Goal: Task Accomplishment & Management: Use online tool/utility

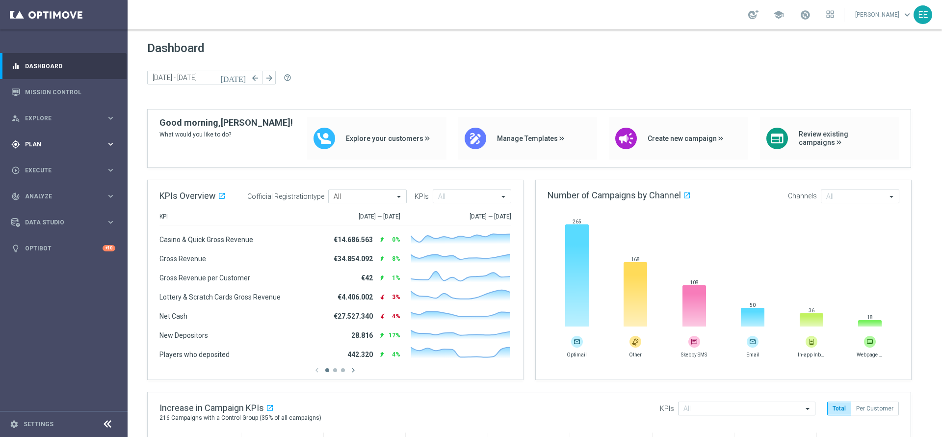
click at [31, 148] on div "gps_fixed Plan" at bounding box center [58, 144] width 95 height 9
click at [58, 158] on div "Target Groups" at bounding box center [76, 164] width 101 height 15
click at [54, 163] on link "Target Groups" at bounding box center [64, 164] width 77 height 8
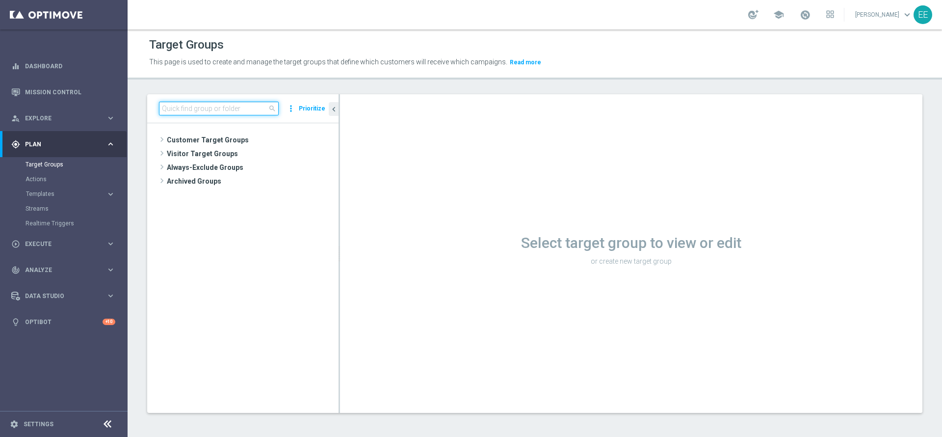
click at [202, 115] on input at bounding box center [219, 109] width 120 height 14
click at [174, 139] on span "Customer Target Groups" at bounding box center [241, 140] width 148 height 14
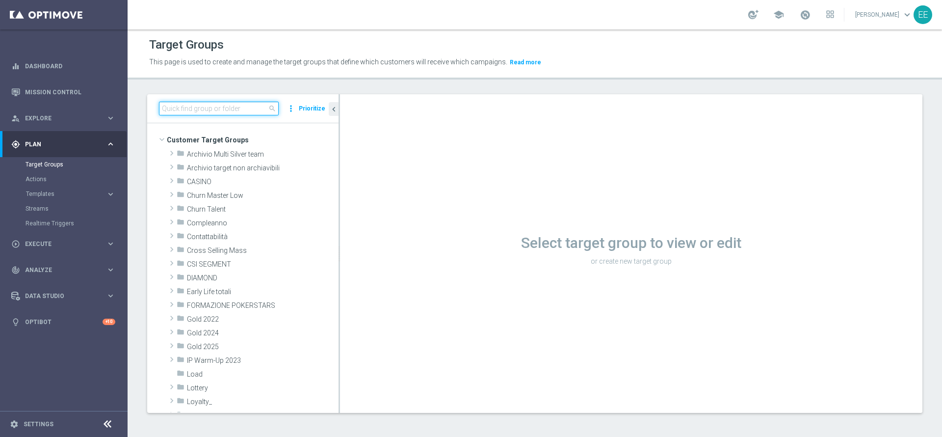
click at [217, 105] on input at bounding box center [219, 109] width 120 height 14
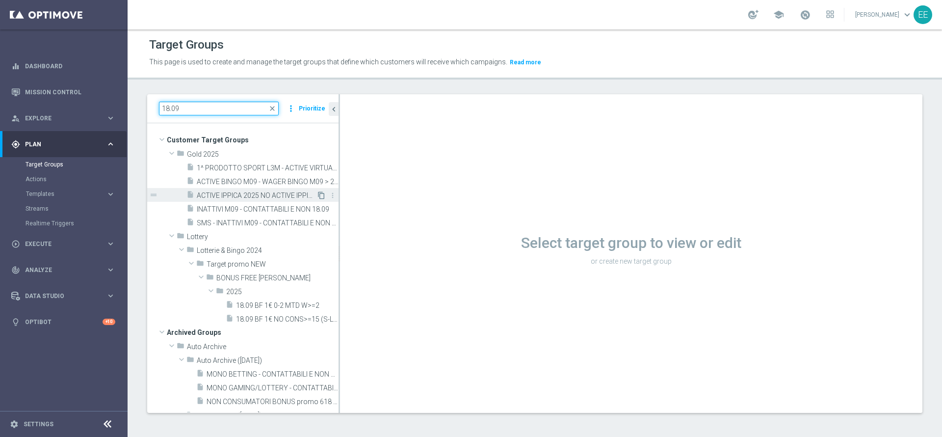
type input "18.09"
click at [318, 194] on icon "content_copy" at bounding box center [322, 195] width 8 height 8
click at [268, 200] on div "insert_drive_file ACTIVE IPPICA 2025 NO ACTIVE IPPICA M09 18.09" at bounding box center [252, 195] width 130 height 14
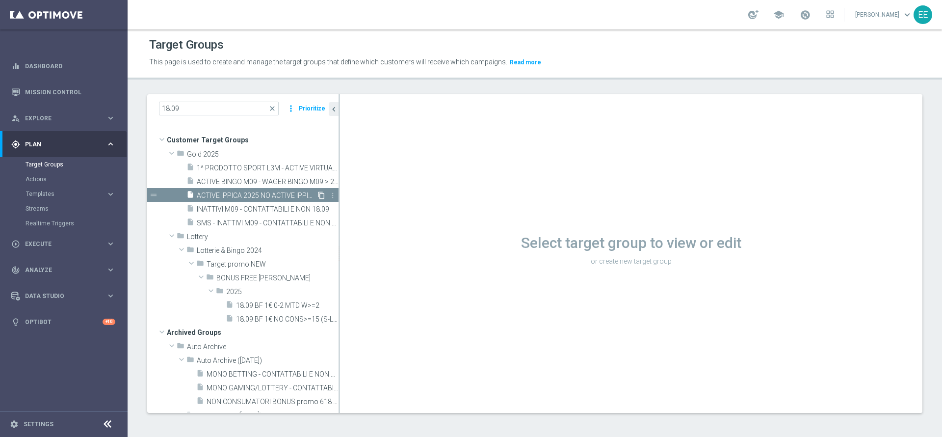
click at [318, 194] on icon "content_copy" at bounding box center [322, 195] width 8 height 8
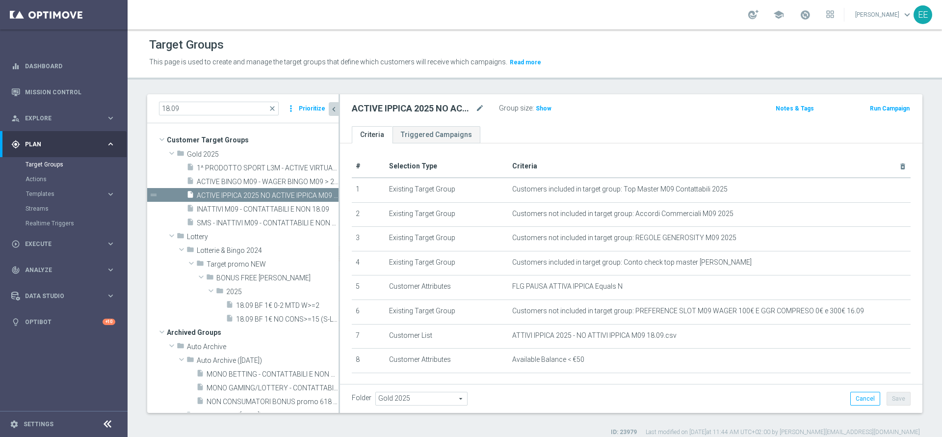
click at [332, 111] on icon "chevron_left" at bounding box center [333, 109] width 9 height 9
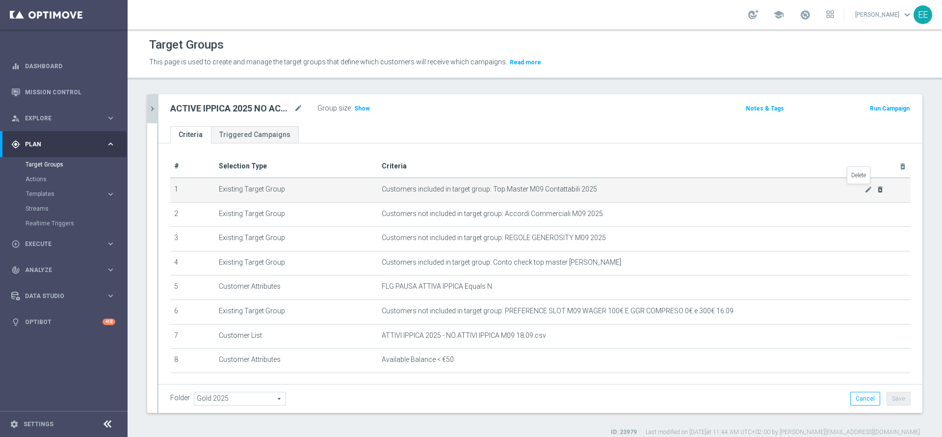
click at [877, 190] on icon "delete_forever" at bounding box center [881, 190] width 8 height 8
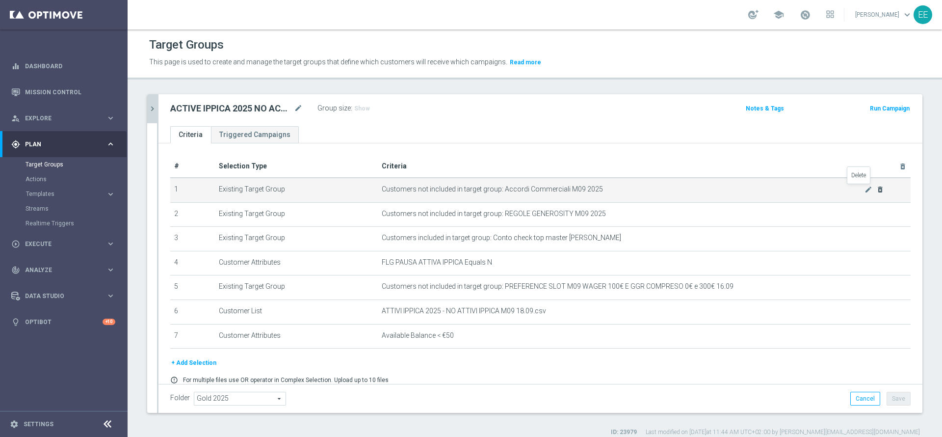
click at [877, 190] on icon "delete_forever" at bounding box center [881, 190] width 8 height 8
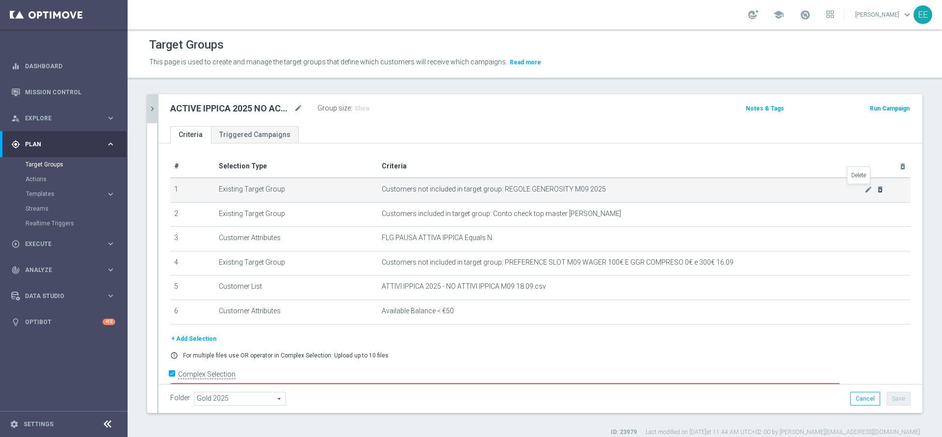
click at [877, 190] on icon "delete_forever" at bounding box center [881, 190] width 8 height 8
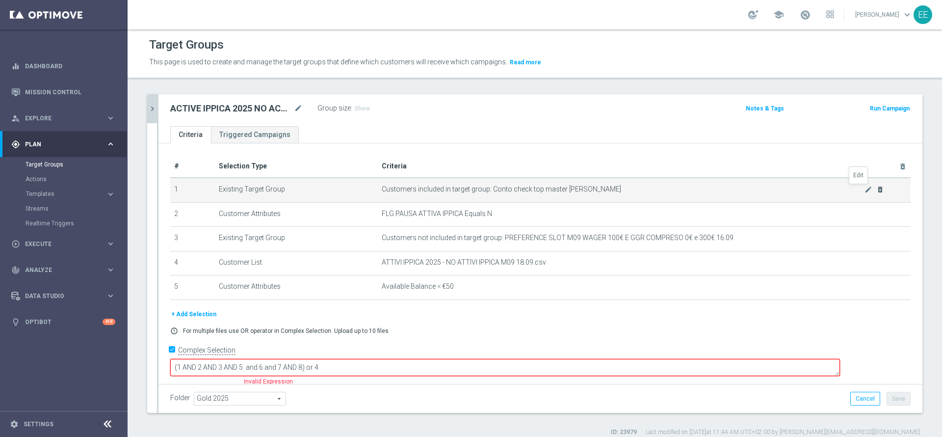
click at [865, 190] on icon "mode_edit" at bounding box center [869, 190] width 8 height 8
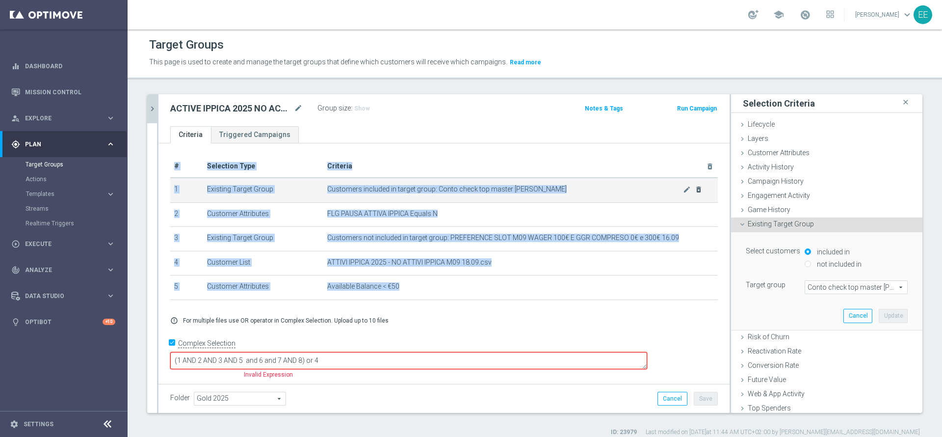
click at [859, 190] on as-split "18.09 close more_vert Prioritize Customer Target Groups library_add create_new_…" at bounding box center [535, 253] width 776 height 319
click at [901, 102] on icon "close" at bounding box center [906, 102] width 10 height 13
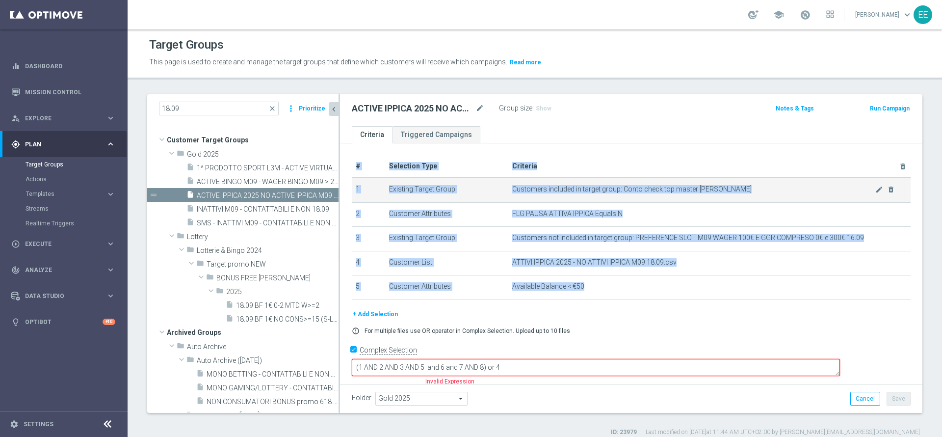
click at [850, 190] on span "Customers included in target group: Conto check top master Luigi" at bounding box center [693, 189] width 363 height 8
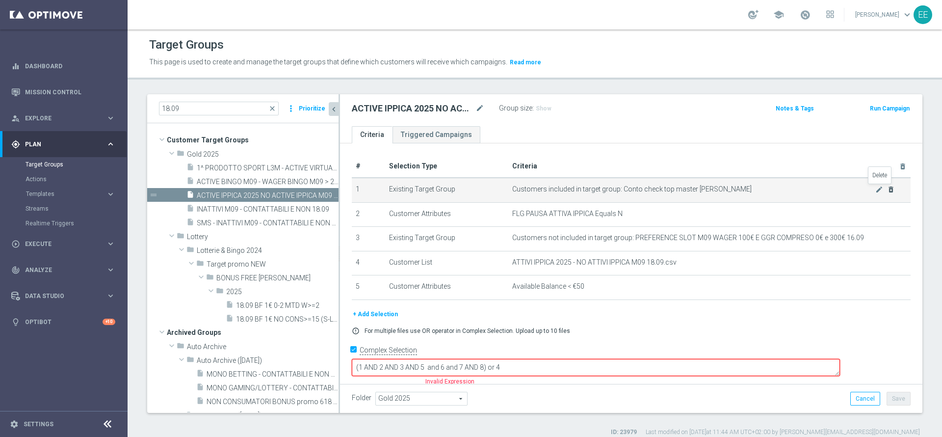
click at [887, 187] on icon "delete_forever" at bounding box center [891, 190] width 8 height 8
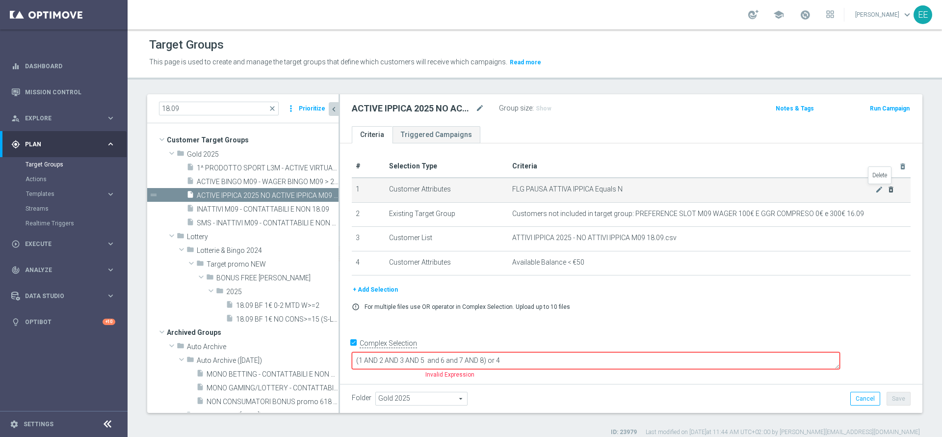
click at [887, 187] on icon "delete_forever" at bounding box center [891, 190] width 8 height 8
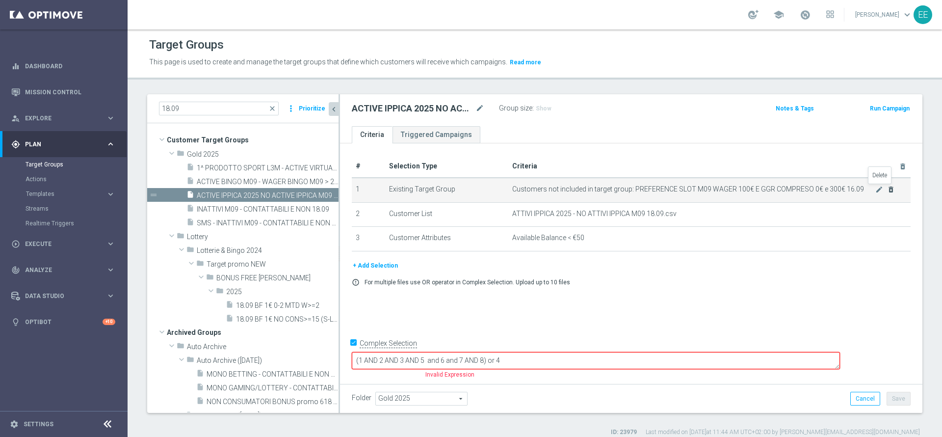
click at [887, 187] on icon "delete_forever" at bounding box center [891, 190] width 8 height 8
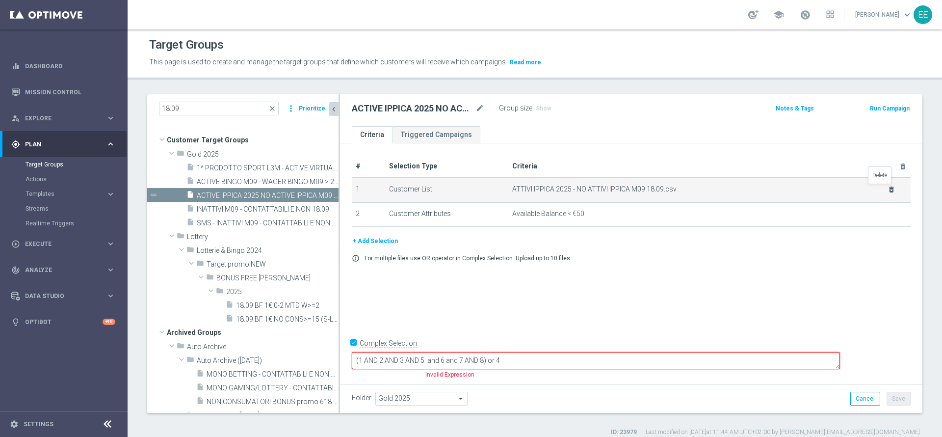
click at [888, 187] on icon "delete_forever" at bounding box center [892, 190] width 8 height 8
checkbox input "false"
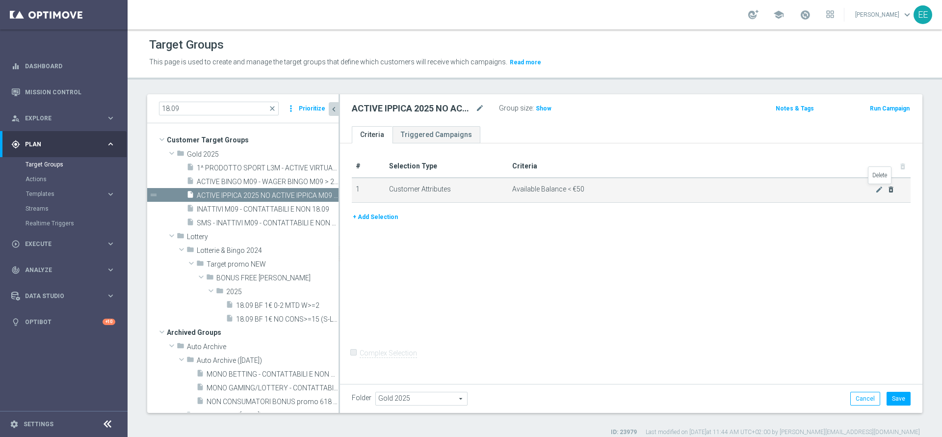
click at [887, 187] on icon "delete_forever" at bounding box center [891, 190] width 8 height 8
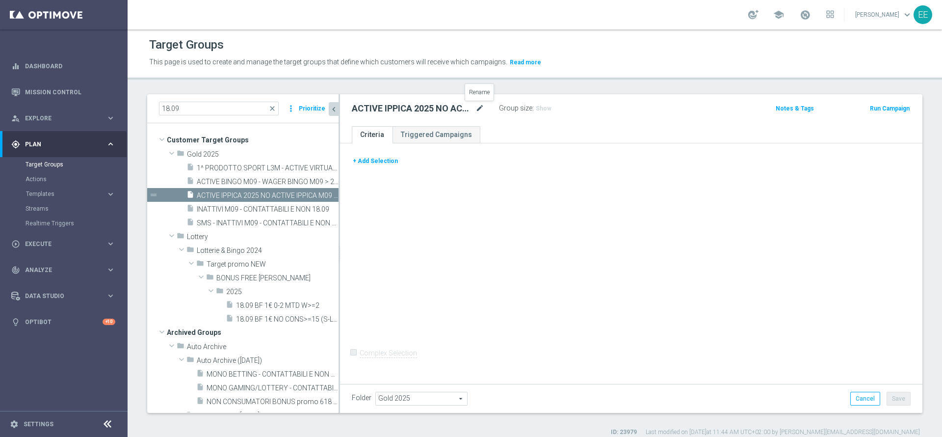
click at [482, 107] on icon "mode_edit" at bounding box center [480, 109] width 9 height 12
type input "Pagamento Promo Boombet 19.09"
click at [374, 159] on button "+ Add Selection" at bounding box center [375, 161] width 47 height 11
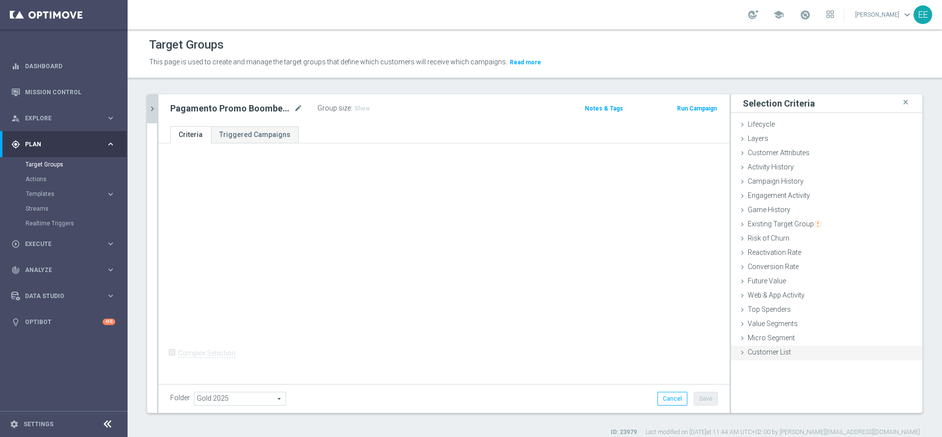
click at [783, 357] on div "Customer List done" at bounding box center [826, 353] width 191 height 15
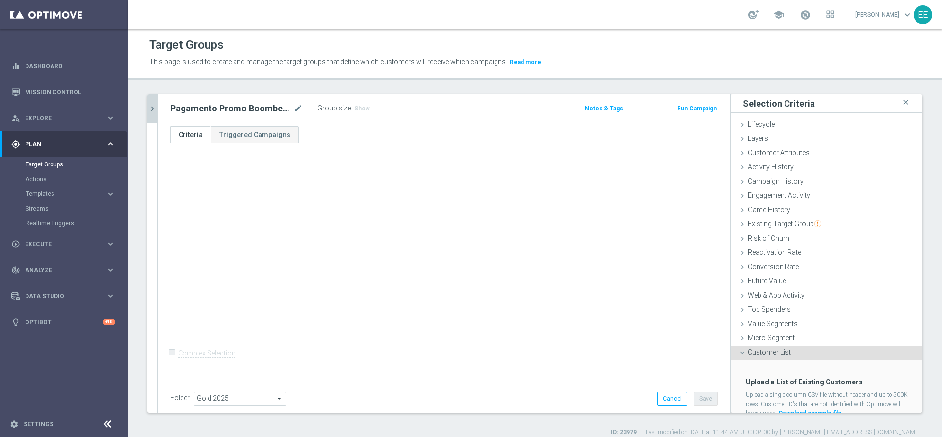
scroll to position [35, 0]
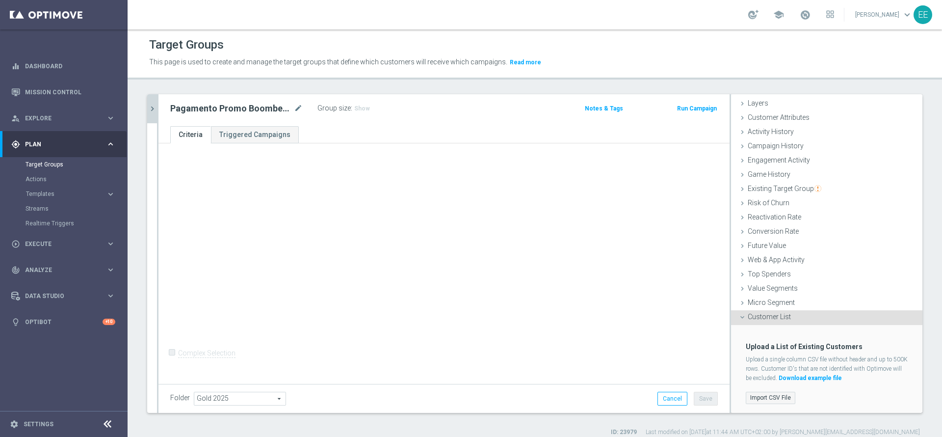
click at [757, 395] on label "Import CSV File" at bounding box center [771, 398] width 50 height 12
click at [0, 0] on input "Import CSV File" at bounding box center [0, 0] width 0 height 0
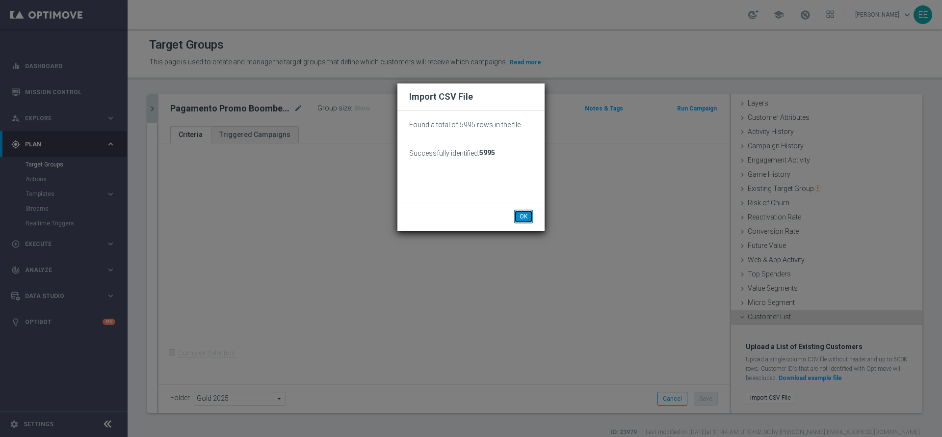
click at [530, 218] on button "OK" at bounding box center [523, 217] width 19 height 14
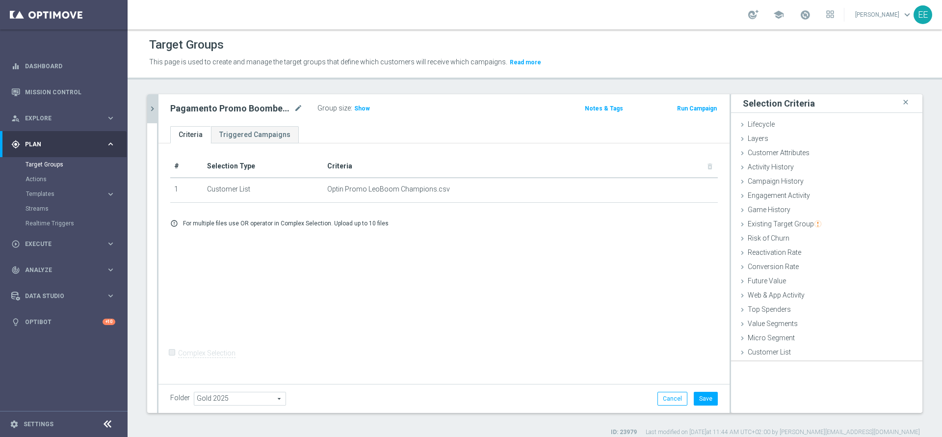
scroll to position [0, 0]
click at [809, 153] on div "Customer Attributes done" at bounding box center [826, 153] width 191 height 15
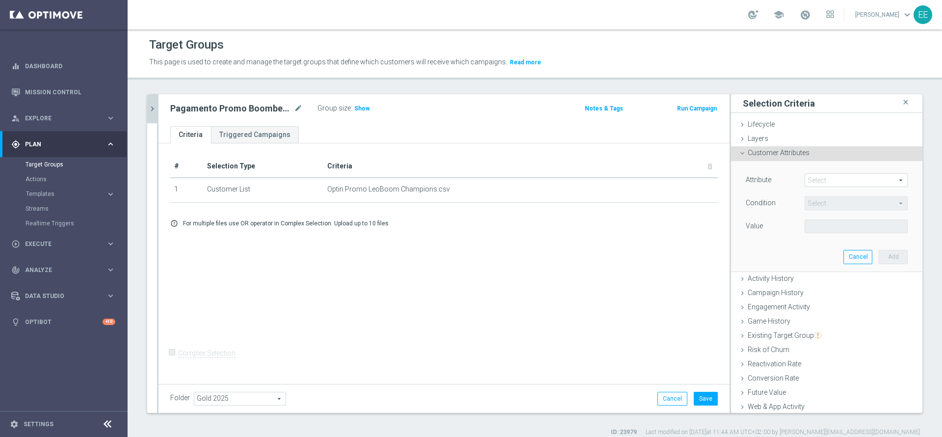
click at [818, 180] on span at bounding box center [856, 180] width 102 height 13
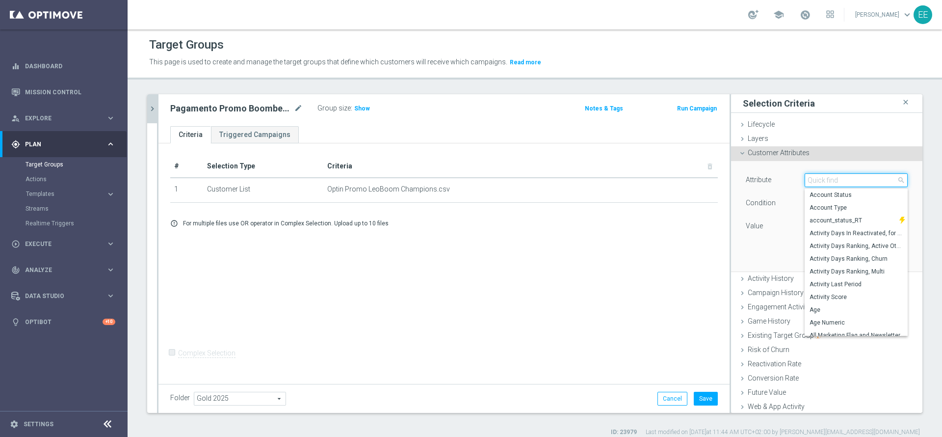
click at [818, 180] on input "search" at bounding box center [856, 180] width 103 height 14
type input "flag pr"
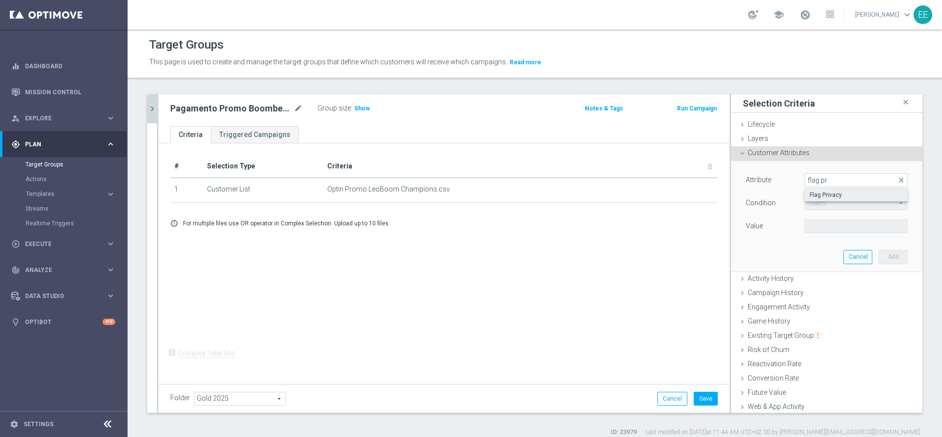
click at [838, 196] on span "Flag Privacy" at bounding box center [856, 195] width 93 height 8
type input "Flag Privacy"
type input "="
click at [807, 225] on input "number" at bounding box center [827, 226] width 44 height 14
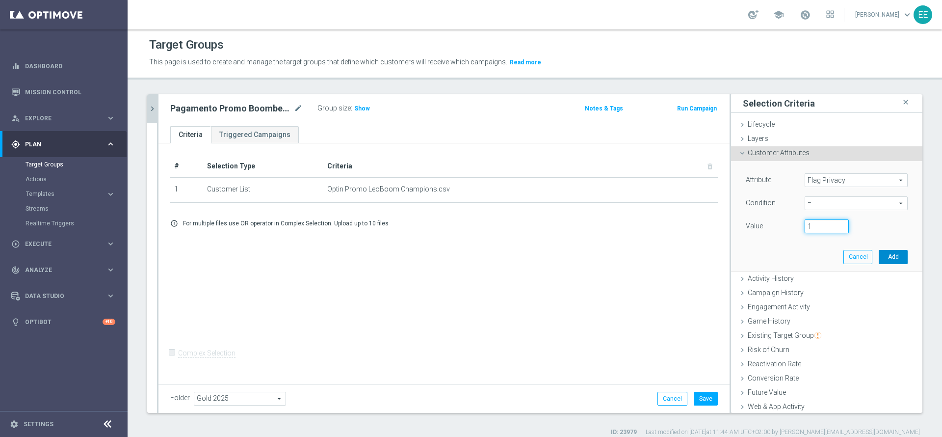
type input "1"
click at [879, 252] on button "Add" at bounding box center [893, 257] width 29 height 14
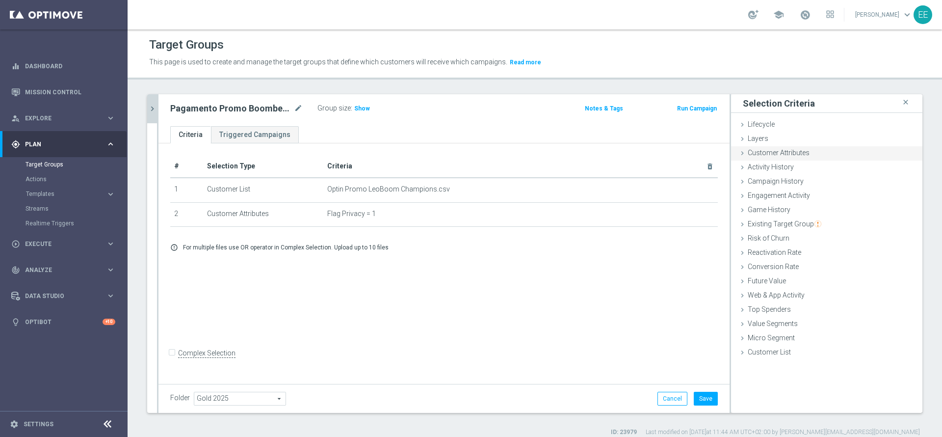
click at [792, 155] on span "Customer Attributes" at bounding box center [779, 153] width 62 height 8
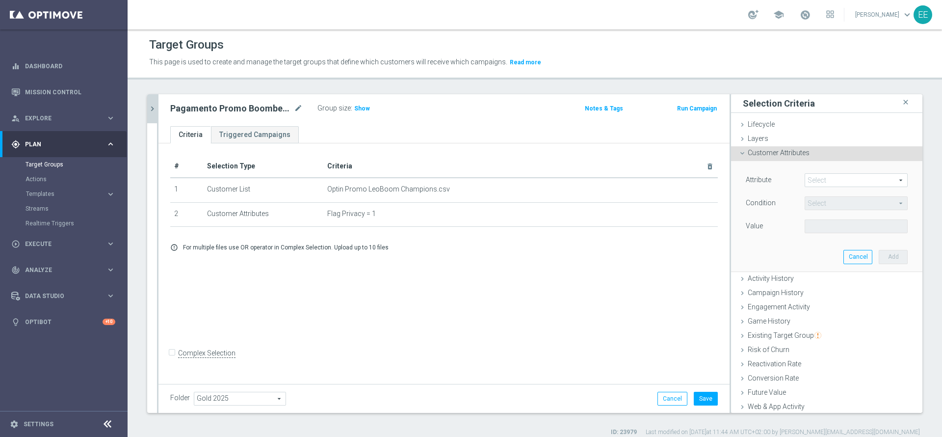
click at [805, 182] on span at bounding box center [856, 180] width 102 height 13
click at [0, 0] on input "search" at bounding box center [0, 0] width 0 height 0
type input "fraud"
click at [831, 195] on span "Fraud" at bounding box center [856, 195] width 93 height 8
type input "Fraud"
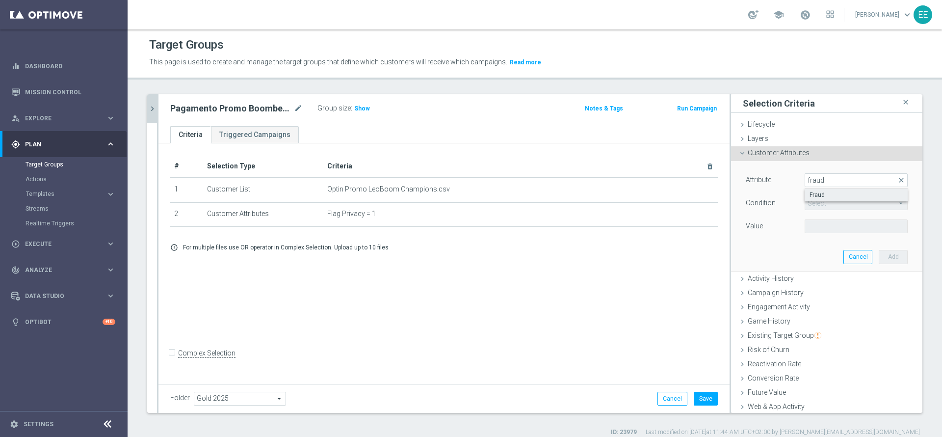
type input "="
click at [805, 225] on input "number" at bounding box center [827, 226] width 44 height 14
type input "0"
click at [879, 261] on button "Add" at bounding box center [893, 257] width 29 height 14
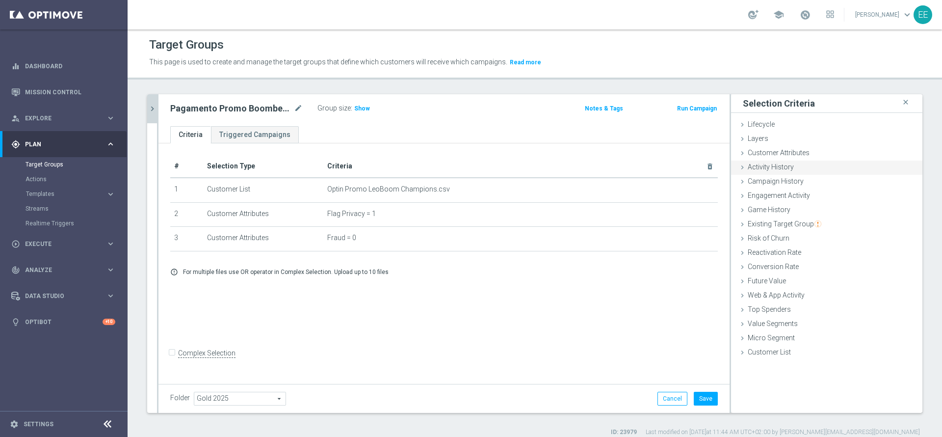
click at [752, 165] on span "Activity History" at bounding box center [771, 167] width 46 height 8
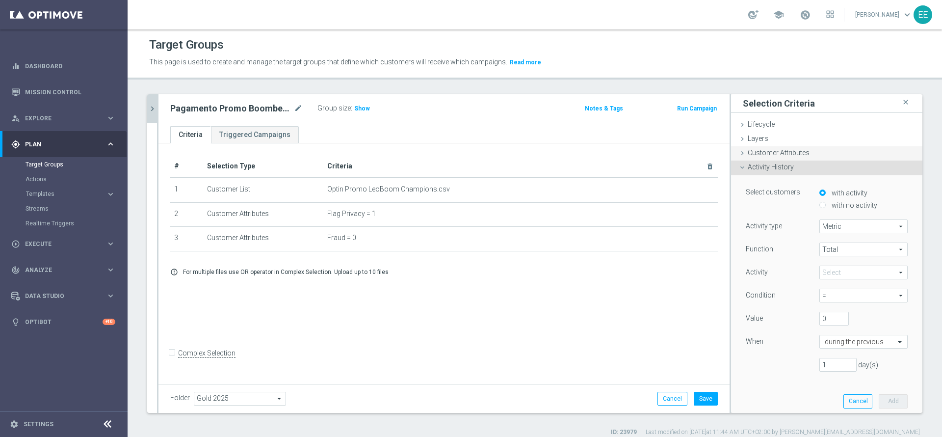
click at [761, 149] on span "Customer Attributes" at bounding box center [779, 153] width 62 height 8
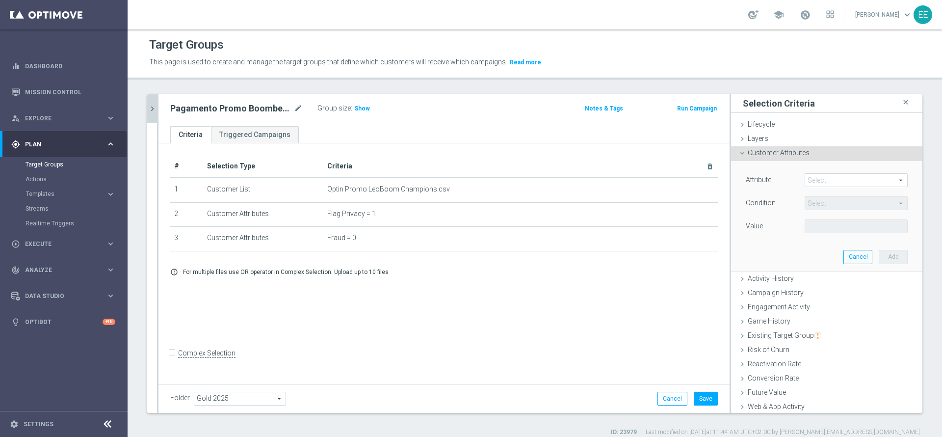
click at [837, 188] on div "Attribute Select arrow_drop_down search" at bounding box center [827, 181] width 177 height 16
click at [838, 183] on span at bounding box center [856, 180] width 102 height 13
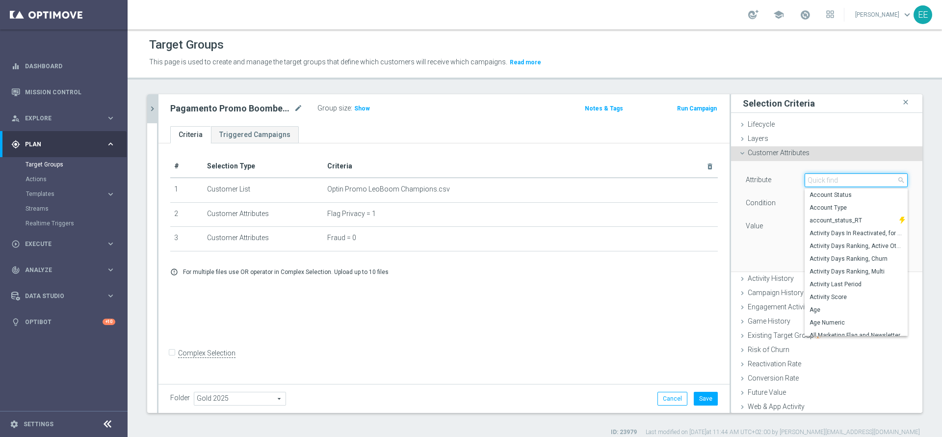
click at [838, 183] on input "search" at bounding box center [856, 180] width 103 height 14
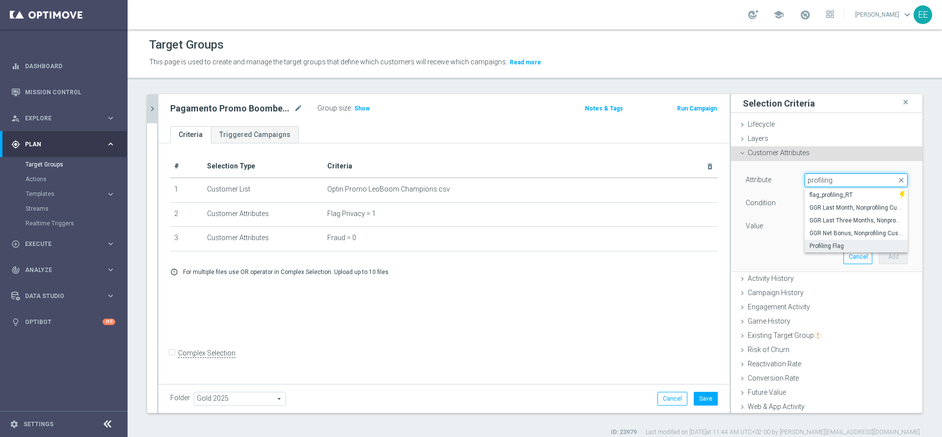
type input "profiling"
click at [828, 247] on span "Profiling Flag" at bounding box center [856, 246] width 93 height 8
type input "Profiling Flag"
type input "Equals"
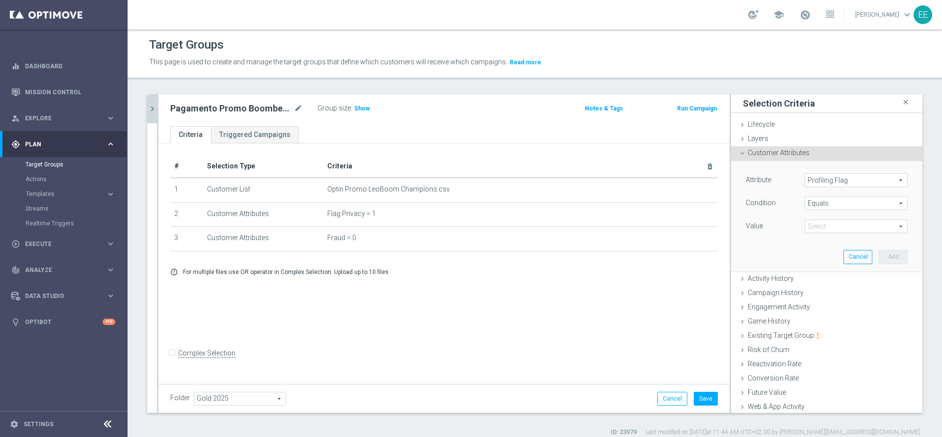
click at [829, 231] on span at bounding box center [856, 226] width 102 height 13
click at [832, 283] on label "Y" at bounding box center [856, 279] width 103 height 13
type input "Y"
click at [879, 257] on button "Add" at bounding box center [893, 257] width 29 height 14
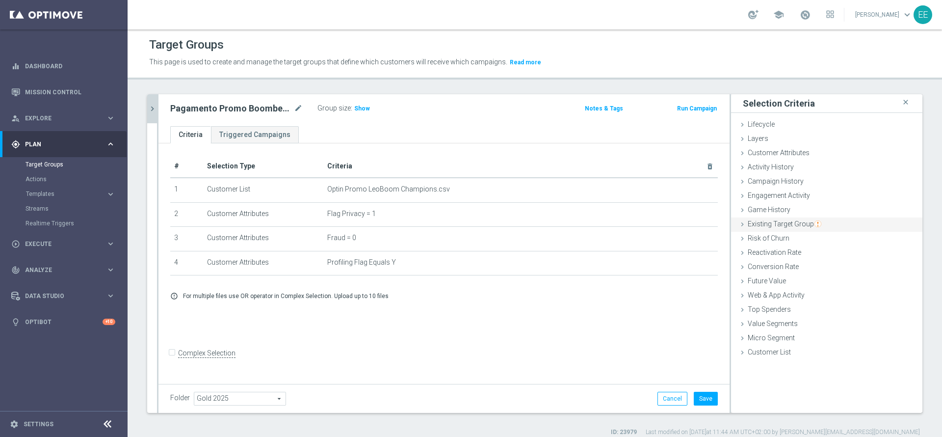
click at [778, 225] on span "Existing Target Group" at bounding box center [785, 224] width 74 height 8
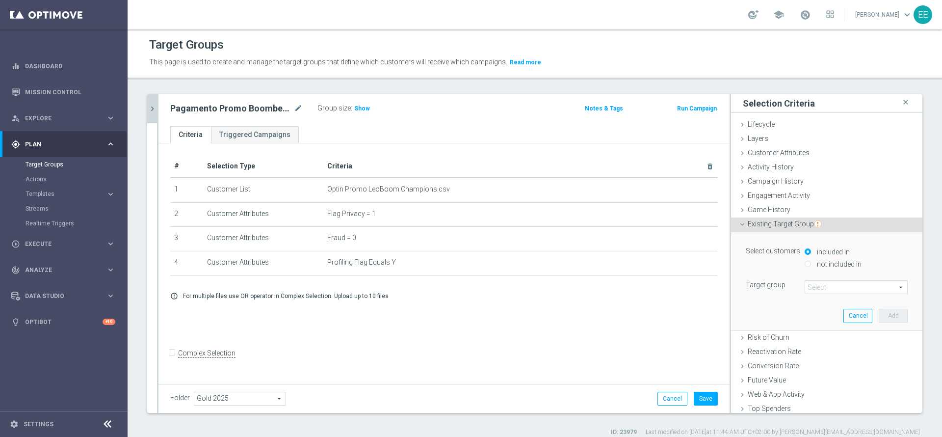
click at [768, 224] on span "Existing Target Group" at bounding box center [785, 224] width 74 height 8
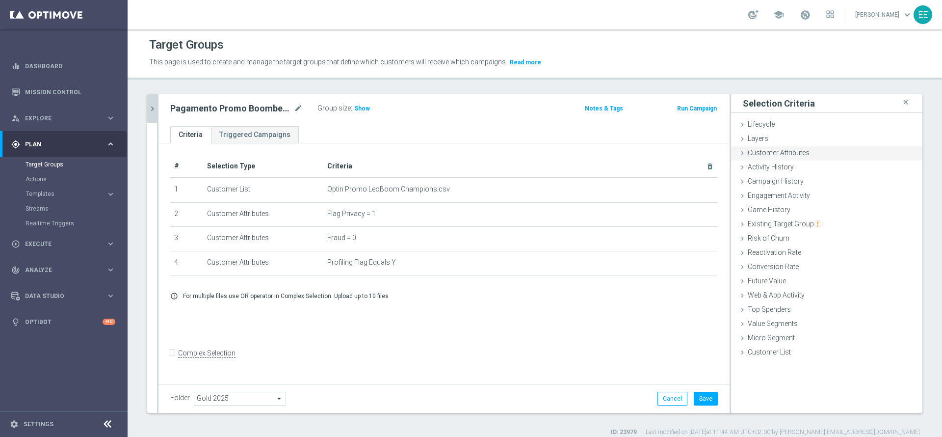
click at [787, 153] on span "Customer Attributes" at bounding box center [779, 153] width 62 height 8
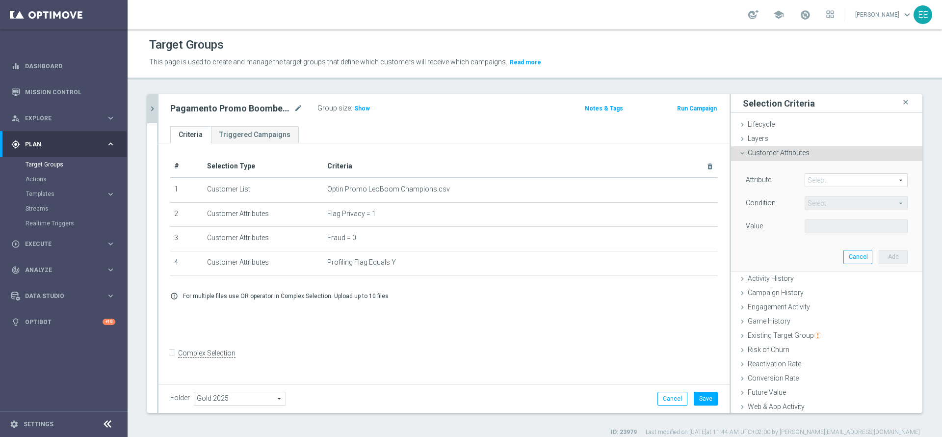
click at [826, 180] on span at bounding box center [856, 180] width 102 height 13
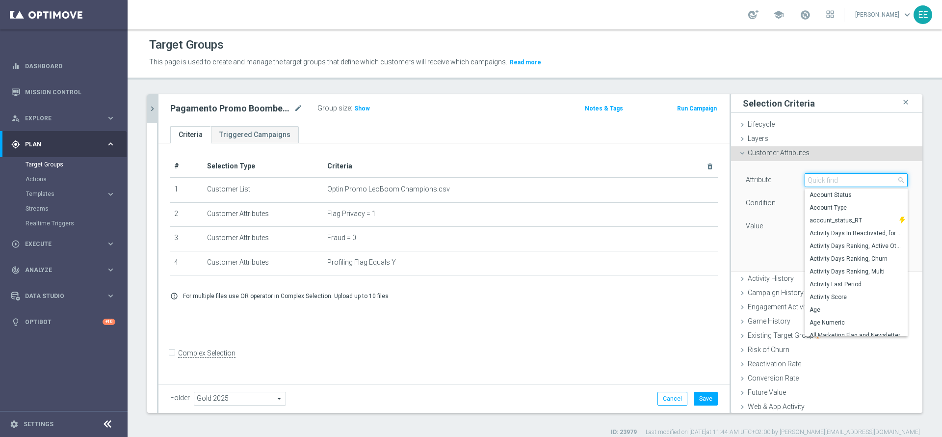
click at [826, 180] on input "search" at bounding box center [856, 180] width 103 height 14
paste input "Cluster Name Not on"
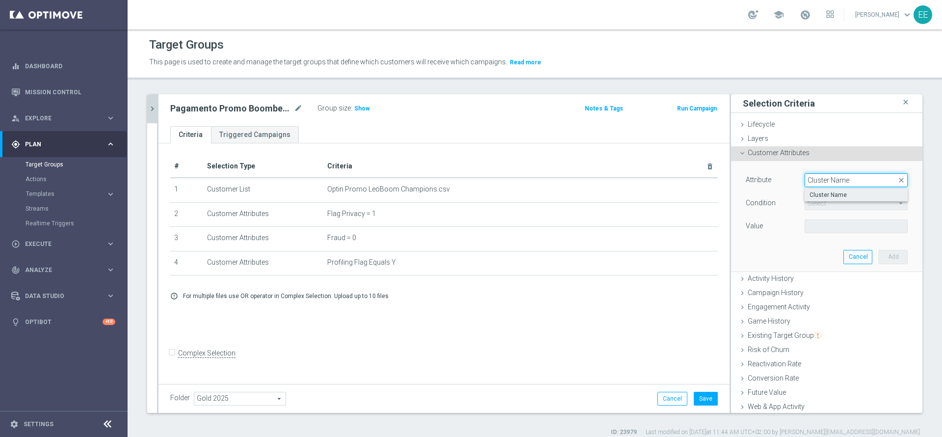
type input "Cluster Name"
click at [834, 191] on span "Cluster Name" at bounding box center [856, 195] width 93 height 8
type input "Cluster Name"
click at [825, 202] on span "Equals" at bounding box center [856, 203] width 102 height 13
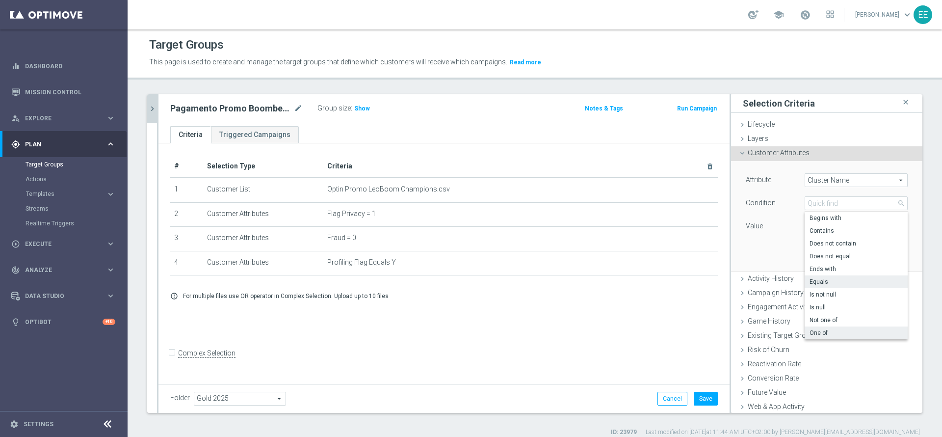
click at [819, 327] on label "One of" at bounding box center [856, 332] width 103 height 13
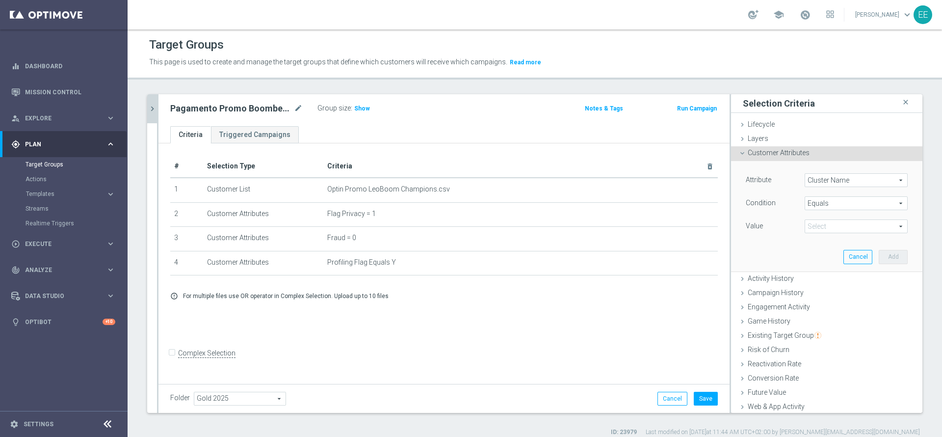
type input "One of"
click at [830, 230] on span at bounding box center [856, 226] width 102 height 13
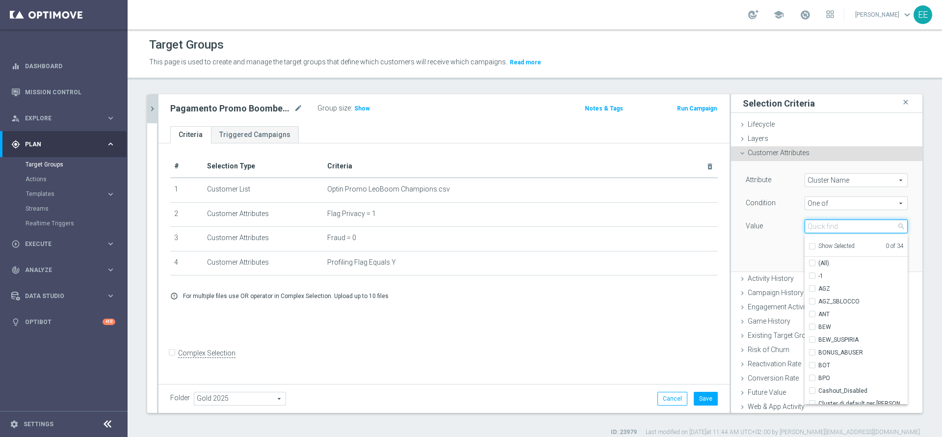
click at [825, 227] on input "search" at bounding box center [856, 226] width 103 height 14
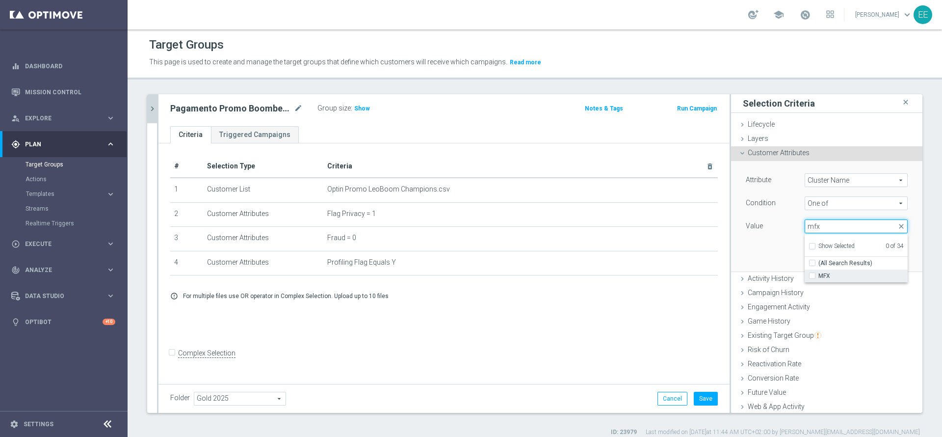
type input "mfx"
click at [820, 276] on span "MFX" at bounding box center [863, 276] width 89 height 8
click at [819, 276] on input "MFX" at bounding box center [815, 276] width 6 height 6
checkbox input "true"
type input "MFX"
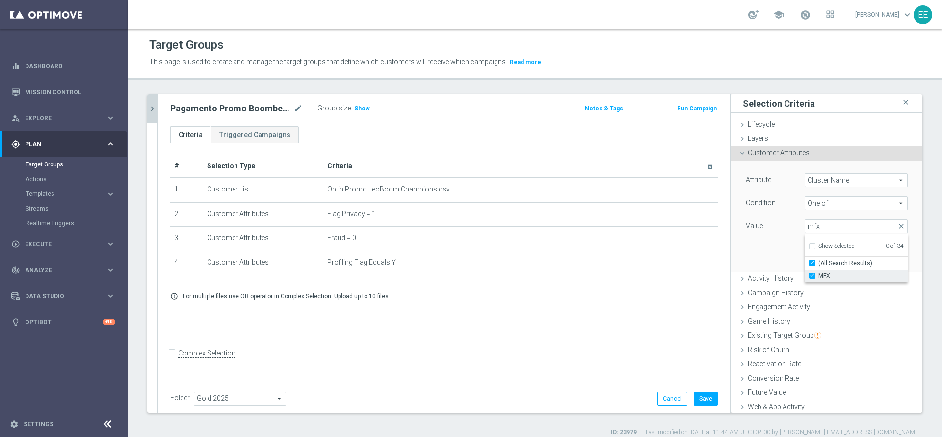
checkbox input "true"
click at [840, 221] on input "mfx" at bounding box center [856, 226] width 103 height 14
type input "m"
checkbox input "false"
type input "spc"
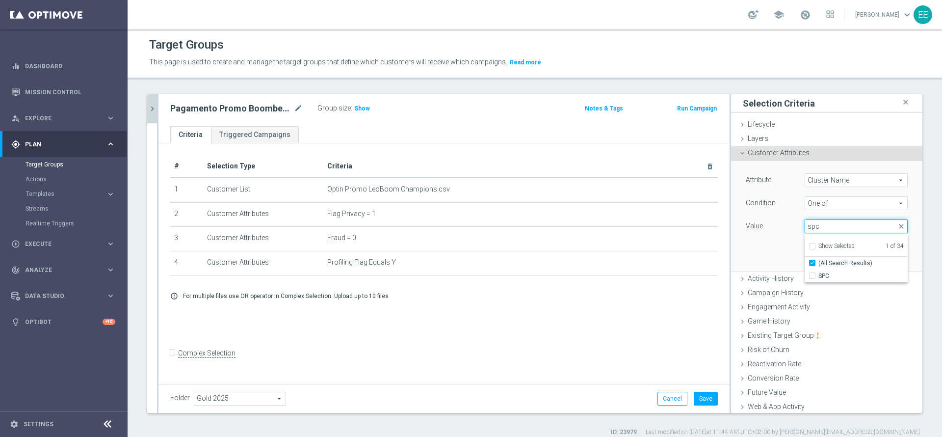
checkbox input "true"
type input "spc"
click at [831, 281] on label "SPC" at bounding box center [863, 275] width 89 height 13
click at [819, 279] on input "SPC" at bounding box center [815, 276] width 6 height 6
checkbox input "true"
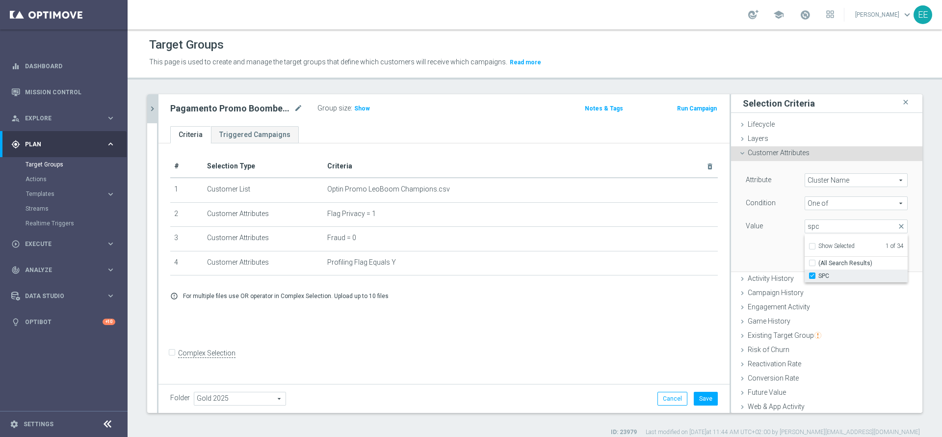
type input "Selected 2 of 34"
checkbox input "false"
click at [744, 238] on div "Attribute Cluster Name Cluster Name arrow_drop_down search Condition One of One…" at bounding box center [827, 216] width 177 height 110
click at [837, 231] on span at bounding box center [856, 226] width 102 height 13
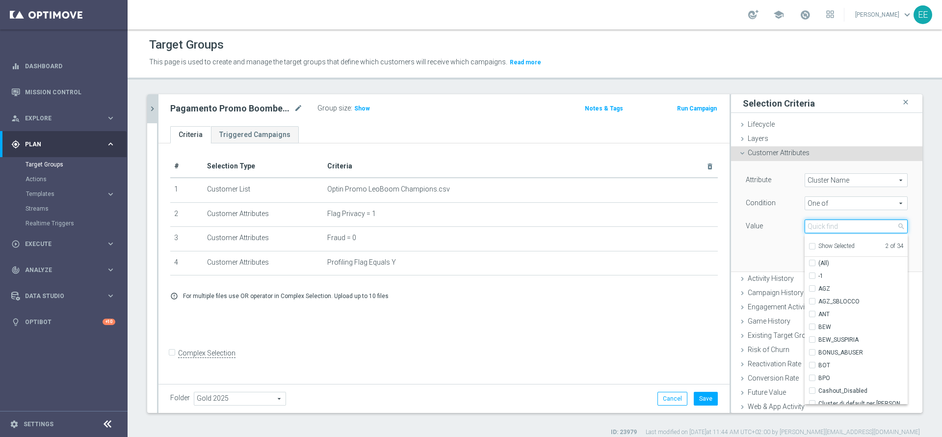
click at [820, 227] on input "search" at bounding box center [856, 226] width 103 height 14
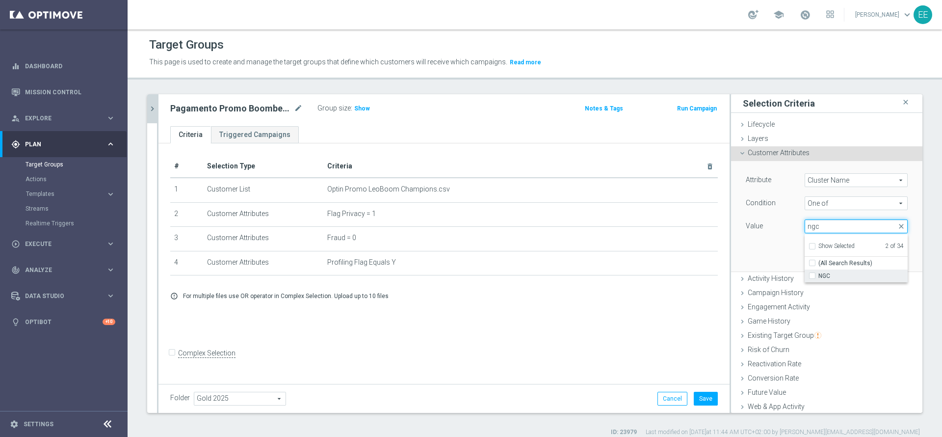
type input "ngc"
click at [837, 276] on span "NGC" at bounding box center [863, 276] width 89 height 8
click at [819, 276] on input "NGC" at bounding box center [815, 276] width 6 height 6
checkbox input "true"
type input "Selected 3 of 34"
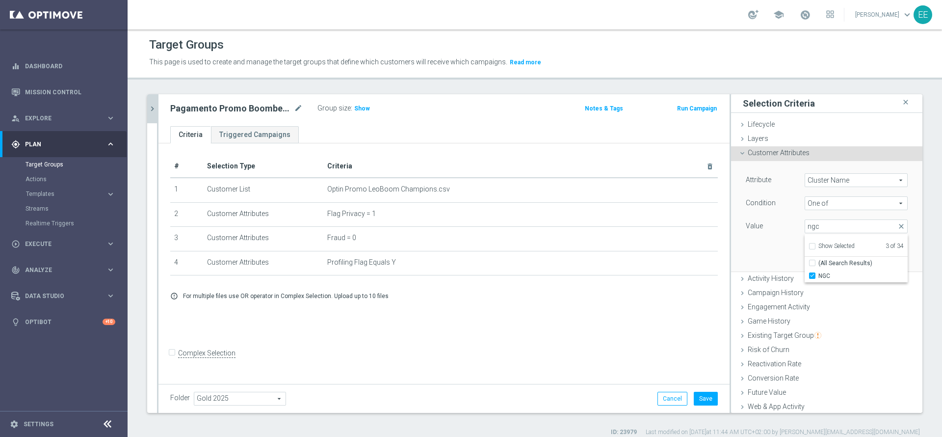
click at [756, 263] on div "Attribute Cluster Name Cluster Name arrow_drop_down search Condition One of One…" at bounding box center [827, 216] width 177 height 110
click at [817, 226] on span at bounding box center [856, 226] width 102 height 13
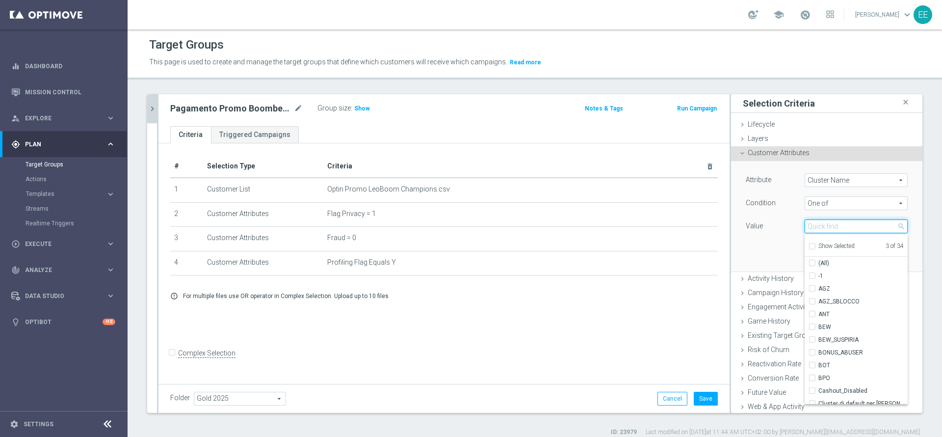
click at [817, 226] on input "search" at bounding box center [856, 226] width 103 height 14
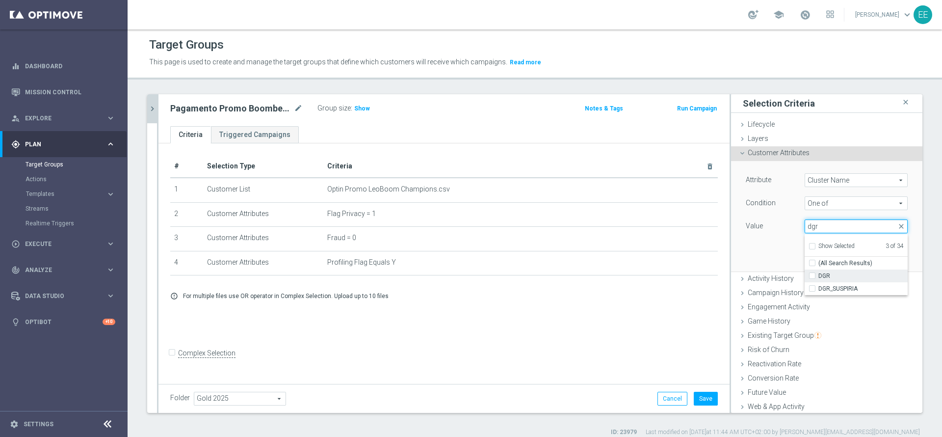
type input "dgr"
click at [847, 272] on span "DGR" at bounding box center [863, 276] width 89 height 8
click at [819, 273] on input "DGR" at bounding box center [815, 276] width 6 height 6
checkbox input "true"
type input "Selected 4 of 34"
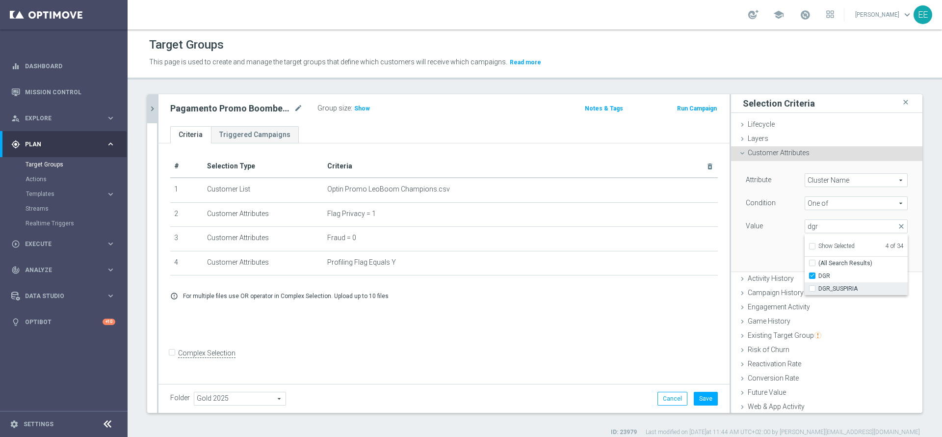
click at [841, 285] on span "DGR_SUSPIRIA" at bounding box center [863, 289] width 89 height 8
click at [819, 286] on input "DGR_SUSPIRIA" at bounding box center [815, 289] width 6 height 6
checkbox input "true"
type input "Selected 5 of 34"
click at [757, 256] on div "Attribute Cluster Name Cluster Name arrow_drop_down search Condition One of One…" at bounding box center [827, 216] width 177 height 110
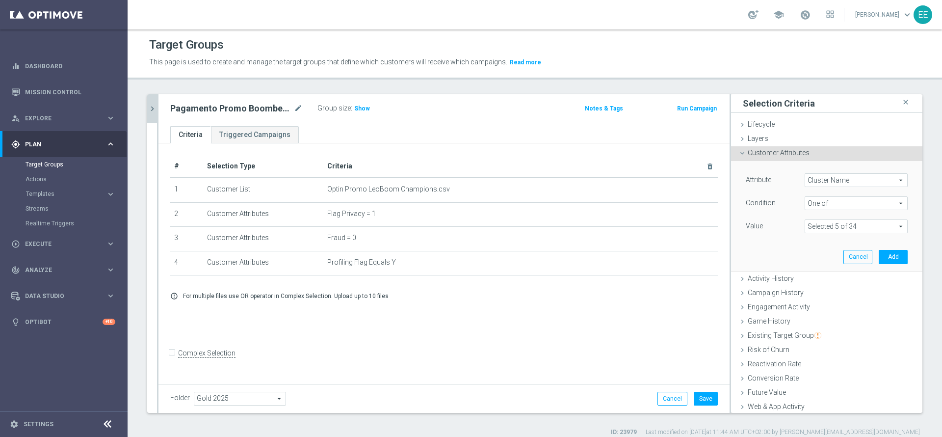
click at [816, 227] on span at bounding box center [856, 226] width 102 height 13
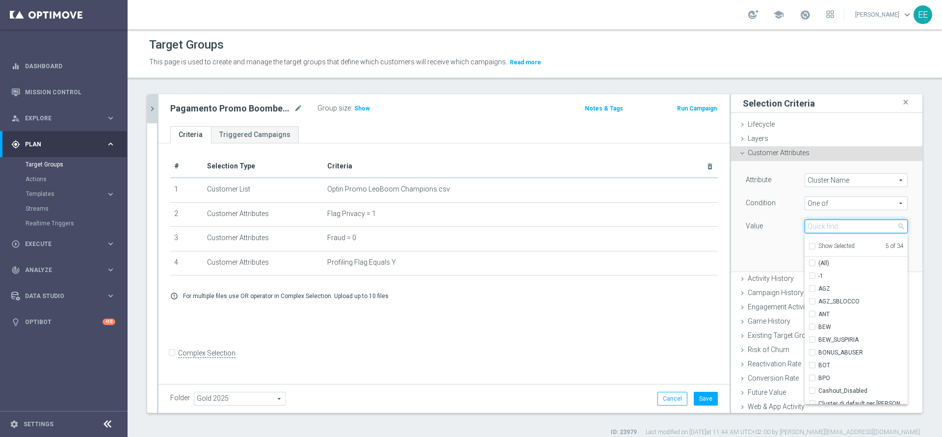
click at [817, 225] on input "search" at bounding box center [856, 226] width 103 height 14
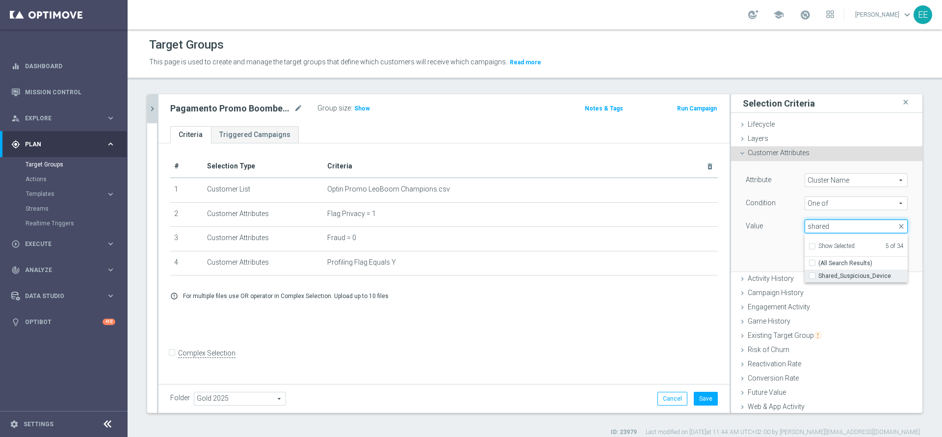
type input "shared"
click at [857, 278] on span "Shared_Suspicious_Device" at bounding box center [863, 276] width 89 height 8
click at [819, 278] on input "Shared_Suspicious_Device" at bounding box center [815, 276] width 6 height 6
checkbox input "true"
type input "Selected 6 of 34"
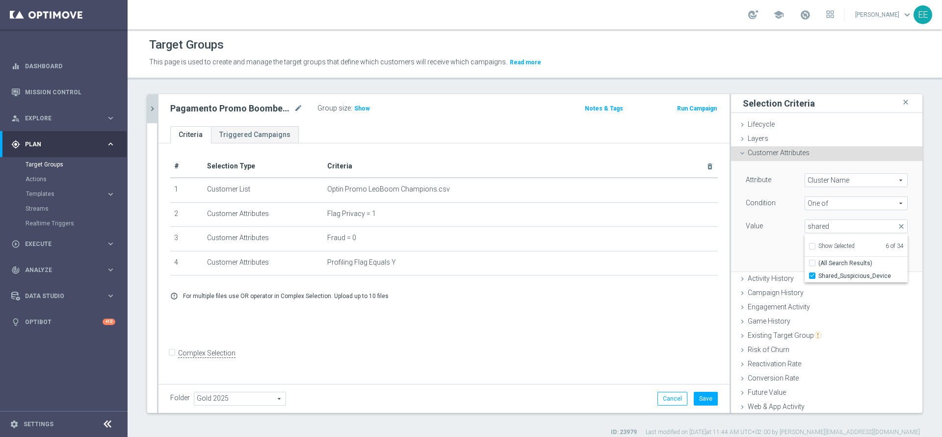
click at [754, 248] on div "Attribute Cluster Name Cluster Name arrow_drop_down search Condition One of One…" at bounding box center [827, 216] width 177 height 110
click at [770, 195] on div "Attribute Cluster Name Cluster Name arrow_drop_down search Condition One of One…" at bounding box center [827, 204] width 162 height 62
click at [831, 230] on span at bounding box center [856, 226] width 102 height 13
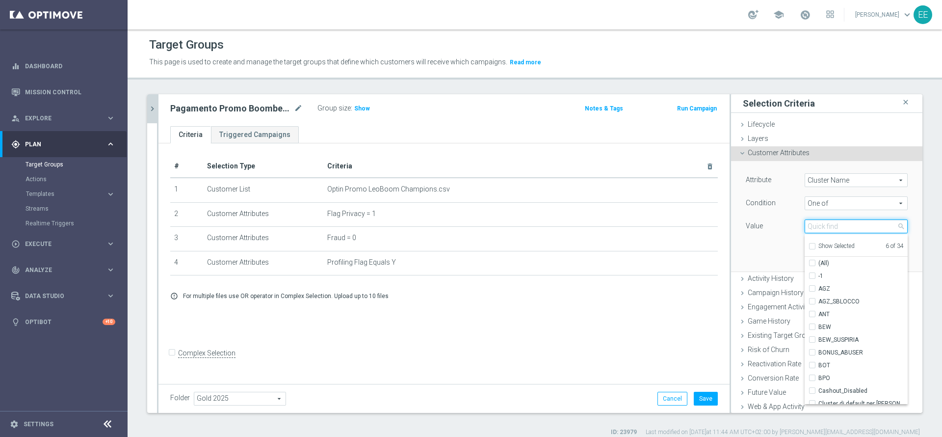
click at [828, 229] on input "search" at bounding box center [856, 226] width 103 height 14
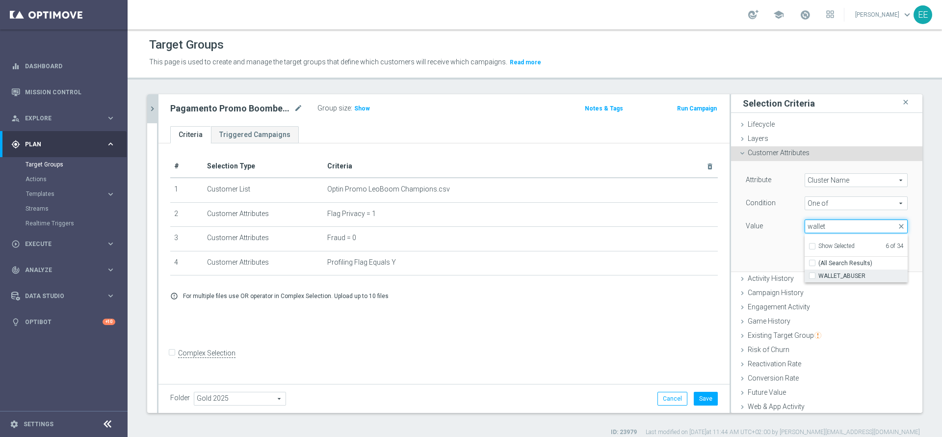
type input "wallet"
click at [867, 273] on span "WALLET_ABUSER" at bounding box center [863, 276] width 89 height 8
click at [819, 273] on input "WALLET_ABUSER" at bounding box center [815, 276] width 6 height 6
checkbox input "true"
type input "Selected 7 of 34"
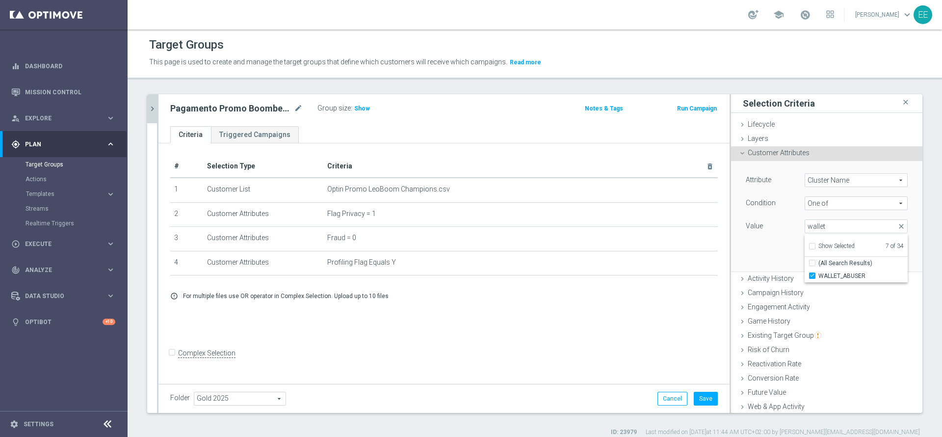
click at [752, 245] on div "Attribute Cluster Name Cluster Name arrow_drop_down search Condition One of One…" at bounding box center [827, 216] width 177 height 110
click at [838, 229] on span at bounding box center [856, 226] width 102 height 13
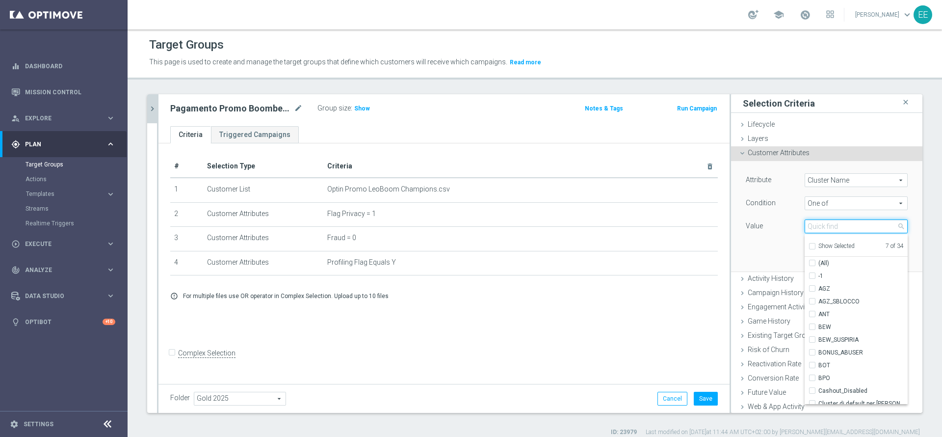
click at [838, 229] on input "search" at bounding box center [856, 226] width 103 height 14
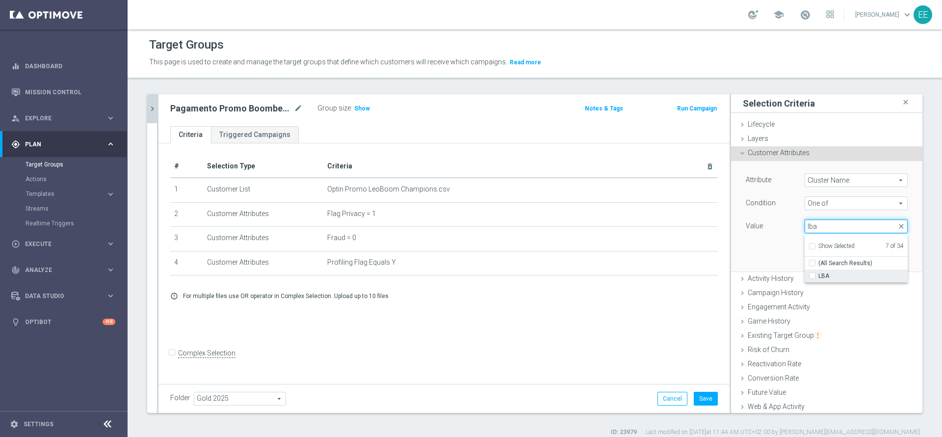
type input "lba"
click at [826, 273] on span "LBA" at bounding box center [863, 276] width 89 height 8
click at [819, 273] on input "LBA" at bounding box center [815, 276] width 6 height 6
checkbox input "true"
type input "Selected 8 of 34"
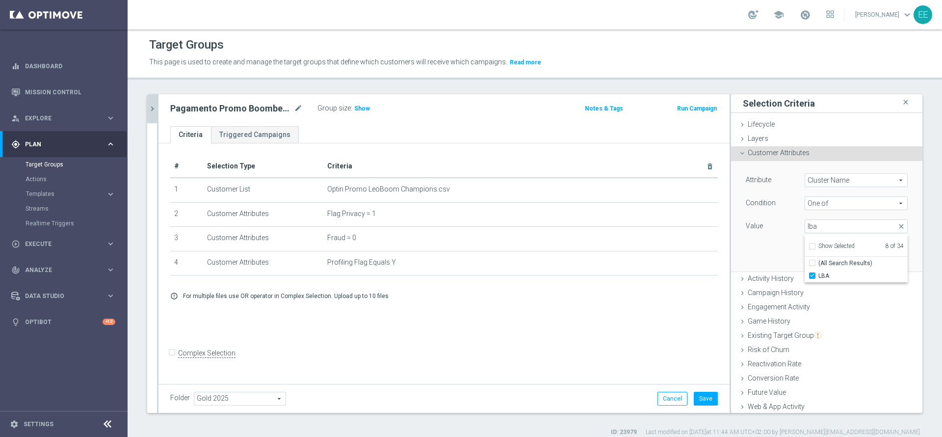
click at [764, 247] on div "Attribute Cluster Name Cluster Name arrow_drop_down search Condition One of One…" at bounding box center [827, 216] width 177 height 110
click at [845, 224] on span at bounding box center [856, 226] width 102 height 13
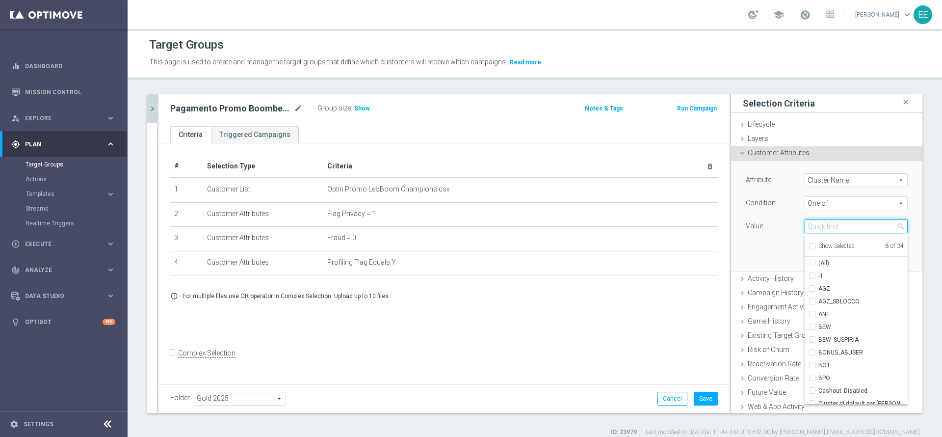
click at [845, 224] on input "search" at bounding box center [856, 226] width 103 height 14
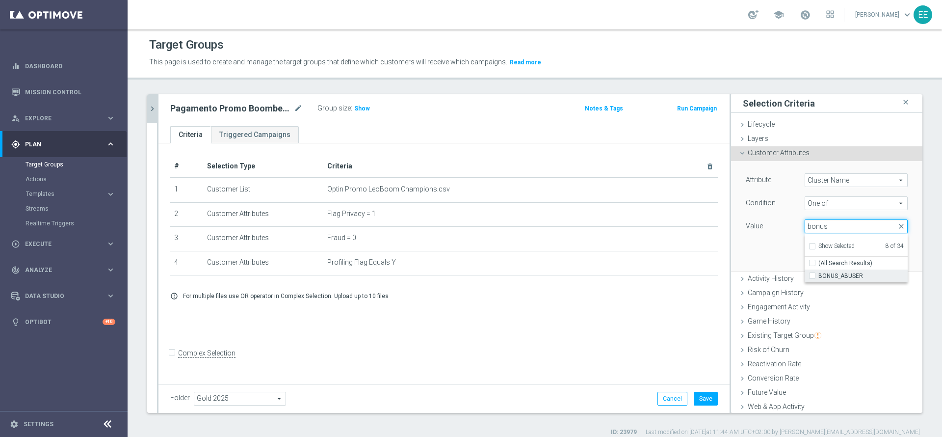
type input "bonus"
click at [858, 270] on label "BONUS_ABUSER" at bounding box center [863, 275] width 89 height 13
click at [819, 273] on input "BONUS_ABUSER" at bounding box center [815, 276] width 6 height 6
checkbox input "true"
type input "Selected 9 of 34"
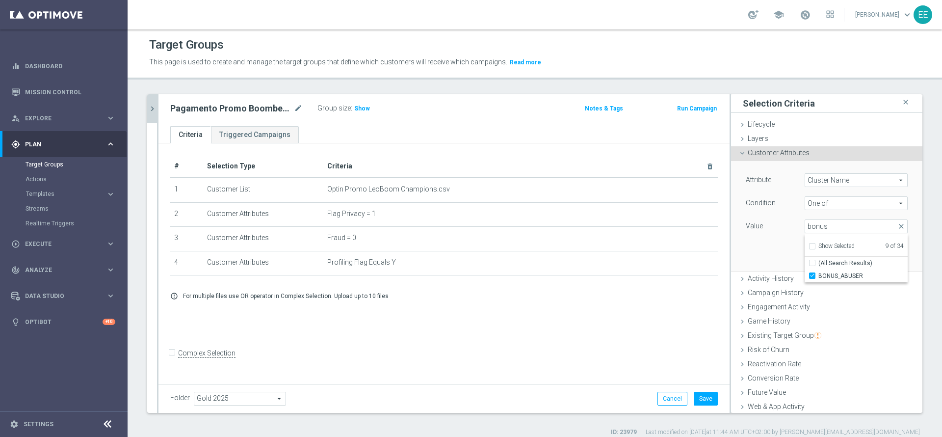
click at [762, 243] on div "Attribute Cluster Name Cluster Name arrow_drop_down search Condition One of One…" at bounding box center [827, 216] width 177 height 110
click at [879, 258] on button "Add" at bounding box center [893, 257] width 29 height 14
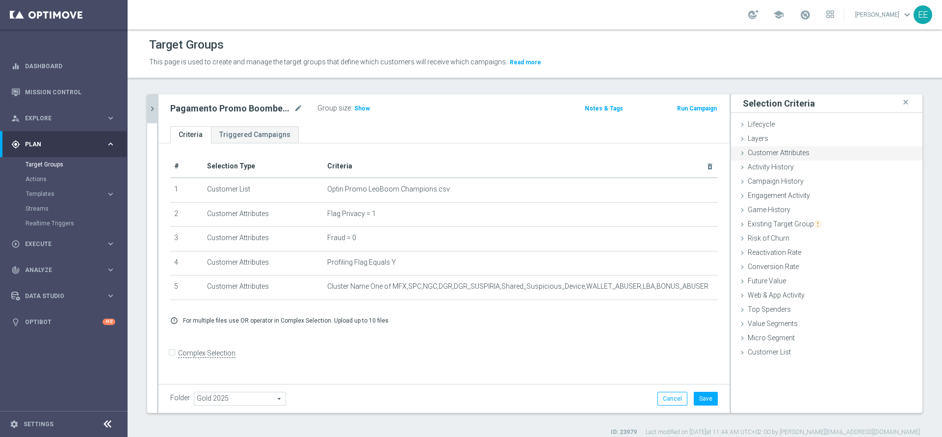
click at [781, 152] on span "Customer Attributes" at bounding box center [779, 153] width 62 height 8
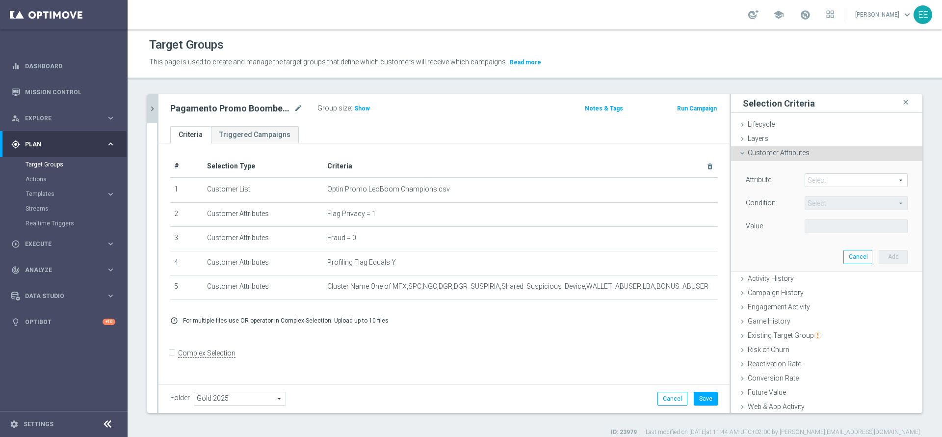
click at [818, 181] on span at bounding box center [856, 180] width 102 height 13
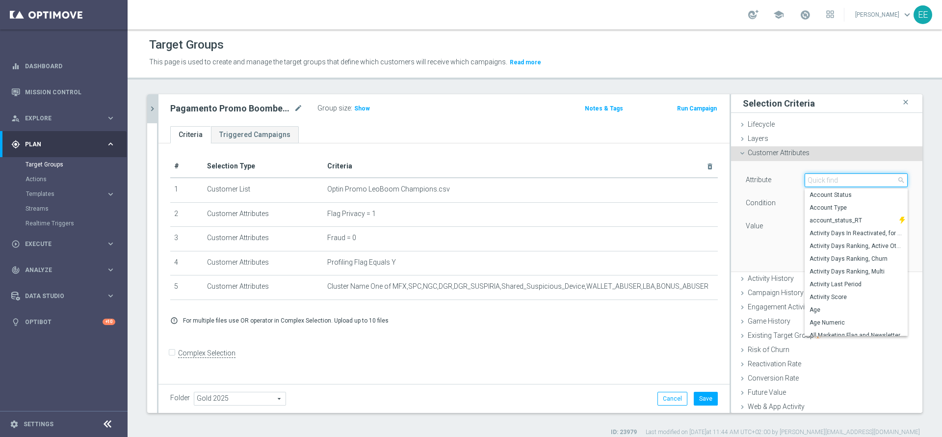
click at [818, 181] on input "search" at bounding box center [856, 180] width 103 height 14
type input "account"
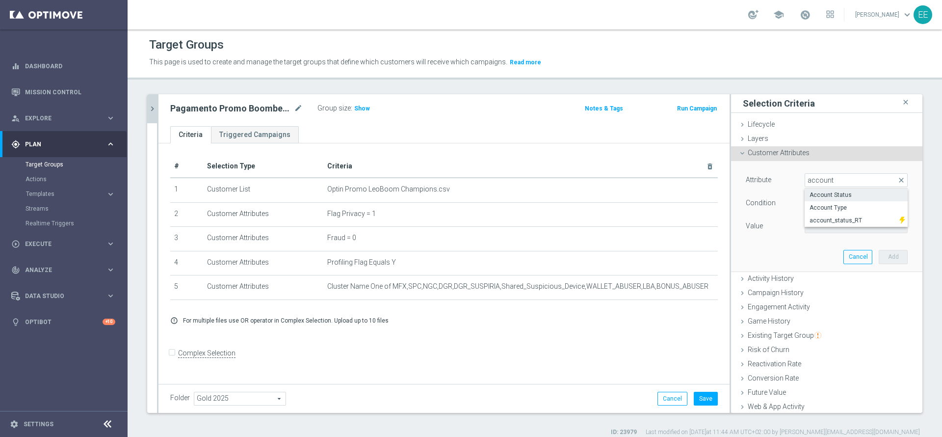
click at [850, 196] on span "Account Status" at bounding box center [856, 195] width 93 height 8
type input "Account Status"
click at [846, 203] on span "Equals" at bounding box center [856, 203] width 102 height 13
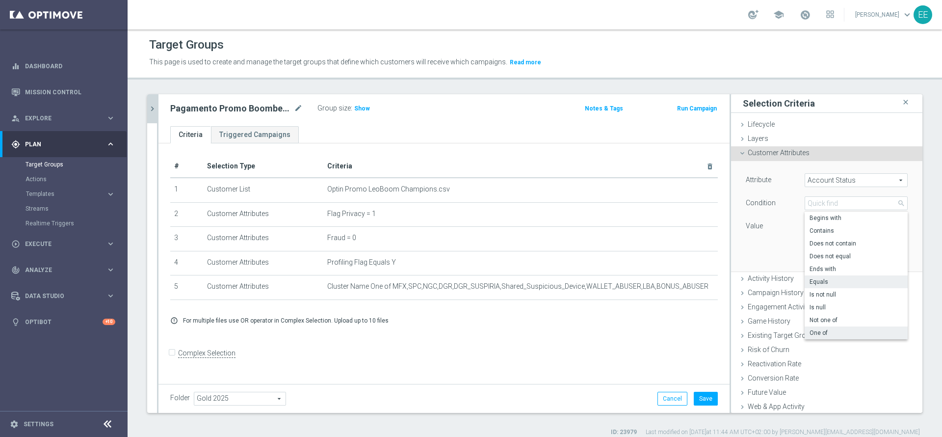
click at [818, 335] on span "One of" at bounding box center [856, 333] width 93 height 8
type input "One of"
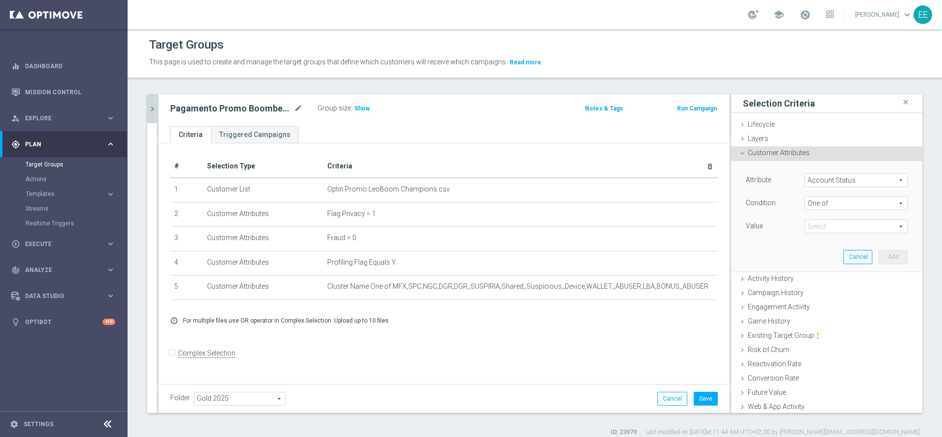
click at [844, 232] on span at bounding box center [856, 226] width 102 height 13
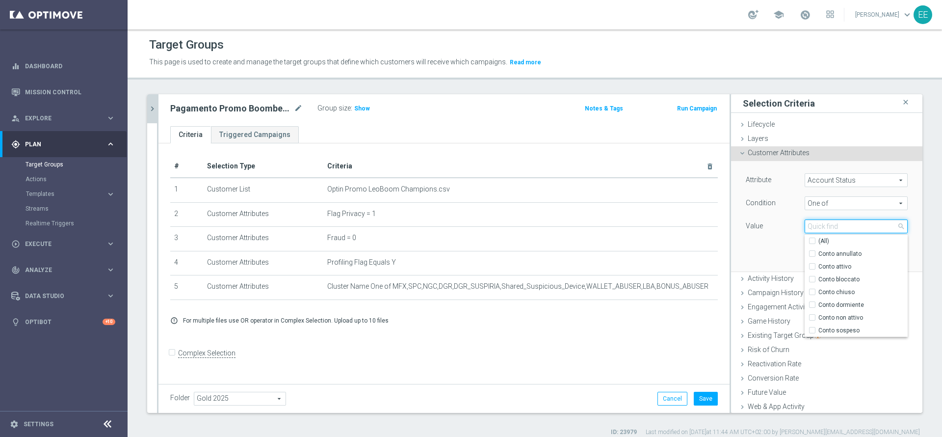
click at [844, 232] on input "search" at bounding box center [856, 226] width 103 height 14
click at [862, 260] on label "Conto attivo" at bounding box center [863, 266] width 89 height 13
click at [819, 264] on input "Conto attivo" at bounding box center [815, 267] width 6 height 6
checkbox input "true"
type input "Conto attivo"
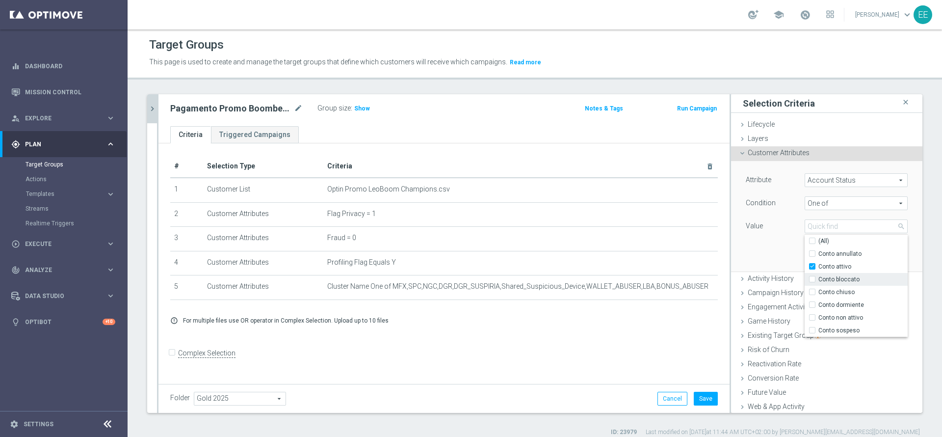
click at [856, 279] on span "Conto bloccato" at bounding box center [863, 279] width 89 height 8
click at [819, 279] on input "Conto bloccato" at bounding box center [815, 279] width 6 height 6
checkbox input "true"
type input "Selected 2 of 7"
click at [752, 246] on div "Attribute Account Status Account Status arrow_drop_down search Condition One of…" at bounding box center [827, 216] width 177 height 110
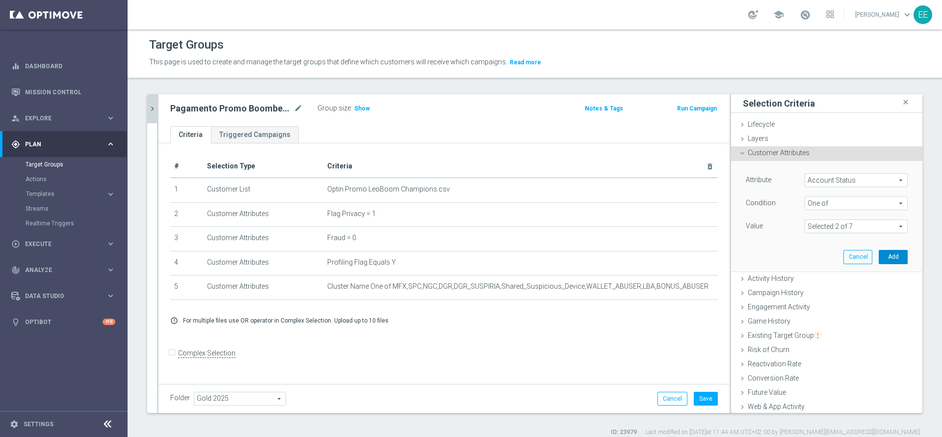
click at [879, 260] on button "Add" at bounding box center [893, 257] width 29 height 14
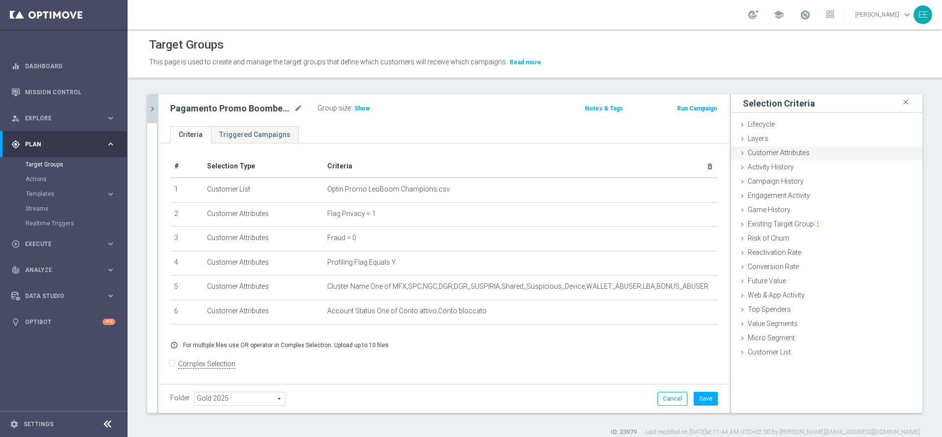
click at [796, 154] on span "Customer Attributes" at bounding box center [779, 153] width 62 height 8
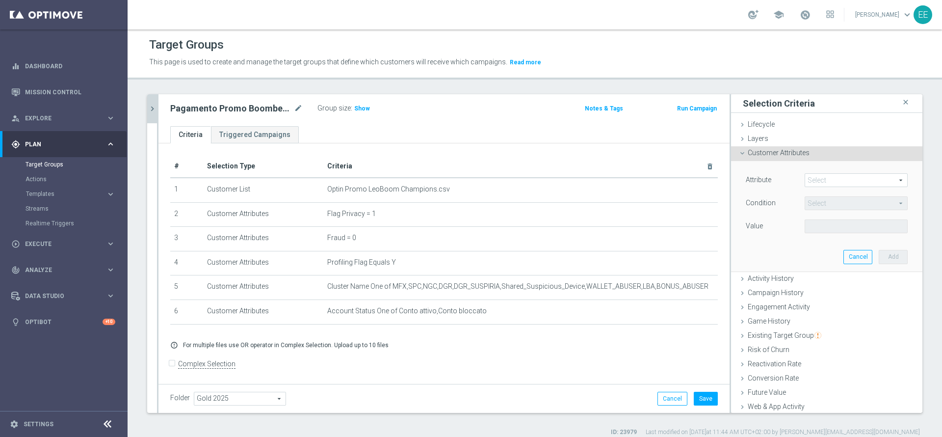
click at [829, 180] on span at bounding box center [856, 180] width 102 height 13
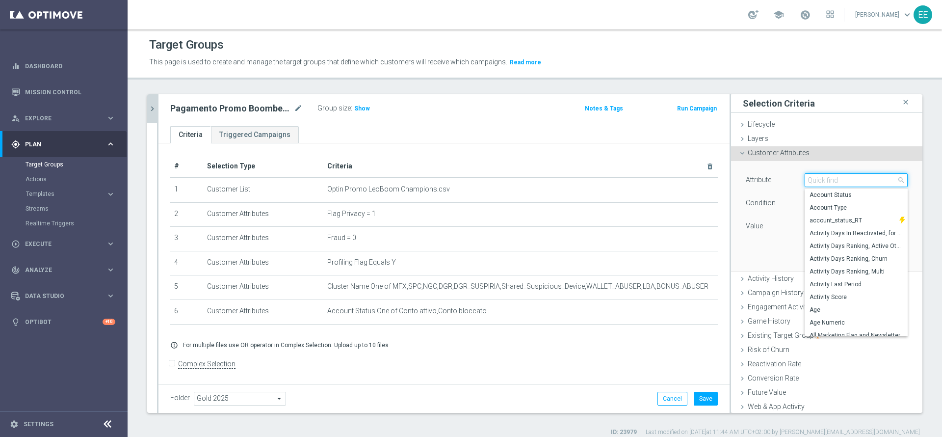
click at [829, 180] on input "search" at bounding box center [856, 180] width 103 height 14
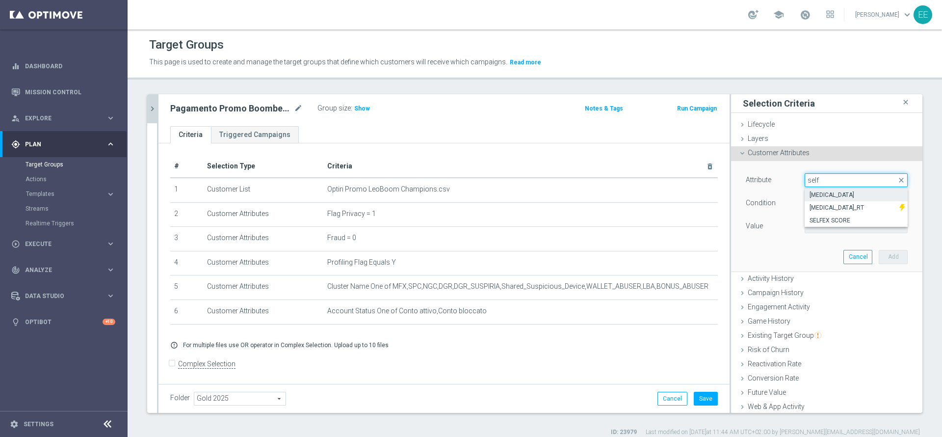
type input "self"
click at [833, 195] on span "Self Exclusion" at bounding box center [856, 195] width 93 height 8
type input "Self Exclusion"
type input "Equals"
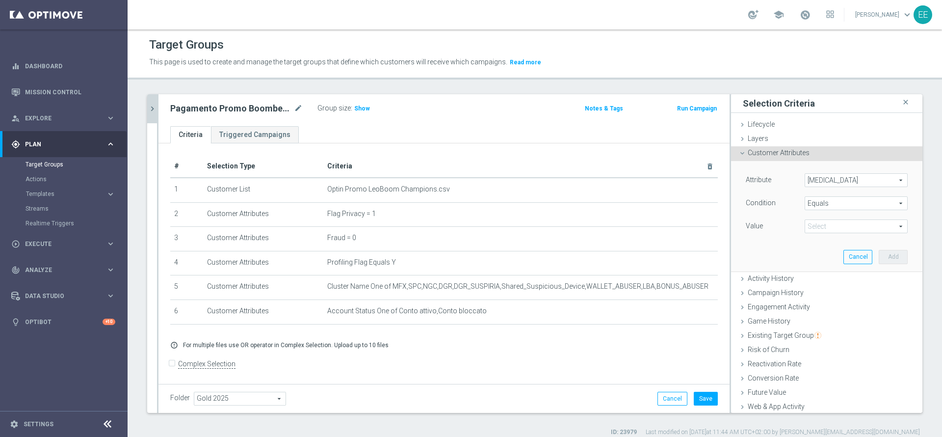
click at [805, 226] on span at bounding box center [856, 226] width 102 height 13
click at [812, 241] on span "NO" at bounding box center [856, 241] width 93 height 8
type input "NO"
click at [879, 253] on button "Add" at bounding box center [893, 257] width 29 height 14
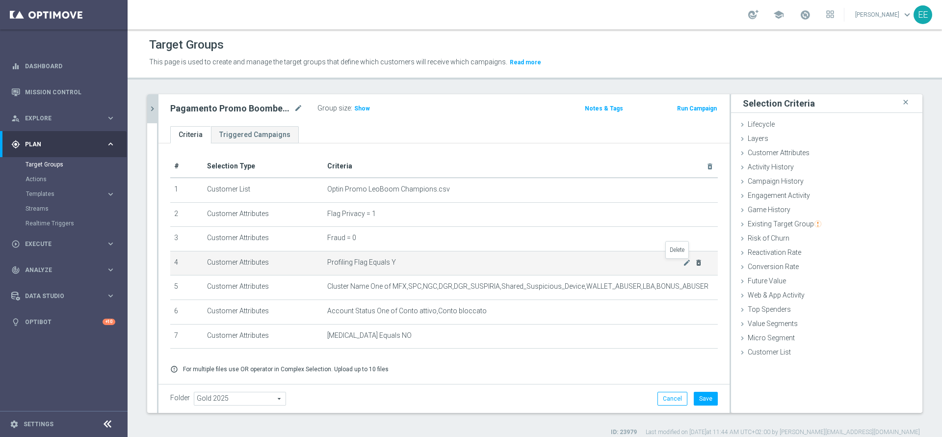
click at [695, 263] on icon "delete_forever" at bounding box center [699, 263] width 8 height 8
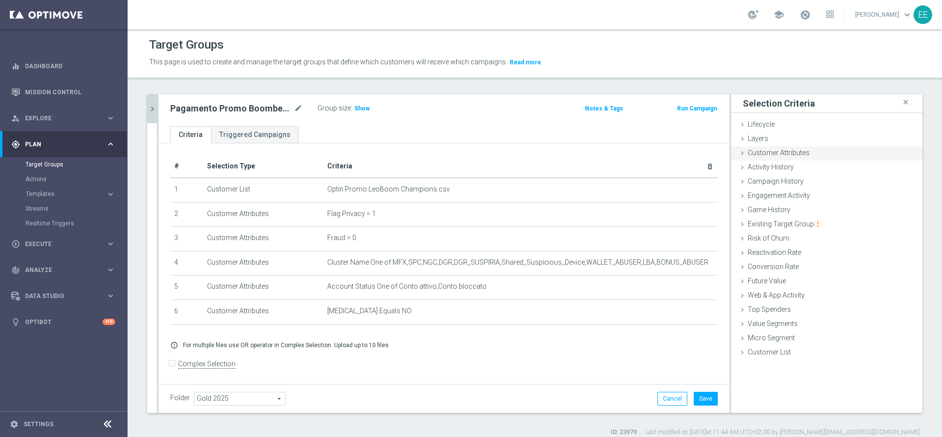
click at [772, 150] on span "Customer Attributes" at bounding box center [779, 153] width 62 height 8
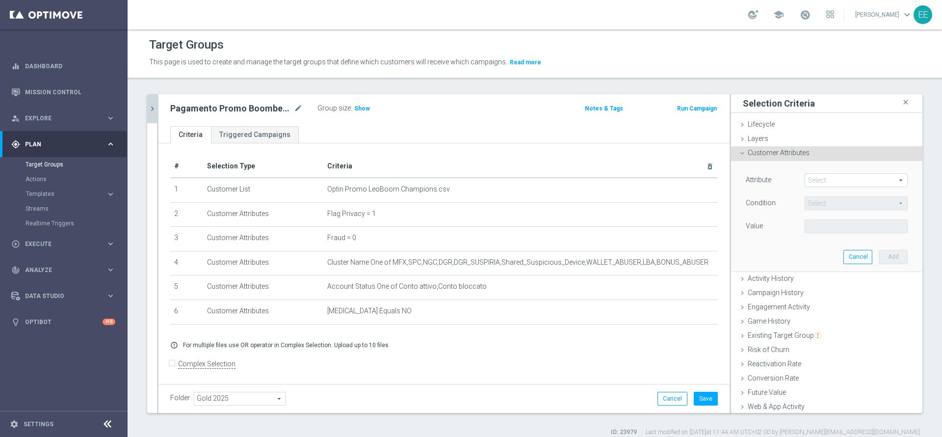
click at [836, 177] on span at bounding box center [856, 180] width 102 height 13
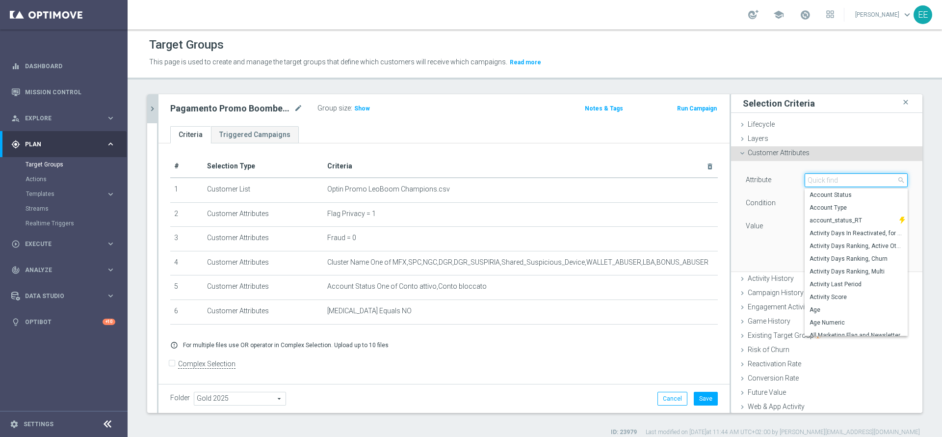
click at [836, 177] on input "search" at bounding box center [856, 180] width 103 height 14
type input "pausa"
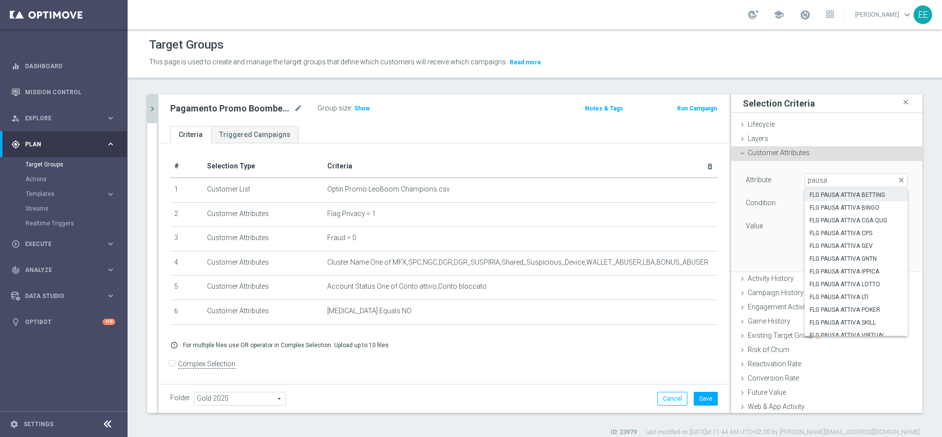
click at [850, 192] on span "FLG PAUSA ATTIVA BETTING" at bounding box center [856, 195] width 93 height 8
type input "FLG PAUSA ATTIVA BETTING"
type input "Equals"
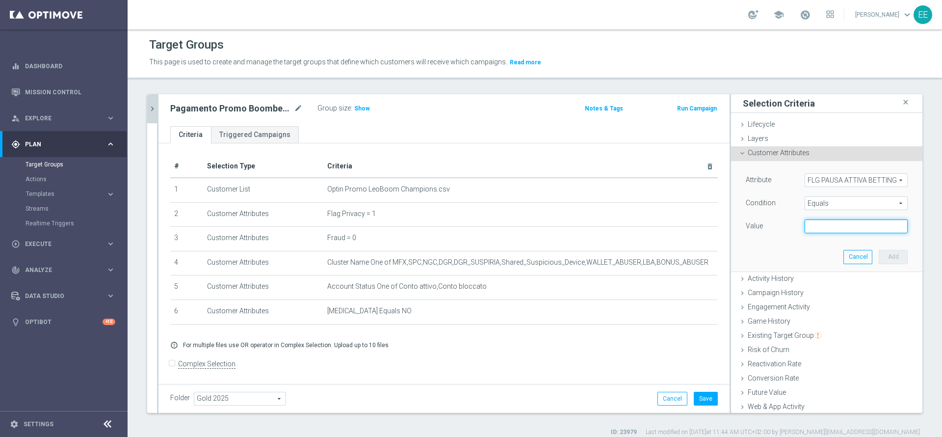
click at [829, 228] on input "text" at bounding box center [856, 226] width 103 height 14
type input "N"
click at [879, 259] on button "Add" at bounding box center [893, 257] width 29 height 14
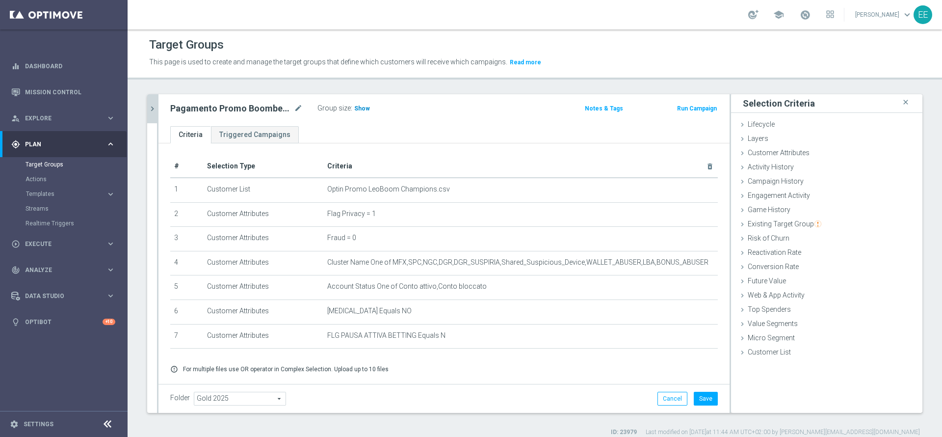
click at [357, 110] on span "Show" at bounding box center [362, 108] width 16 height 7
click at [559, 398] on div "Folder Gold 2025 Gold 2025 arrow_drop_down search Cancel Save Saving..." at bounding box center [444, 399] width 548 height 14
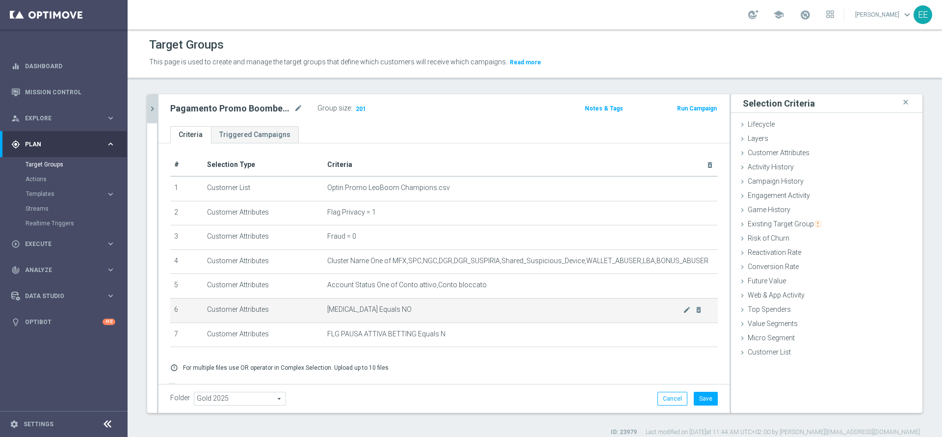
scroll to position [28, 0]
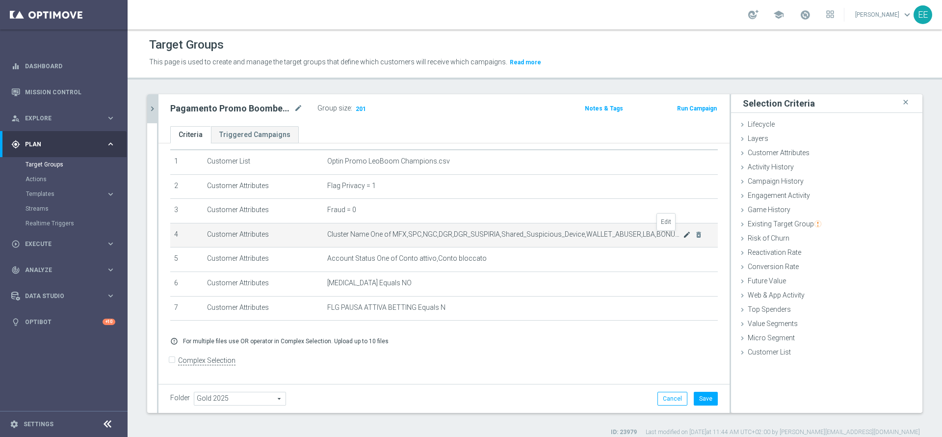
click at [683, 236] on icon "mode_edit" at bounding box center [687, 235] width 8 height 8
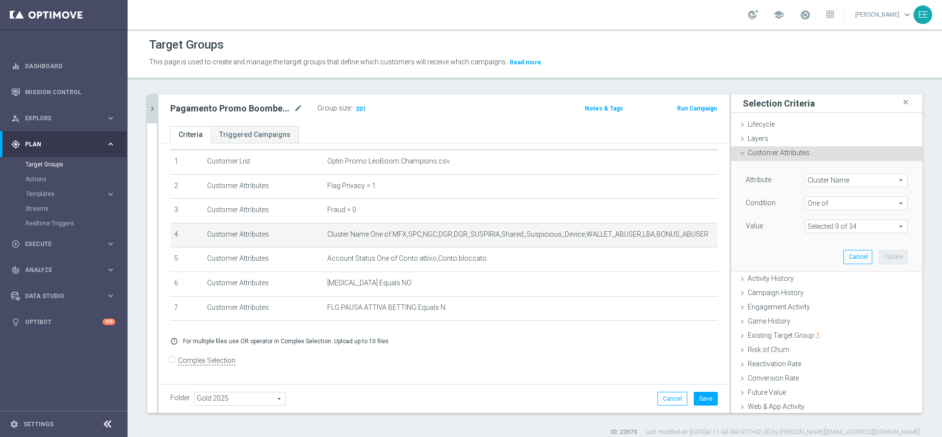
click at [817, 199] on span "One of" at bounding box center [856, 203] width 102 height 13
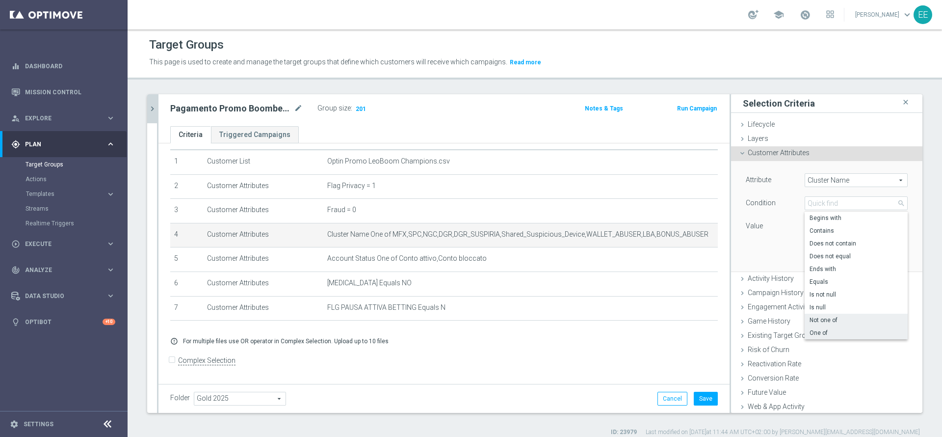
click at [830, 315] on label "Not one of" at bounding box center [856, 320] width 103 height 13
type input "Not one of"
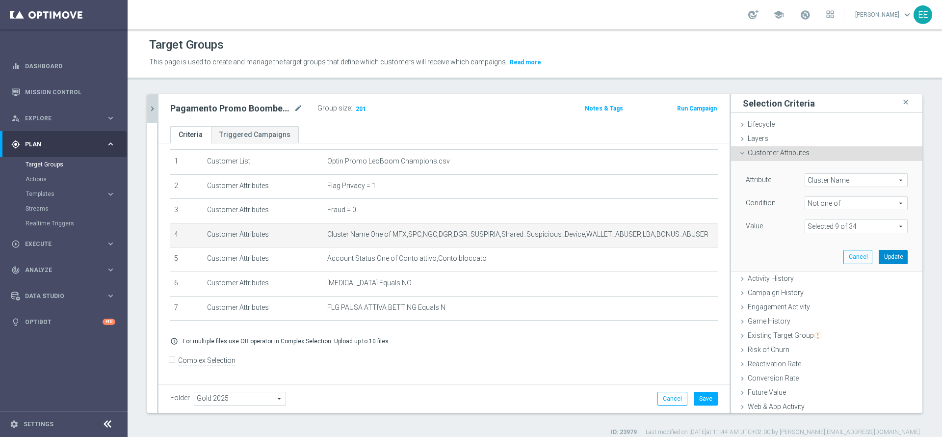
click at [879, 255] on button "Update" at bounding box center [893, 257] width 29 height 14
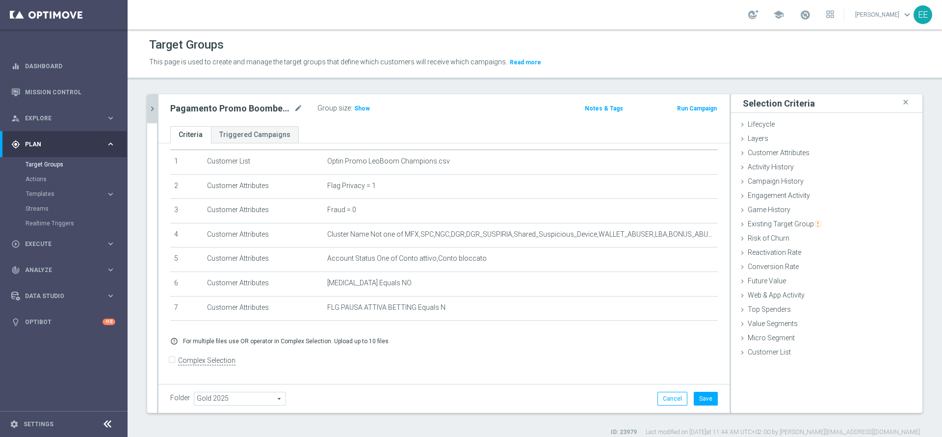
click at [369, 111] on div "Group size : Show" at bounding box center [367, 108] width 98 height 12
click at [358, 108] on span "Show" at bounding box center [362, 108] width 16 height 7
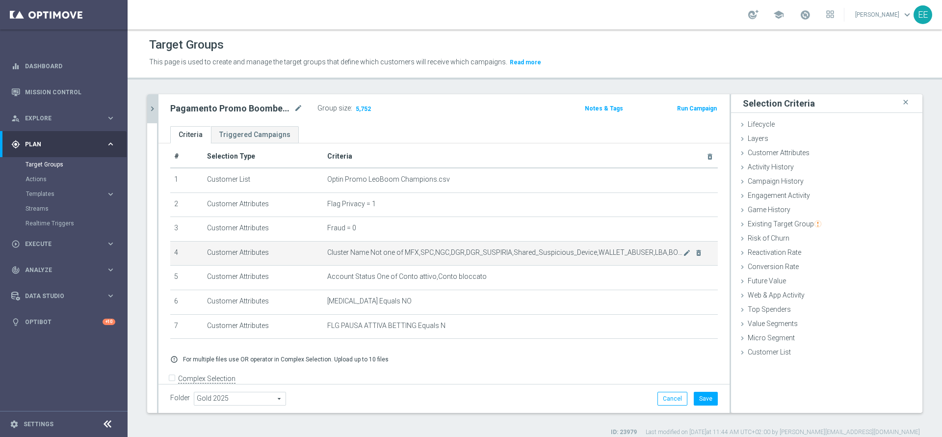
scroll to position [1, 0]
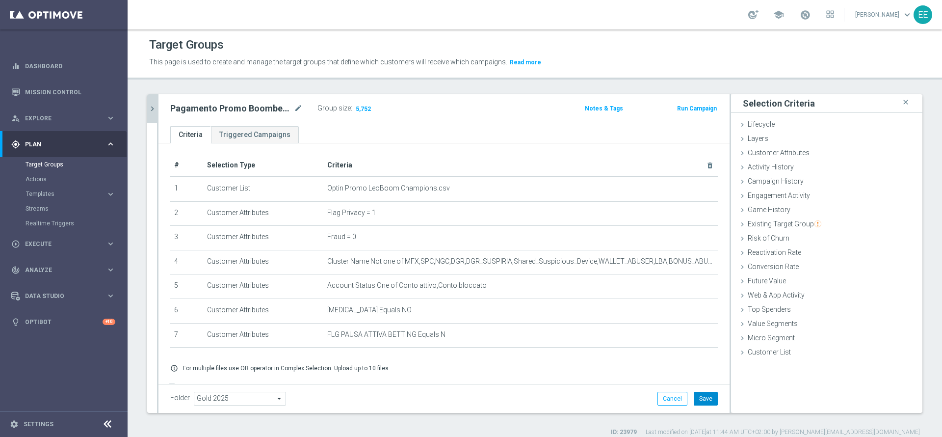
click at [699, 395] on button "Save" at bounding box center [706, 399] width 24 height 14
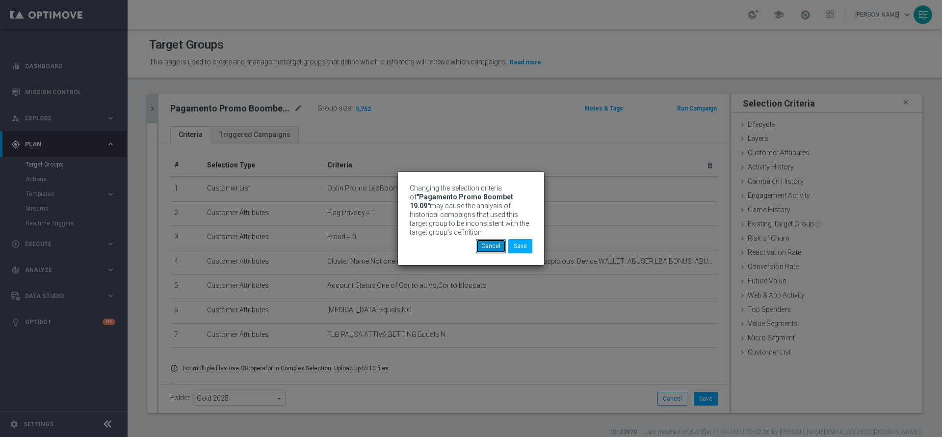
click at [491, 248] on button "Cancel" at bounding box center [491, 246] width 30 height 14
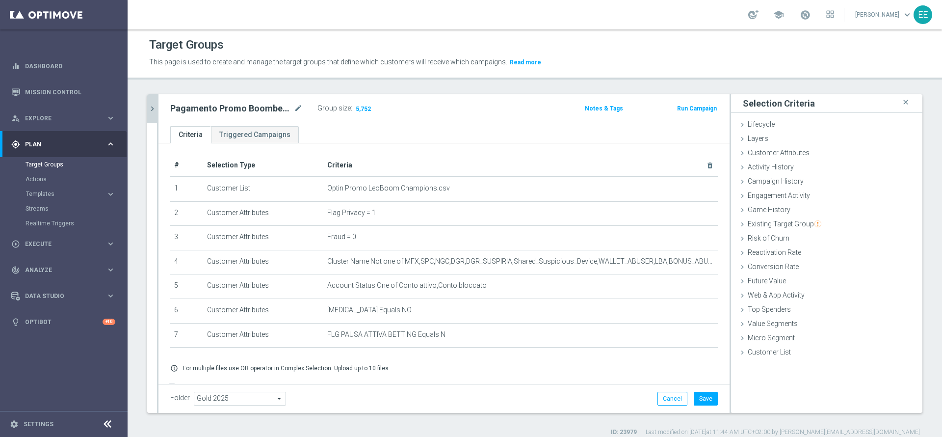
click at [157, 108] on div at bounding box center [157, 253] width 1 height 319
click at [154, 106] on icon "chevron_right" at bounding box center [152, 108] width 9 height 9
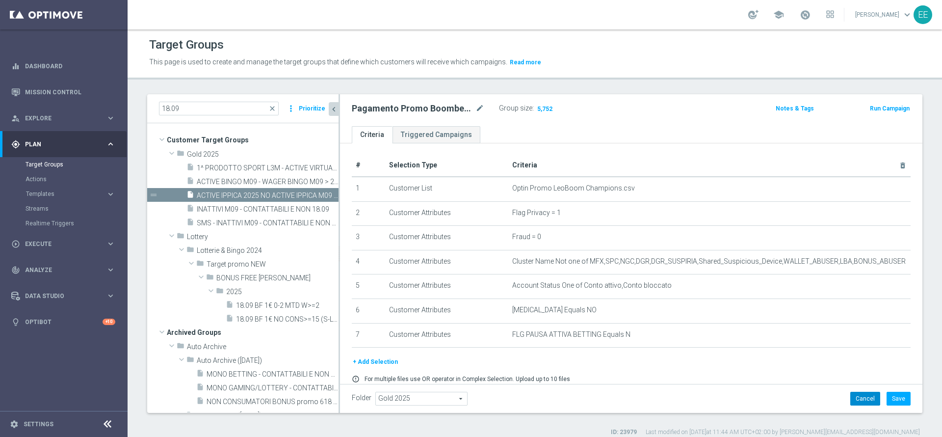
click at [852, 392] on button "Cancel" at bounding box center [866, 399] width 30 height 14
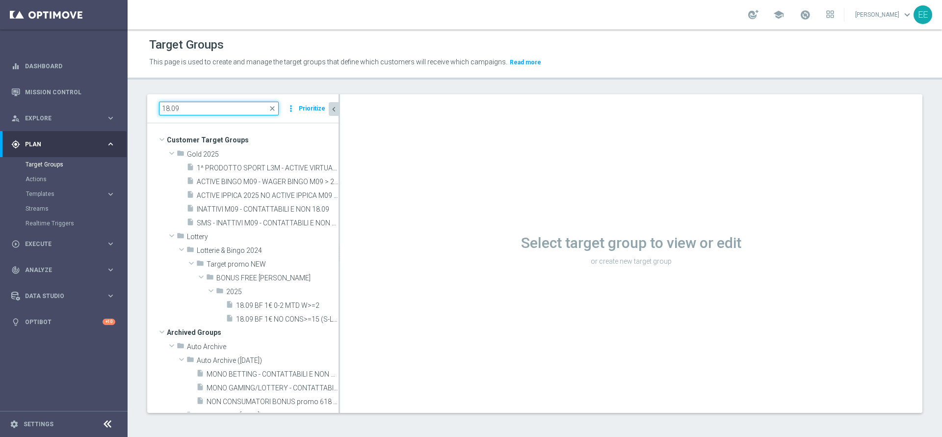
click at [218, 109] on input "18.09" at bounding box center [219, 109] width 120 height 14
type input "m"
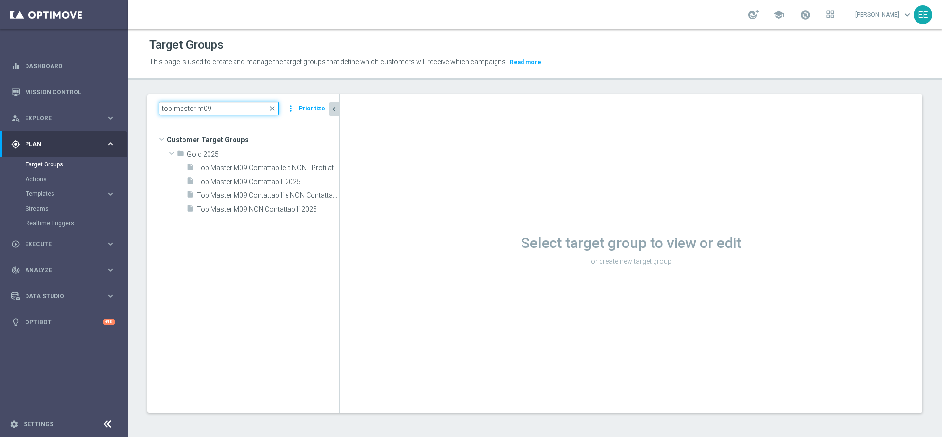
type input "top master m09"
click at [320, 180] on icon "content_copy" at bounding box center [320, 182] width 8 height 8
click at [267, 182] on span "Top Master M09 Contattabili 2025" at bounding box center [256, 182] width 118 height 8
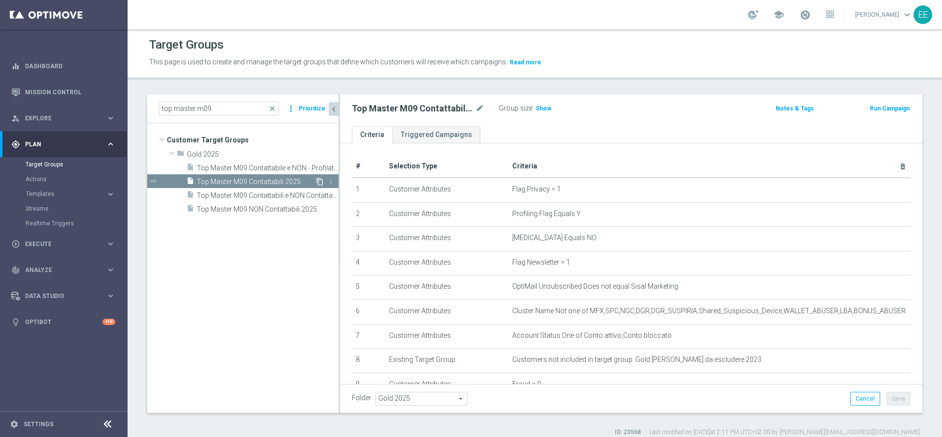
click at [320, 183] on icon "content_copy" at bounding box center [320, 182] width 8 height 8
click at [275, 255] on tree-viewport "Customer Target Groups library_add create_new_folder folder" at bounding box center [242, 267] width 191 height 289
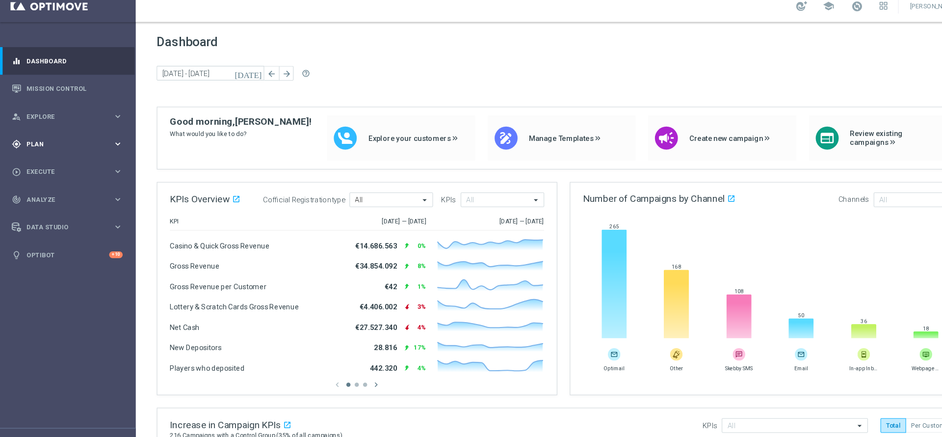
click at [43, 144] on span "Plan" at bounding box center [65, 144] width 81 height 6
click at [52, 161] on link "Target Groups" at bounding box center [64, 164] width 77 height 8
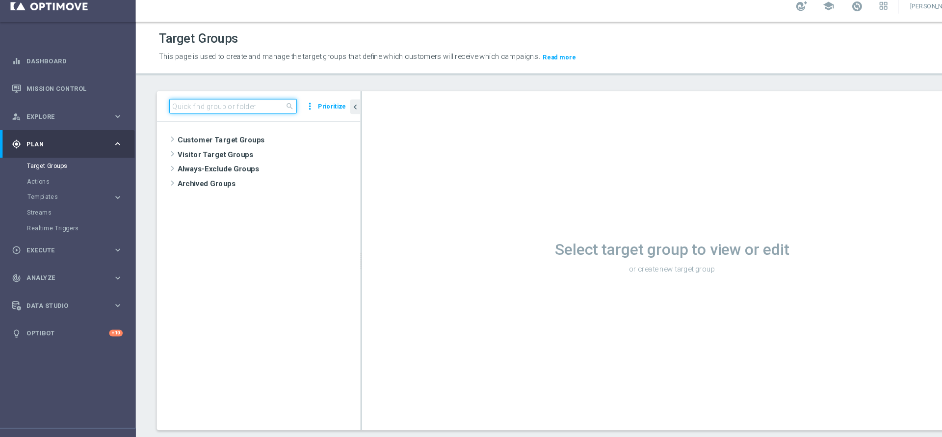
click at [210, 110] on input at bounding box center [219, 109] width 120 height 14
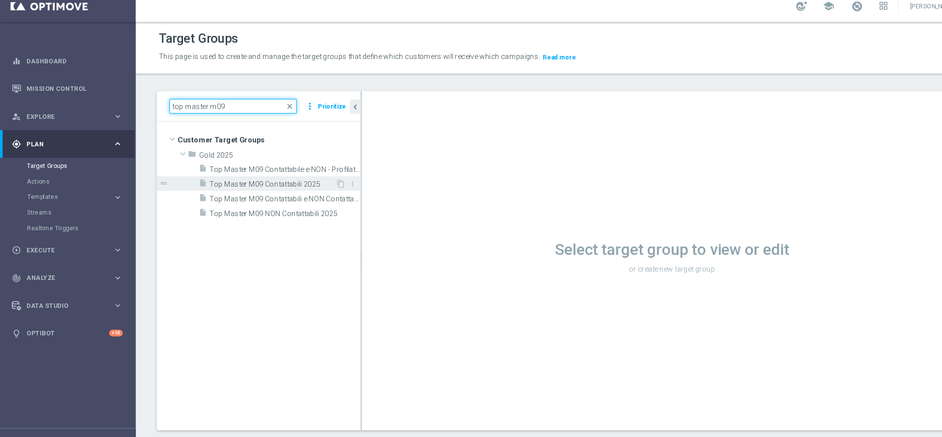
type input "top master m09"
click at [284, 175] on div "insert_drive_file Top Master M09 Contattabili 2025" at bounding box center [251, 181] width 129 height 14
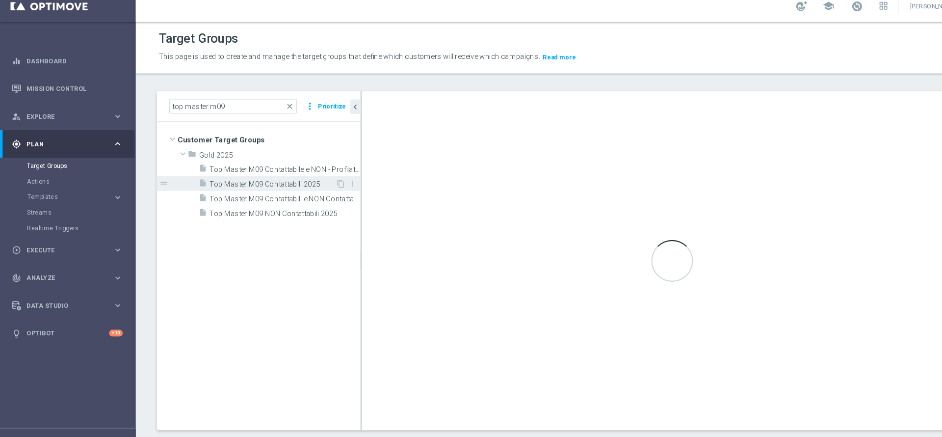
click at [284, 175] on div "insert_drive_file Top Master M09 Contattabili 2025" at bounding box center [251, 181] width 129 height 14
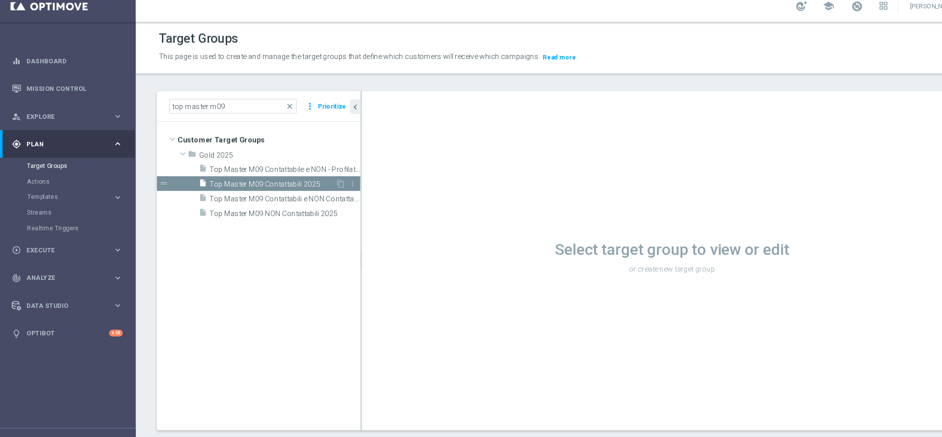
click at [298, 184] on span "Top Master M09 Contattabili 2025" at bounding box center [256, 182] width 118 height 8
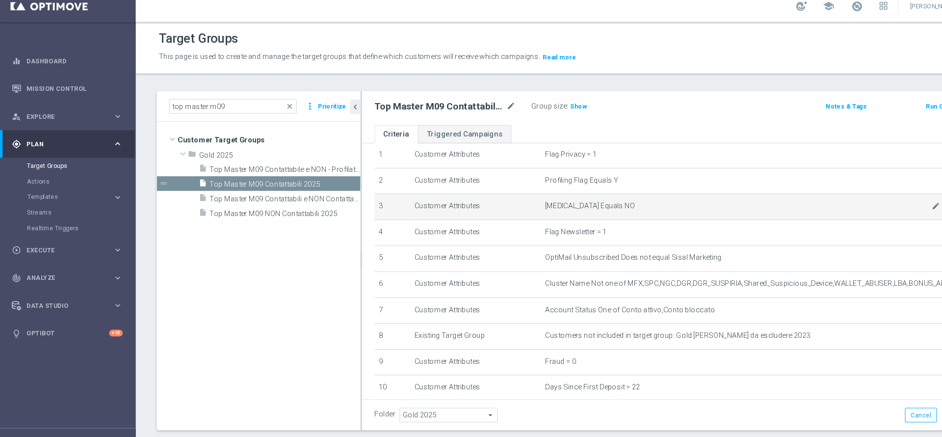
scroll to position [41, 0]
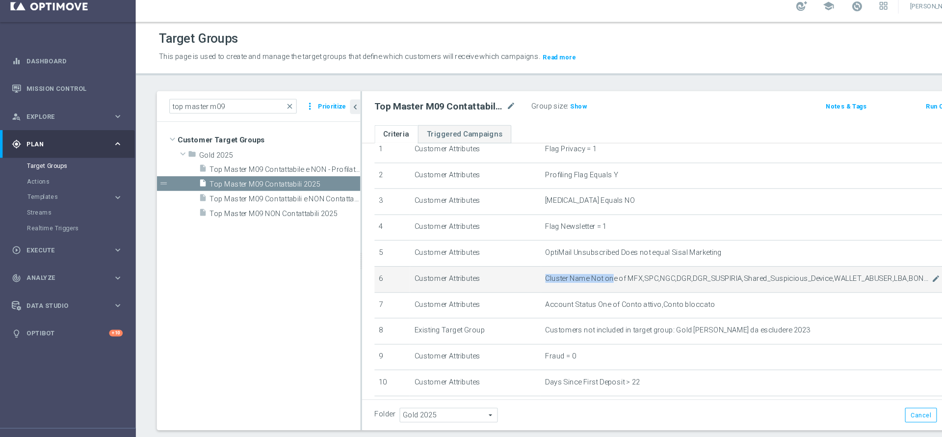
drag, startPoint x: 505, startPoint y: 272, endPoint x: 569, endPoint y: 273, distance: 64.3
click at [569, 273] on td "Cluster Name Not one of MFX,SPC,NGC,DGR,DGR_SUSPIRIA,Shared_Suspicious_Device,W…" at bounding box center [709, 271] width 402 height 25
copy span "Cluster Name Not on"
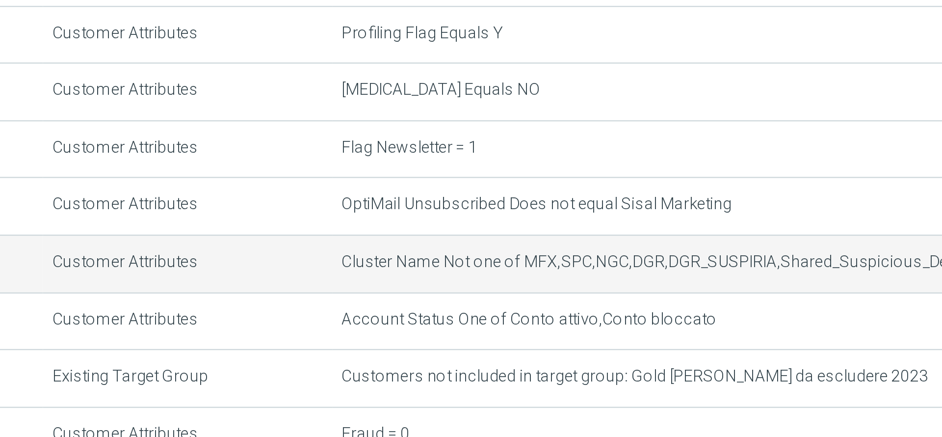
click at [670, 283] on td "Cluster Name Not one of MFX,SPC,NGC,DGR,DGR_SUSPIRIA,Shared_Suspicious_Device,W…" at bounding box center [709, 271] width 402 height 25
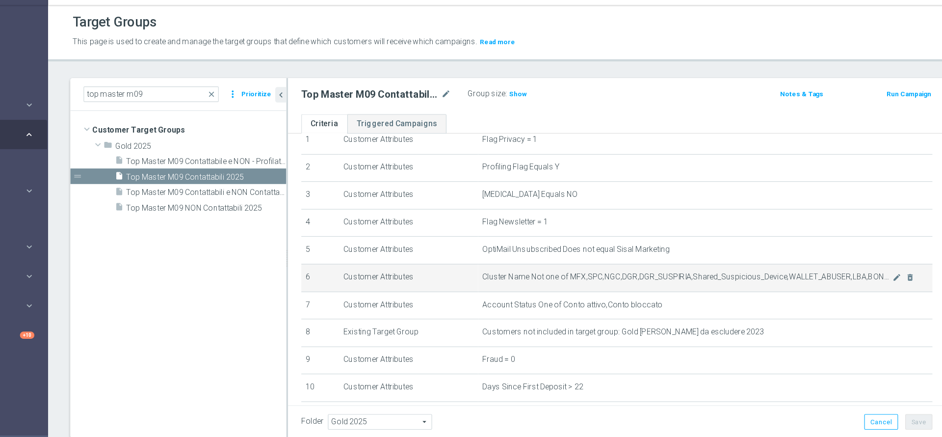
click at [829, 271] on span "Cluster Name Not one of MFX,SPC,NGC,DGR,DGR_SUSPIRIA,Shared_Suspicious_Device,W…" at bounding box center [693, 270] width 363 height 8
click at [876, 271] on icon "mode_edit" at bounding box center [880, 271] width 8 height 8
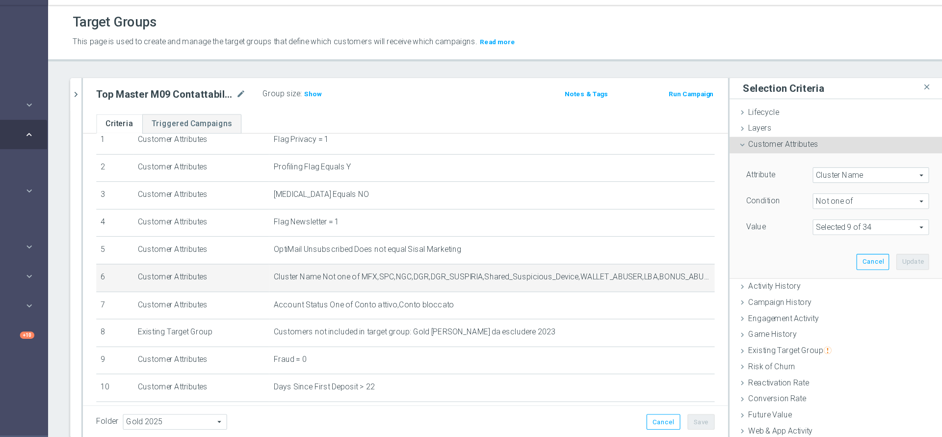
click at [831, 231] on span at bounding box center [856, 226] width 102 height 13
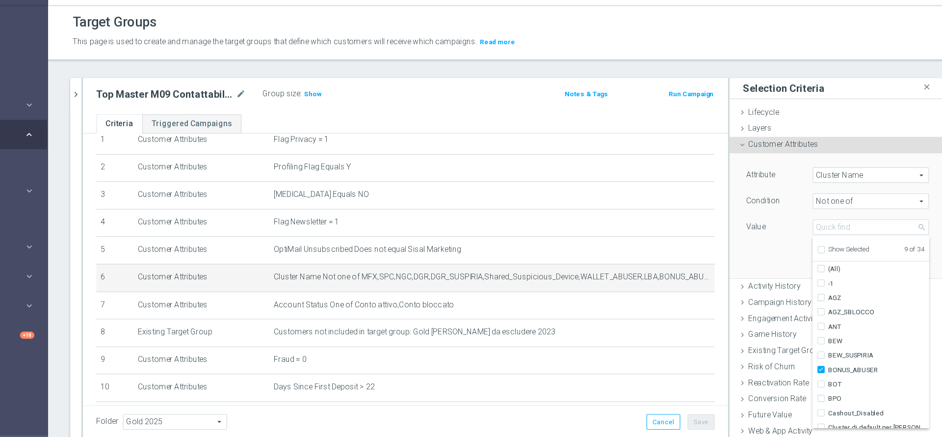
click at [819, 246] on span "Show Selected" at bounding box center [837, 245] width 36 height 7
click at [812, 246] on input "Show Selected" at bounding box center [812, 247] width 6 height 6
checkbox input "true"
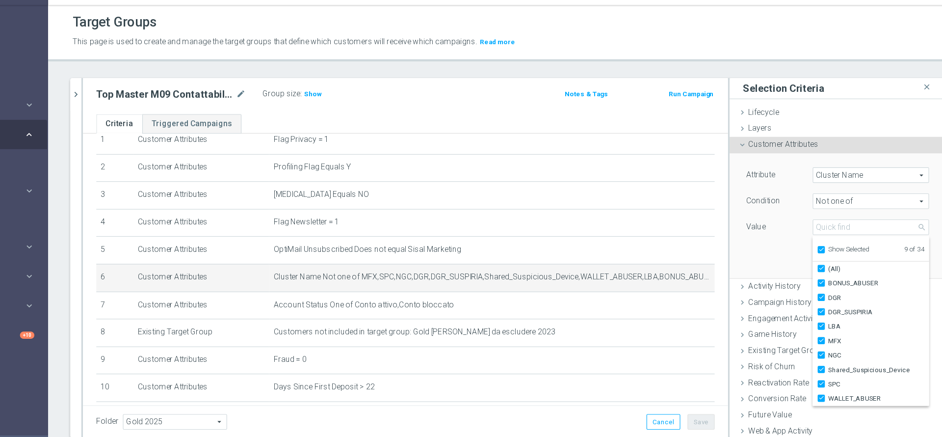
checkbox input "true"
click at [750, 256] on div "Attribute Cluster Name Cluster Name arrow_drop_down search Condition Not one of…" at bounding box center [827, 216] width 177 height 110
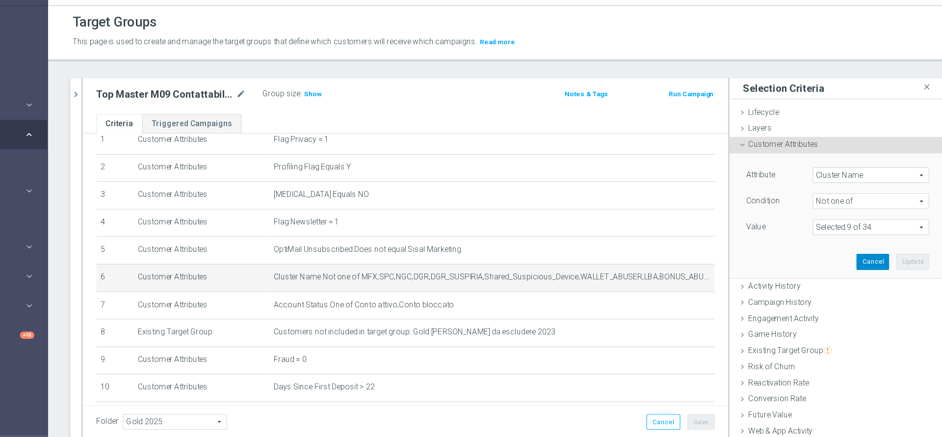
click at [844, 254] on button "Cancel" at bounding box center [858, 257] width 29 height 14
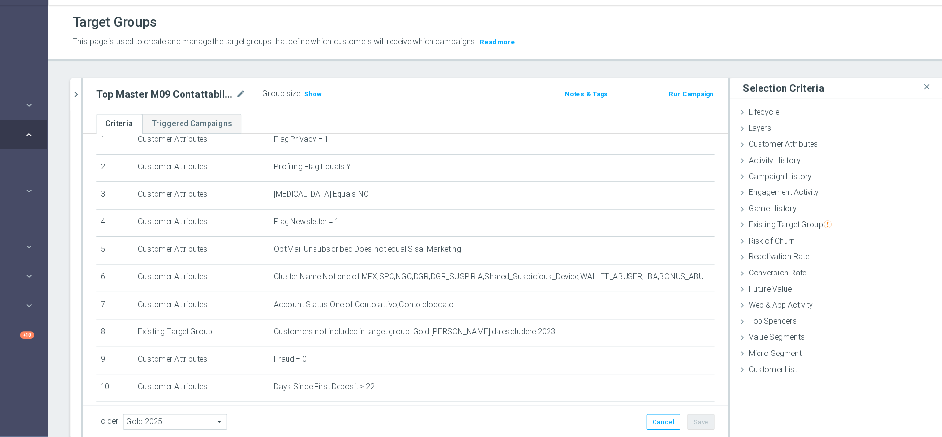
click at [679, 128] on ul "Criteria Triggered Campaigns" at bounding box center [444, 134] width 571 height 17
click at [152, 107] on icon "chevron_right" at bounding box center [152, 108] width 9 height 9
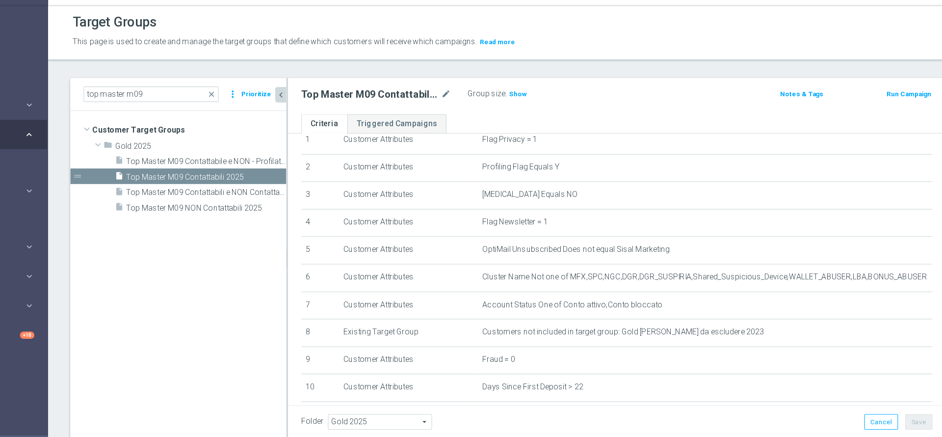
click at [341, 112] on div "Top Master M09 Contattabili 2025 mode_edit Group size : Show Notes & Tags Run C…" at bounding box center [631, 110] width 583 height 32
click at [330, 111] on icon "chevron_left" at bounding box center [333, 109] width 9 height 9
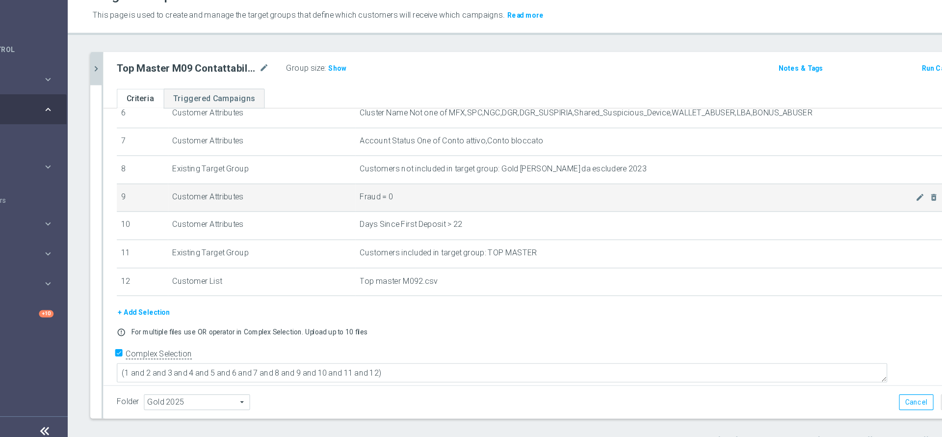
scroll to position [0, 0]
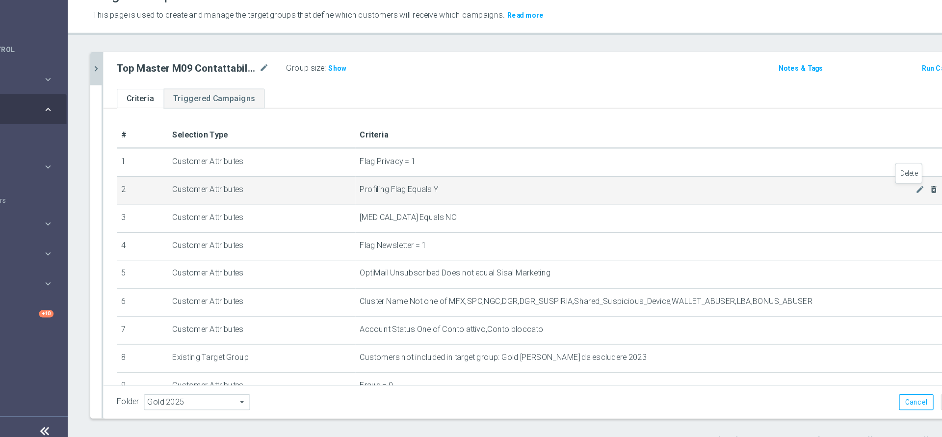
click at [877, 213] on icon "delete_forever" at bounding box center [881, 214] width 8 height 8
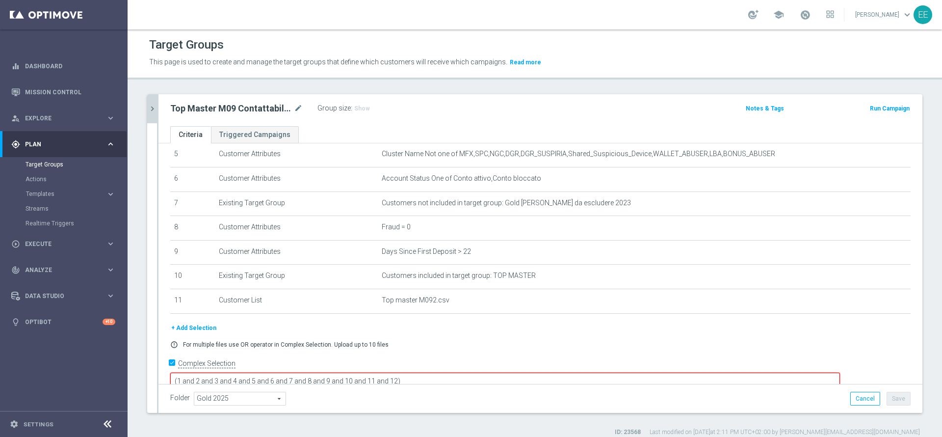
scroll to position [135, 0]
click at [865, 402] on button "Cancel" at bounding box center [866, 399] width 30 height 14
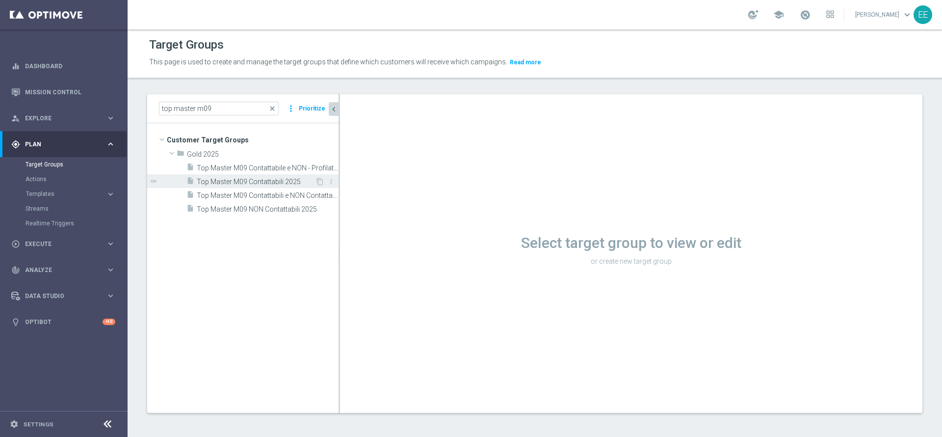
click at [256, 175] on div "insert_drive_file Top Master M09 Contattabili 2025" at bounding box center [251, 181] width 129 height 14
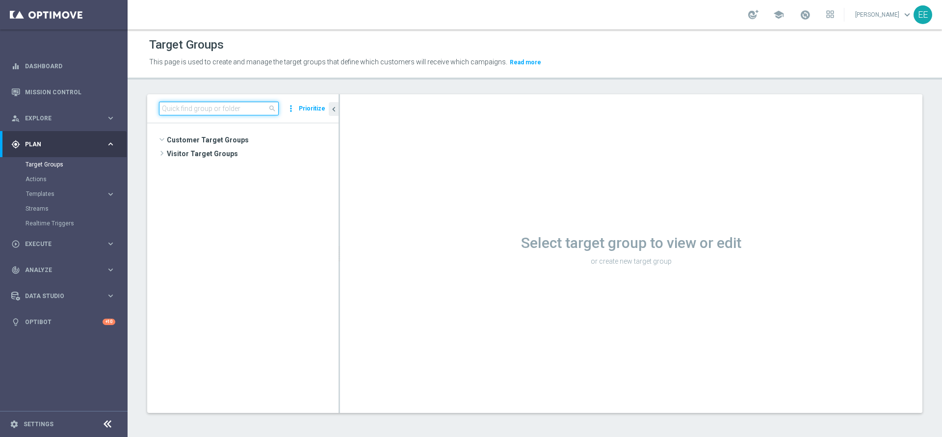
click at [215, 112] on input at bounding box center [219, 109] width 120 height 14
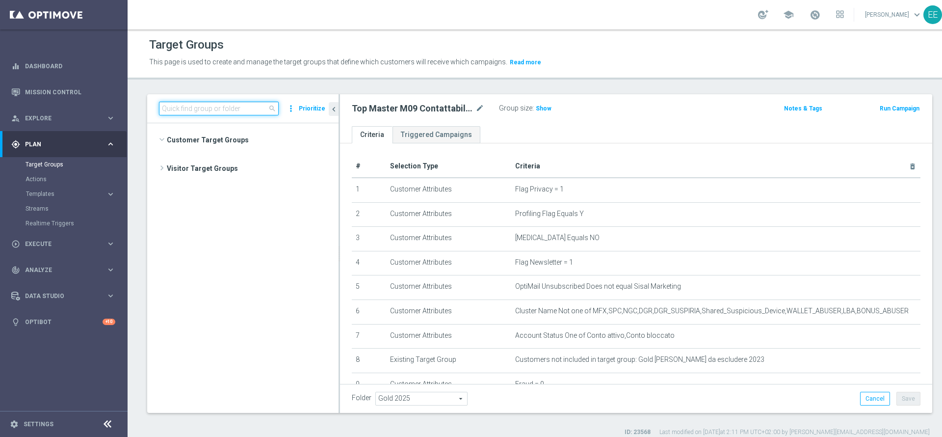
scroll to position [9172, 0]
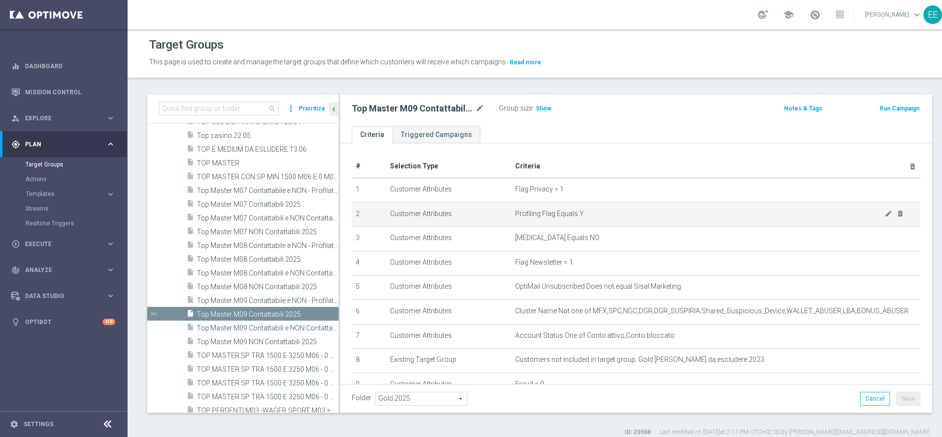
click at [550, 211] on span "Profiling Flag Equals Y" at bounding box center [700, 214] width 370 height 8
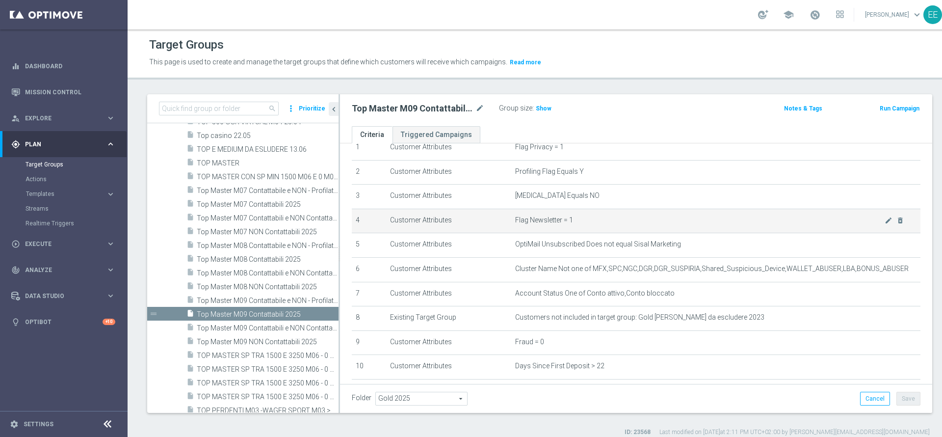
scroll to position [43, 0]
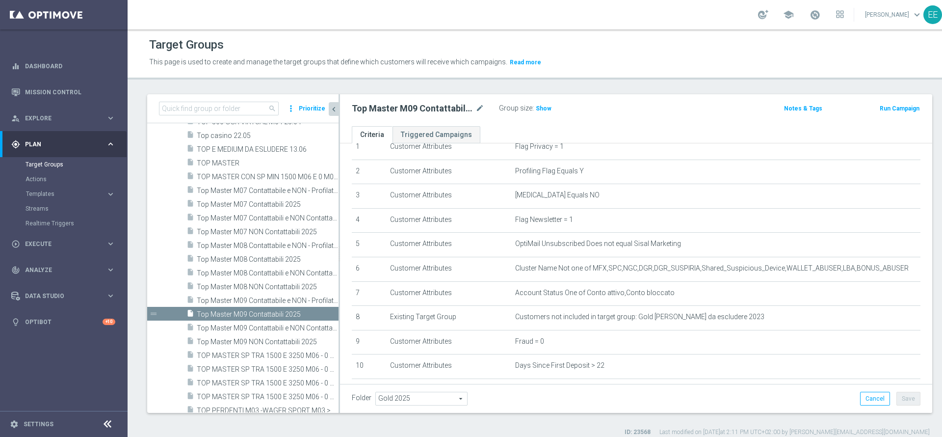
click at [333, 109] on icon "chevron_left" at bounding box center [333, 109] width 9 height 9
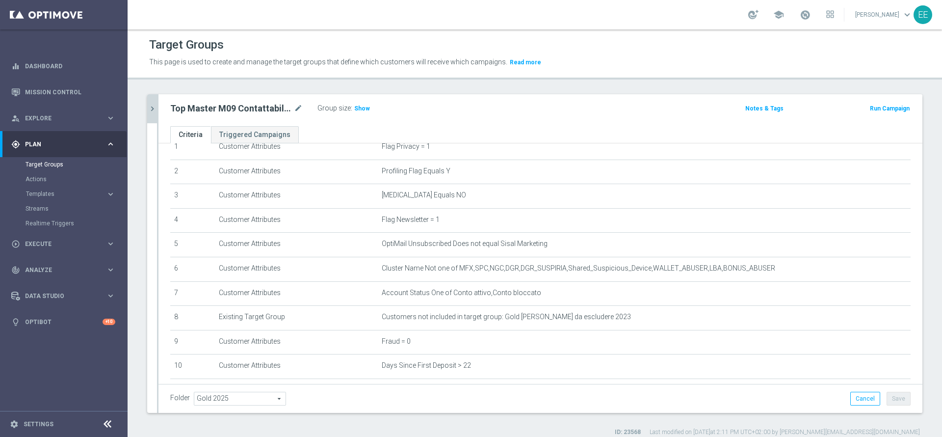
click at [156, 107] on icon "chevron_right" at bounding box center [152, 108] width 9 height 9
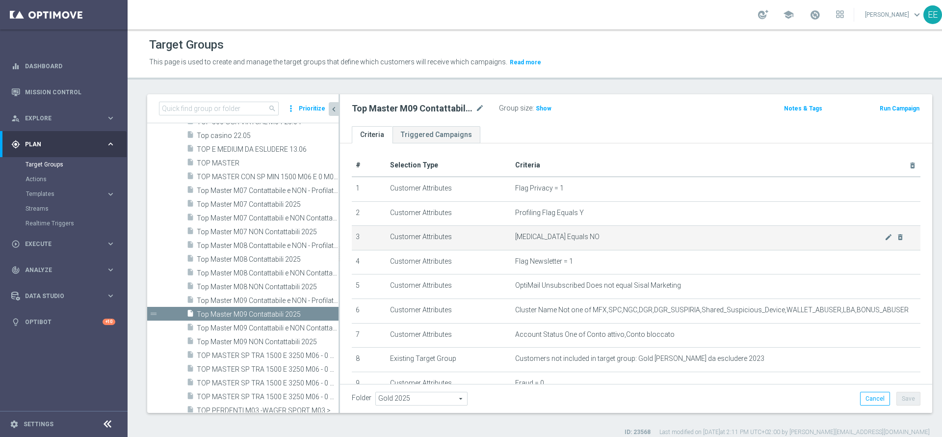
scroll to position [0, 0]
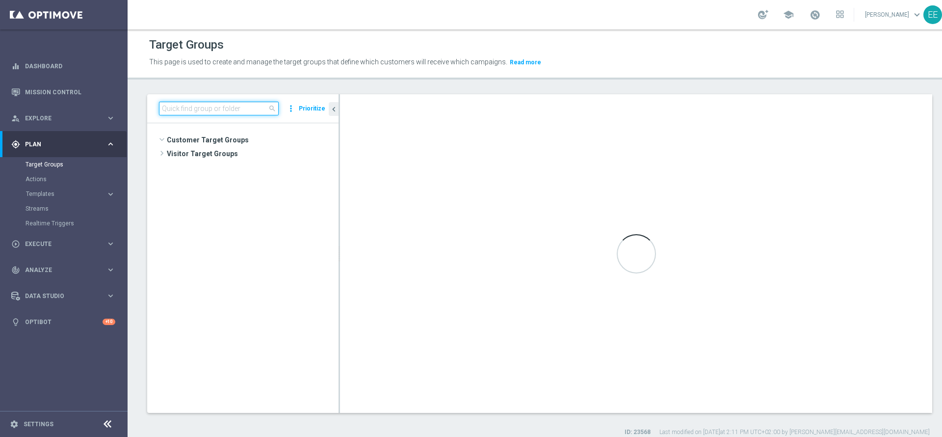
click at [220, 107] on input at bounding box center [219, 109] width 120 height 14
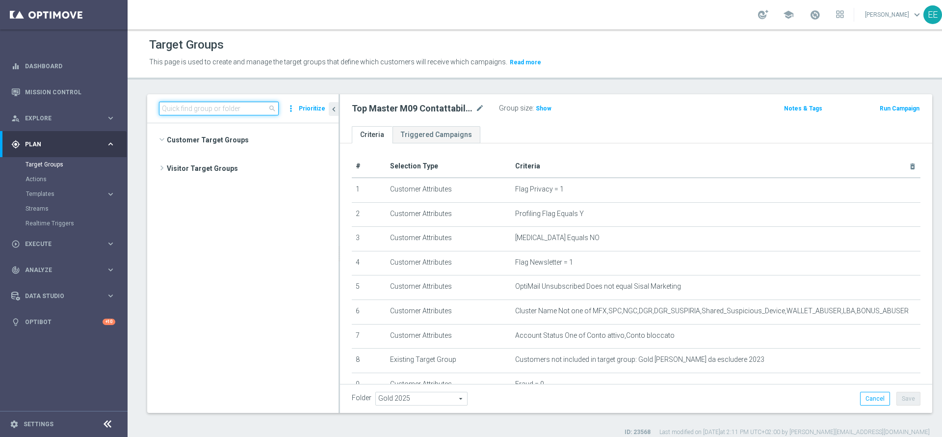
scroll to position [9172, 0]
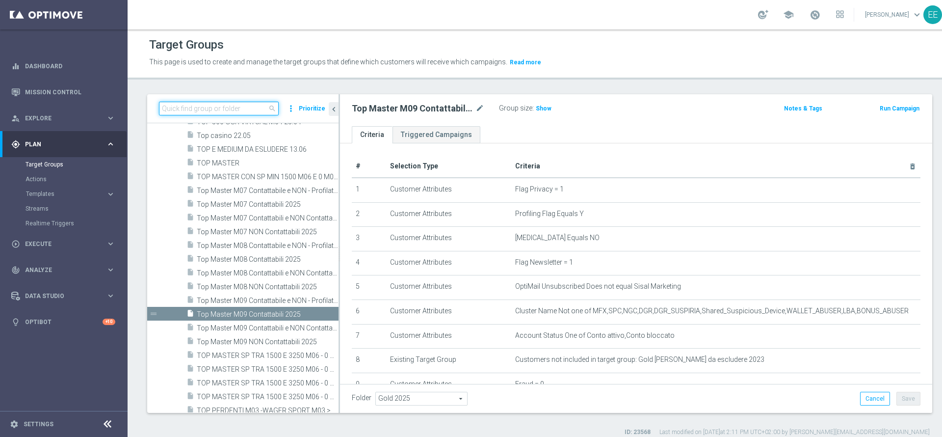
type input "m"
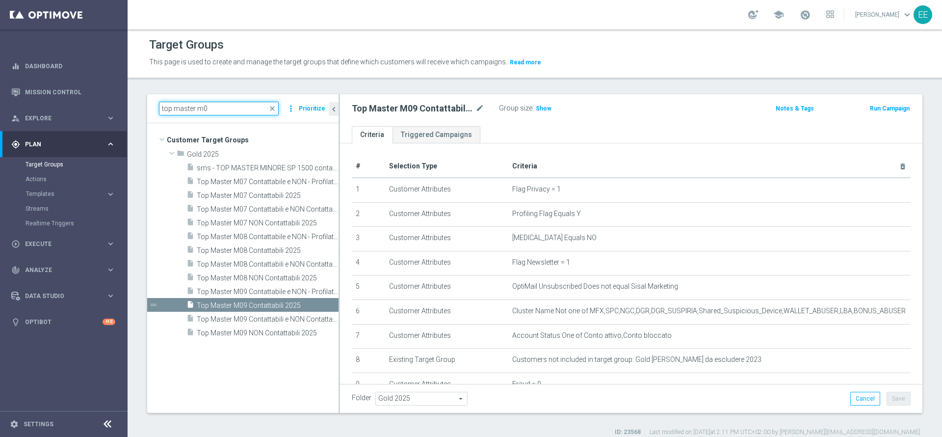
scroll to position [0, 0]
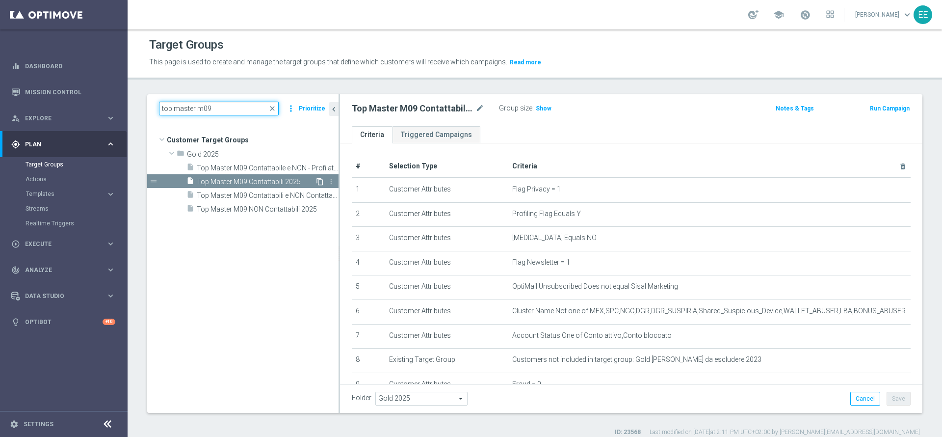
type input "top master m09"
click at [316, 179] on icon "content_copy" at bounding box center [320, 182] width 8 height 8
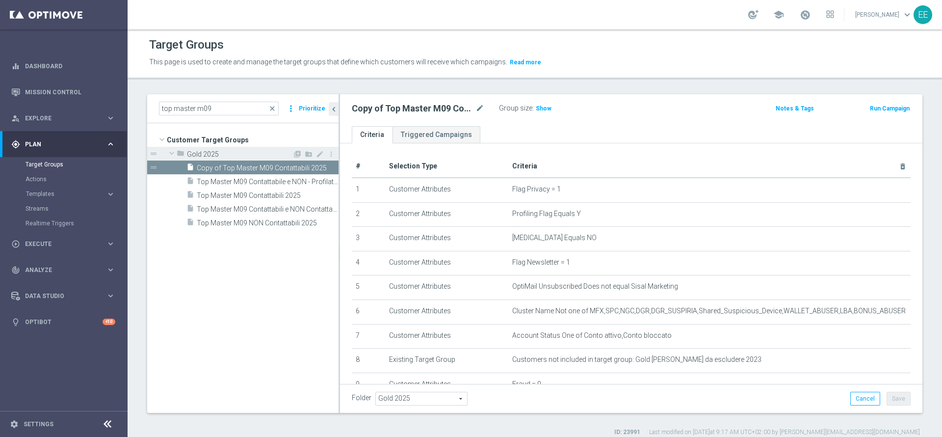
click at [267, 158] on span "Gold 2025" at bounding box center [240, 154] width 106 height 8
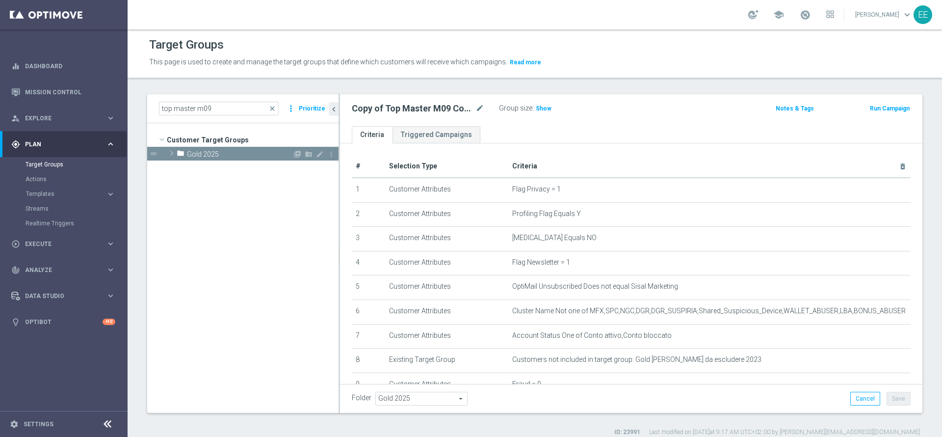
click at [249, 153] on span "Gold 2025" at bounding box center [240, 154] width 106 height 8
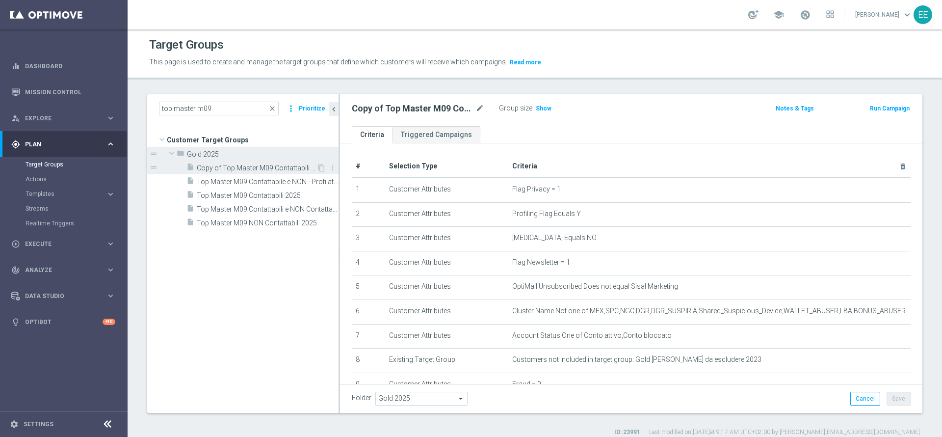
click at [240, 165] on span "Copy of Top Master M09 Contattabili 2025" at bounding box center [257, 168] width 120 height 8
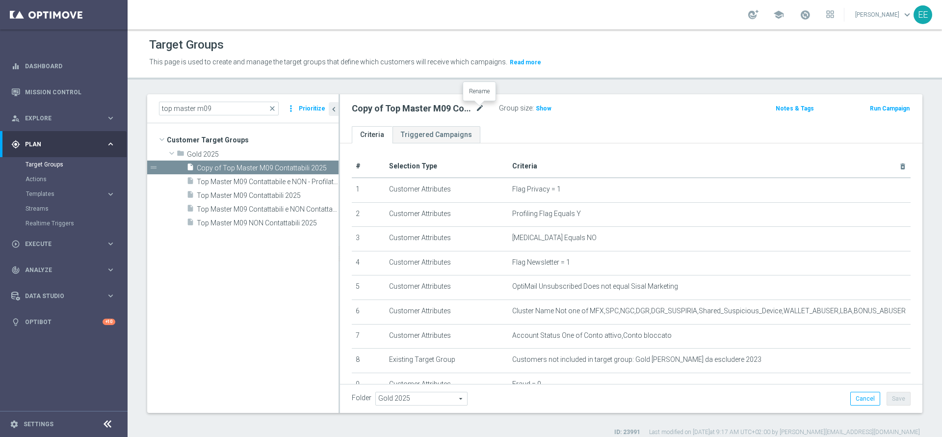
click at [478, 106] on icon "mode_edit" at bounding box center [480, 109] width 9 height 12
click at [478, 104] on icon "mode_edit" at bounding box center [480, 109] width 9 height 12
type input "LEO-BOMBER CHAMPIONS 19.09"
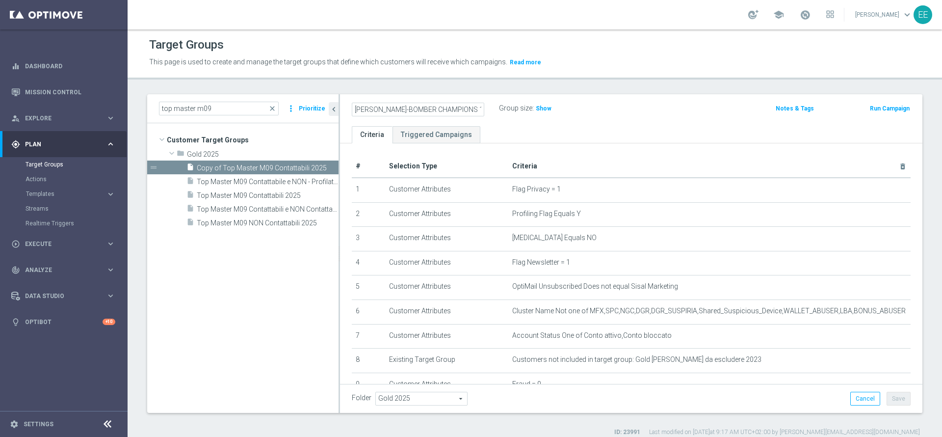
click at [579, 112] on div "Group size : Show" at bounding box center [548, 108] width 98 height 12
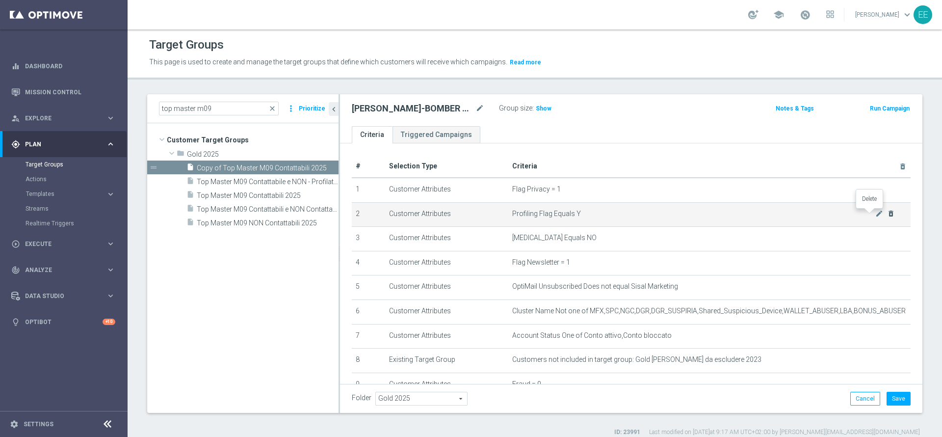
click at [887, 215] on icon "delete_forever" at bounding box center [891, 214] width 8 height 8
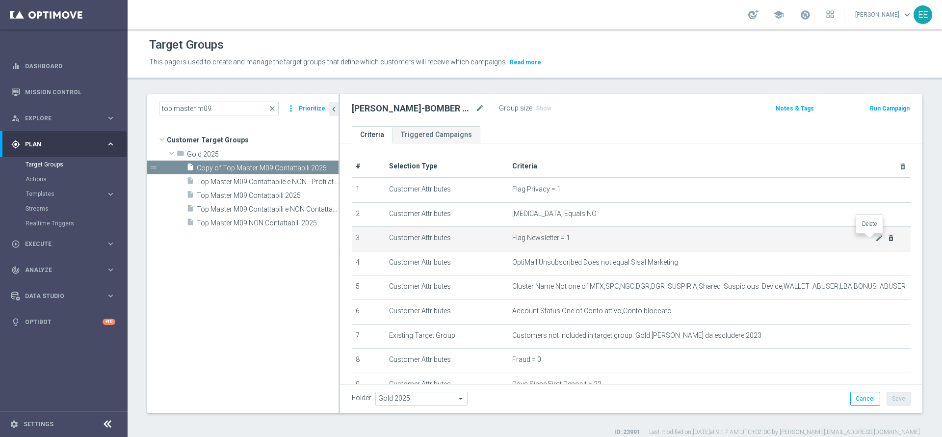
click at [887, 235] on icon "delete_forever" at bounding box center [891, 238] width 8 height 8
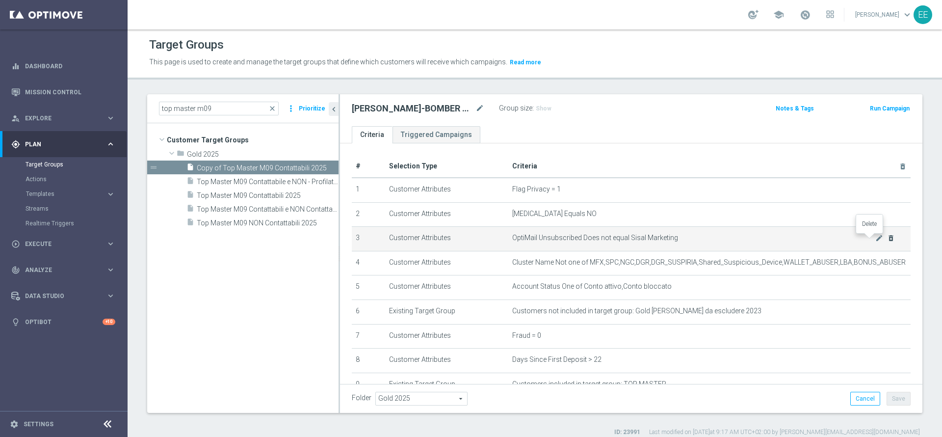
click at [887, 235] on icon "delete_forever" at bounding box center [891, 238] width 8 height 8
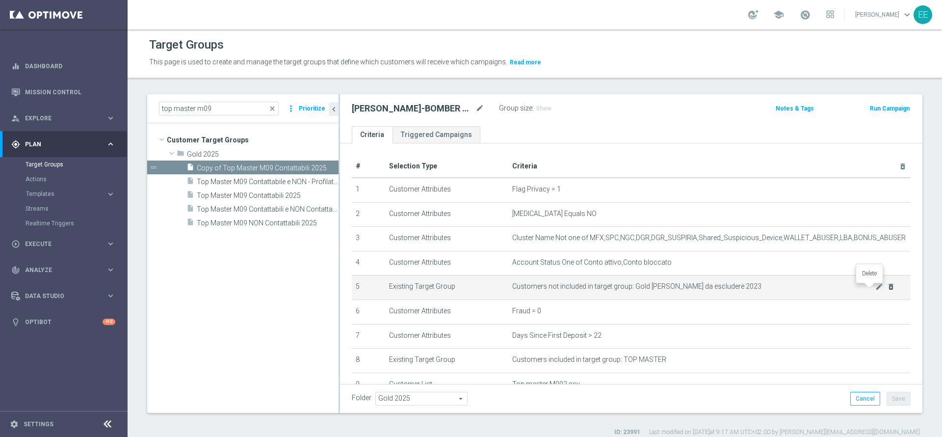
click at [887, 289] on icon "delete_forever" at bounding box center [891, 287] width 8 height 8
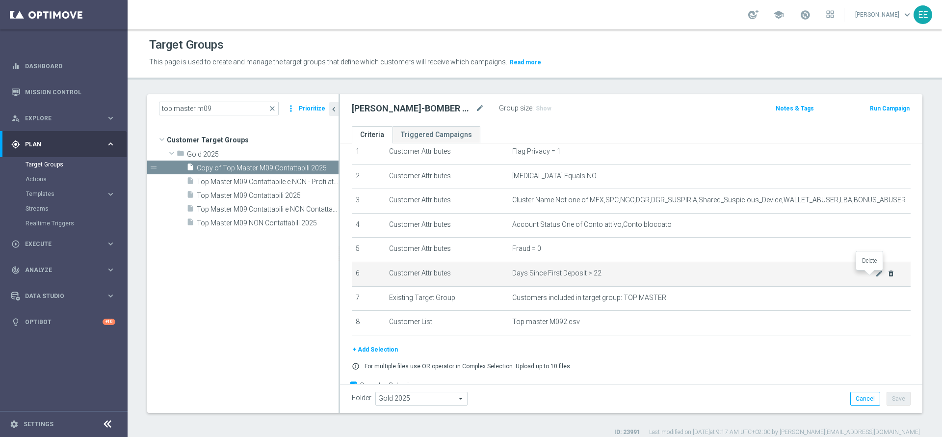
click at [887, 275] on icon "delete_forever" at bounding box center [891, 273] width 8 height 8
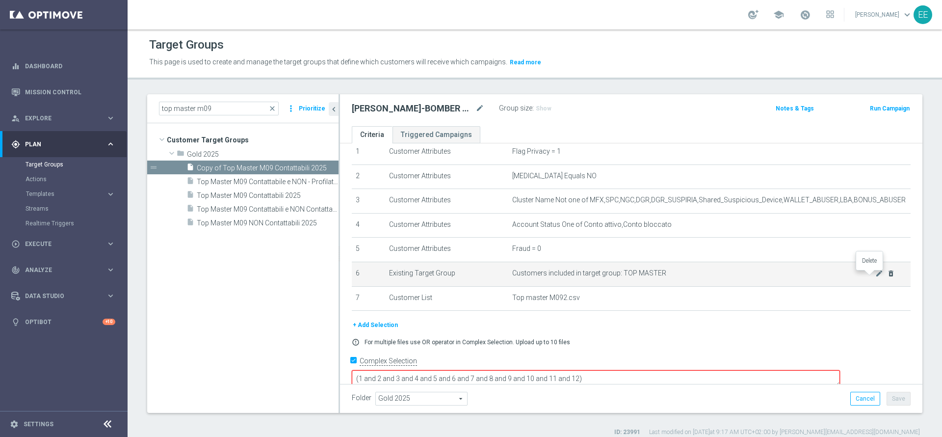
click at [887, 275] on icon "delete_forever" at bounding box center [891, 273] width 8 height 8
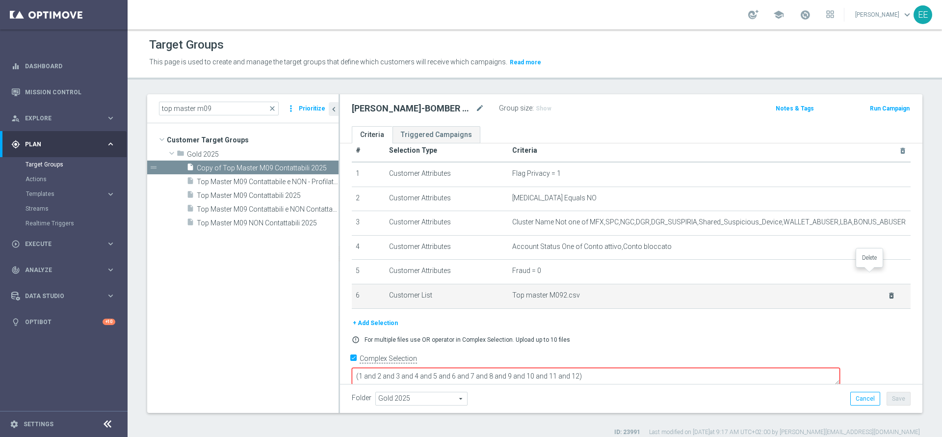
click at [0, 0] on icon "delete_forever" at bounding box center [0, 0] width 0 height 0
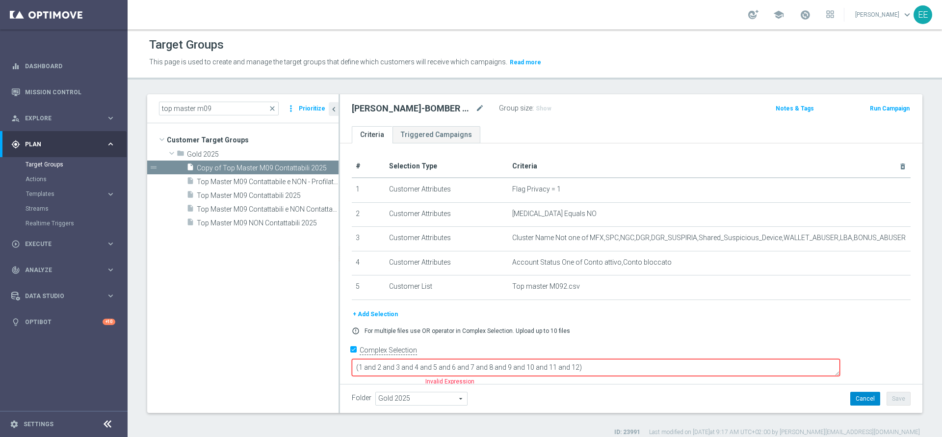
click at [858, 404] on button "Cancel" at bounding box center [866, 399] width 30 height 14
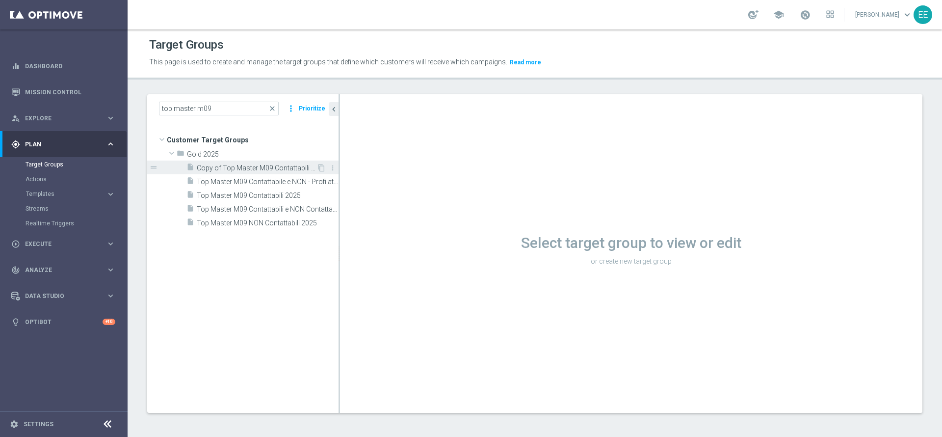
click at [268, 168] on span "Copy of Top Master M09 Contattabili 2025" at bounding box center [257, 168] width 120 height 8
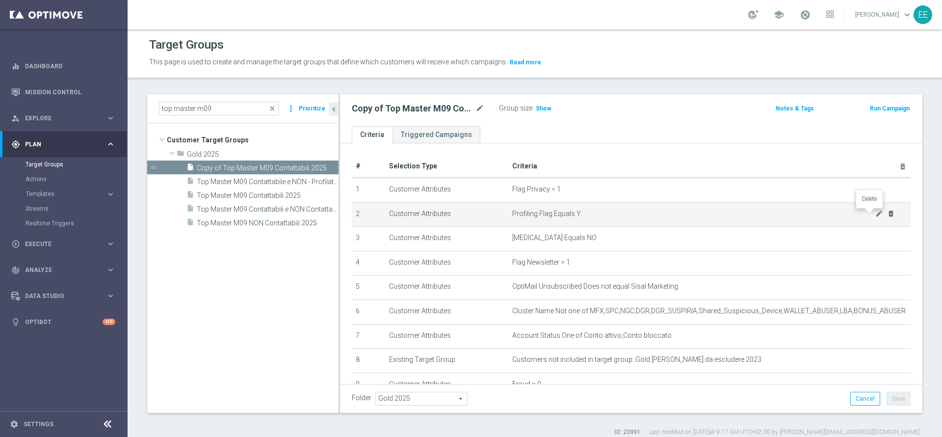
click at [887, 215] on icon "delete_forever" at bounding box center [891, 214] width 8 height 8
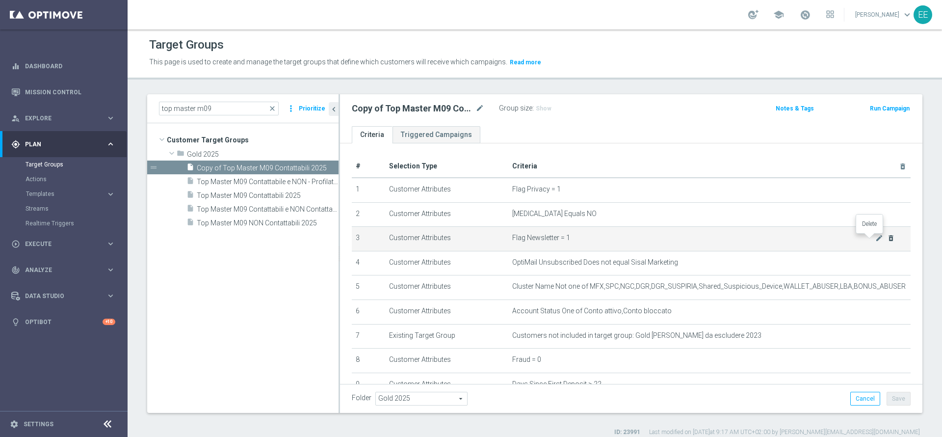
click at [887, 238] on icon "delete_forever" at bounding box center [891, 238] width 8 height 8
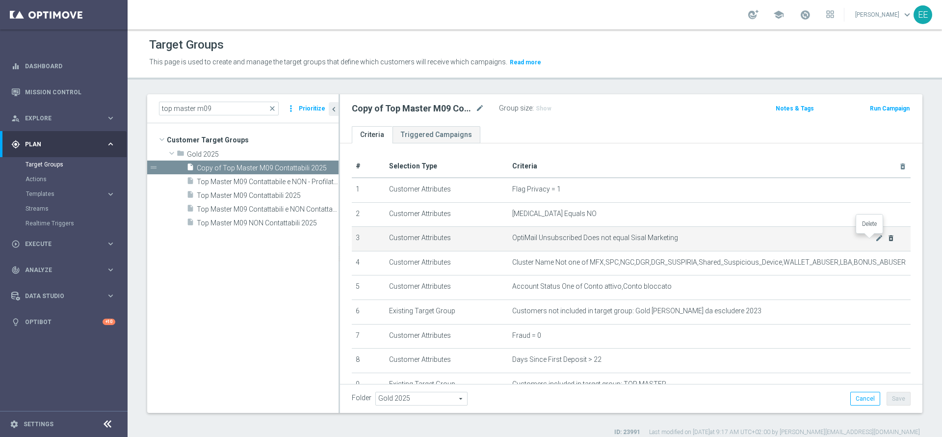
click at [887, 238] on icon "delete_forever" at bounding box center [891, 238] width 8 height 8
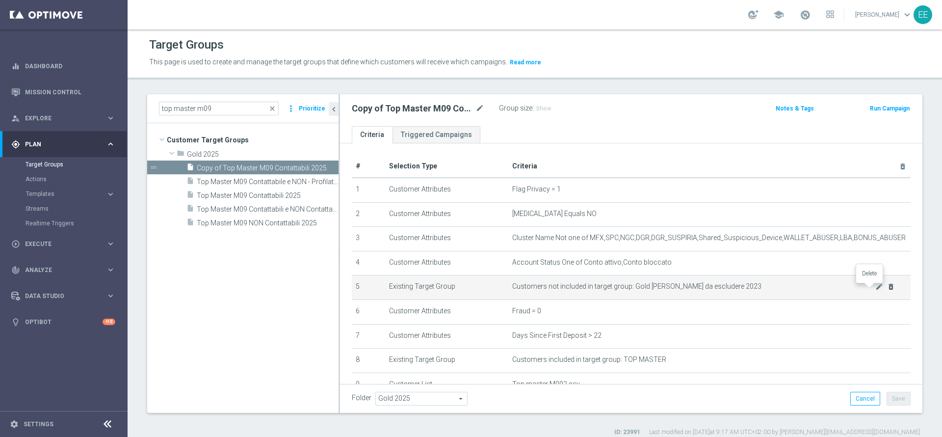
click at [887, 287] on icon "delete_forever" at bounding box center [891, 287] width 8 height 8
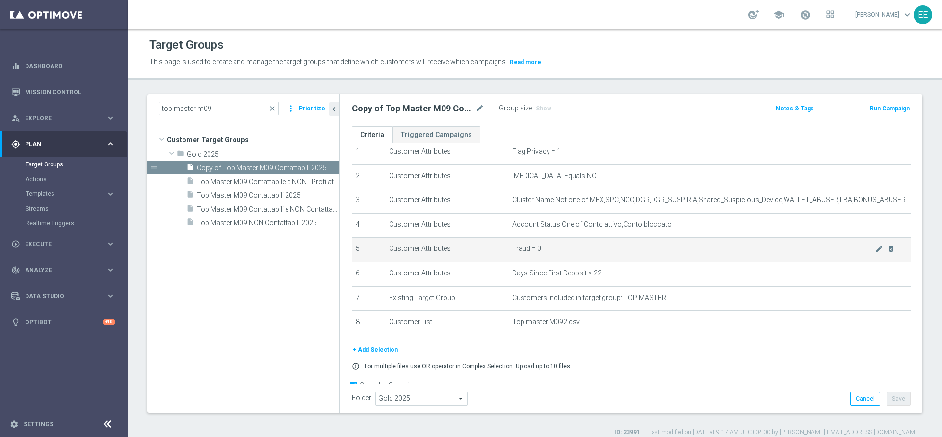
scroll to position [38, 0]
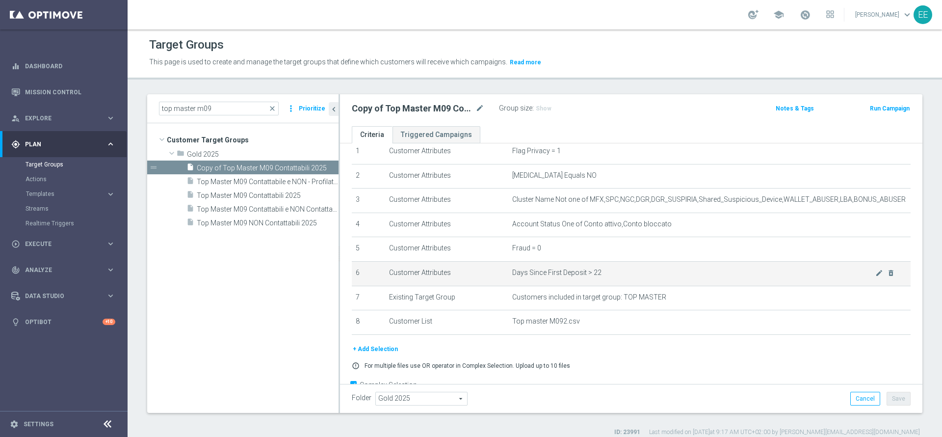
click at [887, 277] on icon "delete_forever" at bounding box center [891, 273] width 8 height 8
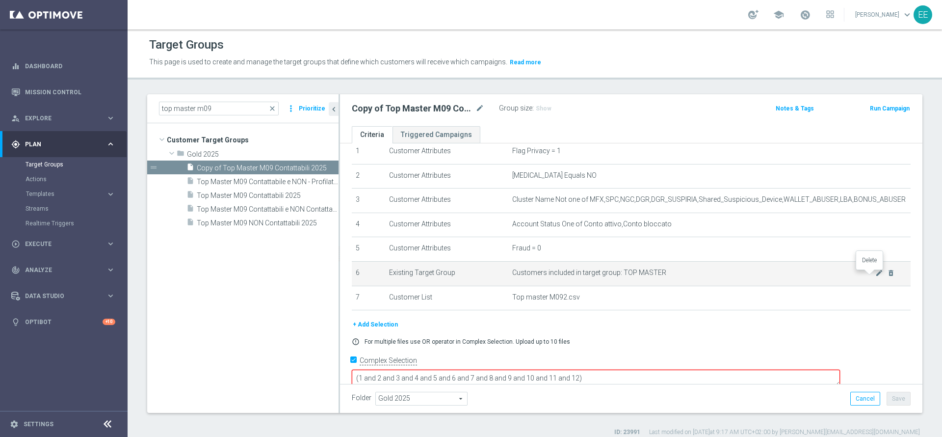
click at [887, 277] on icon "delete_forever" at bounding box center [891, 273] width 8 height 8
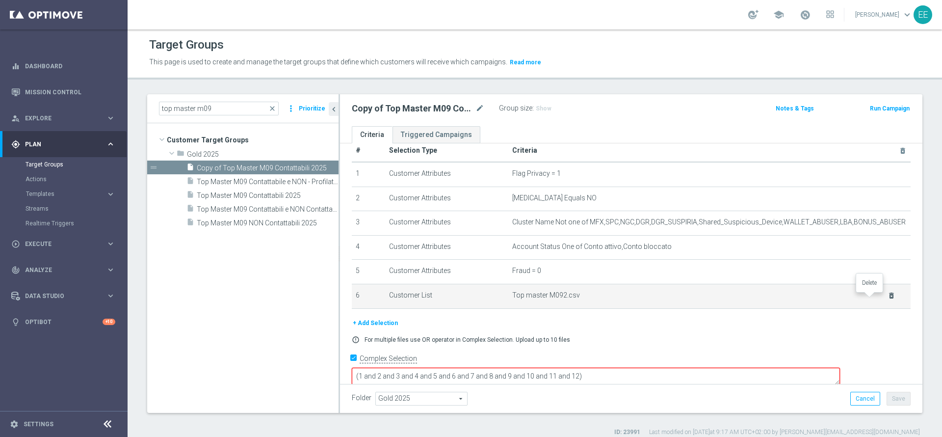
click at [888, 296] on icon "delete_forever" at bounding box center [892, 296] width 8 height 8
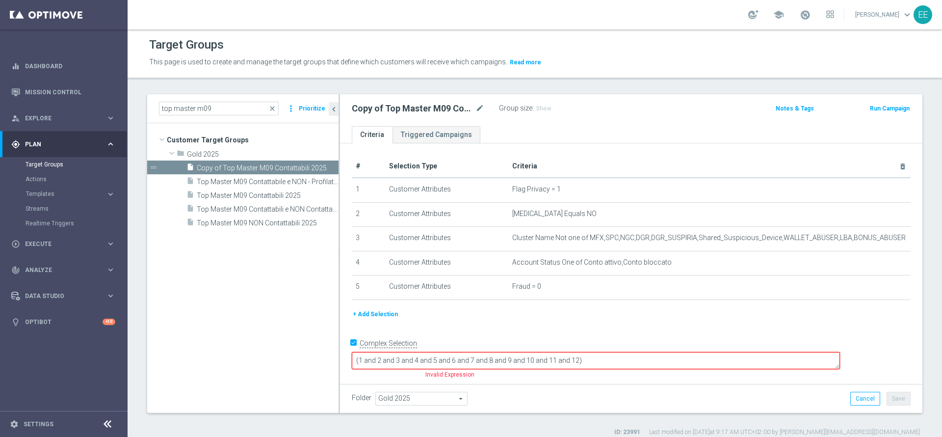
scroll to position [0, 0]
click at [365, 318] on button "+ Add Selection" at bounding box center [375, 314] width 47 height 11
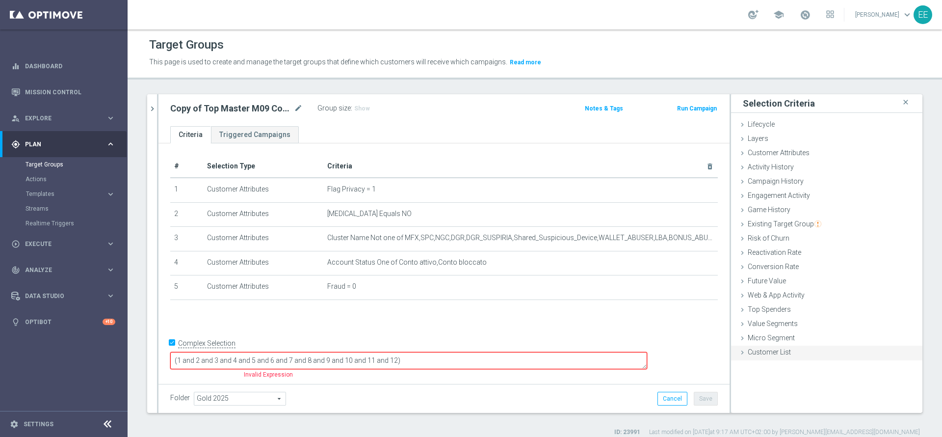
click at [782, 350] on div "Customer List done" at bounding box center [826, 353] width 191 height 15
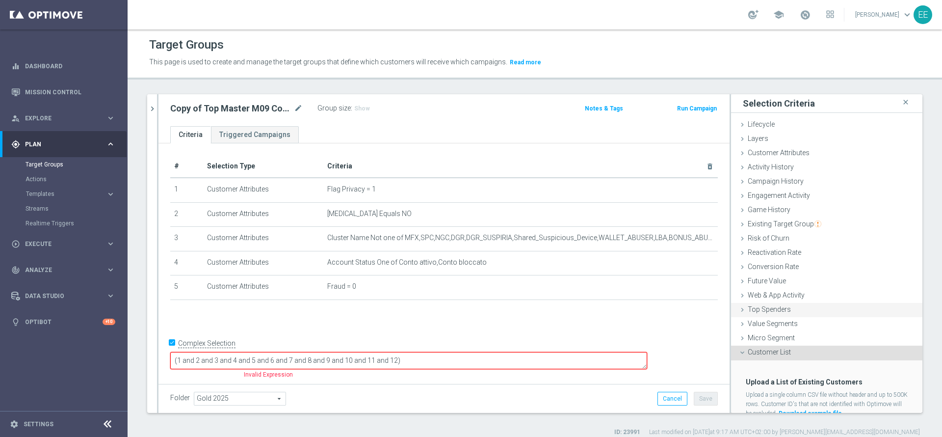
scroll to position [35, 0]
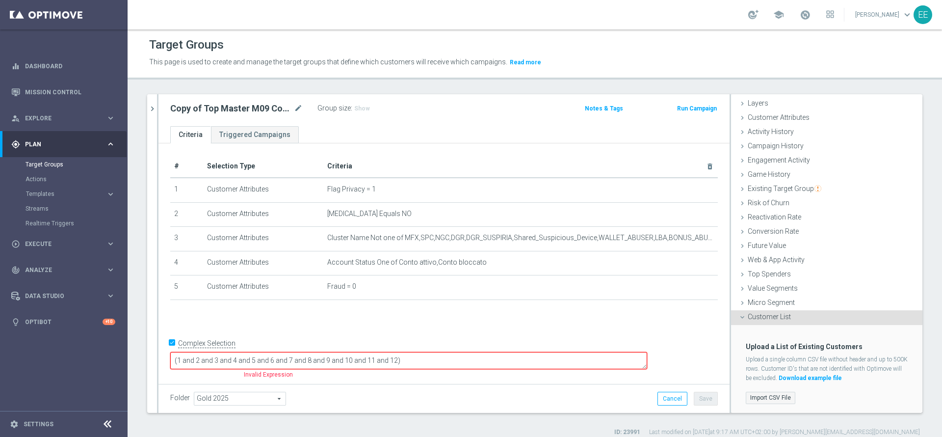
click at [756, 397] on label "Import CSV File" at bounding box center [771, 398] width 50 height 12
click at [0, 0] on input "Import CSV File" at bounding box center [0, 0] width 0 height 0
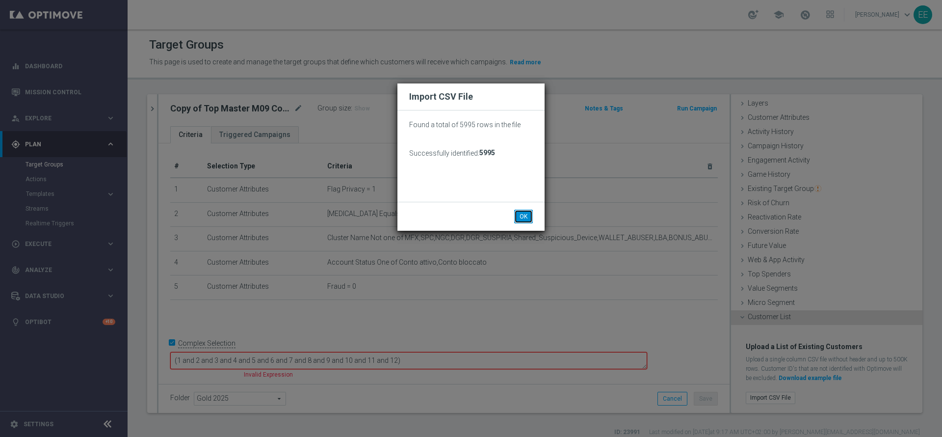
click at [525, 215] on button "OK" at bounding box center [523, 217] width 19 height 14
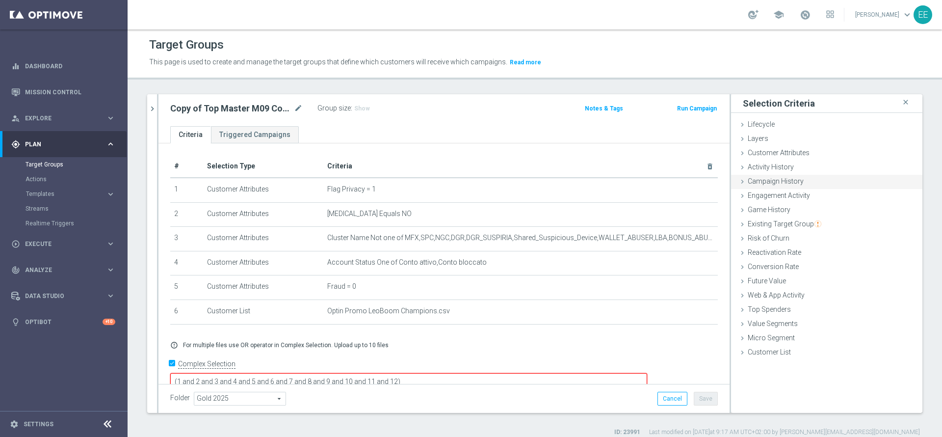
click at [785, 179] on span "Campaign History" at bounding box center [776, 181] width 56 height 8
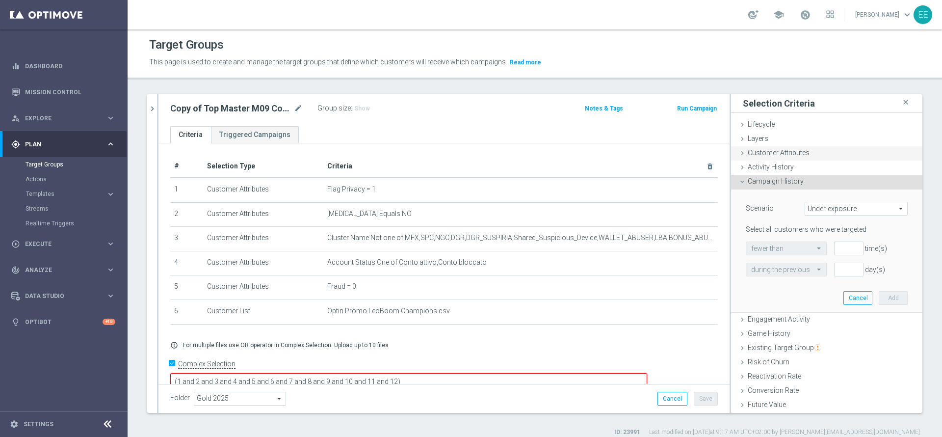
click at [771, 153] on span "Customer Attributes" at bounding box center [779, 153] width 62 height 8
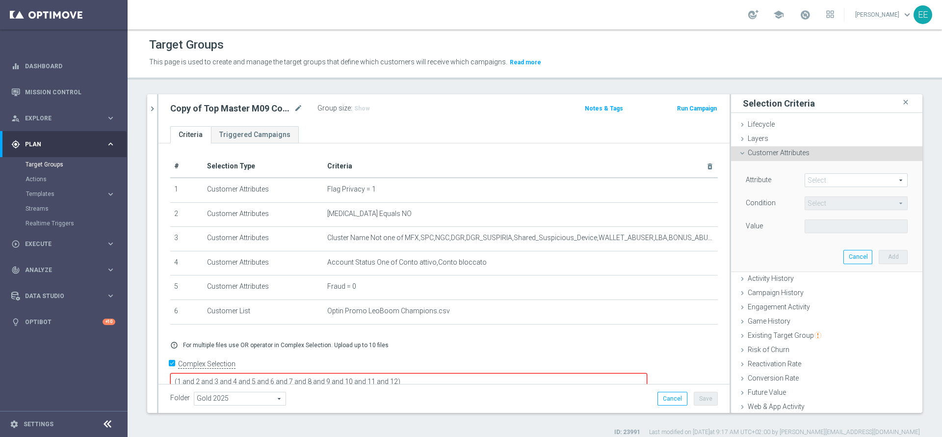
click at [818, 180] on span at bounding box center [856, 180] width 102 height 13
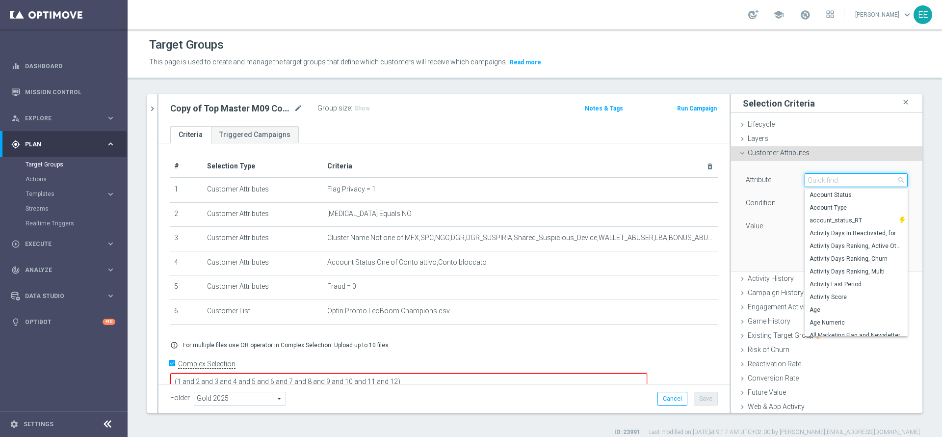
click at [818, 180] on input "search" at bounding box center [856, 180] width 103 height 14
type input "pausa"
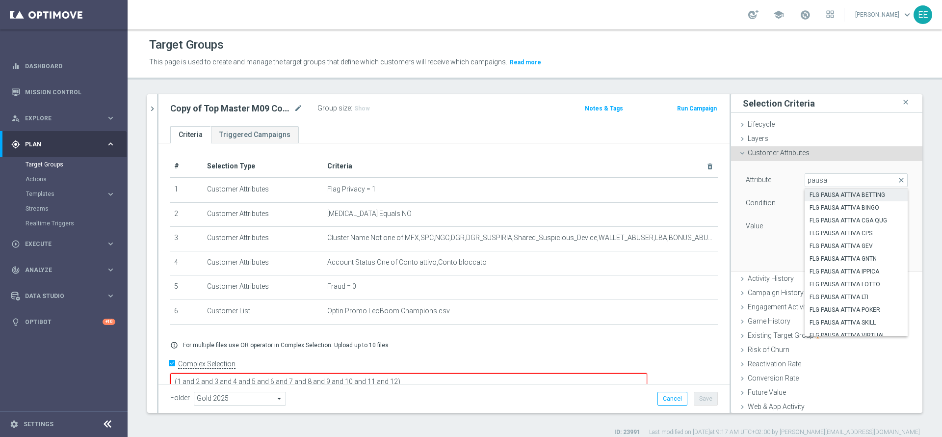
click at [840, 198] on span "FLG PAUSA ATTIVA BETTING" at bounding box center [856, 195] width 93 height 8
type input "FLG PAUSA ATTIVA BETTING"
type input "Equals"
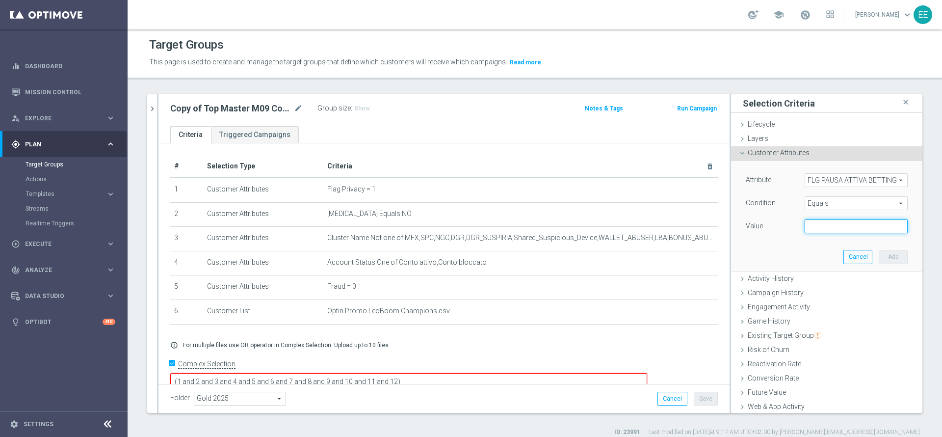
click at [841, 225] on input "text" at bounding box center [856, 226] width 103 height 14
type input "N"
click at [879, 257] on button "Add" at bounding box center [893, 257] width 29 height 14
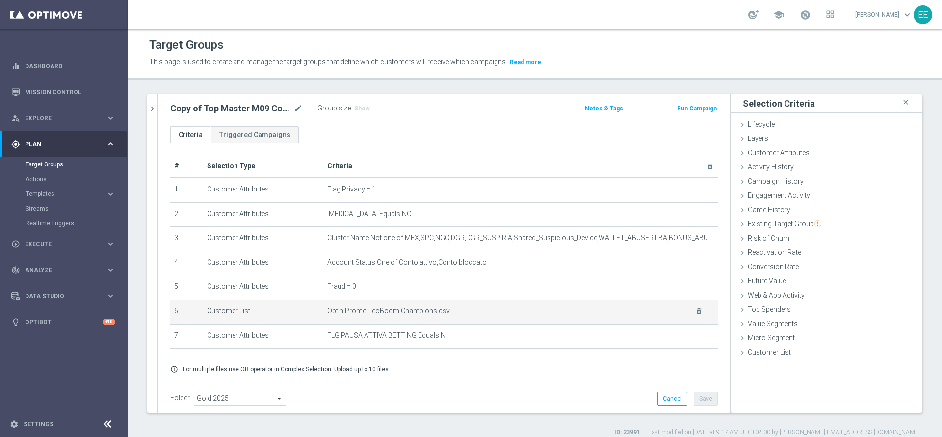
scroll to position [30, 0]
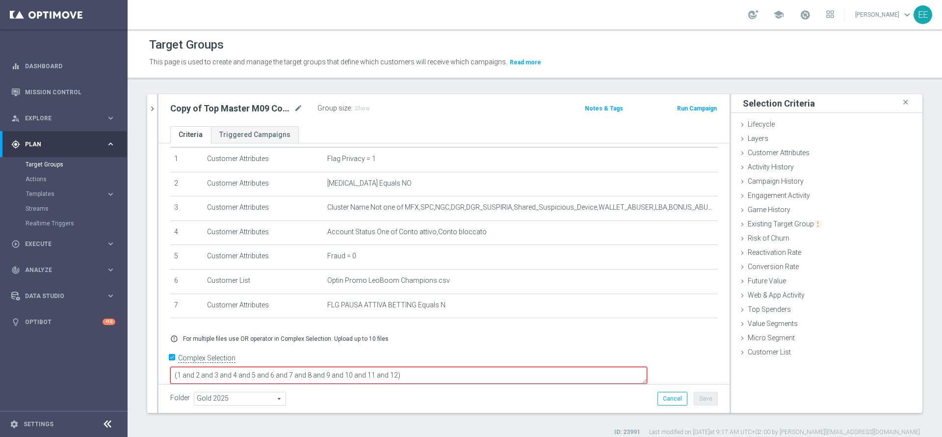
drag, startPoint x: 365, startPoint y: 360, endPoint x: 465, endPoint y: 364, distance: 100.7
click at [465, 367] on textarea "(1 and 2 and 3 and 4 and 5 and 6 and 7 and 8 and 9 and 10 and 11 and 12)" at bounding box center [408, 375] width 477 height 17
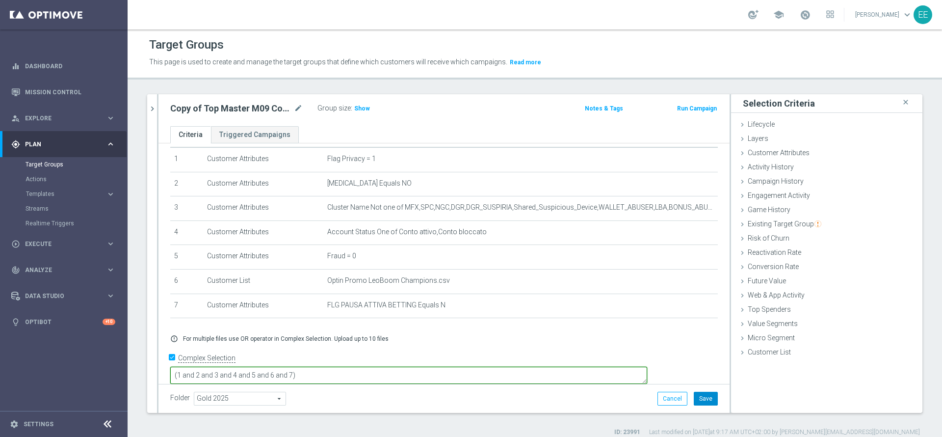
type textarea "(1 and 2 and 3 and 4 and 5 and 6 and 7)"
click at [699, 400] on button "Save" at bounding box center [706, 399] width 24 height 14
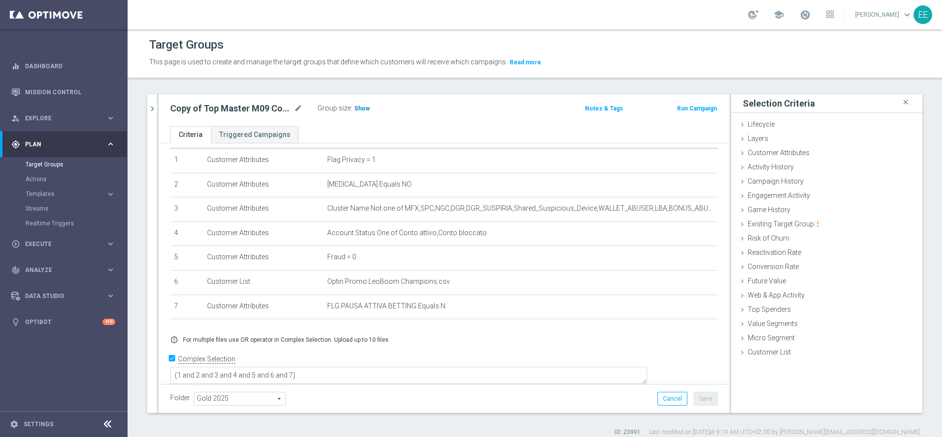
click at [364, 111] on span "Show" at bounding box center [362, 108] width 16 height 7
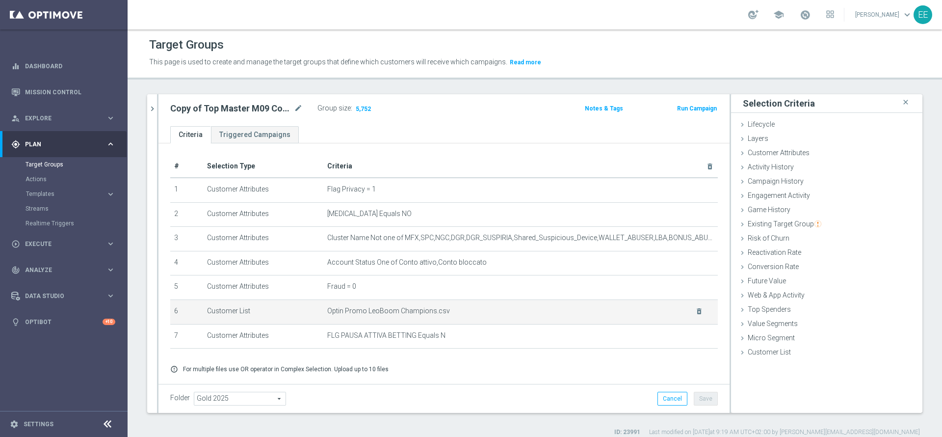
scroll to position [1, 0]
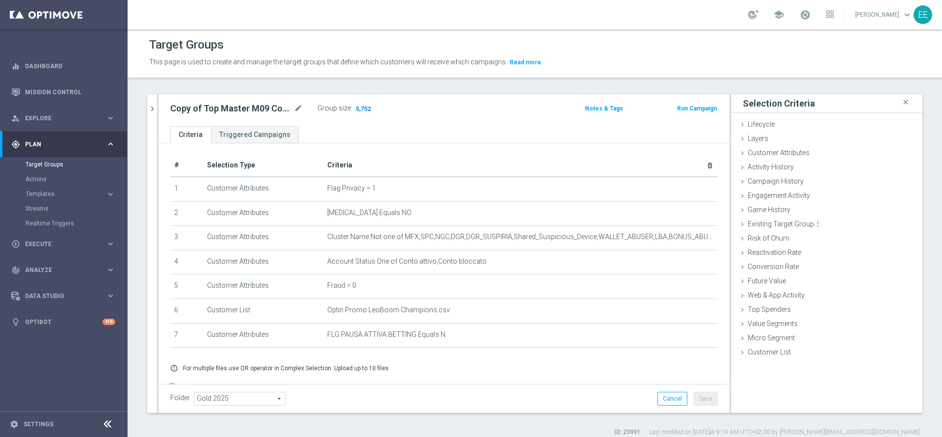
click at [366, 112] on span "5,752" at bounding box center [363, 109] width 17 height 9
click at [300, 113] on icon "mode_edit" at bounding box center [298, 109] width 9 height 12
type input "LEO-BOMBER CHAMPIONS 19.09"
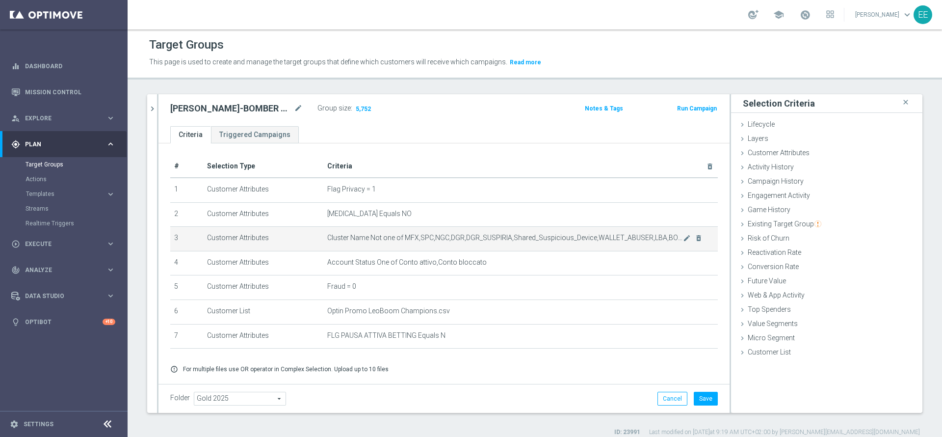
scroll to position [1, 0]
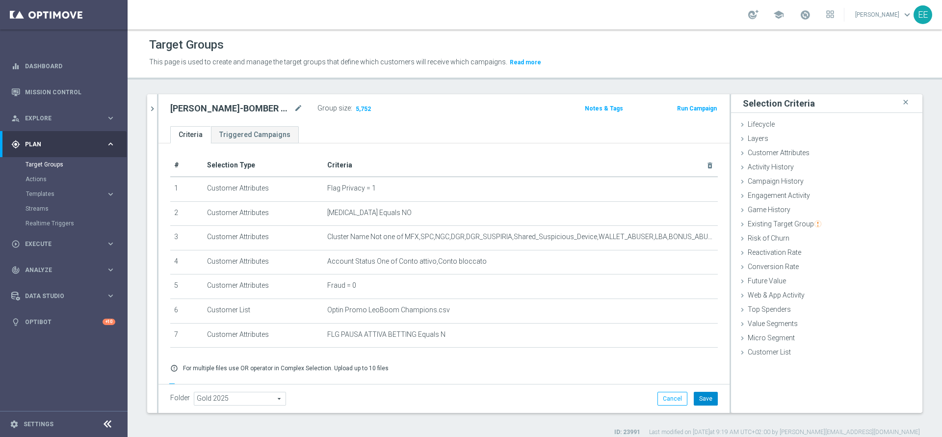
click at [698, 403] on button "Save" at bounding box center [706, 399] width 24 height 14
click at [155, 104] on icon "chevron_right" at bounding box center [152, 108] width 9 height 9
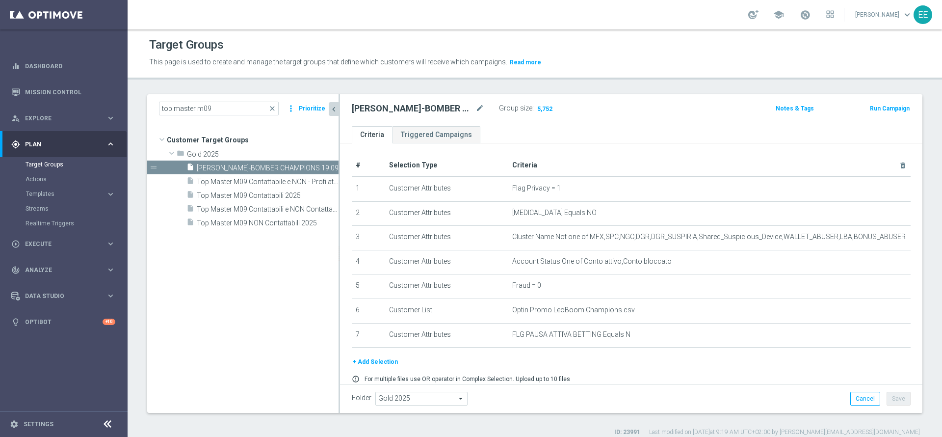
click at [335, 106] on icon "chevron_left" at bounding box center [333, 109] width 9 height 9
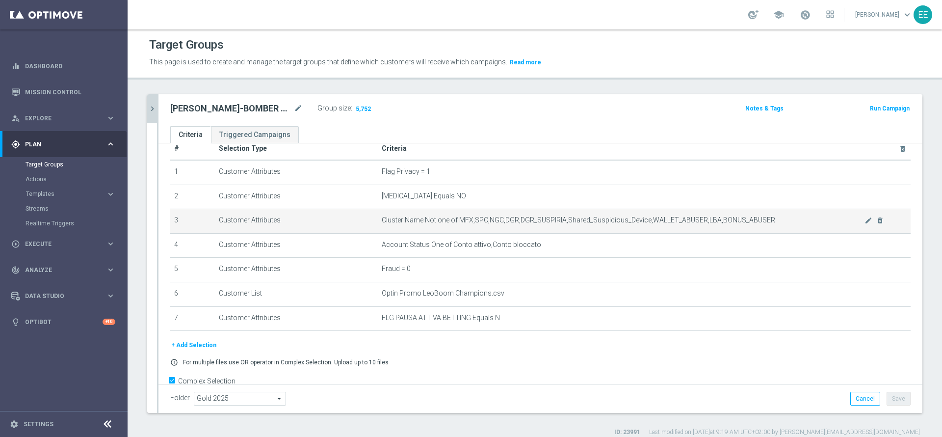
scroll to position [19, 0]
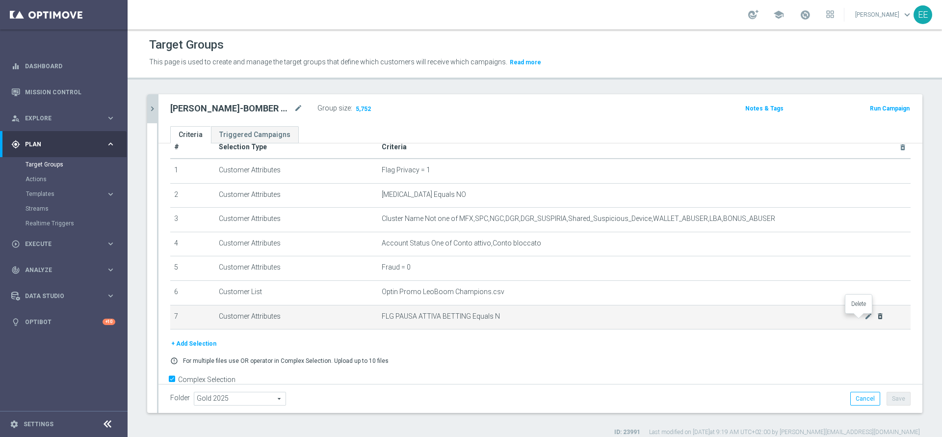
click at [877, 318] on icon "delete_forever" at bounding box center [881, 316] width 8 height 8
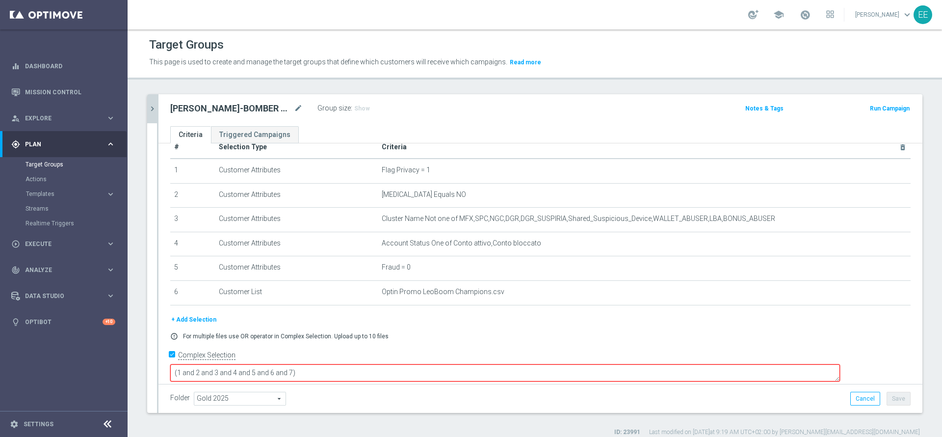
scroll to position [16, 0]
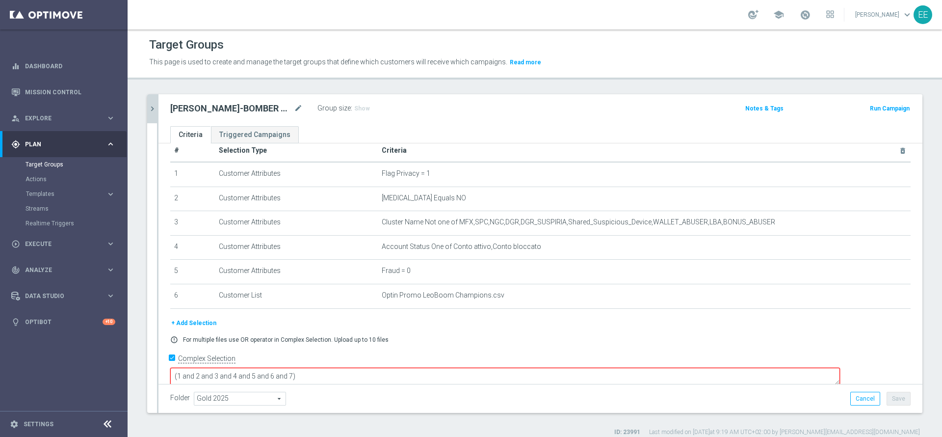
click at [361, 368] on textarea "(1 and 2 and 3 and 4 and 5 and 6 and 7)" at bounding box center [505, 376] width 670 height 17
click at [356, 112] on h3 "Show" at bounding box center [362, 108] width 18 height 11
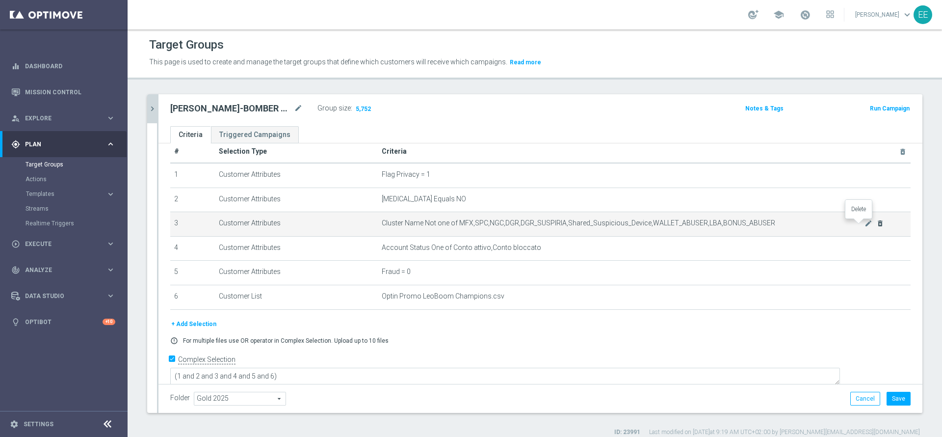
click at [877, 224] on icon "delete_forever" at bounding box center [881, 223] width 8 height 8
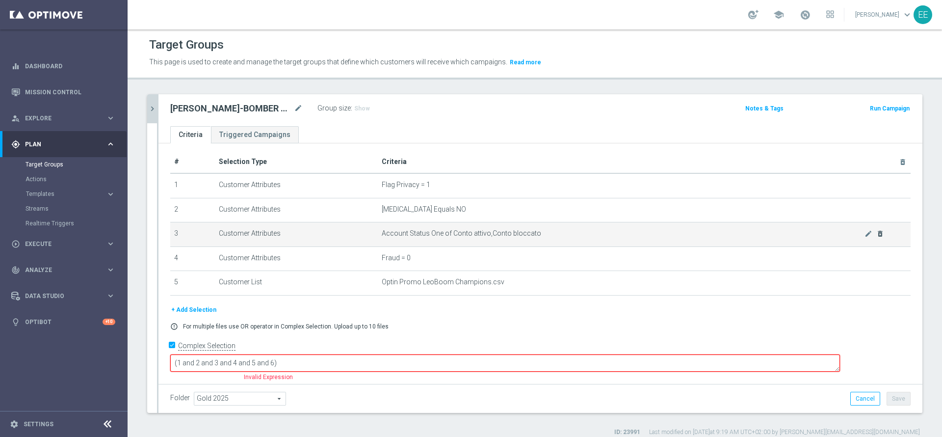
scroll to position [0, 0]
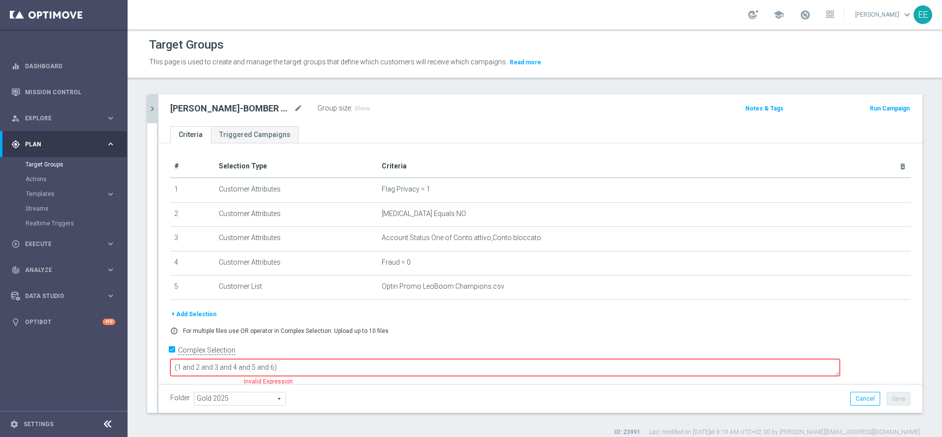
click at [343, 359] on textarea "(1 and 2 and 3 and 4 and 5 and 6)" at bounding box center [505, 367] width 670 height 17
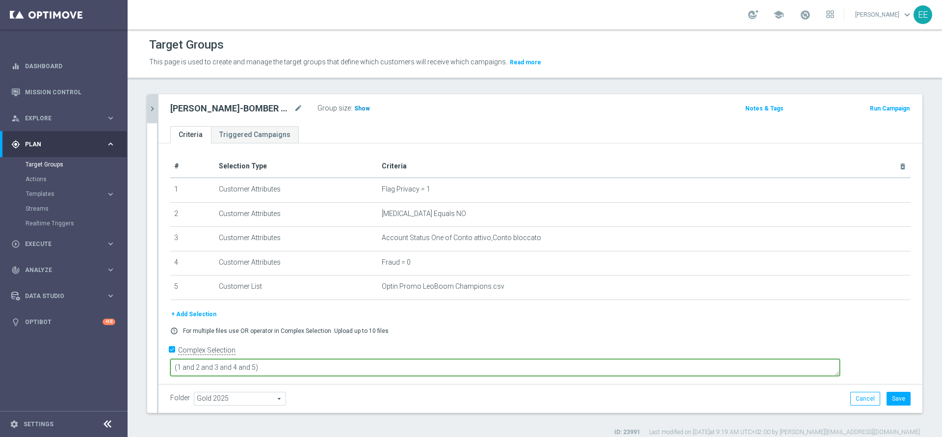
type textarea "(1 and 2 and 3 and 4 and 5)"
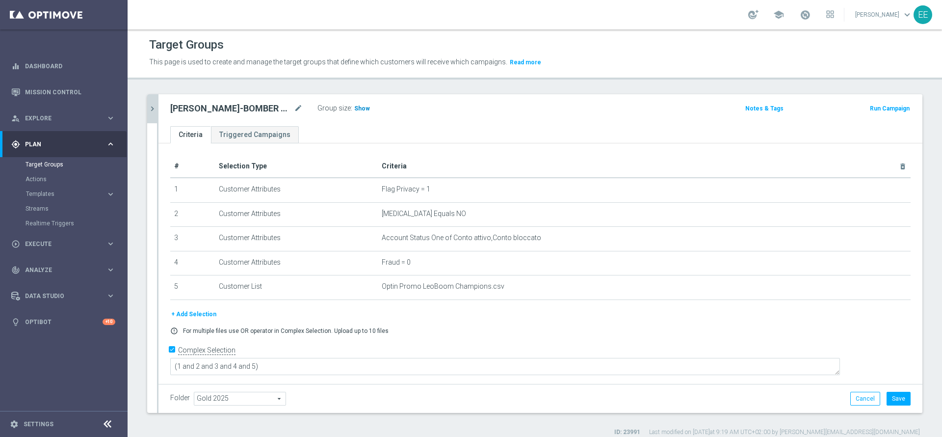
click at [364, 104] on h3 "Show" at bounding box center [362, 108] width 18 height 11
click at [852, 406] on div "Folder Gold 2025 Gold 2025 arrow_drop_down search Cancel Save Saving..." at bounding box center [541, 398] width 764 height 29
click at [860, 399] on button "Cancel" at bounding box center [866, 399] width 30 height 14
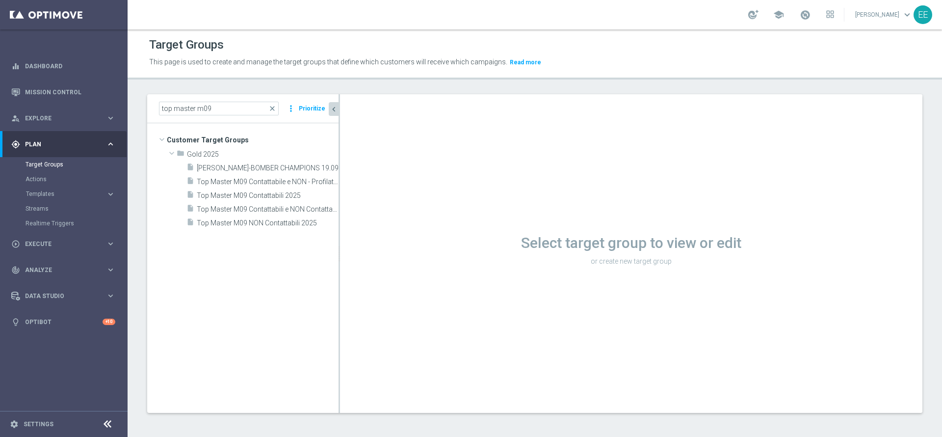
click at [339, 110] on div at bounding box center [339, 253] width 1 height 319
click at [337, 110] on icon "chevron_left" at bounding box center [333, 109] width 9 height 9
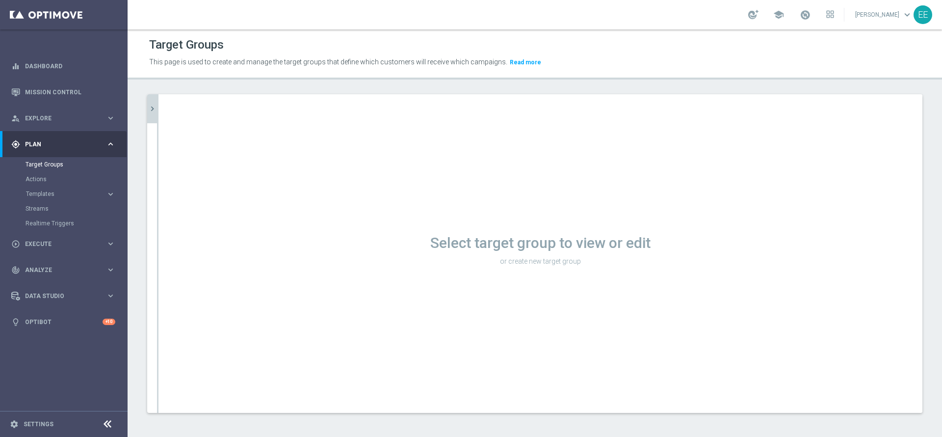
click at [157, 105] on icon "chevron_right" at bounding box center [152, 108] width 9 height 9
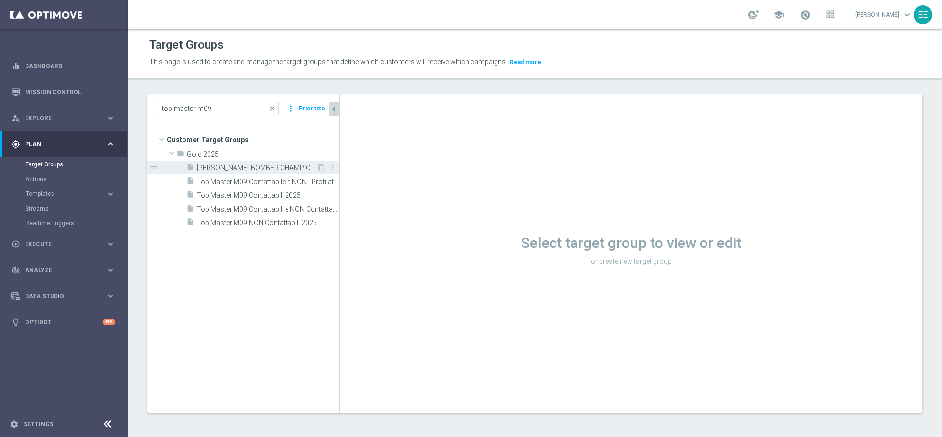
click at [254, 166] on span "LEO-BOMBER CHAMPIONS 19.09" at bounding box center [257, 168] width 120 height 8
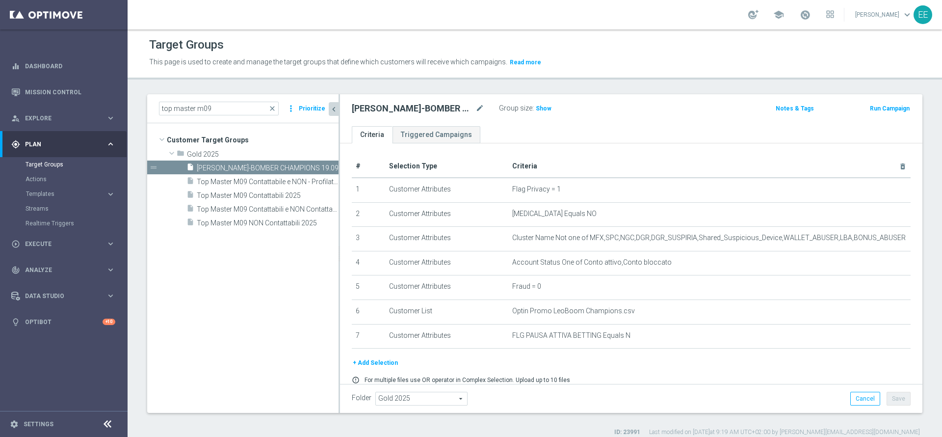
click at [329, 107] on icon "chevron_left" at bounding box center [333, 109] width 9 height 9
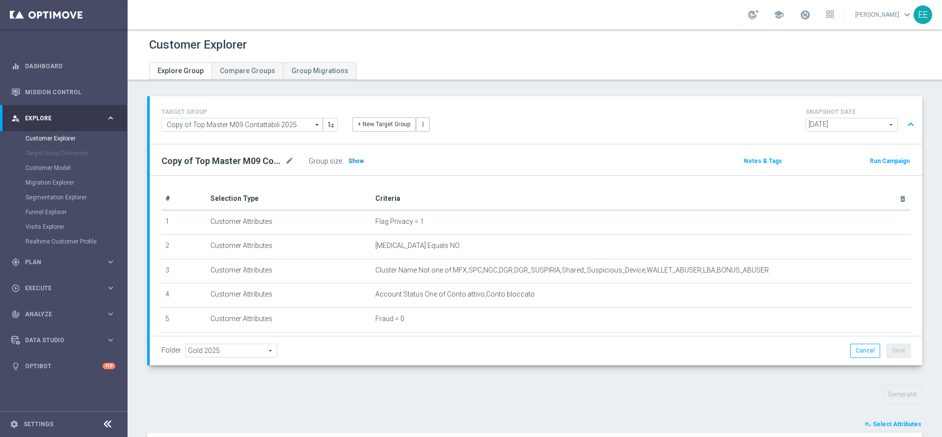
click at [360, 161] on span "Show" at bounding box center [356, 161] width 16 height 7
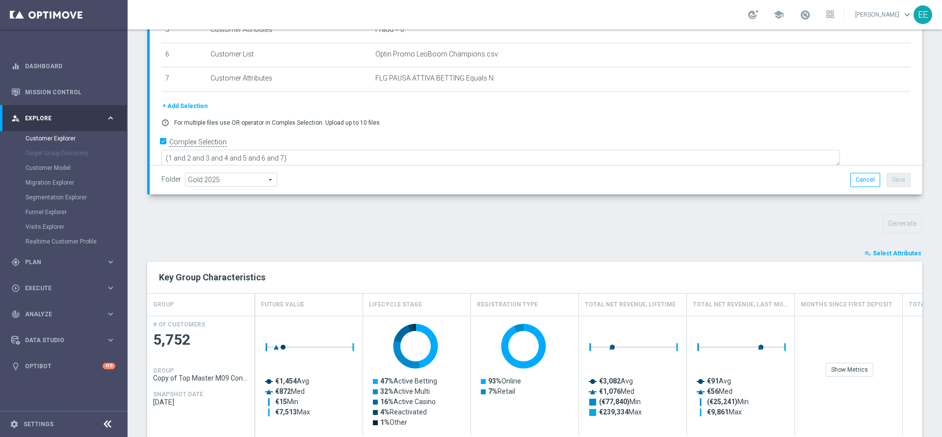
scroll to position [314, 0]
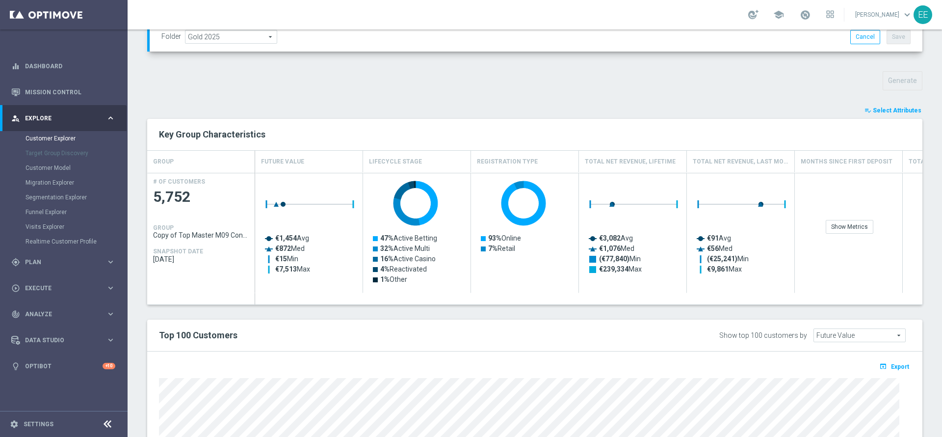
click at [908, 108] on span "Select Attributes" at bounding box center [897, 110] width 49 height 7
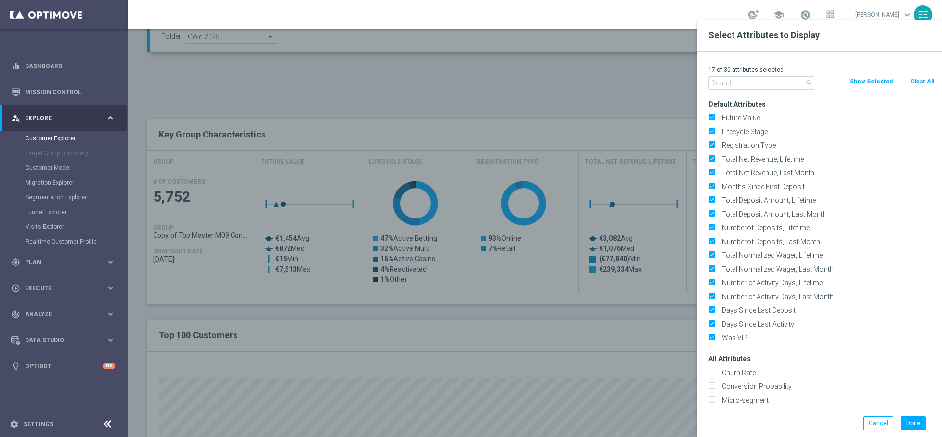
click at [917, 85] on button "Clear All" at bounding box center [922, 81] width 26 height 11
checkbox input "false"
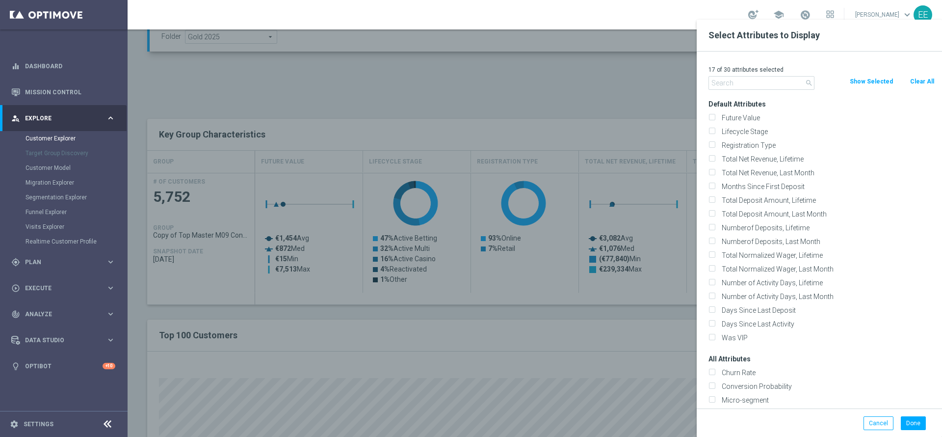
checkbox input "false"
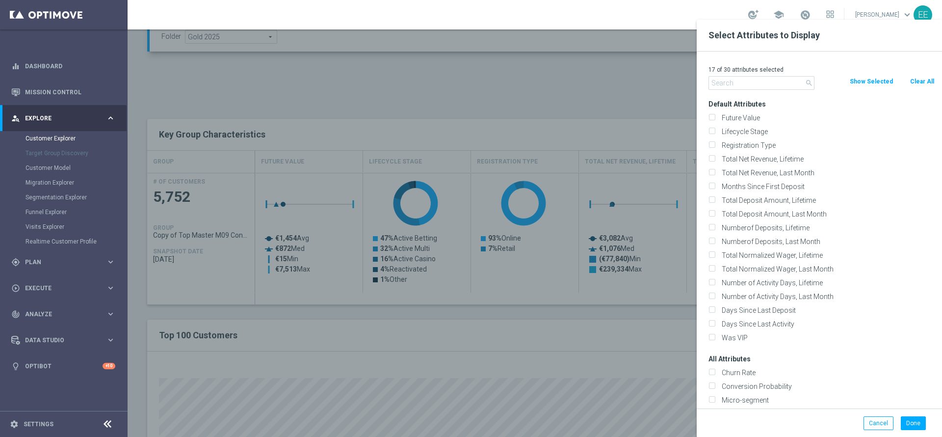
checkbox input "false"
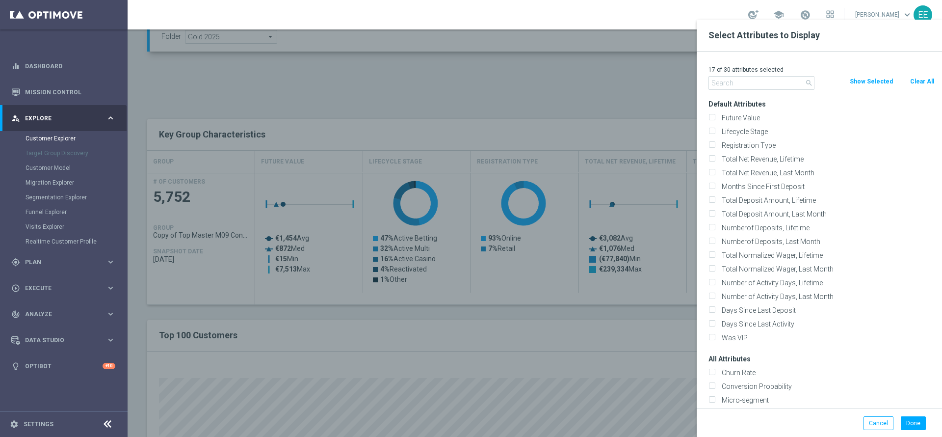
checkbox input "false"
click at [752, 85] on input "text" at bounding box center [762, 83] width 106 height 14
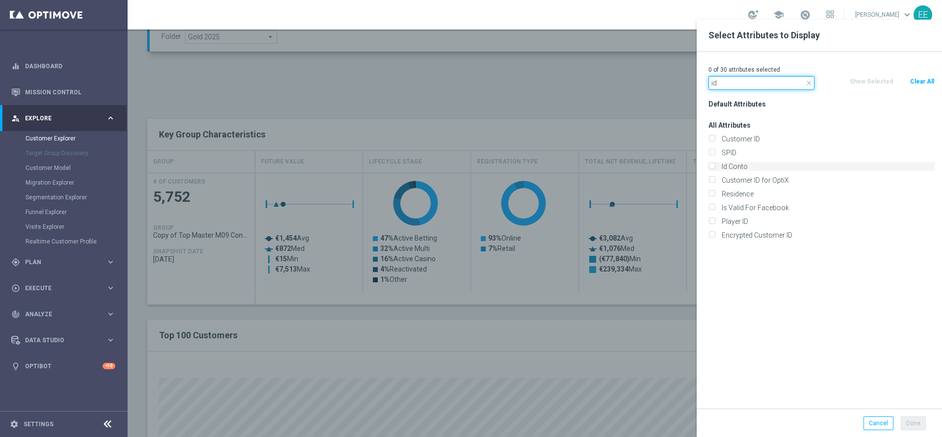
type input "id"
click at [736, 164] on label "Id Conto" at bounding box center [827, 166] width 216 height 9
click at [715, 164] on input "Id Conto" at bounding box center [712, 167] width 6 height 6
checkbox input "true"
click at [914, 423] on button "Done" at bounding box center [913, 423] width 25 height 14
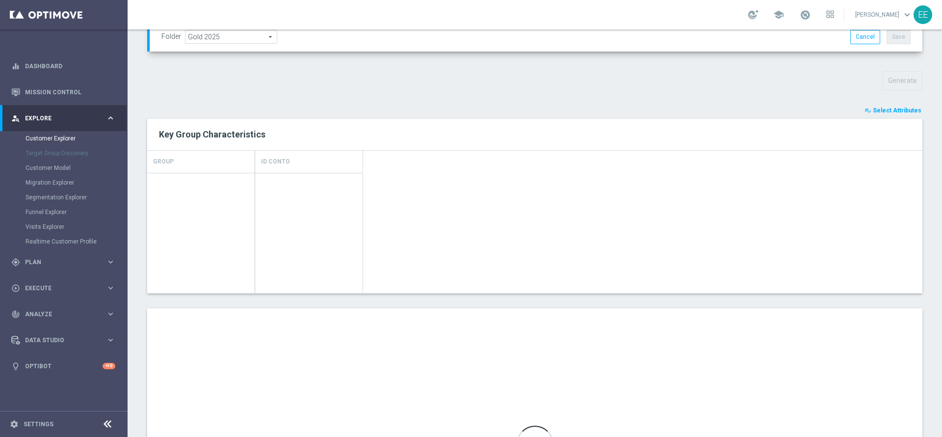
type input "Search"
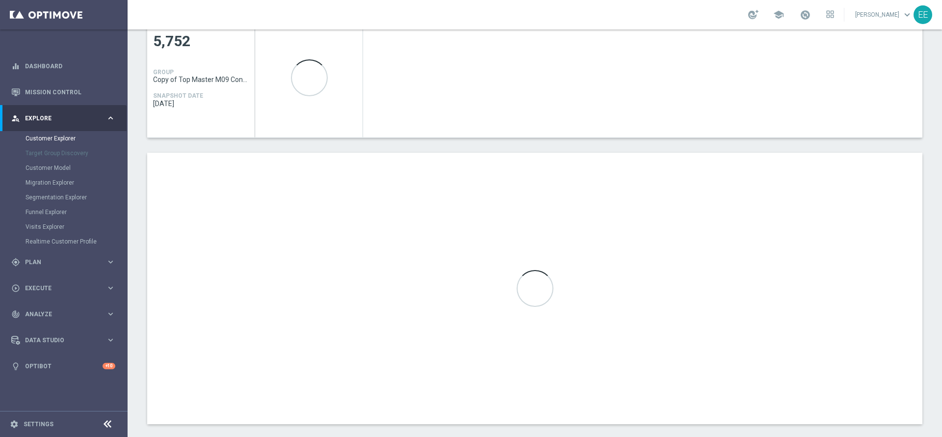
scroll to position [468, 0]
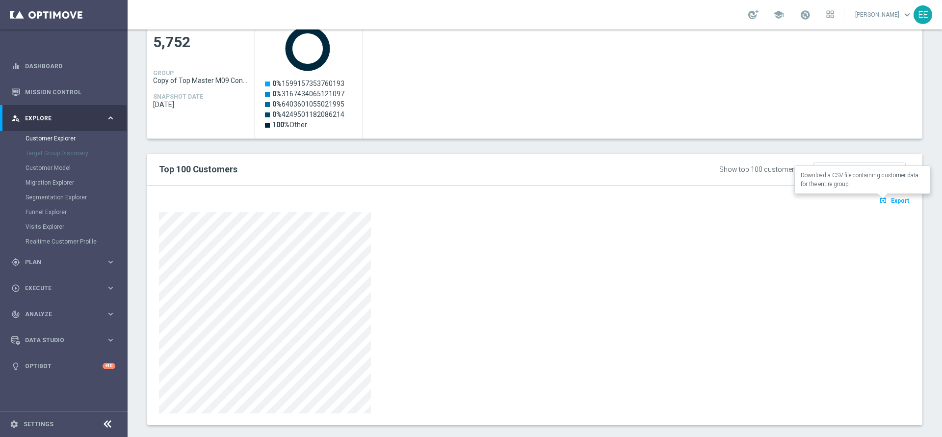
click at [891, 197] on span "Export" at bounding box center [900, 200] width 18 height 7
click at [601, 84] on div "Created with Highcharts 9.3.3 0% 1599157353760193 0% 3167434065121097 0% 640360…" at bounding box center [589, 78] width 668 height 120
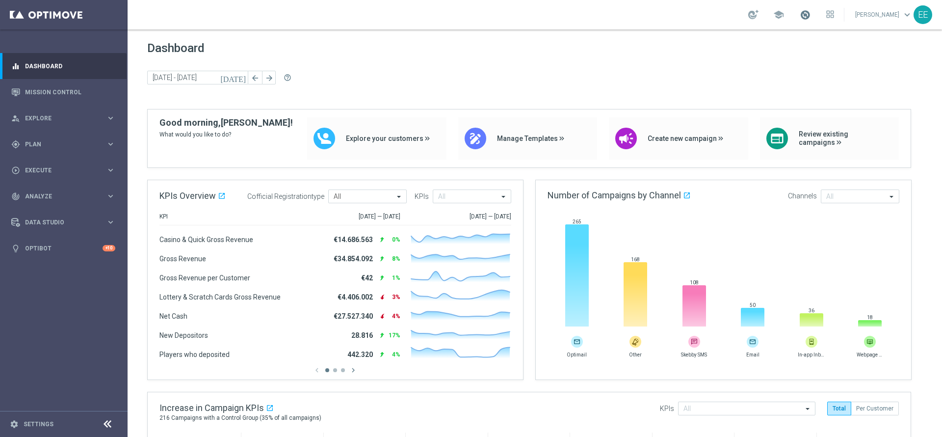
click at [806, 17] on span at bounding box center [805, 14] width 11 height 11
click at [49, 164] on div "play_circle_outline Execute keyboard_arrow_right" at bounding box center [63, 170] width 127 height 26
click at [38, 148] on div "gps_fixed Plan" at bounding box center [58, 144] width 95 height 9
click at [52, 161] on link "Target Groups" at bounding box center [64, 164] width 77 height 8
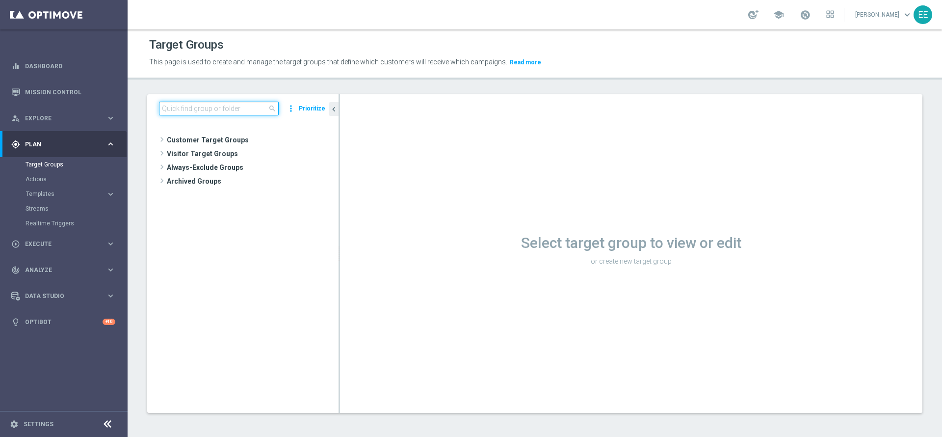
click at [230, 107] on input at bounding box center [219, 109] width 120 height 14
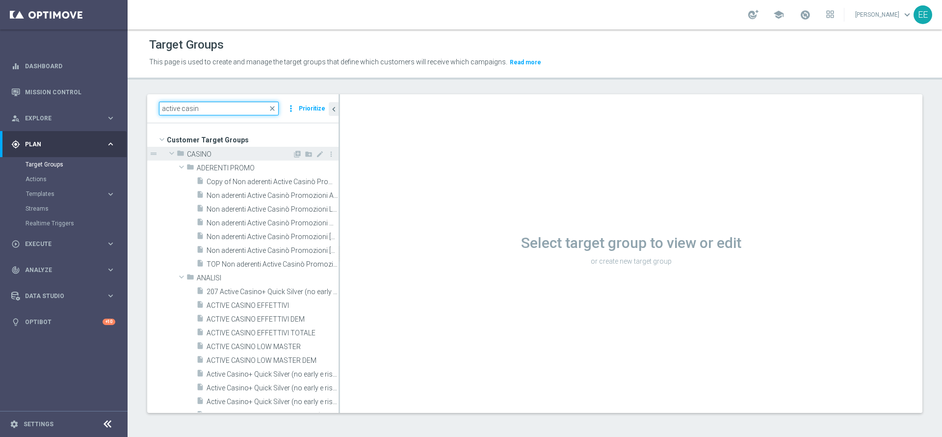
type input "active casin"
click at [170, 151] on span at bounding box center [172, 153] width 12 height 10
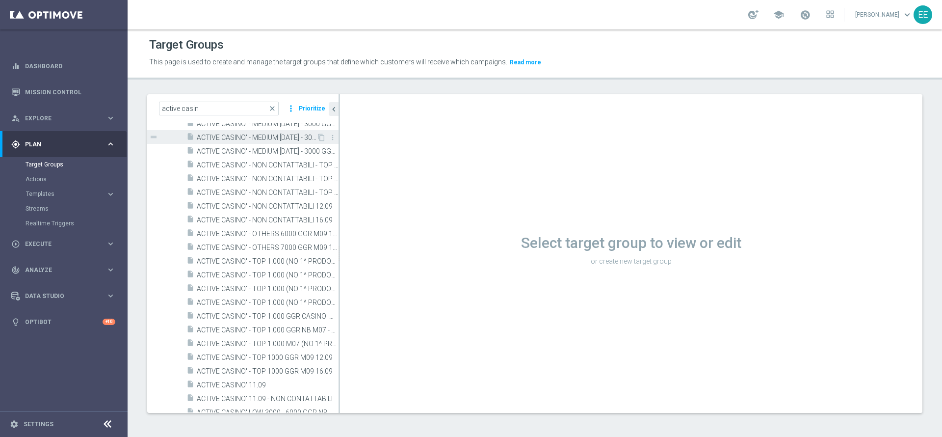
scroll to position [306, 0]
click at [271, 296] on span "ACTIVE CASINO' - TOP 1.000 GGR CASINO' M08 (NO 1^ PRODOTTO CASINO' PER GGR M08)…" at bounding box center [257, 296] width 120 height 8
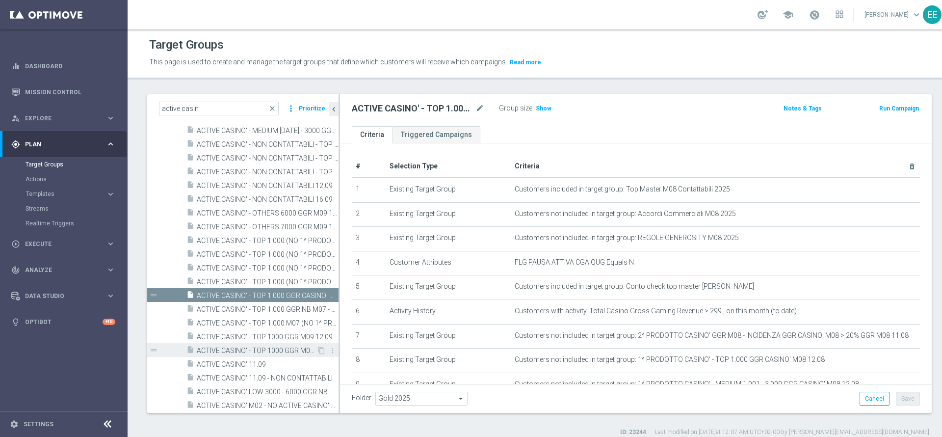
click at [251, 345] on div "insert_drive_file ACTIVE CASINO' - TOP 1000 GGR M09 16.09" at bounding box center [252, 350] width 130 height 14
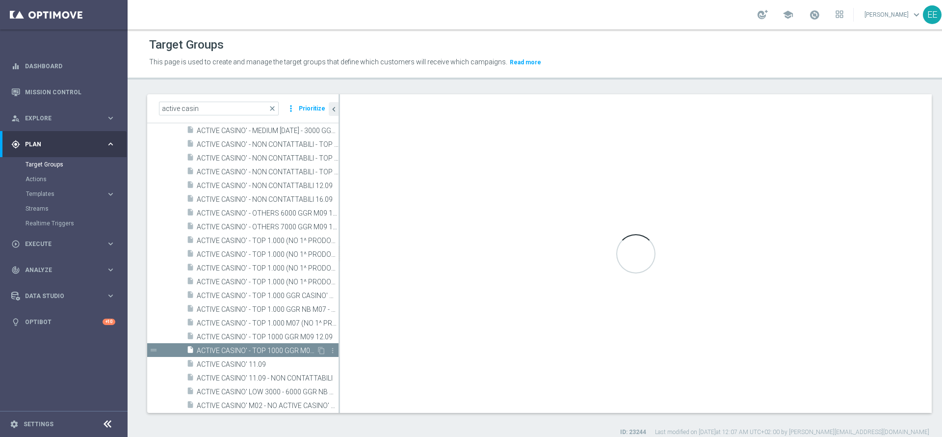
type textarea "(1 AND 2 AND 3 AND 5 and 6 and 7 and 8) or 4"
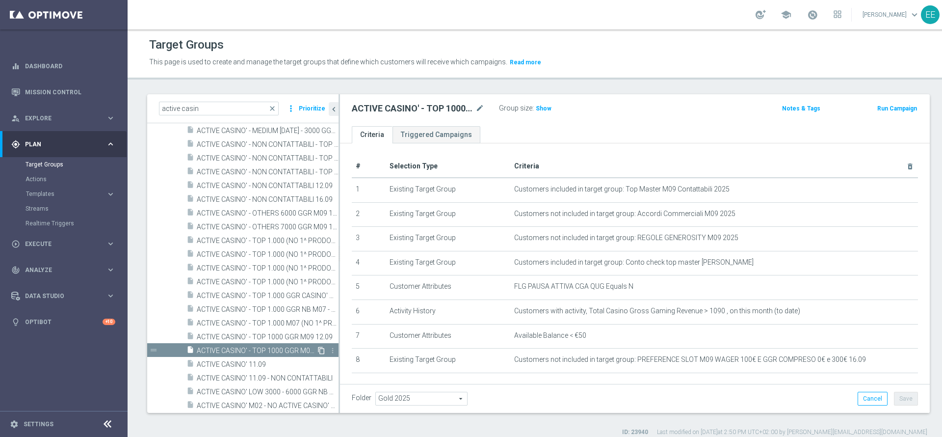
click at [318, 350] on icon "content_copy" at bounding box center [322, 351] width 8 height 8
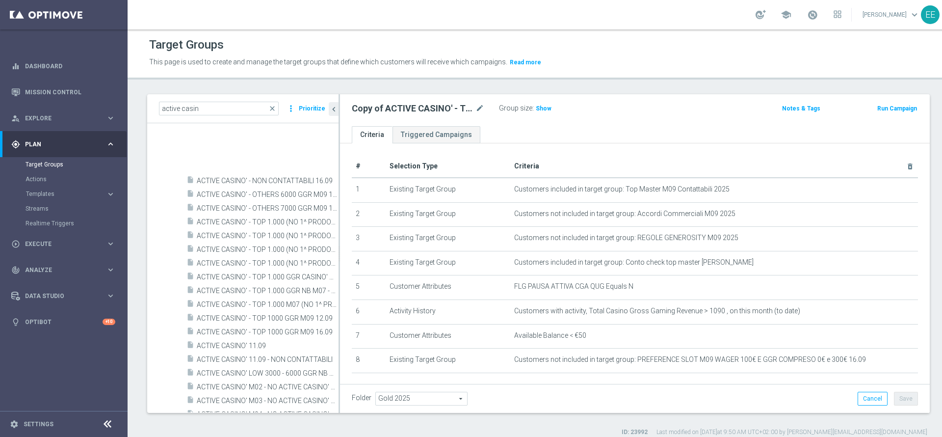
scroll to position [558, 0]
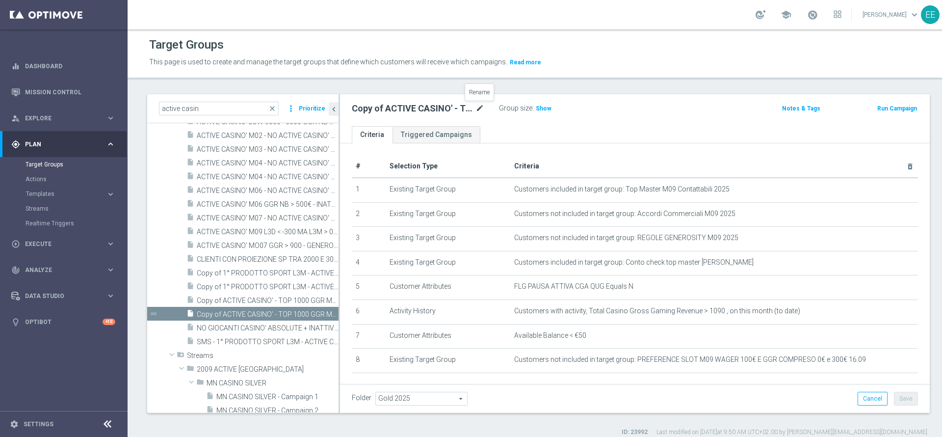
click at [480, 111] on icon "mode_edit" at bounding box center [480, 109] width 9 height 12
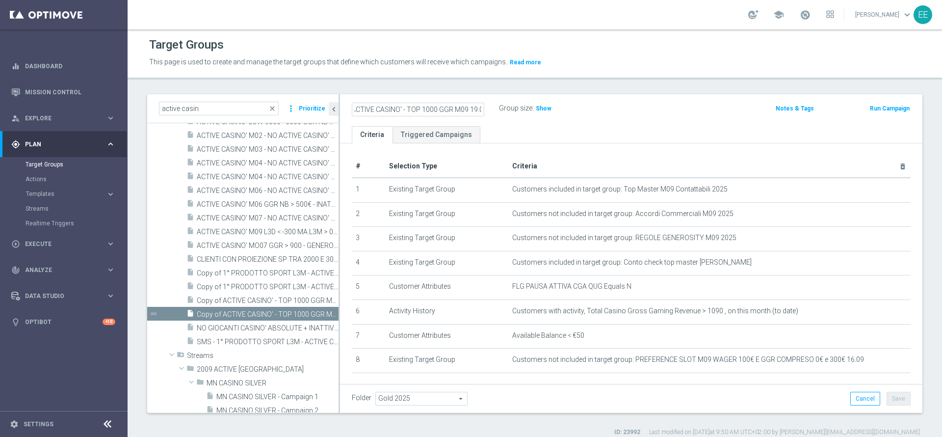
scroll to position [0, 7]
type input "ACTIVE CASINO' - TOP 1000 GGR M09 19.09"
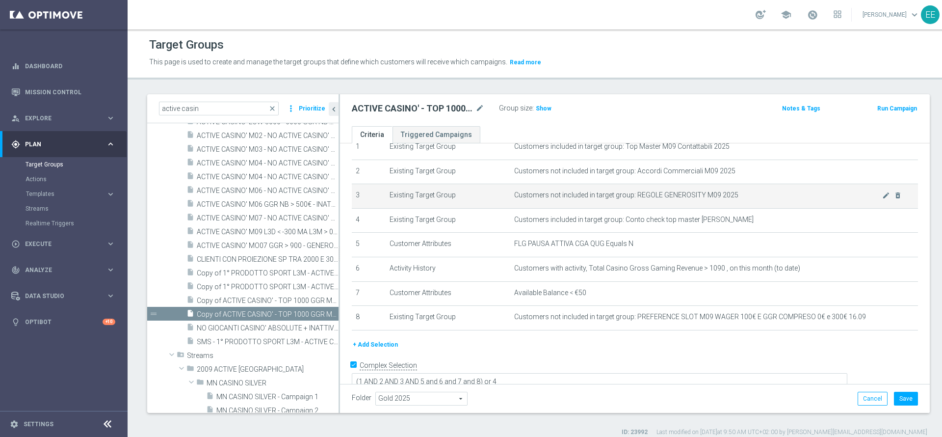
scroll to position [0, 0]
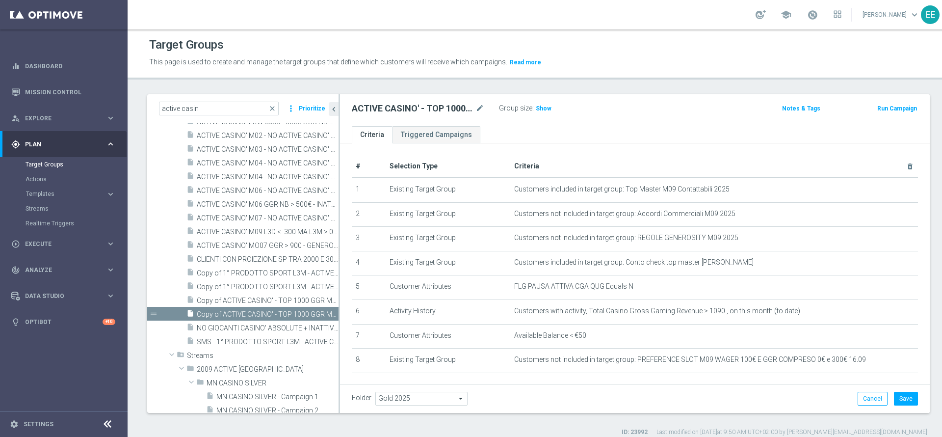
click at [550, 108] on div "Group size : Show" at bounding box center [548, 108] width 98 height 12
click at [549, 108] on h3 "Show" at bounding box center [544, 108] width 18 height 11
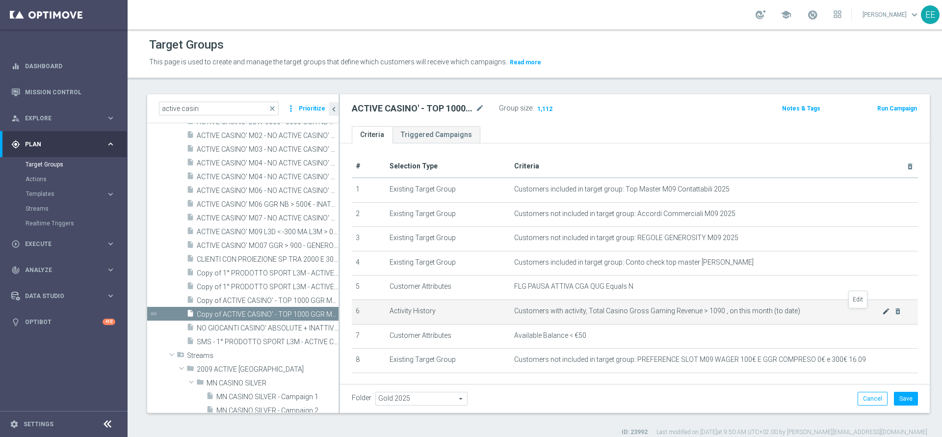
click at [883, 311] on icon "mode_edit" at bounding box center [887, 311] width 8 height 8
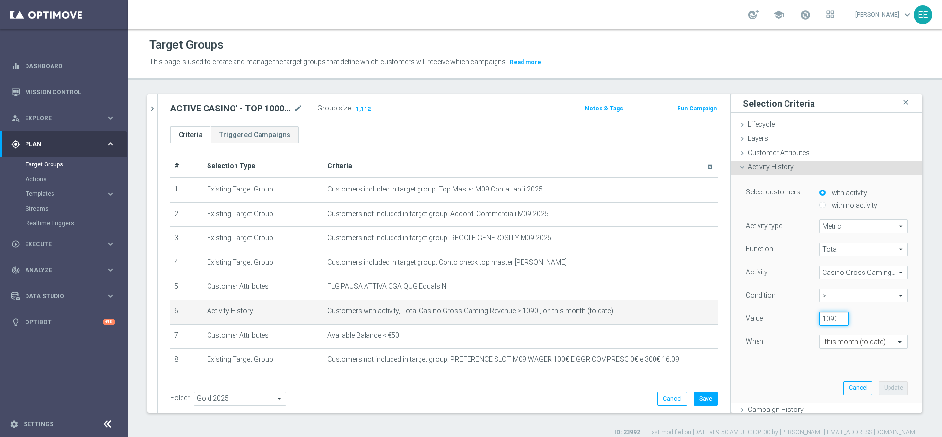
click at [820, 316] on input "1090" at bounding box center [834, 319] width 29 height 14
type input "1120"
click at [879, 388] on button "Update" at bounding box center [893, 388] width 29 height 14
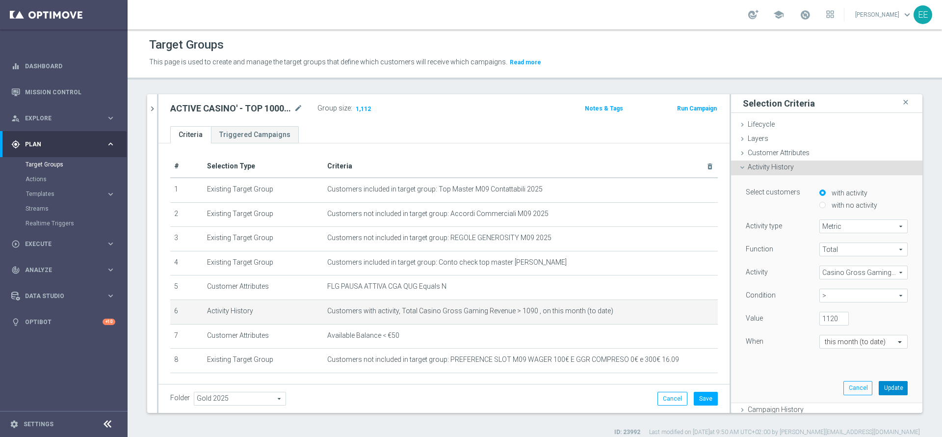
scroll to position [0, 0]
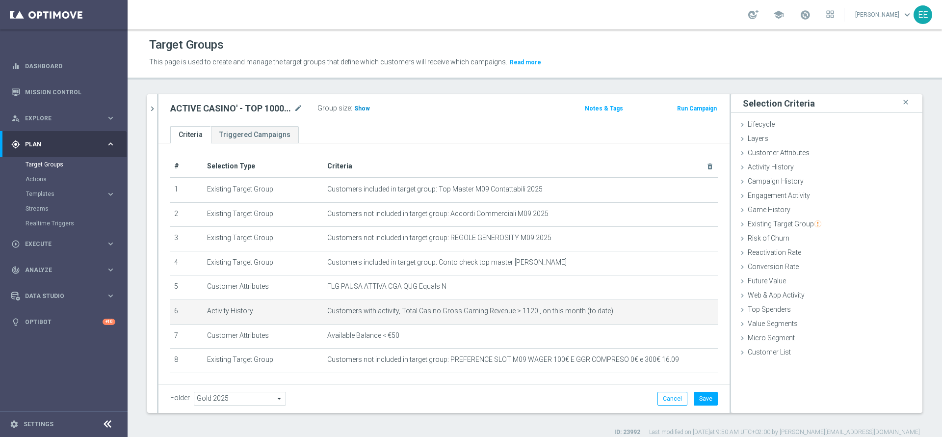
click at [360, 112] on h3 "Show" at bounding box center [362, 108] width 18 height 11
click at [683, 312] on icon "mode_edit" at bounding box center [687, 311] width 8 height 8
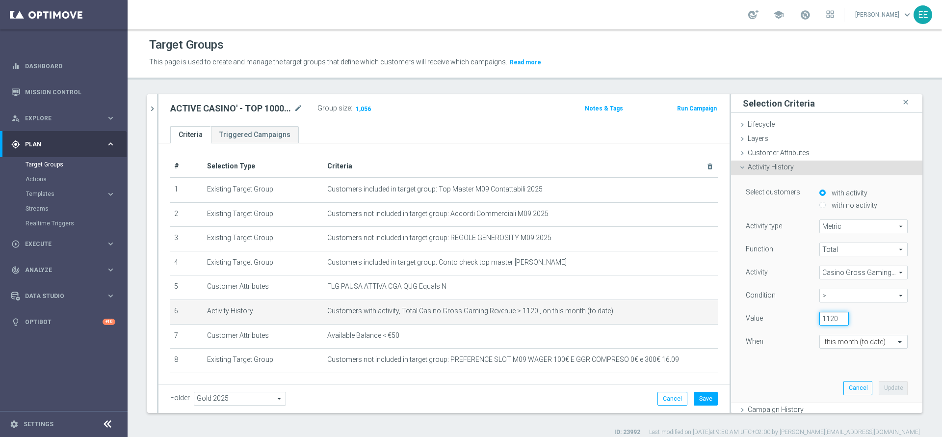
click at [820, 321] on input "1120" at bounding box center [834, 319] width 29 height 14
type input "1140"
click at [879, 382] on button "Update" at bounding box center [893, 388] width 29 height 14
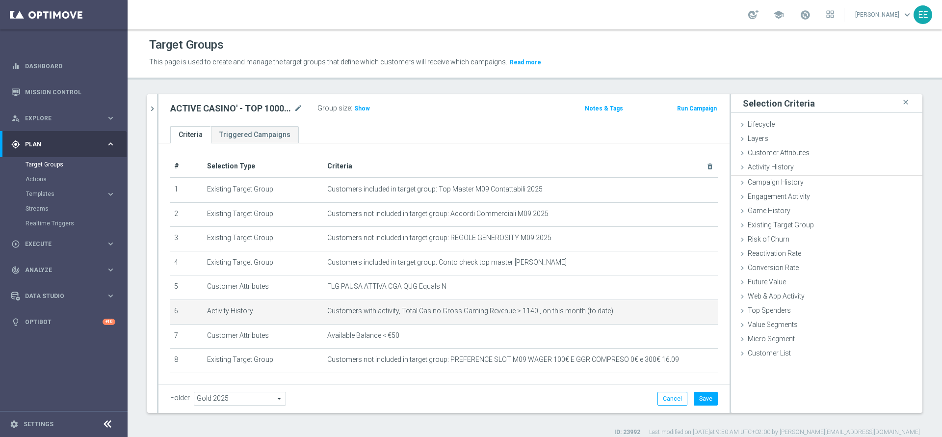
scroll to position [0, 0]
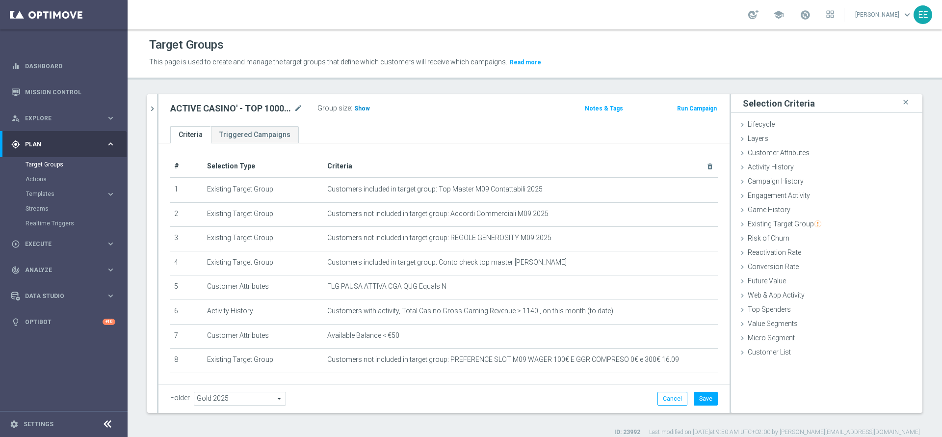
click at [364, 105] on span "Show" at bounding box center [362, 108] width 16 height 7
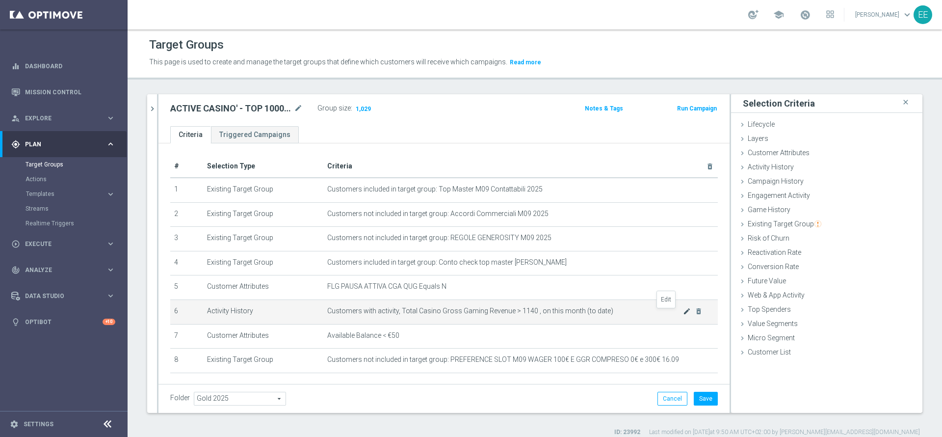
click at [683, 314] on icon "mode_edit" at bounding box center [687, 311] width 8 height 8
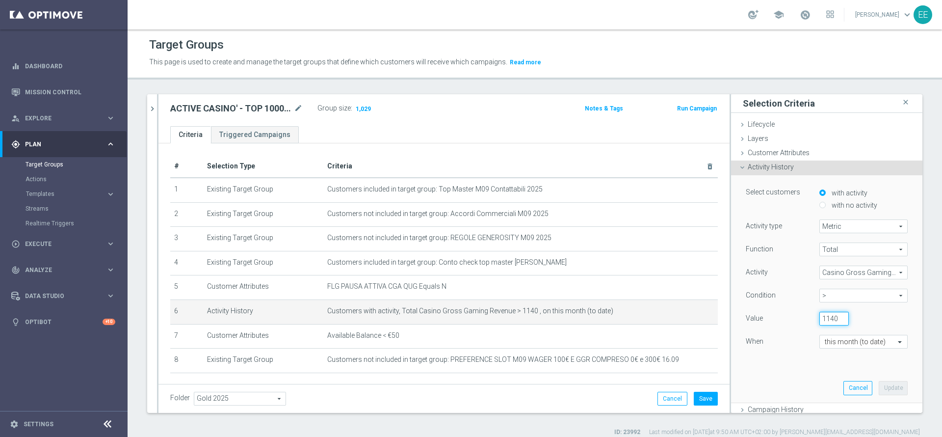
click at [820, 320] on input "1140" at bounding box center [834, 319] width 29 height 14
type input "1160"
click at [884, 397] on div "Select customers with activity with no activity Activity type Metric Metric arr…" at bounding box center [827, 288] width 177 height 227
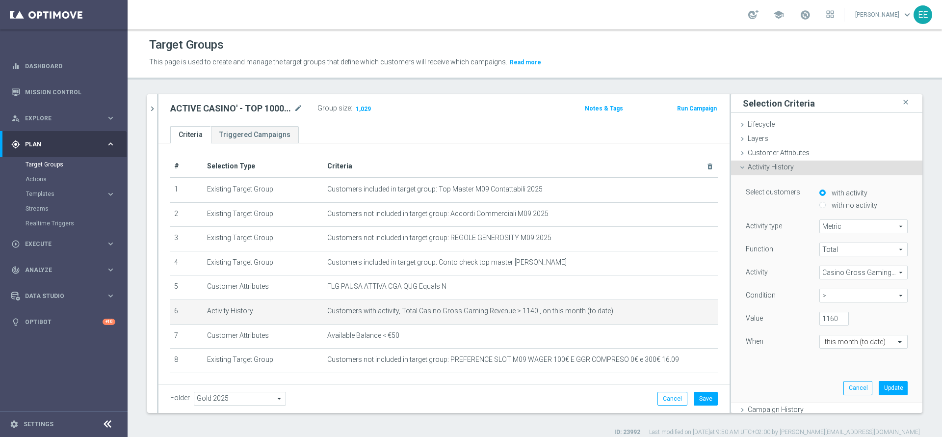
scroll to position [0, 0]
click at [882, 392] on button "Update" at bounding box center [893, 388] width 29 height 14
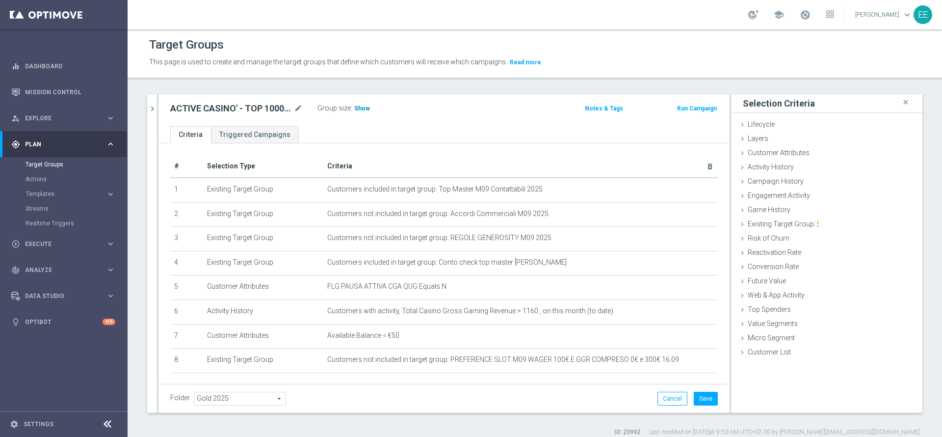
click at [357, 112] on h3 "Show" at bounding box center [362, 108] width 18 height 11
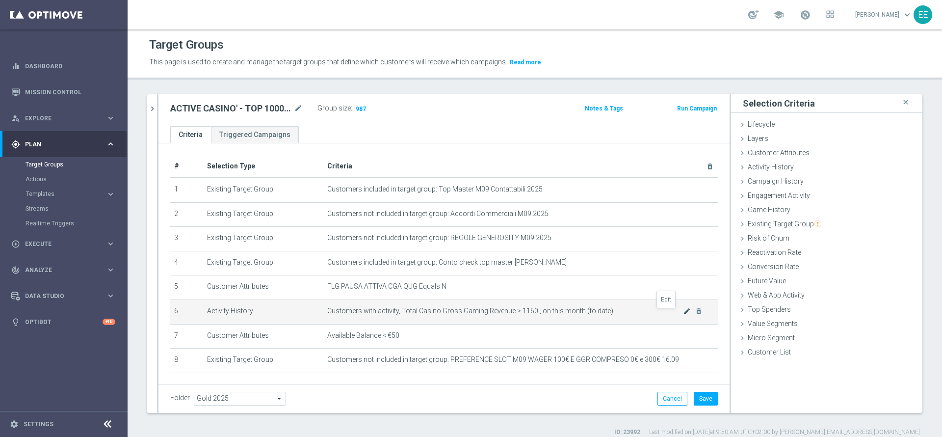
click at [683, 315] on icon "mode_edit" at bounding box center [687, 311] width 8 height 8
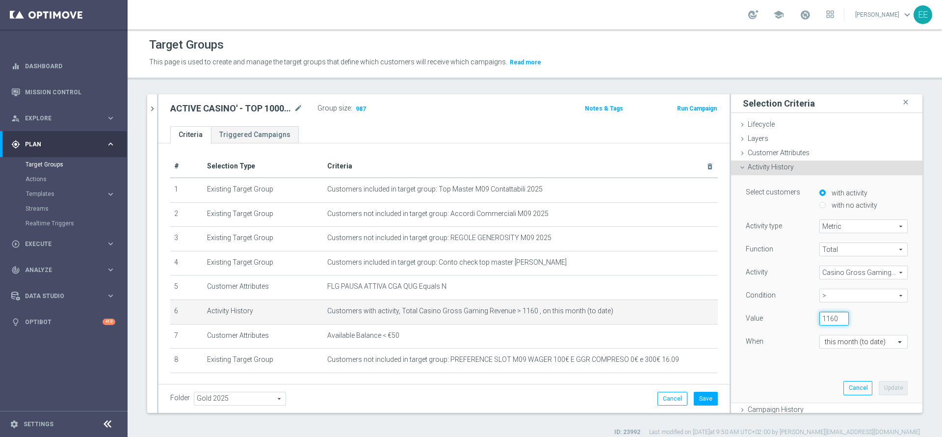
click at [820, 319] on input "1160" at bounding box center [834, 319] width 29 height 14
type input "1150"
click at [879, 387] on button "Update" at bounding box center [893, 388] width 29 height 14
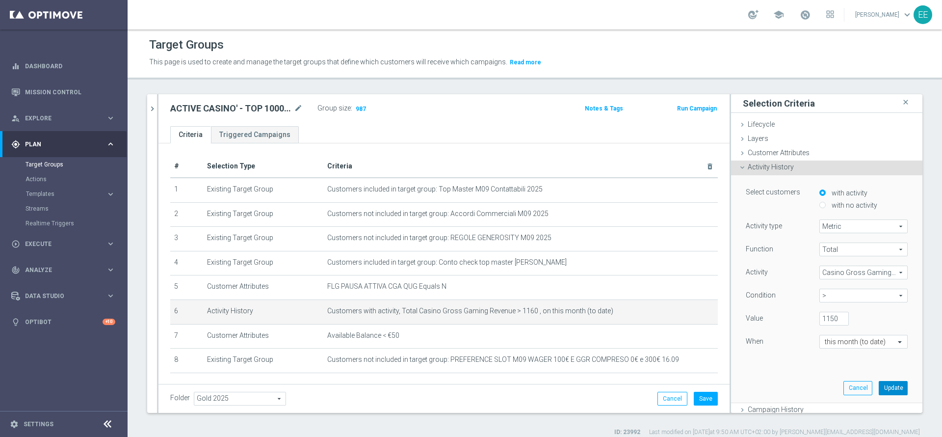
scroll to position [0, 0]
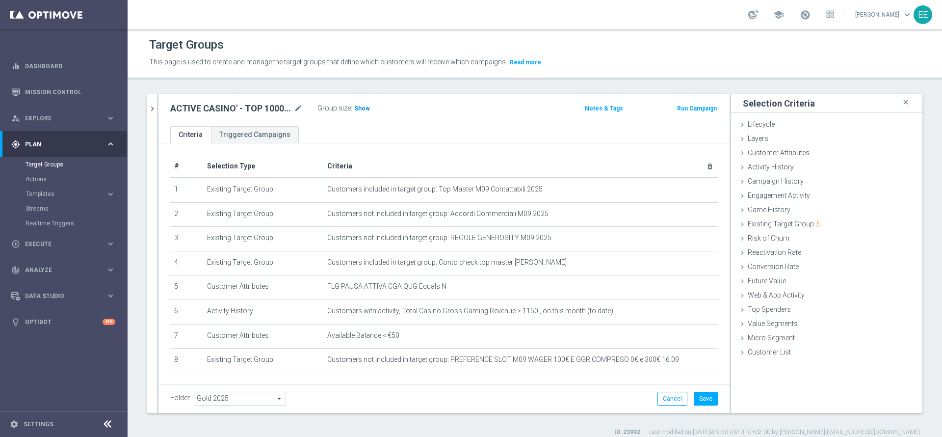
click at [363, 106] on span "Show" at bounding box center [362, 108] width 16 height 7
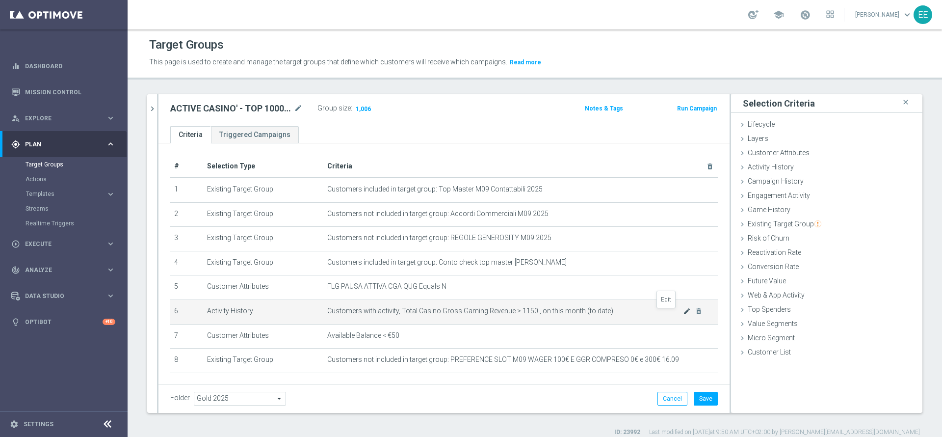
click at [683, 315] on icon "mode_edit" at bounding box center [687, 311] width 8 height 8
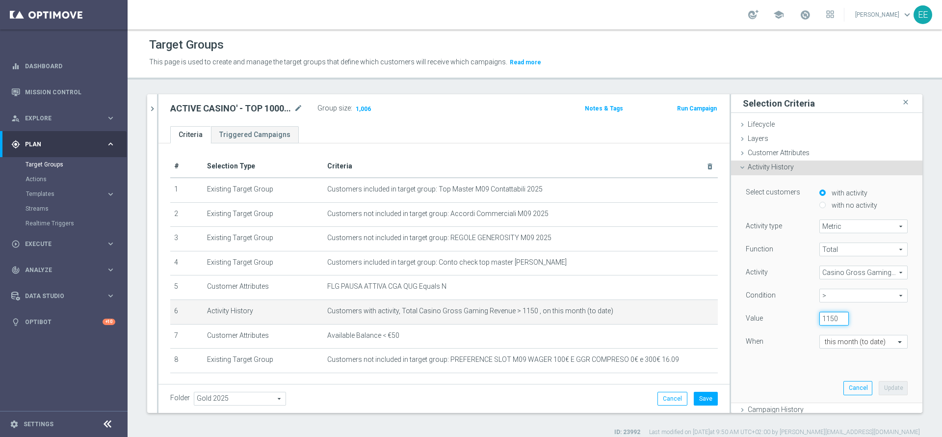
click at [820, 319] on input "1150" at bounding box center [834, 319] width 29 height 14
type input "1152"
click at [879, 387] on button "Update" at bounding box center [893, 388] width 29 height 14
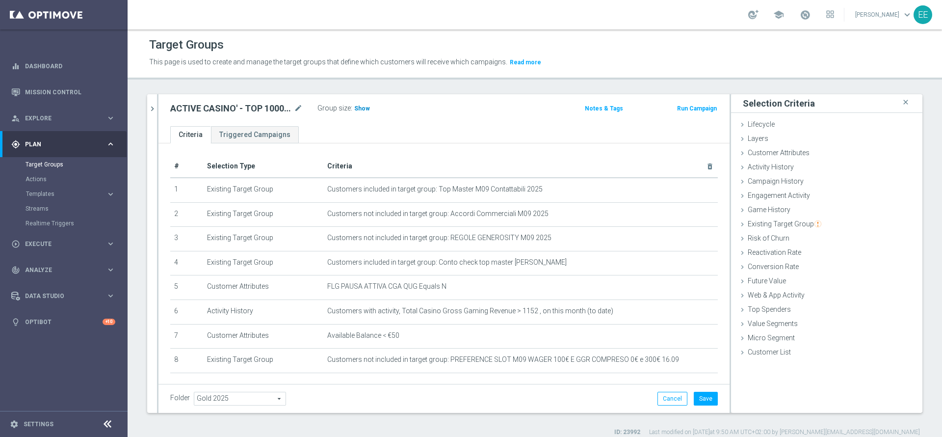
click at [361, 107] on span "Show" at bounding box center [362, 108] width 16 height 7
click at [694, 395] on button "Save" at bounding box center [706, 399] width 24 height 14
click at [154, 111] on icon "chevron_right" at bounding box center [152, 108] width 9 height 9
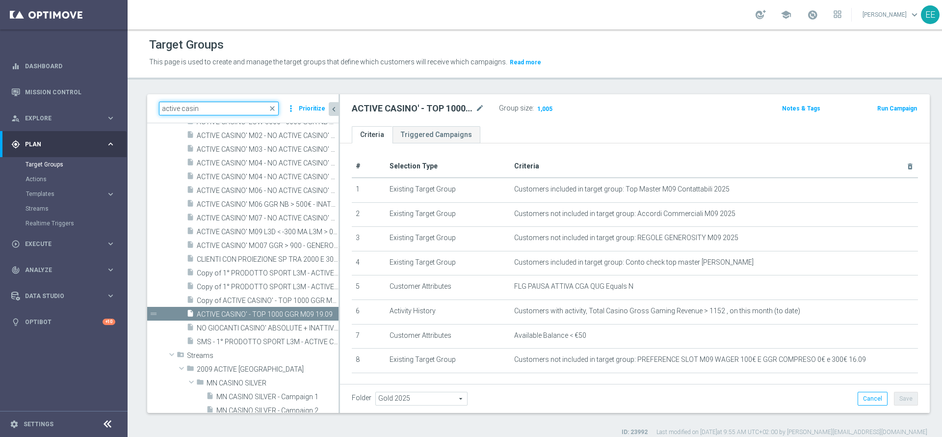
click at [231, 103] on input "active casin" at bounding box center [219, 109] width 120 height 14
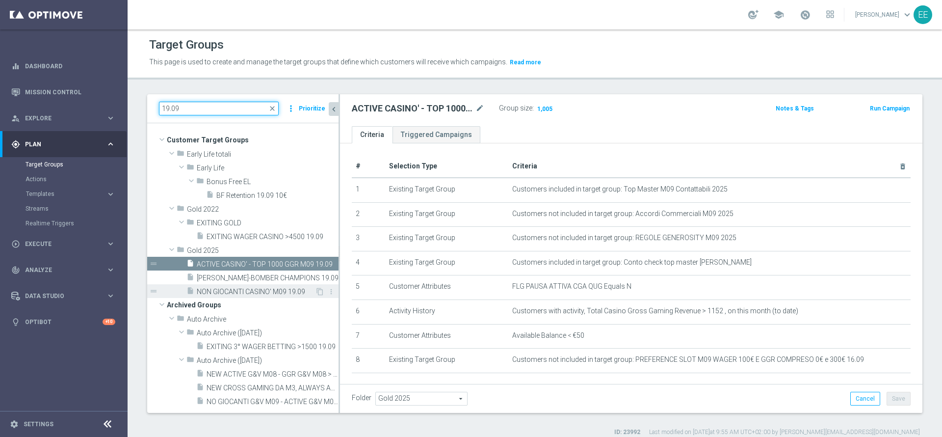
type input "19.09"
click at [273, 293] on span "NON GIOCANTI CASINO' M09 19.09" at bounding box center [256, 292] width 118 height 8
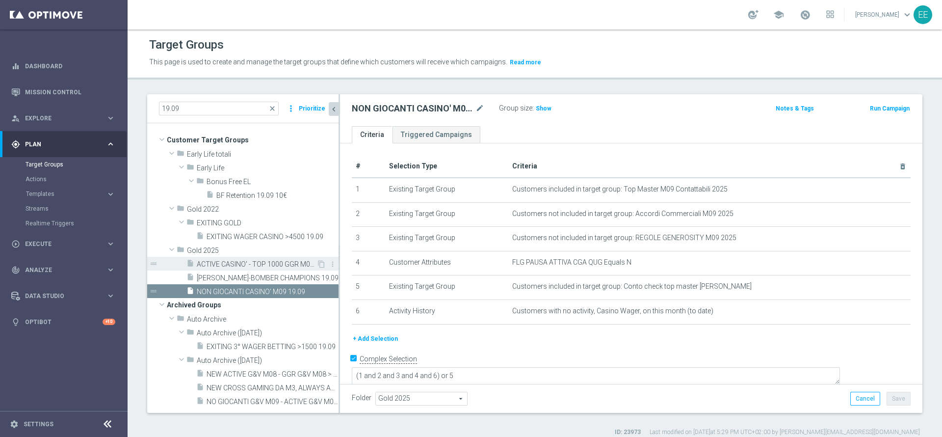
click at [282, 264] on span "ACTIVE CASINO' - TOP 1000 GGR M09 19.09" at bounding box center [257, 264] width 120 height 8
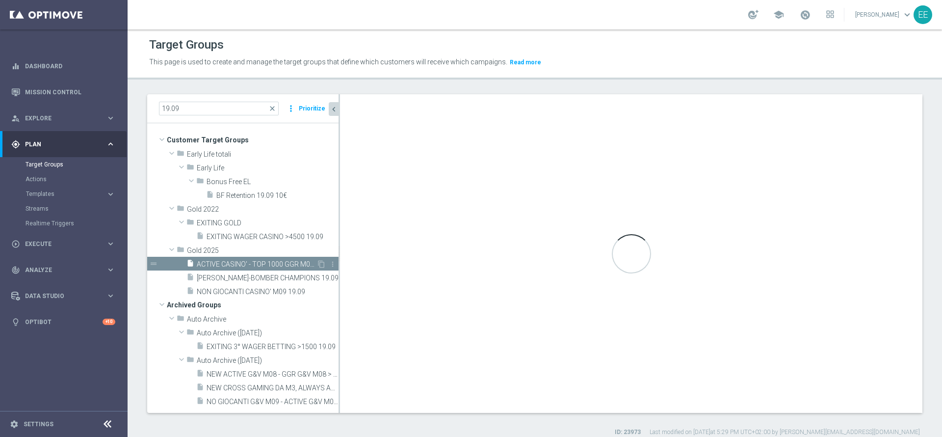
type textarea "(1 AND 2 AND 3 AND 5 and 6 and 7 and 8) or 4"
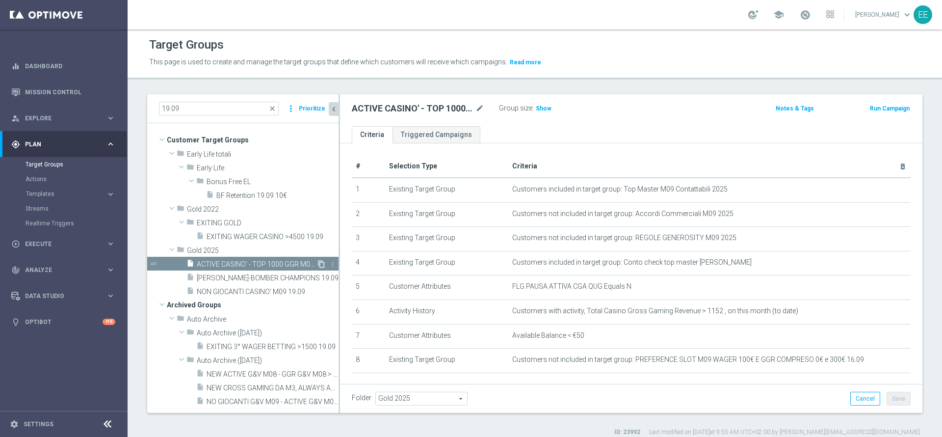
click at [320, 264] on icon "content_copy" at bounding box center [322, 264] width 8 height 8
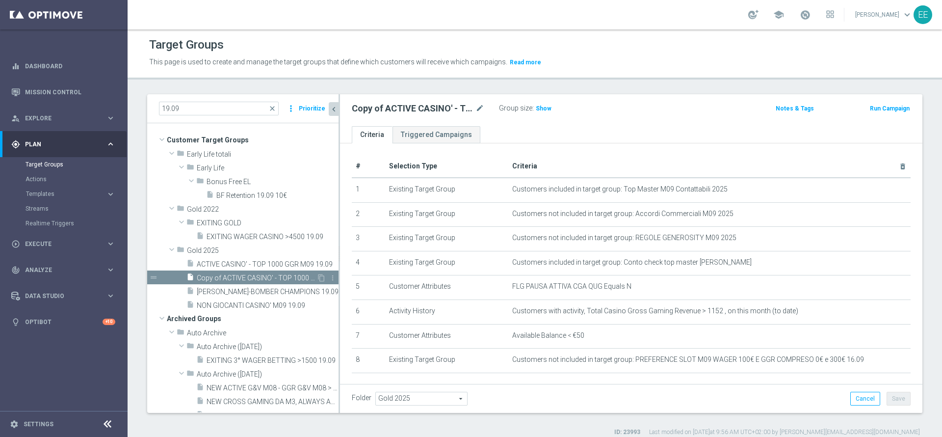
click at [250, 280] on span "Copy of ACTIVE CASINO' - TOP 1000 GGR M09 19.09" at bounding box center [257, 278] width 120 height 8
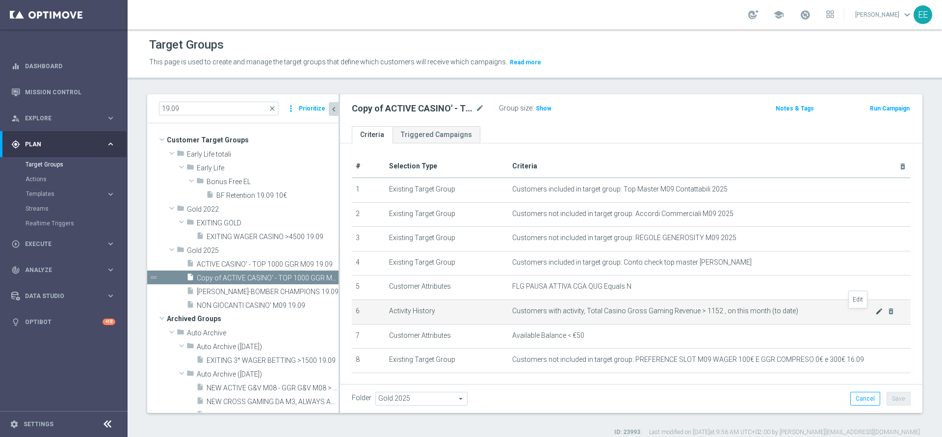
click at [876, 315] on icon "mode_edit" at bounding box center [880, 311] width 8 height 8
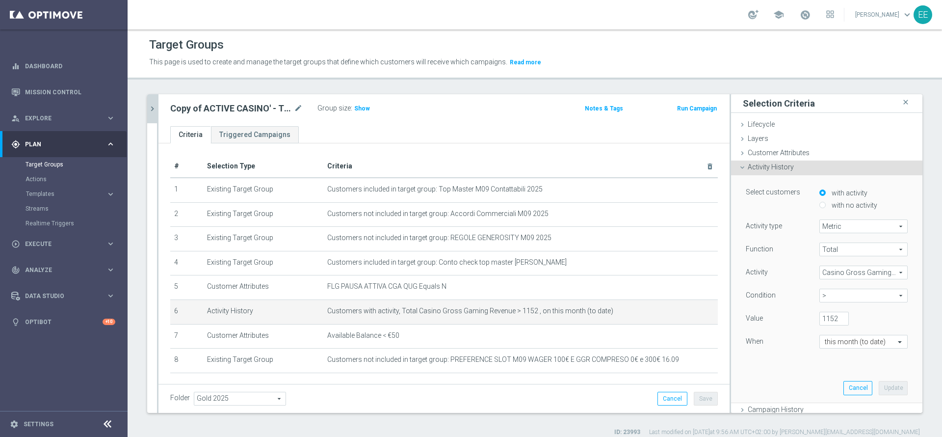
click at [820, 294] on span ">" at bounding box center [863, 295] width 87 height 13
click at [828, 384] on span "between" at bounding box center [864, 387] width 79 height 8
type input "between"
click at [864, 319] on input "number" at bounding box center [878, 319] width 29 height 14
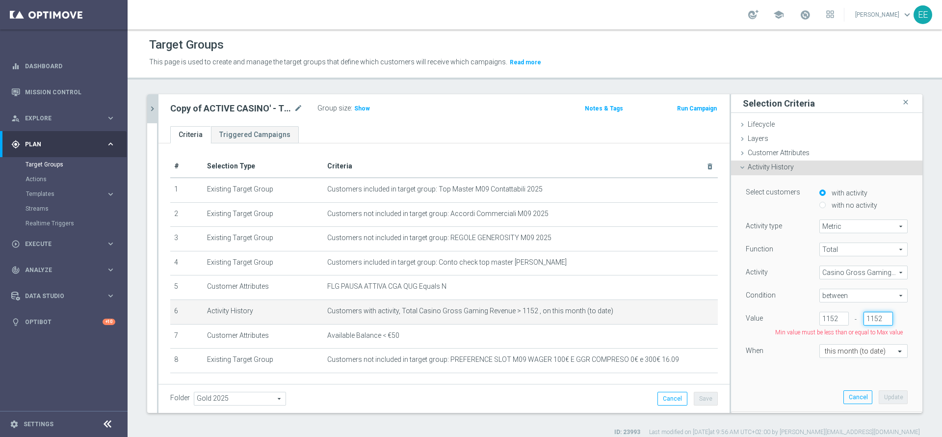
scroll to position [0, 2]
type input "1152"
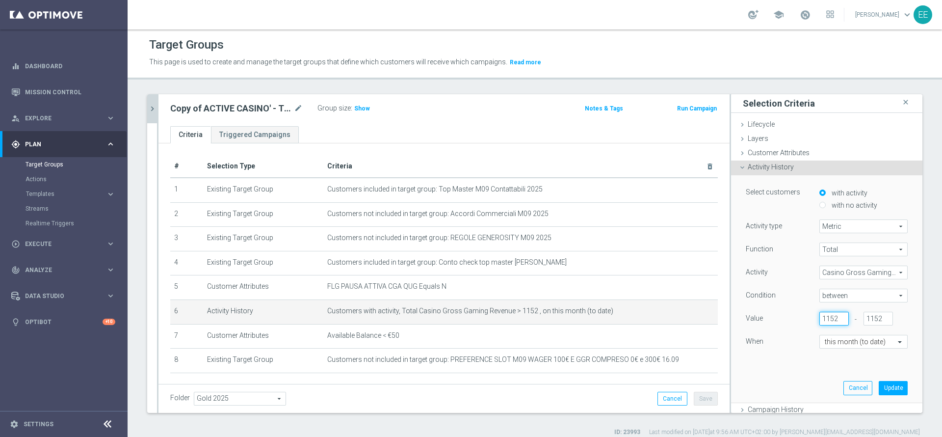
click at [820, 317] on input "1152" at bounding box center [834, 319] width 29 height 14
type input "500"
click at [879, 391] on button "Update" at bounding box center [893, 388] width 29 height 14
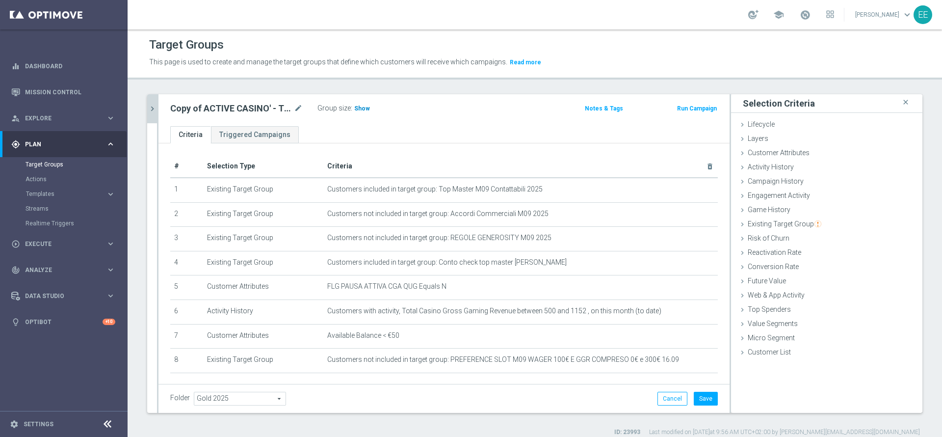
click at [363, 111] on span "Show" at bounding box center [362, 108] width 16 height 7
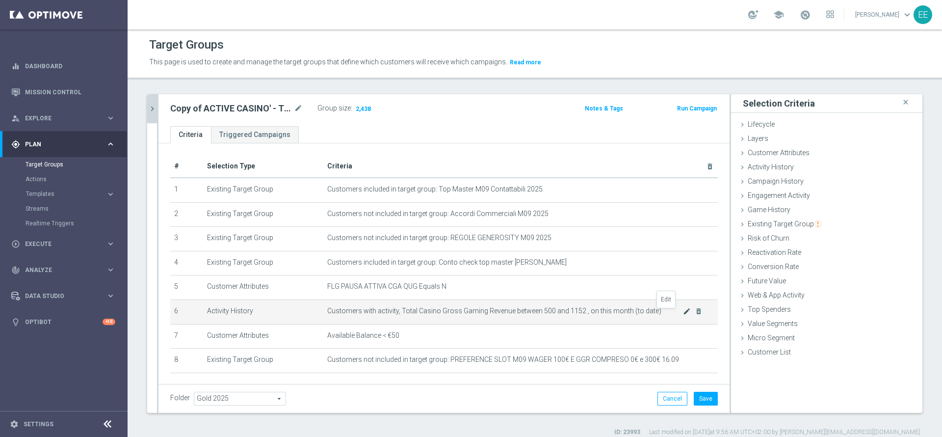
click at [683, 314] on icon "mode_edit" at bounding box center [687, 311] width 8 height 8
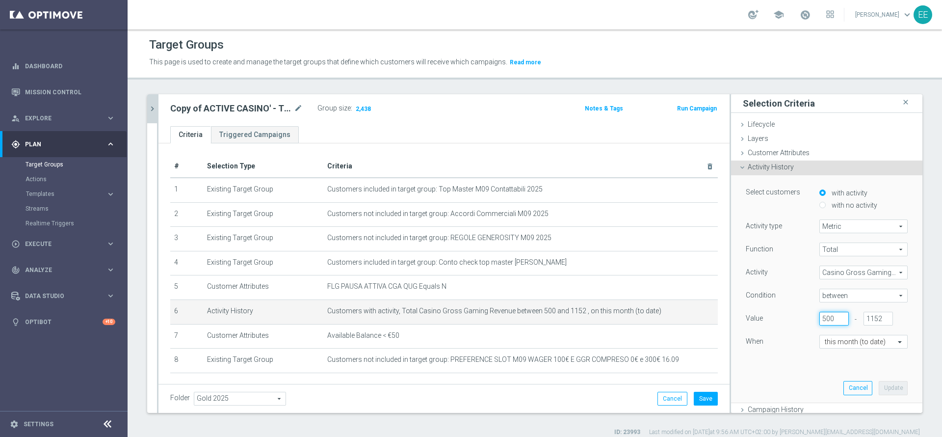
click at [820, 315] on input "500" at bounding box center [834, 319] width 29 height 14
type input "700"
click at [879, 383] on button "Update" at bounding box center [893, 388] width 29 height 14
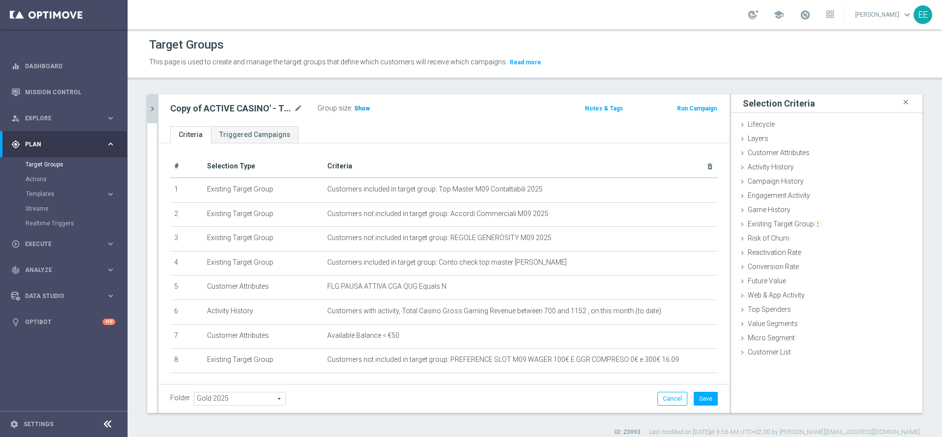
click at [364, 110] on span "Show" at bounding box center [362, 108] width 16 height 7
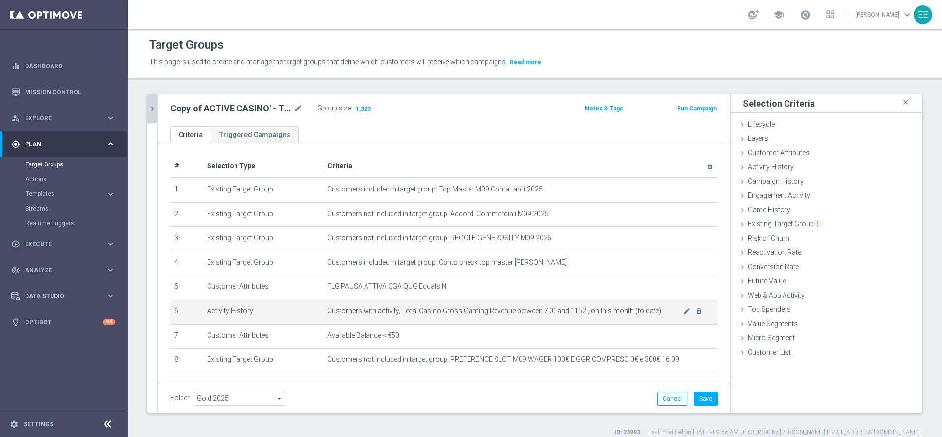
click at [661, 314] on span "Customers with activity, Total Casino Gross Gaming Revenue between 700 and 1152…" at bounding box center [505, 311] width 356 height 8
click at [683, 314] on icon "mode_edit" at bounding box center [687, 311] width 8 height 8
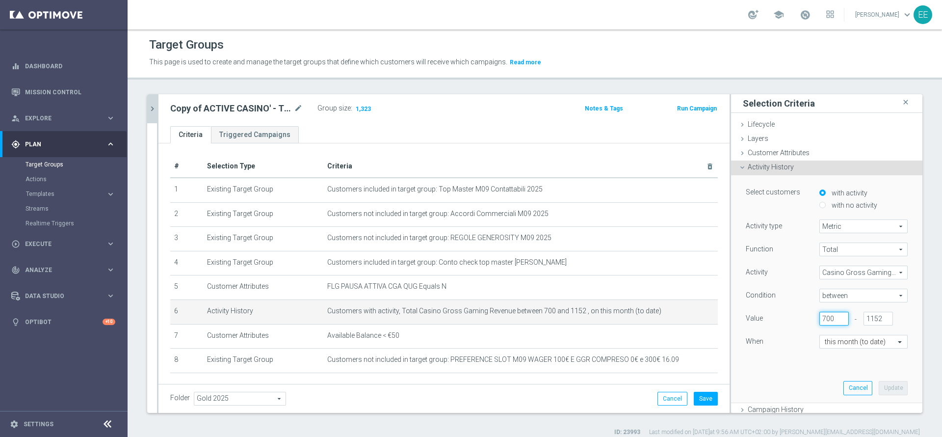
click at [820, 321] on input "700" at bounding box center [834, 319] width 29 height 14
type input "550"
click at [879, 381] on button "Update" at bounding box center [893, 388] width 29 height 14
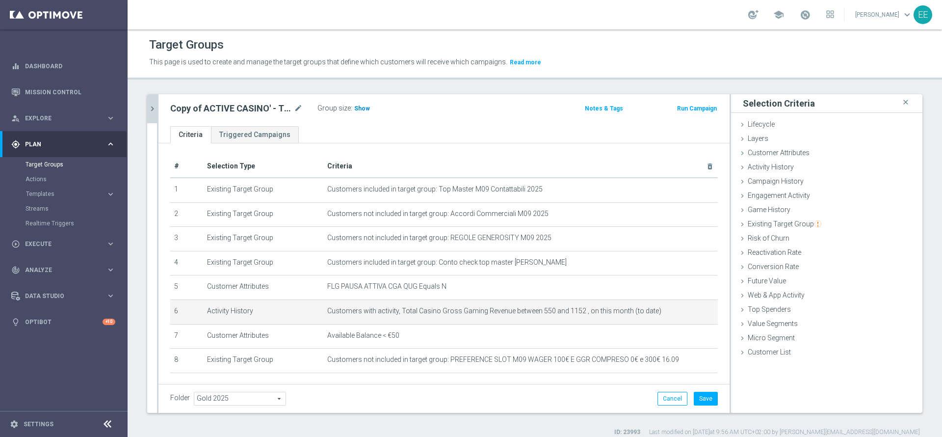
click at [363, 108] on span "Show" at bounding box center [362, 108] width 16 height 7
click at [683, 310] on div "mode_edit delete_forever" at bounding box center [693, 311] width 20 height 8
click at [683, 312] on icon "mode_edit" at bounding box center [687, 311] width 8 height 8
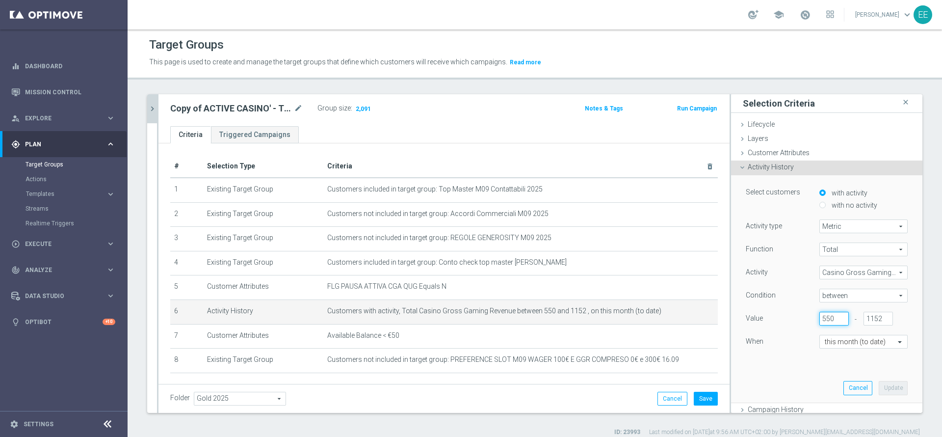
click at [820, 318] on input "550" at bounding box center [834, 319] width 29 height 14
type input "555"
click at [879, 384] on button "Update" at bounding box center [893, 388] width 29 height 14
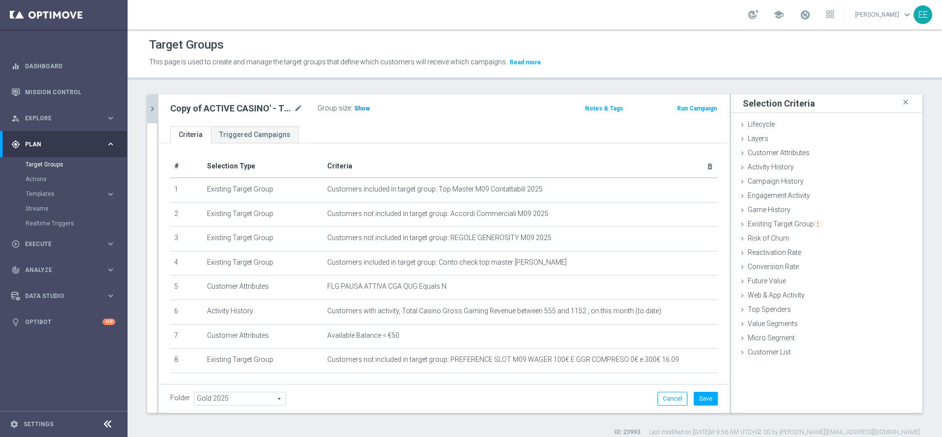
click at [356, 105] on span "Show" at bounding box center [362, 108] width 16 height 7
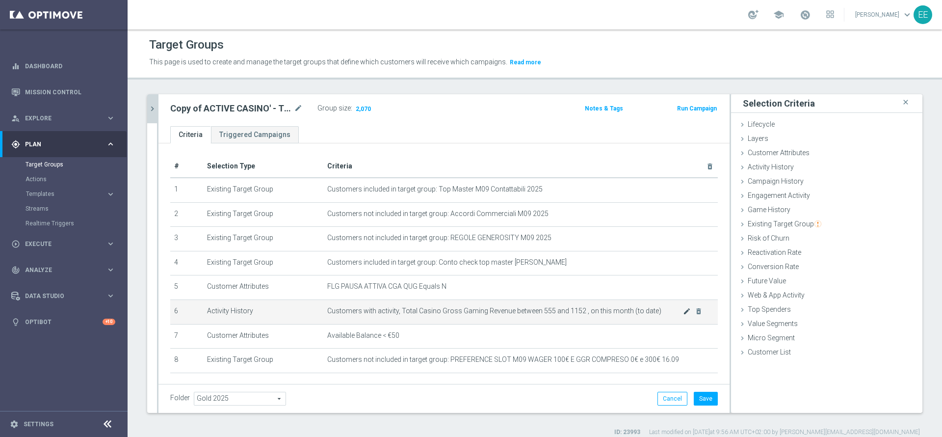
click at [683, 315] on icon "mode_edit" at bounding box center [687, 311] width 8 height 8
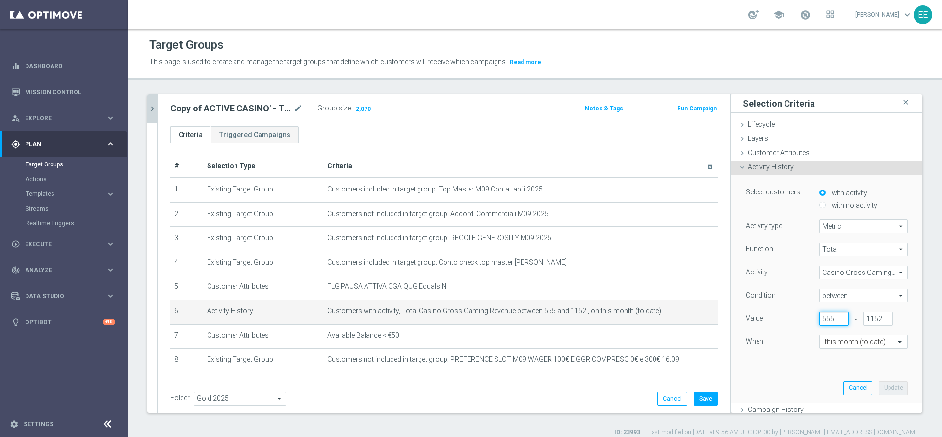
click at [820, 317] on input "555" at bounding box center [834, 319] width 29 height 14
type input "560"
click at [879, 391] on button "Update" at bounding box center [893, 388] width 29 height 14
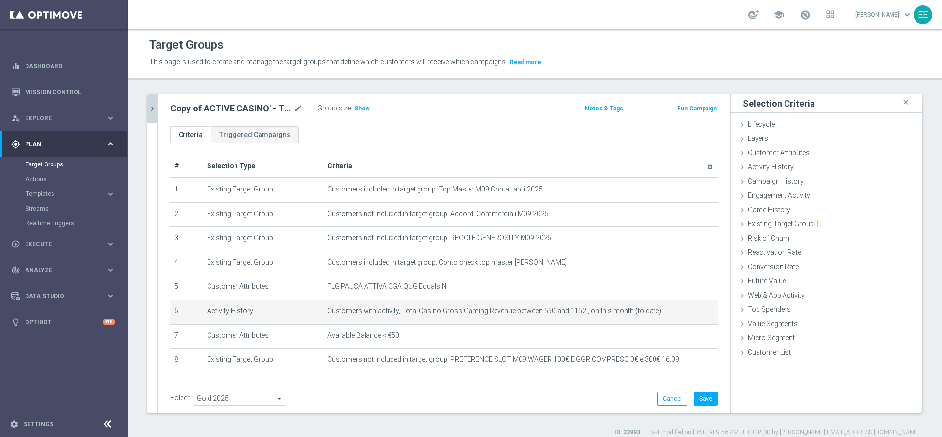
click at [369, 113] on div "Group size : Show" at bounding box center [367, 109] width 98 height 14
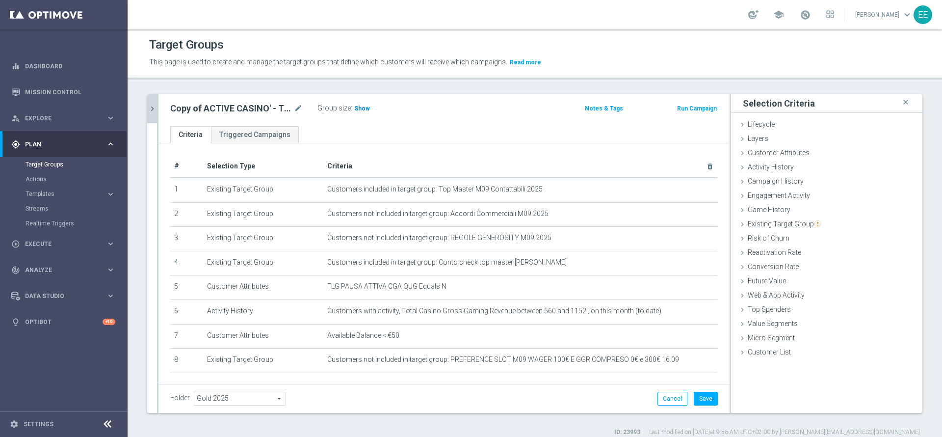
click at [368, 113] on h3 "Show" at bounding box center [362, 108] width 18 height 11
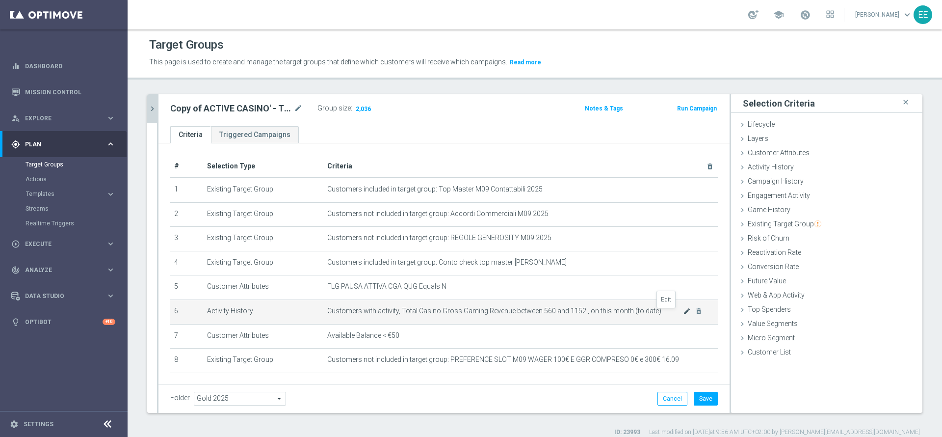
click at [683, 312] on icon "mode_edit" at bounding box center [687, 311] width 8 height 8
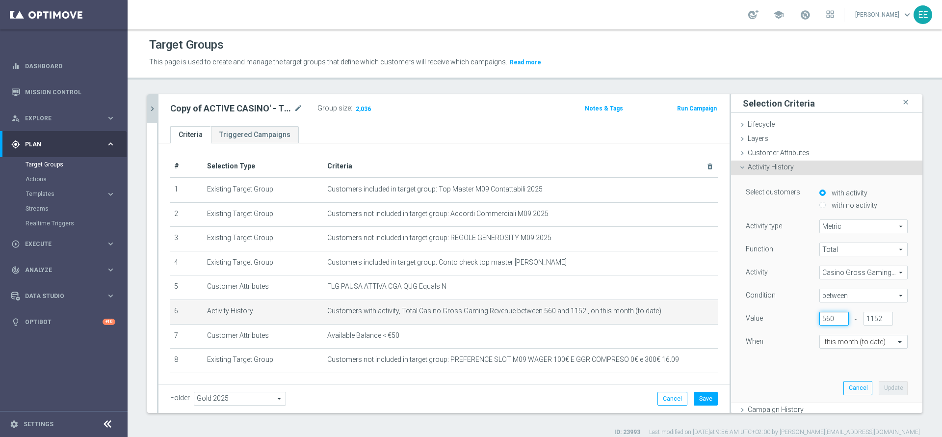
click at [820, 315] on input "560" at bounding box center [834, 319] width 29 height 14
type input "570"
click at [879, 386] on button "Update" at bounding box center [893, 388] width 29 height 14
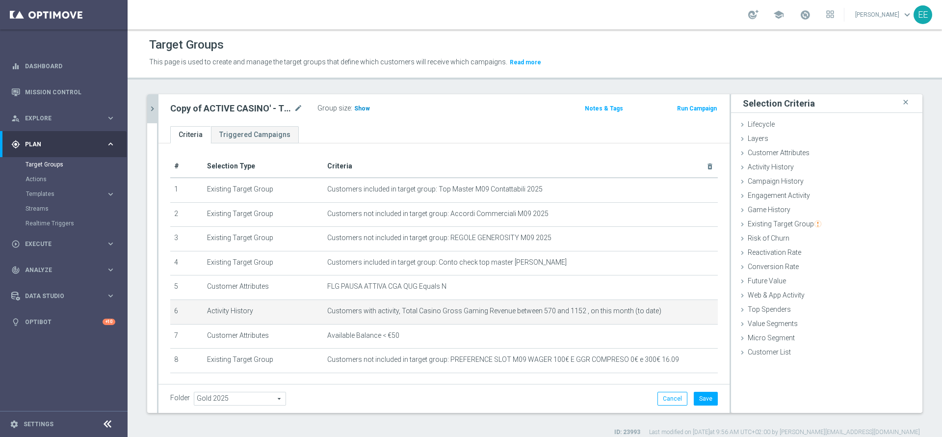
click at [356, 107] on span "Show" at bounding box center [362, 108] width 16 height 7
click at [683, 315] on icon "mode_edit" at bounding box center [687, 311] width 8 height 8
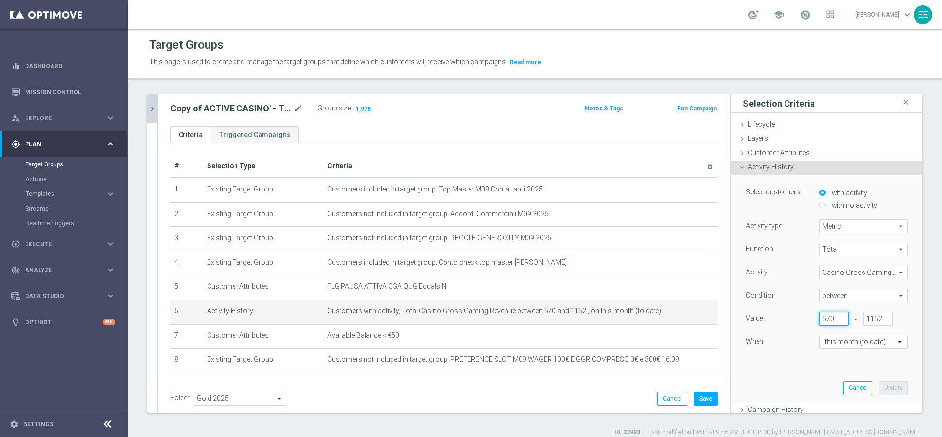
click at [820, 314] on input "570" at bounding box center [834, 319] width 29 height 14
type input "565"
click at [879, 393] on button "Update" at bounding box center [893, 388] width 29 height 14
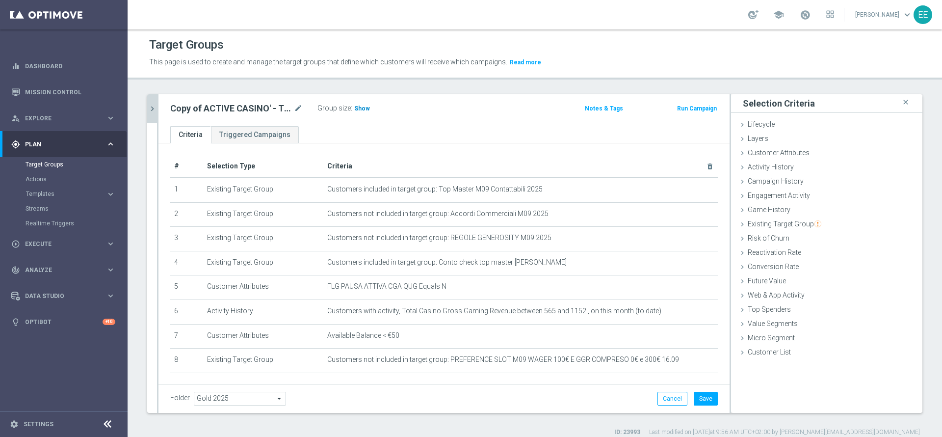
click at [361, 109] on span "Show" at bounding box center [362, 108] width 16 height 7
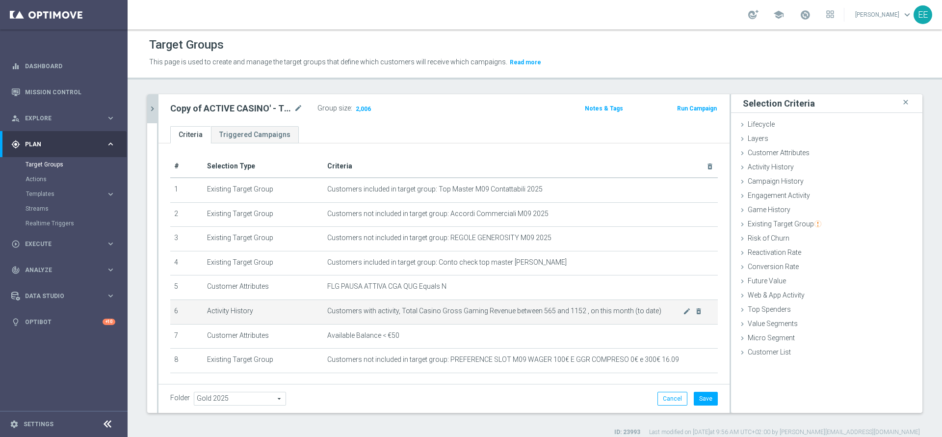
scroll to position [39, 0]
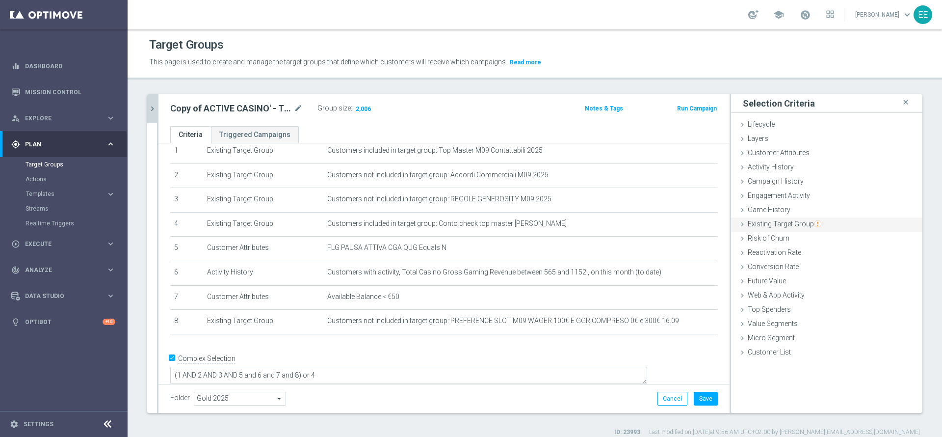
click at [778, 227] on span "Existing Target Group" at bounding box center [785, 224] width 74 height 8
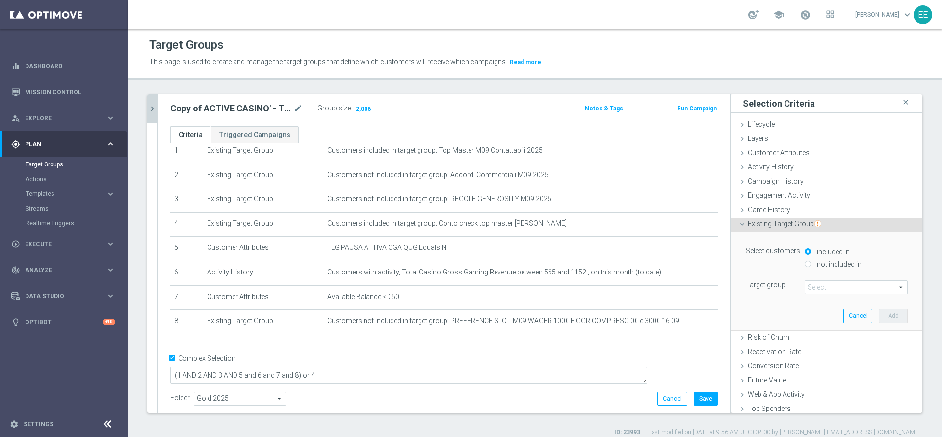
click at [827, 262] on label "not included in" at bounding box center [838, 264] width 47 height 9
click at [811, 262] on input "not included in" at bounding box center [808, 264] width 6 height 6
radio input "true"
click at [831, 290] on span at bounding box center [856, 287] width 102 height 13
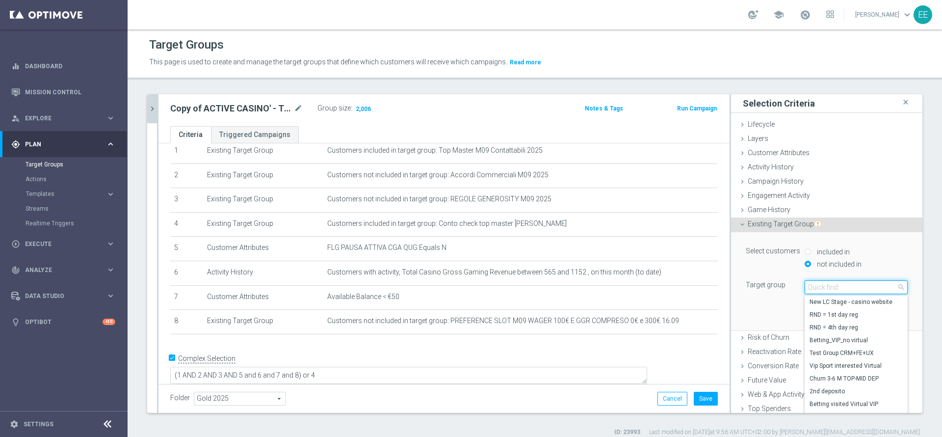
click at [831, 290] on input "search" at bounding box center [856, 287] width 103 height 14
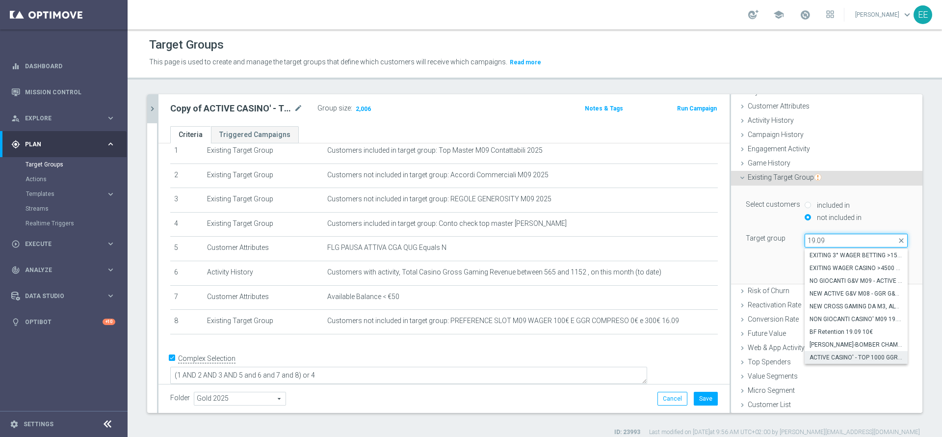
type input "19.09"
click at [850, 355] on span "ACTIVE CASINO' - TOP 1000 GGR M09 19.09" at bounding box center [856, 357] width 93 height 8
type input "ACTIVE CASINO' - TOP 1000 GGR M09 19.09"
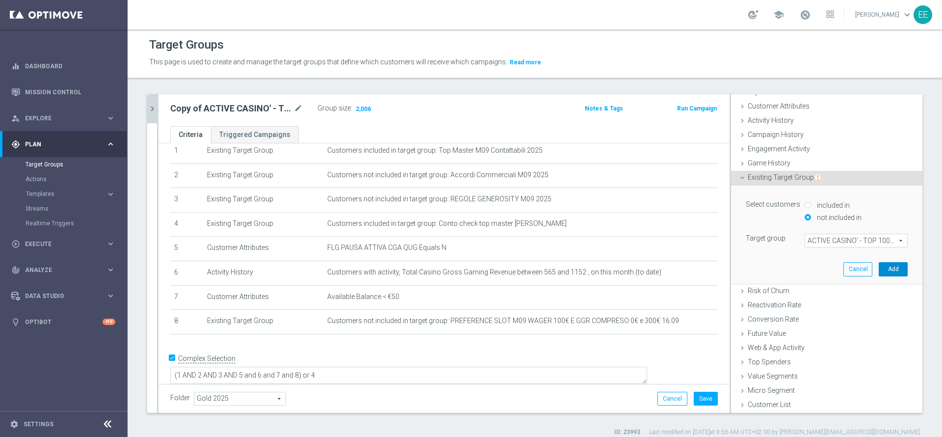
click at [879, 274] on button "Add" at bounding box center [893, 269] width 29 height 14
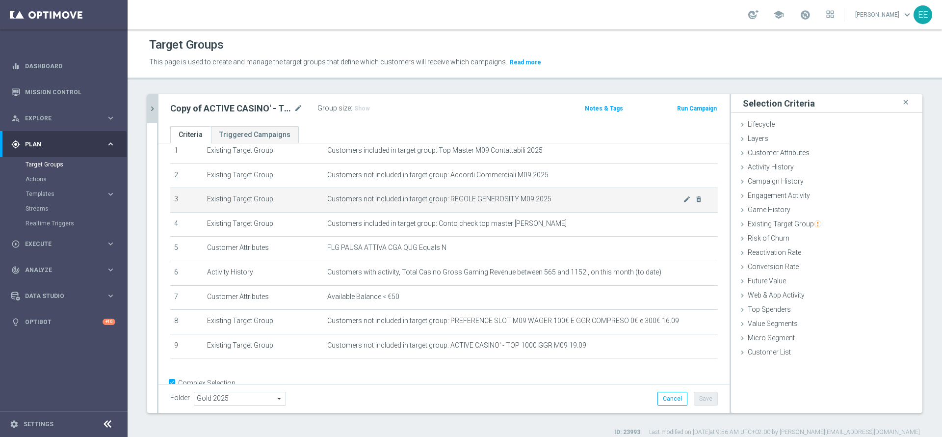
scroll to position [65, 0]
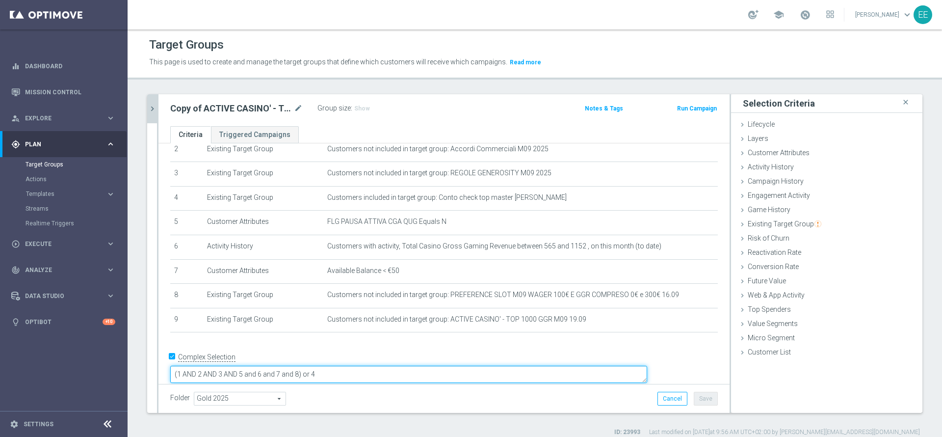
click at [368, 366] on textarea "(1 AND 2 AND 3 AND 5 and 6 and 7 and 8) or 4" at bounding box center [408, 374] width 477 height 17
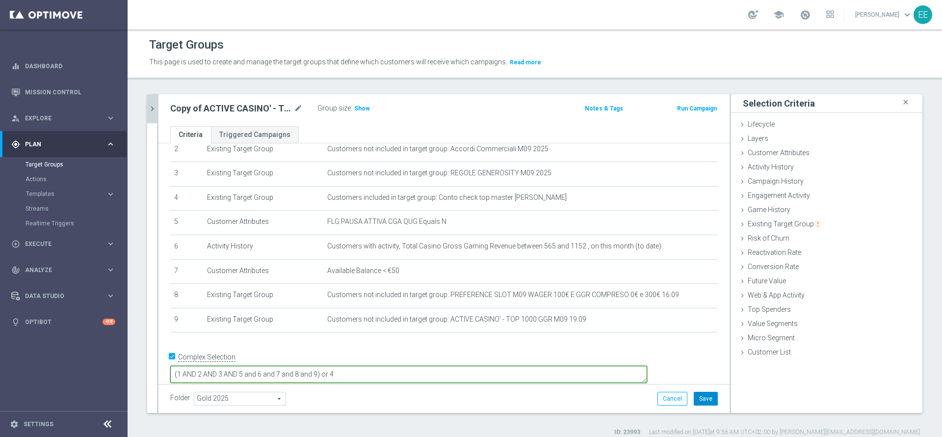
type textarea "(1 AND 2 AND 3 AND 5 and 6 and 7 and 8 and 9) or 4"
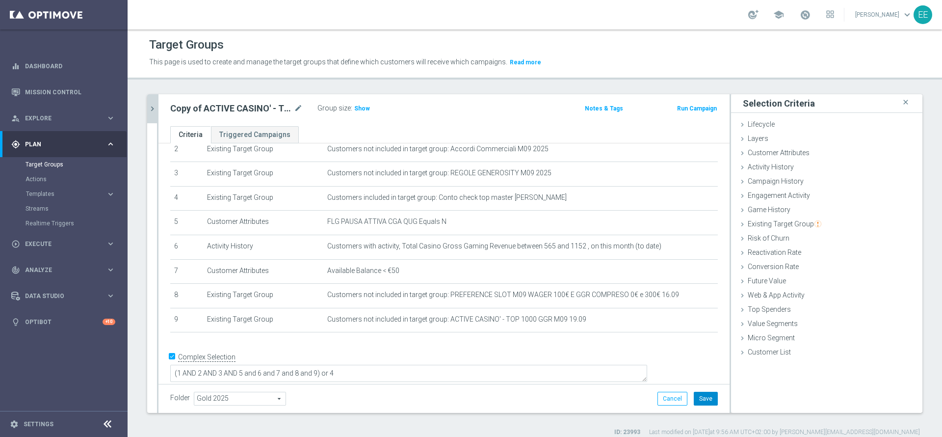
click at [701, 398] on button "Save" at bounding box center [706, 399] width 24 height 14
click at [362, 109] on span "Show" at bounding box center [362, 108] width 16 height 7
click at [292, 112] on h2 "Copy of ACTIVE CASINO' - TOP 1000 GGR M09 19.09" at bounding box center [231, 109] width 122 height 12
click at [296, 109] on icon "mode_edit" at bounding box center [298, 109] width 9 height 12
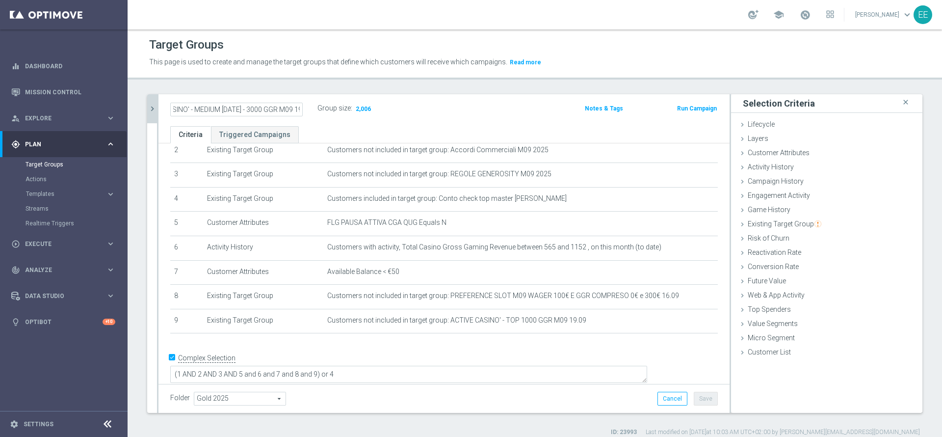
scroll to position [0, 42]
type input "ACTIVE CASINO' - MEDIUM [DATE] - 3000 GGR M09 19.09"
click at [147, 107] on button "chevron_right" at bounding box center [152, 108] width 10 height 29
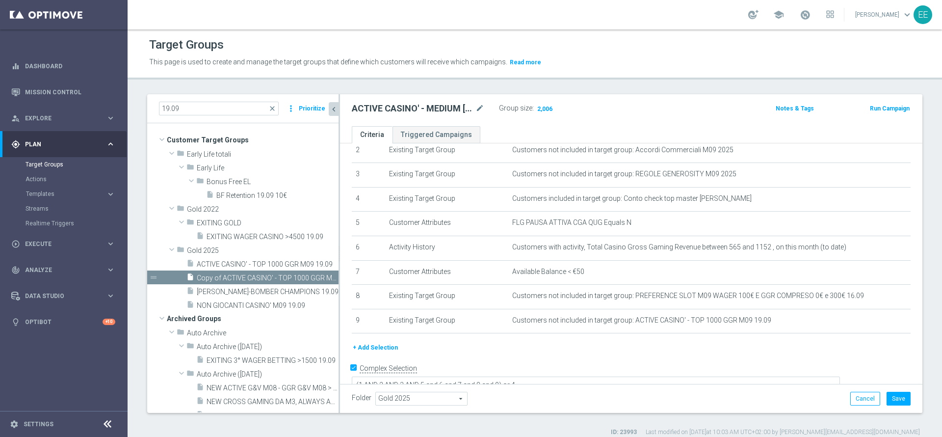
click at [902, 399] on div "Folder Gold 2025 Gold 2025 arrow_drop_down search Cancel Save Saving..." at bounding box center [631, 398] width 583 height 29
click at [893, 398] on button "Save" at bounding box center [899, 399] width 24 height 14
click at [318, 276] on icon "content_copy" at bounding box center [322, 278] width 8 height 8
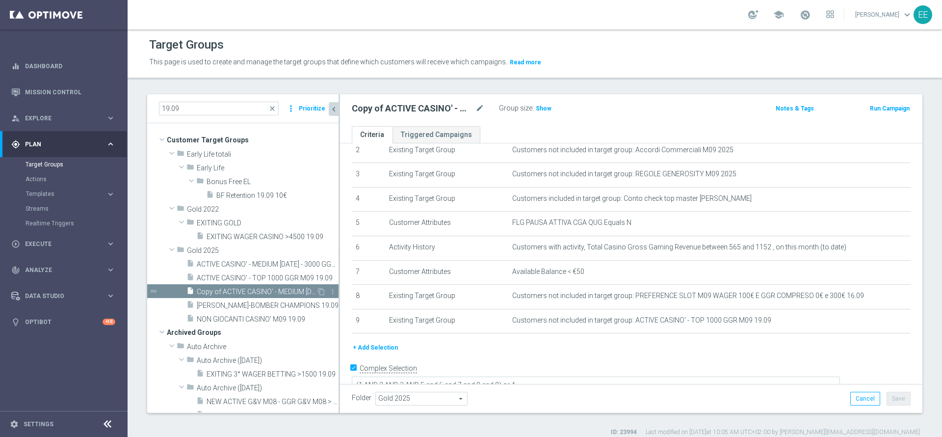
click at [254, 289] on span "Copy of ACTIVE CASINO' - MEDIUM 1000 - 3000 GGR M09 19.09" at bounding box center [257, 292] width 120 height 8
click at [481, 109] on icon "mode_edit" at bounding box center [480, 109] width 9 height 12
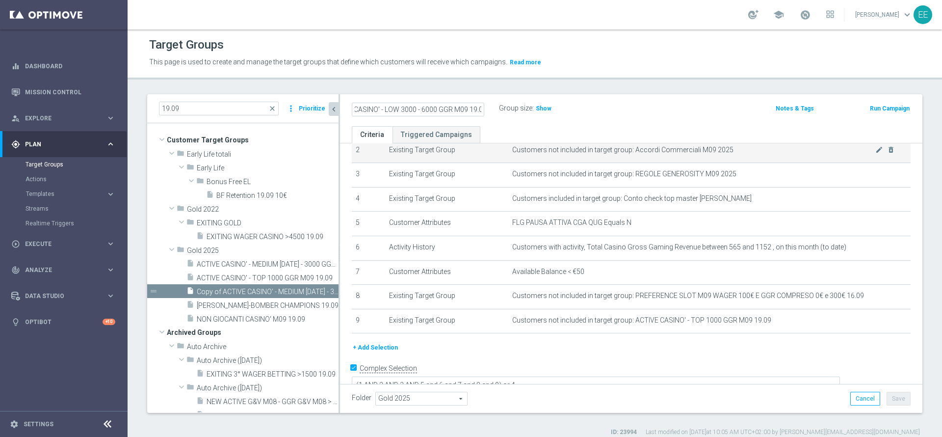
scroll to position [0, 29]
type input "ACTIVE CASINO' - LOW 3000 - 6000 GGR M09 19.09"
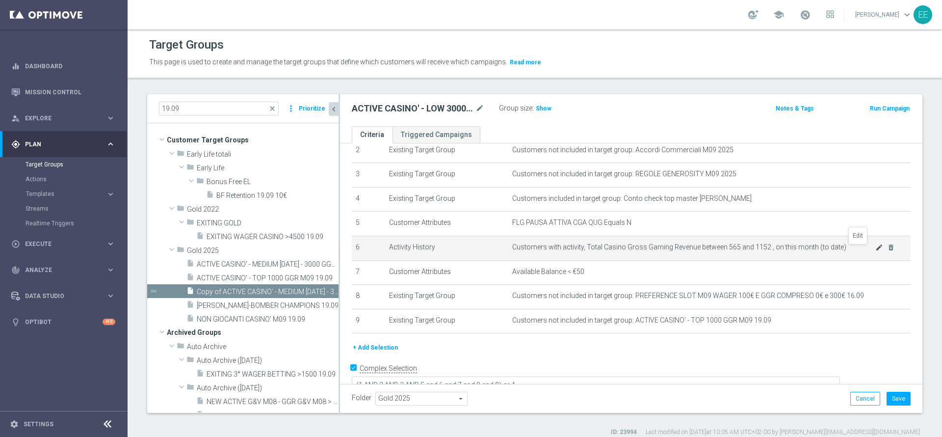
click at [876, 251] on icon "mode_edit" at bounding box center [880, 247] width 8 height 8
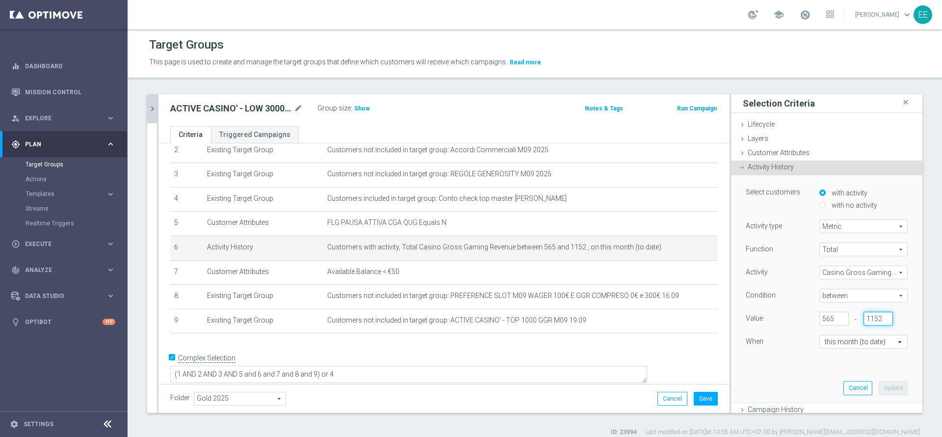
click at [864, 313] on input "1152" at bounding box center [878, 319] width 29 height 14
type input "565"
click at [820, 316] on input "565" at bounding box center [834, 319] width 29 height 14
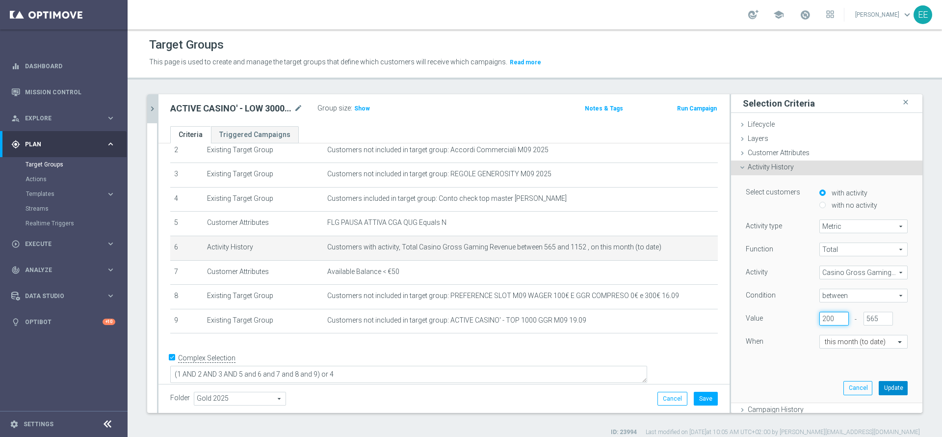
type input "200"
click at [879, 385] on button "Update" at bounding box center [893, 388] width 29 height 14
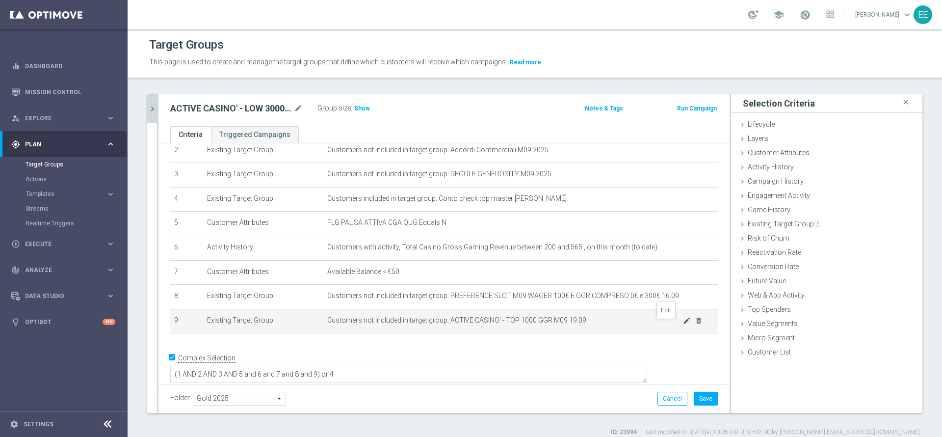
click at [683, 323] on icon "mode_edit" at bounding box center [687, 321] width 8 height 8
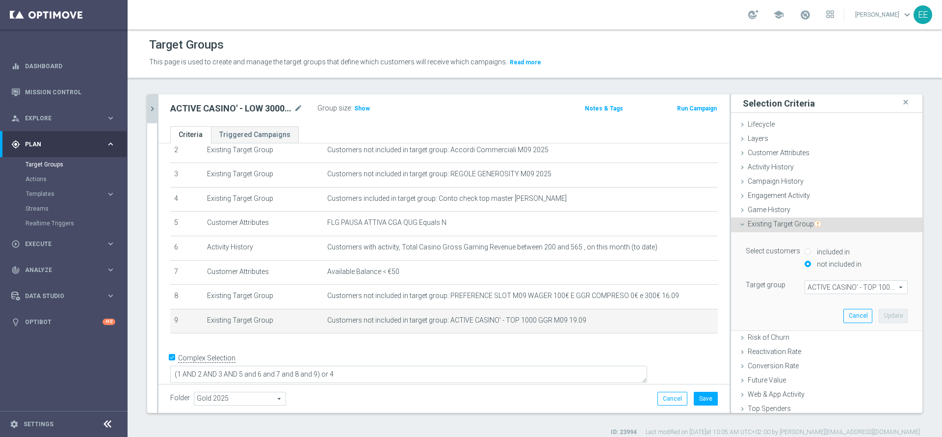
click at [833, 286] on span "ACTIVE CASINO' - TOP 1000 GGR M09 19.09" at bounding box center [856, 287] width 102 height 13
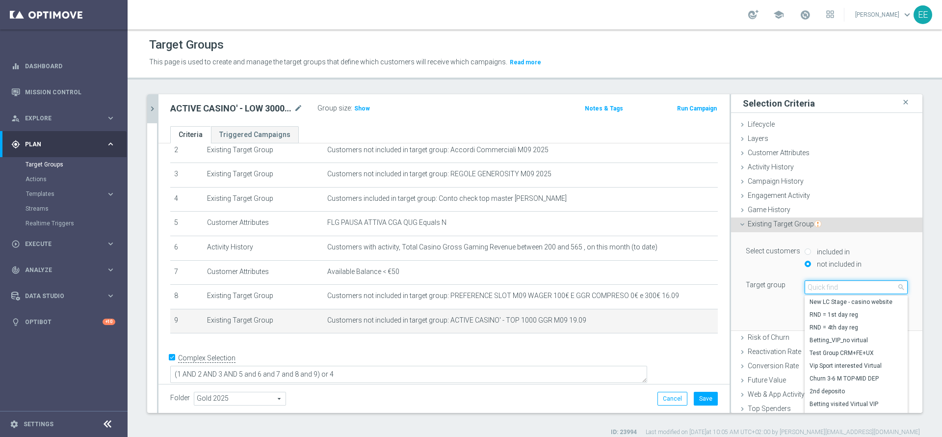
click at [833, 286] on input "search" at bounding box center [856, 287] width 103 height 14
type input "19.09"
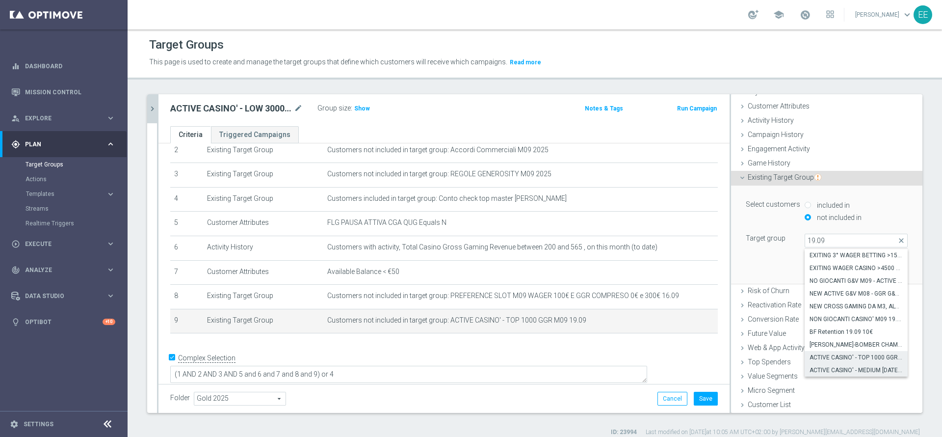
click at [834, 365] on label "ACTIVE CASINO' - MEDIUM [DATE] - 3000 GGR M09 19.09" at bounding box center [856, 370] width 103 height 13
type input "ACTIVE CASINO' - MEDIUM [DATE] - 3000 GGR M09 19.09"
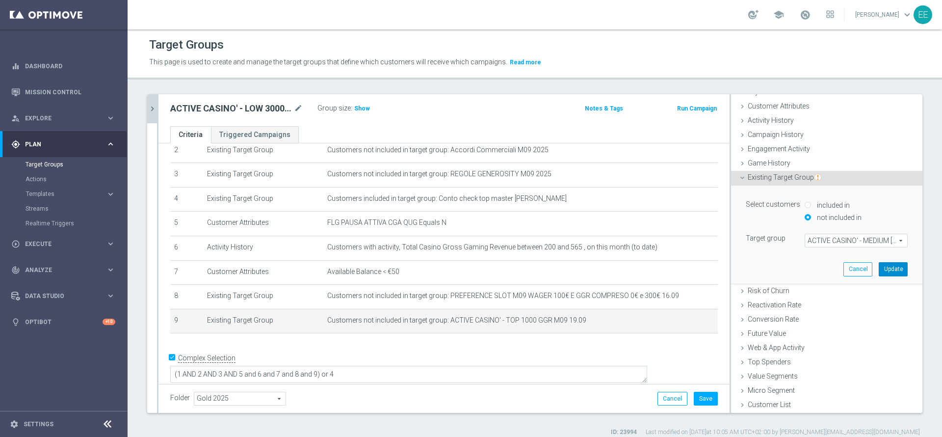
click at [880, 269] on button "Update" at bounding box center [893, 269] width 29 height 14
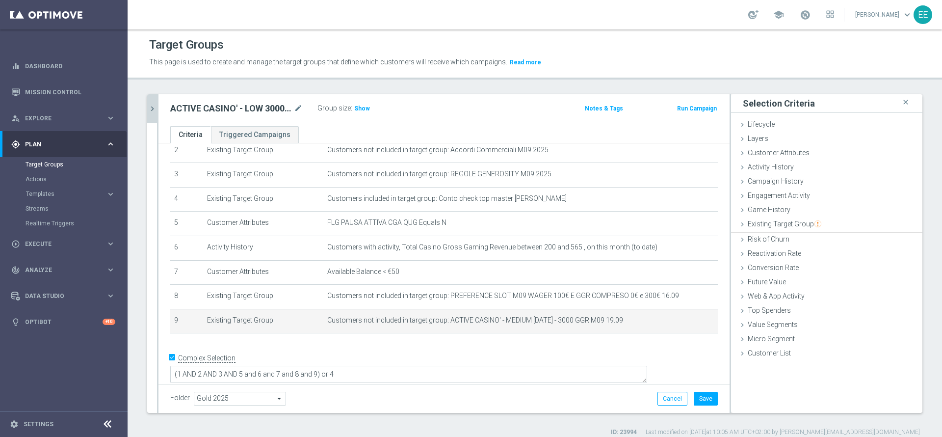
scroll to position [0, 0]
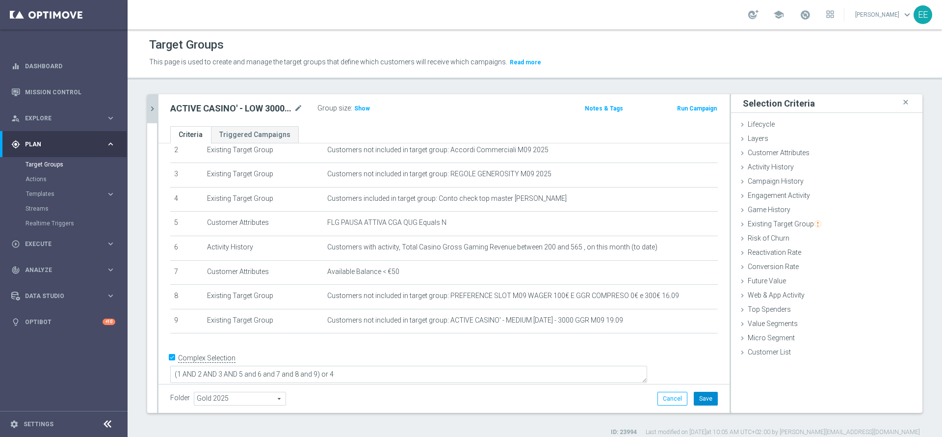
click at [694, 394] on button "Save" at bounding box center [706, 399] width 24 height 14
click at [356, 107] on span "Show" at bounding box center [362, 108] width 16 height 7
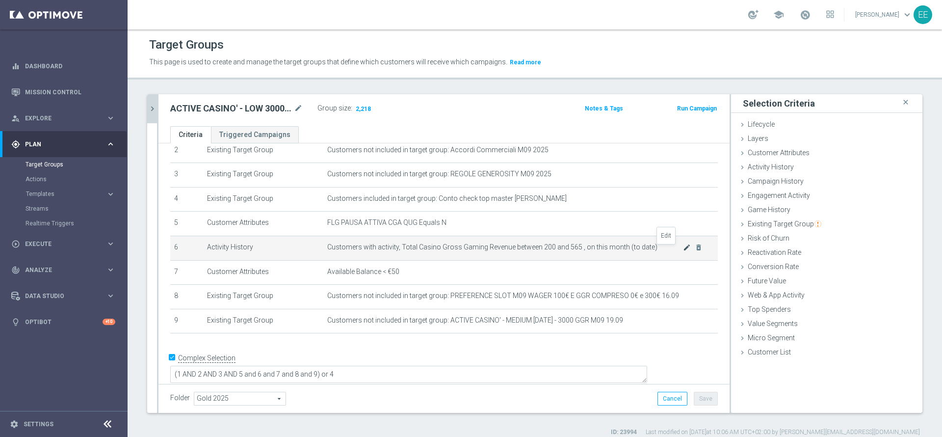
click at [683, 251] on icon "mode_edit" at bounding box center [687, 247] width 8 height 8
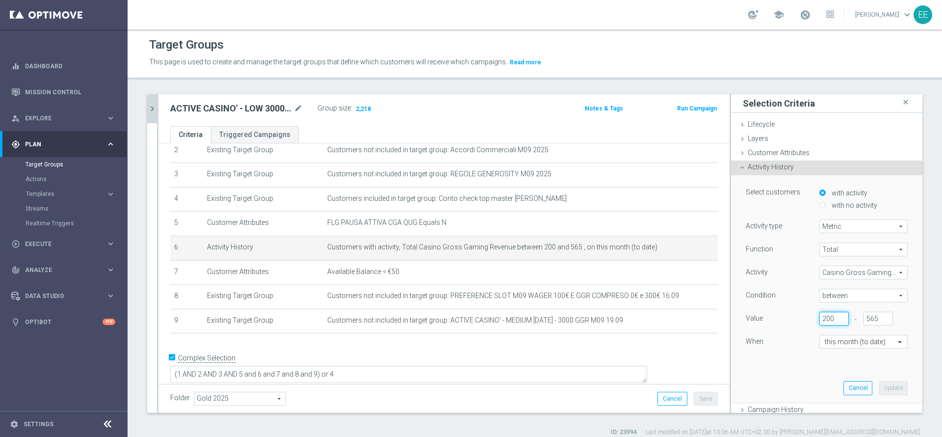
click at [820, 320] on input "200" at bounding box center [834, 319] width 29 height 14
type input "130"
click at [879, 384] on button "Update" at bounding box center [893, 388] width 29 height 14
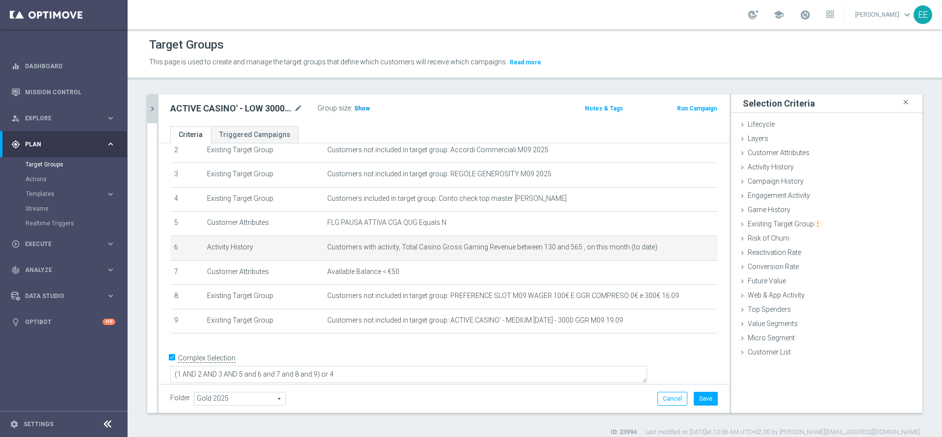
click at [358, 109] on span "Show" at bounding box center [362, 108] width 16 height 7
click at [683, 250] on icon "mode_edit" at bounding box center [687, 247] width 8 height 8
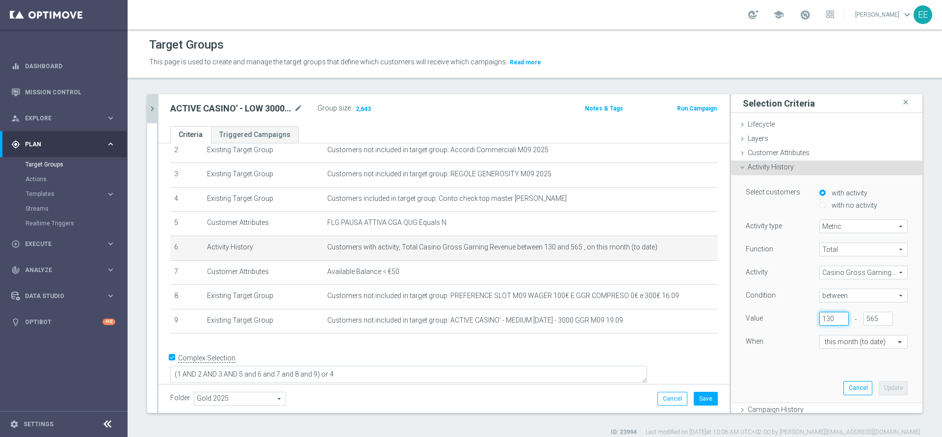
click at [820, 315] on input "130" at bounding box center [834, 319] width 29 height 14
type input "100"
click at [884, 389] on button "Update" at bounding box center [893, 388] width 29 height 14
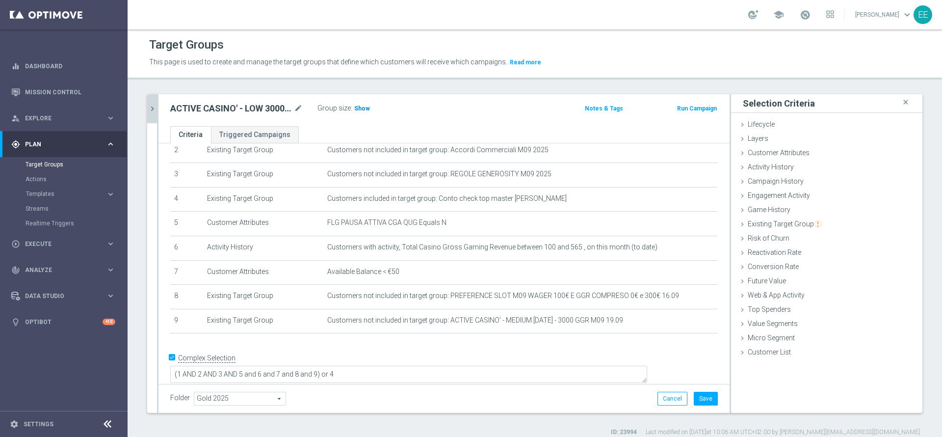
click at [361, 109] on span "Show" at bounding box center [362, 108] width 16 height 7
click at [683, 251] on icon "mode_edit" at bounding box center [687, 247] width 8 height 8
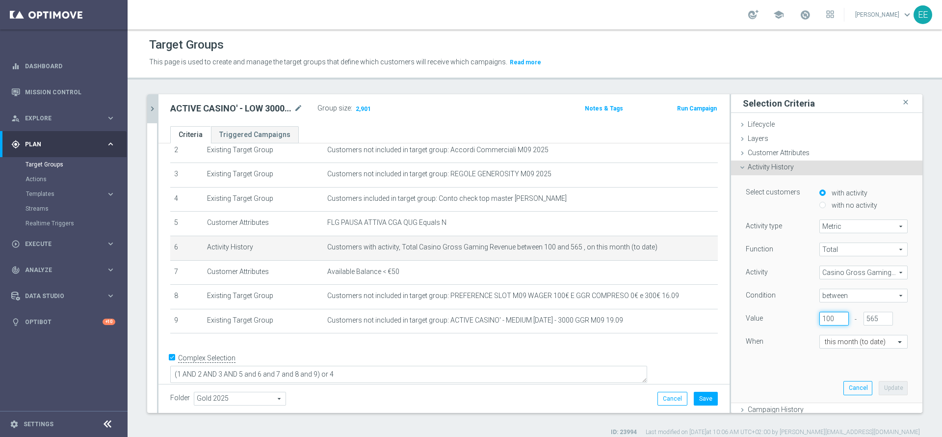
click at [820, 321] on input "100" at bounding box center [834, 319] width 29 height 14
type input "90"
click at [879, 385] on button "Update" at bounding box center [893, 388] width 29 height 14
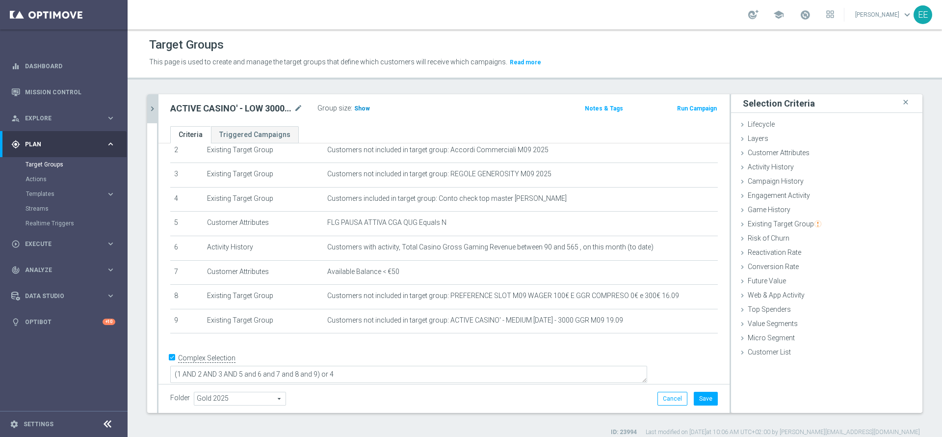
click at [357, 107] on span "Show" at bounding box center [362, 108] width 16 height 7
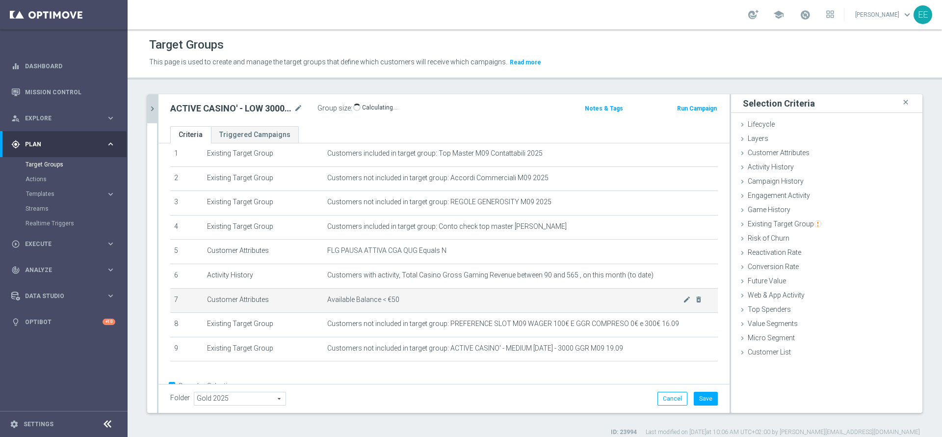
scroll to position [21, 0]
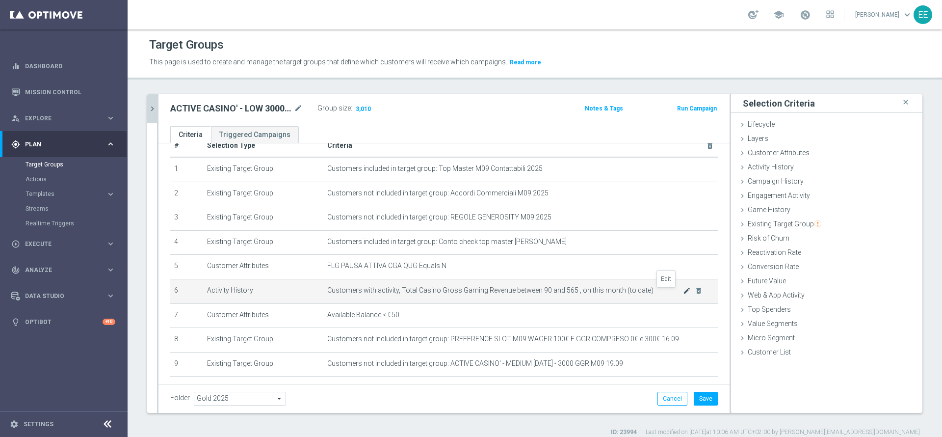
click at [683, 294] on icon "mode_edit" at bounding box center [687, 291] width 8 height 8
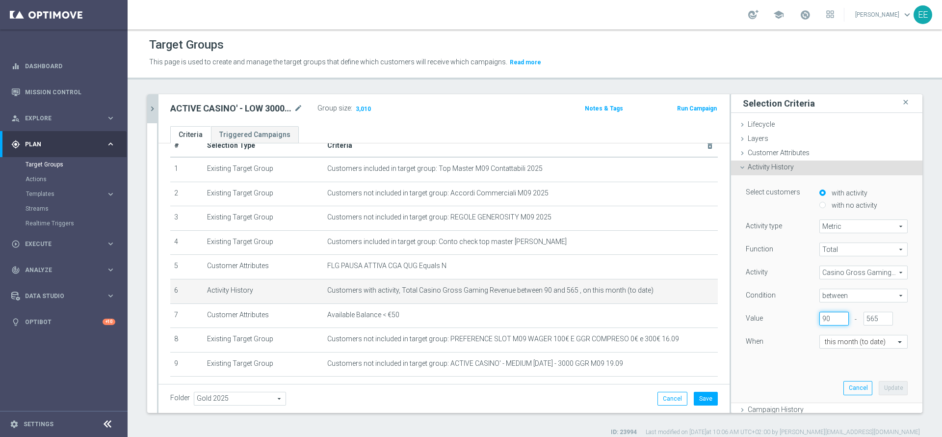
click at [820, 318] on input "90" at bounding box center [834, 319] width 29 height 14
type input "93"
click at [874, 378] on div "Select customers with activity with no activity Activity type Metric Metric arr…" at bounding box center [827, 288] width 177 height 227
click at [879, 386] on button "Update" at bounding box center [893, 388] width 29 height 14
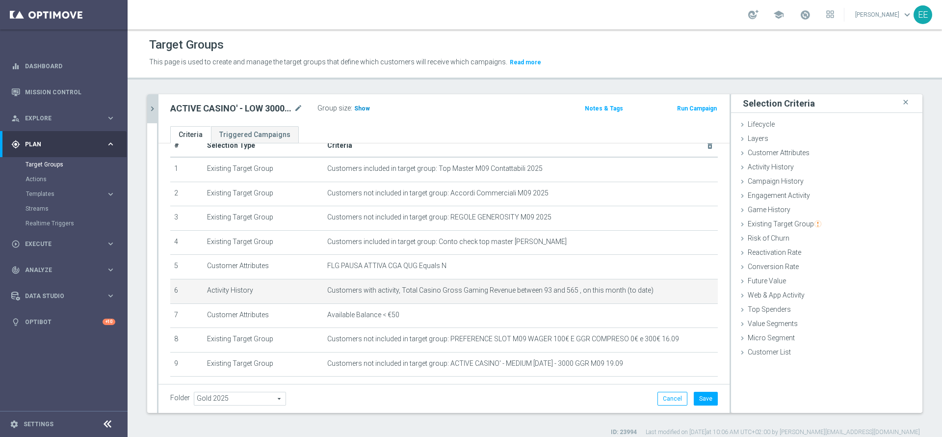
click at [360, 107] on span "Show" at bounding box center [362, 108] width 16 height 7
click at [683, 294] on icon "mode_edit" at bounding box center [687, 291] width 8 height 8
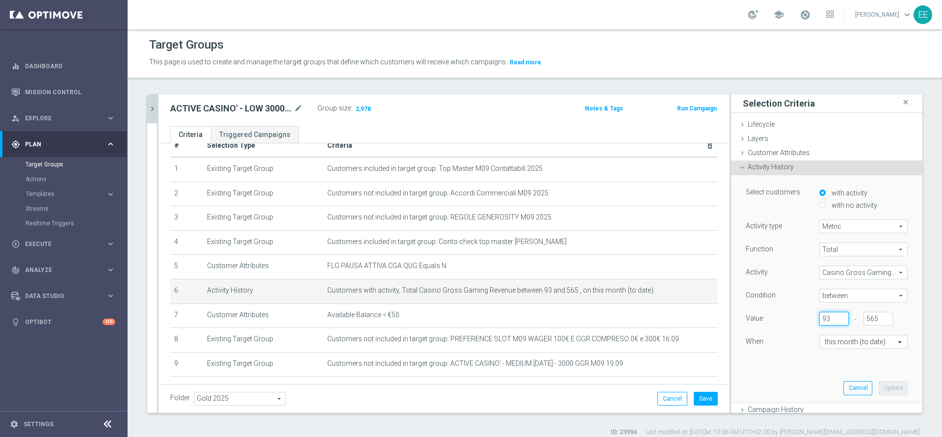
click at [820, 317] on input "93" at bounding box center [834, 319] width 29 height 14
click at [822, 321] on input "93" at bounding box center [834, 319] width 29 height 14
type input "91"
click at [879, 383] on button "Update" at bounding box center [893, 388] width 29 height 14
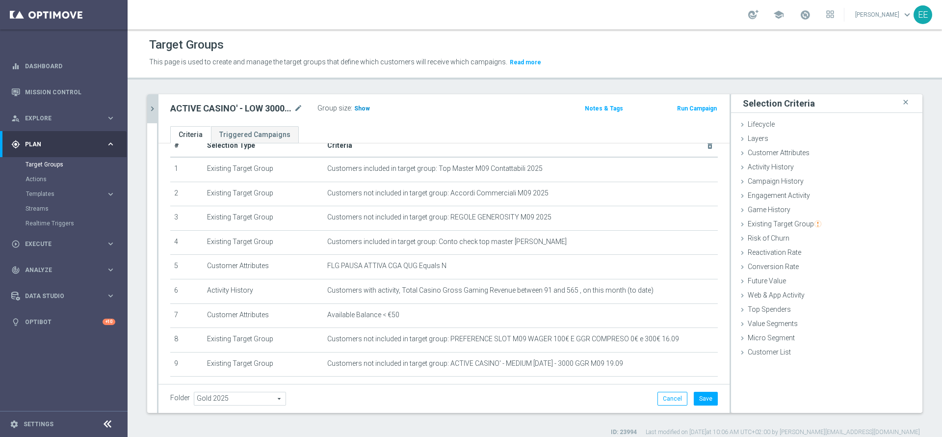
click at [361, 110] on span "Show" at bounding box center [362, 108] width 16 height 7
click at [158, 105] on div at bounding box center [157, 253] width 1 height 319
click at [153, 106] on icon "chevron_right" at bounding box center [152, 108] width 9 height 9
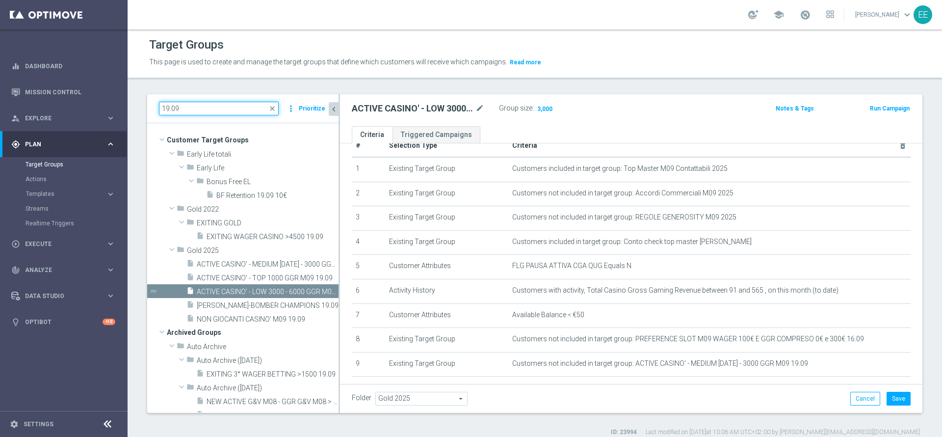
click at [216, 108] on input "19.09" at bounding box center [219, 109] width 120 height 14
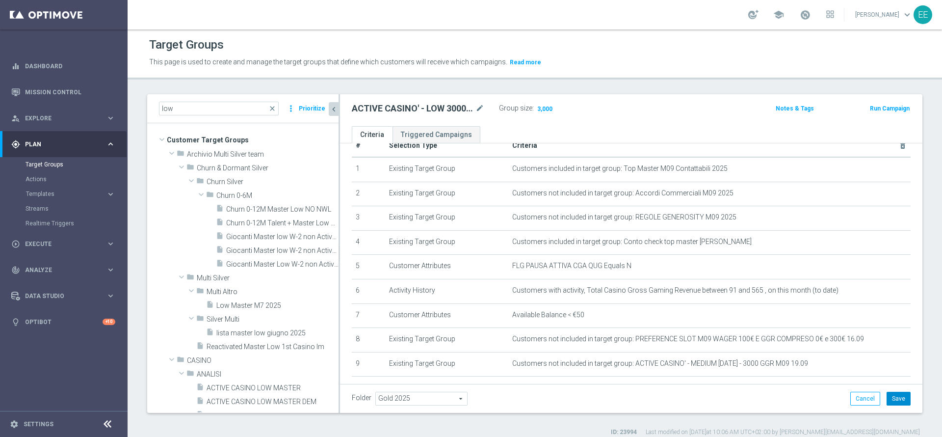
click at [887, 397] on button "Save" at bounding box center [899, 399] width 24 height 14
click at [211, 109] on input "low" at bounding box center [219, 109] width 120 height 14
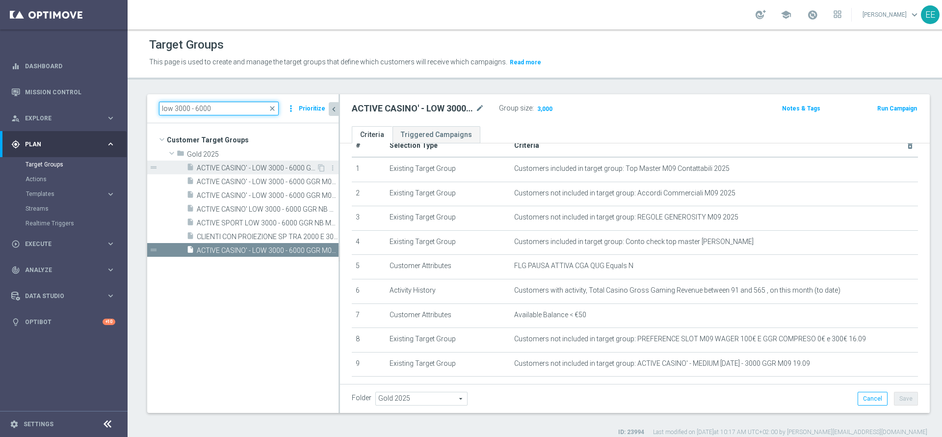
type input "low 3000 - 6000"
click at [234, 172] on span "ACTIVE CASINO' - LOW 3000 - 6000 GGR M09" at bounding box center [257, 168] width 120 height 8
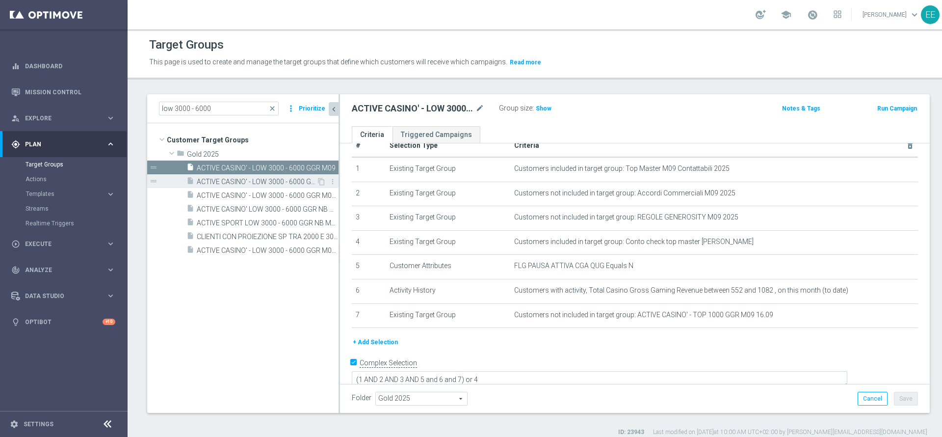
click at [236, 179] on span "ACTIVE CASINO' - LOW 3000 - 6000 GGR M09 12.09" at bounding box center [257, 182] width 120 height 8
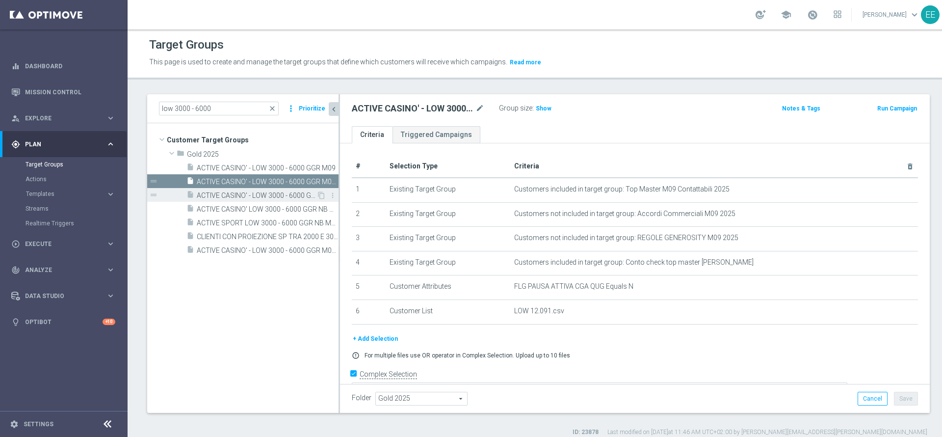
click at [238, 195] on span "ACTIVE CASINO' - LOW 3000 - 6000 GGR M09 16.09" at bounding box center [257, 195] width 120 height 8
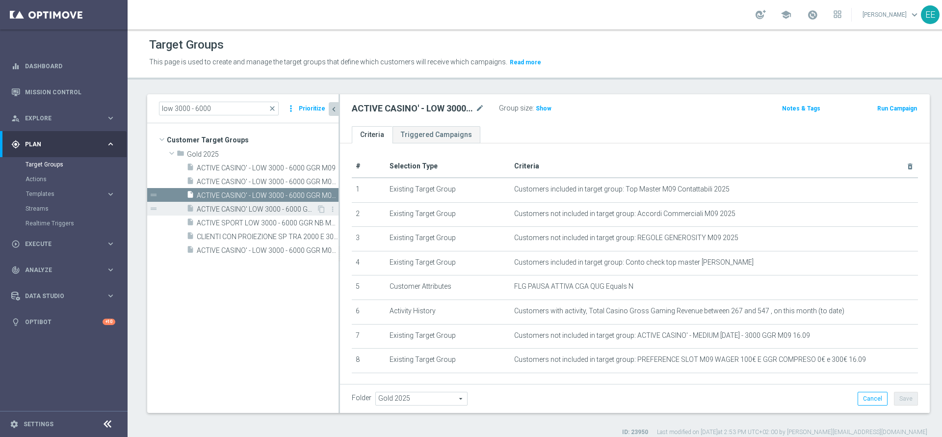
click at [233, 212] on span "ACTIVE CASINO' LOW 3000 - 6000 GGR NB M07 17.07" at bounding box center [257, 209] width 120 height 8
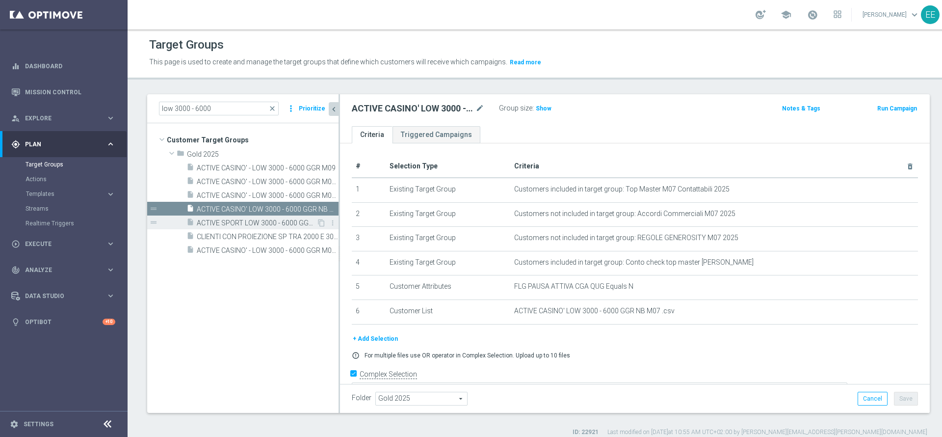
click at [245, 224] on span "ACTIVE SPORT LOW 3000 - 6000 GGR NB M07 22.07" at bounding box center [257, 223] width 120 height 8
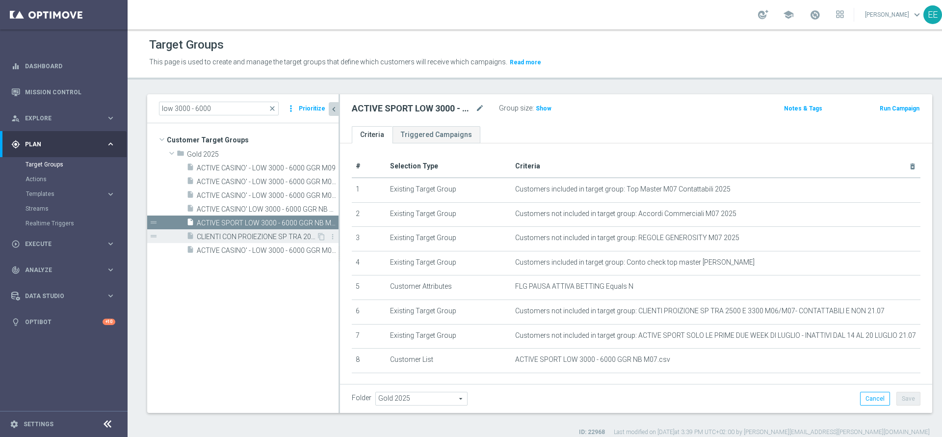
click at [232, 238] on span "CLIENTI CON PROIEZIONE SP TRA 2000 E 3000 M06/M07 - 1^ PRODOTTO CASINO' - CONTA…" at bounding box center [257, 237] width 120 height 8
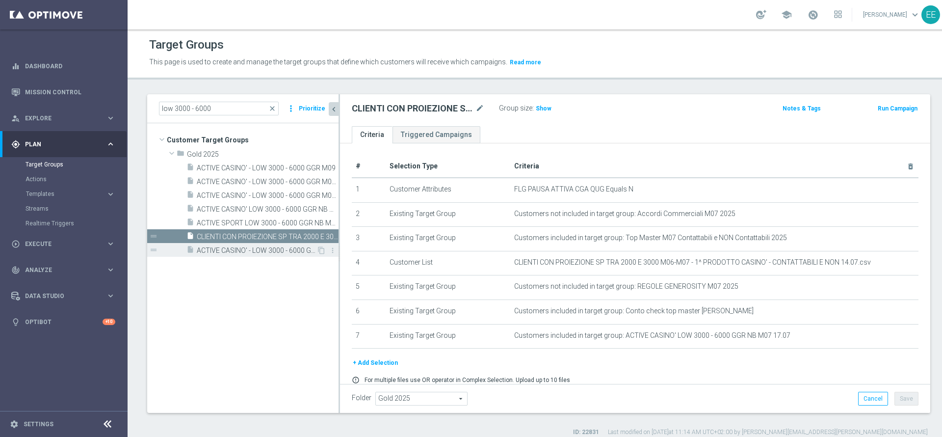
click at [261, 253] on span "ACTIVE CASINO' - LOW 3000 - 6000 GGR M09 19.09" at bounding box center [257, 250] width 120 height 8
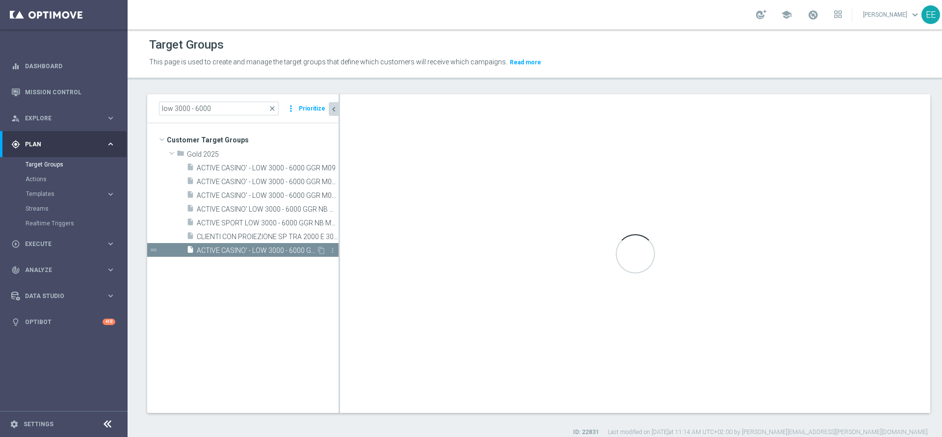
type textarea "(1 AND 2 AND 3 AND 5 and 6 and 7 and 8 and 9) or 4"
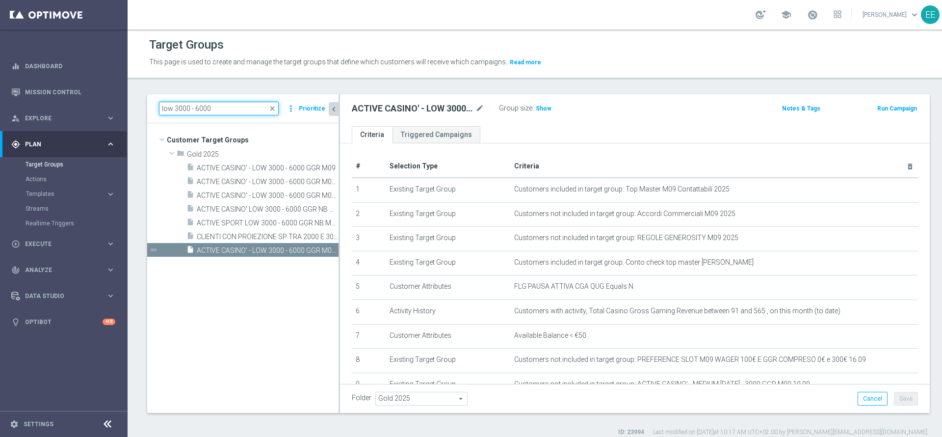
click at [208, 112] on input "low 3000 - 6000" at bounding box center [219, 109] width 120 height 14
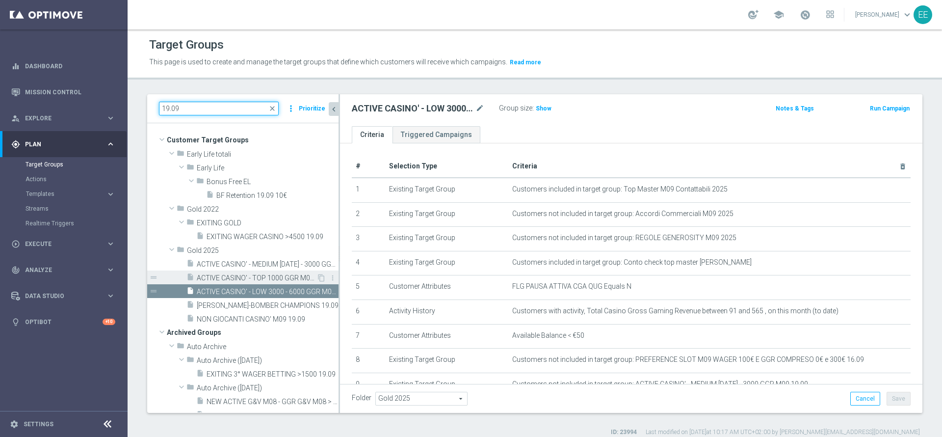
type input "19.09"
click at [278, 274] on span "ACTIVE CASINO' - TOP 1000 GGR M09 19.09" at bounding box center [257, 278] width 120 height 8
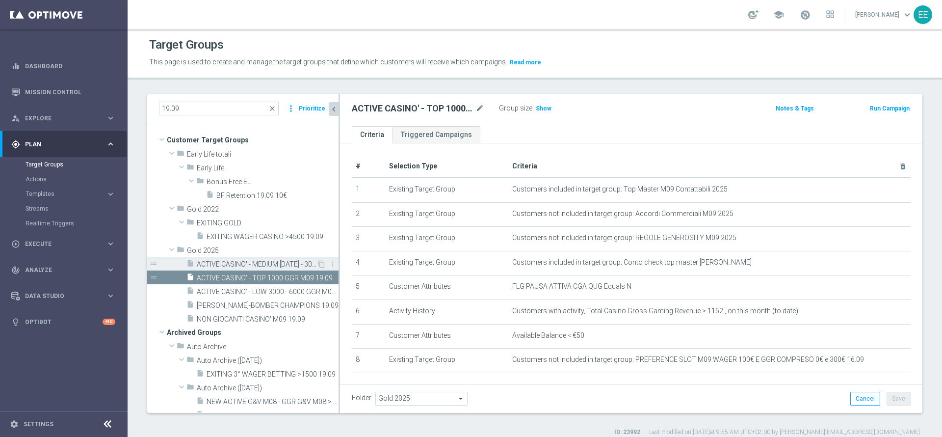
click at [256, 259] on div "insert_drive_file ACTIVE CASINO' - MEDIUM 1000 - 3000 GGR M09 19.09" at bounding box center [252, 264] width 130 height 14
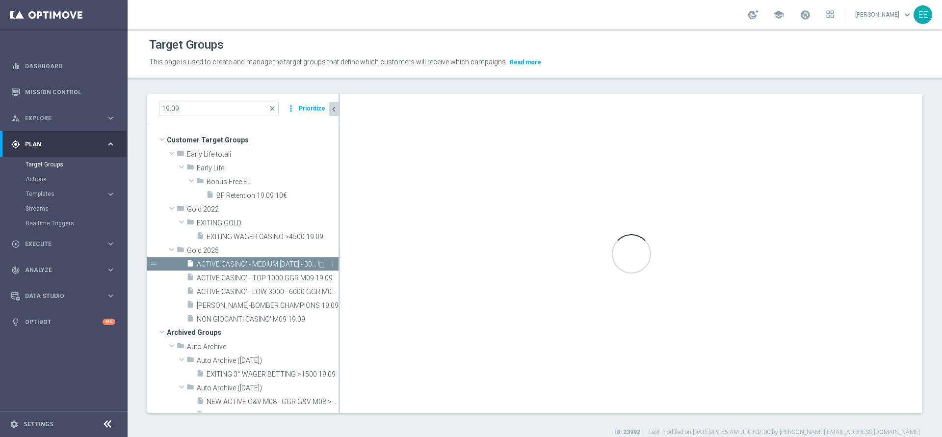
type textarea "(1 AND 2 AND 3 AND 5 and 6 and 7 and 8 and 9) or 4"
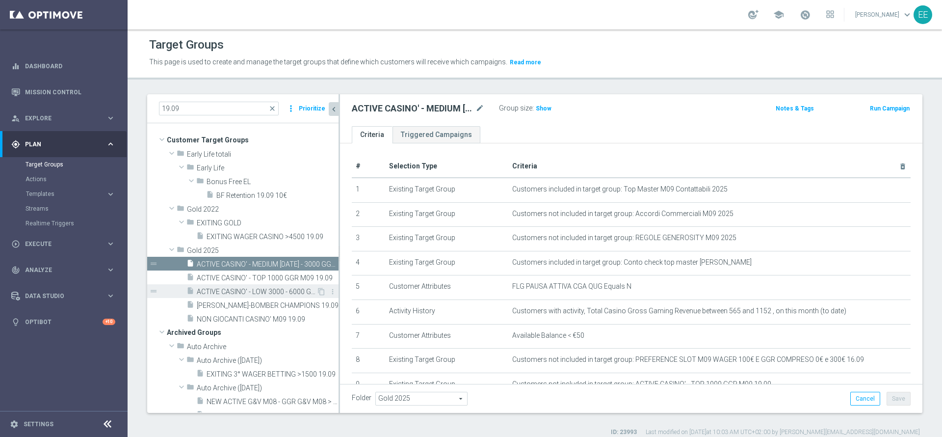
click at [250, 286] on div "insert_drive_file ACTIVE CASINO' - LOW 3000 - 6000 GGR M09 19.09" at bounding box center [252, 291] width 130 height 14
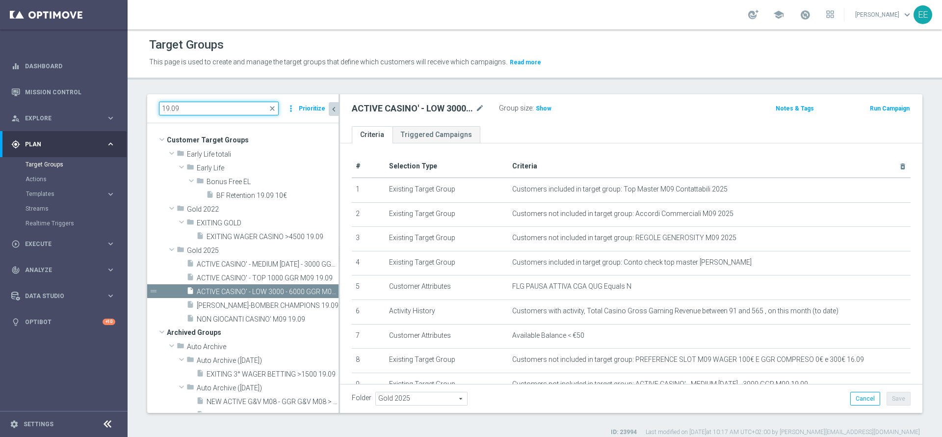
click at [213, 108] on input "19.09" at bounding box center [219, 109] width 120 height 14
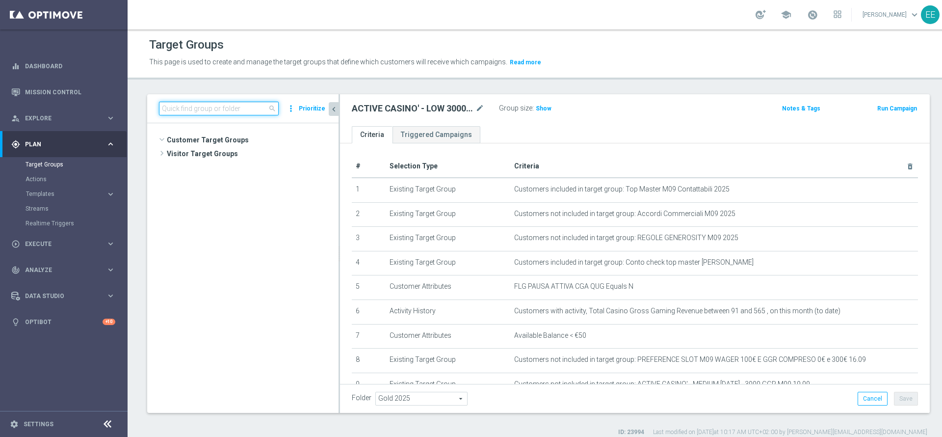
scroll to position [24243, 0]
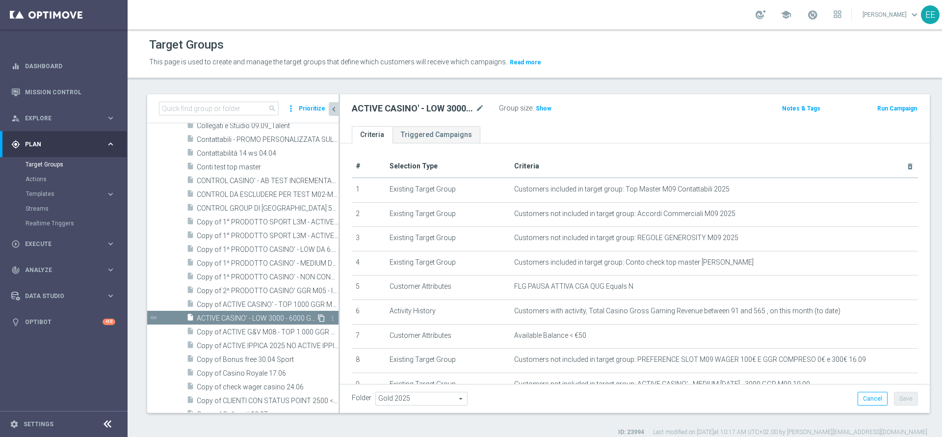
click at [318, 317] on icon "content_copy" at bounding box center [322, 318] width 8 height 8
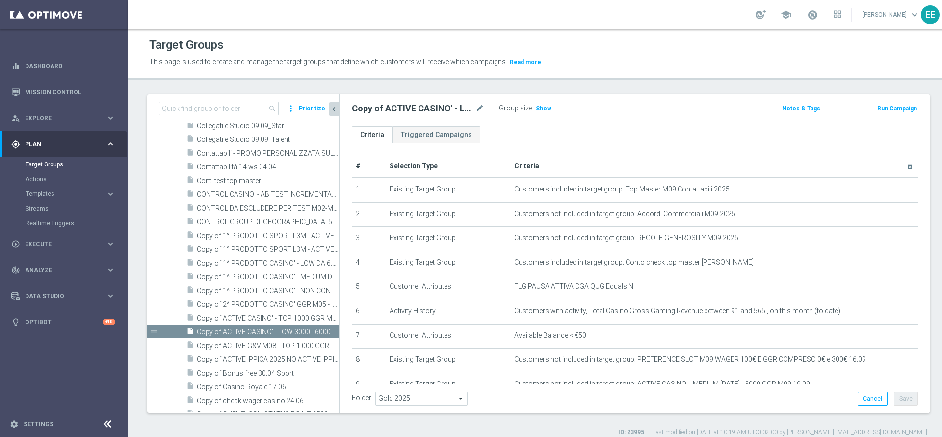
scroll to position [24256, 0]
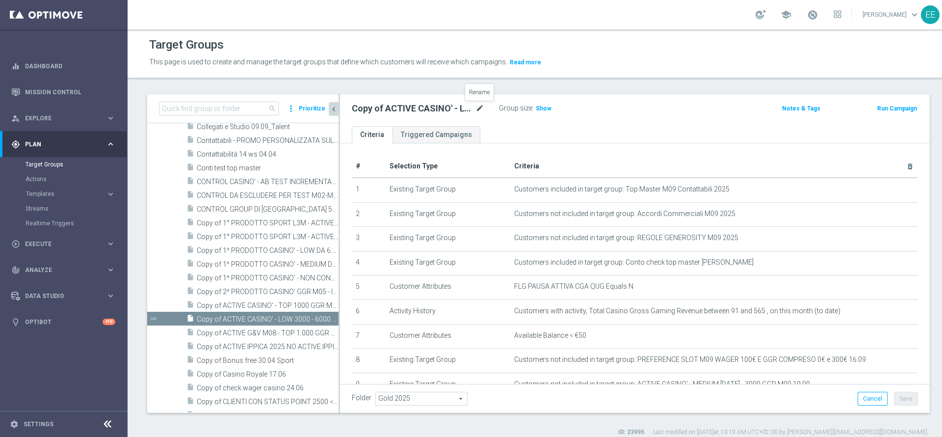
click at [479, 110] on icon "mode_edit" at bounding box center [480, 109] width 9 height 12
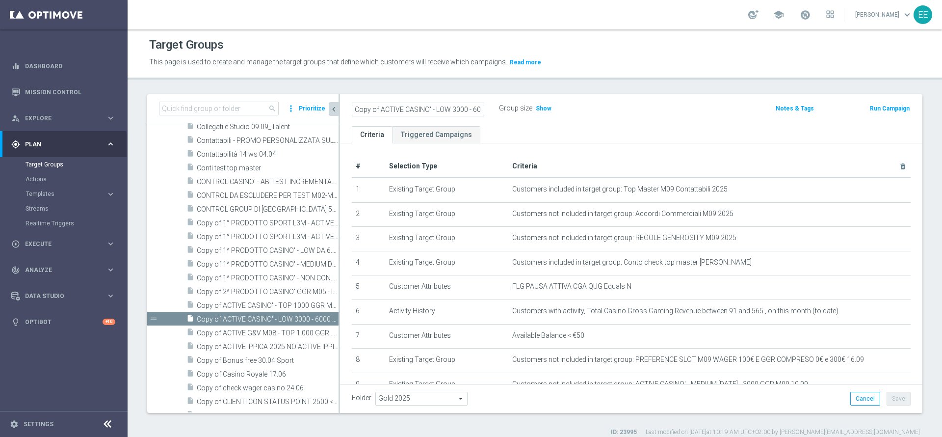
scroll to position [0, 54]
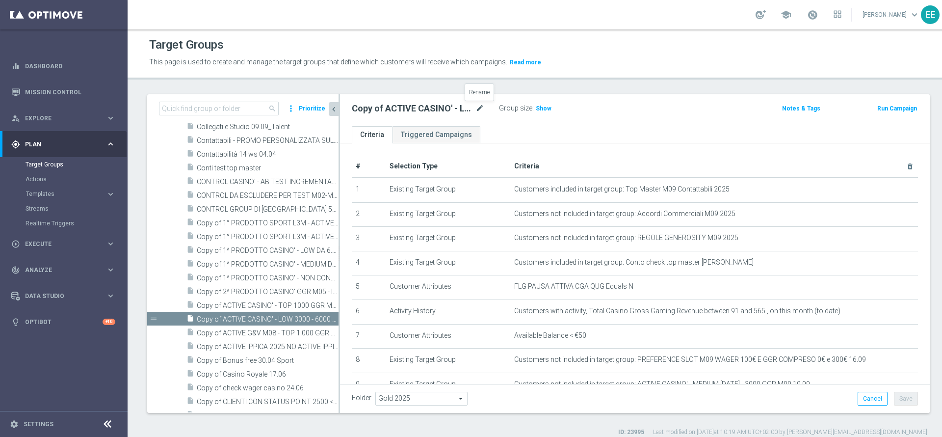
click at [480, 105] on icon "mode_edit" at bounding box center [480, 109] width 9 height 12
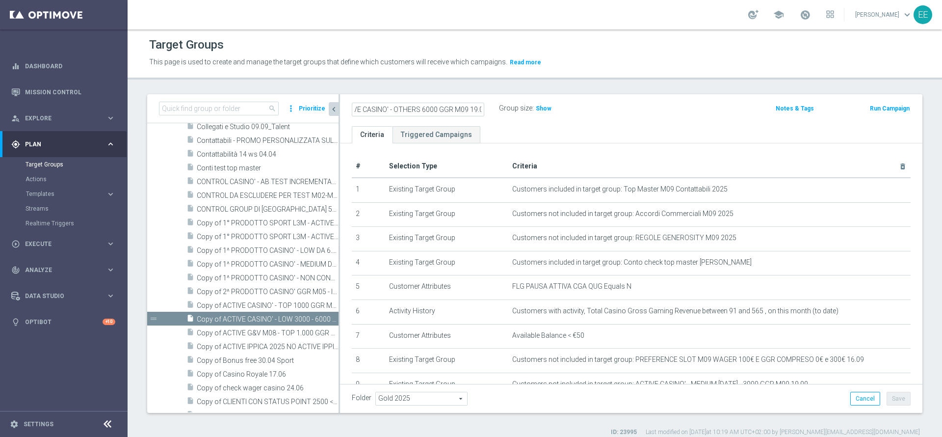
scroll to position [0, 21]
type input "ACTIVE CASINO' - OTHERS 6000 GGR M09 19.09"
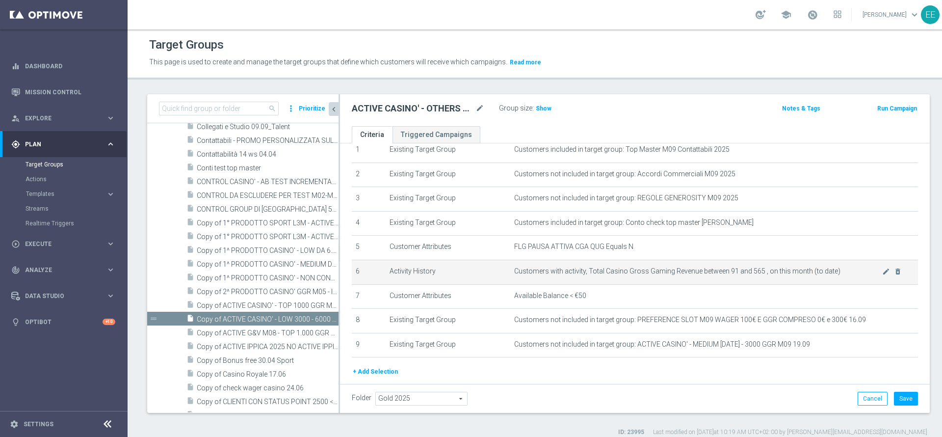
scroll to position [40, 0]
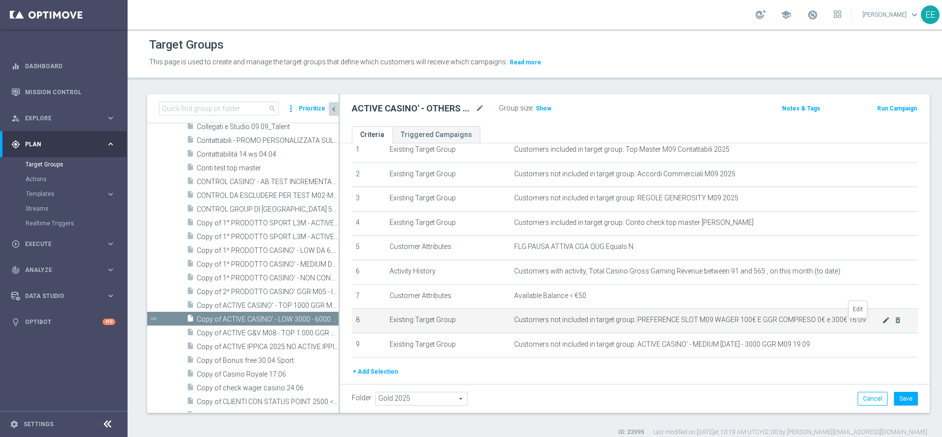
click at [883, 323] on icon "mode_edit" at bounding box center [887, 320] width 8 height 8
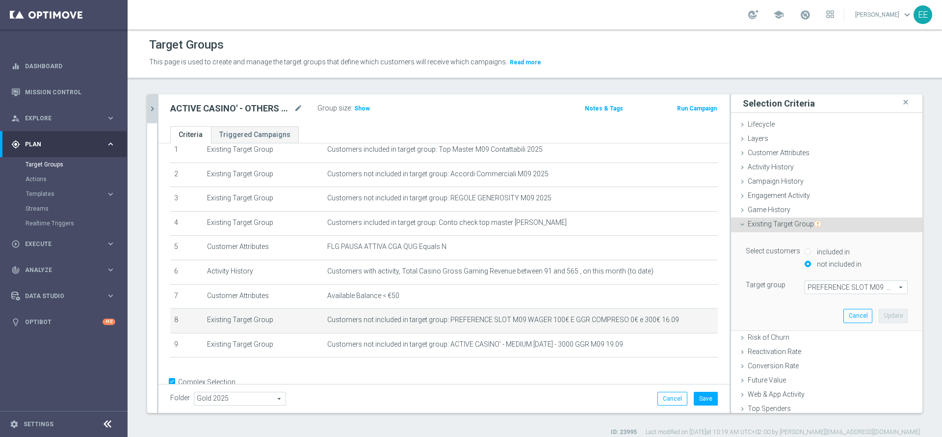
click at [816, 292] on span "PREFERENCE SLOT M09 WAGER 100€ E GGR COMPRESO 0€ e 300€ 16.09" at bounding box center [856, 287] width 102 height 13
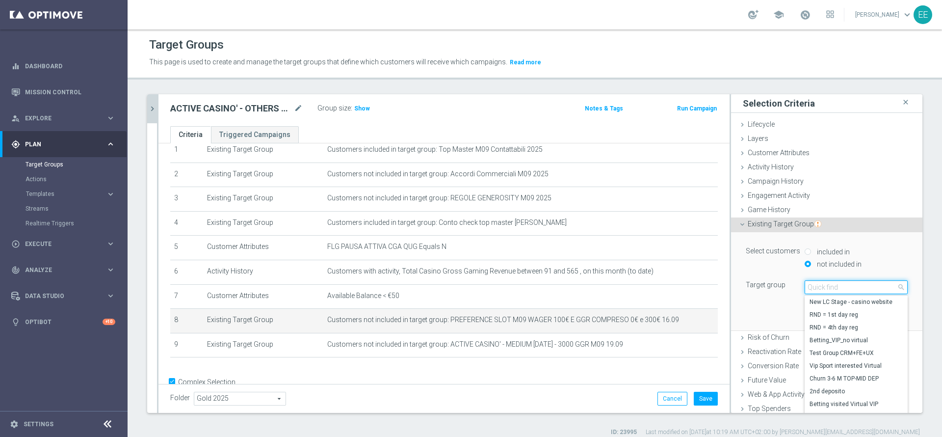
click at [816, 292] on input "search" at bounding box center [856, 287] width 103 height 14
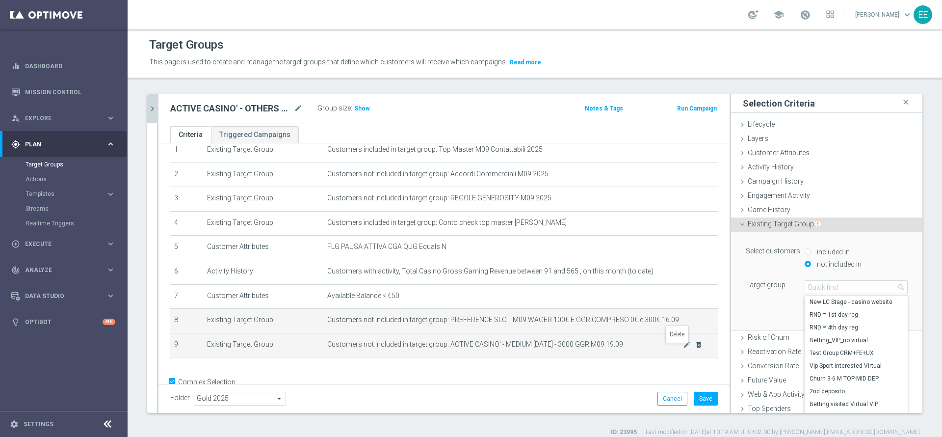
click at [695, 347] on icon "delete_forever" at bounding box center [699, 345] width 8 height 8
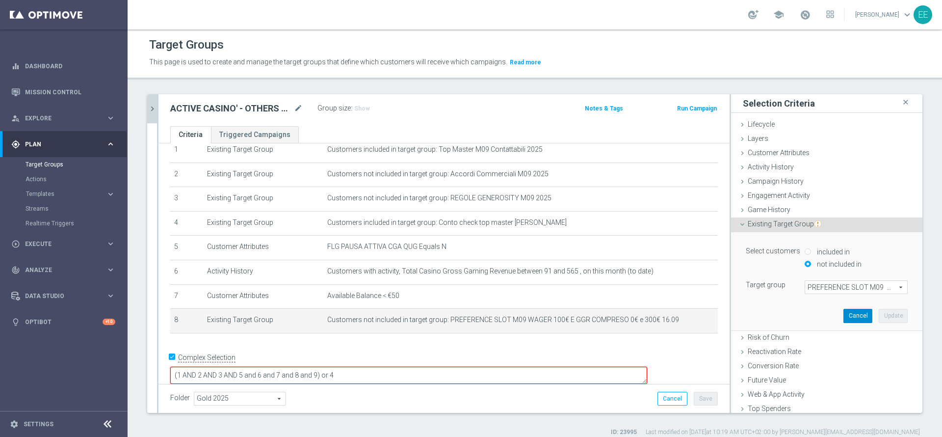
click at [844, 319] on button "Cancel" at bounding box center [858, 316] width 29 height 14
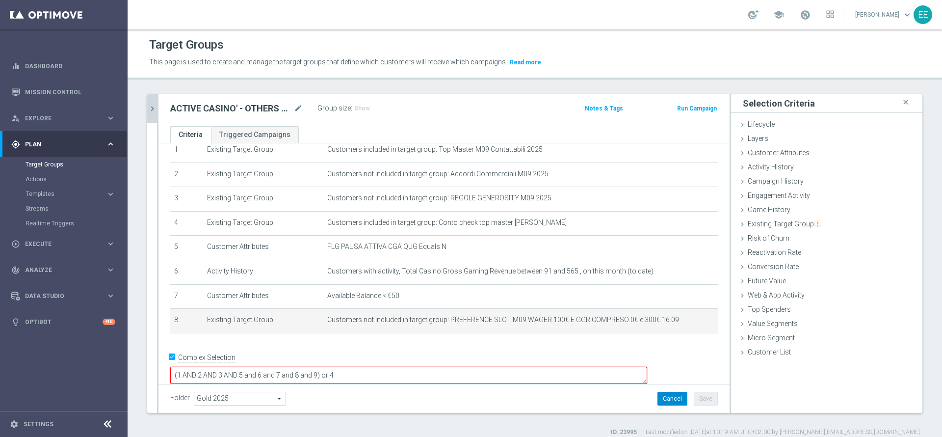
click at [667, 396] on button "Cancel" at bounding box center [673, 399] width 30 height 14
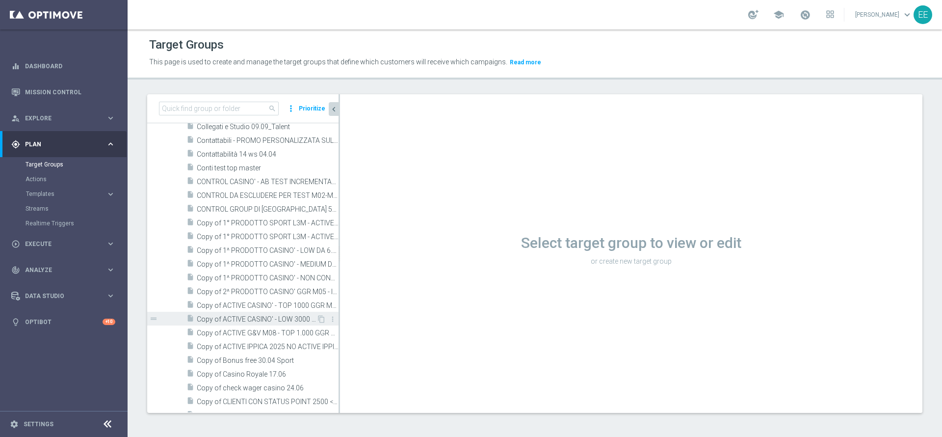
click at [252, 320] on span "Copy of ACTIVE CASINO' - LOW 3000 - 6000 GGR M09 19.09" at bounding box center [257, 319] width 120 height 8
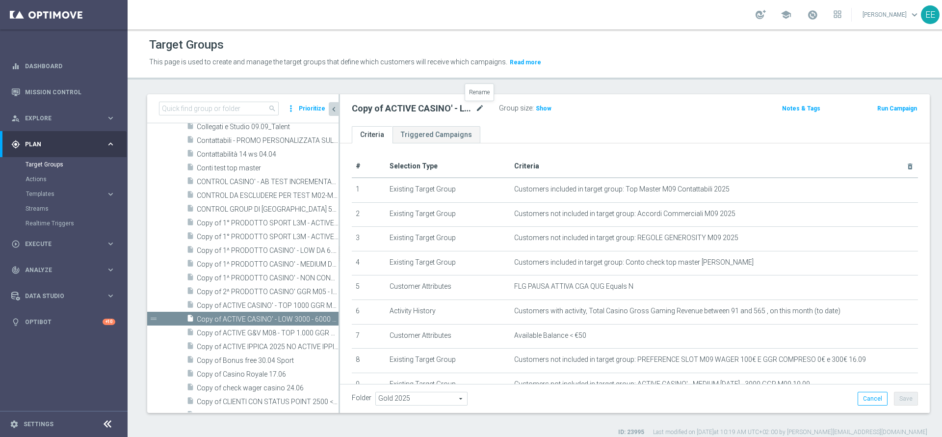
click at [481, 109] on icon "mode_edit" at bounding box center [480, 109] width 9 height 12
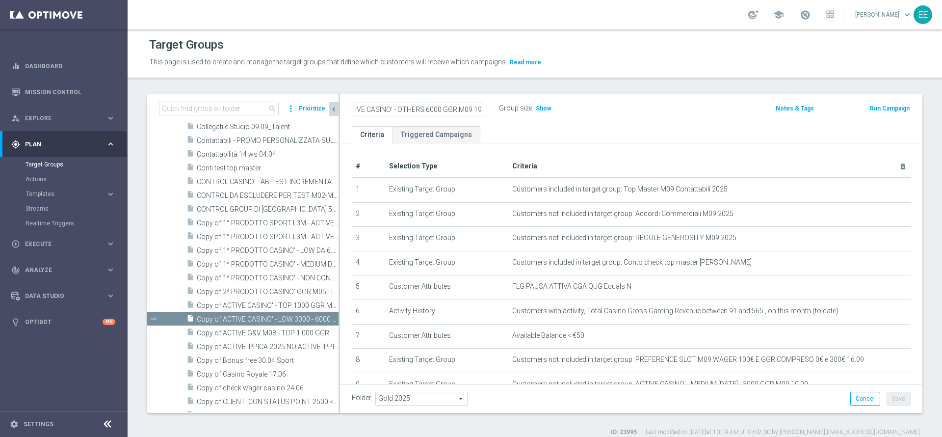
scroll to position [0, 21]
type input "ACTIVE CASINO' - OTHERS 6000 GGR M09 19.09"
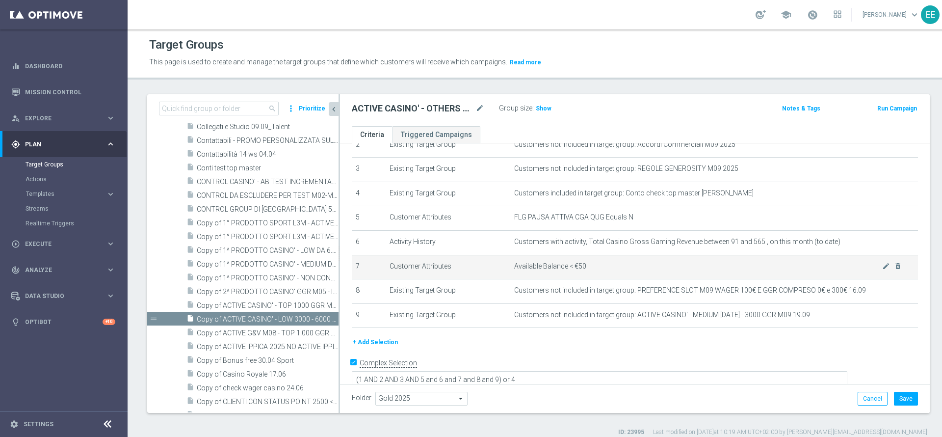
scroll to position [74, 0]
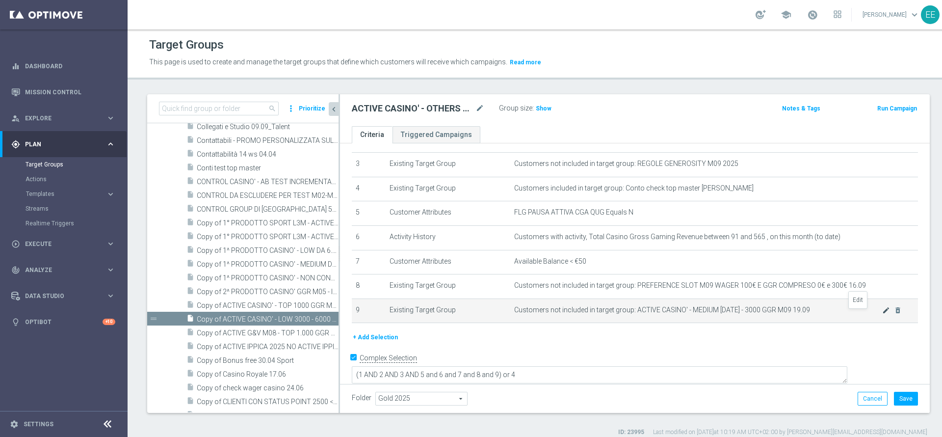
click at [883, 314] on icon "mode_edit" at bounding box center [887, 310] width 8 height 8
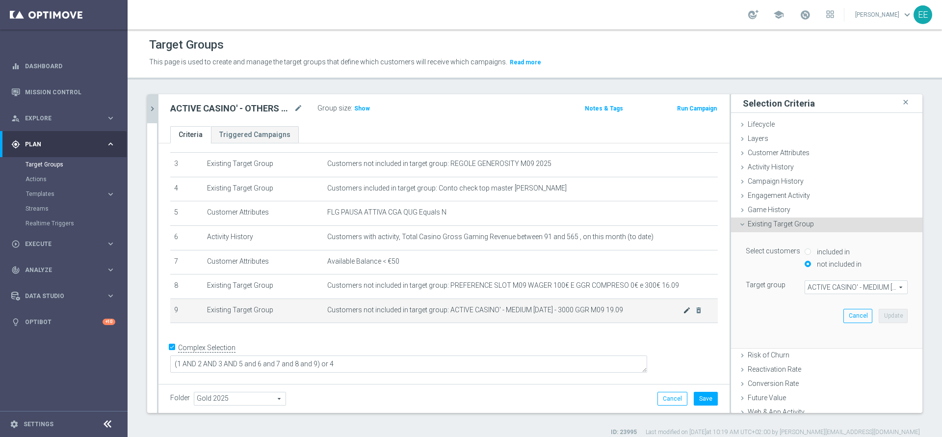
scroll to position [64, 0]
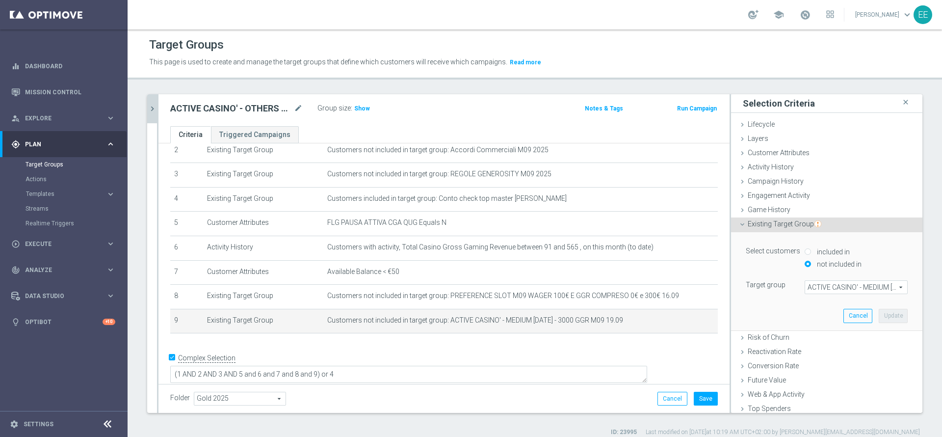
click at [837, 286] on span "ACTIVE CASINO' - MEDIUM [DATE] - 3000 GGR M09 19.09" at bounding box center [856, 287] width 102 height 13
click at [0, 0] on input "search" at bounding box center [0, 0] width 0 height 0
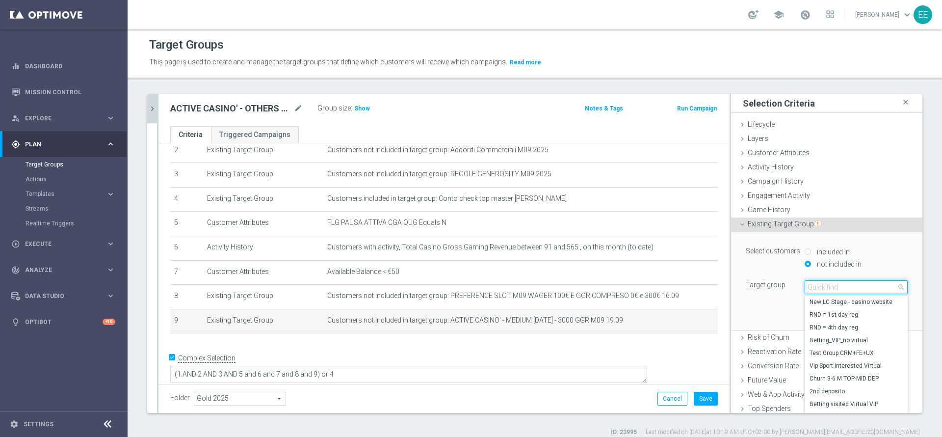
type input "ò"
type input "l"
type input "19.09"
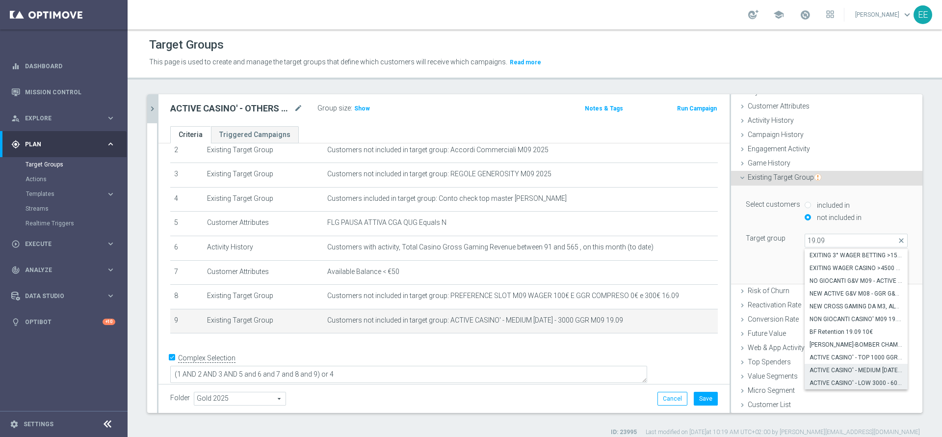
click at [860, 380] on span "ACTIVE CASINO' - LOW 3000 - 6000 GGR M09 19.09" at bounding box center [856, 383] width 93 height 8
type input "ACTIVE CASINO' - LOW 3000 - 6000 GGR M09 19.09"
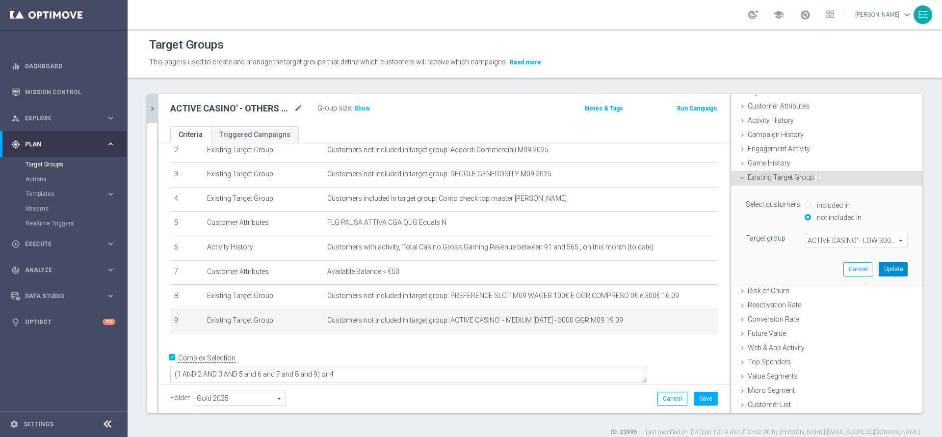
click at [879, 269] on button "Update" at bounding box center [893, 269] width 29 height 14
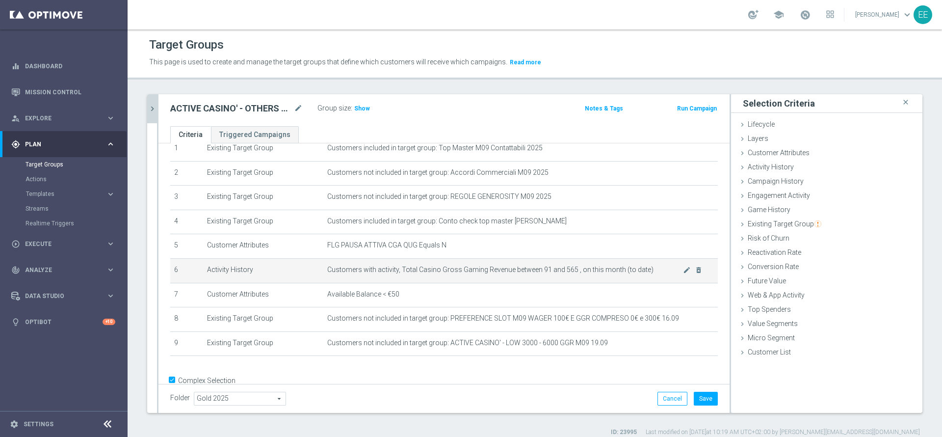
scroll to position [40, 0]
click at [683, 273] on icon "mode_edit" at bounding box center [687, 271] width 8 height 8
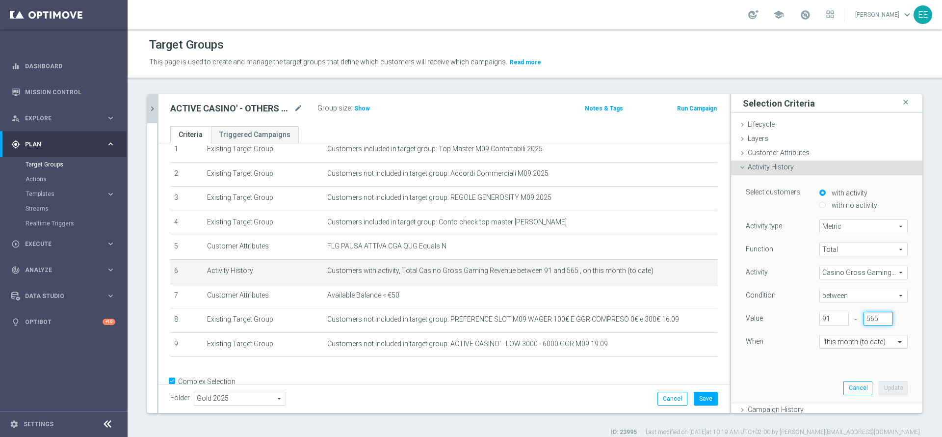
click at [864, 323] on input "565" at bounding box center [878, 319] width 29 height 14
type input "91"
click at [812, 319] on div "91" at bounding box center [834, 319] width 44 height 14
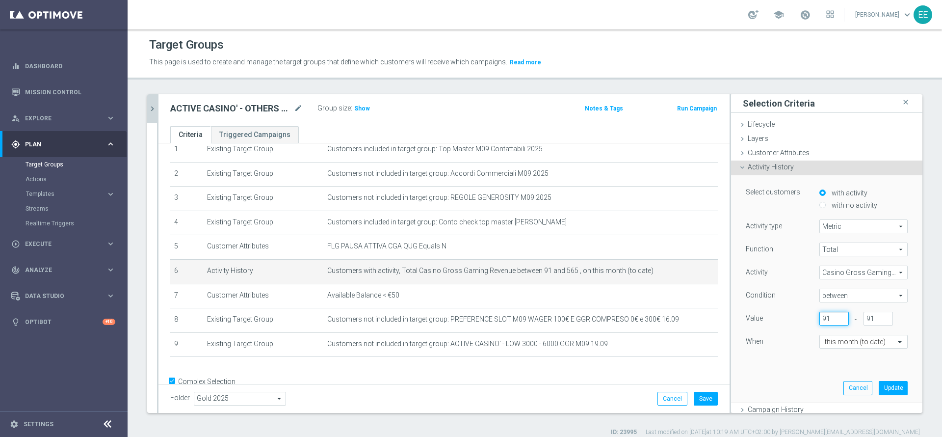
click at [820, 318] on input "91" at bounding box center [834, 319] width 29 height 14
type input "0"
click at [879, 382] on button "Update" at bounding box center [893, 388] width 29 height 14
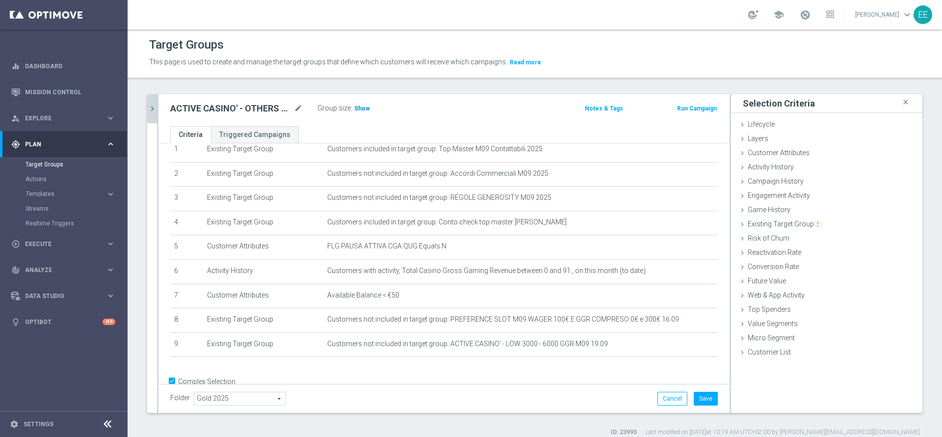
click at [361, 109] on span "Show" at bounding box center [362, 108] width 16 height 7
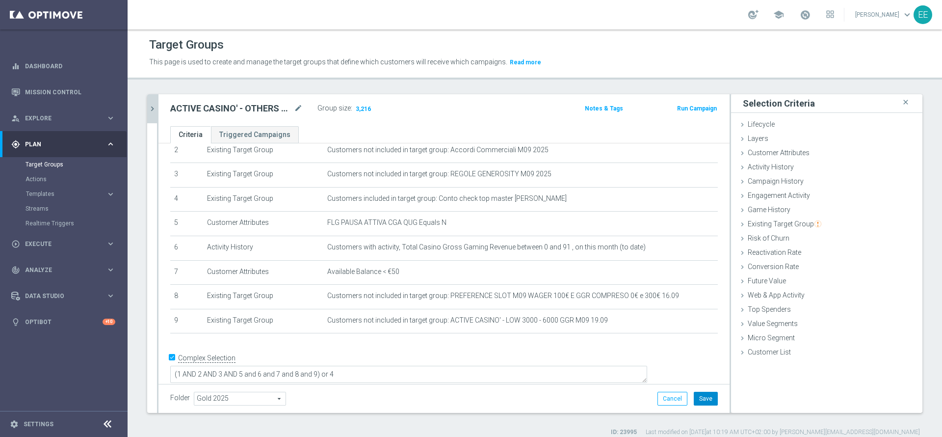
click at [696, 395] on button "Save" at bounding box center [706, 399] width 24 height 14
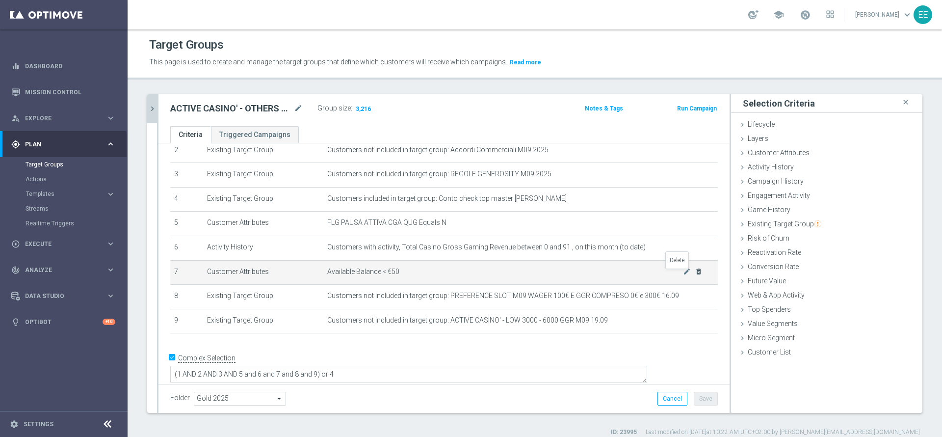
click at [695, 274] on icon "delete_forever" at bounding box center [699, 271] width 8 height 8
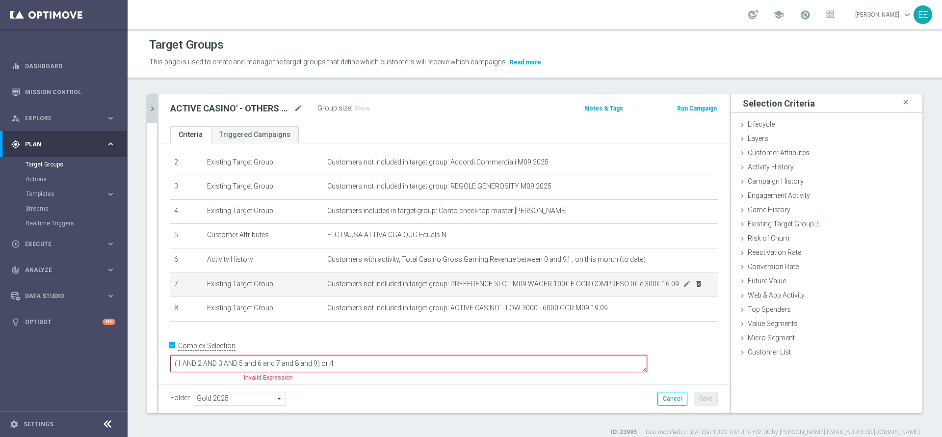
scroll to position [40, 0]
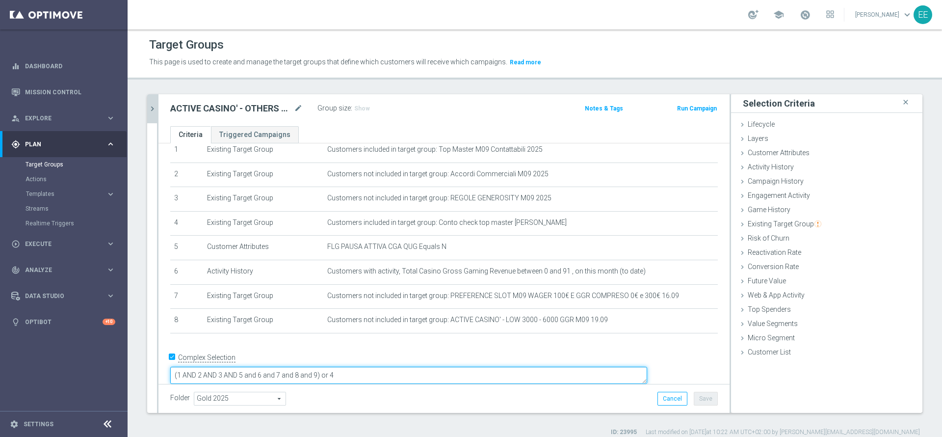
click at [380, 367] on textarea "(1 AND 2 AND 3 AND 5 and 6 and 7 and 8 and 9) or 4" at bounding box center [408, 375] width 477 height 17
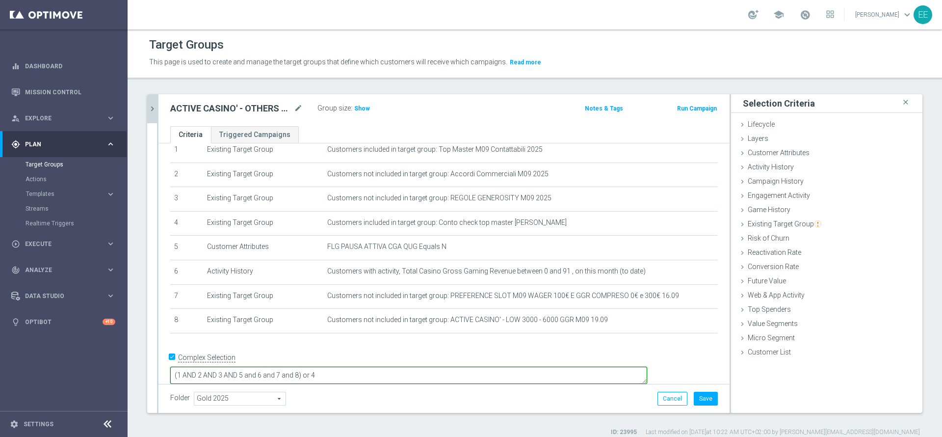
type textarea "(1 AND 2 AND 3 AND 5 and 6 and 7 and 8) or 4"
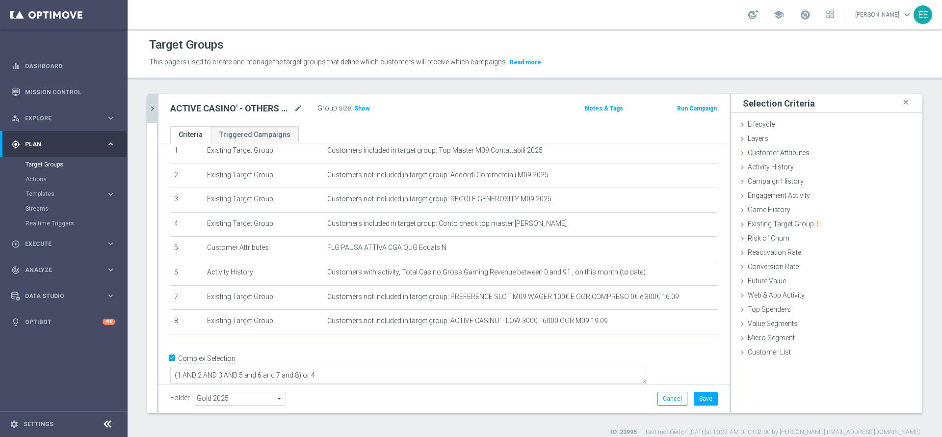
click at [362, 102] on div "Group size : Show" at bounding box center [367, 108] width 98 height 12
click at [359, 105] on span "Show" at bounding box center [362, 108] width 16 height 7
click at [663, 395] on button "Cancel" at bounding box center [673, 399] width 30 height 14
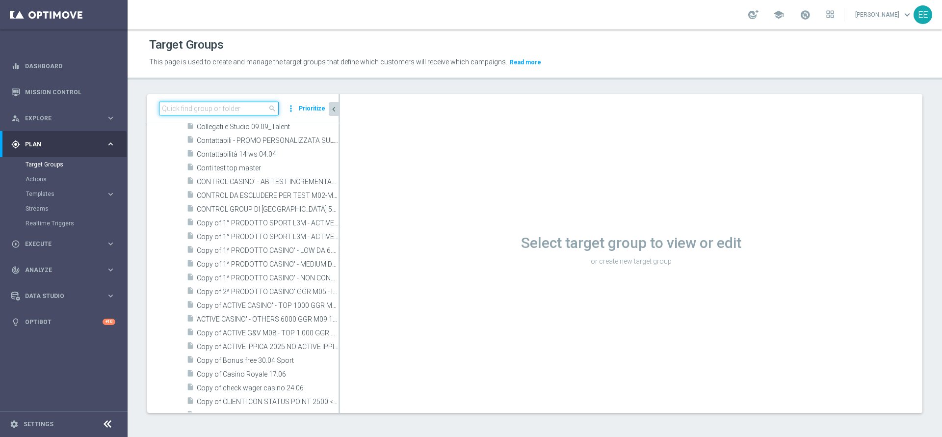
click at [212, 104] on input at bounding box center [219, 109] width 120 height 14
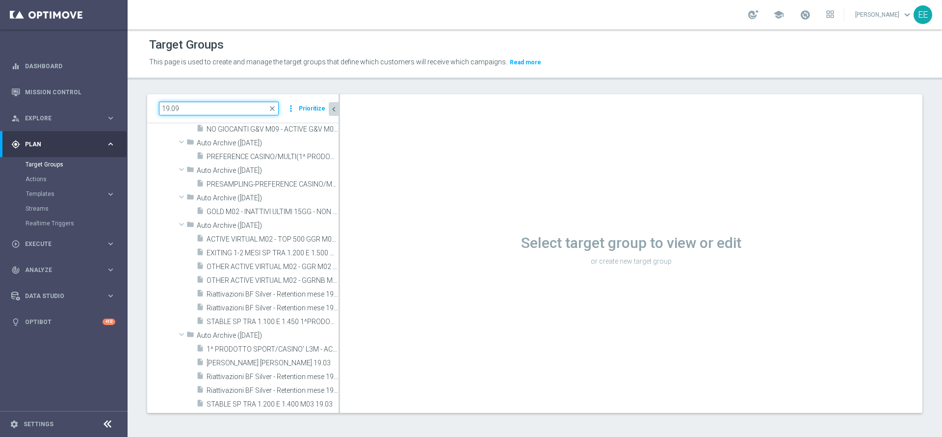
scroll to position [39, 0]
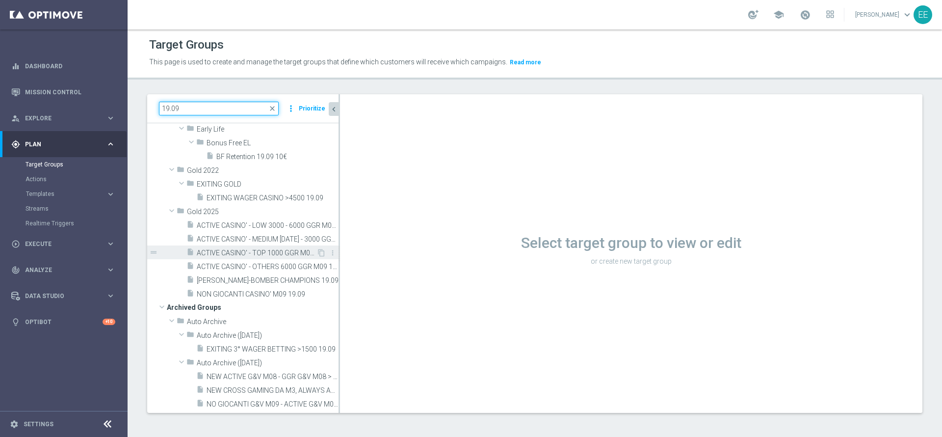
type input "19.09"
click at [243, 251] on span "ACTIVE CASINO' - TOP 1000 GGR M09 19.09" at bounding box center [257, 253] width 120 height 8
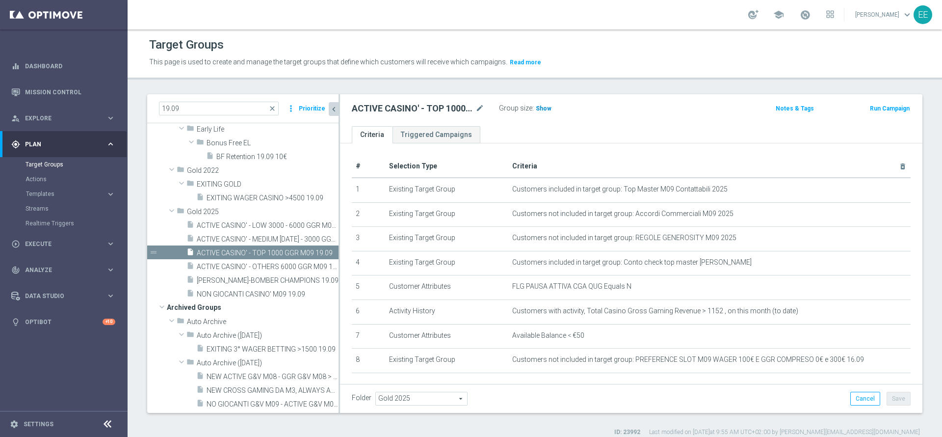
click at [547, 109] on span "Show" at bounding box center [544, 108] width 16 height 7
click at [267, 237] on span "ACTIVE CASINO' - MEDIUM [DATE] - 3000 GGR M09 19.09" at bounding box center [257, 239] width 120 height 8
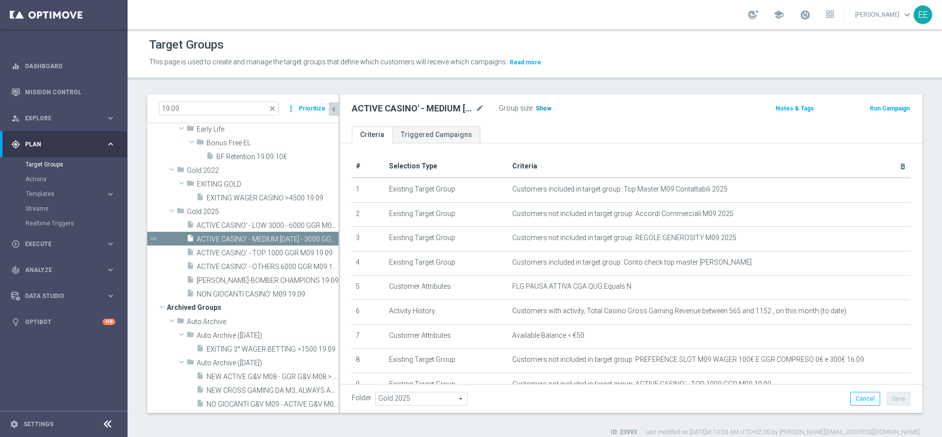
click at [538, 110] on span "Show" at bounding box center [544, 108] width 16 height 7
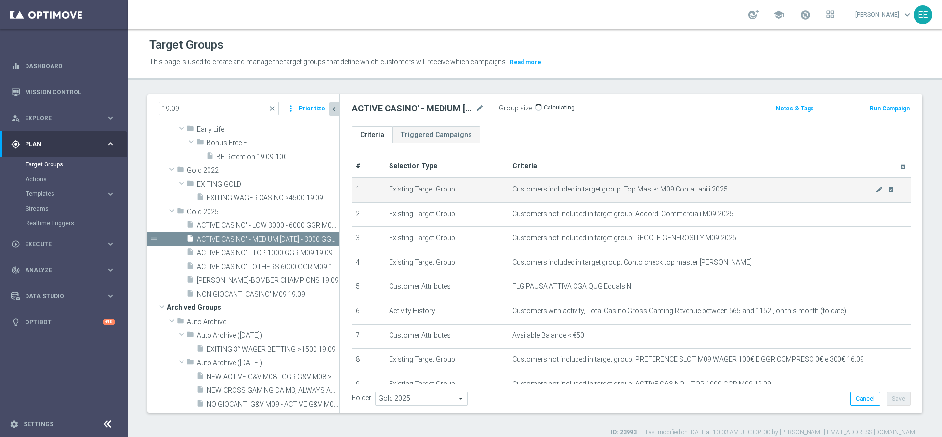
click at [611, 199] on td "Customers included in target group: Top Master M09 Contattabili 2025 mode_edit …" at bounding box center [709, 190] width 402 height 25
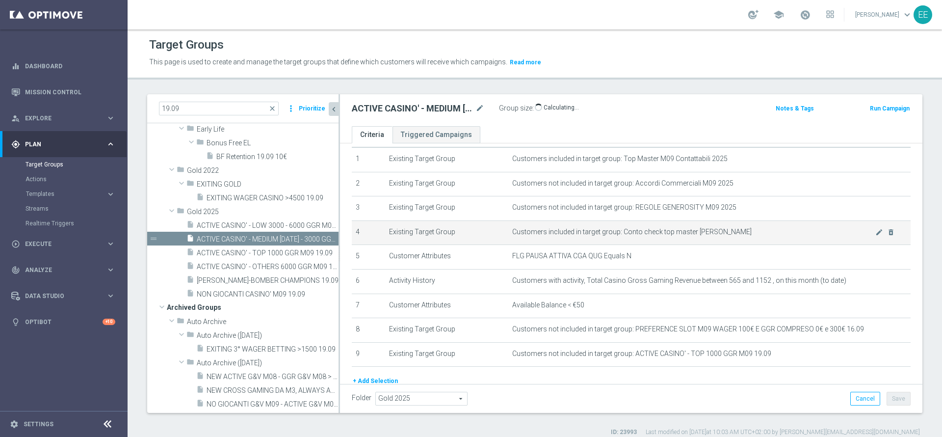
scroll to position [32, 0]
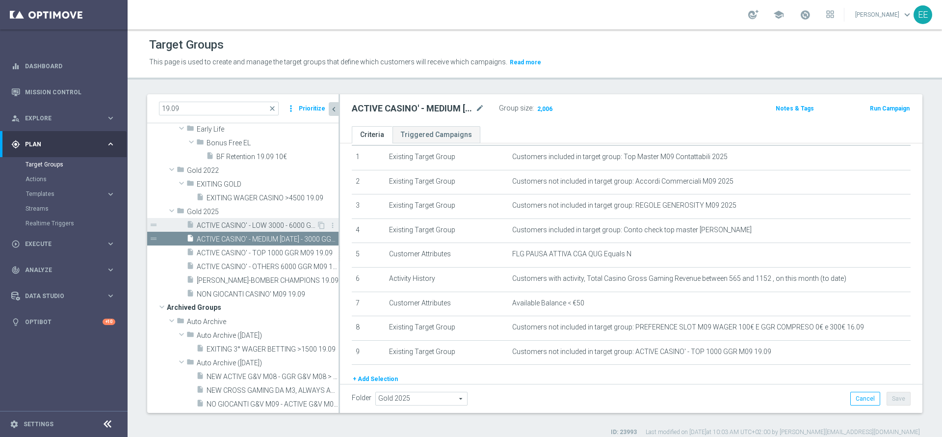
click at [270, 224] on span "ACTIVE CASINO' - LOW 3000 - 6000 GGR M09 19.09" at bounding box center [257, 225] width 120 height 8
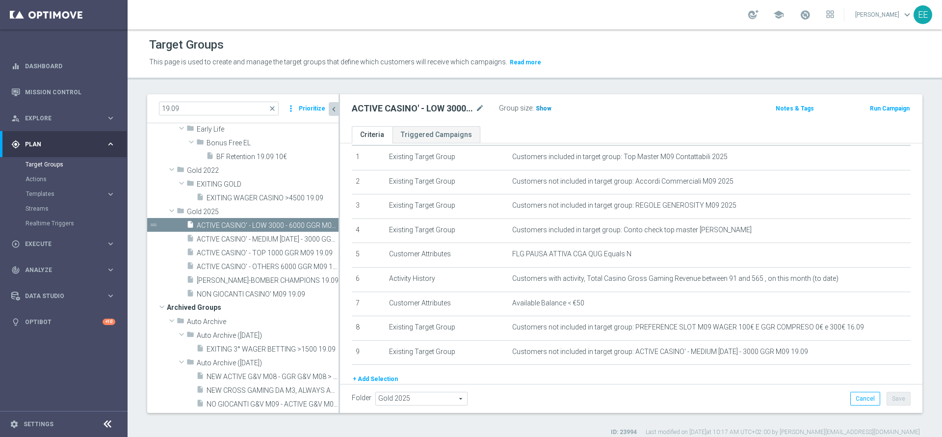
click at [542, 106] on span "Show" at bounding box center [544, 108] width 16 height 7
click at [236, 264] on span "ACTIVE CASINO' - OTHERS 6000 GGR M09 19.09" at bounding box center [257, 267] width 120 height 8
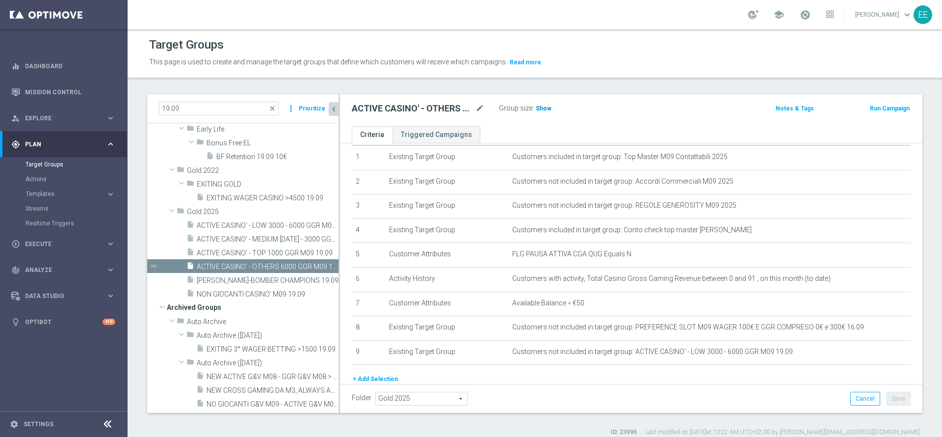
click at [546, 111] on span "Show" at bounding box center [544, 108] width 16 height 7
click at [241, 247] on div "insert_drive_file ACTIVE CASINO' - TOP 1000 GGR M09 19.09" at bounding box center [252, 252] width 130 height 14
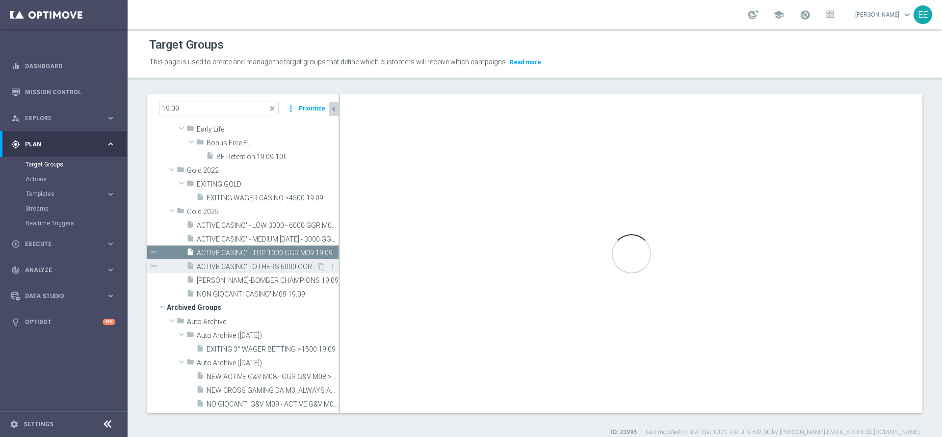
type textarea "(1 AND 2 AND 3 AND 5 and 6 and 7 and 8) or 4"
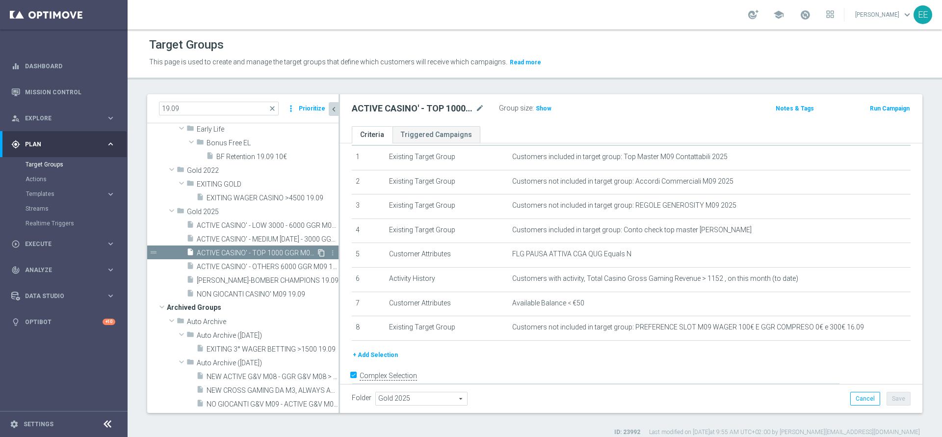
click at [318, 250] on icon "content_copy" at bounding box center [322, 253] width 8 height 8
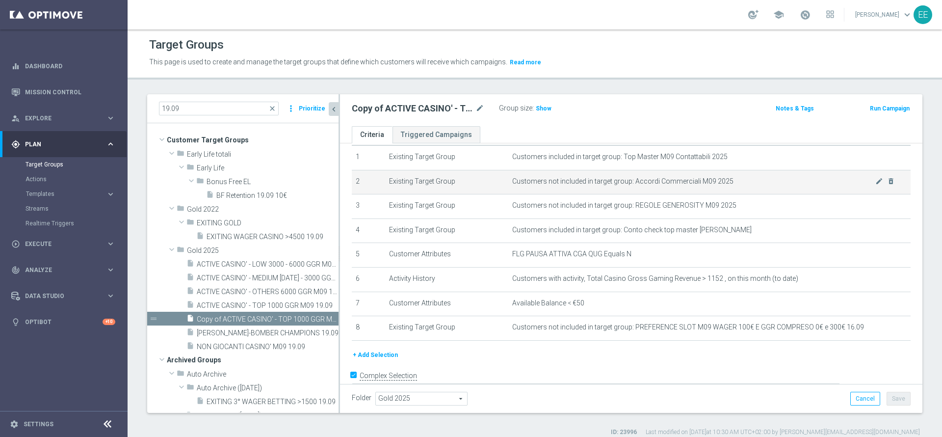
scroll to position [2, 0]
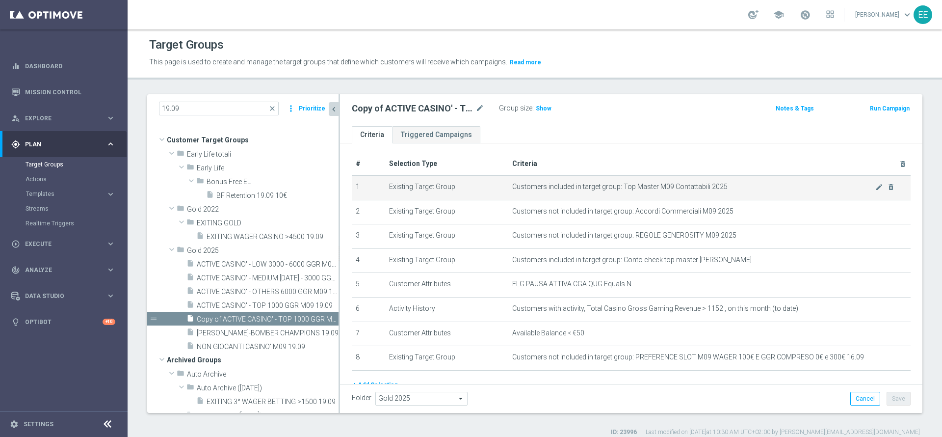
click at [853, 186] on span "Customers included in target group: Top Master M09 Contattabili 2025" at bounding box center [693, 187] width 363 height 8
click at [876, 186] on icon "mode_edit" at bounding box center [880, 187] width 8 height 8
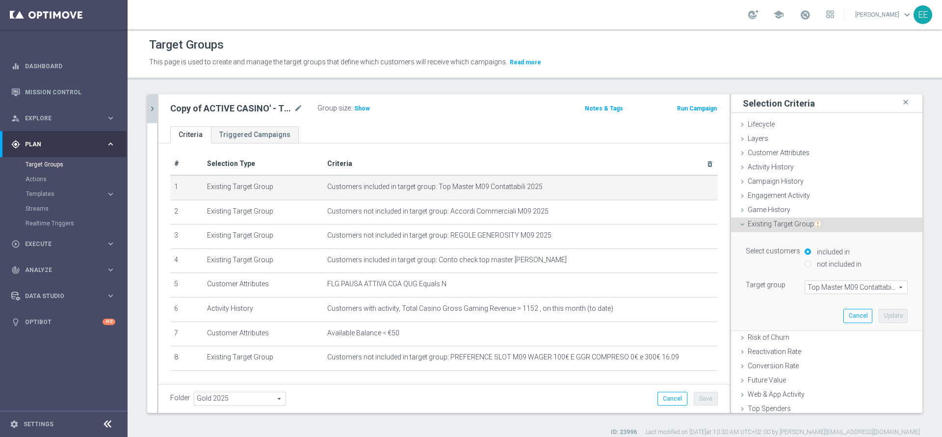
click at [807, 287] on span "Top Master M09 Contattabili 2025" at bounding box center [856, 287] width 102 height 13
click at [0, 0] on input "search" at bounding box center [0, 0] width 0 height 0
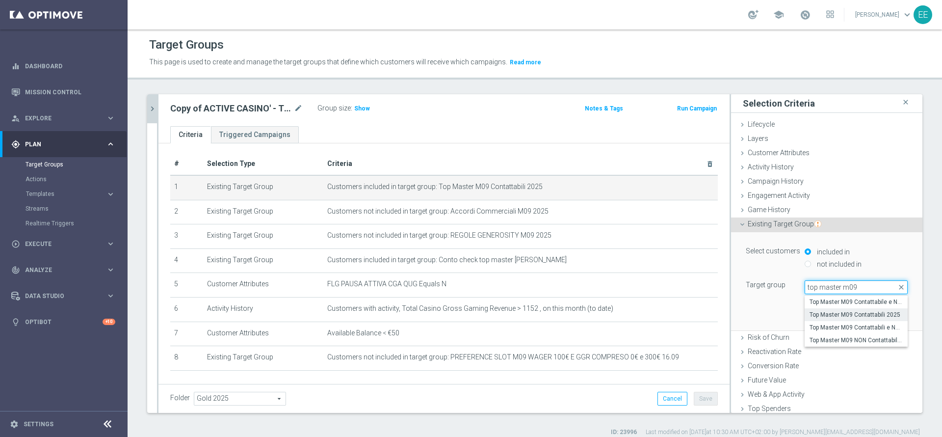
type input "top master m09 n"
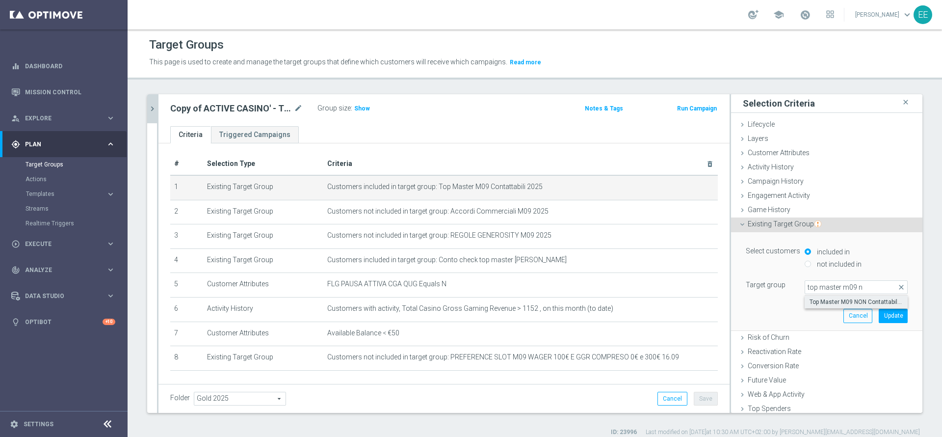
click at [837, 303] on span "Top Master M09 NON Contattabili 2025" at bounding box center [856, 302] width 93 height 8
type input "Top Master M09 NON Contattabili 2025"
click at [879, 313] on button "Update" at bounding box center [893, 316] width 29 height 14
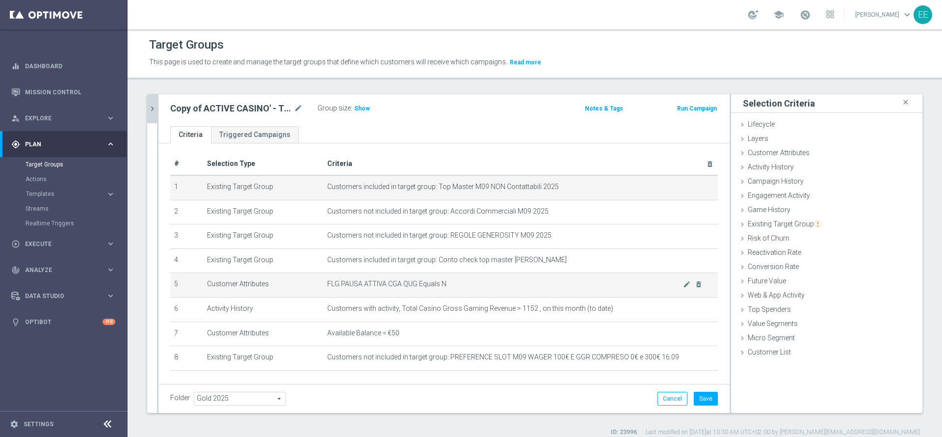
scroll to position [39, 0]
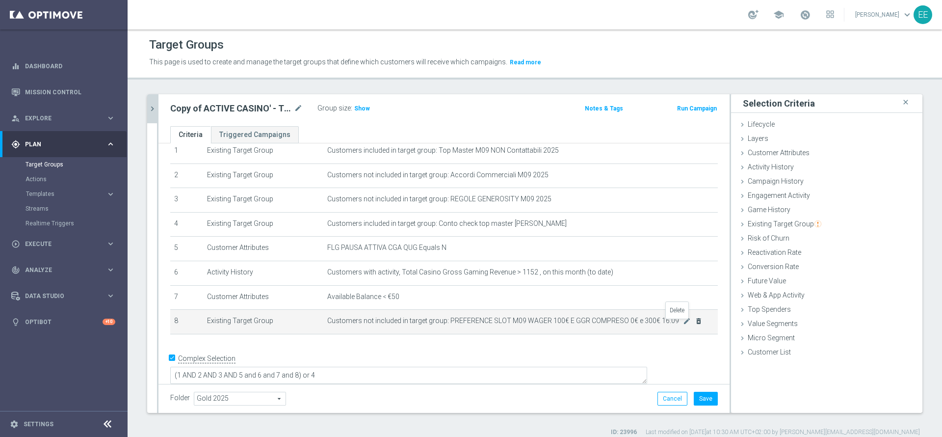
click at [695, 325] on icon "delete_forever" at bounding box center [699, 321] width 8 height 8
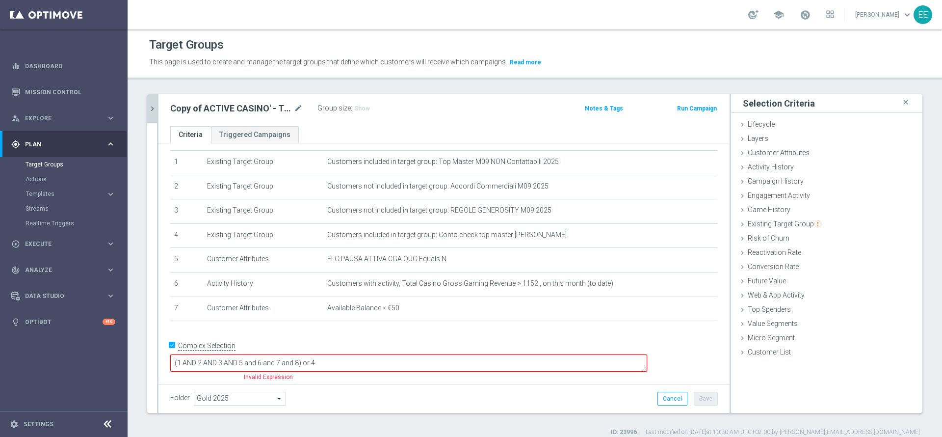
scroll to position [15, 0]
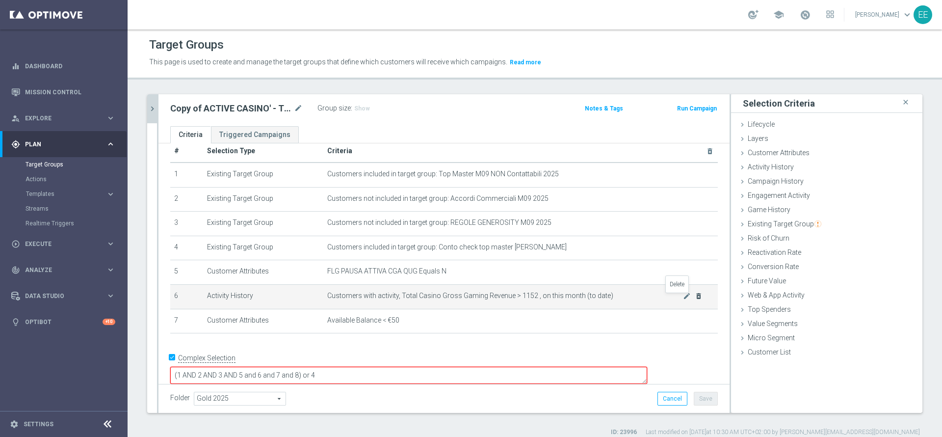
click at [695, 299] on icon "delete_forever" at bounding box center [699, 296] width 8 height 8
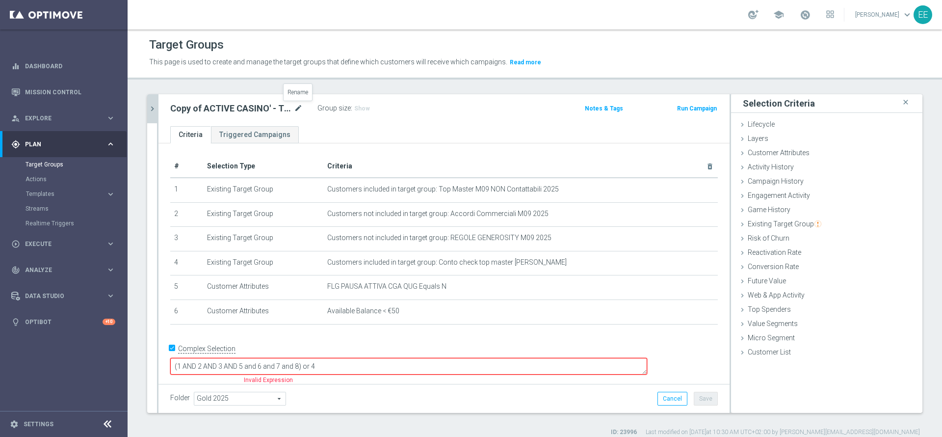
click at [298, 106] on icon "mode_edit" at bounding box center [298, 109] width 9 height 12
type input "ACTIVE CASINO' - NON CONTATTABILI 19.09"
click at [762, 168] on span "Activity History" at bounding box center [771, 167] width 46 height 8
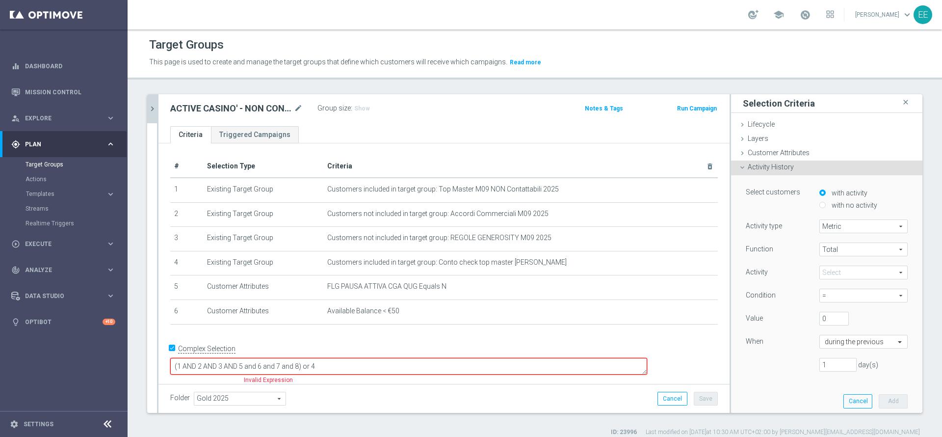
click at [820, 268] on span at bounding box center [863, 272] width 87 height 13
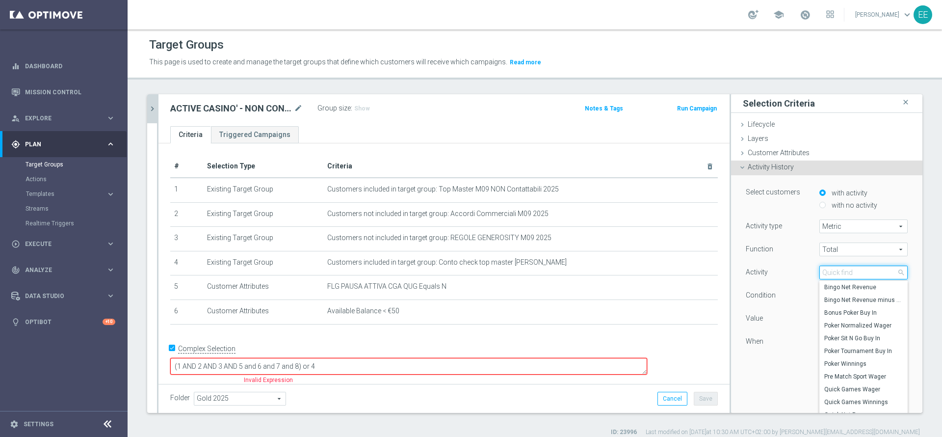
click at [820, 268] on input "search" at bounding box center [864, 273] width 88 height 14
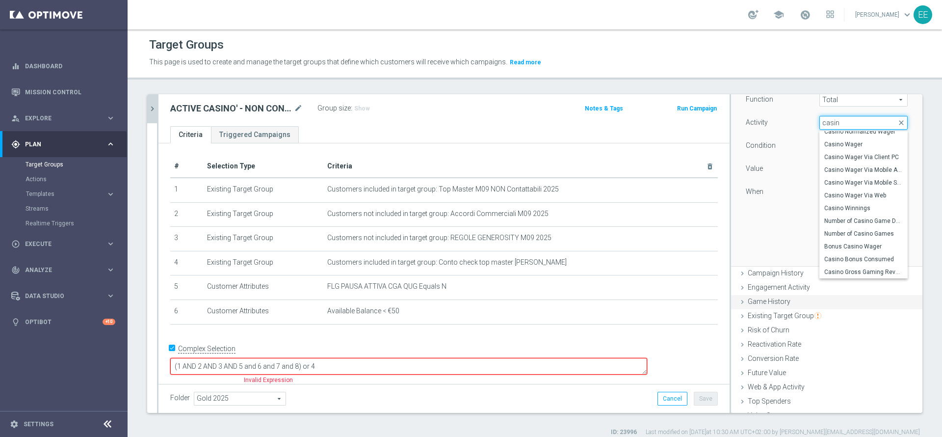
scroll to position [156, 0]
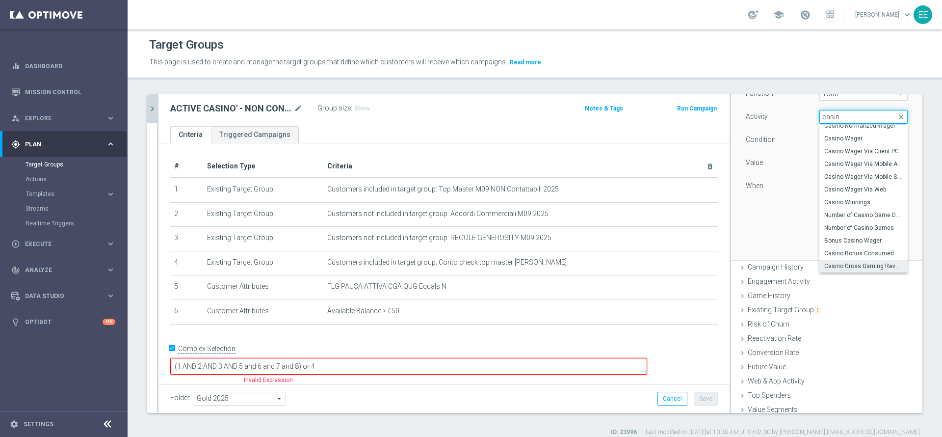
type input "casin"
click at [845, 270] on label "Casino Gross Gaming Revenue" at bounding box center [864, 266] width 88 height 13
type input "Casino Gross Gaming Revenue"
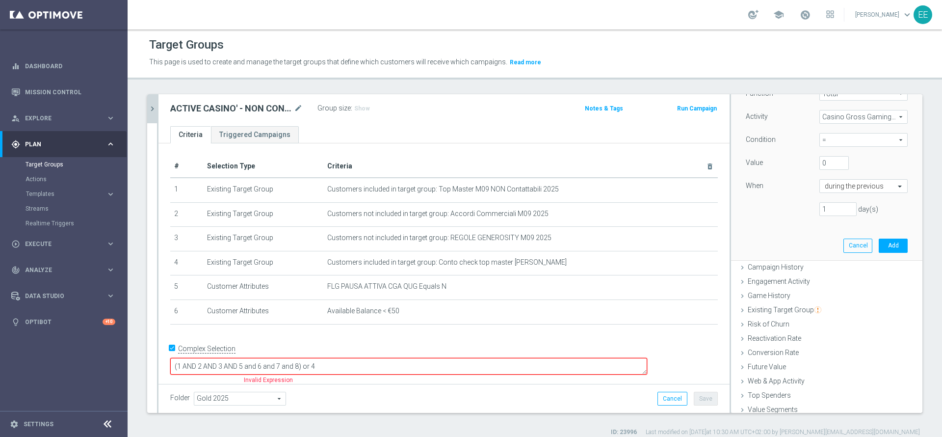
click at [823, 139] on span "=" at bounding box center [863, 140] width 87 height 13
click at [834, 179] on span ">" at bounding box center [864, 180] width 79 height 8
type input ">"
click at [852, 191] on div "during the previous" at bounding box center [864, 186] width 88 height 14
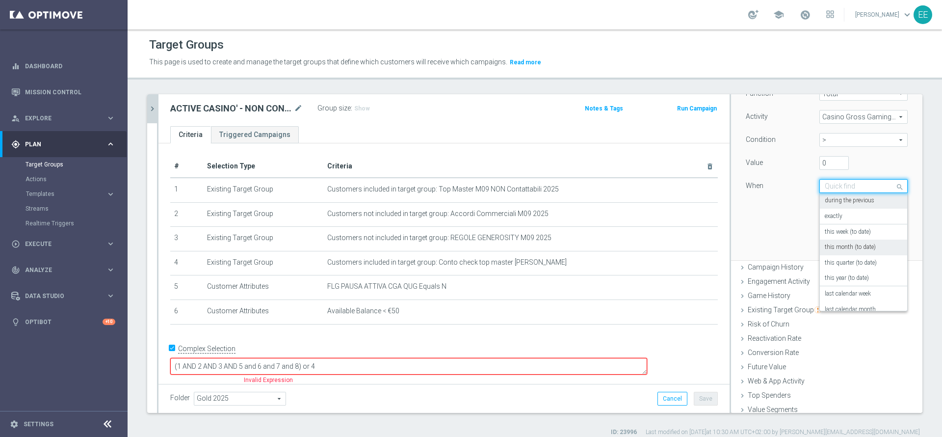
click at [858, 244] on label "this month (to date)" at bounding box center [850, 247] width 51 height 8
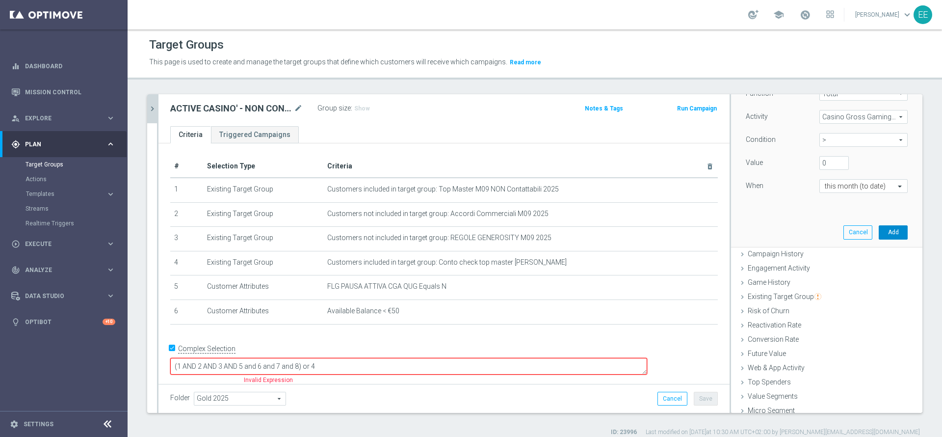
click at [879, 232] on button "Add" at bounding box center [893, 232] width 29 height 14
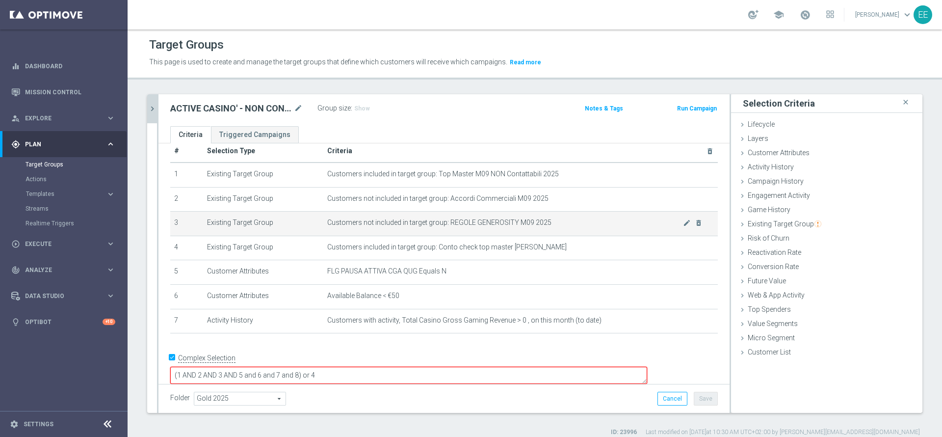
scroll to position [14, 0]
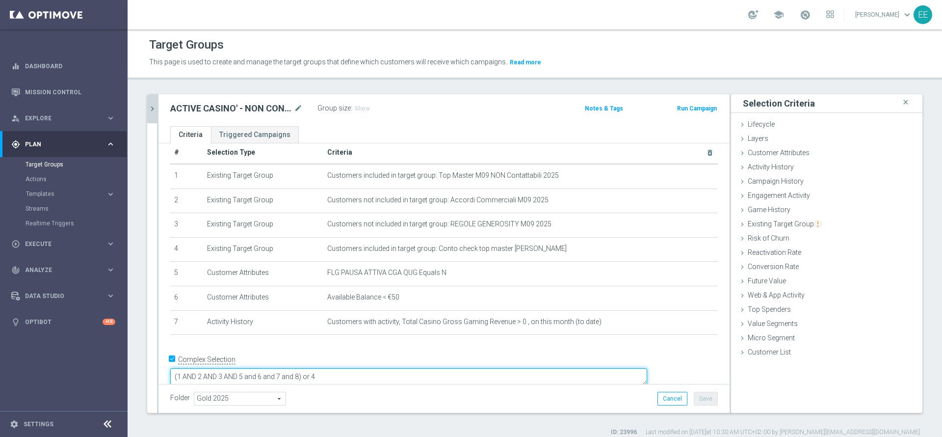
click at [369, 368] on textarea "(1 AND 2 AND 3 AND 5 and 6 and 7 and 8) or 4" at bounding box center [408, 376] width 477 height 17
type textarea "(1 AND 2 AND 3 AND 5 and 6 and 7) or 4"
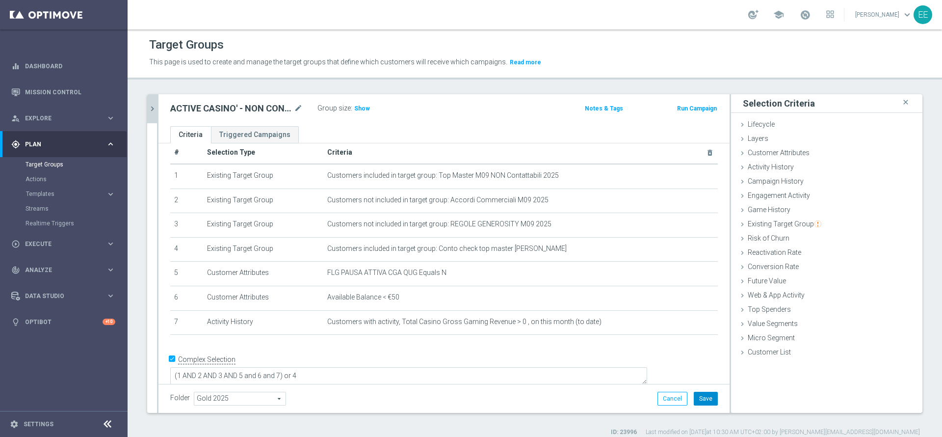
click at [694, 401] on button "Save" at bounding box center [706, 399] width 24 height 14
click at [353, 104] on h3 "Show" at bounding box center [362, 108] width 18 height 11
click at [46, 246] on span "Execute" at bounding box center [65, 244] width 81 height 6
click at [58, 192] on link "Campaign Builder" at bounding box center [64, 191] width 77 height 8
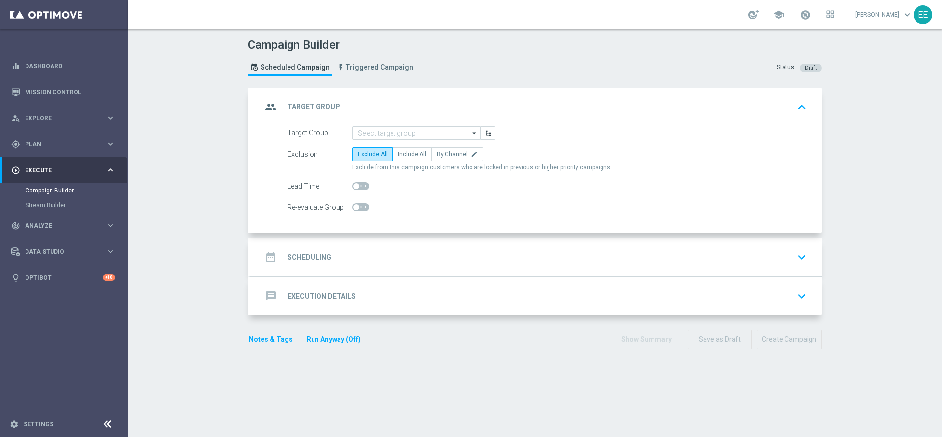
click at [370, 411] on div "Campaign Builder Scheduled Campaign Triggered Campaign Status: Draft group Targ…" at bounding box center [535, 232] width 815 height 407
click at [386, 127] on input at bounding box center [416, 133] width 128 height 14
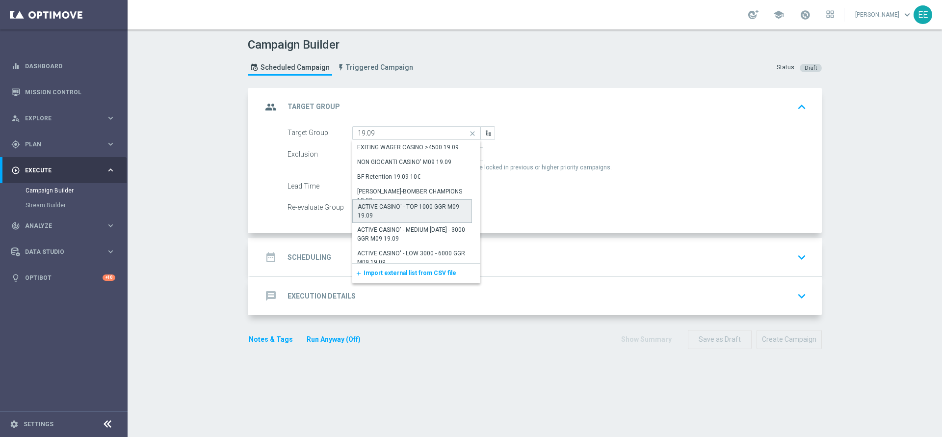
click at [407, 205] on div "ACTIVE CASINO' - TOP 1000 GGR M09 19.09" at bounding box center [412, 211] width 109 height 18
type input "ACTIVE CASINO' - TOP 1000 GGR M09 19.09"
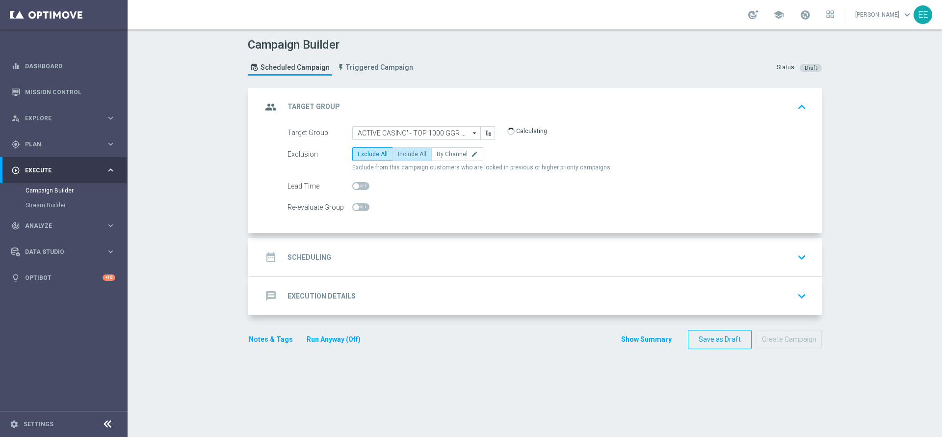
click at [408, 152] on span "Include All" at bounding box center [412, 154] width 28 height 7
click at [404, 153] on input "Include All" at bounding box center [401, 156] width 6 height 6
radio input "true"
click at [354, 251] on div "date_range Scheduling keyboard_arrow_down" at bounding box center [536, 257] width 548 height 19
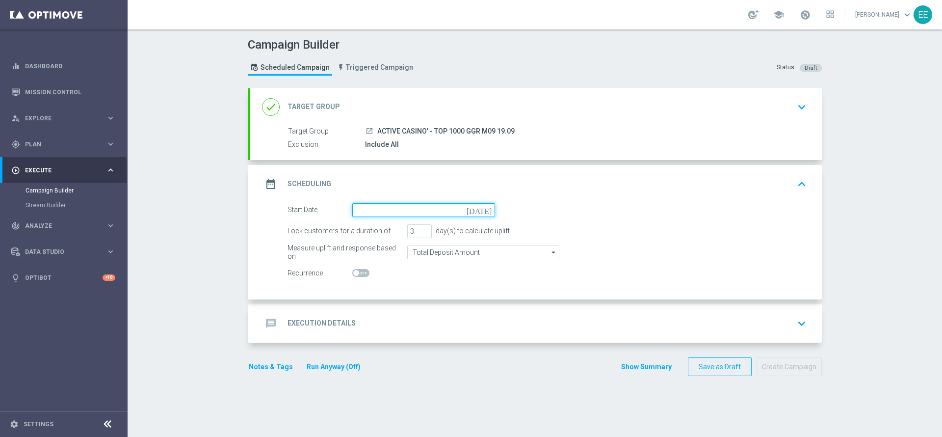
click at [390, 206] on input at bounding box center [423, 210] width 143 height 14
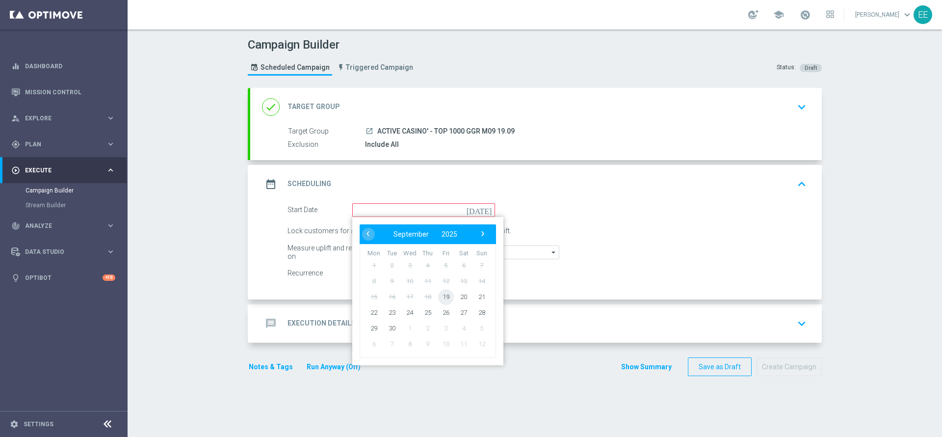
click at [438, 299] on span "19" at bounding box center [446, 297] width 16 height 16
type input "19 Sep 2025"
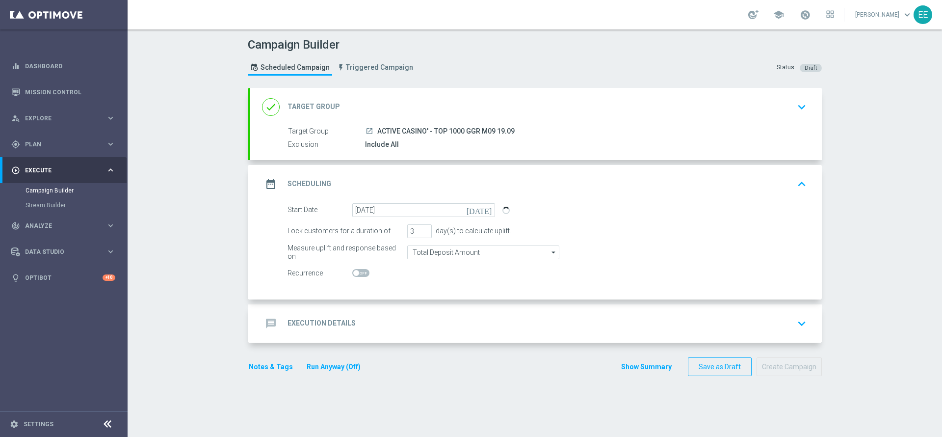
click at [401, 312] on div "message Execution Details keyboard_arrow_down" at bounding box center [536, 323] width 572 height 38
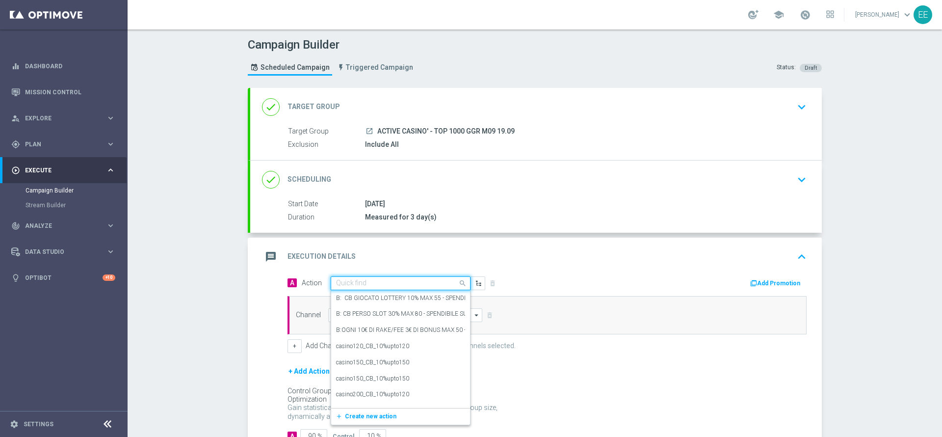
click at [373, 282] on input "text" at bounding box center [390, 283] width 109 height 8
paste input "PROMO RICARICA 35% MAX 1.000 EURO - SPENDIBILE SLOT"
type input "PROMO RICARICA 35% MAX 1.000 EURO - SPENDIBILE SLOT"
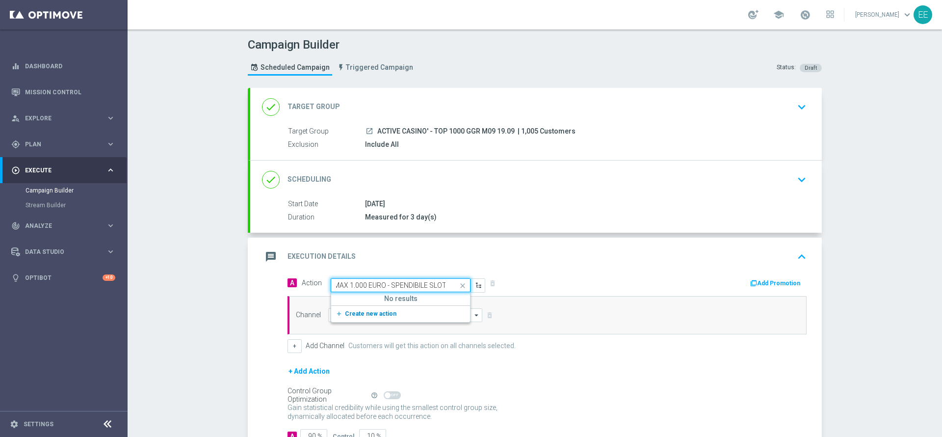
click at [363, 312] on span "Create new action" at bounding box center [371, 313] width 52 height 7
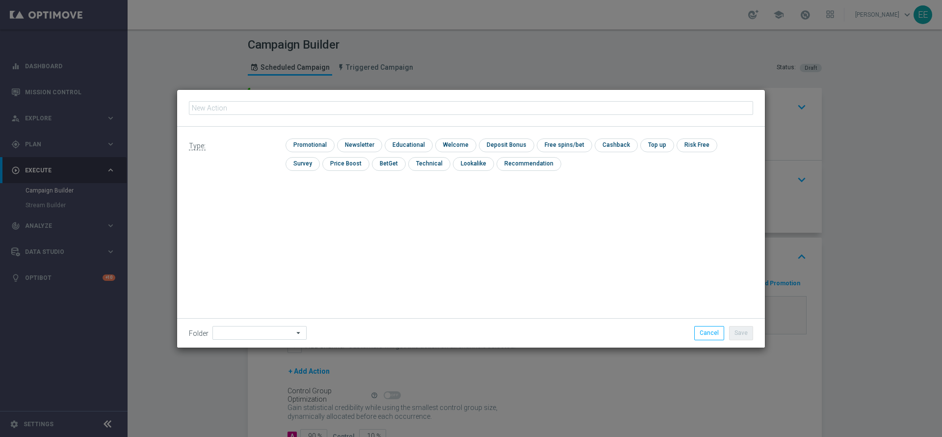
click at [283, 102] on input "text" at bounding box center [471, 108] width 564 height 14
type input "PROMO RICARICA 35% MAX 1.000 EURO - SPENDIBILE SLOT"
click at [307, 142] on input "checkbox" at bounding box center [309, 144] width 47 height 13
checkbox input "true"
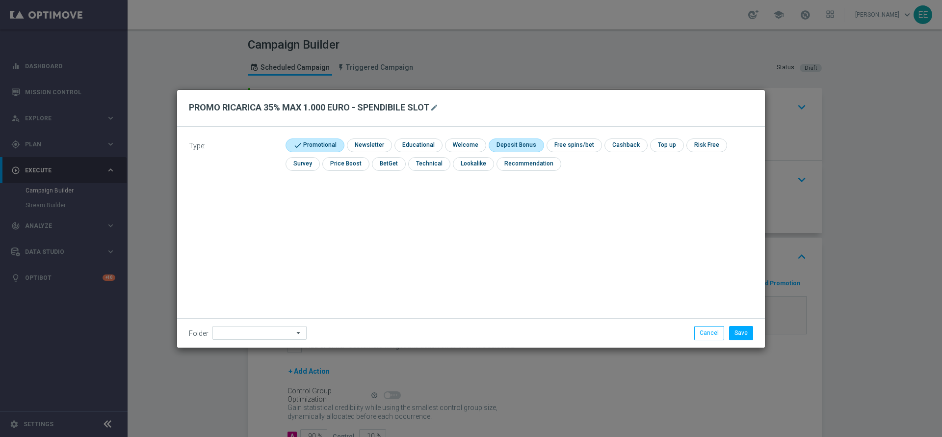
click at [527, 141] on input "checkbox" at bounding box center [515, 144] width 53 height 13
checkbox input "true"
click at [245, 329] on input at bounding box center [260, 333] width 94 height 14
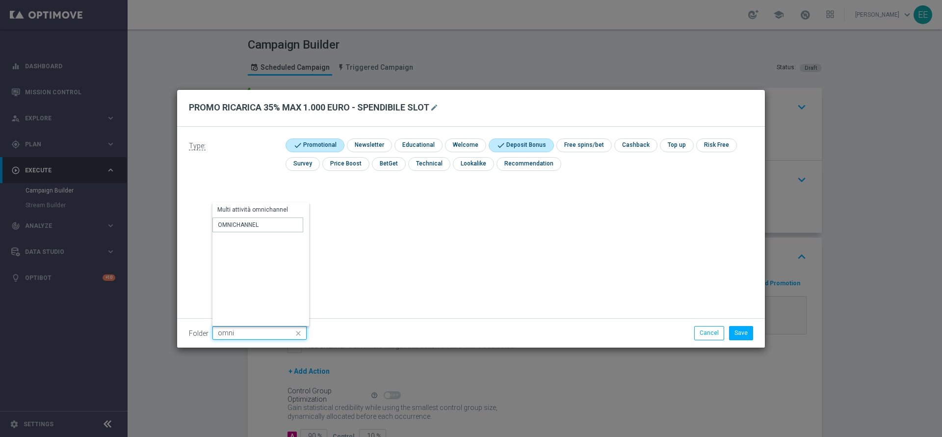
type input "OMNICHANNEL"
click at [735, 332] on button "Save" at bounding box center [741, 333] width 24 height 14
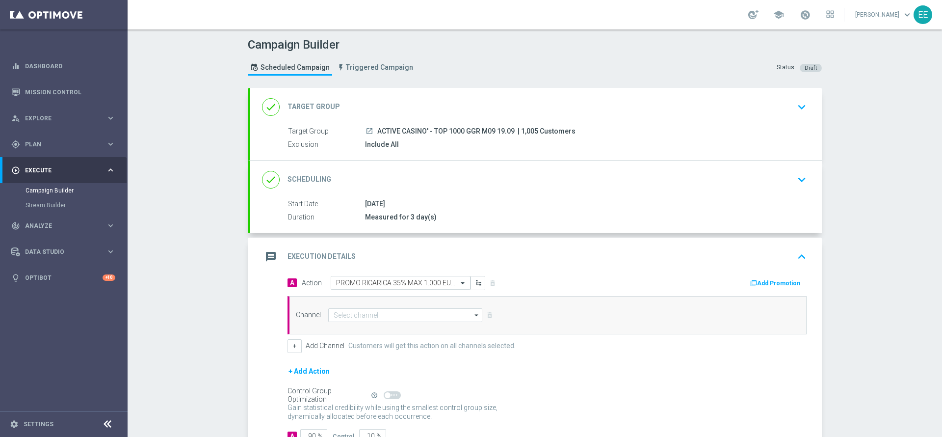
click at [775, 286] on button "Add Promotion" at bounding box center [776, 283] width 54 height 11
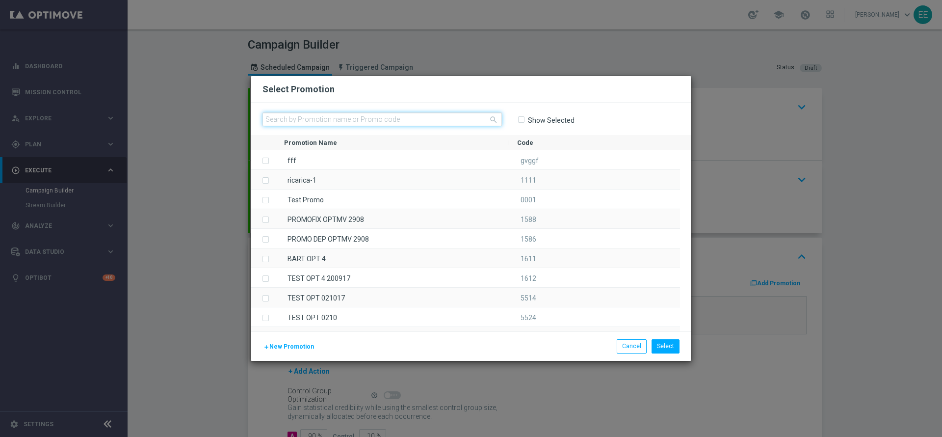
click at [386, 113] on input "text" at bounding box center [383, 119] width 240 height 14
paste input "RICARICASLOT1909-1"
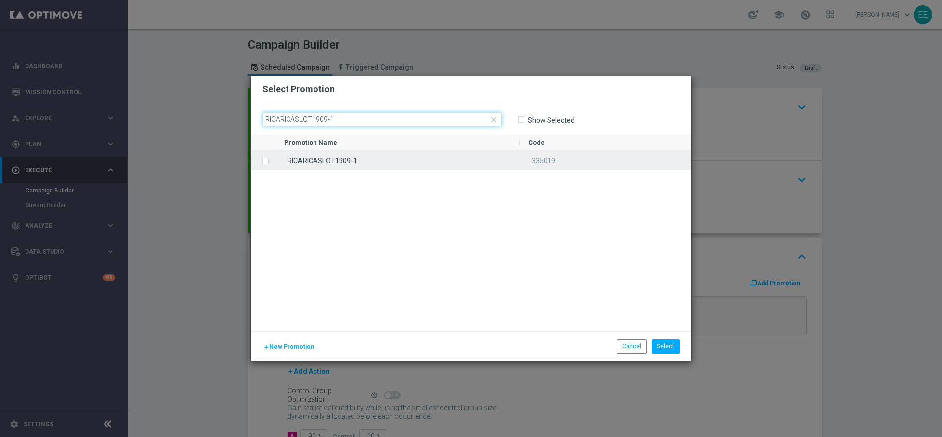
type input "RICARICASLOT1909-1"
click at [372, 157] on div "RICARICASLOT1909-1" at bounding box center [397, 159] width 244 height 19
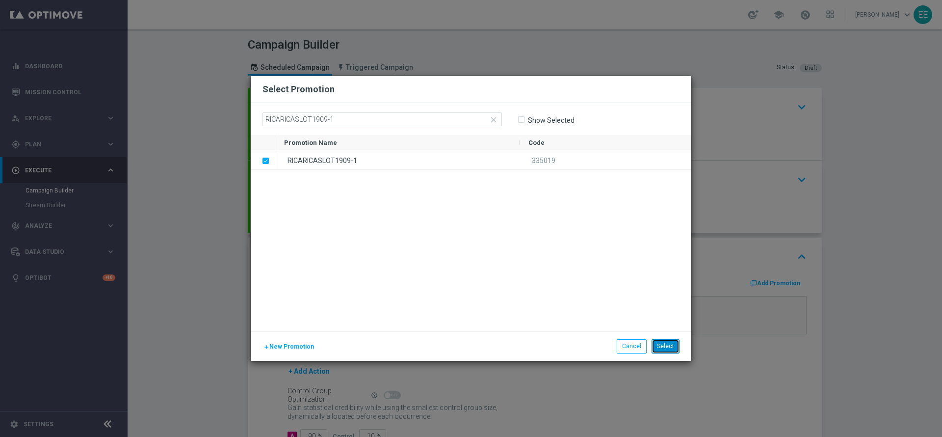
click at [669, 340] on button "Select" at bounding box center [666, 346] width 28 height 14
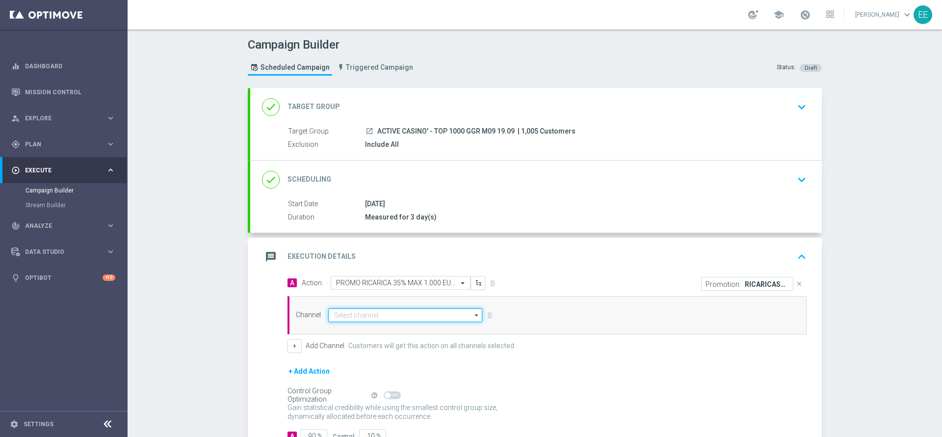
click at [346, 310] on input at bounding box center [405, 315] width 154 height 14
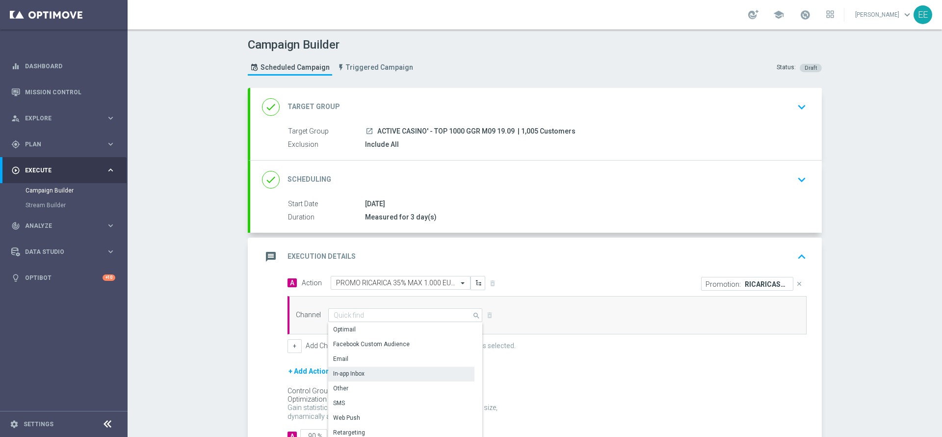
click at [390, 374] on div "In-app Inbox" at bounding box center [401, 374] width 146 height 14
type input "In-app Inbox"
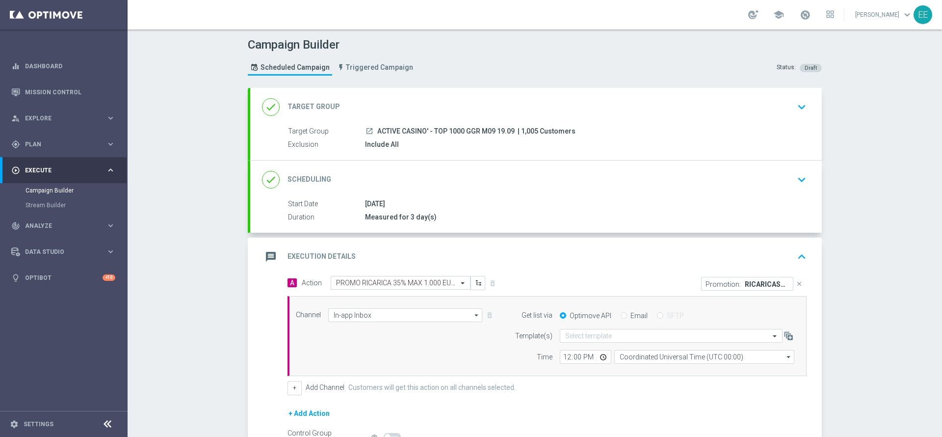
click at [621, 318] on input "Email" at bounding box center [624, 316] width 6 height 6
radio input "true"
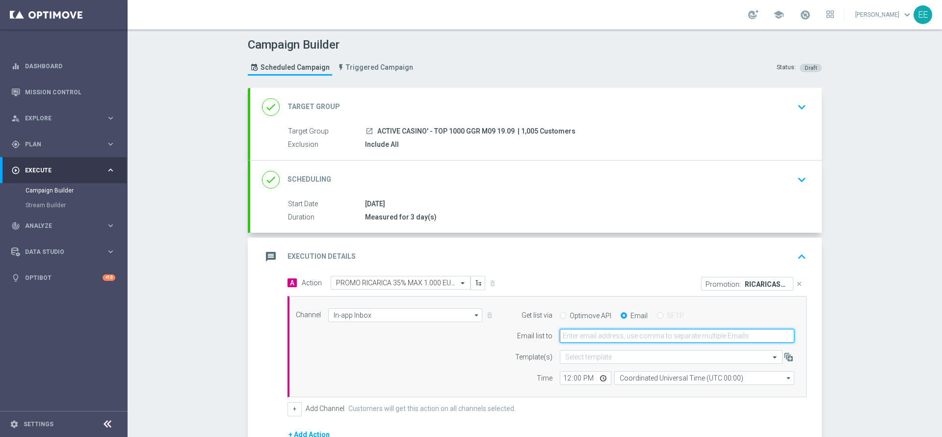
click at [613, 329] on input "email" at bounding box center [677, 336] width 235 height 14
type input "edoardo.ellena@sisal.it"
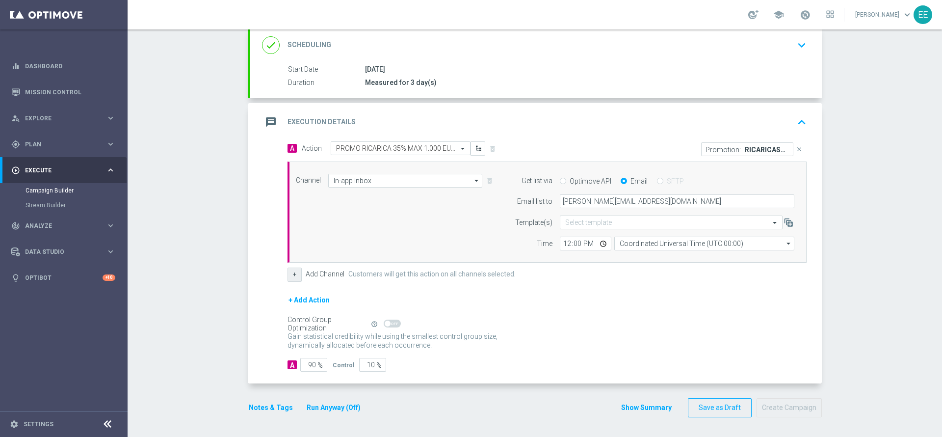
click at [291, 271] on button "+" at bounding box center [295, 274] width 14 height 14
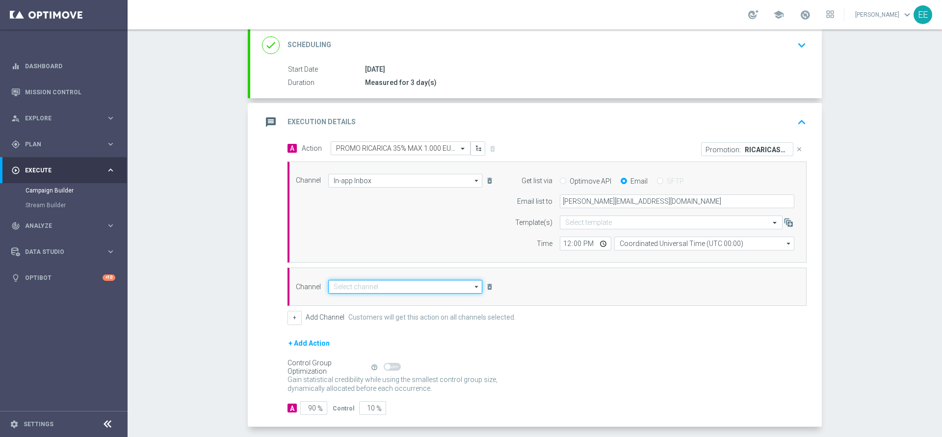
click at [395, 289] on input at bounding box center [405, 287] width 154 height 14
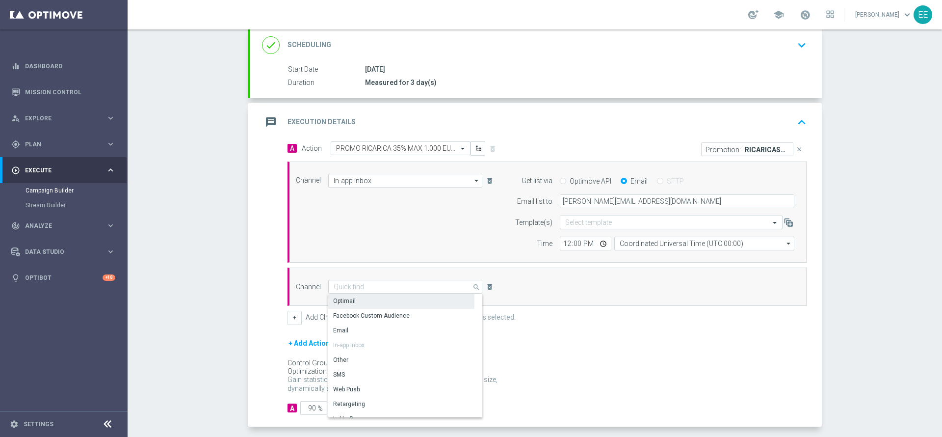
click at [374, 302] on div "Optimail" at bounding box center [401, 301] width 146 height 14
type input "Optimail"
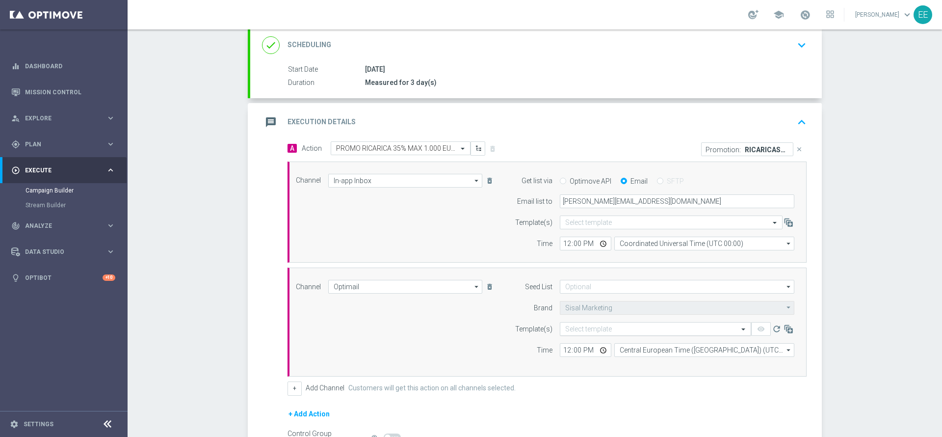
click at [565, 328] on input "text" at bounding box center [645, 329] width 161 height 8
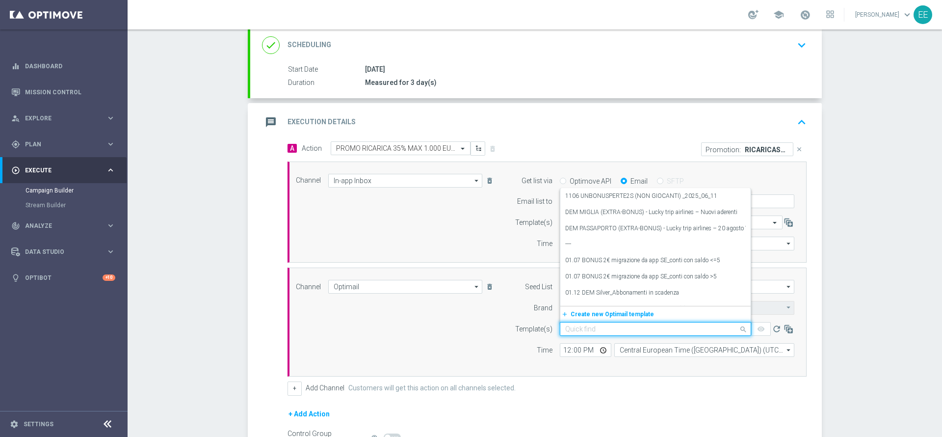
paste input "RICARICASLOT1909-1"
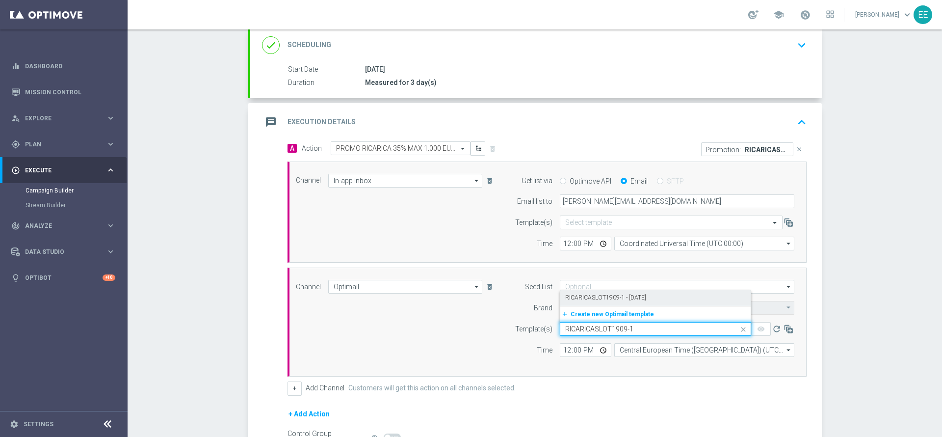
click at [602, 302] on div "RICARICASLOT1909-1 - [DATE]" at bounding box center [655, 298] width 181 height 16
type input "RICARICASLOT1909-1"
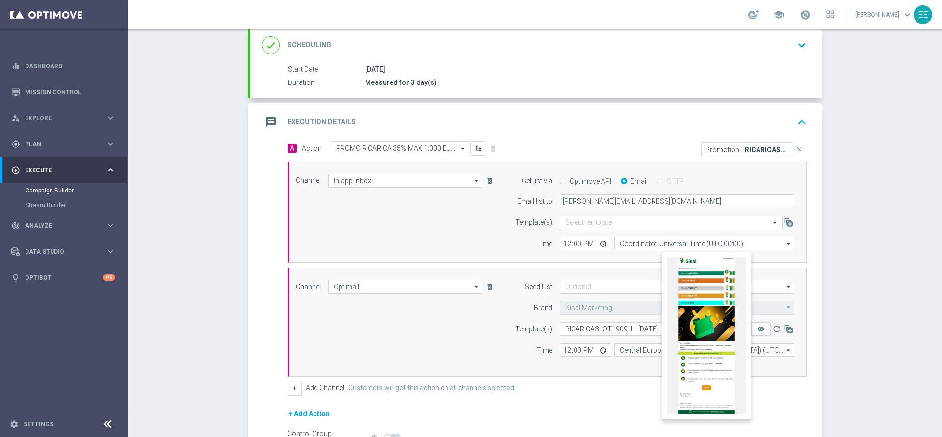
click at [762, 333] on button "remove_red_eye" at bounding box center [761, 329] width 20 height 14
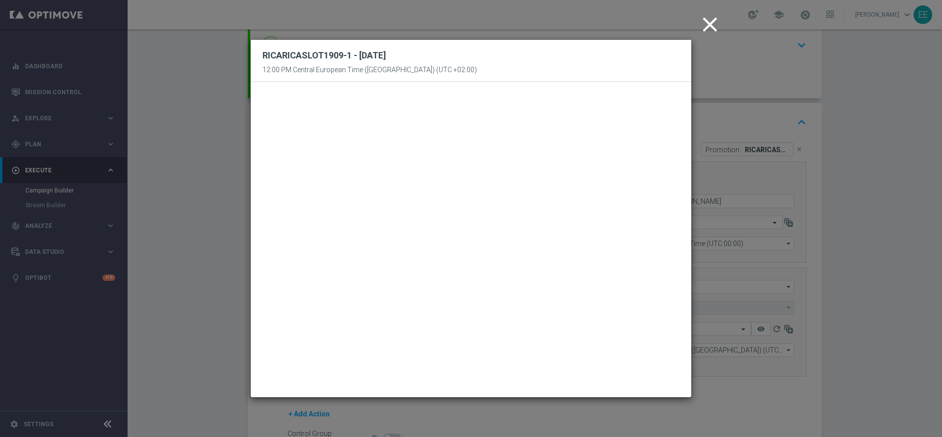
click at [713, 24] on icon "close" at bounding box center [710, 24] width 25 height 25
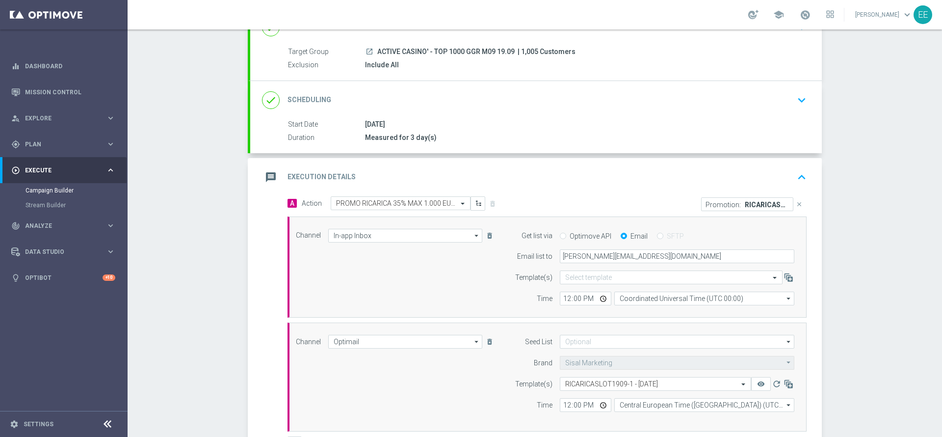
scroll to position [248, 0]
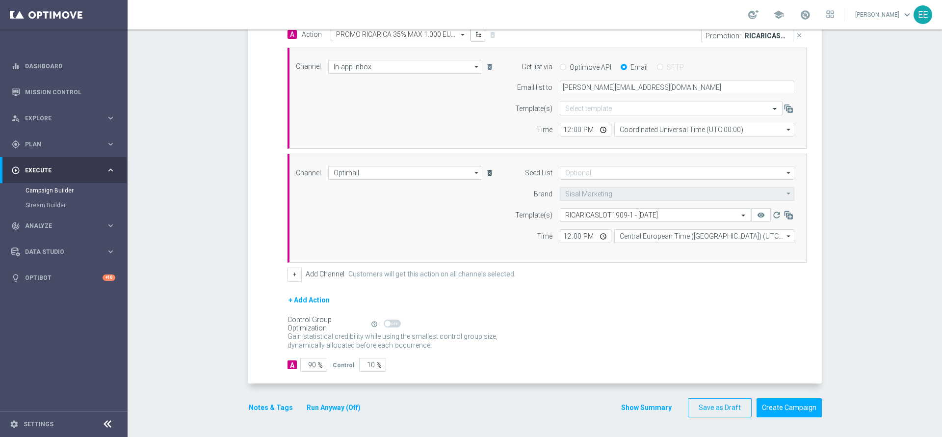
click at [486, 171] on icon "delete_forever" at bounding box center [490, 173] width 8 height 8
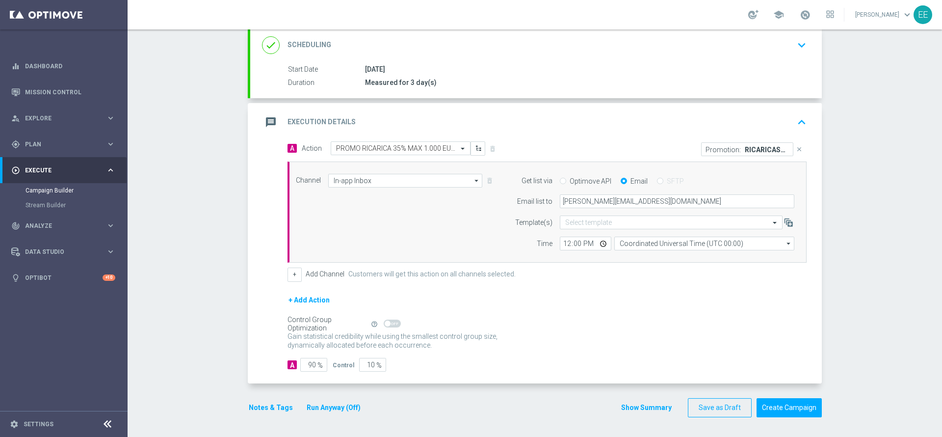
scroll to position [134, 0]
click at [267, 403] on button "Notes & Tags" at bounding box center [271, 407] width 46 height 12
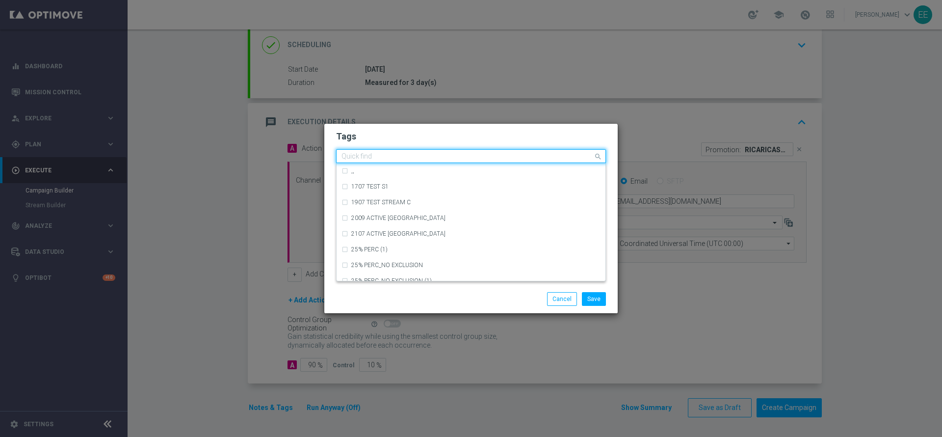
click at [424, 159] on input "text" at bounding box center [468, 157] width 252 height 8
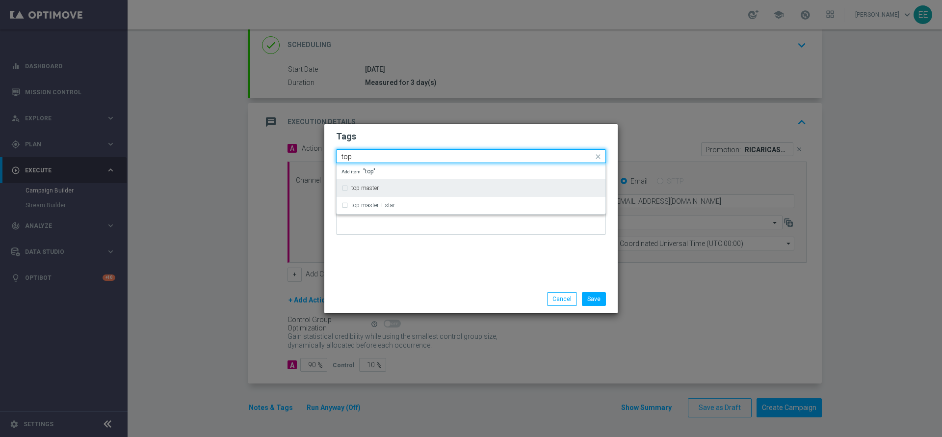
click at [371, 189] on label "top master" at bounding box center [364, 188] width 27 height 6
type input "top"
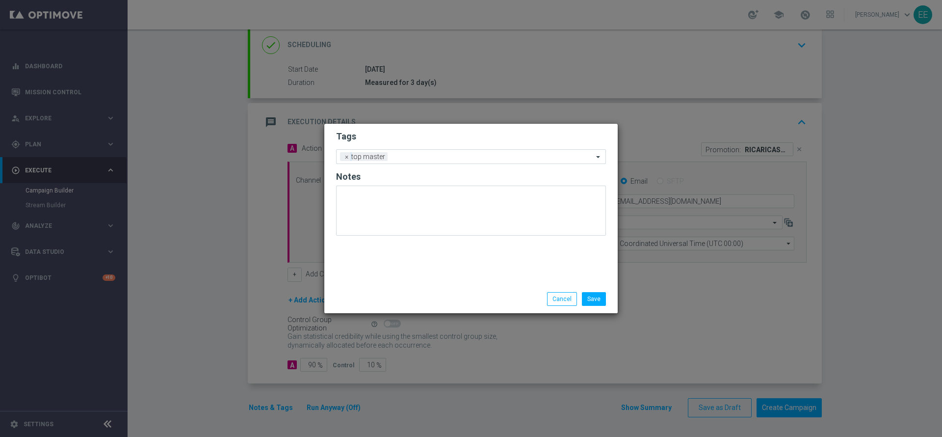
click at [470, 281] on div "Tags Add a new tag × top master Notes" at bounding box center [471, 204] width 294 height 161
click at [447, 153] on input "text" at bounding box center [493, 157] width 202 height 8
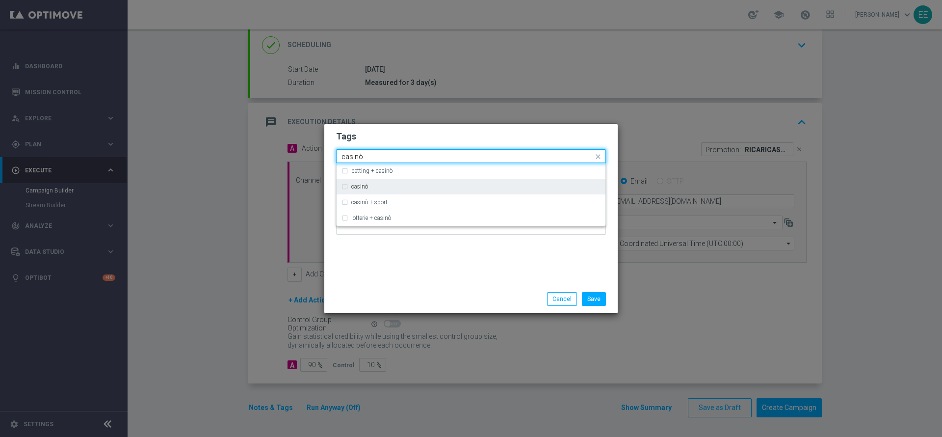
click at [392, 179] on div "casinò" at bounding box center [471, 187] width 259 height 16
type input "casinò"
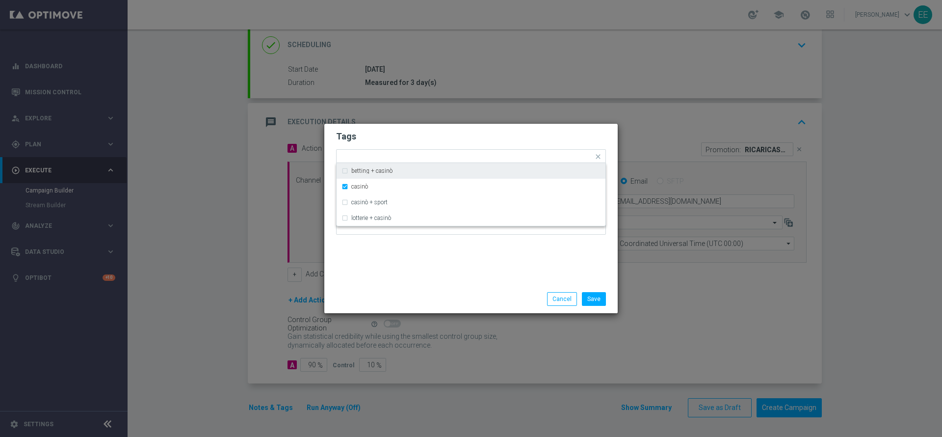
click at [432, 139] on h2 "Tags" at bounding box center [471, 137] width 270 height 12
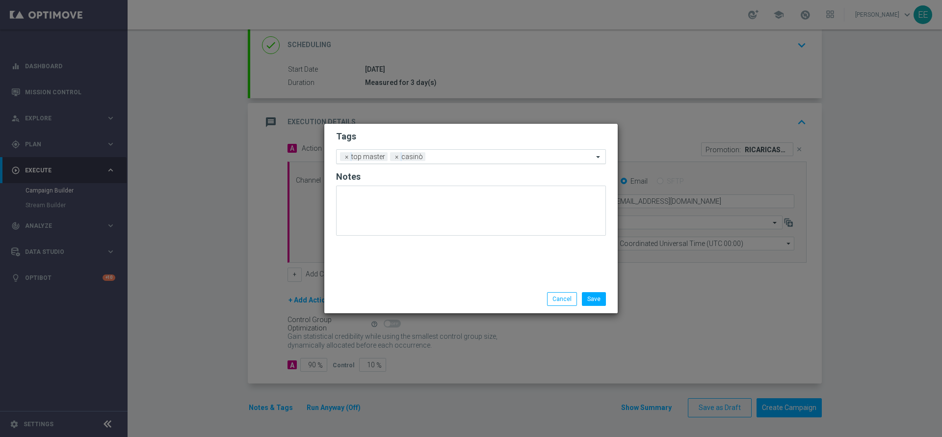
click at [454, 153] on input "text" at bounding box center [511, 157] width 164 height 8
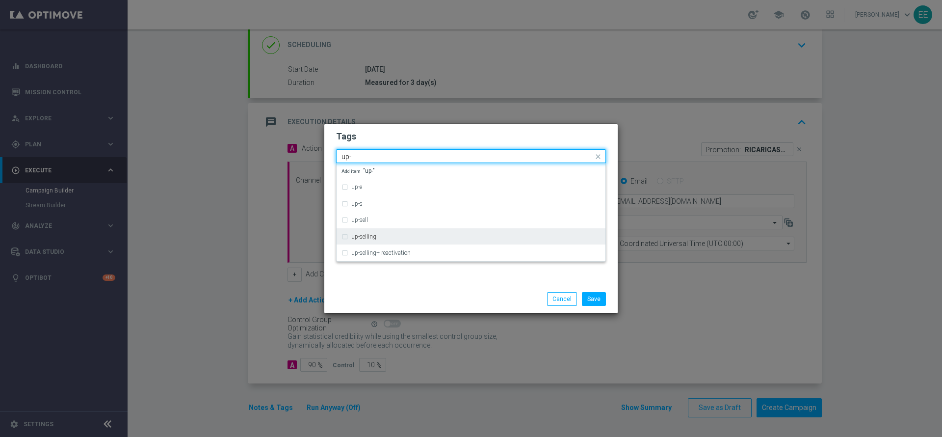
click at [376, 234] on label "up-selling" at bounding box center [363, 237] width 25 height 6
type input "up-"
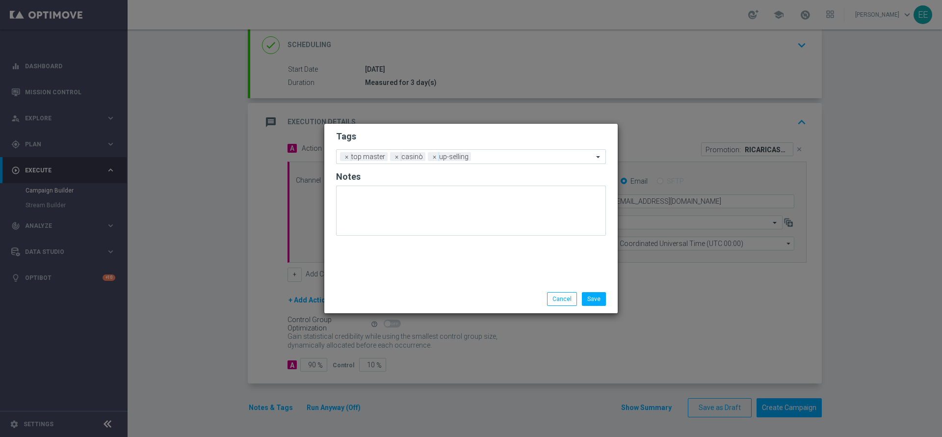
click at [384, 264] on div "Tags Add a new tag × top master × casinò × up-selling Notes" at bounding box center [471, 204] width 294 height 161
click at [479, 152] on div "Add a new tag × top master × casinò × up-selling" at bounding box center [465, 157] width 257 height 14
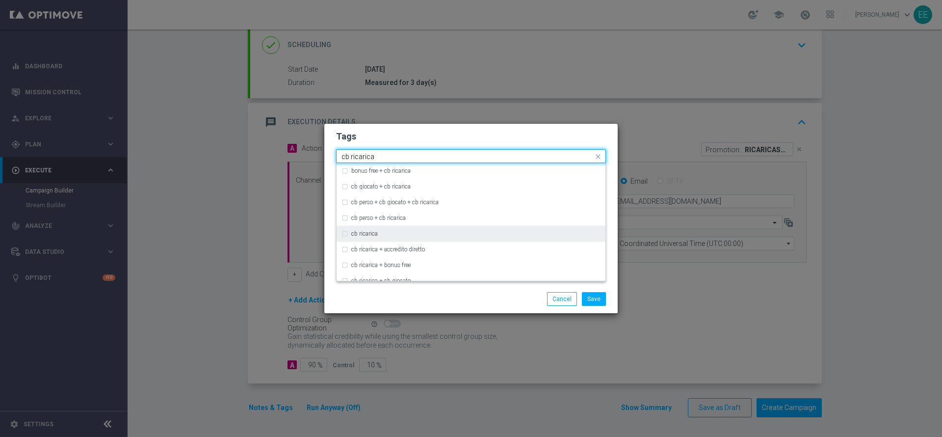
click at [390, 236] on div "cb ricarica" at bounding box center [475, 234] width 249 height 6
type input "cb ricarica"
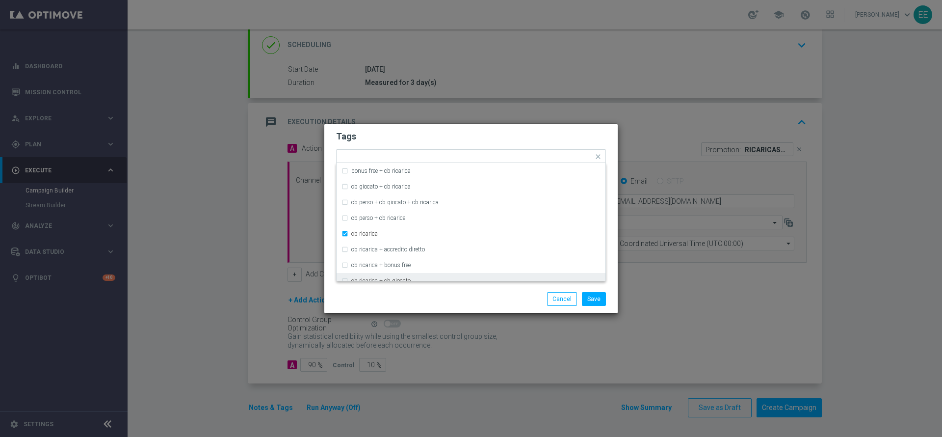
click at [371, 285] on div "Save Cancel" at bounding box center [471, 299] width 294 height 28
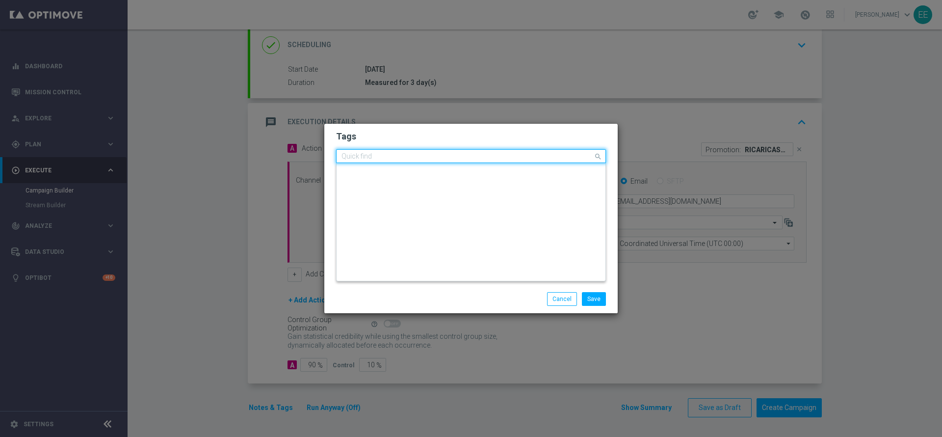
click at [539, 153] on input "text" at bounding box center [468, 157] width 252 height 8
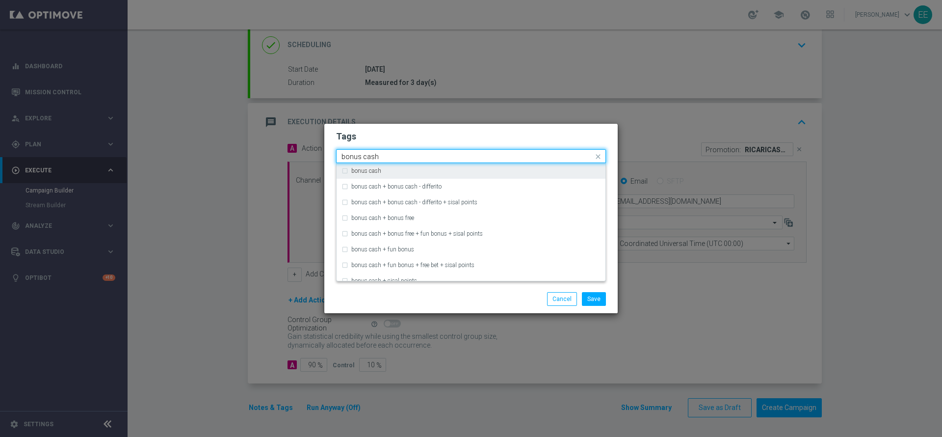
click at [484, 174] on div "bonus cash" at bounding box center [471, 171] width 259 height 16
type input "bonus cash"
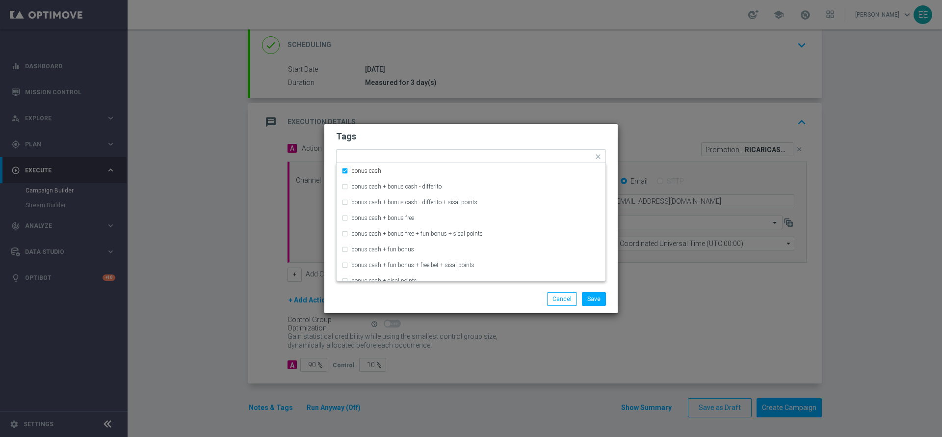
click at [515, 134] on h2 "Tags" at bounding box center [471, 137] width 270 height 12
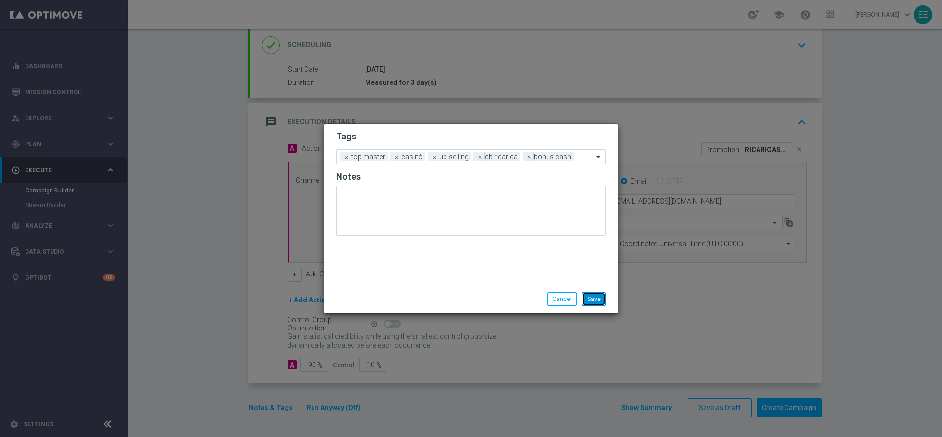
click at [591, 292] on button "Save" at bounding box center [594, 299] width 24 height 14
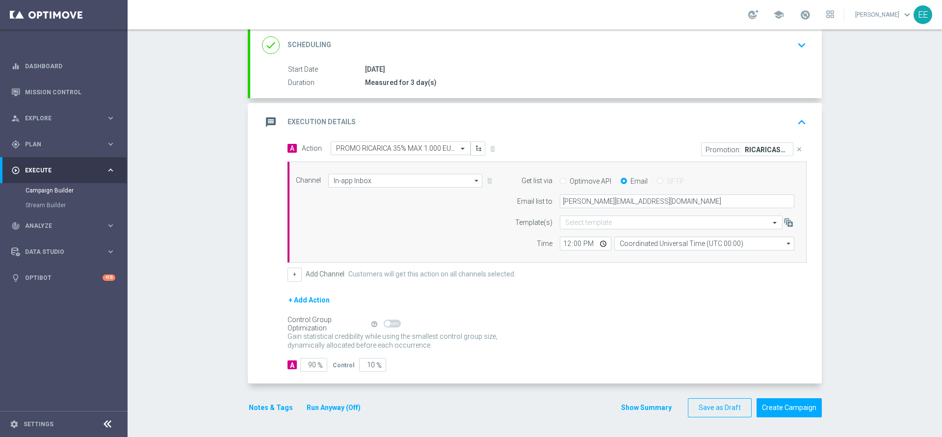
click at [322, 411] on button "Run Anyway (Off)" at bounding box center [334, 407] width 56 height 12
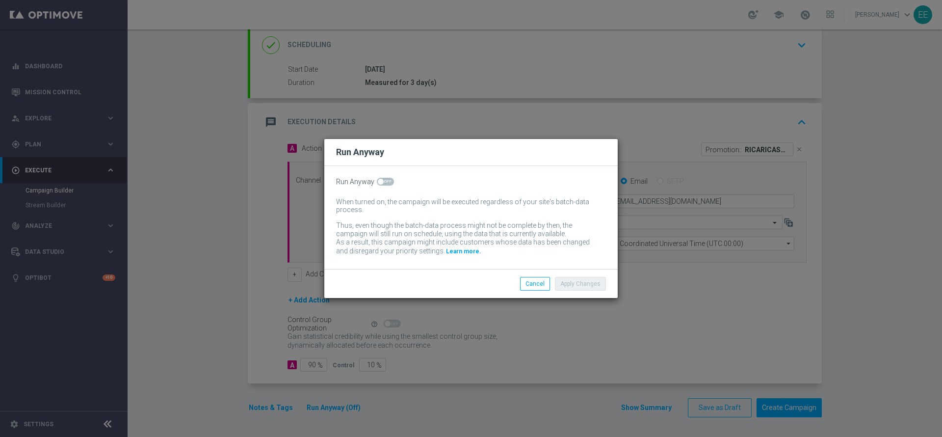
click at [388, 180] on span at bounding box center [385, 182] width 17 height 8
click at [388, 180] on input "checkbox" at bounding box center [385, 182] width 17 height 8
checkbox input "true"
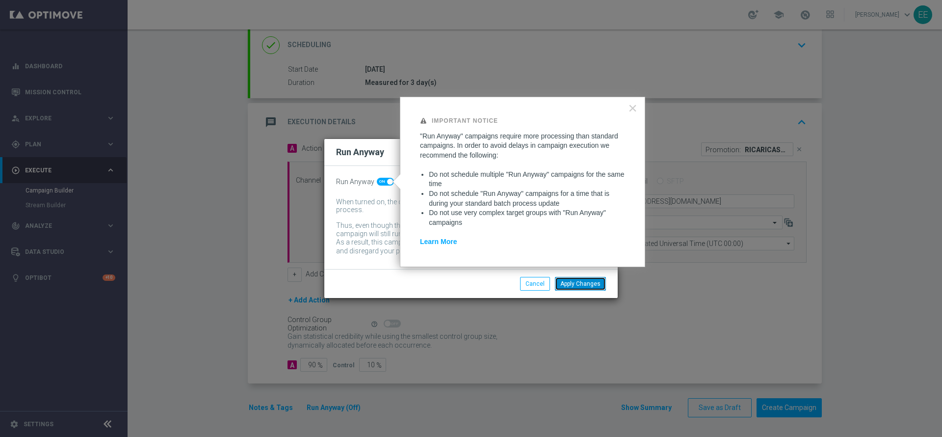
click at [572, 287] on button "Apply Changes" at bounding box center [580, 284] width 51 height 14
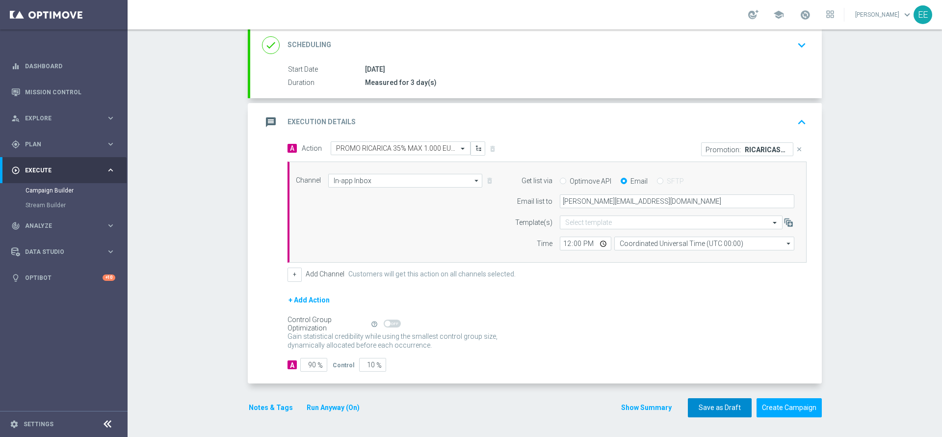
click at [723, 406] on button "Save as Draft" at bounding box center [720, 407] width 64 height 19
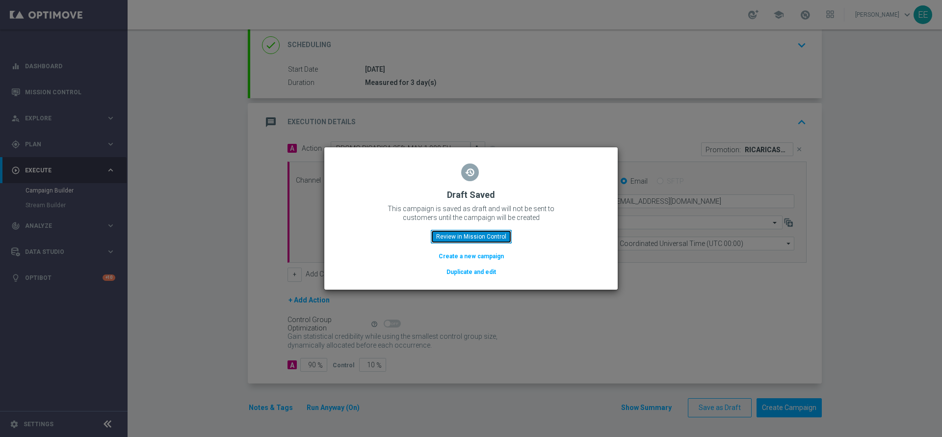
click at [473, 238] on button "Review in Mission Control" at bounding box center [471, 237] width 81 height 14
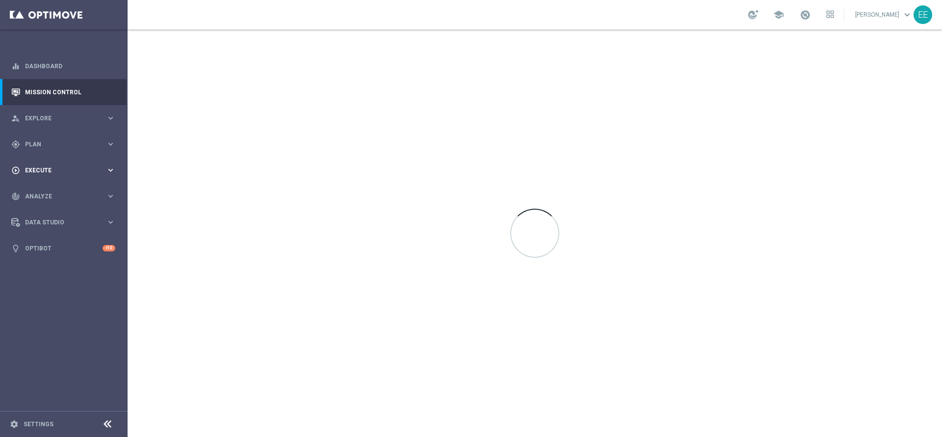
click at [38, 168] on span "Execute" at bounding box center [65, 170] width 81 height 6
click at [46, 143] on span "Plan" at bounding box center [65, 144] width 81 height 6
click at [39, 164] on link "Target Groups" at bounding box center [64, 164] width 77 height 8
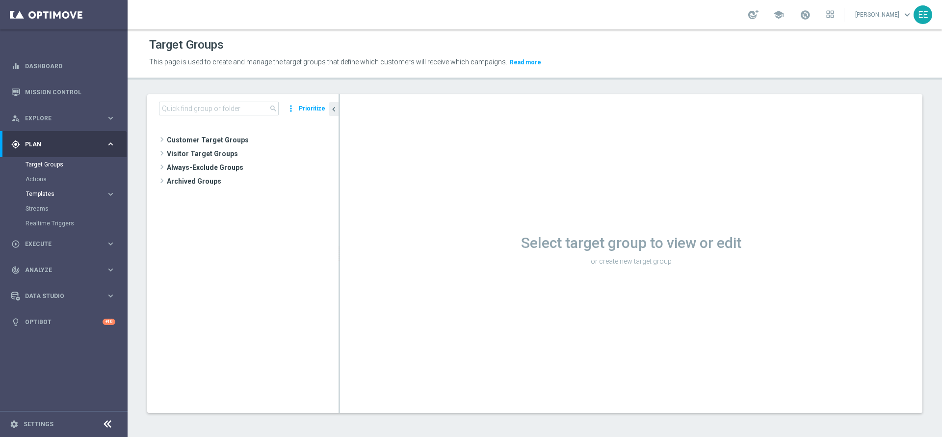
click at [53, 192] on span "Templates" at bounding box center [61, 194] width 70 height 6
click at [40, 211] on link "Optimail" at bounding box center [66, 209] width 72 height 8
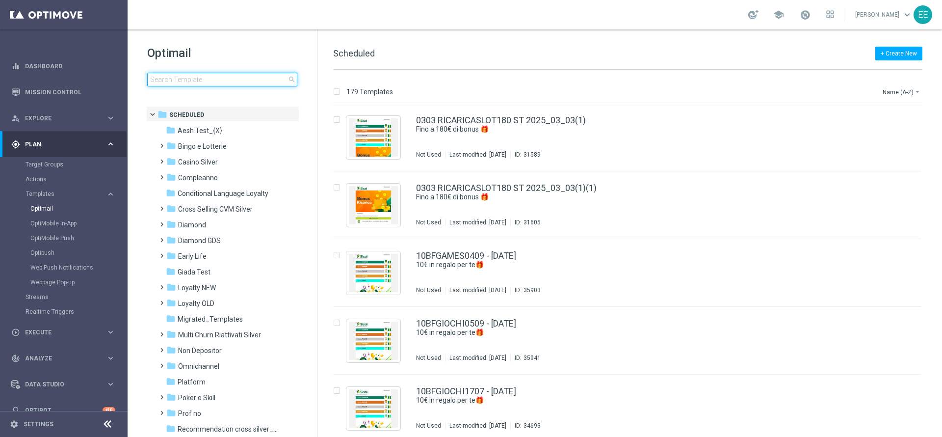
click at [229, 84] on input at bounding box center [222, 80] width 150 height 14
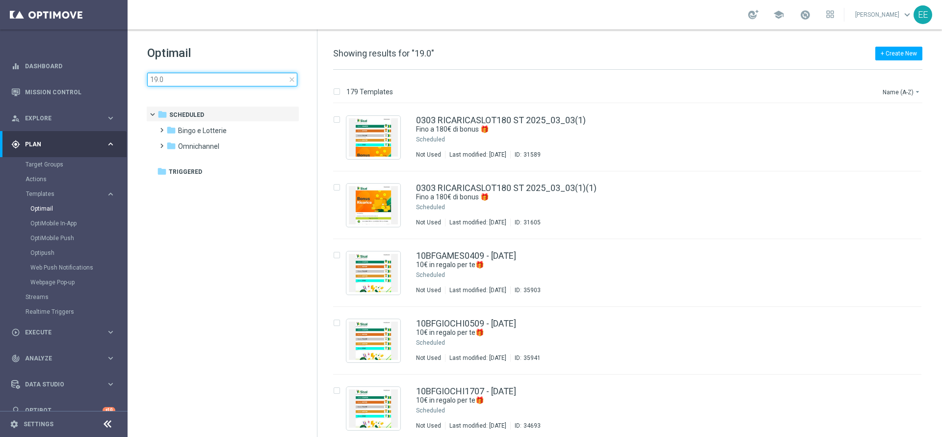
type input "19.09"
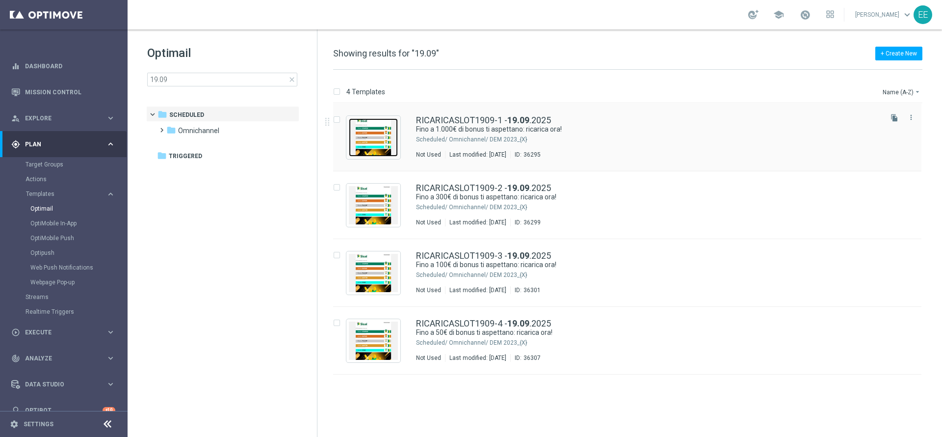
click at [374, 132] on img "Press SPACE to select this row." at bounding box center [373, 137] width 49 height 38
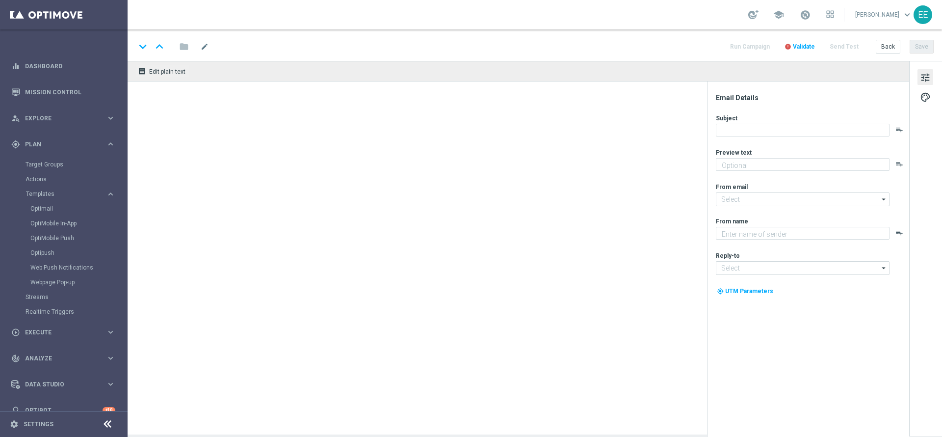
type textarea "Non perderti la promozione!✨"
type input "newsletter@comunicazioni.sisal.it"
type textarea "Sisal"
type input "info@sisal.it"
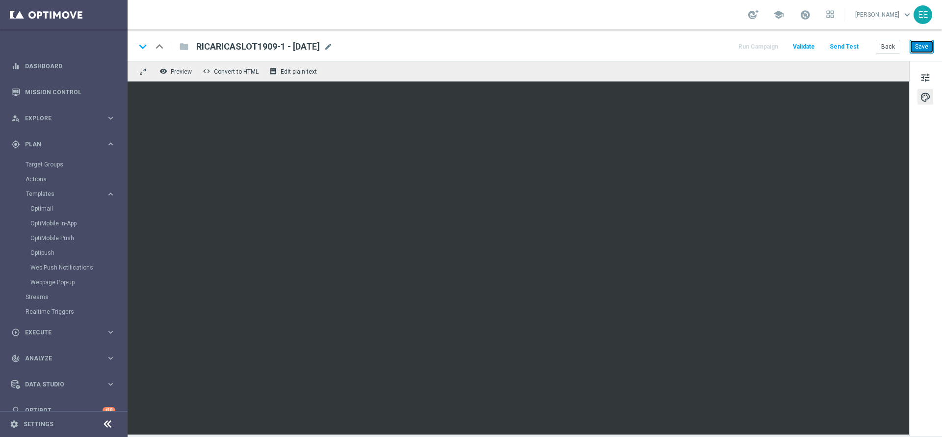
click at [927, 51] on button "Save" at bounding box center [922, 47] width 24 height 14
click at [896, 50] on button "Back" at bounding box center [888, 47] width 25 height 14
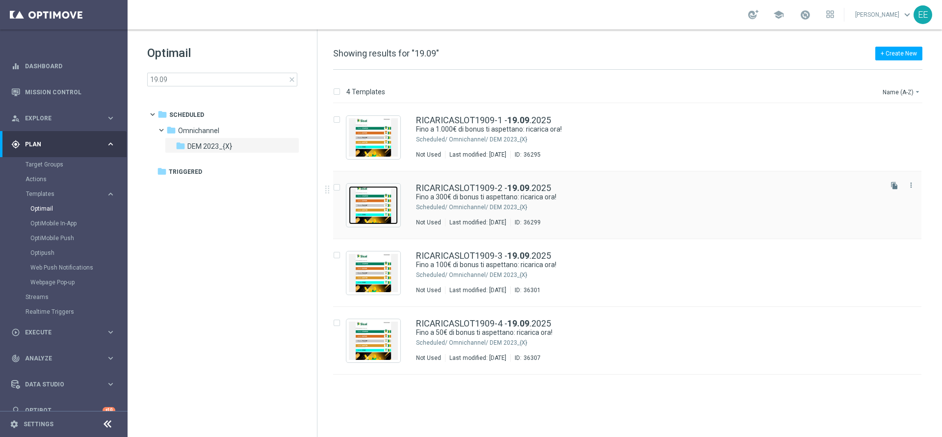
click at [380, 203] on img "Press SPACE to select this row." at bounding box center [373, 205] width 49 height 38
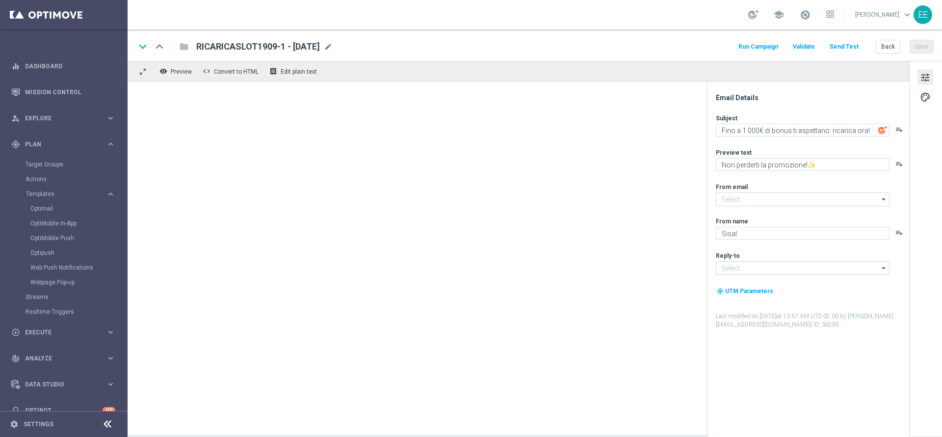
type textarea "Fino a 300€ di bonus ti aspettano: ricarica ora!"
type input "newsletter@comunicazioni.sisal.it"
type input "info@sisal.it"
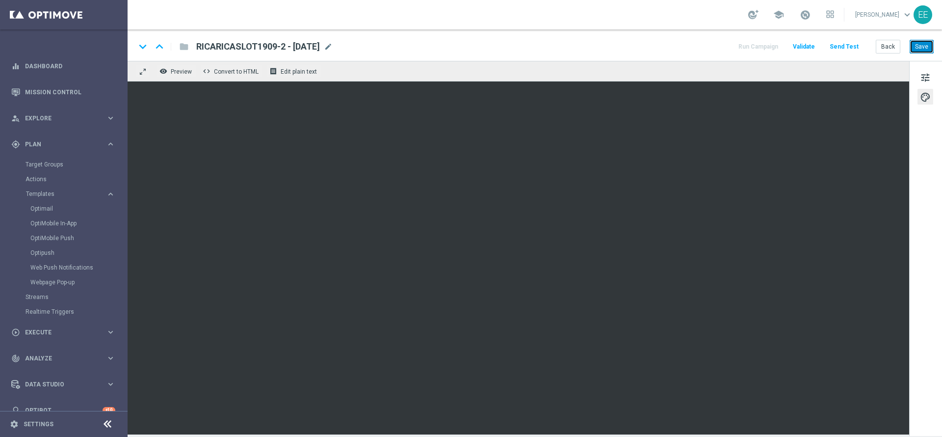
click at [925, 45] on button "Save" at bounding box center [922, 47] width 24 height 14
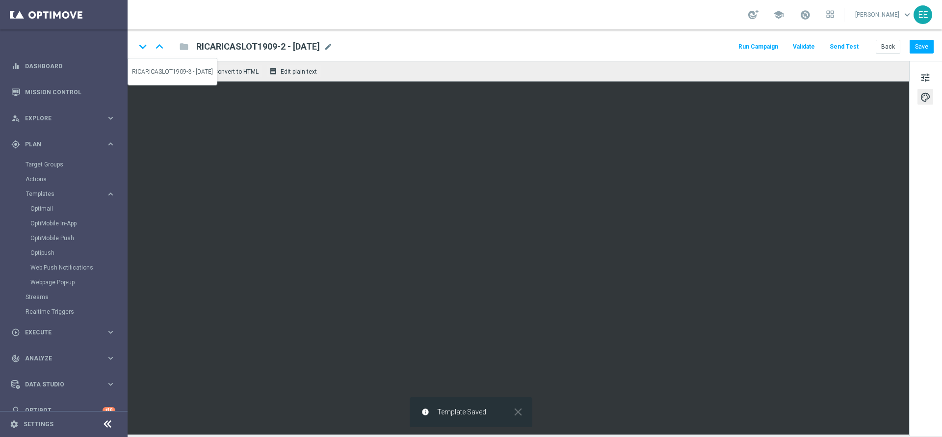
click at [142, 48] on icon "keyboard_arrow_down" at bounding box center [142, 46] width 15 height 15
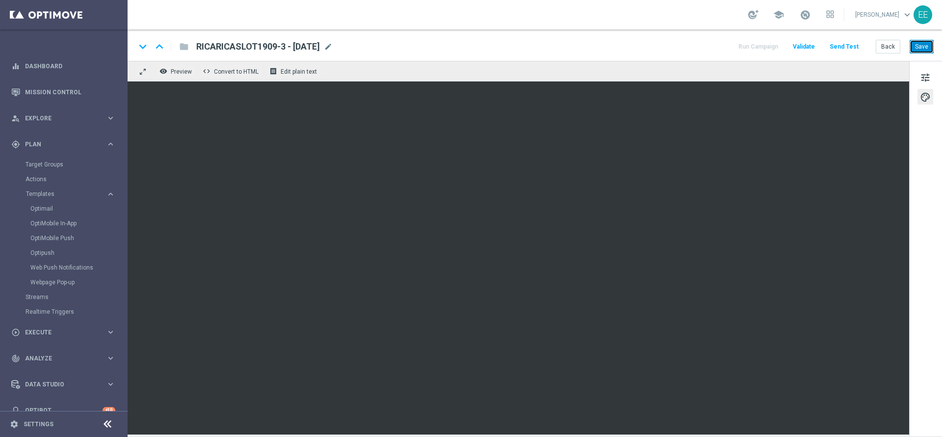
click at [921, 41] on button "Save" at bounding box center [922, 47] width 24 height 14
click at [881, 45] on button "Back" at bounding box center [888, 47] width 25 height 14
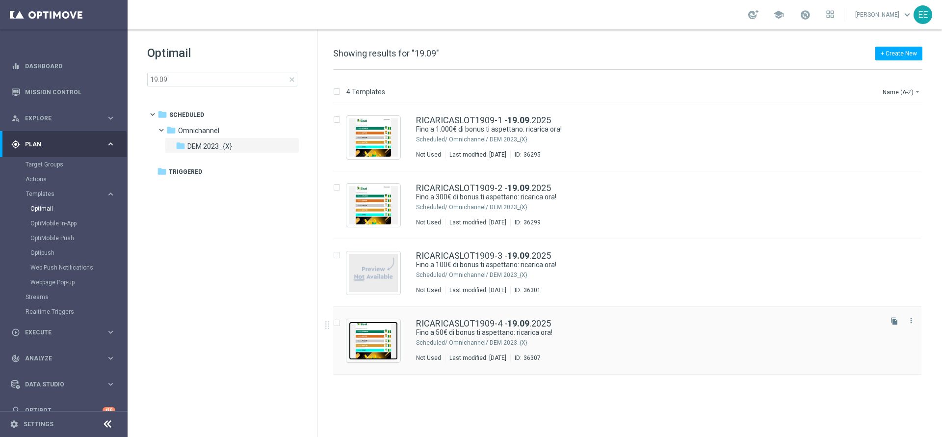
click at [376, 327] on img "Press SPACE to select this row." at bounding box center [373, 340] width 49 height 38
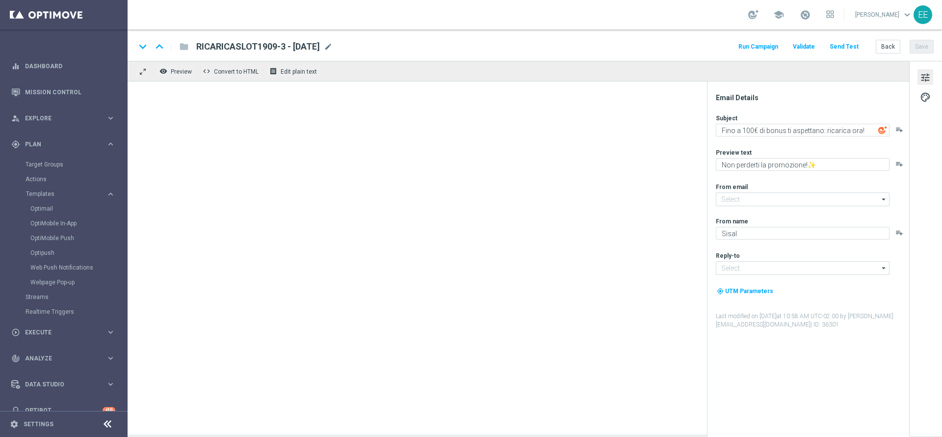
type input "newsletter@comunicazioni.sisal.it"
type input "info@sisal.it"
type textarea "Fino a 50€ di bonus ti aspettano: ricarica ora!"
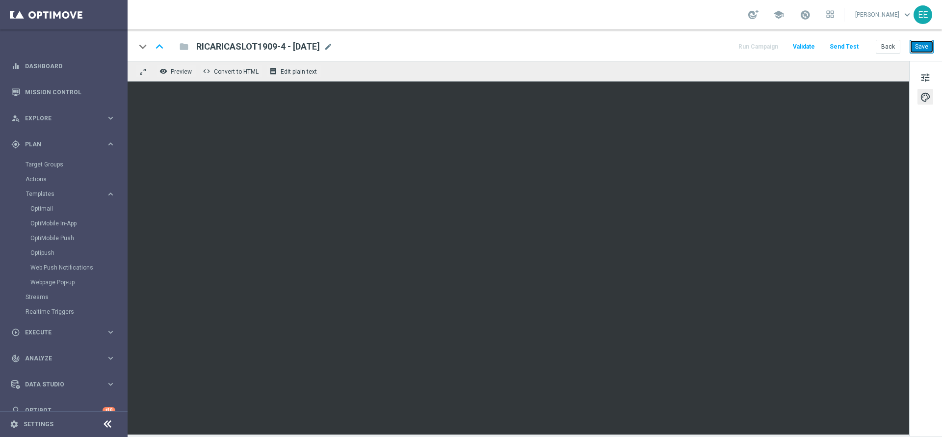
click at [929, 48] on button "Save" at bounding box center [922, 47] width 24 height 14
click at [922, 40] on button "Save" at bounding box center [922, 47] width 24 height 14
drag, startPoint x: 894, startPoint y: 39, endPoint x: 887, endPoint y: 47, distance: 10.8
click at [887, 47] on div "keyboard_arrow_down keyboard_arrow_up folder RICARICASLOT1909-4 - 19.09.2025 RI…" at bounding box center [535, 44] width 815 height 31
click at [887, 47] on button "Back" at bounding box center [888, 47] width 25 height 14
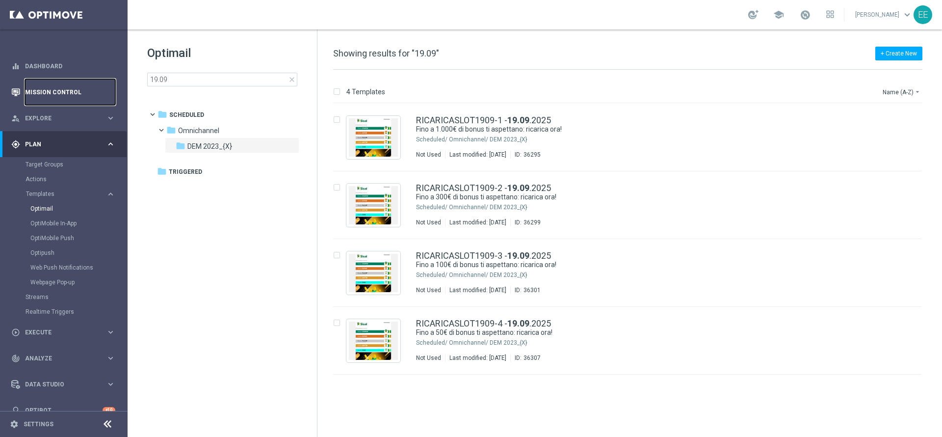
click at [57, 96] on link "Mission Control" at bounding box center [70, 92] width 90 height 26
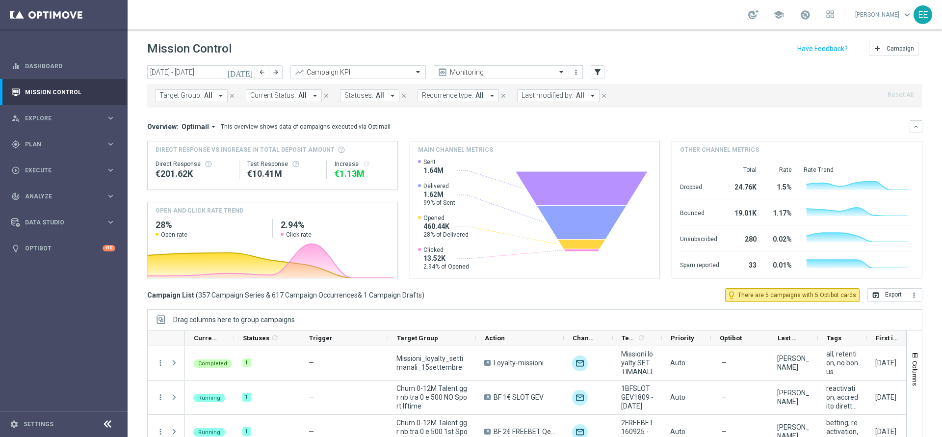
click at [244, 73] on button "[DATE]" at bounding box center [240, 72] width 29 height 15
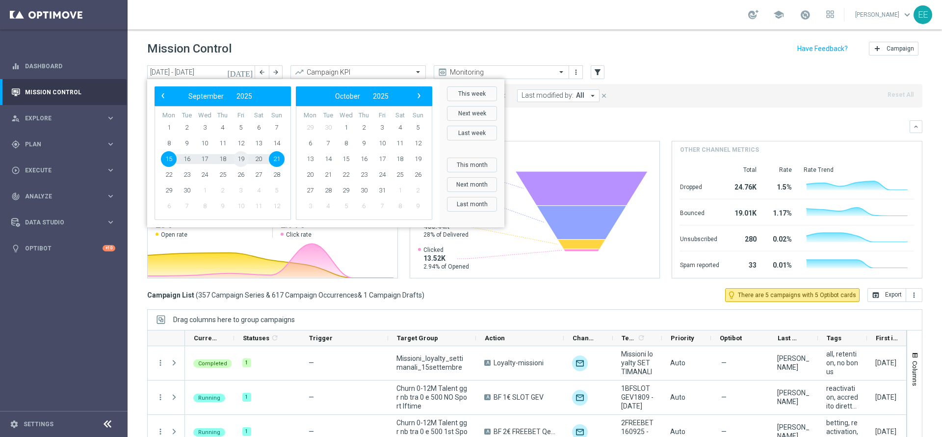
click at [239, 158] on span "19" at bounding box center [241, 159] width 16 height 16
click at [277, 161] on span "21" at bounding box center [277, 159] width 16 height 16
type input "[DATE] - [DATE]"
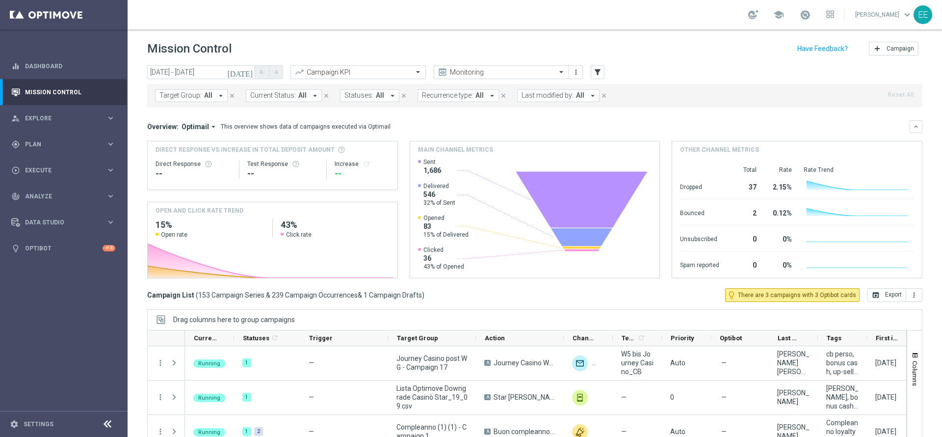
click at [548, 95] on span "Last modified by:" at bounding box center [548, 95] width 52 height 8
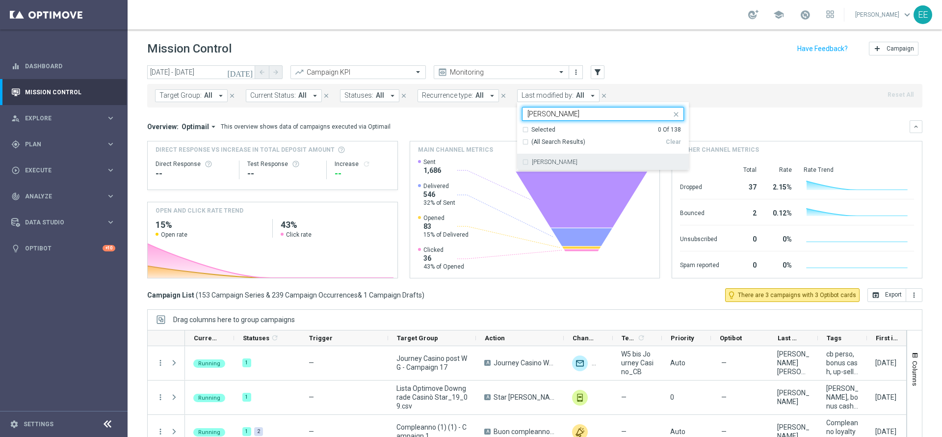
click at [597, 156] on div "[PERSON_NAME]" at bounding box center [603, 162] width 162 height 16
type input "ellena"
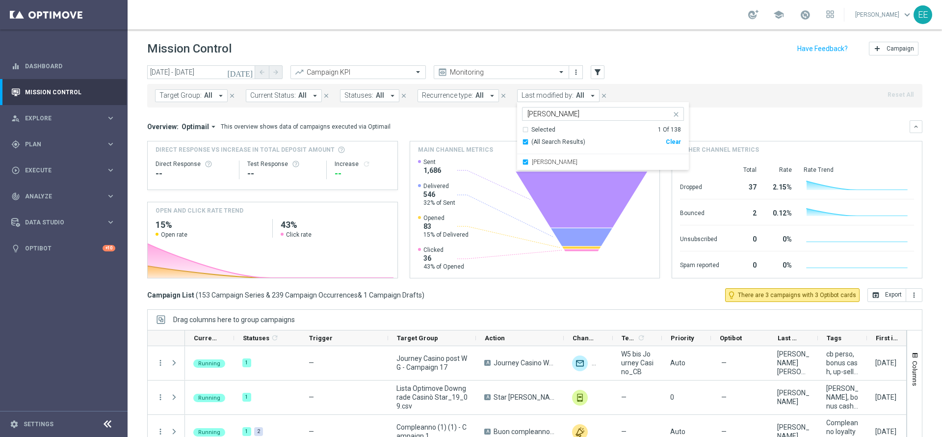
click at [704, 92] on div "Target Group: All arrow_drop_down close Current Status: All arrow_drop_down clo…" at bounding box center [535, 96] width 776 height 24
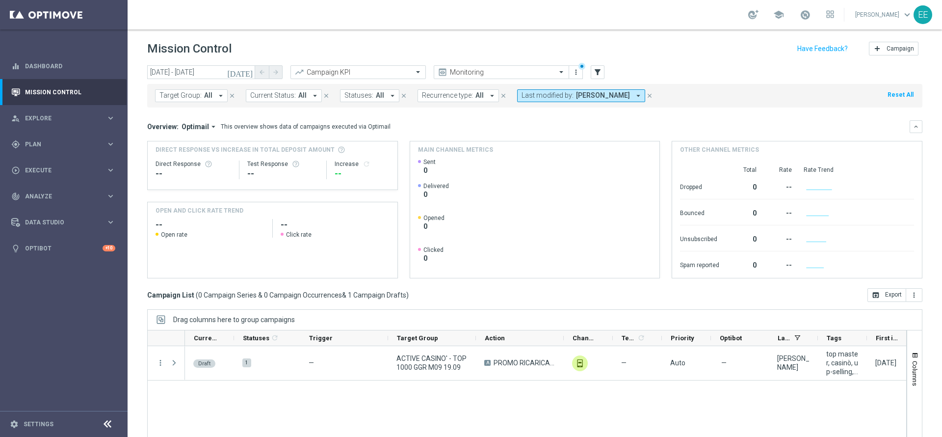
scroll to position [54, 0]
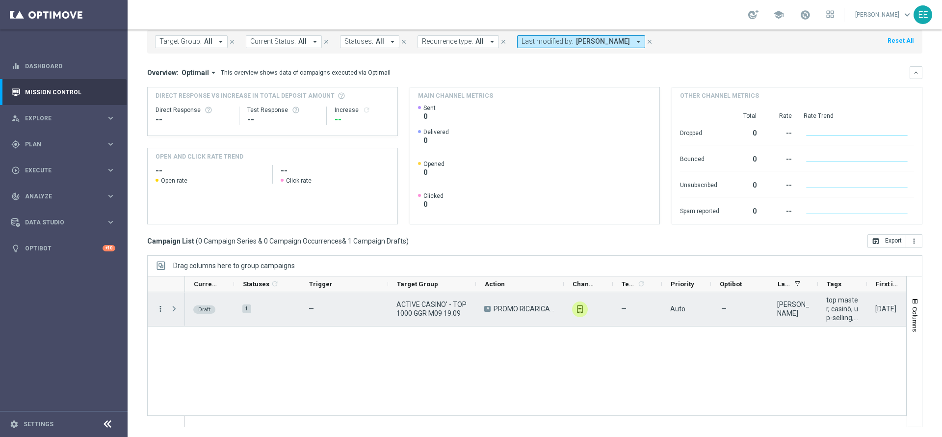
click at [161, 309] on icon "more_vert" at bounding box center [160, 308] width 9 height 9
click at [203, 351] on div "edit Edit" at bounding box center [220, 347] width 110 height 14
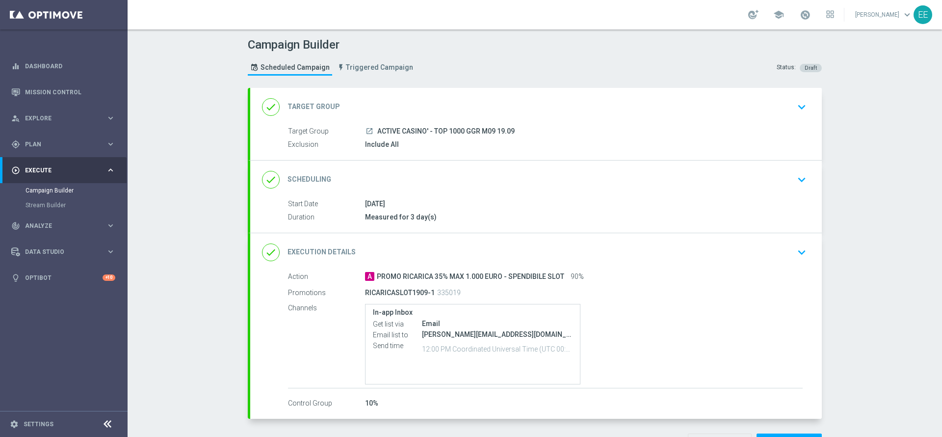
scroll to position [46, 0]
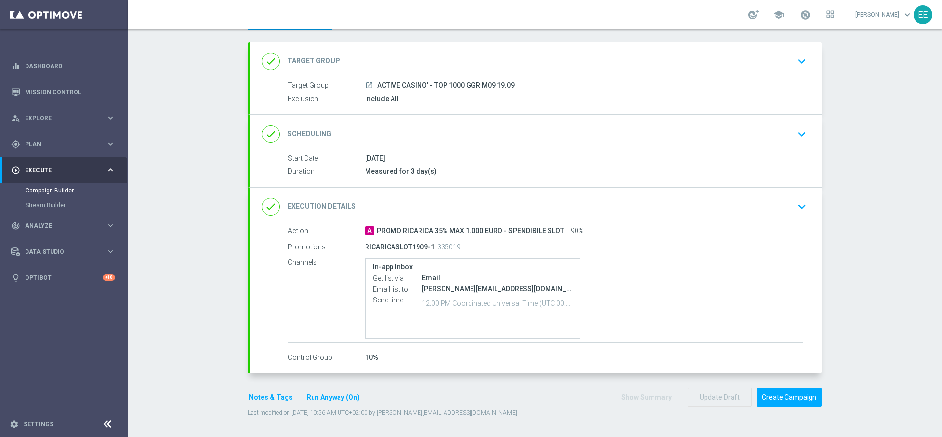
click at [711, 213] on div "done Execution Details keyboard_arrow_down" at bounding box center [536, 206] width 548 height 19
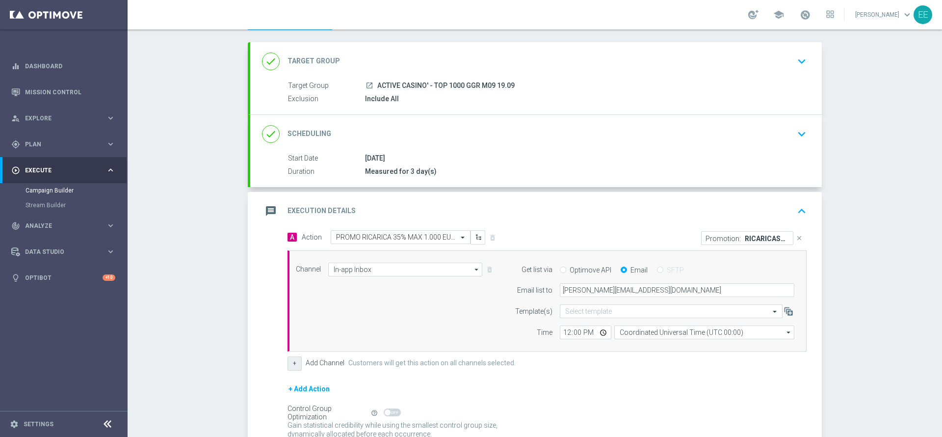
click at [291, 367] on button "+" at bounding box center [295, 363] width 14 height 14
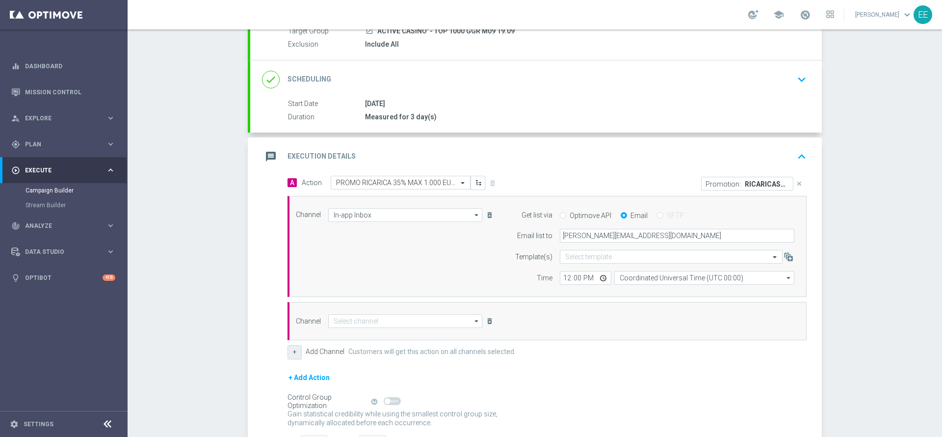
scroll to position [105, 0]
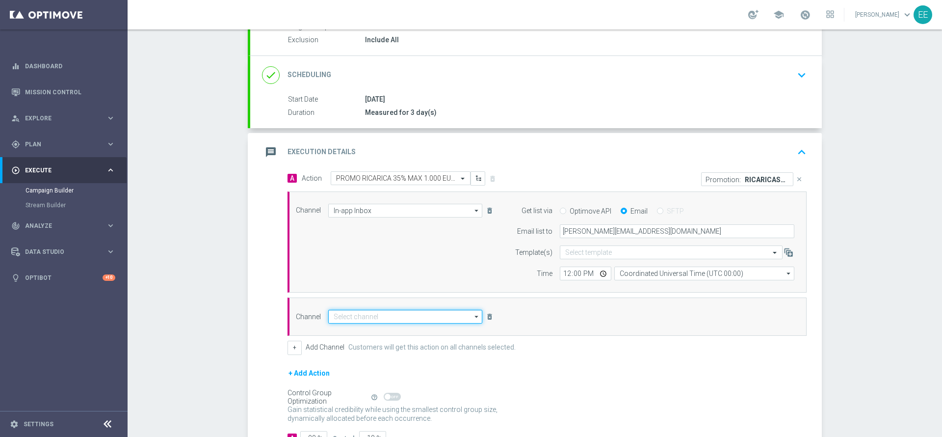
click at [425, 318] on input at bounding box center [405, 317] width 154 height 14
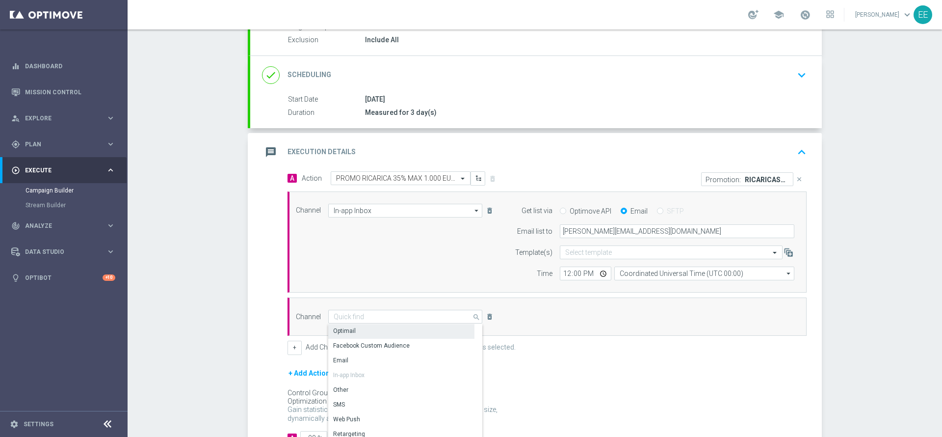
click at [376, 335] on div "Optimail" at bounding box center [401, 331] width 146 height 14
type input "Optimail"
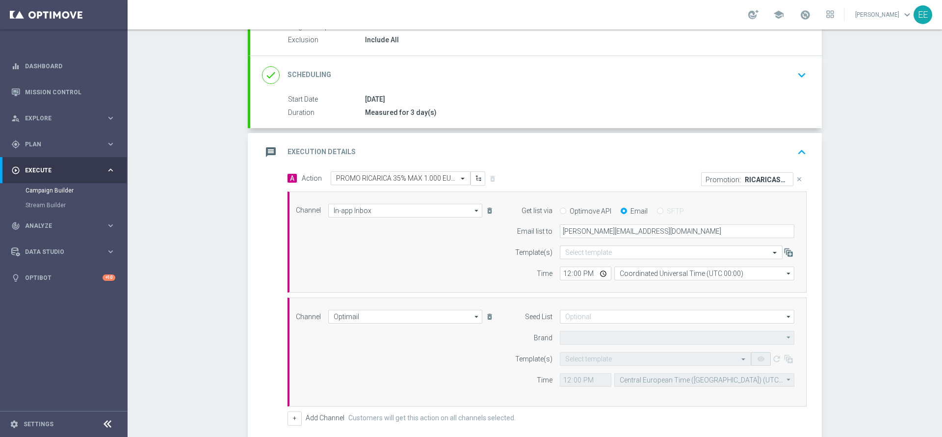
type input "Sisal Marketing"
click at [577, 356] on input "text" at bounding box center [645, 359] width 161 height 8
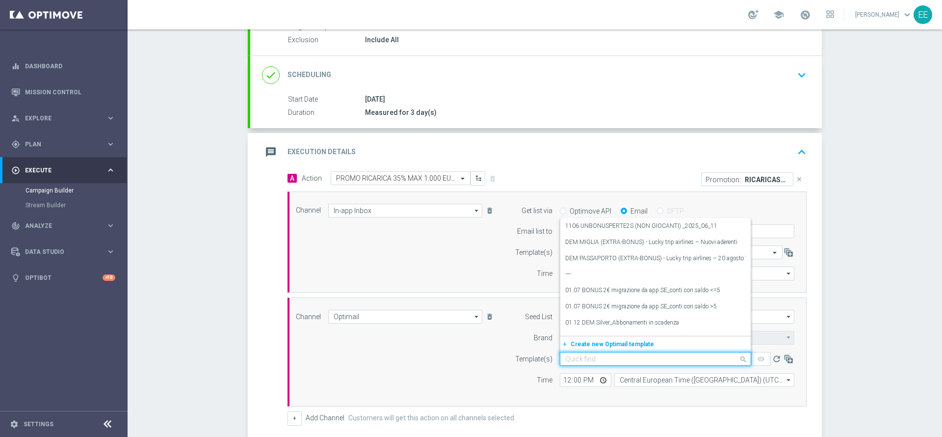
paste input "RICARICASLOT1909-1"
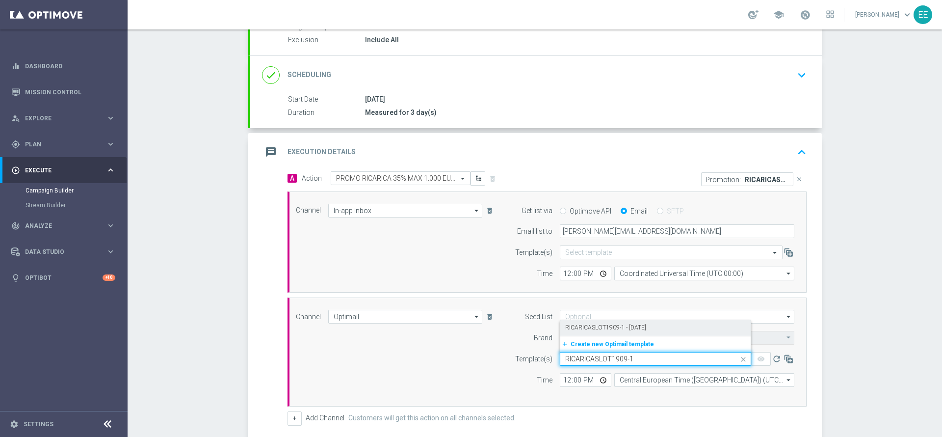
click at [646, 328] on label "RICARICASLOT1909-1 - [DATE]" at bounding box center [605, 327] width 81 height 8
type input "RICARICASLOT1909-1"
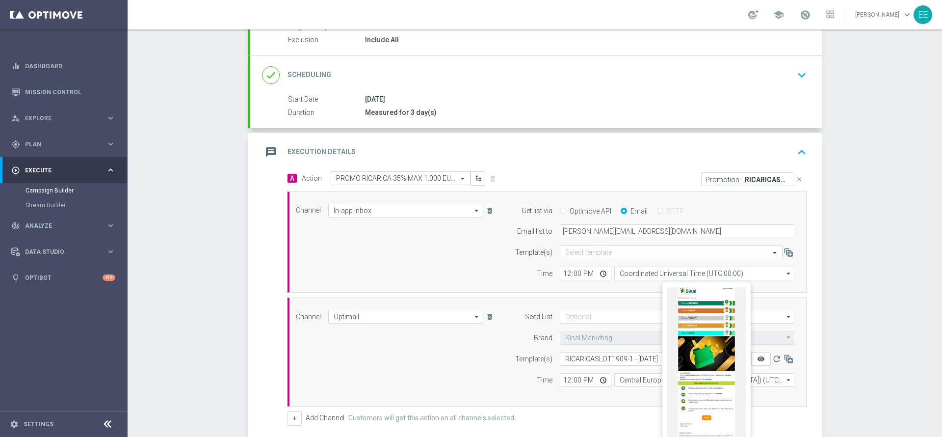
click at [757, 360] on icon "remove_red_eye" at bounding box center [761, 359] width 8 height 8
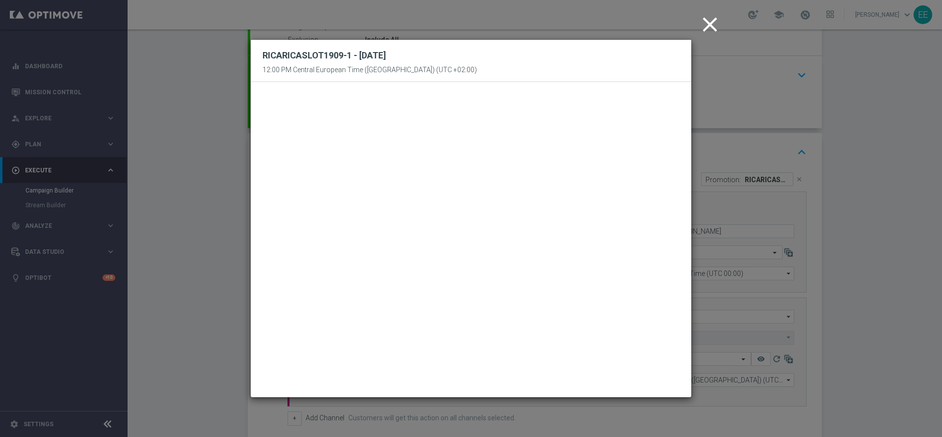
click at [708, 24] on icon "close" at bounding box center [710, 24] width 25 height 25
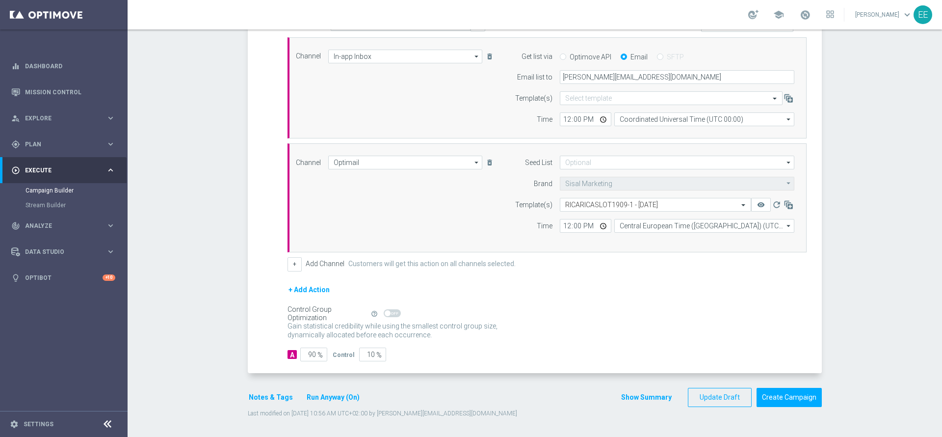
scroll to position [259, 0]
click at [783, 396] on button "Create Campaign" at bounding box center [789, 396] width 65 height 19
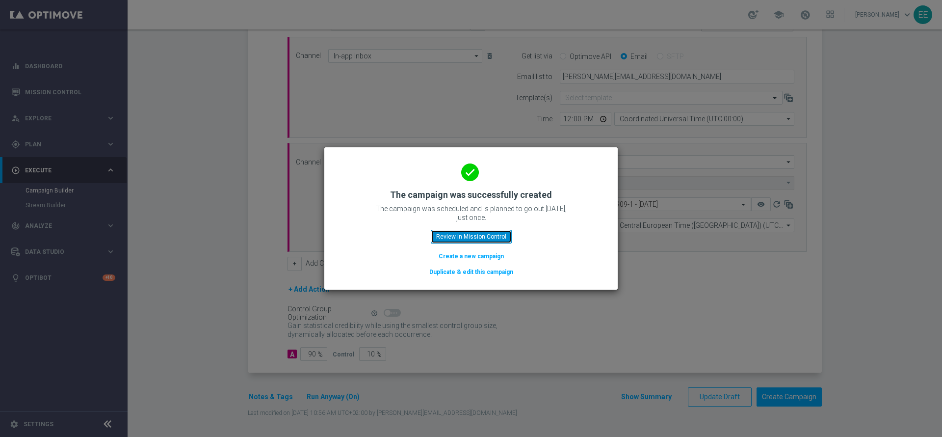
click at [489, 235] on button "Review in Mission Control" at bounding box center [471, 237] width 81 height 14
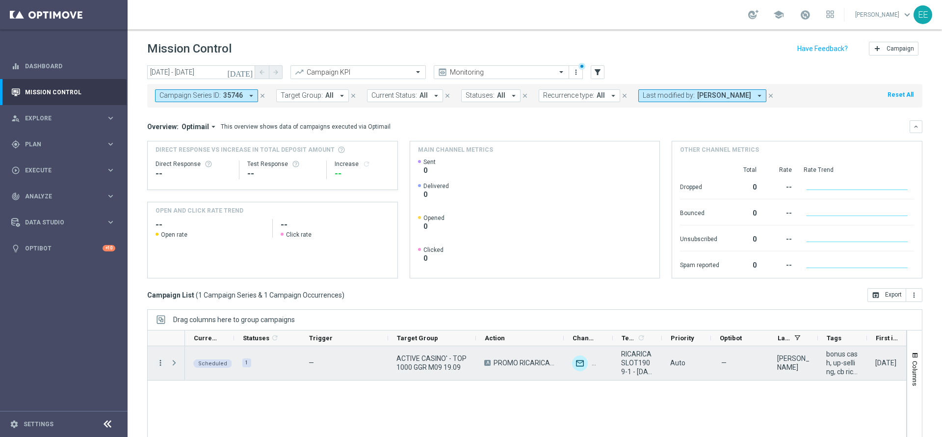
click at [160, 361] on icon "more_vert" at bounding box center [160, 362] width 9 height 9
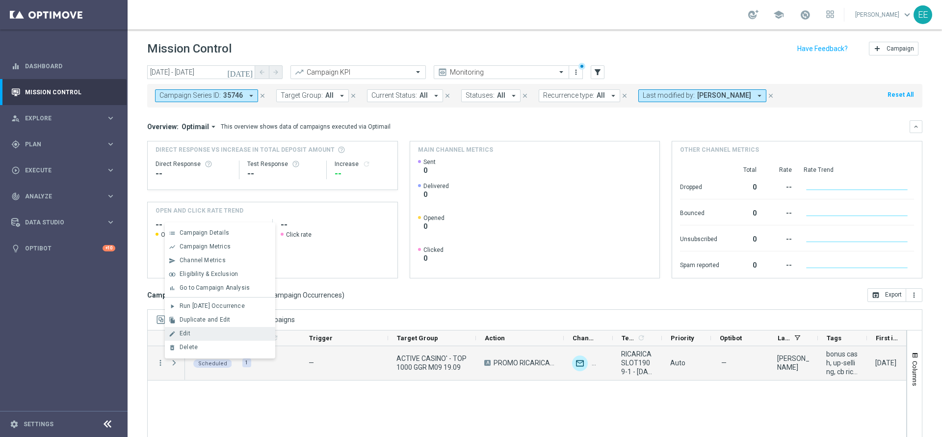
click at [214, 332] on div "Edit" at bounding box center [225, 333] width 91 height 7
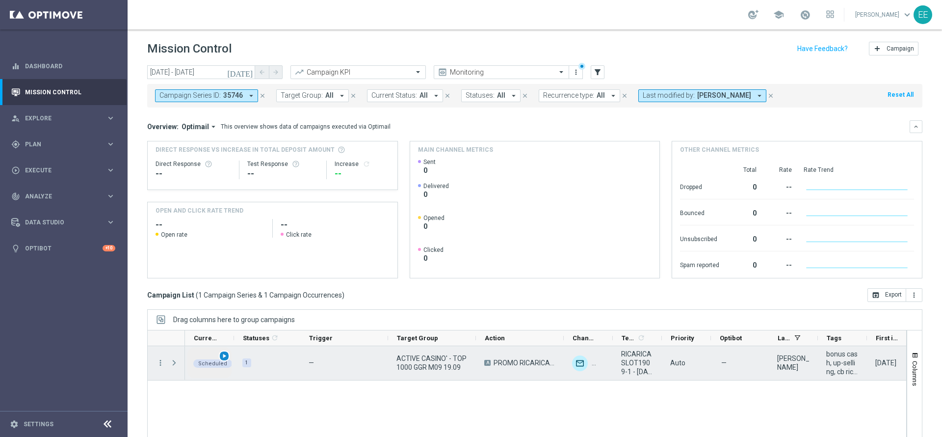
click at [226, 356] on span "play_arrow" at bounding box center [224, 355] width 7 height 7
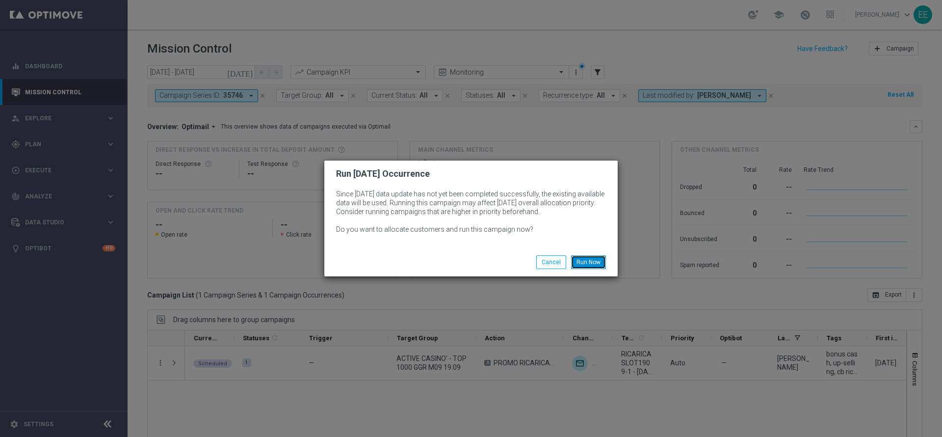
click at [587, 263] on button "Run Now" at bounding box center [588, 262] width 35 height 14
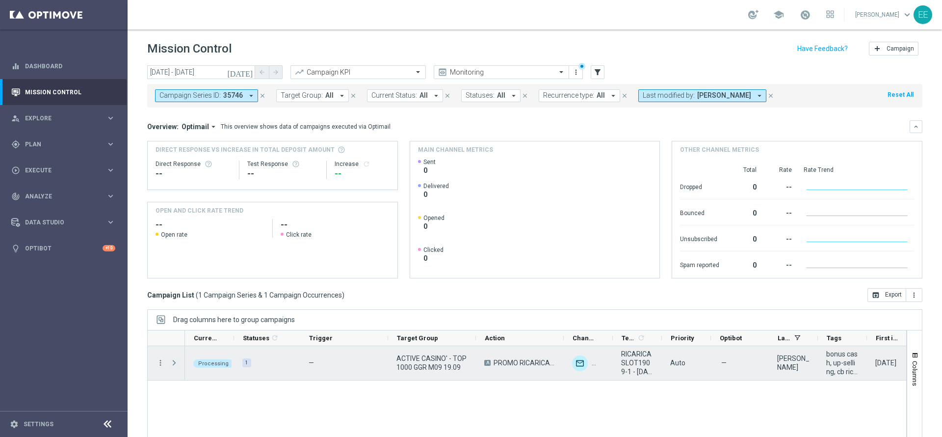
click at [175, 364] on span "Press SPACE to select this row." at bounding box center [174, 363] width 9 height 8
click at [0, 0] on span "Press SPACE to select this row." at bounding box center [0, 0] width 0 height 0
click at [175, 364] on span "Press SPACE to select this row." at bounding box center [174, 363] width 9 height 8
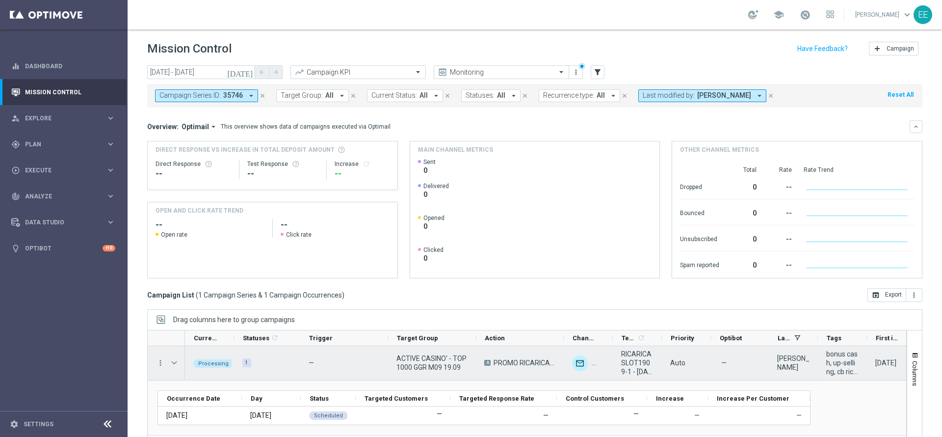
click at [424, 361] on span "ACTIVE CASINO' - TOP 1000 GGR M09 19.09" at bounding box center [432, 363] width 71 height 18
click at [174, 361] on span "Press SPACE to select this row." at bounding box center [174, 363] width 9 height 8
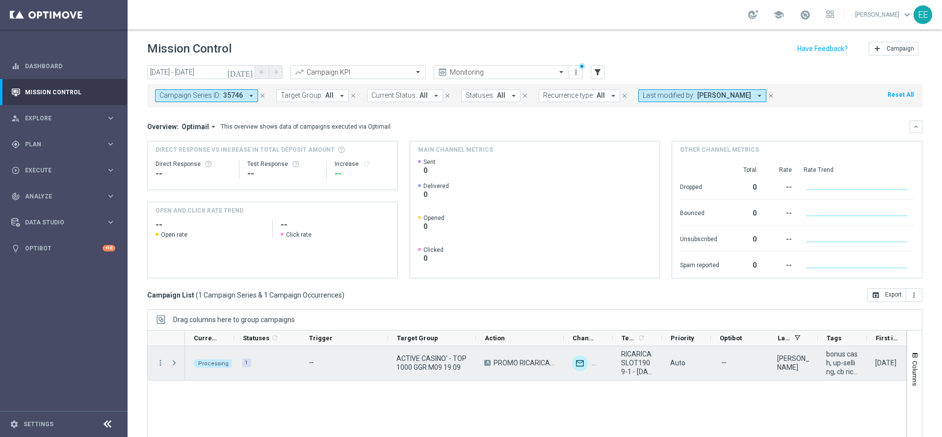
click at [174, 361] on span "Press SPACE to select this row." at bounding box center [174, 363] width 9 height 8
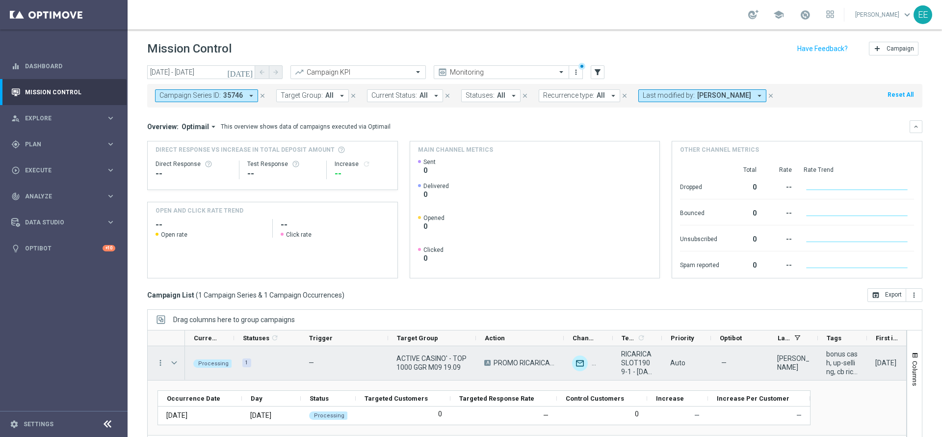
click at [174, 361] on span "Press SPACE to select this row." at bounding box center [174, 363] width 9 height 8
click at [0, 0] on span "Press SPACE to select this row." at bounding box center [0, 0] width 0 height 0
click at [169, 358] on div "Press SPACE to select this row." at bounding box center [175, 363] width 20 height 34
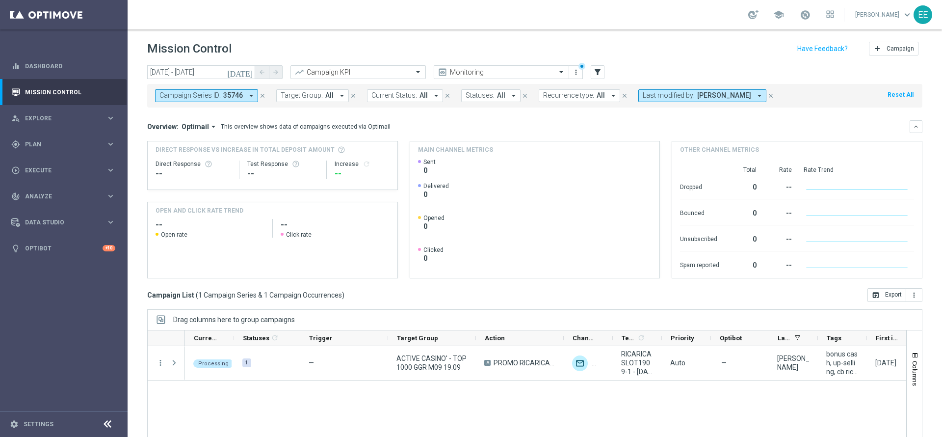
scroll to position [54, 0]
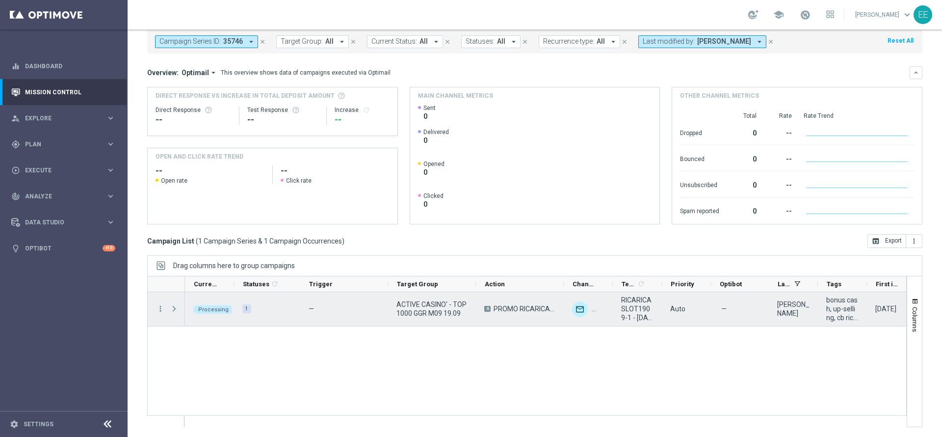
click at [173, 307] on span "Press SPACE to select this row." at bounding box center [174, 309] width 9 height 8
click at [0, 0] on span "Press SPACE to select this row." at bounding box center [0, 0] width 0 height 0
click at [173, 307] on span "Press SPACE to select this row." at bounding box center [174, 309] width 9 height 8
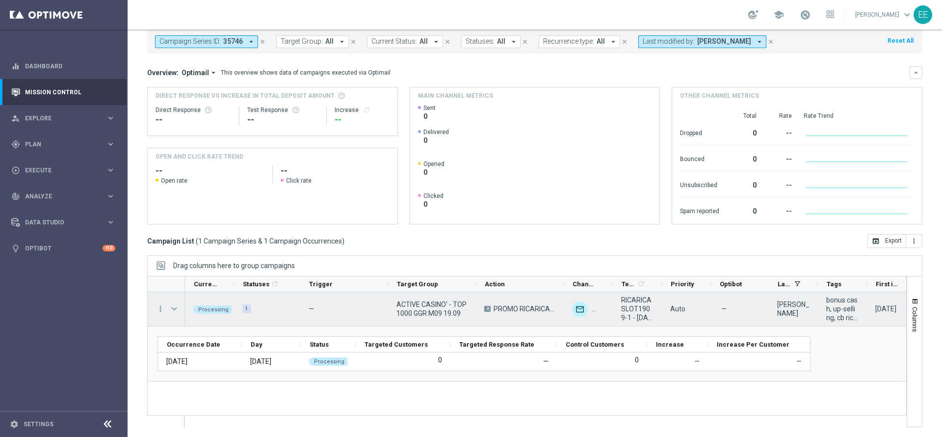
click at [173, 307] on span "Press SPACE to select this row." at bounding box center [174, 309] width 9 height 8
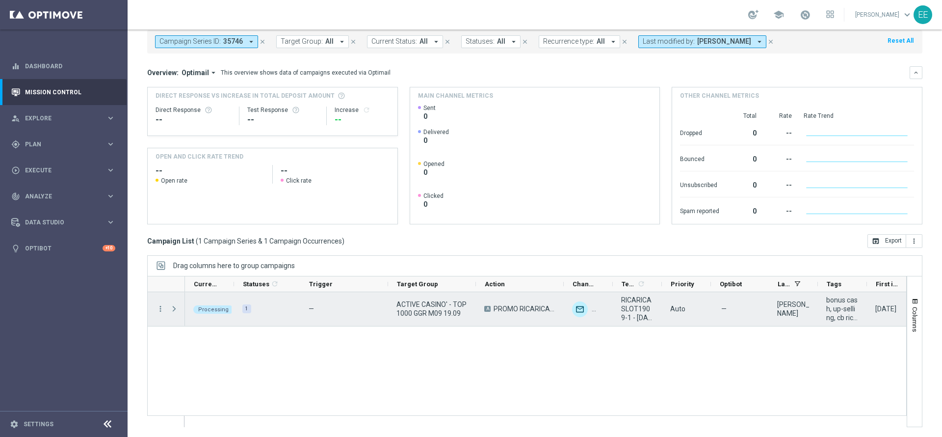
click at [173, 307] on span "Press SPACE to select this row." at bounding box center [174, 309] width 9 height 8
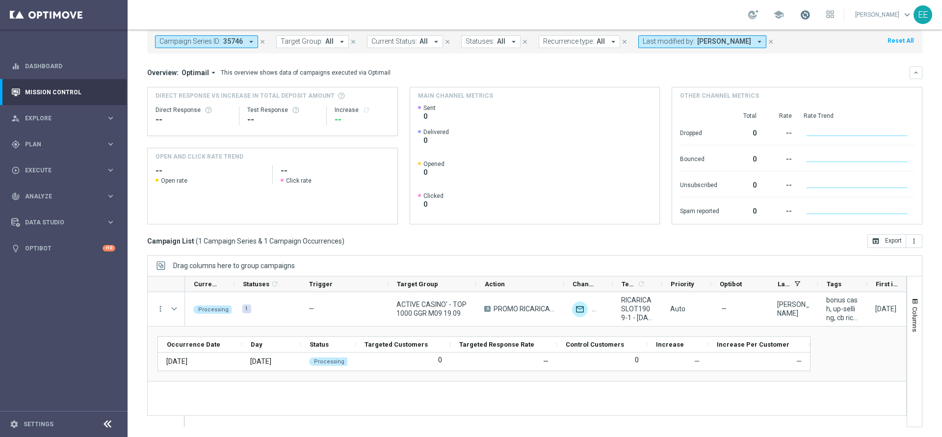
click at [809, 18] on span at bounding box center [805, 14] width 11 height 11
click at [27, 163] on div "play_circle_outline Execute keyboard_arrow_right" at bounding box center [63, 170] width 127 height 26
click at [63, 189] on link "Campaign Builder" at bounding box center [64, 191] width 77 height 8
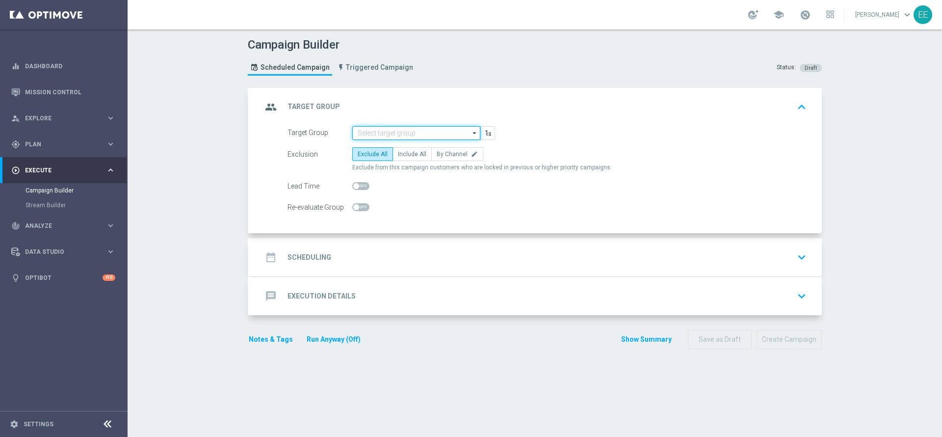
click at [402, 134] on input at bounding box center [416, 133] width 128 height 14
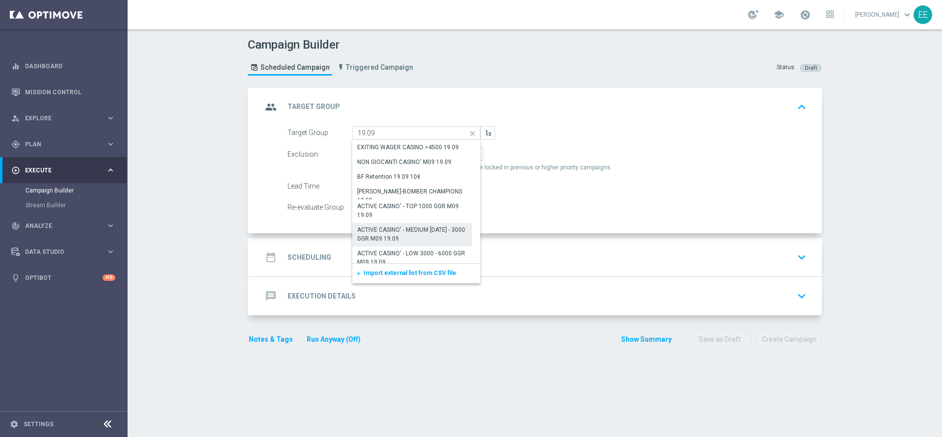
click at [404, 225] on div "ACTIVE CASINO' - MEDIUM [DATE] - 3000 GGR M09 19.09" at bounding box center [412, 234] width 120 height 23
type input "ACTIVE CASINO' - MEDIUM [DATE] - 3000 GGR M09 19.09"
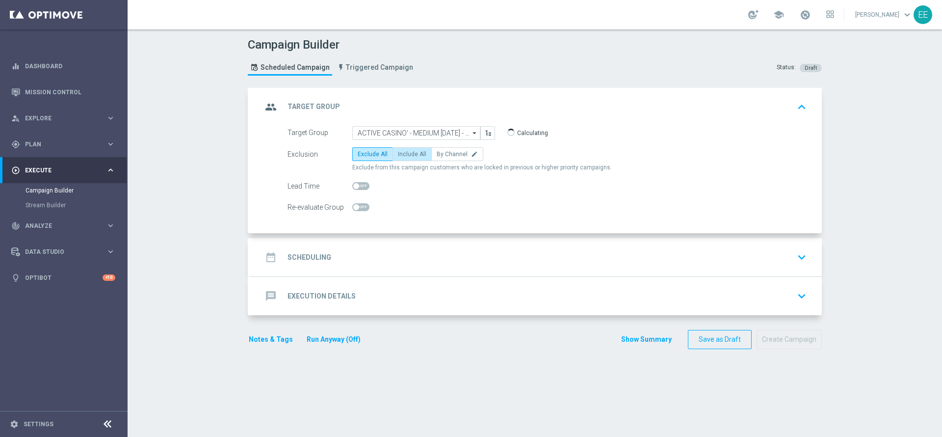
click at [404, 155] on span "Include All" at bounding box center [412, 154] width 28 height 7
click at [404, 155] on input "Include All" at bounding box center [401, 156] width 6 height 6
radio input "true"
click at [368, 261] on div "date_range Scheduling keyboard_arrow_down" at bounding box center [536, 257] width 548 height 19
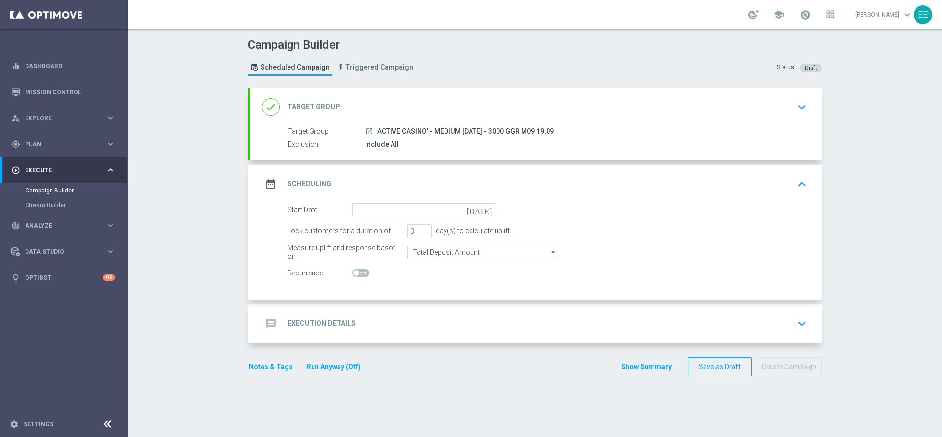
click at [382, 218] on form "Start Date today Lock customers for a duration of 3 day(s) to calculate uplift.…" at bounding box center [547, 241] width 519 height 77
click at [369, 210] on input at bounding box center [423, 210] width 143 height 14
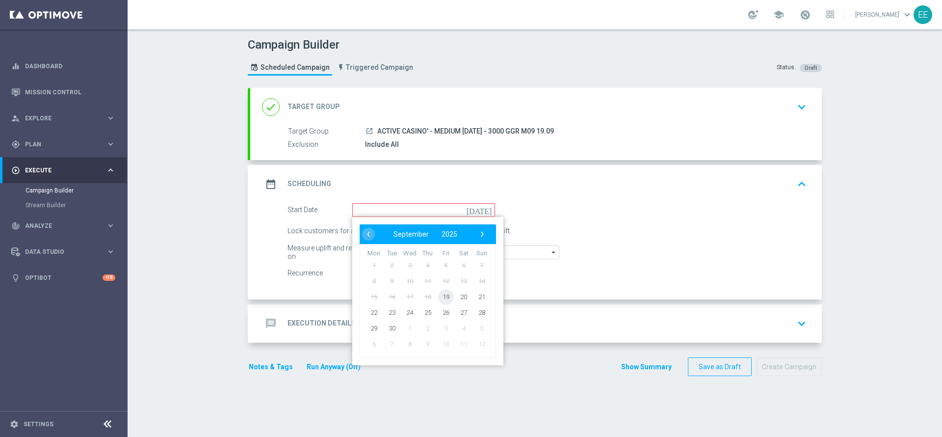
click at [441, 299] on span "19" at bounding box center [446, 297] width 16 height 16
type input "19 Sep 2025"
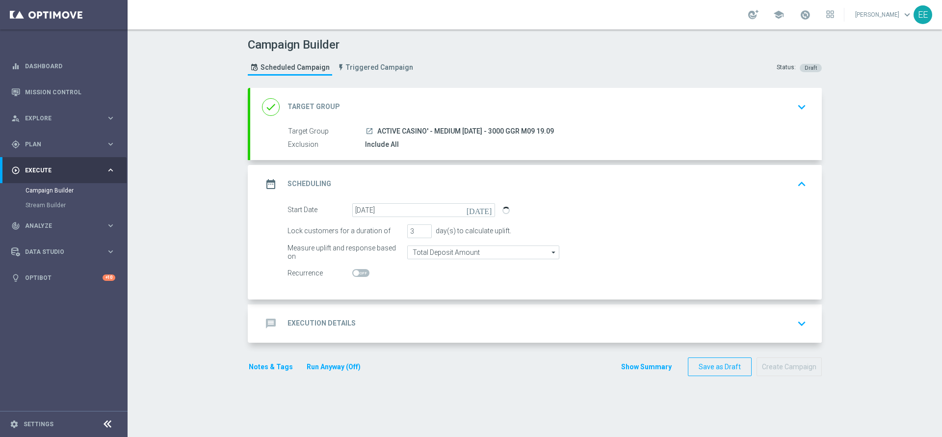
click at [368, 324] on div "message Execution Details keyboard_arrow_down" at bounding box center [536, 323] width 548 height 19
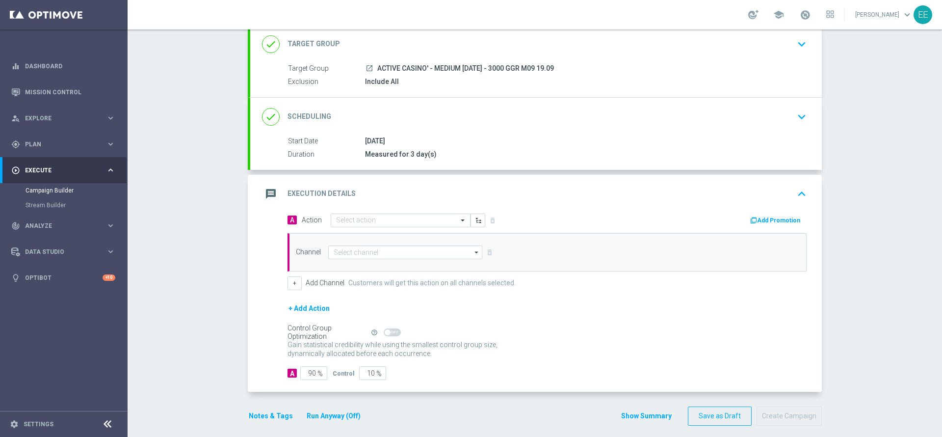
scroll to position [63, 0]
click at [342, 222] on input "text" at bounding box center [390, 220] width 109 height 8
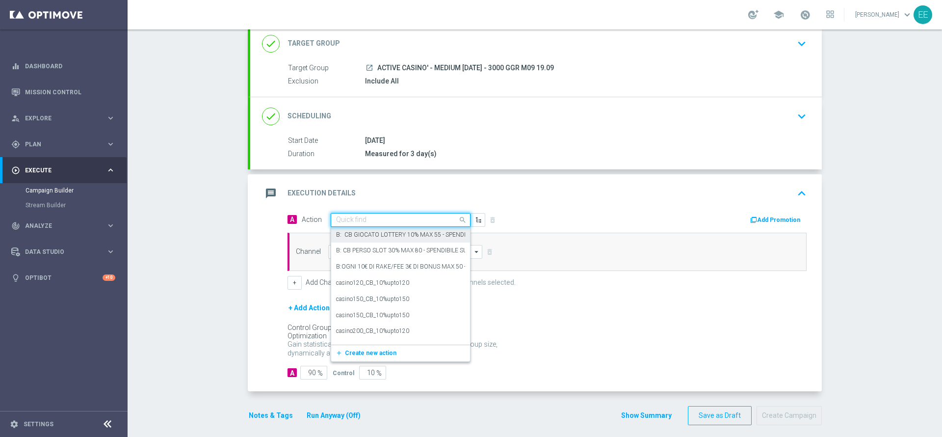
click at [358, 222] on input "text" at bounding box center [390, 220] width 109 height 8
paste input "PROMO RICARICA 50% MAX 300 EURO - SPENDIBILE SLOT"
type input "PROMO RICARICA 50% MAX 300 EURO - SPENDIBILE SLOT"
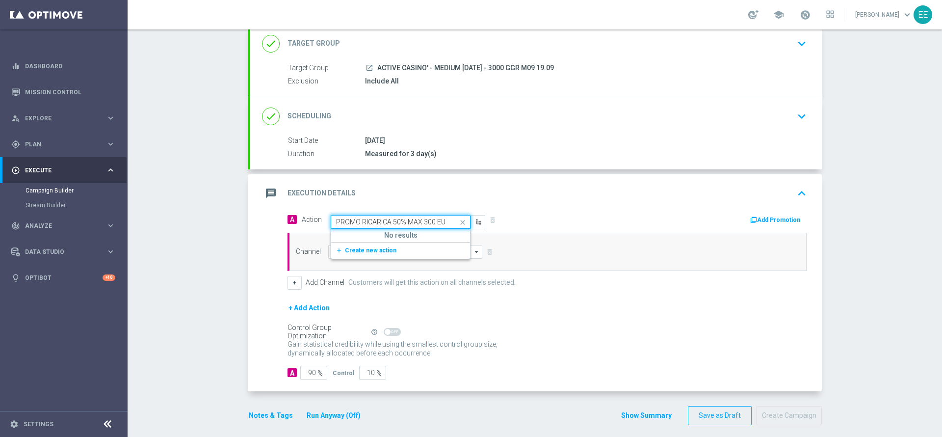
scroll to position [0, 69]
click at [357, 247] on span "Create new action" at bounding box center [371, 250] width 52 height 7
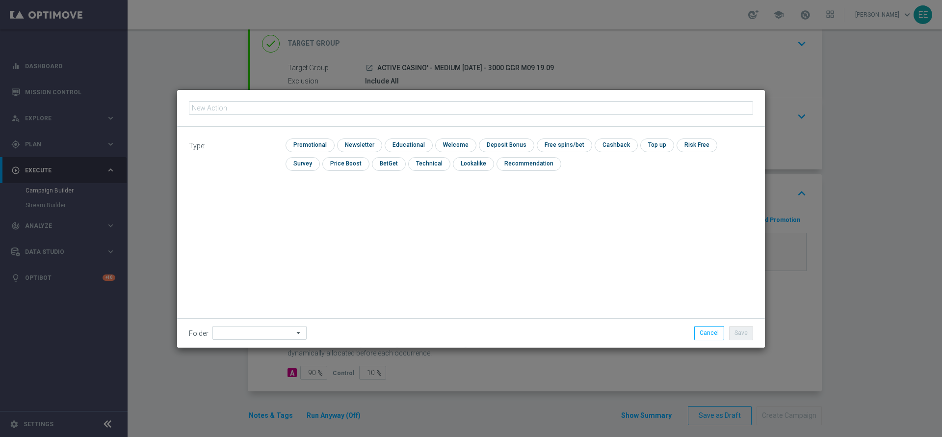
click at [351, 108] on input "text" at bounding box center [471, 108] width 564 height 14
type input "PROMO RICARICA 50% MAX 300 EURO - SPENDIBILE SLOT"
click at [304, 140] on input "checkbox" at bounding box center [309, 144] width 47 height 13
checkbox input "true"
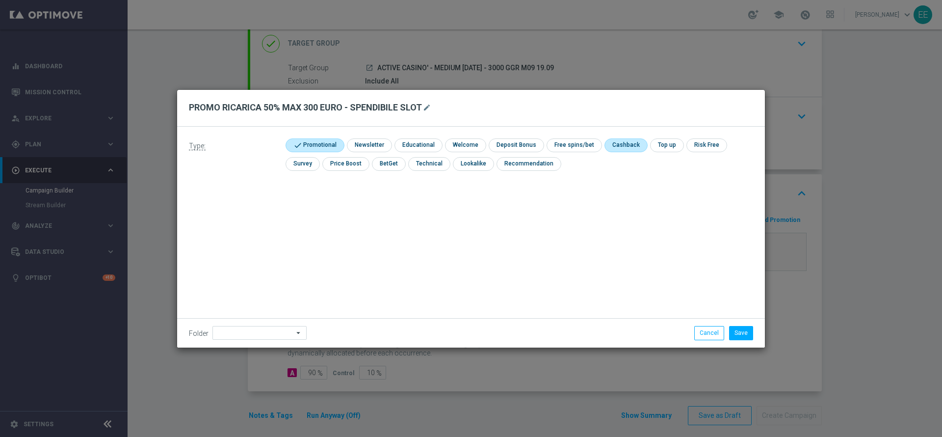
click at [620, 140] on input "checkbox" at bounding box center [625, 144] width 41 height 13
click at [241, 336] on input at bounding box center [260, 333] width 94 height 14
click at [621, 139] on input "checkbox" at bounding box center [630, 144] width 51 height 13
checkbox input "false"
click at [508, 145] on input "checkbox" at bounding box center [515, 144] width 53 height 13
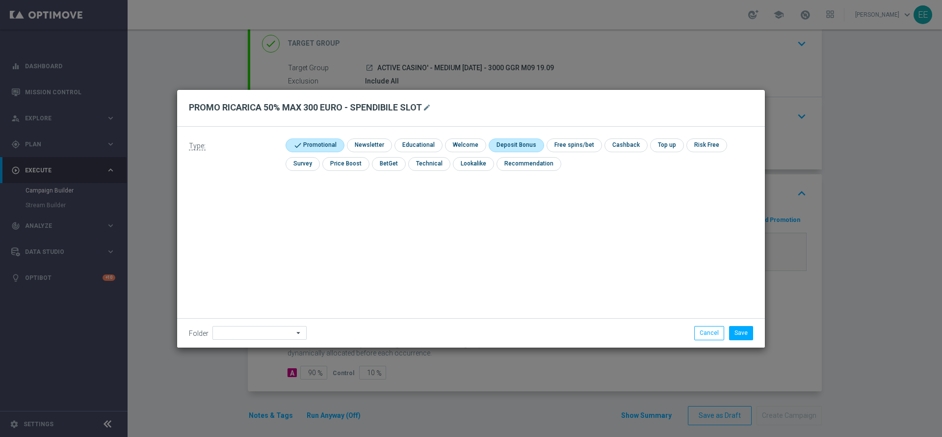
checkbox input "true"
click at [254, 328] on input at bounding box center [260, 333] width 94 height 14
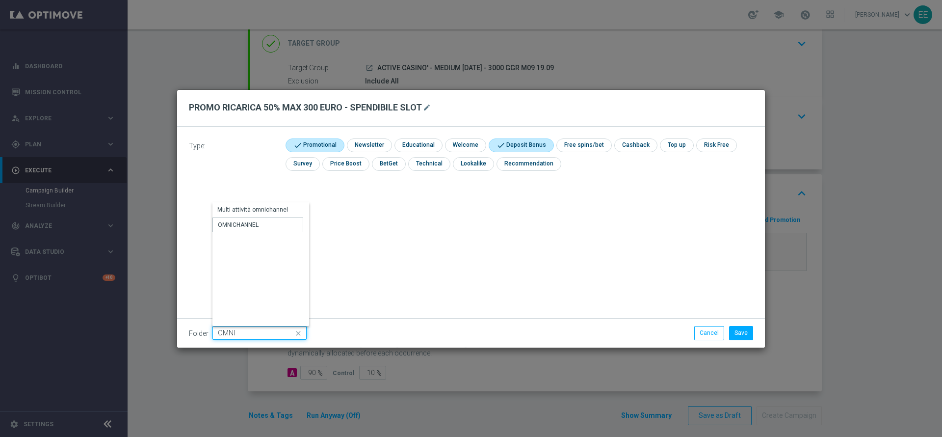
type input "OMNICHANNEL"
click at [748, 331] on button "Save" at bounding box center [741, 333] width 24 height 14
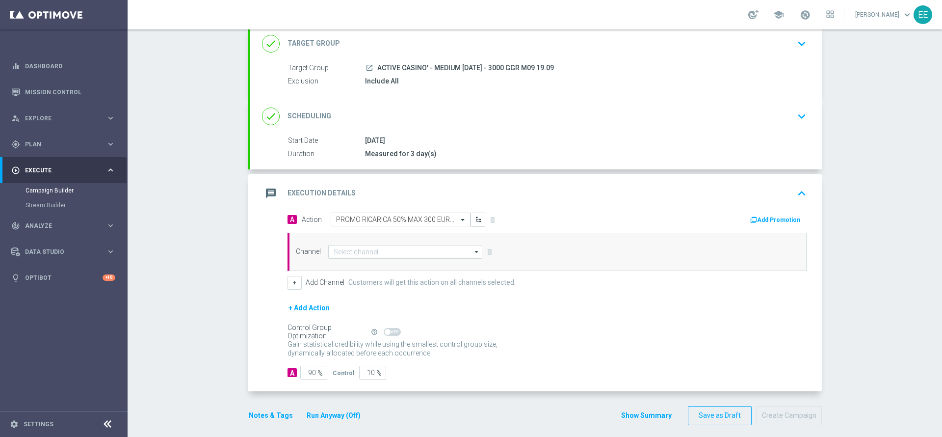
click at [776, 220] on button "Add Promotion" at bounding box center [776, 219] width 54 height 11
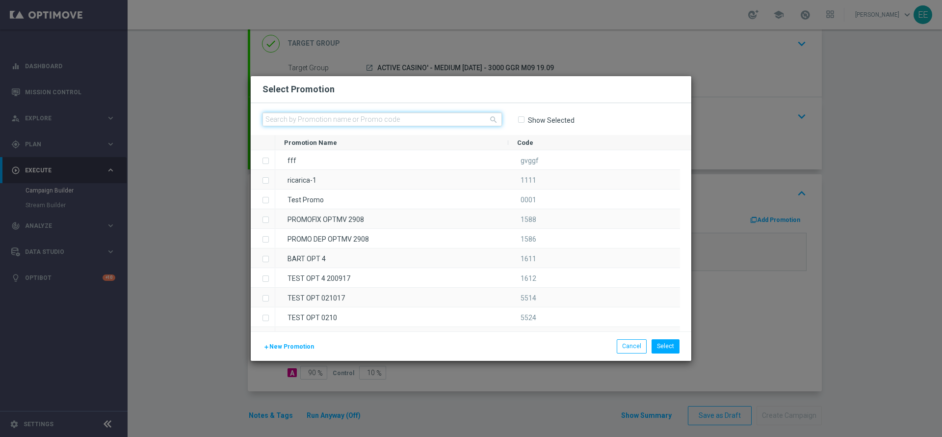
click at [329, 121] on input "text" at bounding box center [383, 119] width 240 height 14
paste input "RICARICASLOT1909-1"
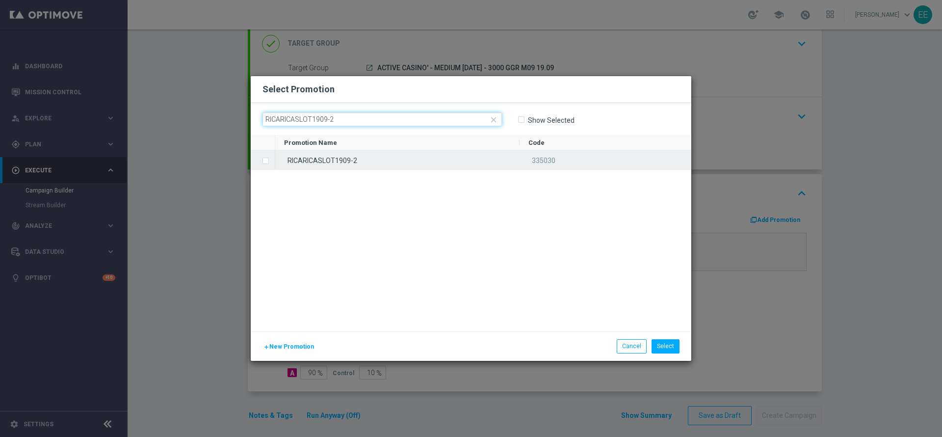
type input "RICARICASLOT1909-2"
click at [347, 161] on div "RICARICASLOT1909-2" at bounding box center [397, 159] width 244 height 19
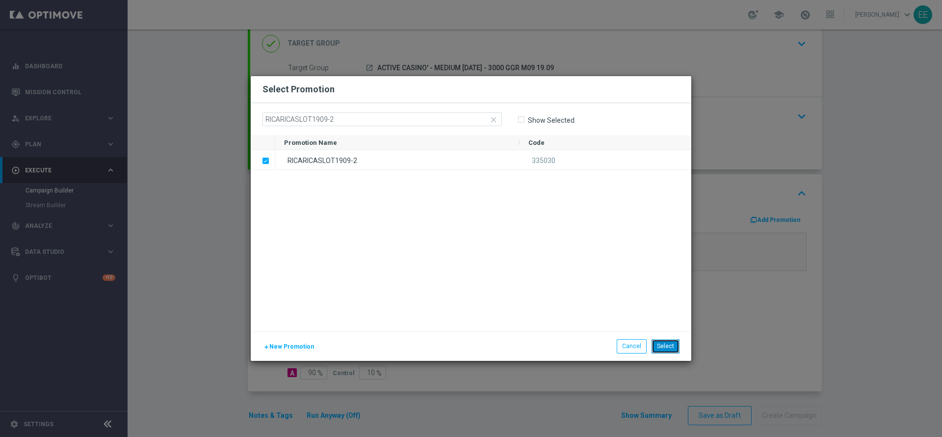
click at [672, 342] on button "Select" at bounding box center [666, 346] width 28 height 14
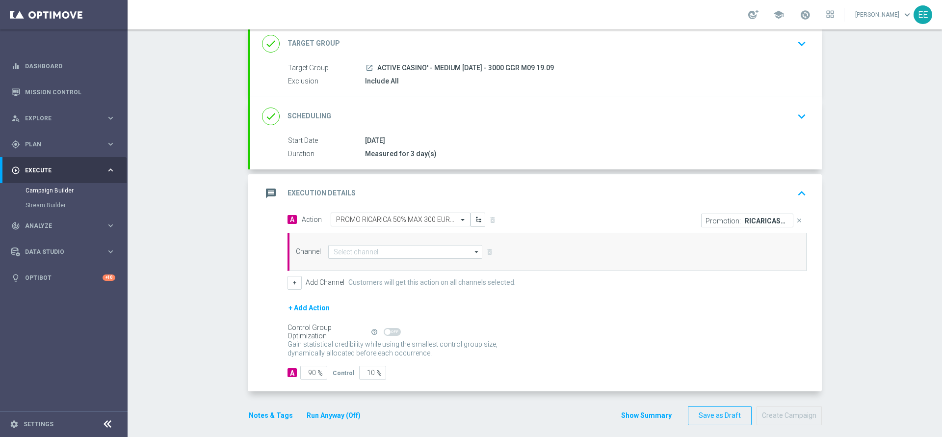
click at [388, 244] on div "Channel arrow_drop_down Drag here to set row groups Drag here to set column lab…" at bounding box center [547, 252] width 519 height 38
click at [377, 251] on input at bounding box center [405, 252] width 154 height 14
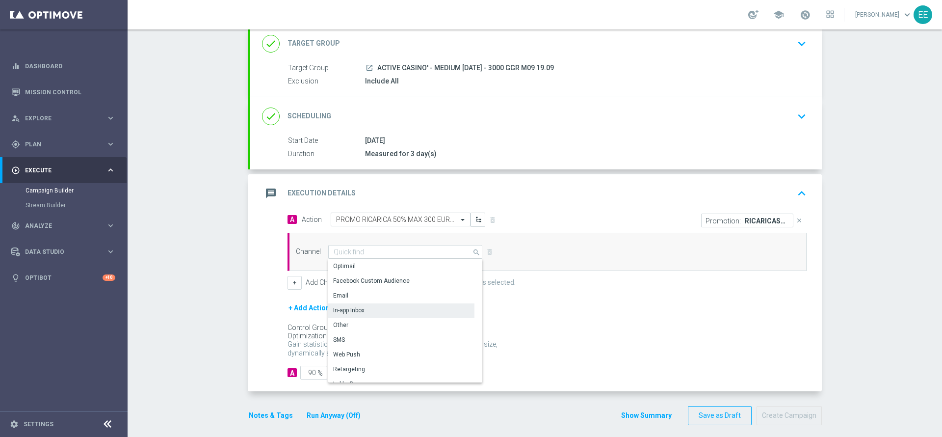
click at [371, 304] on div "In-app Inbox" at bounding box center [401, 310] width 146 height 14
type input "In-app Inbox"
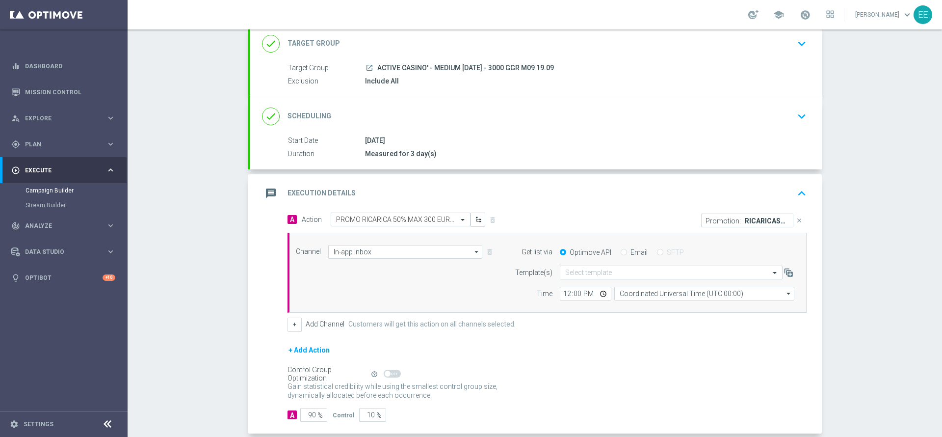
click at [621, 251] on input "Email" at bounding box center [624, 253] width 6 height 6
radio input "true"
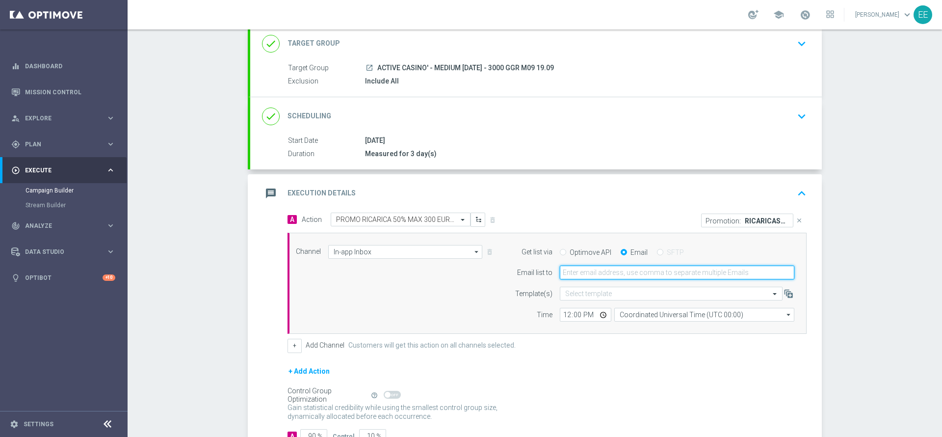
click at [613, 272] on input "email" at bounding box center [677, 273] width 235 height 14
type input "edoardo.ellena@sisal.it"
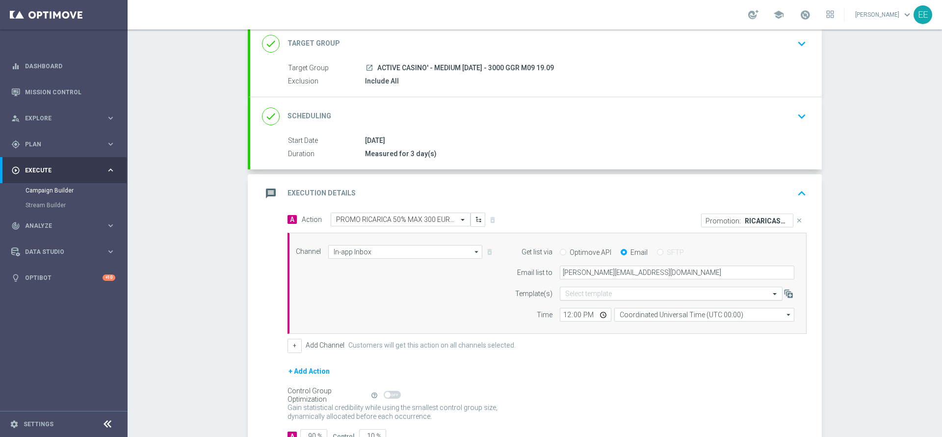
click at [587, 297] on input "text" at bounding box center [661, 294] width 192 height 8
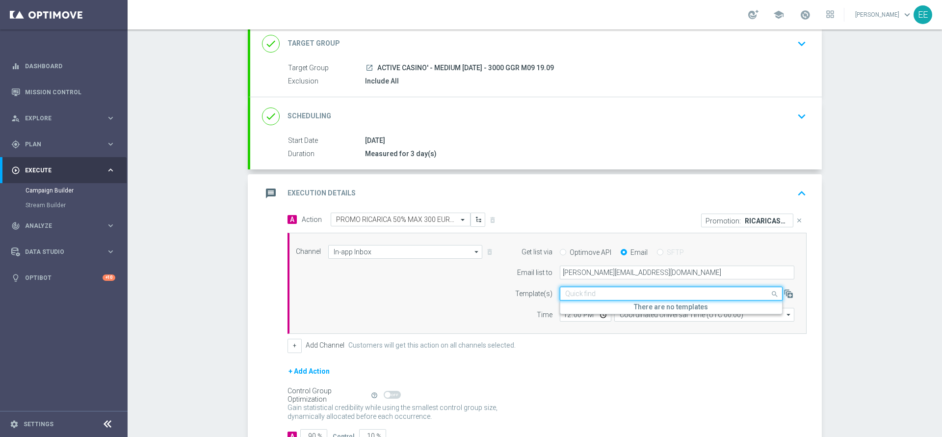
click at [604, 366] on div "+ Add Action" at bounding box center [547, 377] width 519 height 25
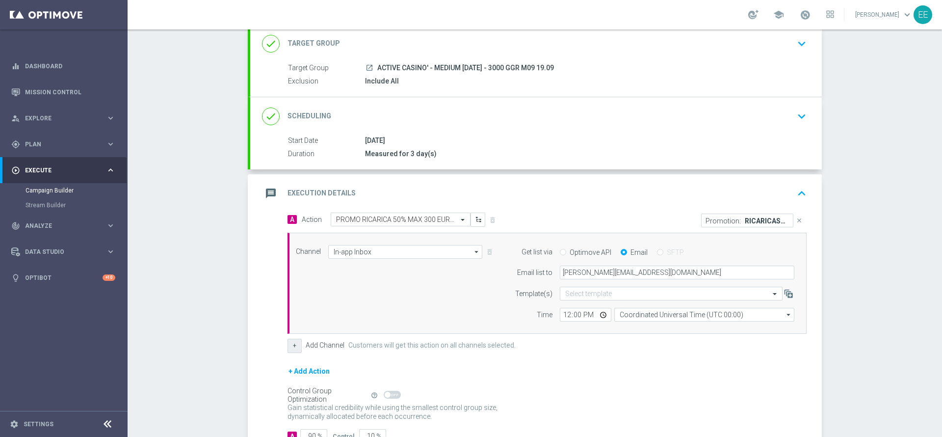
click at [288, 344] on button "+" at bounding box center [295, 346] width 14 height 14
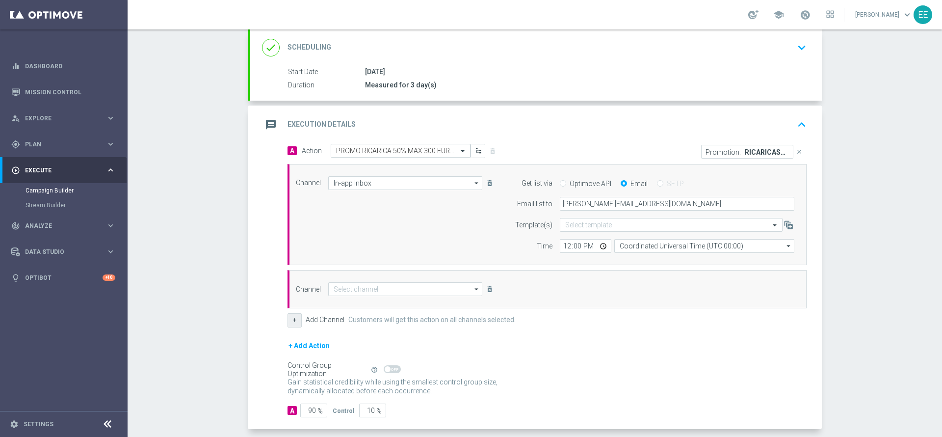
scroll to position [134, 0]
click at [370, 293] on input at bounding box center [405, 287] width 154 height 14
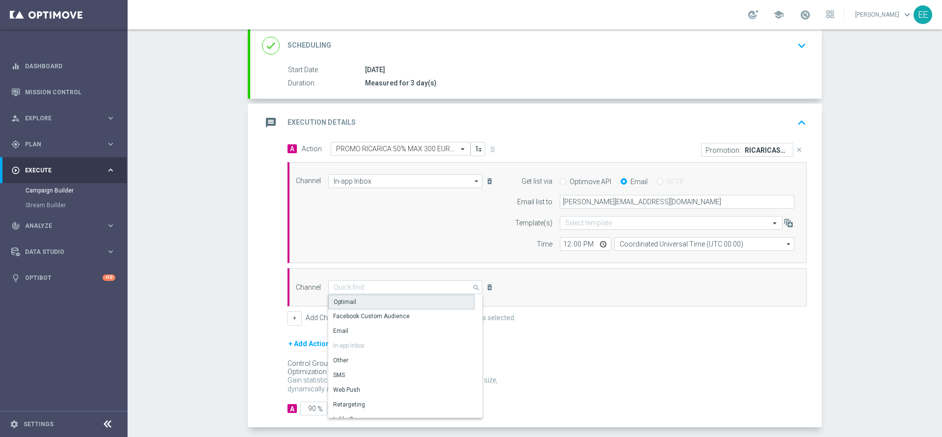
click at [368, 304] on div "Optimail" at bounding box center [401, 301] width 146 height 15
type input "Optimail"
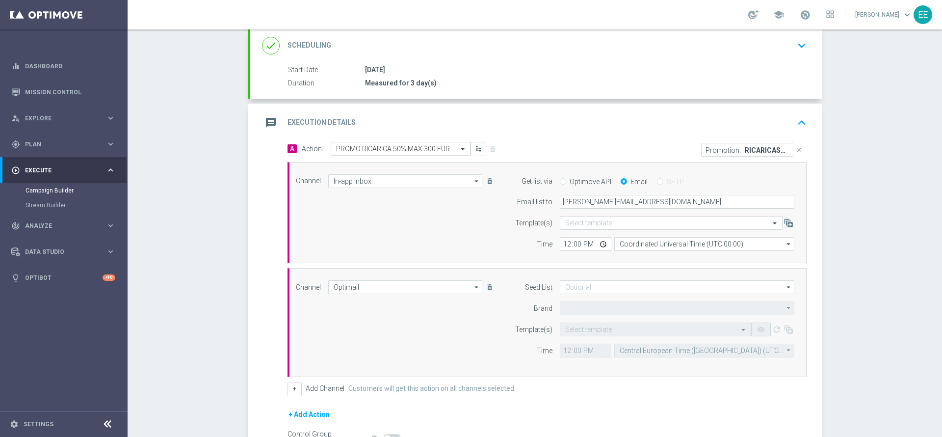
type input "Sisal Marketing"
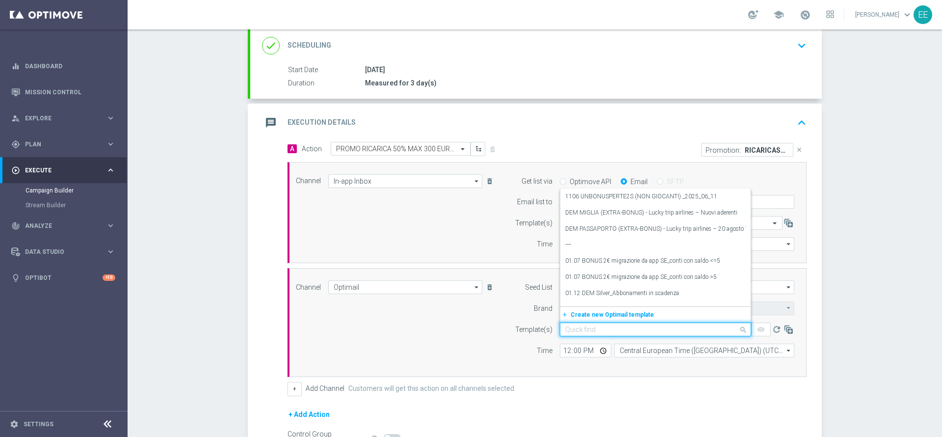
click at [562, 334] on div "Quick find" at bounding box center [655, 329] width 191 height 14
paste input "RICARICASLOT1909-1"
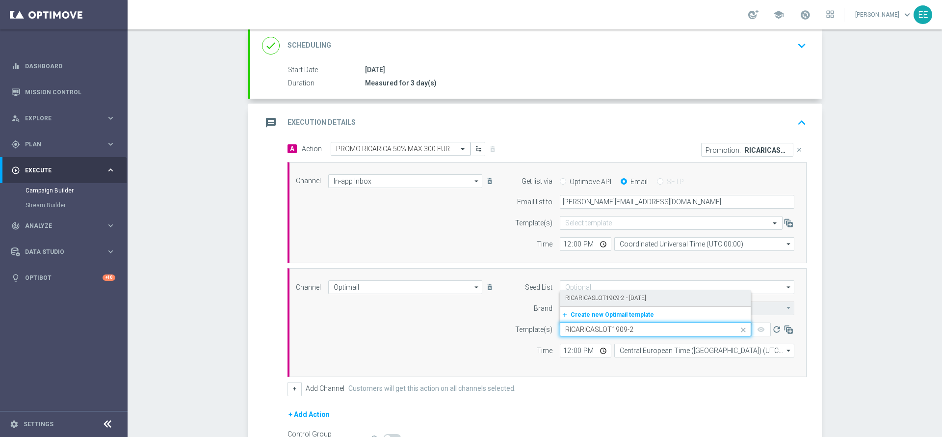
click at [668, 291] on div "RICARICASLOT1909-2 - [DATE]" at bounding box center [655, 298] width 181 height 16
type input "RICARICASLOT1909-2"
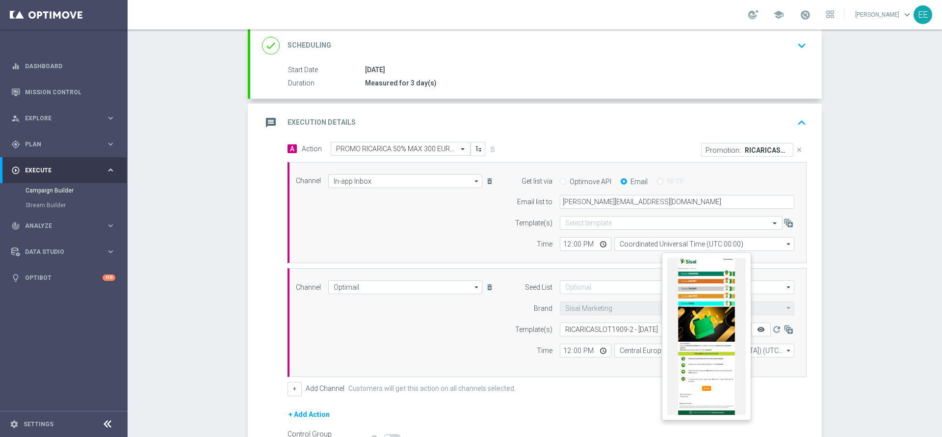
click at [757, 331] on icon "remove_red_eye" at bounding box center [761, 329] width 8 height 8
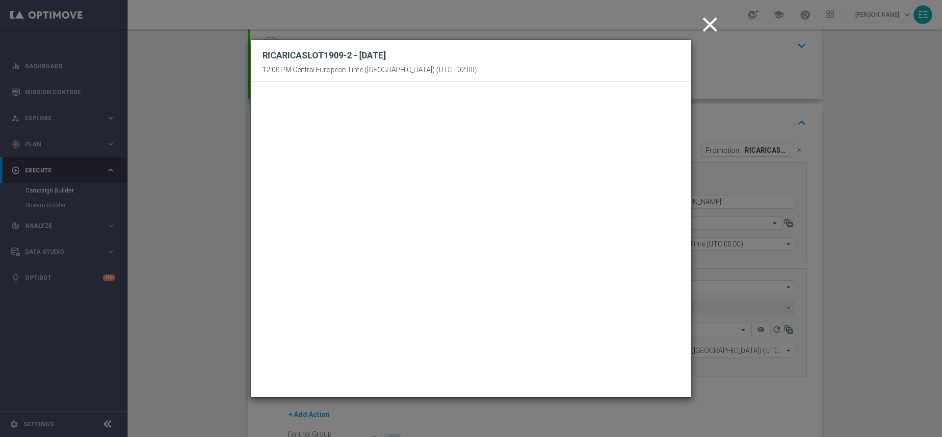
click at [706, 20] on icon "close" at bounding box center [710, 24] width 25 height 25
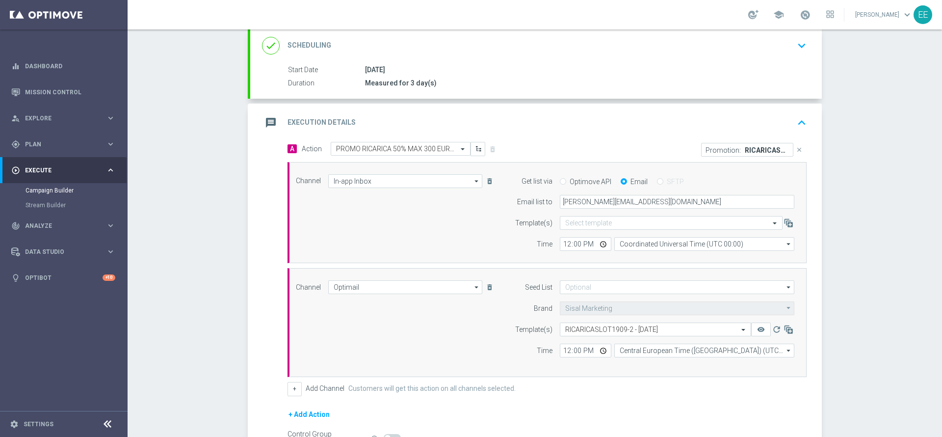
scroll to position [248, 0]
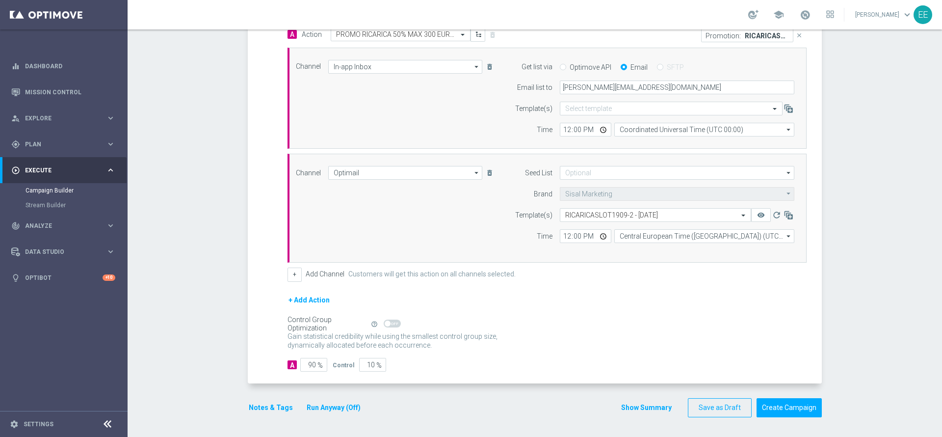
click at [272, 403] on button "Notes & Tags" at bounding box center [271, 407] width 46 height 12
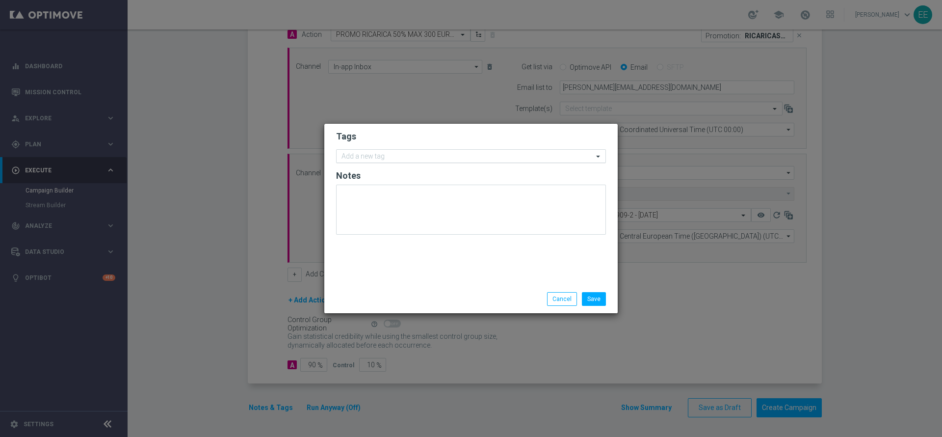
click at [403, 156] on input "text" at bounding box center [468, 157] width 252 height 8
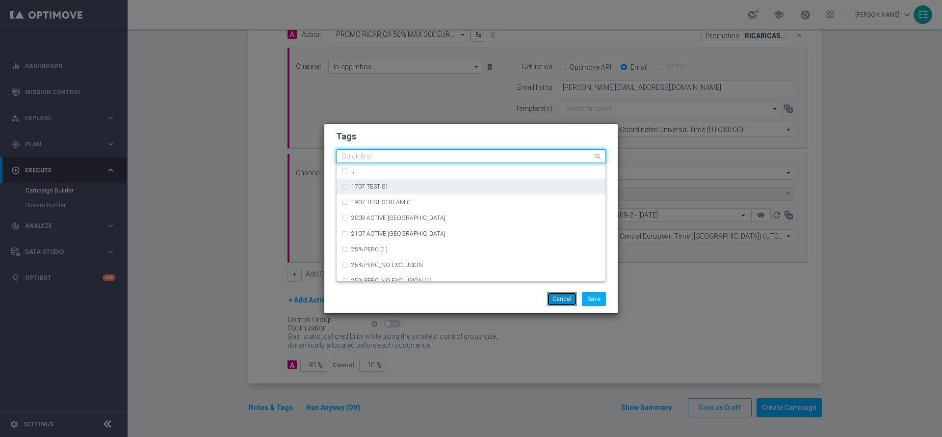
click at [566, 304] on button "Cancel" at bounding box center [562, 299] width 30 height 14
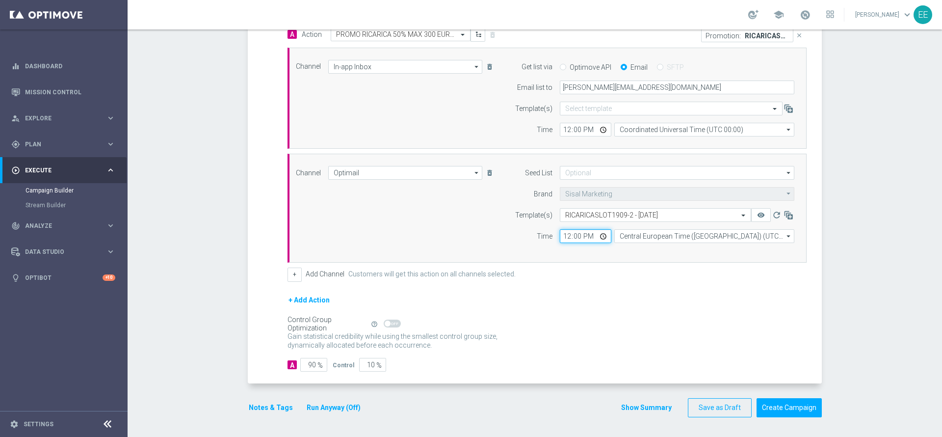
click at [562, 236] on input "12:00" at bounding box center [586, 236] width 52 height 14
type input "18:00"
click at [260, 408] on button "Notes & Tags" at bounding box center [271, 407] width 46 height 12
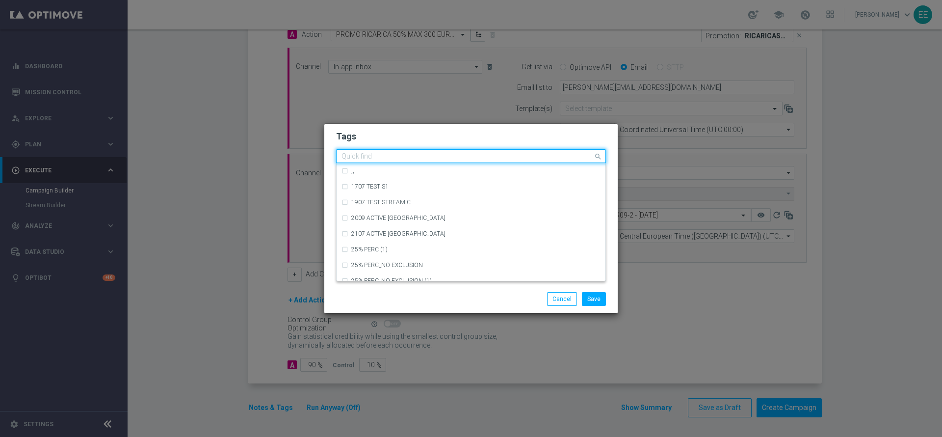
click at [410, 154] on input "text" at bounding box center [468, 157] width 252 height 8
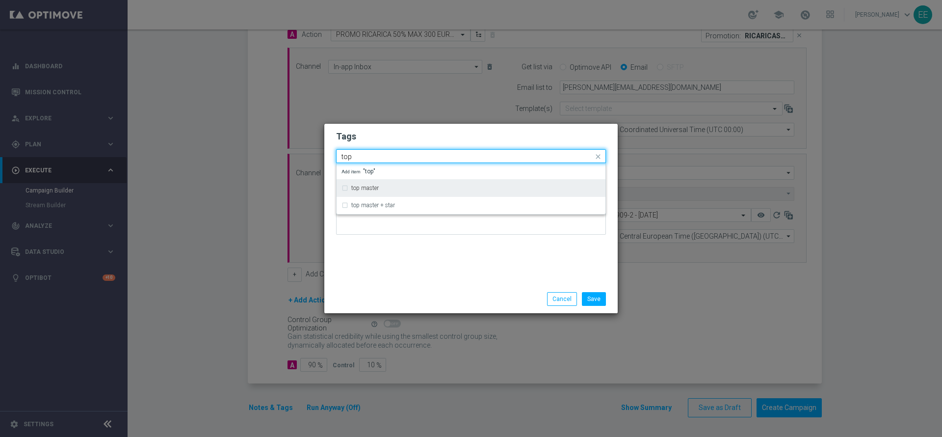
click at [376, 185] on label "top master" at bounding box center [364, 188] width 27 height 6
type input "top"
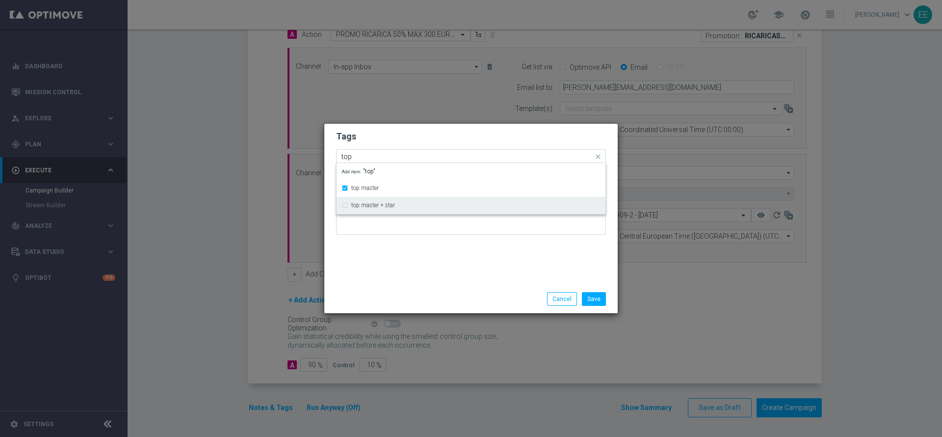
click at [455, 201] on div "top master + star" at bounding box center [471, 205] width 259 height 16
click at [435, 200] on div "top master + star" at bounding box center [471, 205] width 259 height 16
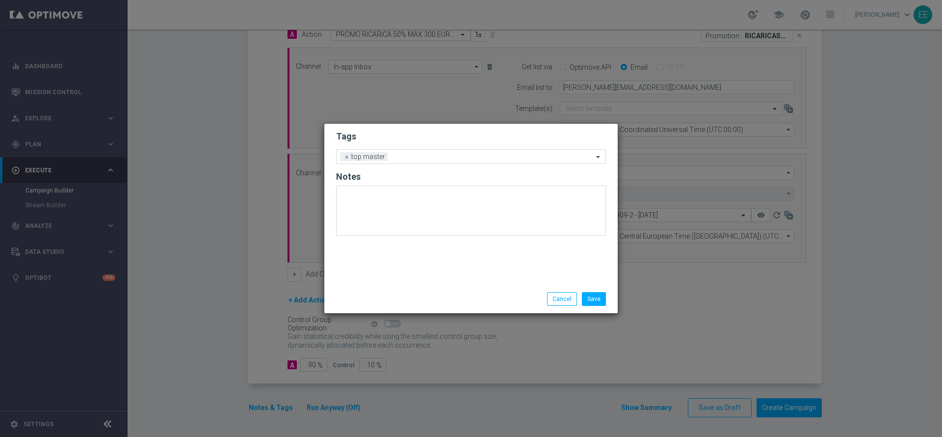
click at [419, 243] on div "Tags Add a new tag × top master Notes" at bounding box center [471, 204] width 294 height 161
click at [470, 150] on div "Add a new tag × top master" at bounding box center [465, 157] width 257 height 14
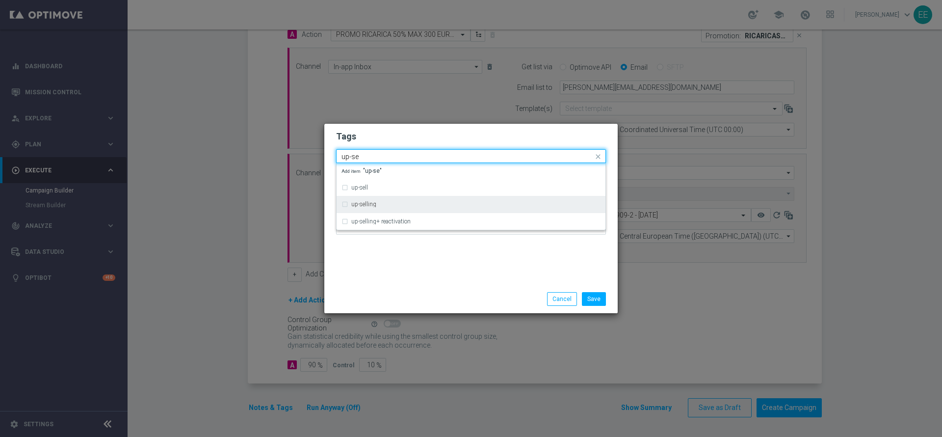
click at [403, 205] on div "up-selling" at bounding box center [475, 204] width 249 height 6
type input "up-se"
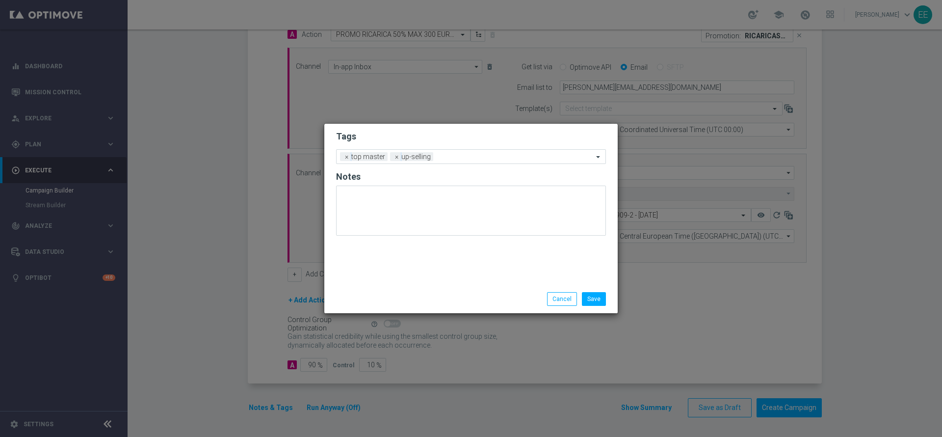
click at [416, 280] on div "Tags Add a new tag × top master × up-selling Notes" at bounding box center [471, 204] width 294 height 161
click at [463, 138] on h2 "Tags" at bounding box center [471, 137] width 270 height 12
click at [462, 158] on input "text" at bounding box center [515, 157] width 156 height 8
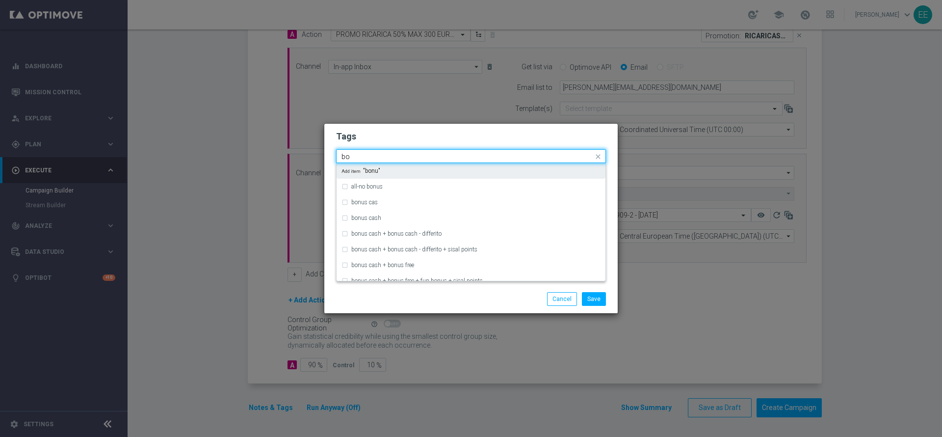
type input "b"
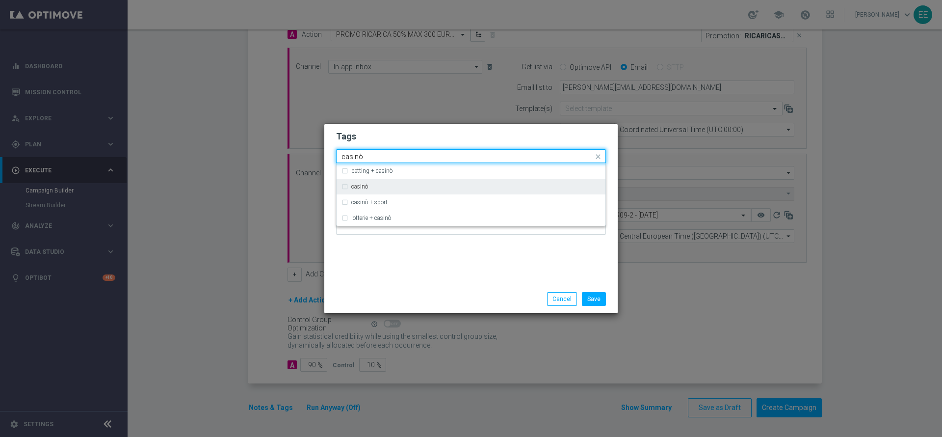
click at [387, 184] on div "casinò" at bounding box center [475, 187] width 249 height 6
type input "casinò"
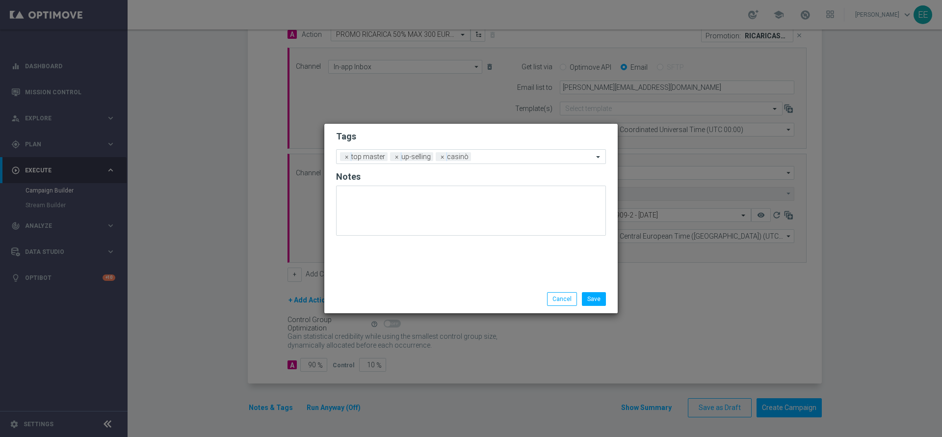
click at [432, 142] on form "Tags Add a new tag × top master × up-selling × casinò Notes" at bounding box center [471, 185] width 270 height 115
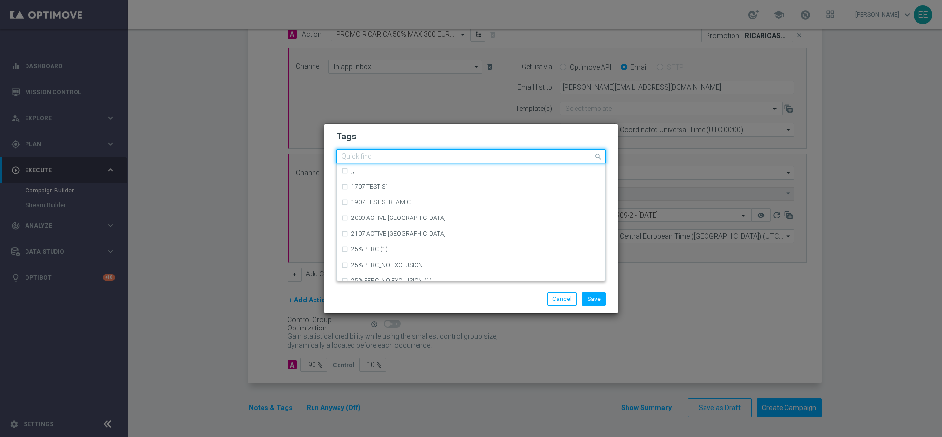
click at [497, 158] on input "text" at bounding box center [468, 157] width 252 height 8
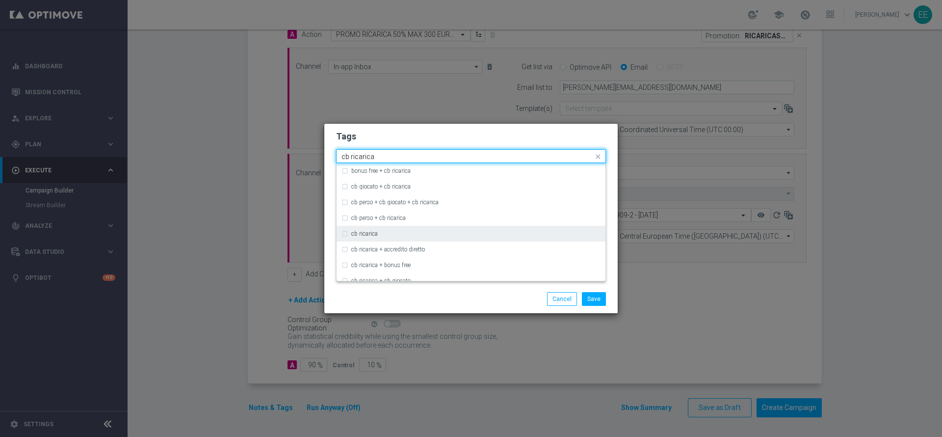
click at [378, 233] on div "cb ricarica" at bounding box center [475, 234] width 249 height 6
type input "cb ricarica"
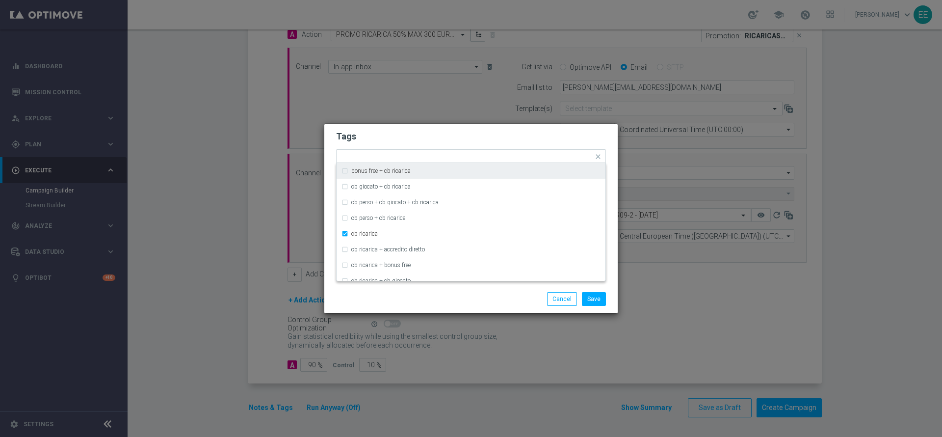
click at [514, 122] on modal-container "Tags Quick find × top master × up-selling × casinò × cb ricarica bonus free + c…" at bounding box center [471, 218] width 942 height 437
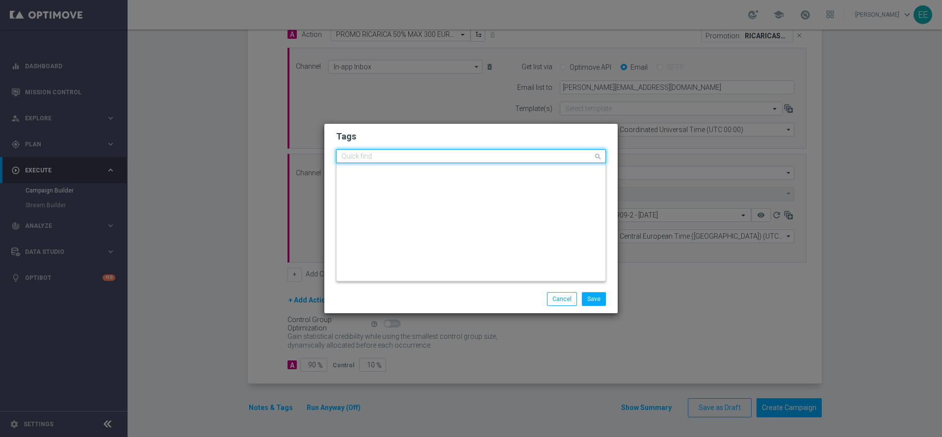
click at [540, 159] on input "text" at bounding box center [468, 157] width 252 height 8
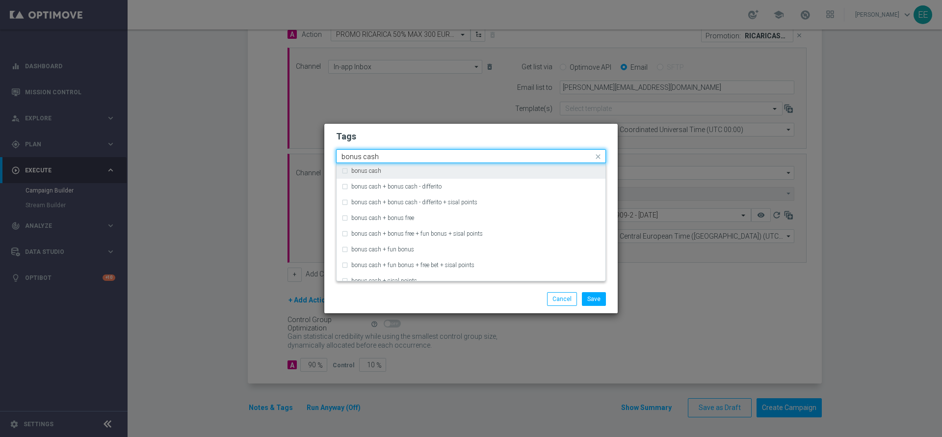
click at [502, 169] on div "bonus cash" at bounding box center [475, 171] width 249 height 6
type input "bonus cash"
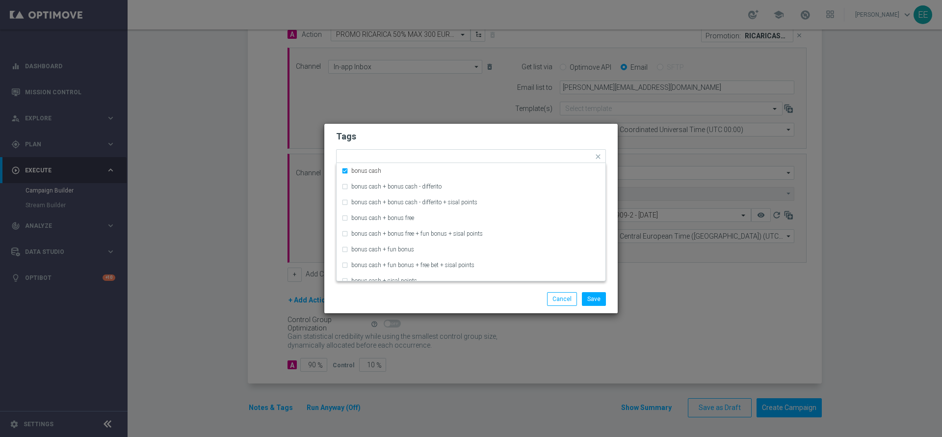
click at [528, 146] on form "Tags Quick find × top master × up-selling × casinò × cb ricarica × bonus cash b…" at bounding box center [471, 185] width 270 height 114
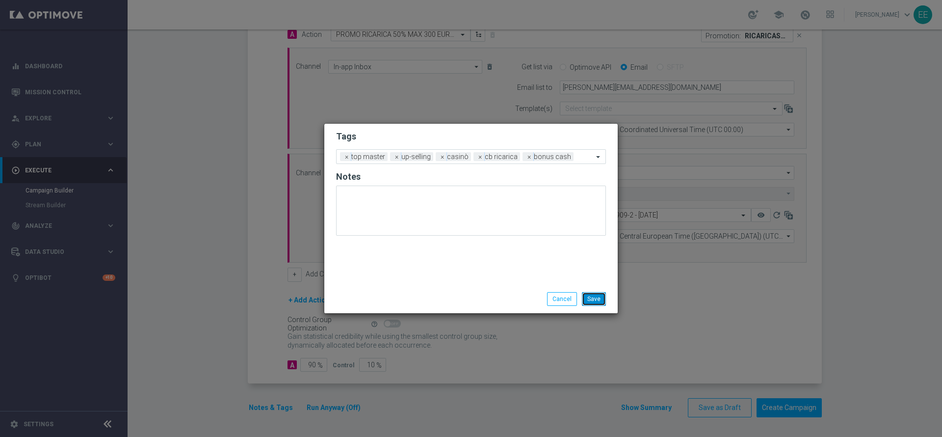
click at [598, 296] on button "Save" at bounding box center [594, 299] width 24 height 14
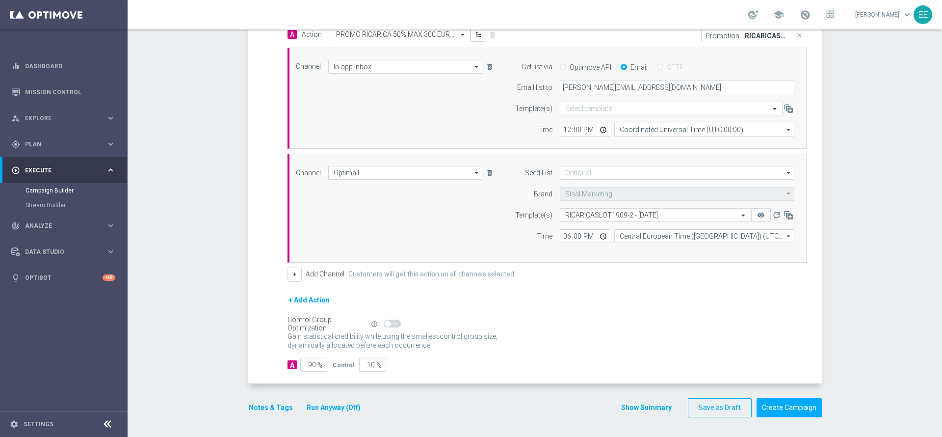
click at [344, 406] on button "Run Anyway (Off)" at bounding box center [334, 407] width 56 height 12
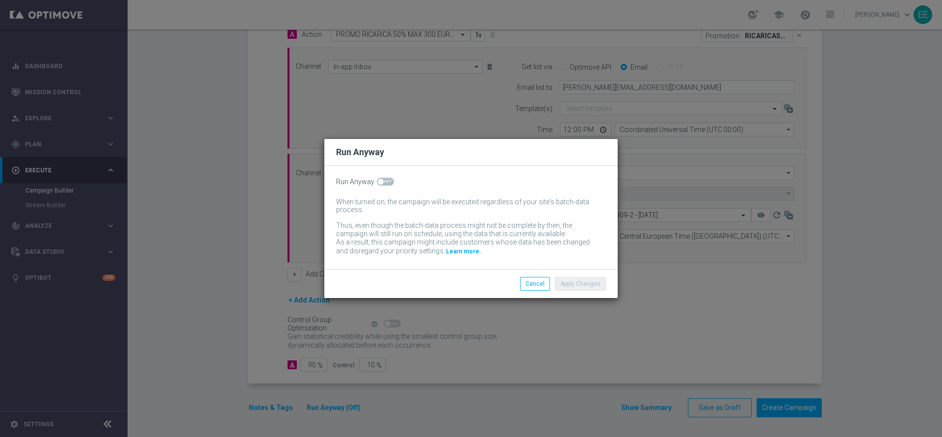
click at [385, 175] on div "Run Anyway When turned on, the campaign will be executed regardless of your sit…" at bounding box center [471, 217] width 294 height 103
click at [385, 185] on span at bounding box center [385, 182] width 17 height 8
click at [385, 185] on input "checkbox" at bounding box center [385, 182] width 17 height 8
checkbox input "true"
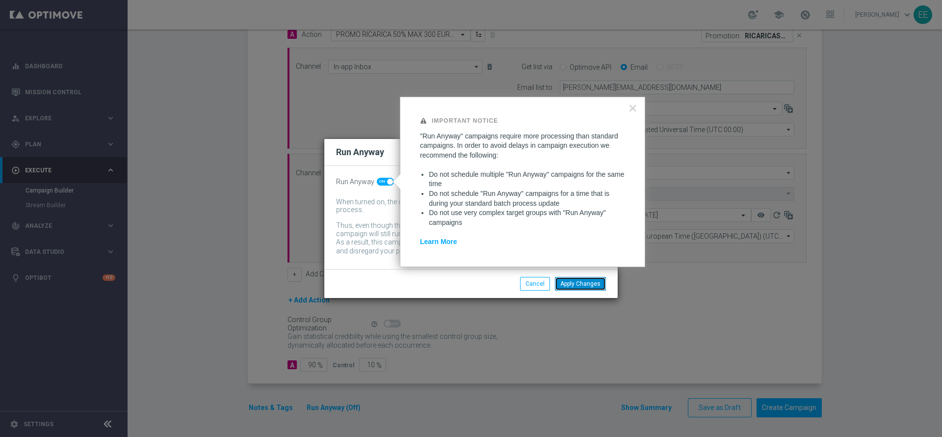
click at [579, 289] on button "Apply Changes" at bounding box center [580, 284] width 51 height 14
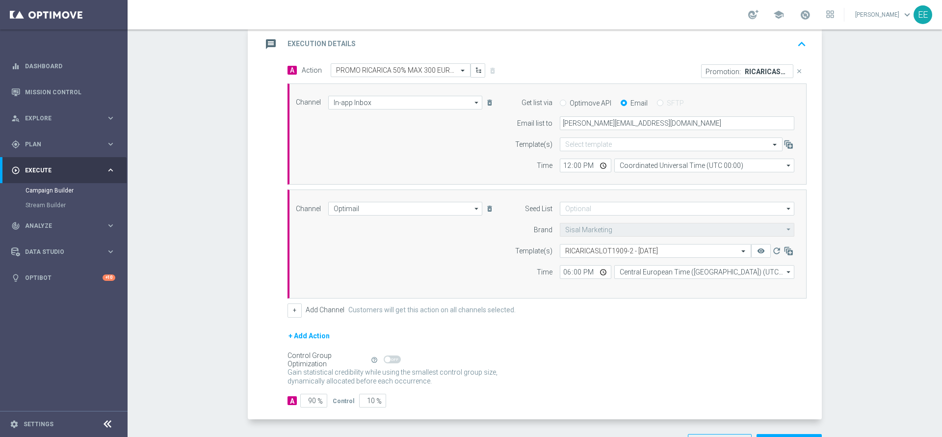
click at [798, 45] on icon "keyboard_arrow_up" at bounding box center [802, 44] width 15 height 15
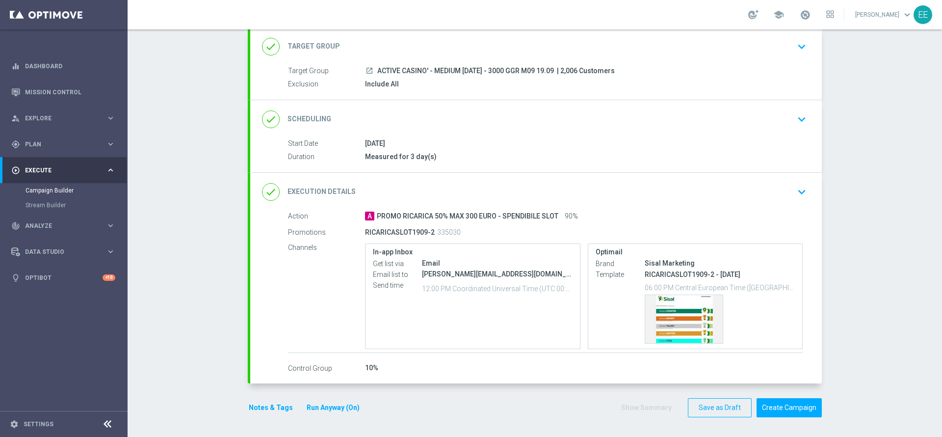
scroll to position [60, 0]
click at [777, 406] on button "Create Campaign" at bounding box center [789, 407] width 65 height 19
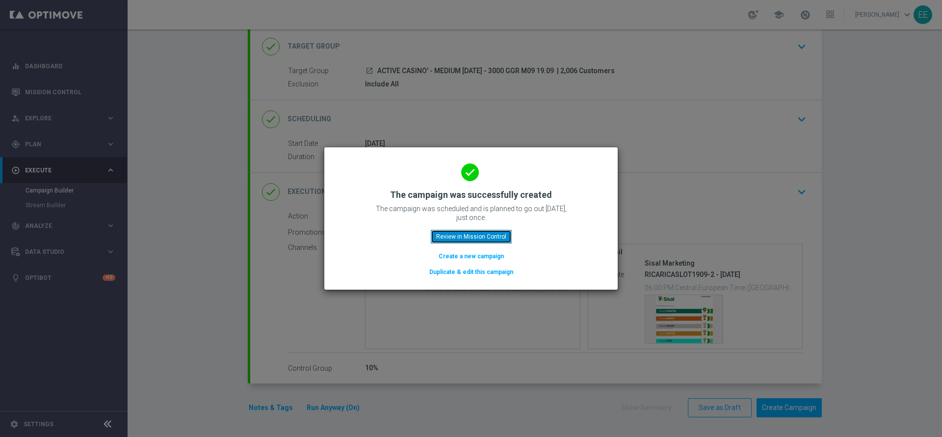
click at [492, 236] on button "Review in Mission Control" at bounding box center [471, 237] width 81 height 14
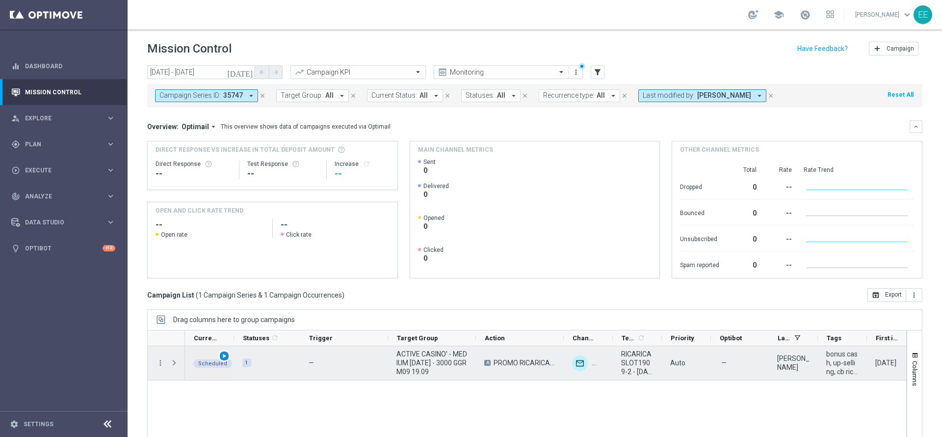
click at [225, 358] on span "play_arrow" at bounding box center [224, 355] width 7 height 7
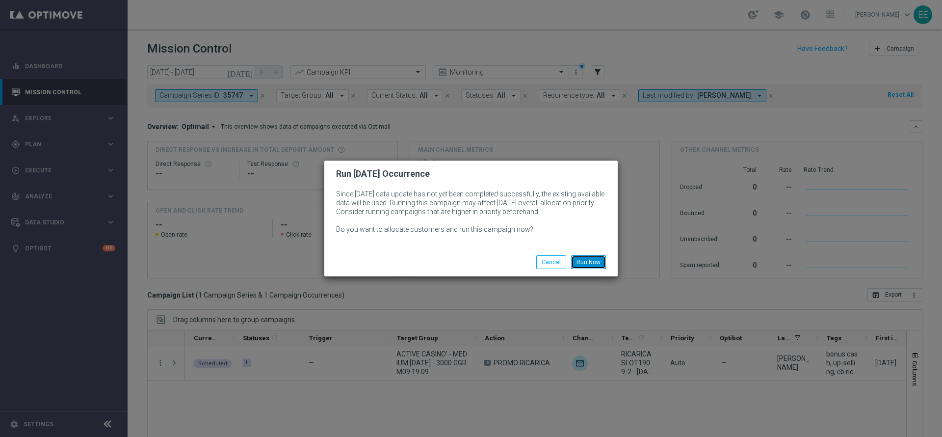
click at [582, 260] on button "Run Now" at bounding box center [588, 262] width 35 height 14
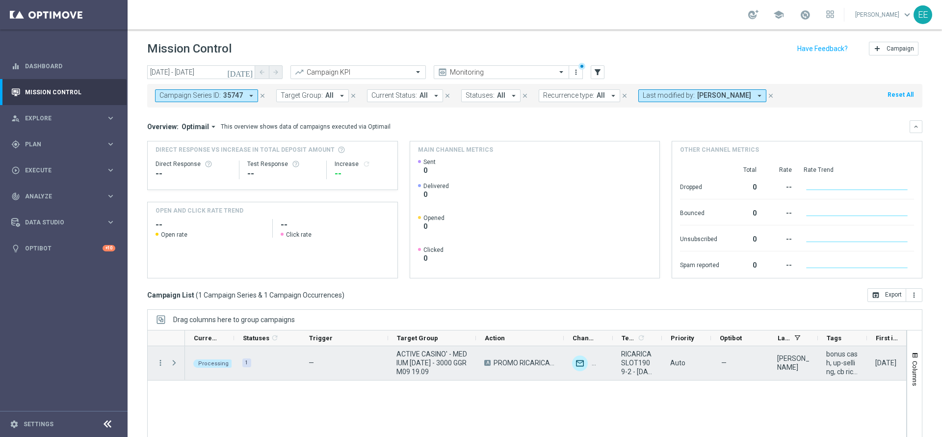
click at [444, 366] on span "ACTIVE CASINO' - MEDIUM [DATE] - 3000 GGR M09 19.09" at bounding box center [432, 362] width 71 height 27
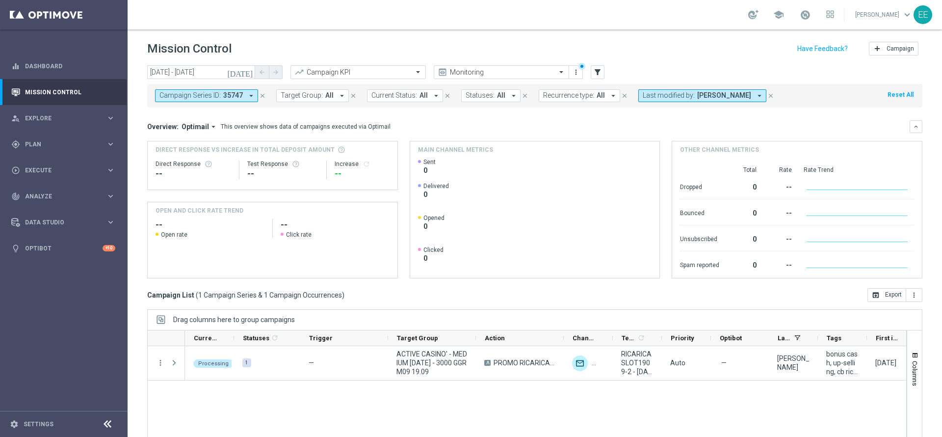
click at [261, 97] on icon "close" at bounding box center [262, 95] width 7 height 7
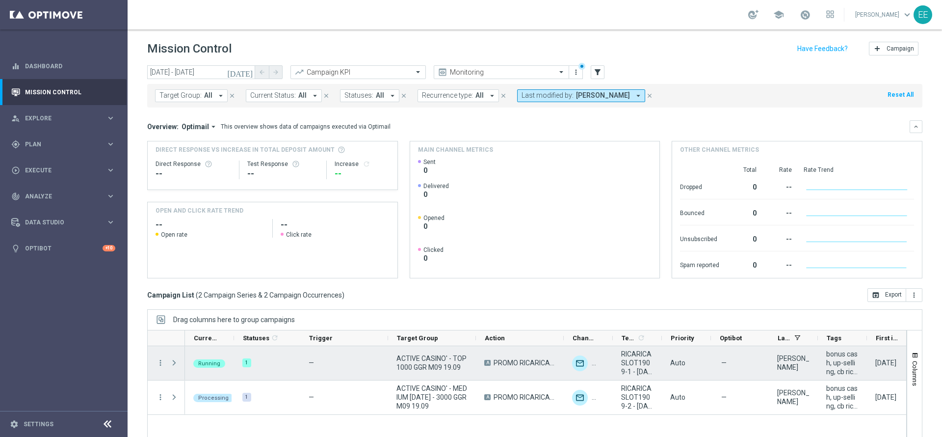
click at [173, 362] on span at bounding box center [174, 363] width 9 height 8
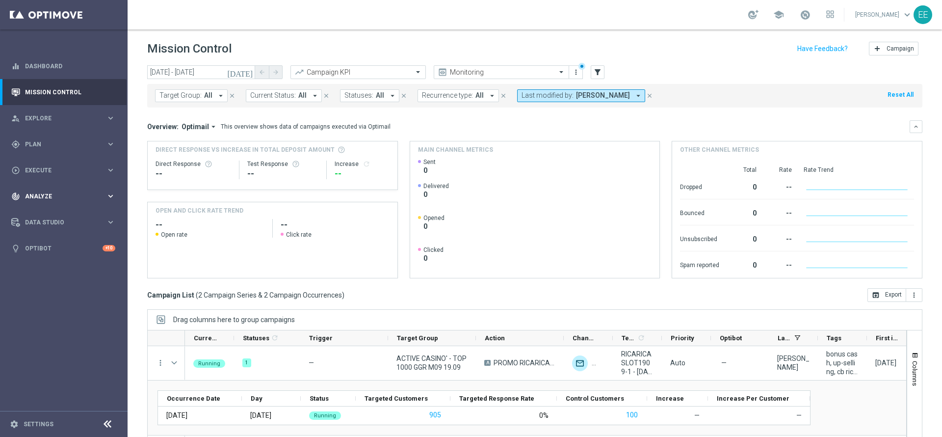
click at [37, 194] on span "Analyze" at bounding box center [65, 196] width 81 height 6
click at [35, 190] on div "track_changes Analyze keyboard_arrow_right" at bounding box center [63, 196] width 127 height 26
click at [42, 171] on span "Execute" at bounding box center [65, 170] width 81 height 6
click at [50, 187] on link "Campaign Builder" at bounding box center [64, 191] width 77 height 8
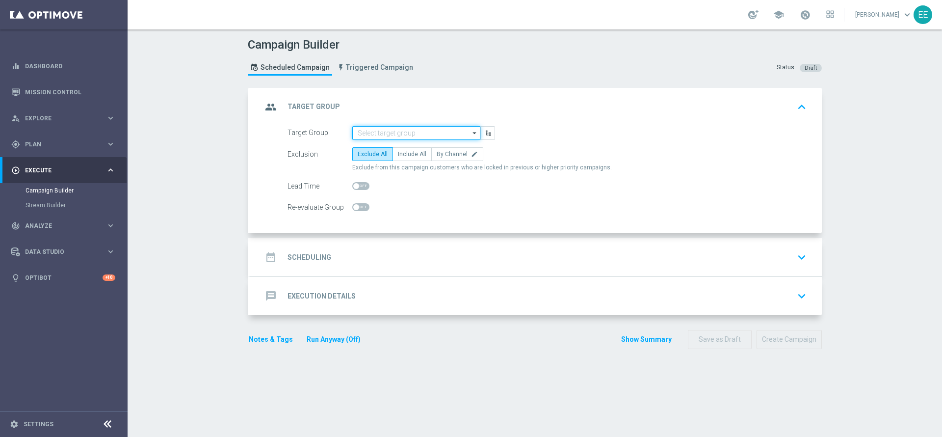
click at [372, 131] on input at bounding box center [416, 133] width 128 height 14
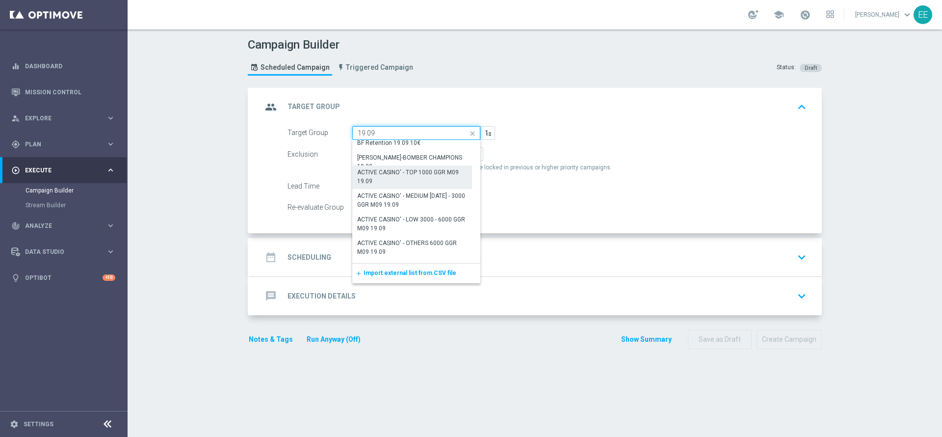
scroll to position [38, 0]
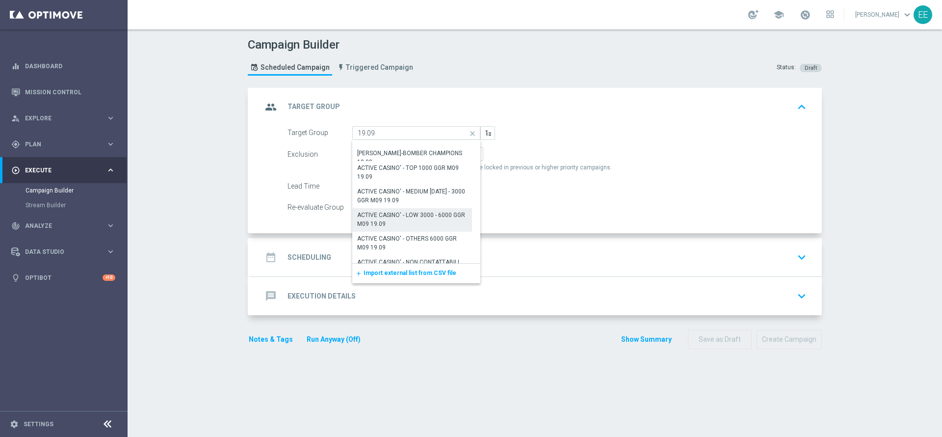
click at [410, 216] on div "ACTIVE CASINO' - LOW 3000 - 6000 GGR M09 19.09" at bounding box center [412, 220] width 110 height 18
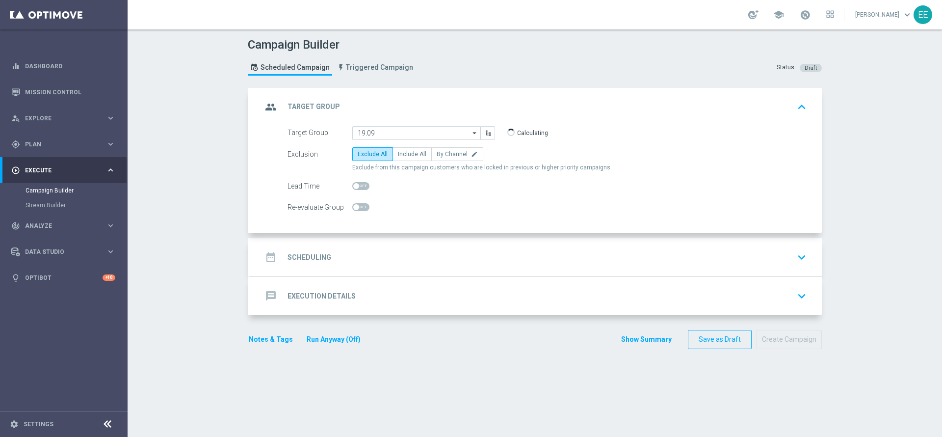
type input "ACTIVE CASINO' - LOW 3000 - 6000 GGR M09 19.09"
click at [412, 162] on div "Exclusion Exclude All Include All By Channel edit Exclude from this campaign cu…" at bounding box center [547, 159] width 519 height 25
click at [412, 153] on span "Include All" at bounding box center [412, 154] width 28 height 7
click at [404, 153] on input "Include All" at bounding box center [401, 156] width 6 height 6
radio input "true"
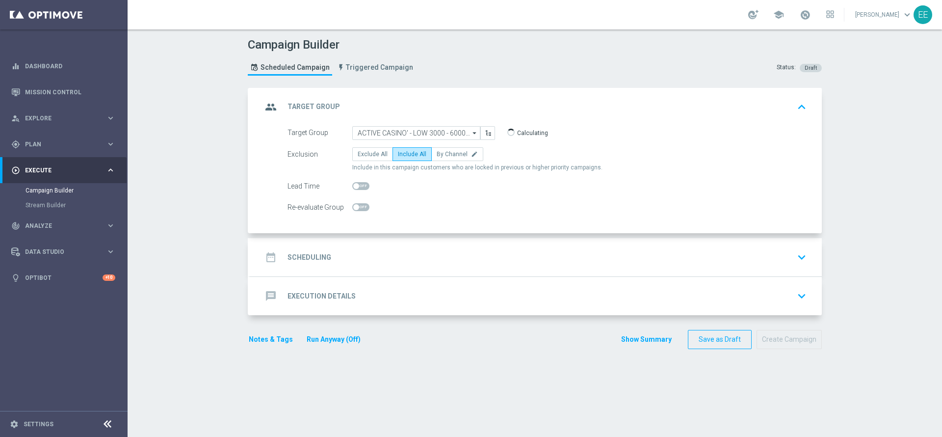
click at [369, 270] on div "date_range Scheduling keyboard_arrow_down" at bounding box center [536, 257] width 572 height 38
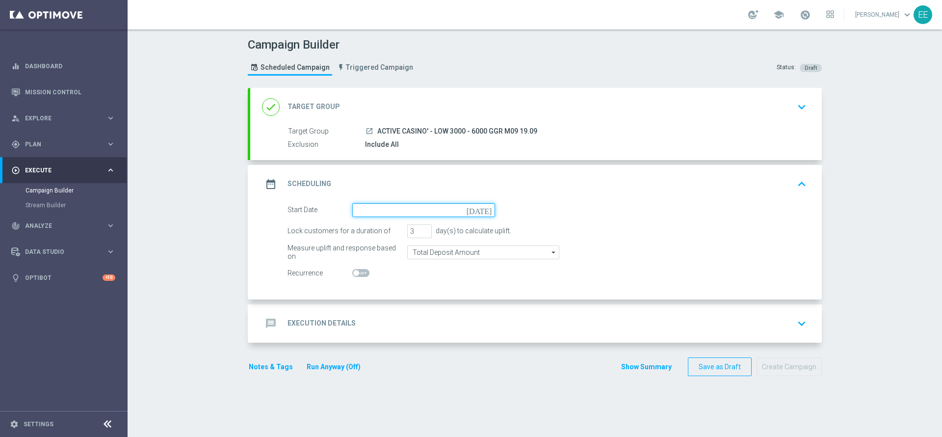
click at [384, 211] on input at bounding box center [423, 210] width 143 height 14
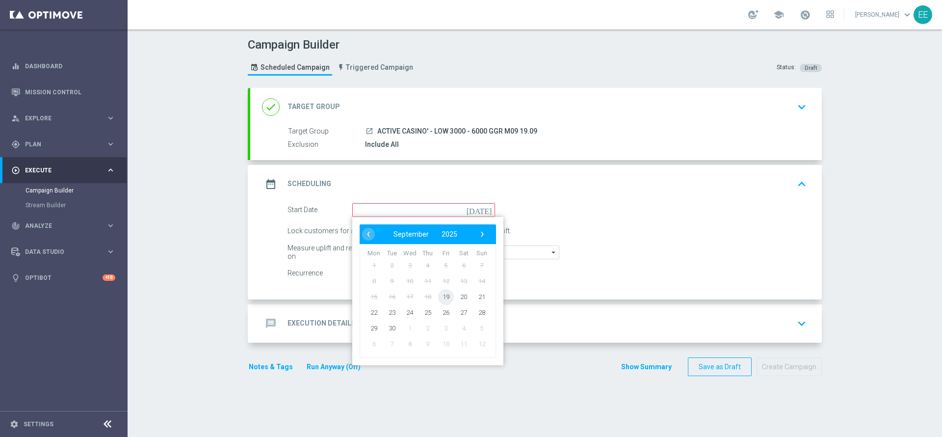
click at [439, 295] on span "19" at bounding box center [446, 297] width 16 height 16
type input "19 Sep 2025"
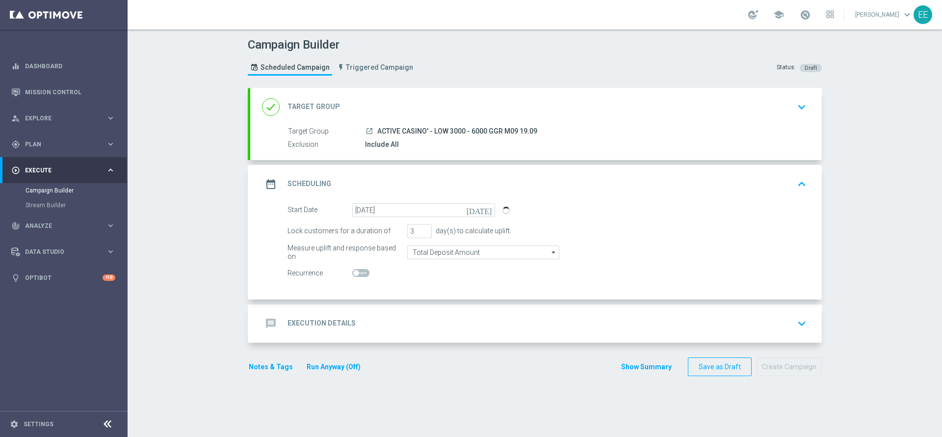
click at [367, 328] on div "message Execution Details keyboard_arrow_down" at bounding box center [536, 323] width 548 height 19
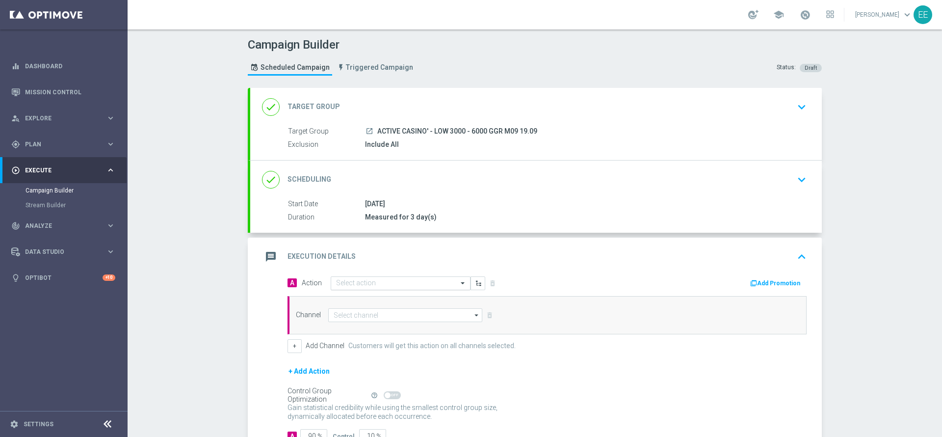
click at [362, 283] on input "text" at bounding box center [390, 283] width 109 height 8
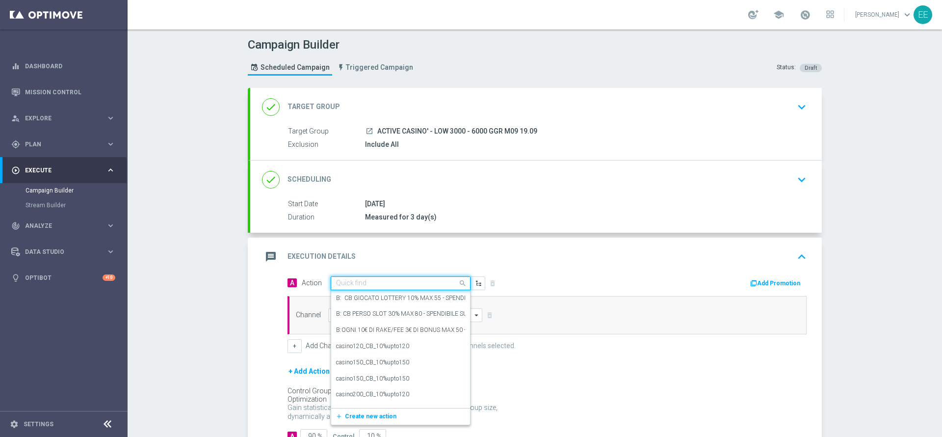
paste input "PROMO RICARICA 25% MAX 100 EURO - SPENDIBILE SLOT"
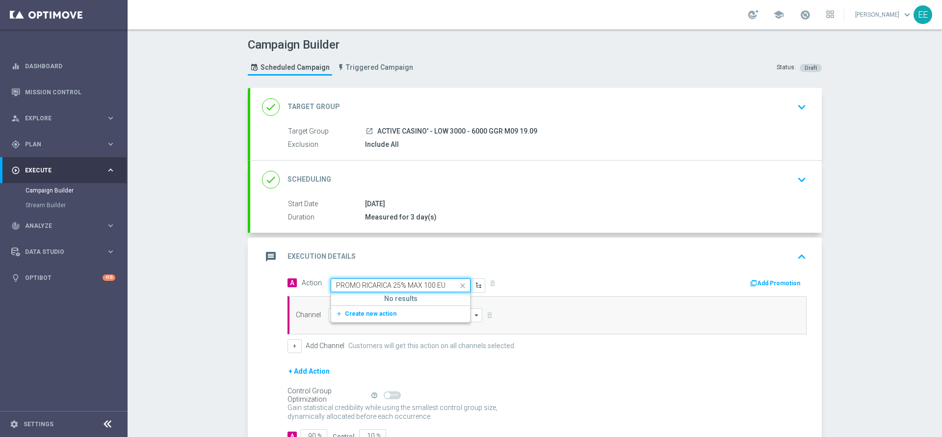
scroll to position [0, 69]
click at [340, 321] on div "add_new Create new action" at bounding box center [400, 313] width 139 height 17
type input "PROMO RICARICA 25% MAX 100 EURO - SPENDIBILE SL"
click at [344, 317] on button "add_new Create new action" at bounding box center [398, 313] width 135 height 11
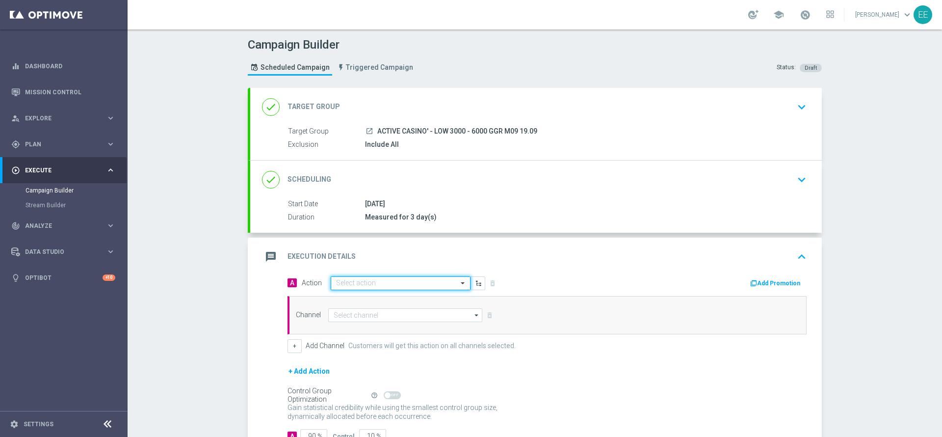
scroll to position [0, 0]
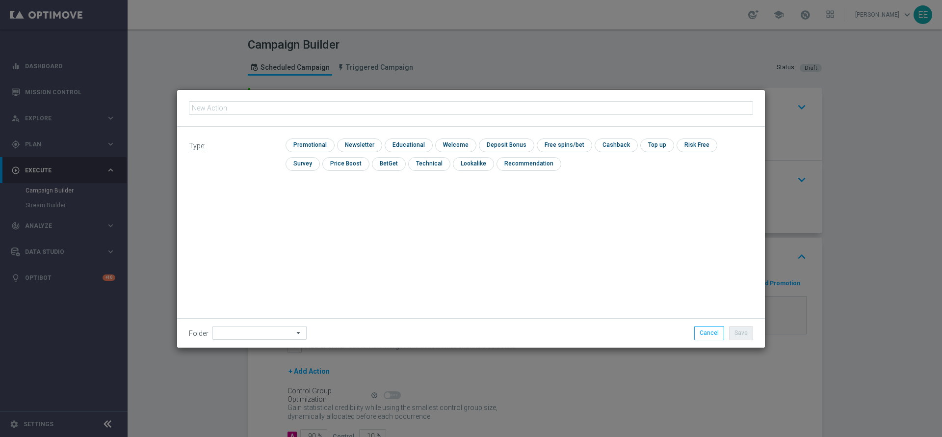
click at [364, 115] on fieldset at bounding box center [471, 108] width 564 height 17
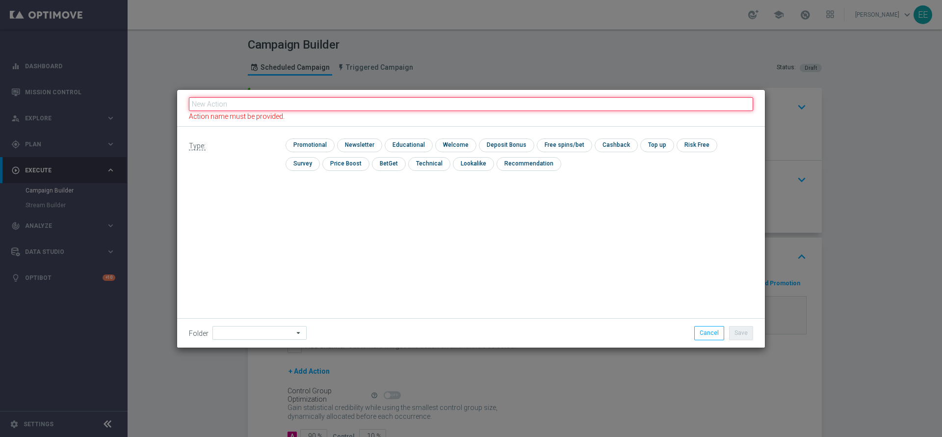
click at [345, 102] on input "text" at bounding box center [471, 104] width 564 height 14
paste input "PROMO RICARICA 25% MAX 100 EURO - SPENDIBILE SLOT"
type input "PROMO RICARICA 25% MAX 100 EURO - SPENDIBILE SLOT"
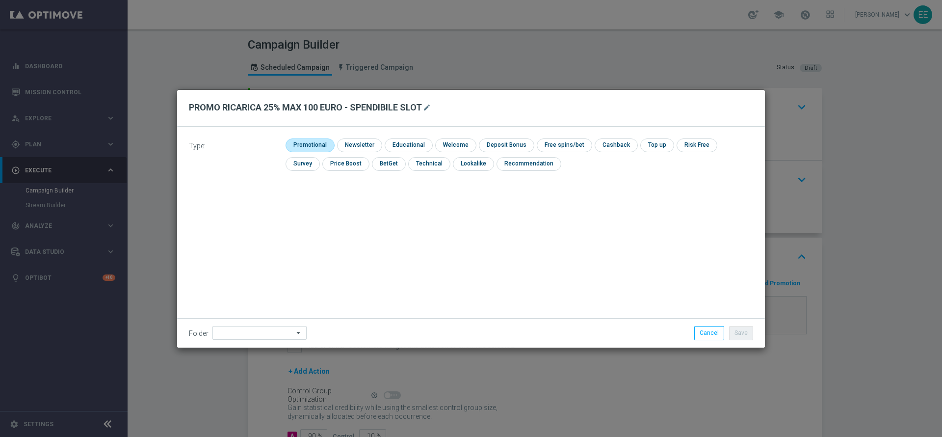
click at [310, 140] on input "checkbox" at bounding box center [309, 144] width 47 height 13
checkbox input "true"
click at [512, 137] on div "Type: check Promotional check Newsletter check Educational check Welcome check …" at bounding box center [471, 158] width 588 height 63
click at [514, 152] on div "check Promotional check Newsletter check Educational check Welcome check Deposi…" at bounding box center [520, 156] width 468 height 37
click at [516, 145] on input "checkbox" at bounding box center [515, 144] width 53 height 13
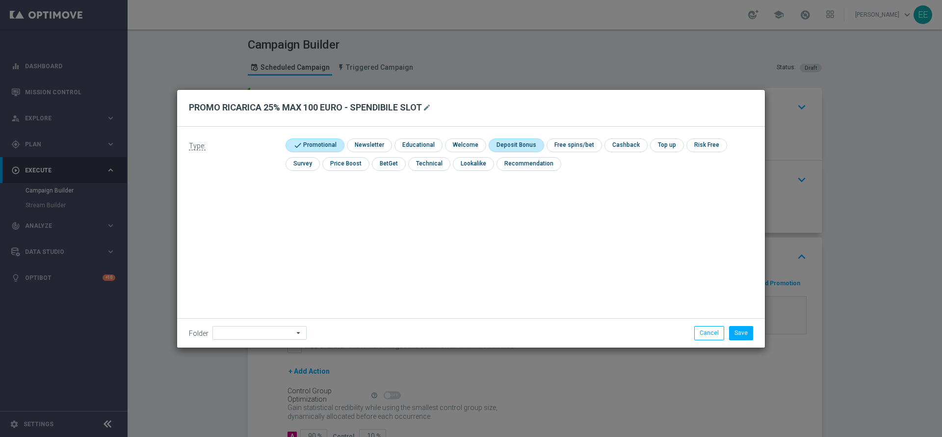
checkbox input "true"
click at [280, 337] on input at bounding box center [260, 333] width 94 height 14
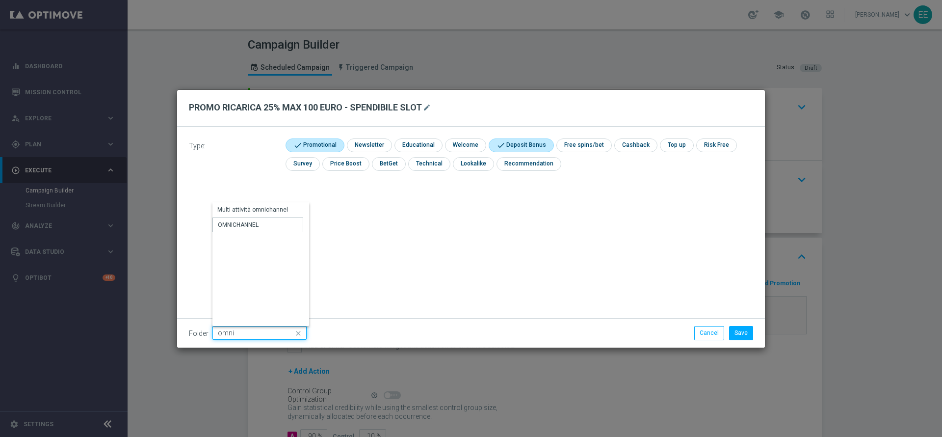
type input "OMNICHANNEL"
click at [743, 340] on div "Folder OMNICHANNEL OMNICHANNEL arrow_drop_down Drag here to set row groups Drag…" at bounding box center [471, 332] width 588 height 29
click at [744, 339] on button "Save" at bounding box center [741, 333] width 24 height 14
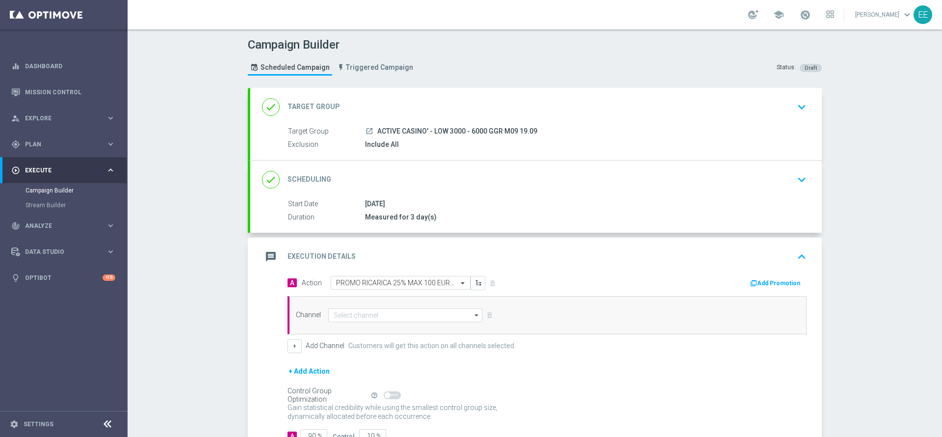
click at [780, 283] on button "Add Promotion" at bounding box center [776, 283] width 54 height 11
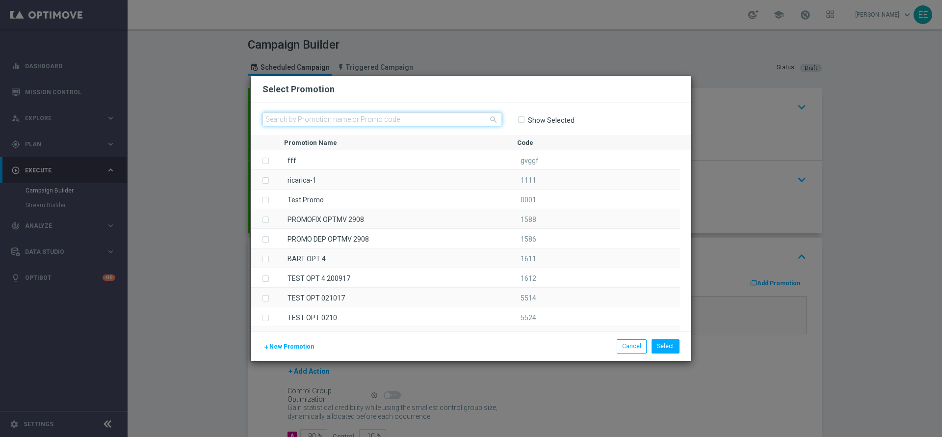
click at [343, 112] on input "text" at bounding box center [383, 119] width 240 height 14
paste input "RICARICASLOT1909-1"
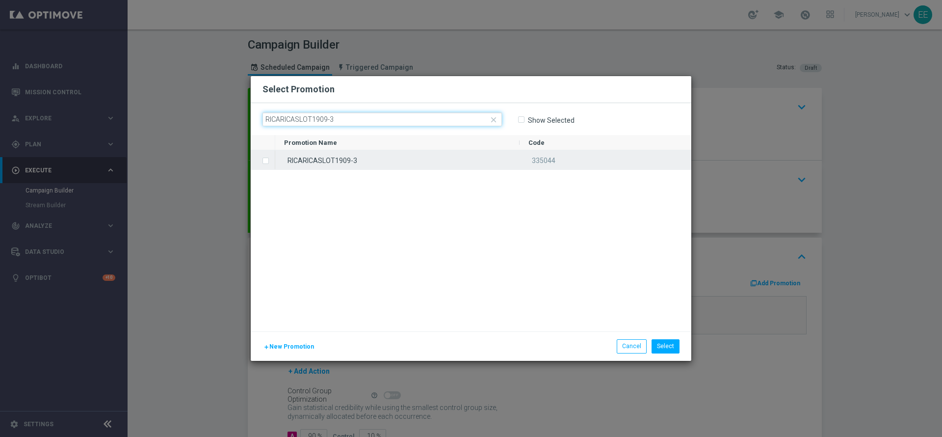
type input "RICARICASLOT1909-3"
click at [345, 160] on div "RICARICASLOT1909-3" at bounding box center [397, 159] width 244 height 19
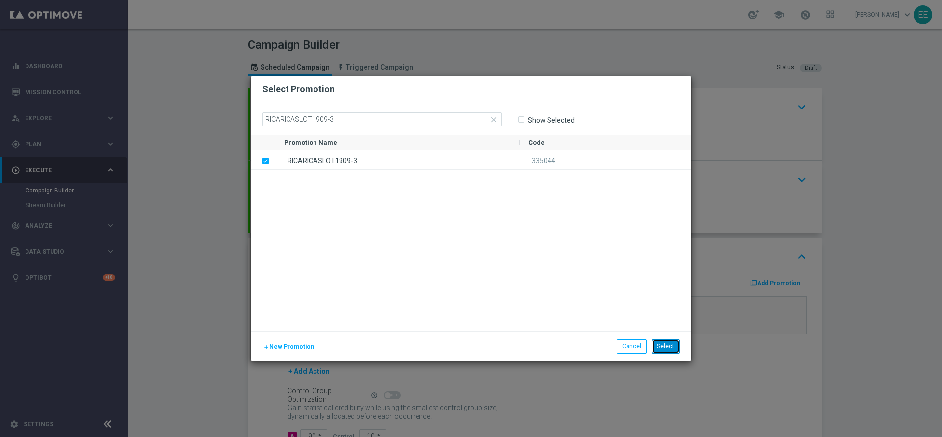
click at [672, 348] on button "Select" at bounding box center [666, 346] width 28 height 14
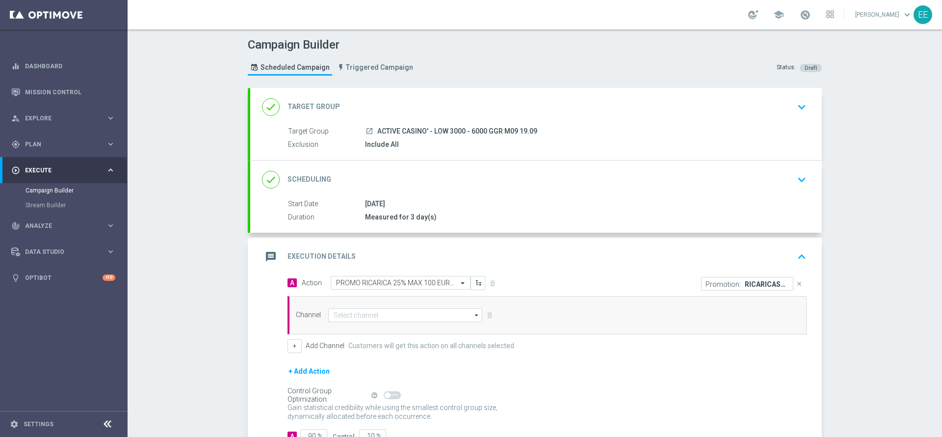
click at [374, 322] on div "Channel arrow_drop_down Drag here to set row groups Drag here to set column lab…" at bounding box center [547, 315] width 519 height 38
click at [356, 315] on input at bounding box center [405, 315] width 154 height 14
click at [368, 370] on div "In-app Inbox" at bounding box center [401, 374] width 146 height 14
type input "In-app Inbox"
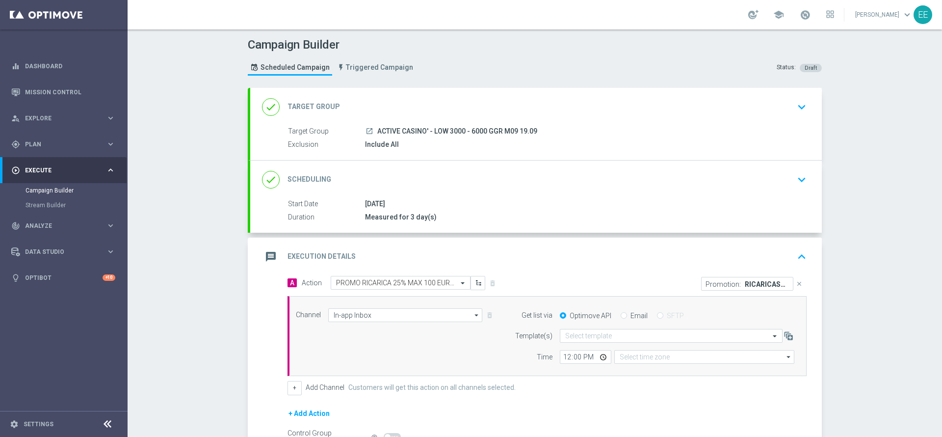
type input "Coordinated Universal Time (UTC 00:00)"
click at [621, 315] on input "Email" at bounding box center [624, 316] width 6 height 6
radio input "true"
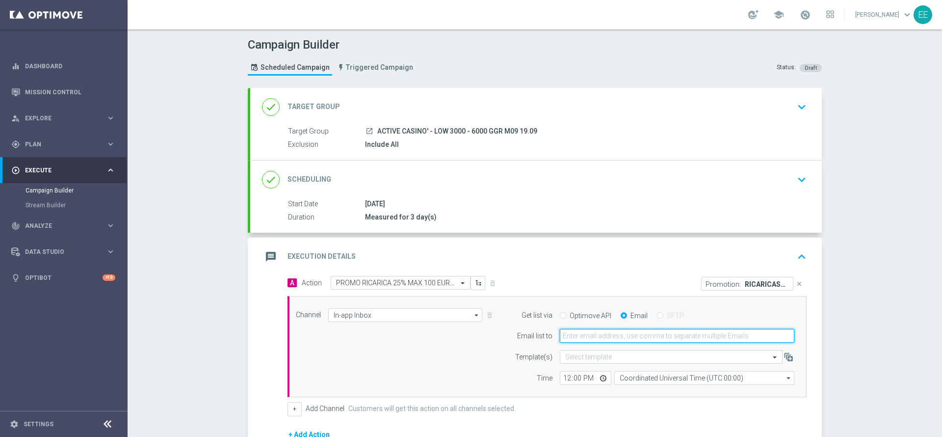
click at [632, 331] on input "email" at bounding box center [677, 336] width 235 height 14
type input "edoardo.ellena@sisal.it"
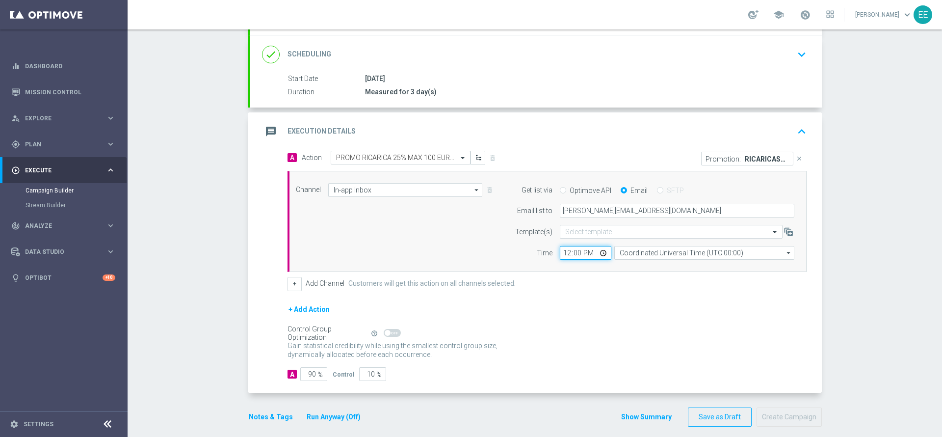
click at [563, 252] on input "12:00" at bounding box center [586, 253] width 52 height 14
click at [288, 284] on button "+" at bounding box center [295, 284] width 14 height 14
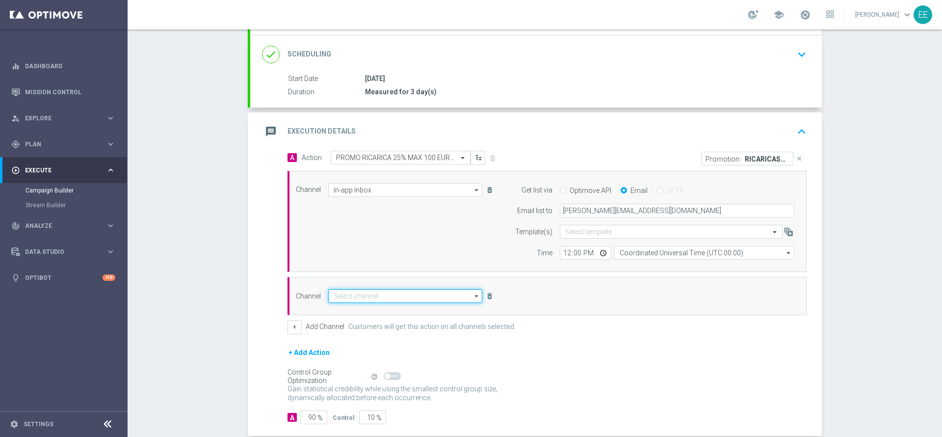
click at [344, 296] on input at bounding box center [405, 296] width 154 height 14
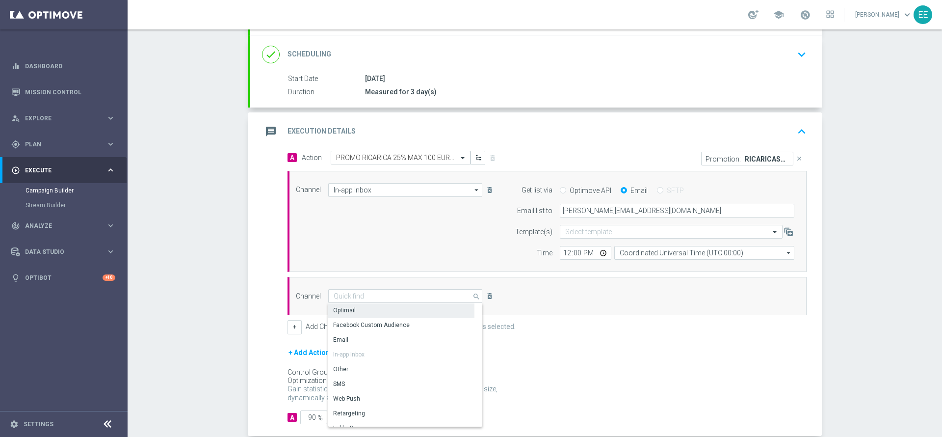
click at [369, 311] on div "Optimail" at bounding box center [401, 310] width 146 height 14
type input "Optimail"
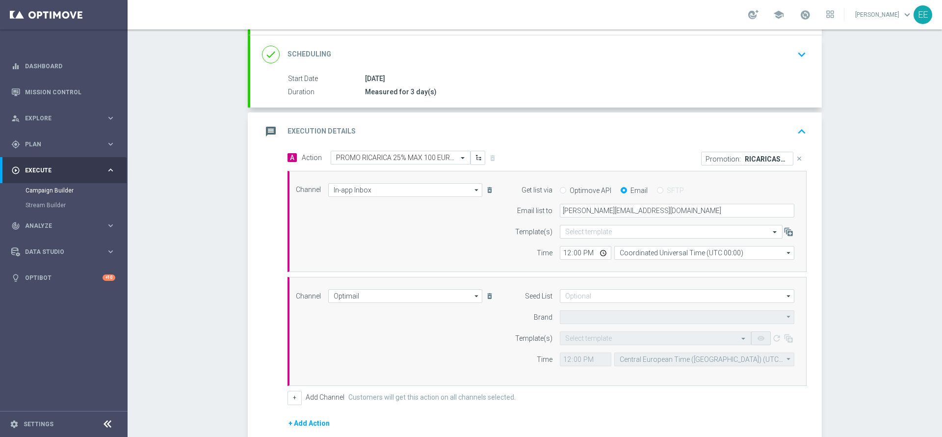
type input "Sisal Marketing"
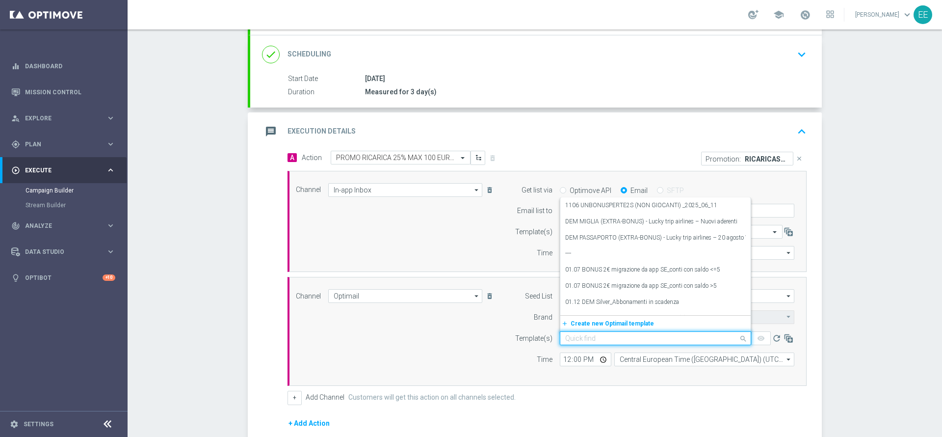
click at [581, 339] on input "text" at bounding box center [645, 338] width 161 height 8
paste input "RICARICASLOT1909-1"
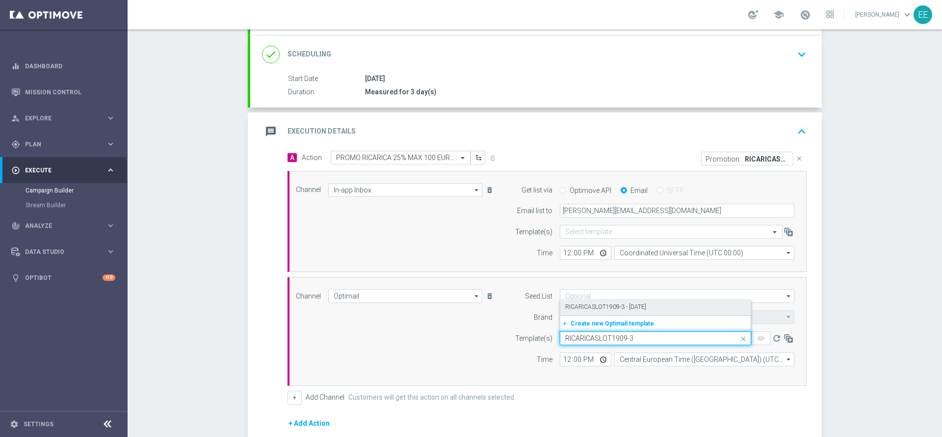
click at [638, 307] on label "RICARICASLOT1909-3 - [DATE]" at bounding box center [605, 307] width 81 height 8
type input "RICARICASLOT1909-3"
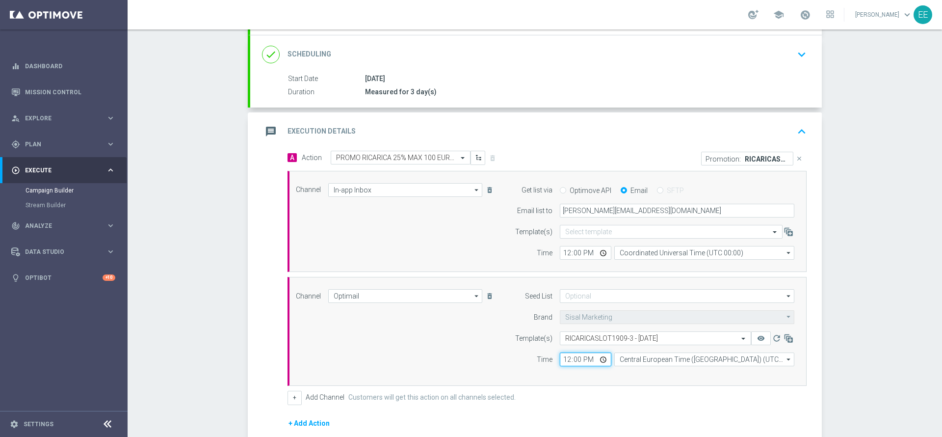
click at [561, 363] on input "12:00" at bounding box center [586, 359] width 52 height 14
type input "18:00"
click at [646, 403] on div "+ Add Channel Customers will get this action on all channels selected." at bounding box center [547, 398] width 519 height 14
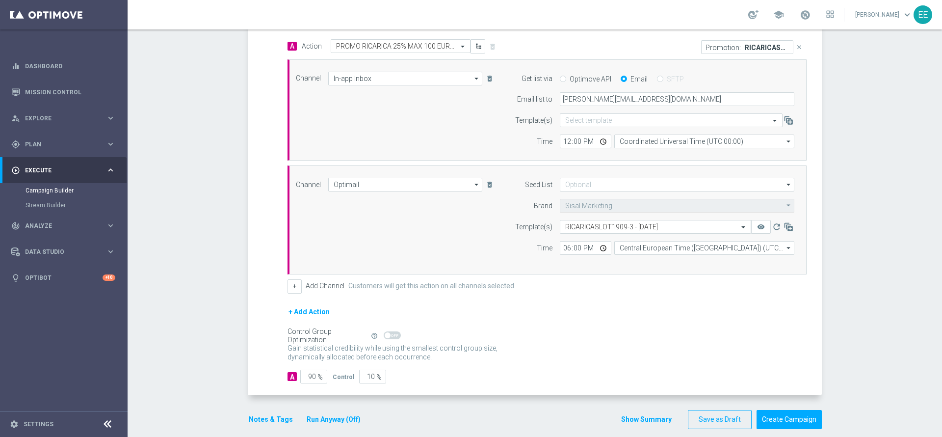
scroll to position [240, 0]
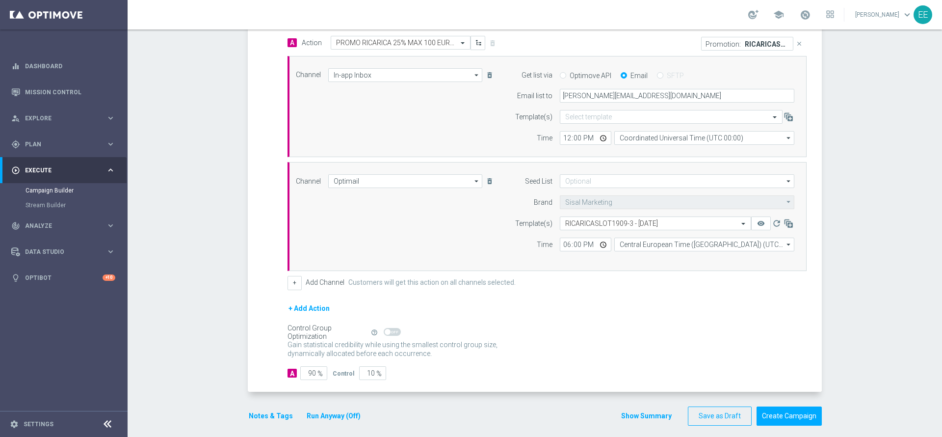
click at [262, 412] on button "Notes & Tags" at bounding box center [271, 416] width 46 height 12
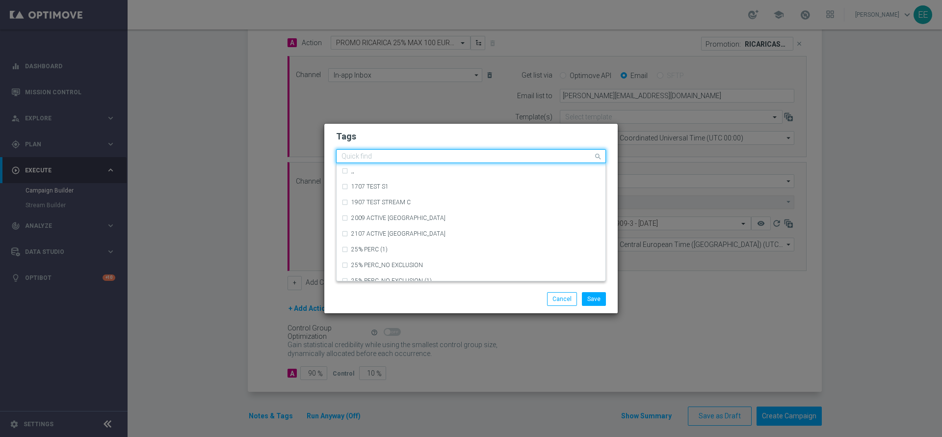
click at [411, 155] on input "text" at bounding box center [468, 157] width 252 height 8
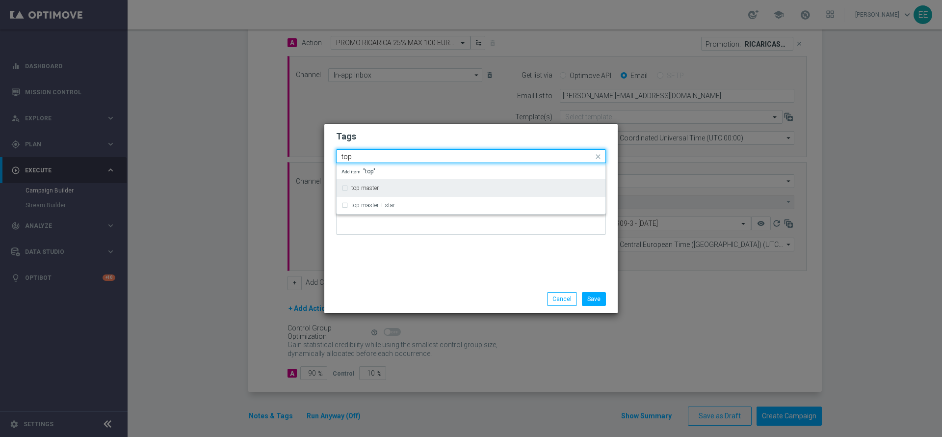
type input "top"
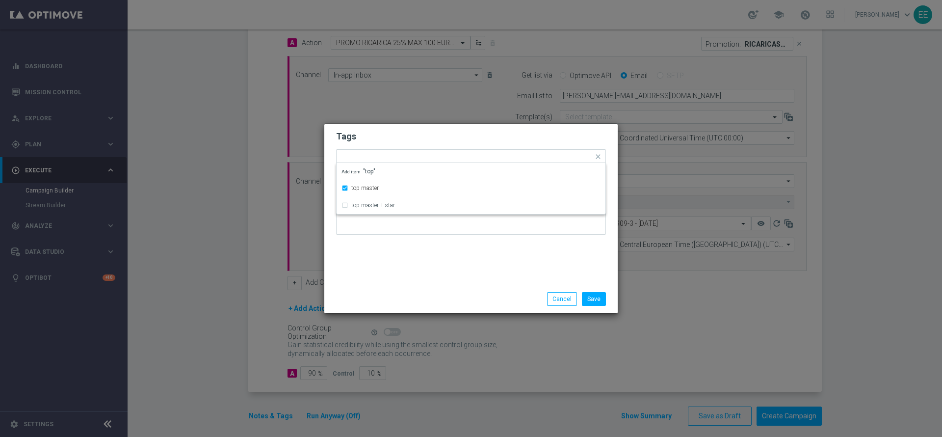
click at [399, 134] on h2 "Tags" at bounding box center [471, 137] width 270 height 12
click at [457, 160] on div at bounding box center [491, 158] width 203 height 10
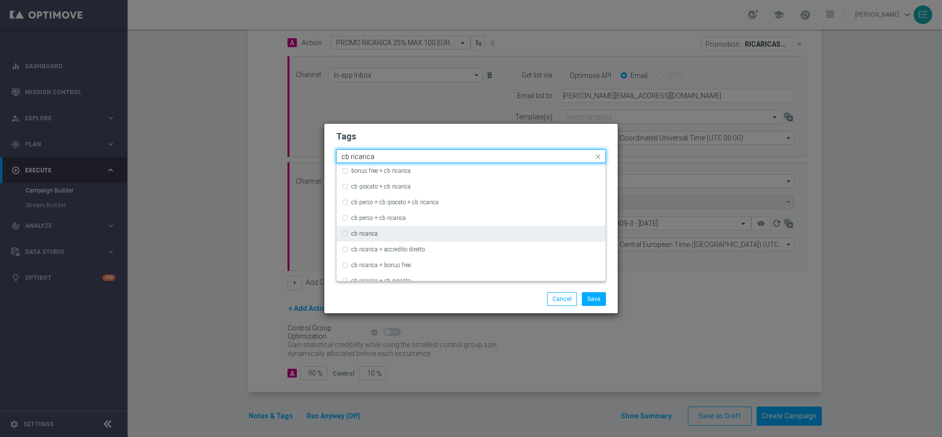
click at [379, 237] on div "cb ricarica" at bounding box center [471, 234] width 259 height 16
type input "cb ricarica"
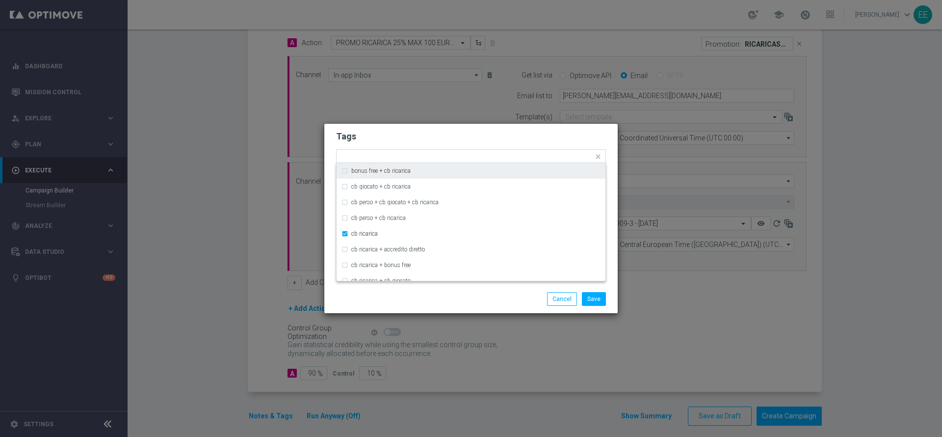
click at [500, 134] on h2 "Tags" at bounding box center [471, 137] width 270 height 12
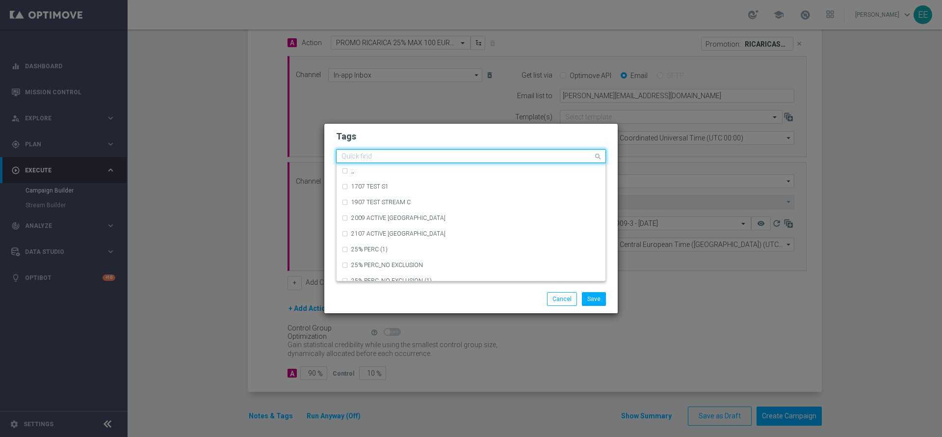
click at [518, 151] on div "Quick find × top master × cb ricarica" at bounding box center [465, 156] width 257 height 12
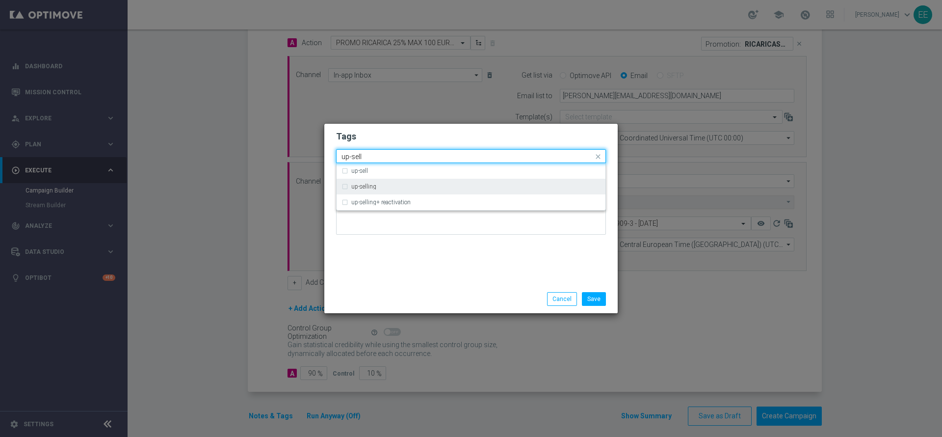
click at [420, 187] on div "up-selling" at bounding box center [475, 187] width 249 height 6
type input "up-sell"
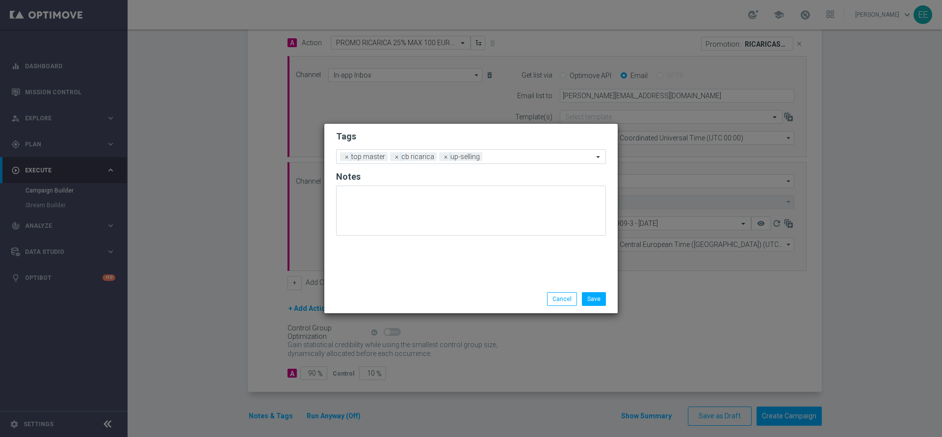
click at [438, 236] on div at bounding box center [471, 214] width 270 height 57
click at [497, 158] on input "text" at bounding box center [539, 157] width 107 height 8
click at [471, 137] on h2 "Tags" at bounding box center [471, 137] width 270 height 12
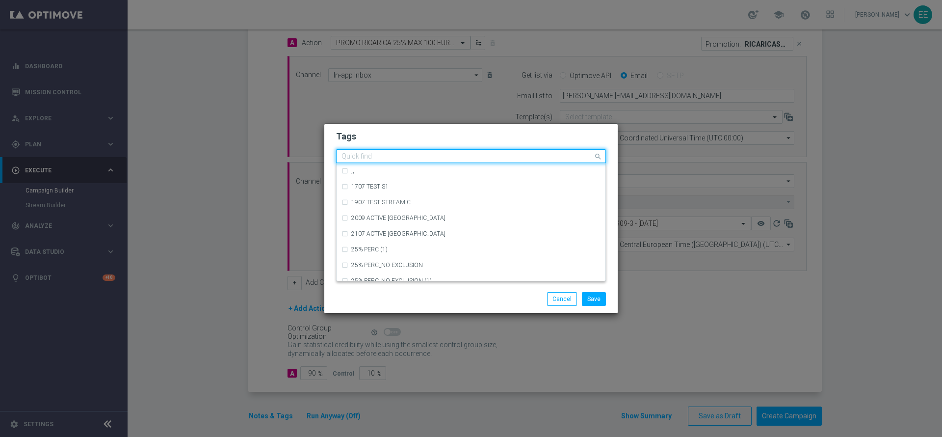
click at [493, 153] on input "text" at bounding box center [468, 157] width 252 height 8
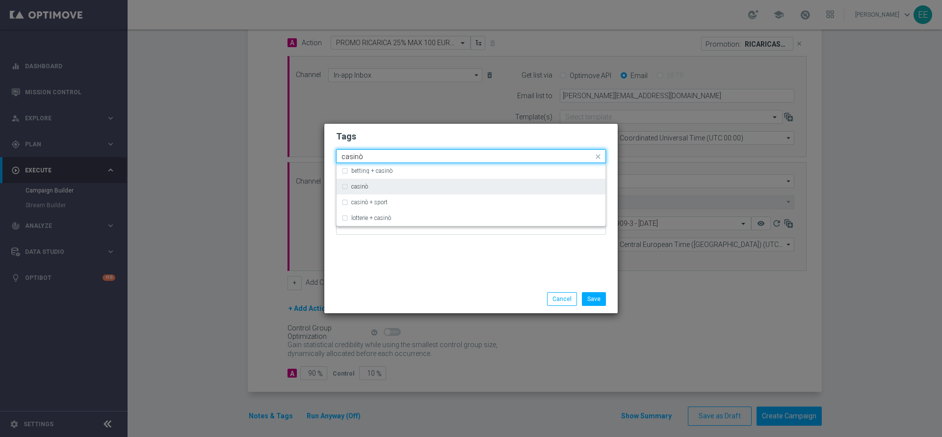
click at [417, 183] on div "casinò" at bounding box center [471, 187] width 259 height 16
type input "casinò"
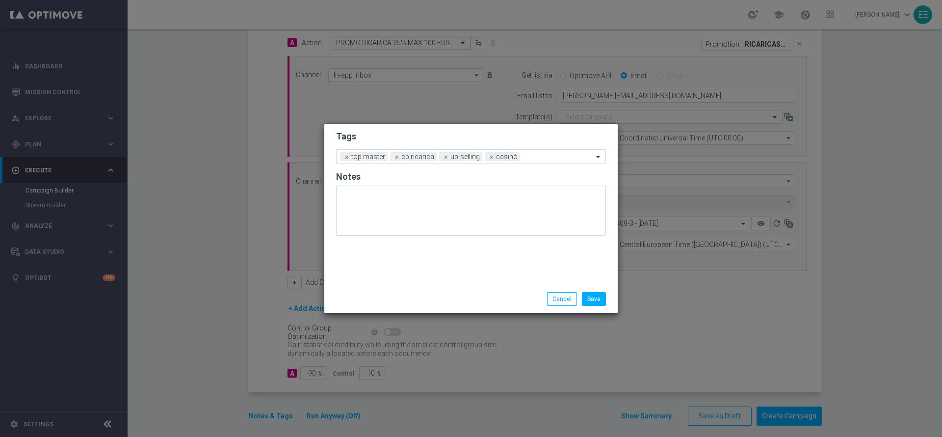
click at [465, 139] on h2 "Tags" at bounding box center [471, 137] width 270 height 12
click at [541, 155] on input "text" at bounding box center [558, 157] width 69 height 8
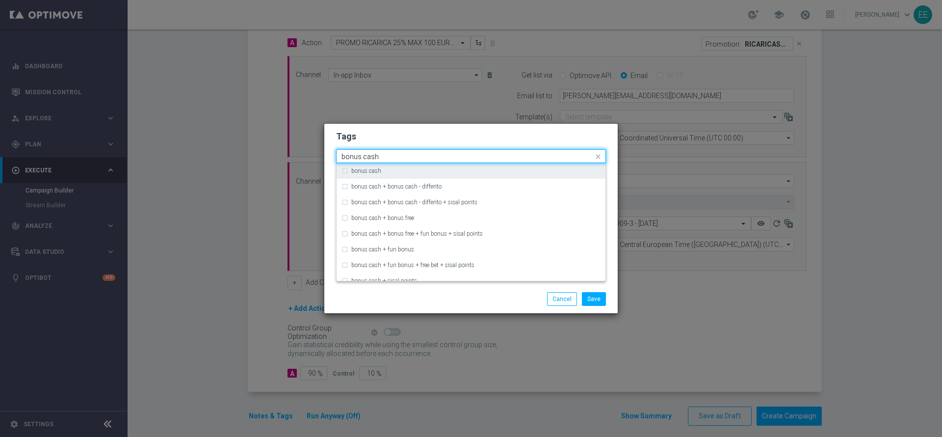
click at [507, 167] on div "bonus cash" at bounding box center [471, 171] width 259 height 16
type input "bonus cash"
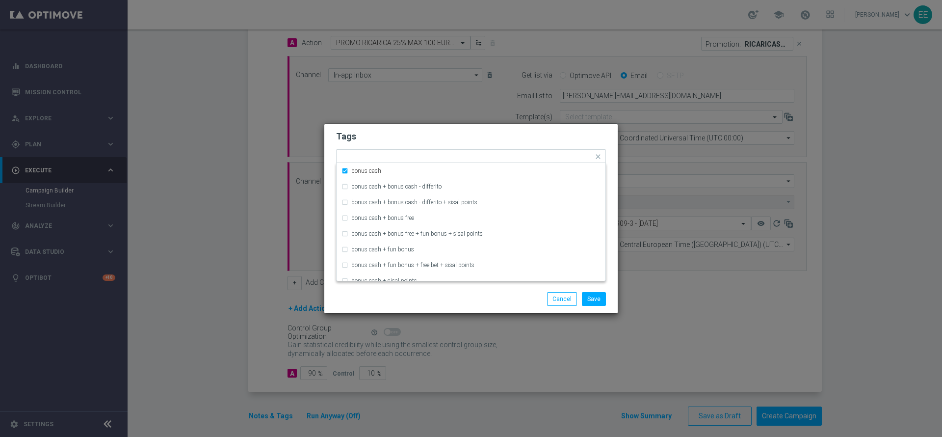
click at [541, 128] on form "Tags Quick find × top master × cb ricarica × up-selling × casinò × bonus cash b…" at bounding box center [471, 185] width 270 height 114
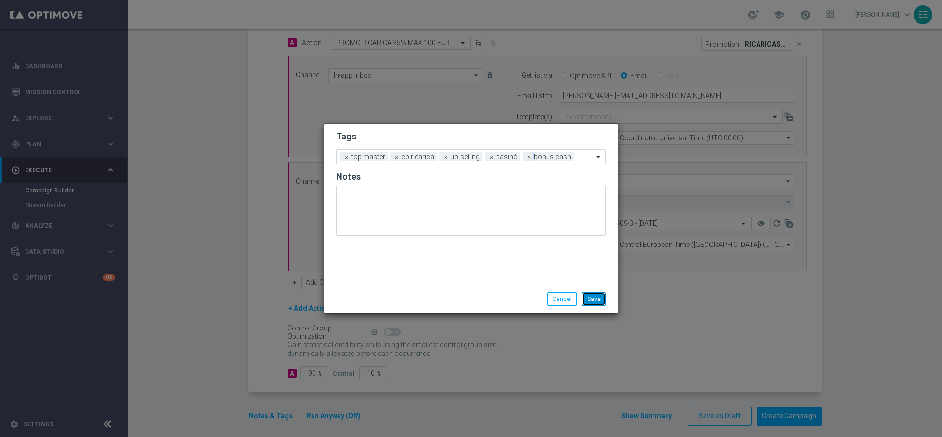
click at [593, 295] on button "Save" at bounding box center [594, 299] width 24 height 14
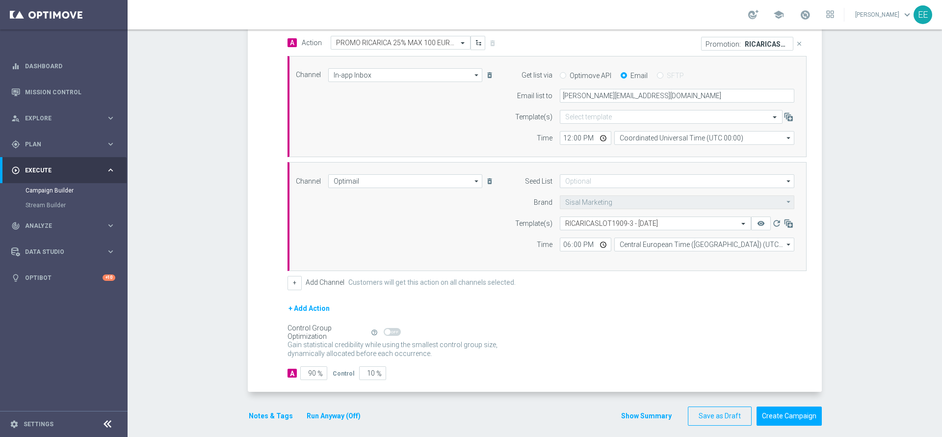
click at [341, 419] on button "Run Anyway (Off)" at bounding box center [334, 416] width 56 height 12
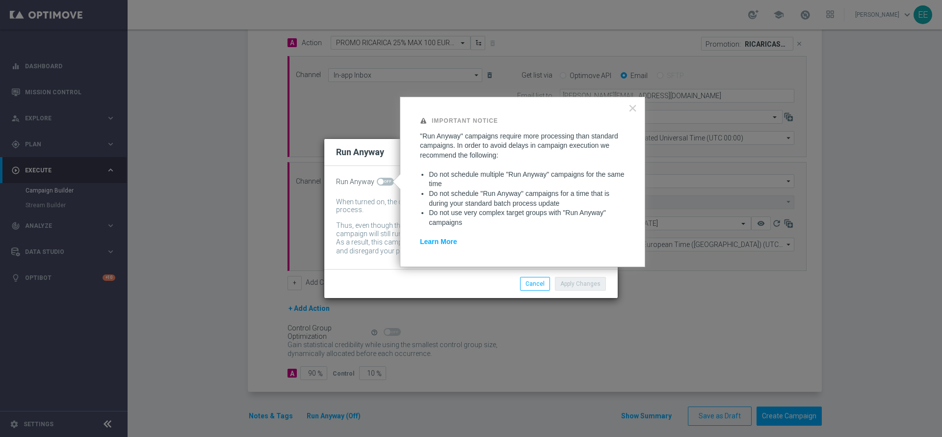
click at [384, 178] on span at bounding box center [385, 182] width 17 height 8
click at [384, 178] on input "checkbox" at bounding box center [385, 182] width 17 height 8
checkbox input "true"
click at [564, 271] on div "Apply Changes Cancel" at bounding box center [471, 283] width 294 height 29
click at [569, 275] on div "Apply Changes Cancel" at bounding box center [471, 283] width 294 height 29
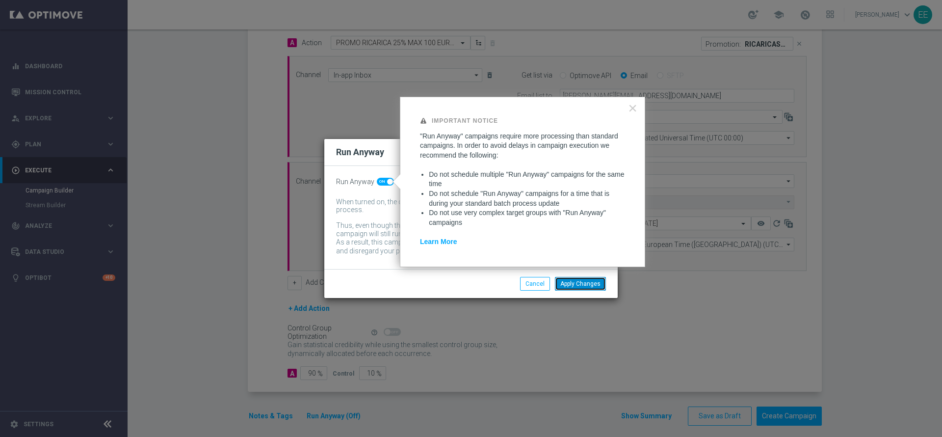
click at [576, 281] on button "Apply Changes" at bounding box center [580, 284] width 51 height 14
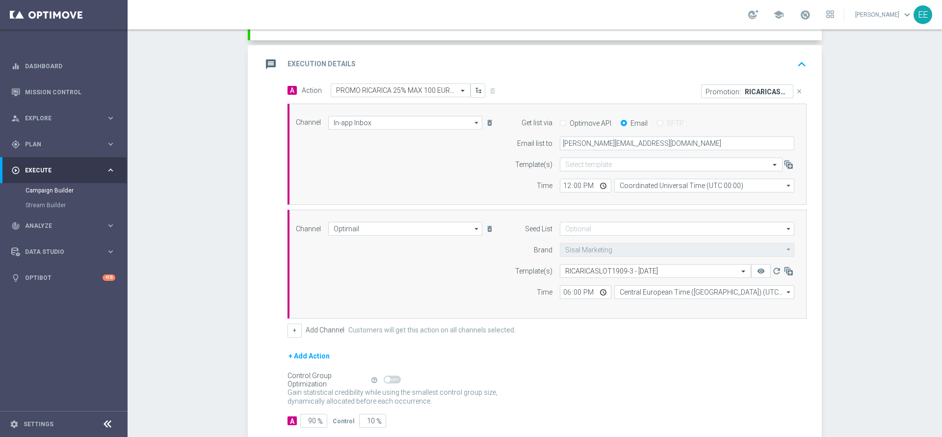
scroll to position [188, 0]
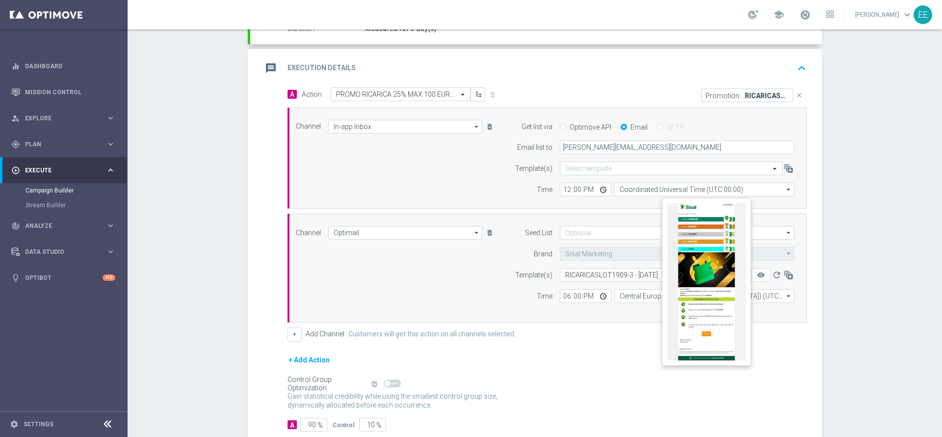
click at [757, 281] on button "remove_red_eye" at bounding box center [761, 275] width 20 height 14
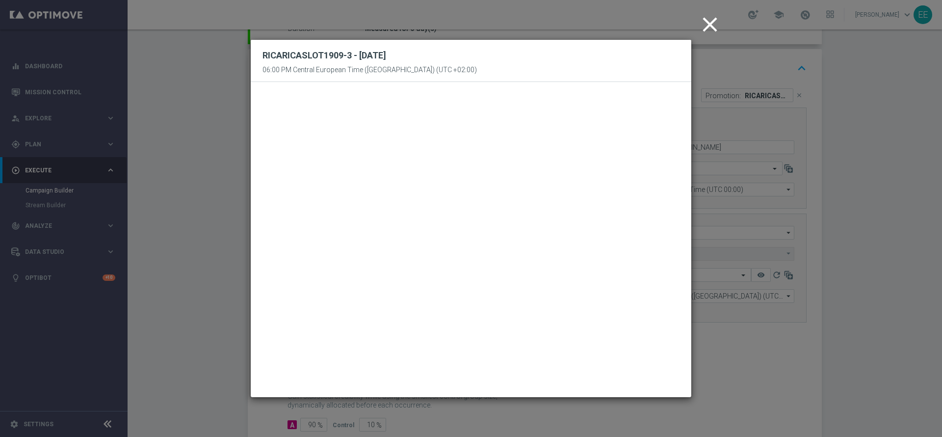
click at [706, 23] on icon "close" at bounding box center [710, 24] width 25 height 25
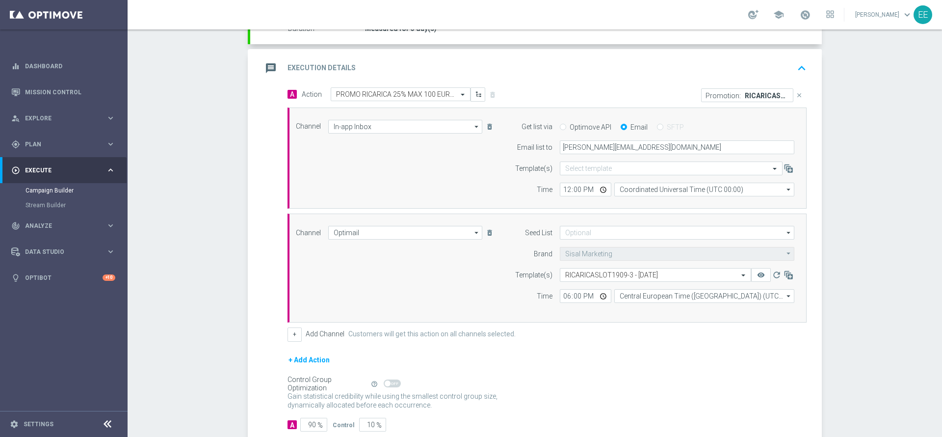
scroll to position [248, 0]
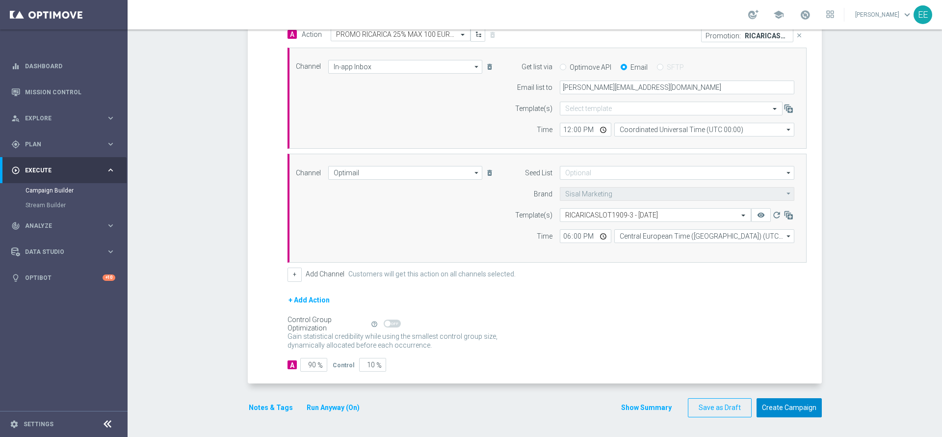
click at [777, 404] on button "Create Campaign" at bounding box center [789, 407] width 65 height 19
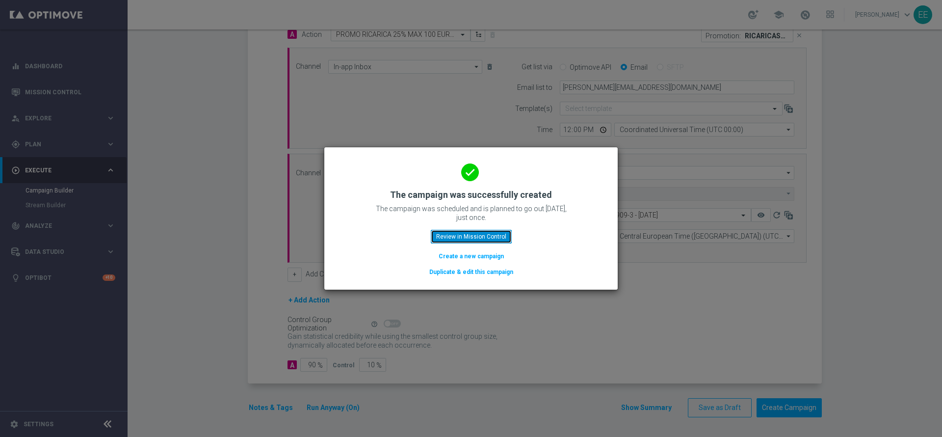
click at [451, 241] on button "Review in Mission Control" at bounding box center [471, 237] width 81 height 14
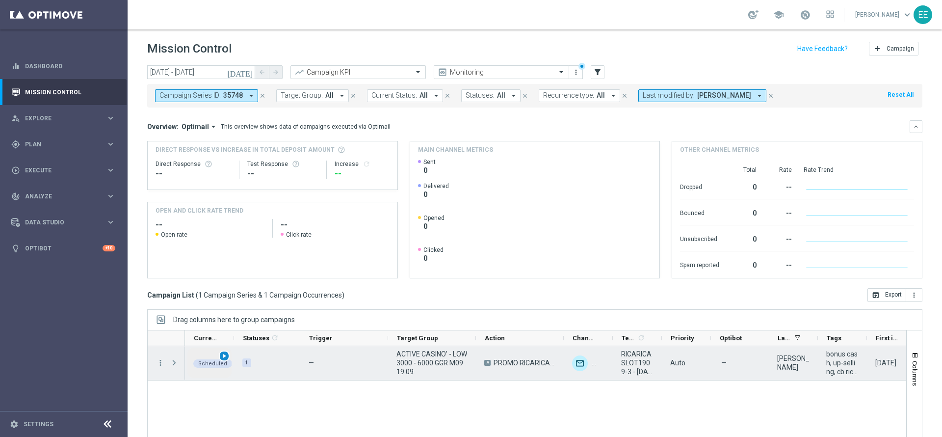
click at [223, 358] on span "play_arrow" at bounding box center [224, 355] width 7 height 7
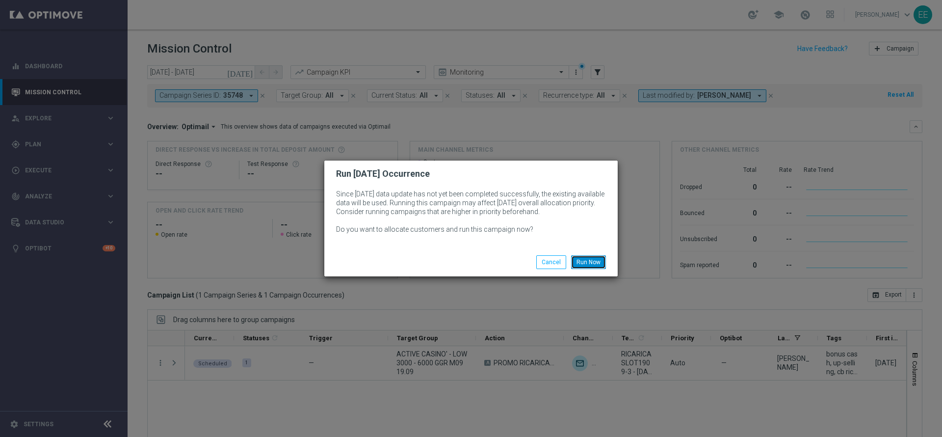
click at [598, 259] on button "Run Now" at bounding box center [588, 262] width 35 height 14
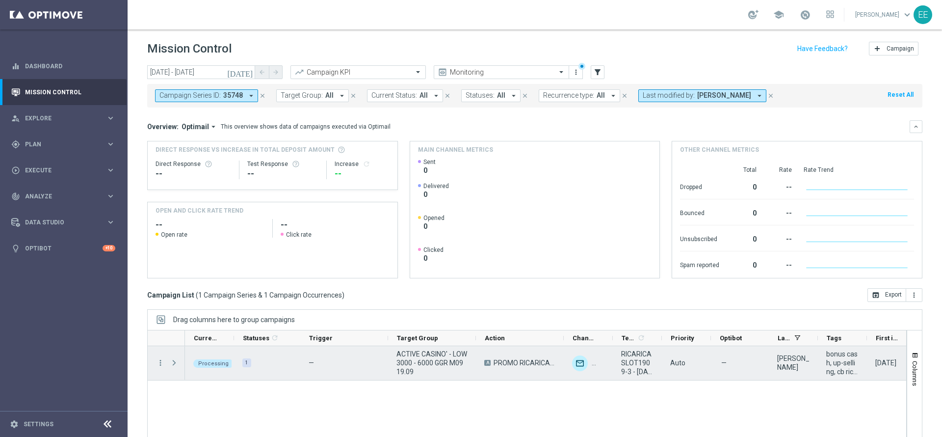
click at [172, 362] on span "Press SPACE to select this row." at bounding box center [174, 363] width 9 height 8
click at [0, 0] on span "Press SPACE to select this row." at bounding box center [0, 0] width 0 height 0
click at [176, 360] on span "Press SPACE to select this row." at bounding box center [174, 363] width 9 height 8
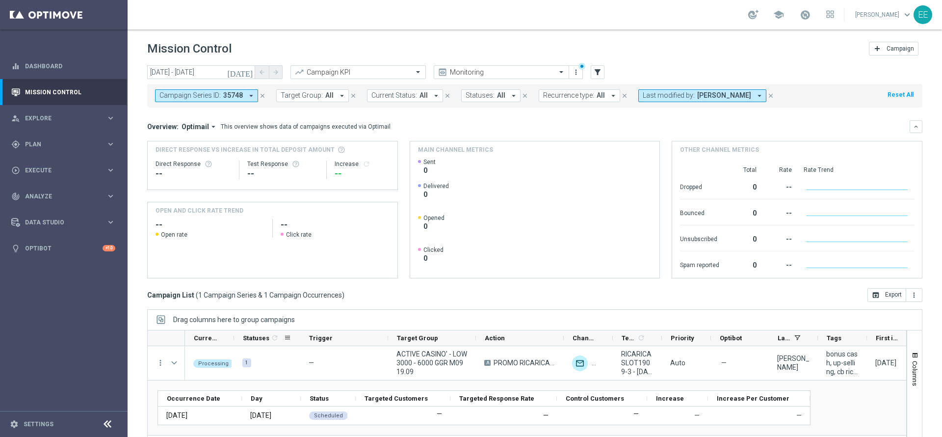
scroll to position [54, 0]
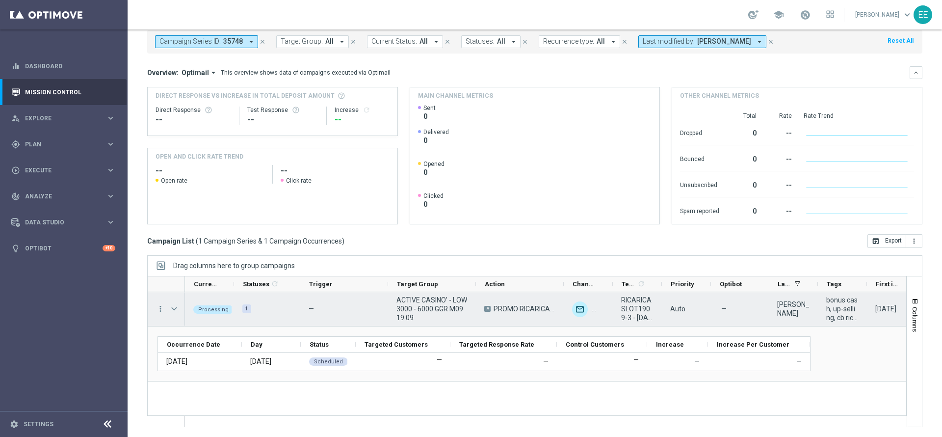
click at [170, 305] on span "Press SPACE to select this row." at bounding box center [174, 309] width 9 height 8
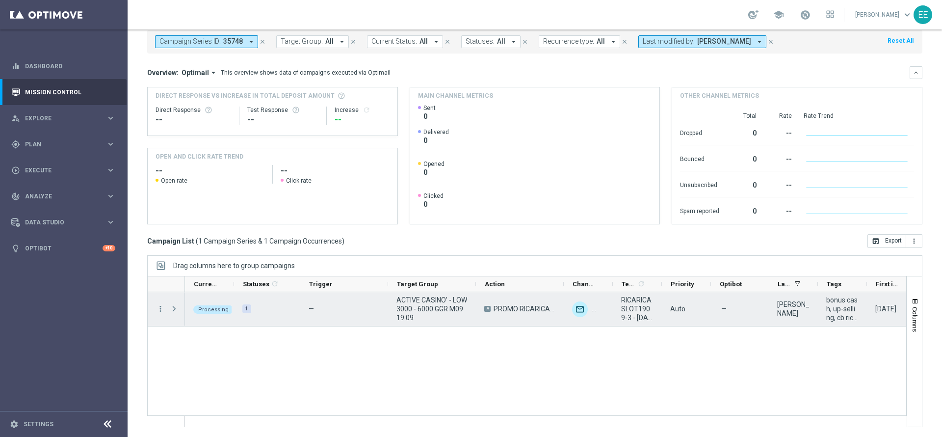
click at [170, 305] on span "Press SPACE to select this row." at bounding box center [174, 309] width 9 height 8
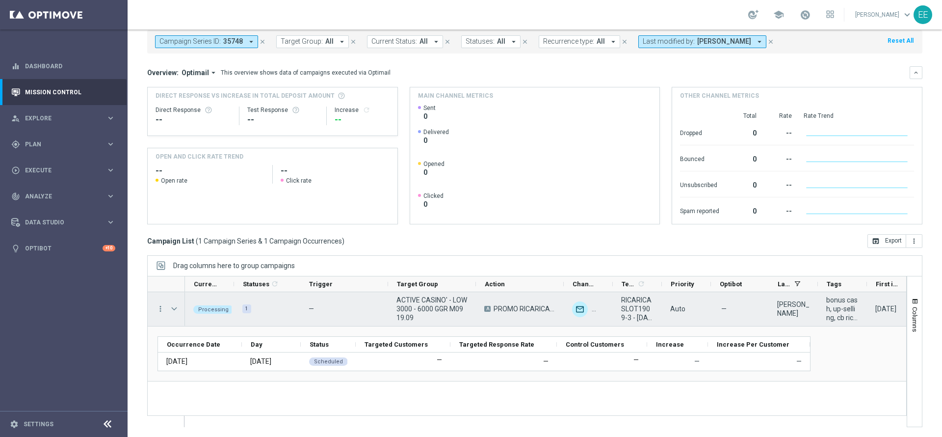
click at [170, 305] on span "Press SPACE to select this row." at bounding box center [174, 309] width 9 height 8
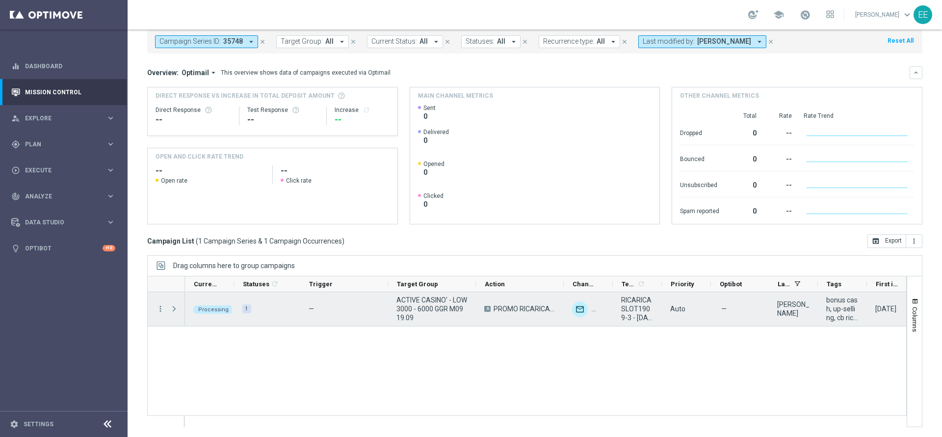
click at [170, 305] on span "Press SPACE to select this row." at bounding box center [174, 309] width 9 height 8
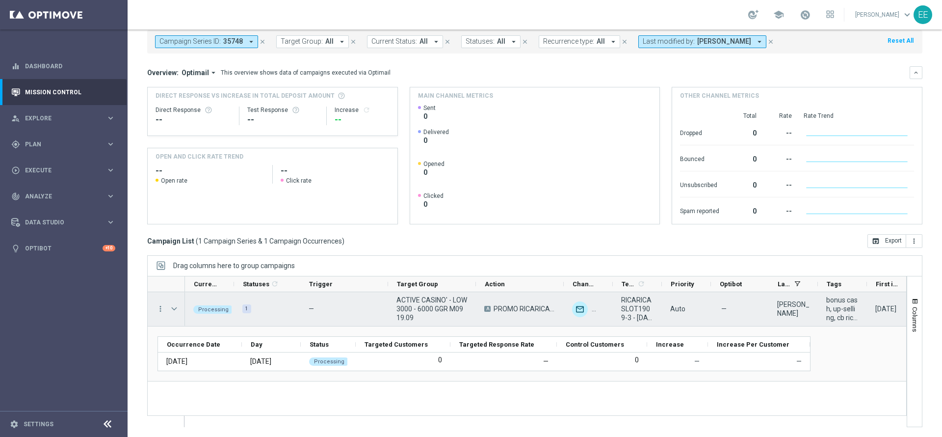
click at [422, 305] on span "ACTIVE CASINO' - LOW 3000 - 6000 GGR M09 19.09" at bounding box center [432, 308] width 71 height 27
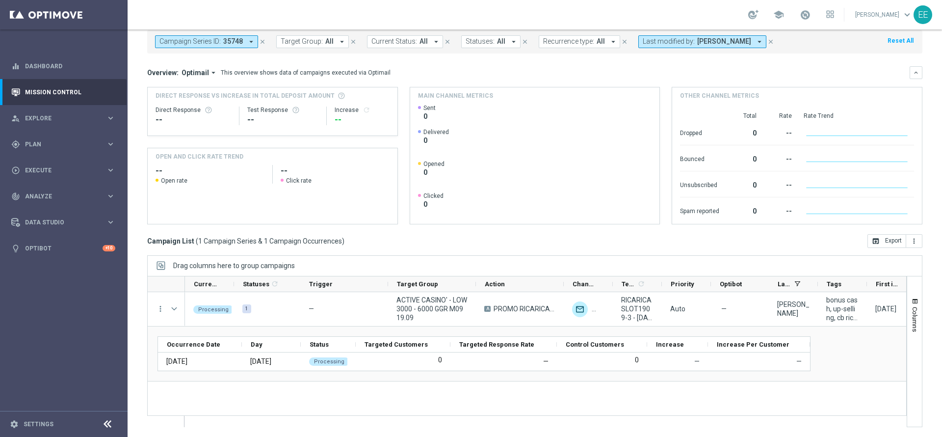
click at [263, 42] on icon "close" at bounding box center [262, 41] width 7 height 7
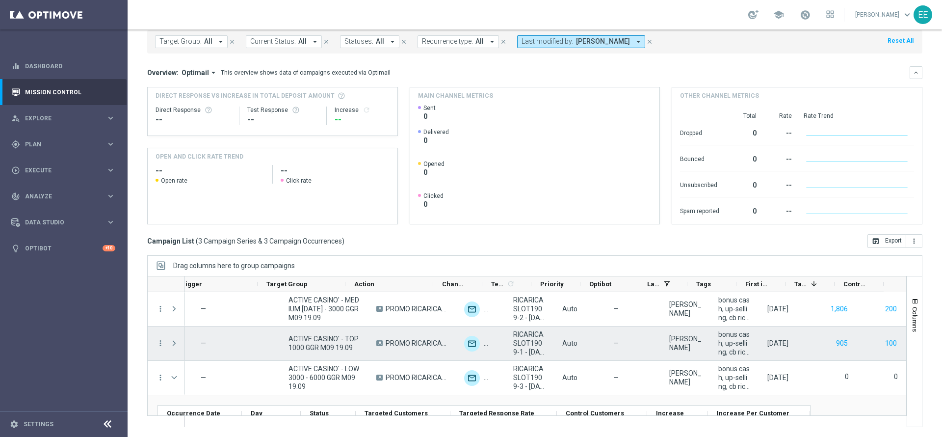
scroll to position [35, 0]
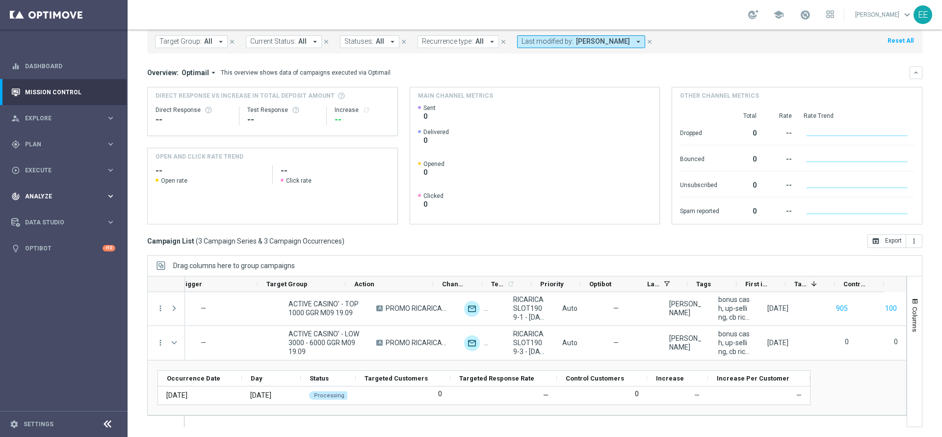
click at [40, 183] on div "track_changes Analyze keyboard_arrow_right" at bounding box center [63, 196] width 127 height 26
click at [44, 171] on span "Execute" at bounding box center [65, 170] width 81 height 6
click at [55, 190] on link "Campaign Builder" at bounding box center [64, 191] width 77 height 8
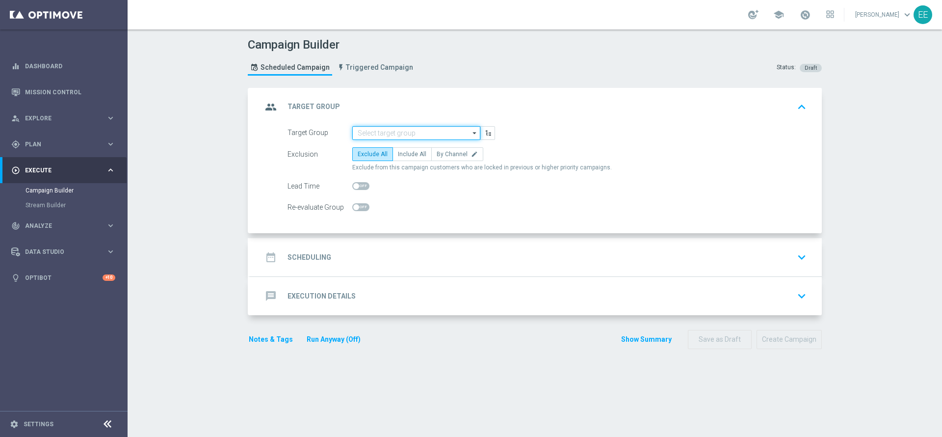
click at [399, 134] on input at bounding box center [416, 133] width 128 height 14
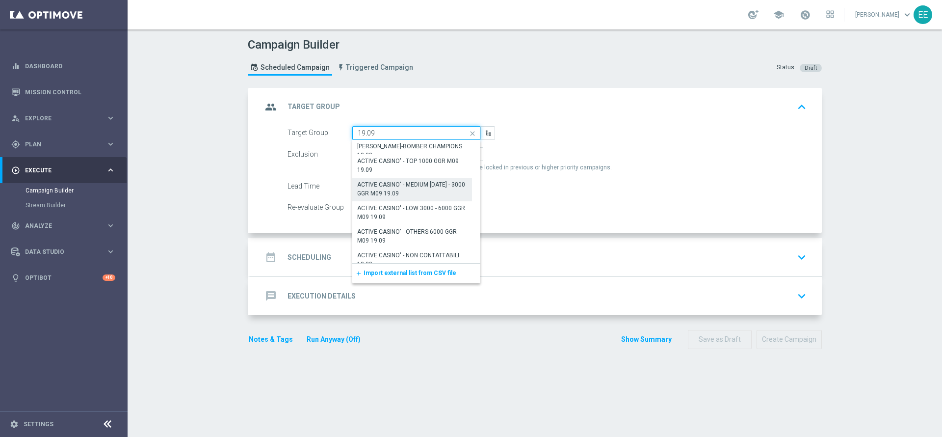
scroll to position [46, 0]
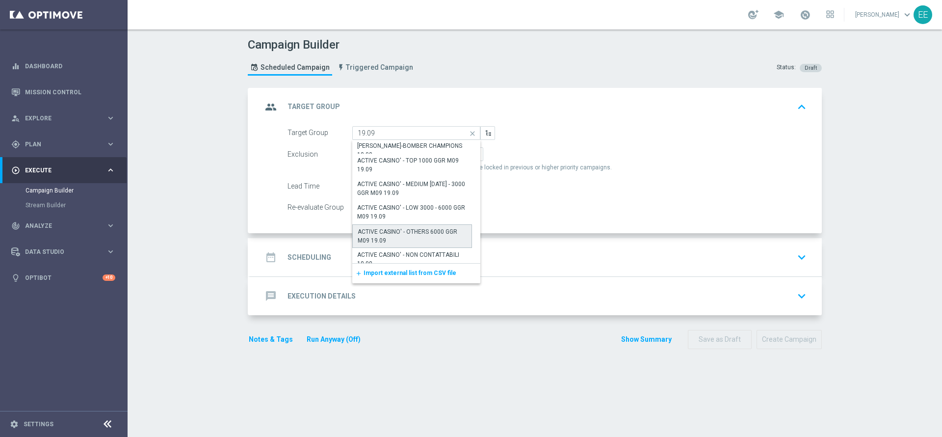
click at [412, 228] on div "ACTIVE CASINO' - OTHERS 6000 GGR M09 19.09" at bounding box center [412, 236] width 109 height 18
type input "ACTIVE CASINO' - OTHERS 6000 GGR M09 19.09"
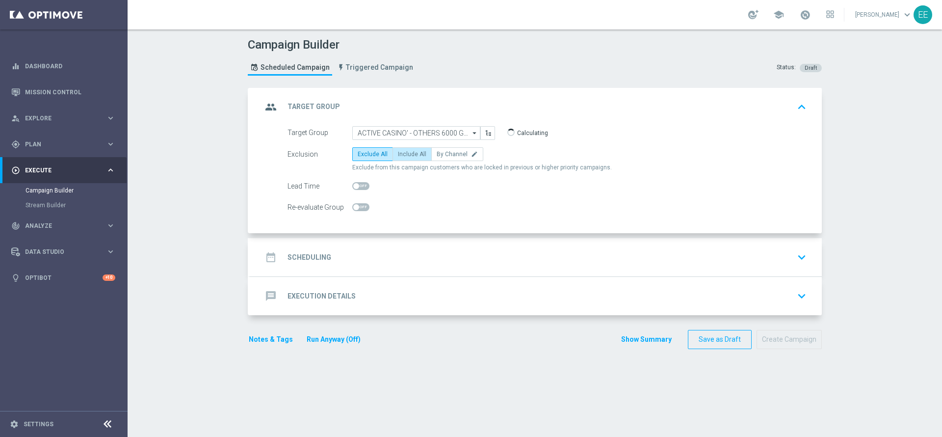
click at [411, 160] on label "Include All" at bounding box center [412, 154] width 39 height 14
click at [404, 159] on input "Include All" at bounding box center [401, 156] width 6 height 6
radio input "true"
click at [395, 251] on div "date_range Scheduling keyboard_arrow_down" at bounding box center [536, 257] width 548 height 19
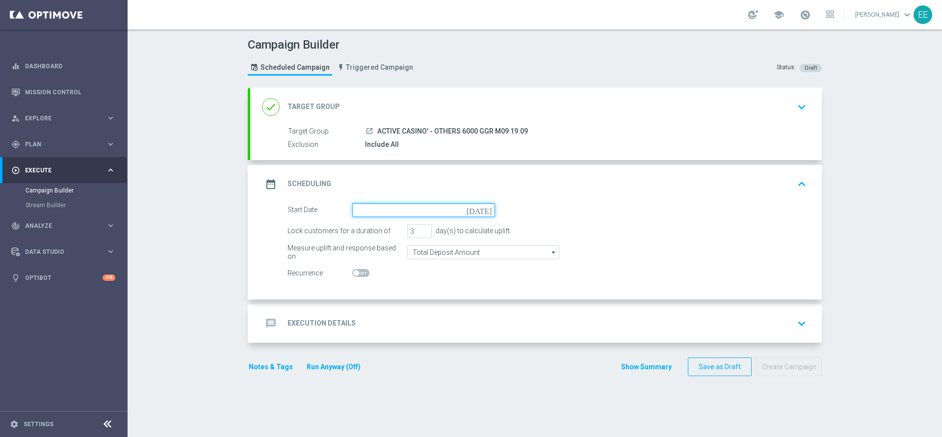
click at [384, 212] on input at bounding box center [423, 210] width 143 height 14
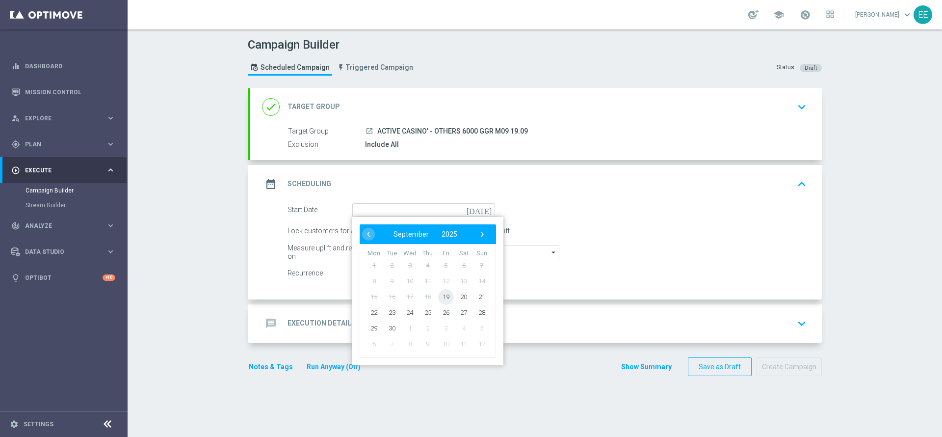
click at [441, 296] on span "19" at bounding box center [446, 297] width 16 height 16
type input "19 Sep 2025"
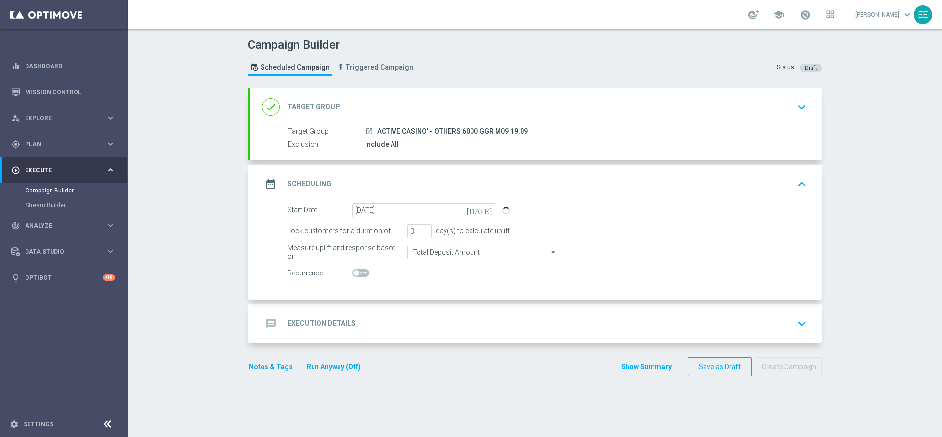
click at [386, 323] on div "message Execution Details keyboard_arrow_down" at bounding box center [536, 323] width 548 height 19
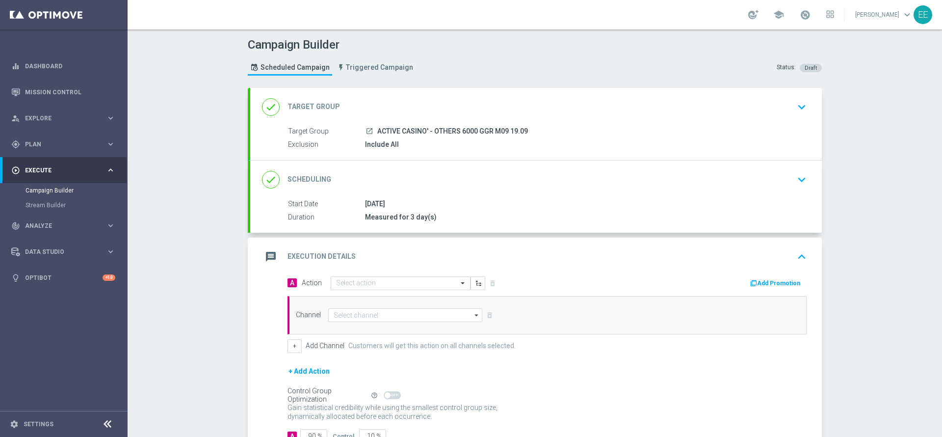
click at [359, 290] on div "A Action Select action delete_forever Add Promotion" at bounding box center [547, 283] width 534 height 15
click at [355, 284] on input "text" at bounding box center [390, 283] width 109 height 8
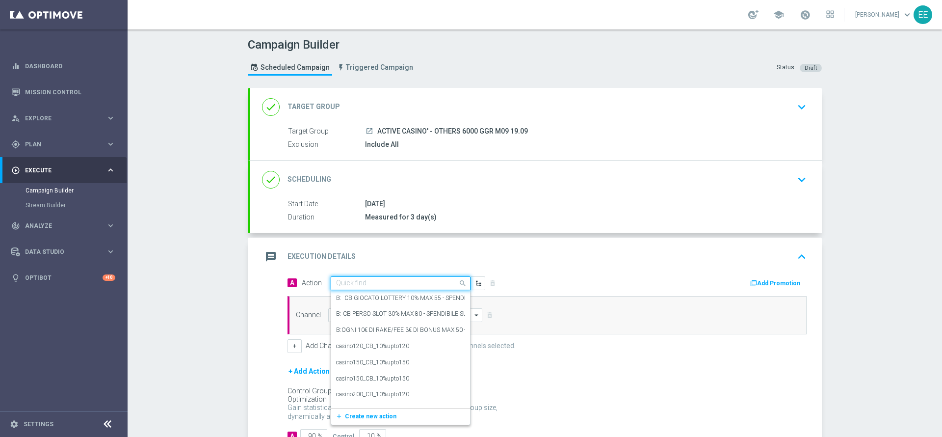
paste input "PROMO RICARICA 25% MAX 50 EURO - SPENDIBILE SLOT"
type input "PROMO RICARICA 25% MAX 50 EURO - SPENDIBILE SLOT"
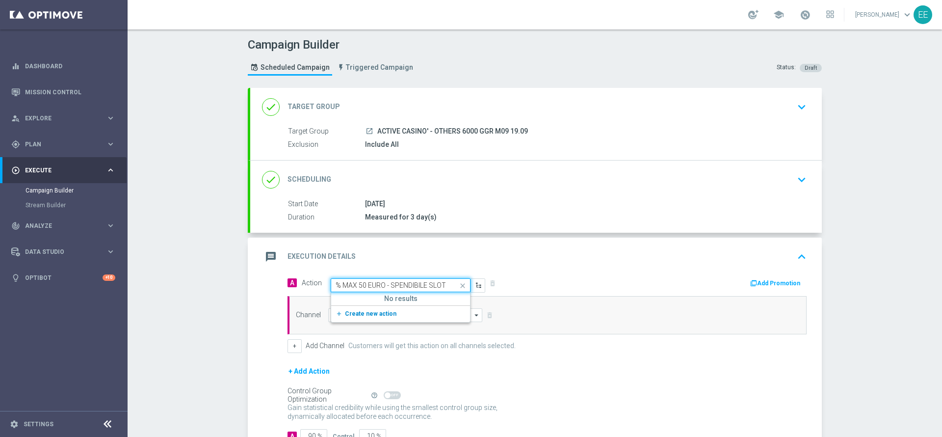
click at [374, 312] on span "Create new action" at bounding box center [371, 313] width 52 height 7
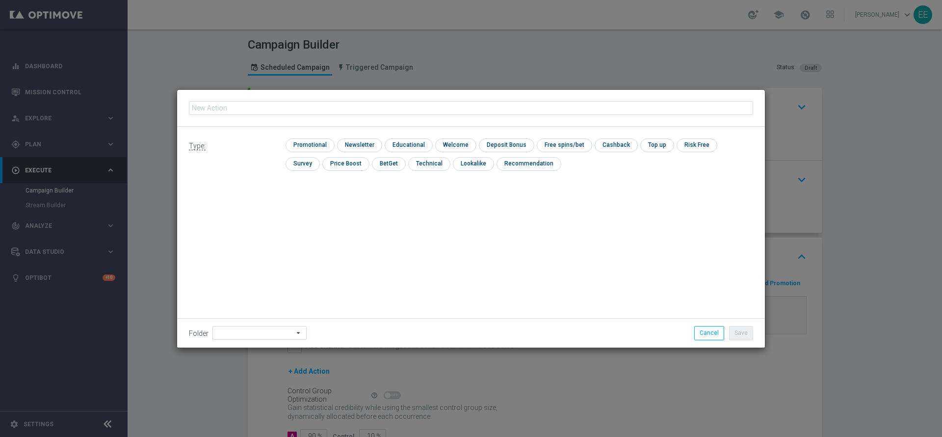
click at [343, 112] on input "text" at bounding box center [471, 108] width 564 height 14
type input "PROMO RICARICA 25% MAX 50 EURO - SPENDIBILE SLOT"
click at [309, 144] on input "checkbox" at bounding box center [309, 144] width 47 height 13
checkbox input "true"
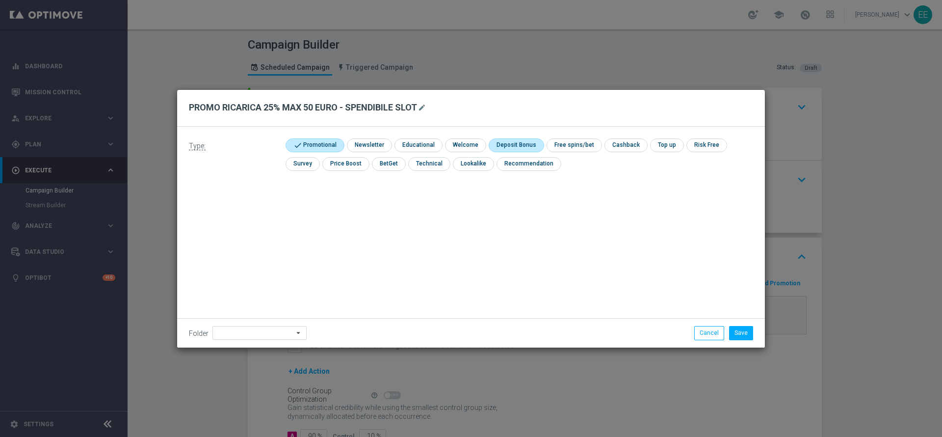
click at [512, 146] on input "checkbox" at bounding box center [515, 144] width 53 height 13
checkbox input "true"
click at [272, 327] on input at bounding box center [260, 333] width 94 height 14
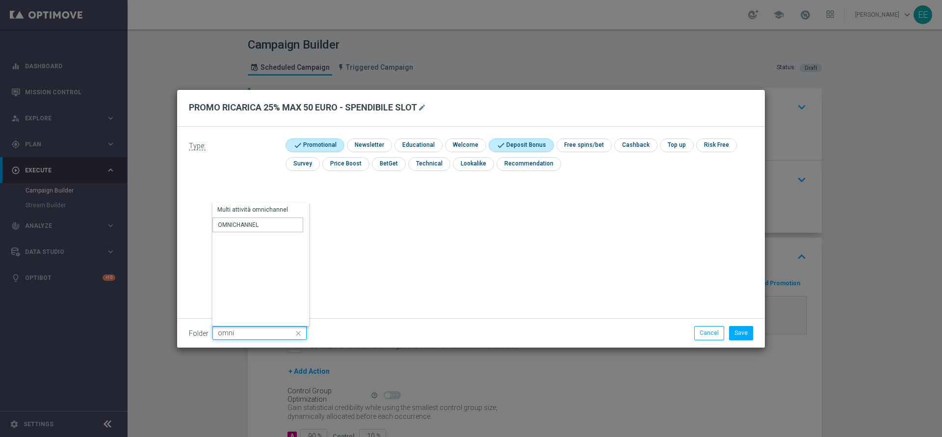
type input "OMNICHANNEL"
click at [747, 332] on button "Save" at bounding box center [741, 333] width 24 height 14
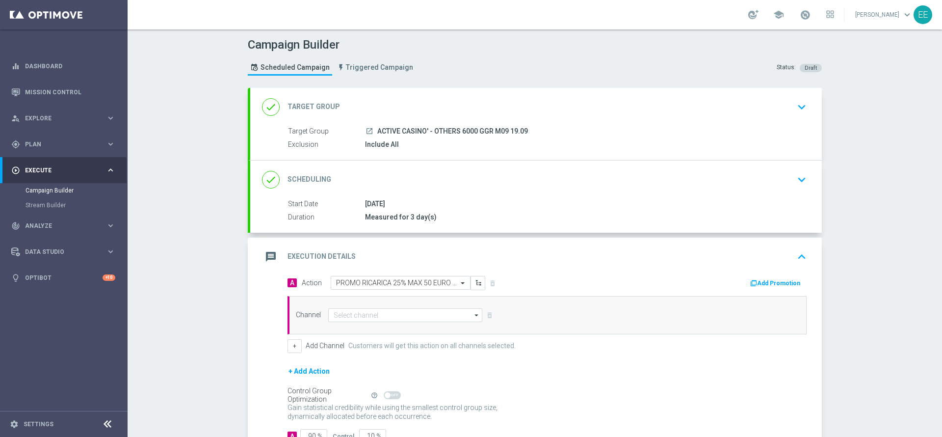
click at [768, 289] on div "A Action Select action PROMO RICARICA 25% MAX 50 EURO - SPENDIBILE SLOT delete_…" at bounding box center [547, 283] width 534 height 15
click at [776, 279] on button "Add Promotion" at bounding box center [776, 283] width 54 height 11
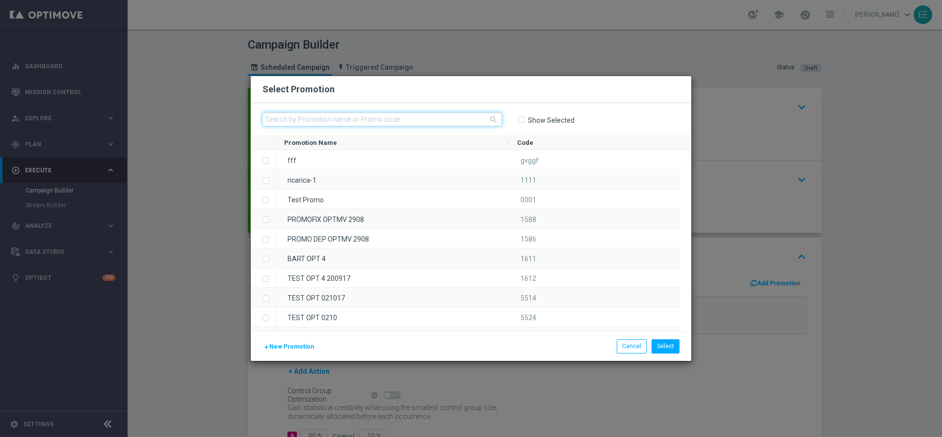
click at [373, 117] on input "text" at bounding box center [383, 119] width 240 height 14
paste input "RICARICASLOT1909-1"
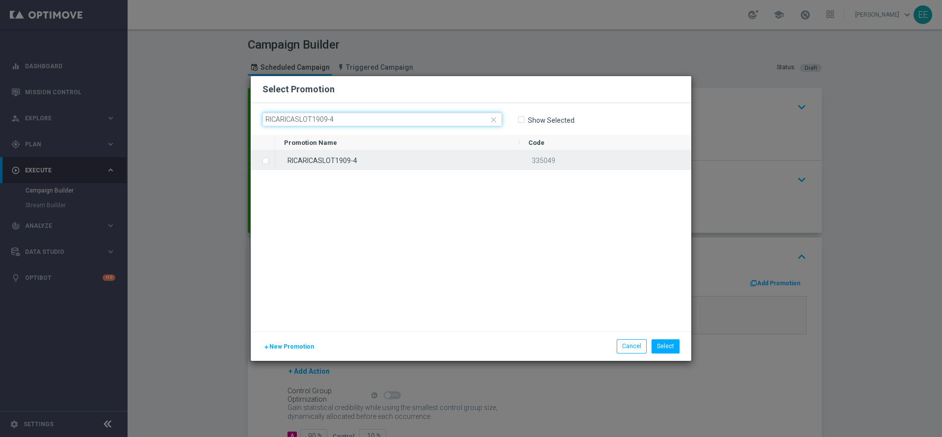
type input "RICARICASLOT1909-4"
click at [339, 161] on div "RICARICASLOT1909-4" at bounding box center [397, 159] width 244 height 19
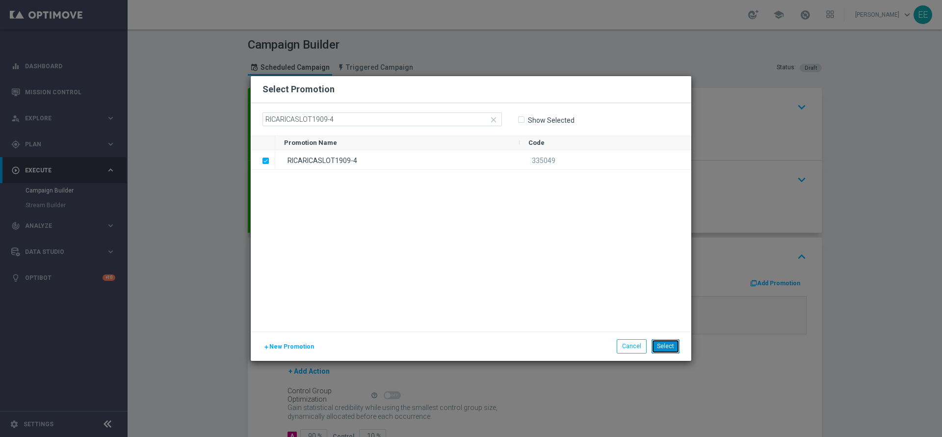
click at [674, 342] on button "Select" at bounding box center [666, 346] width 28 height 14
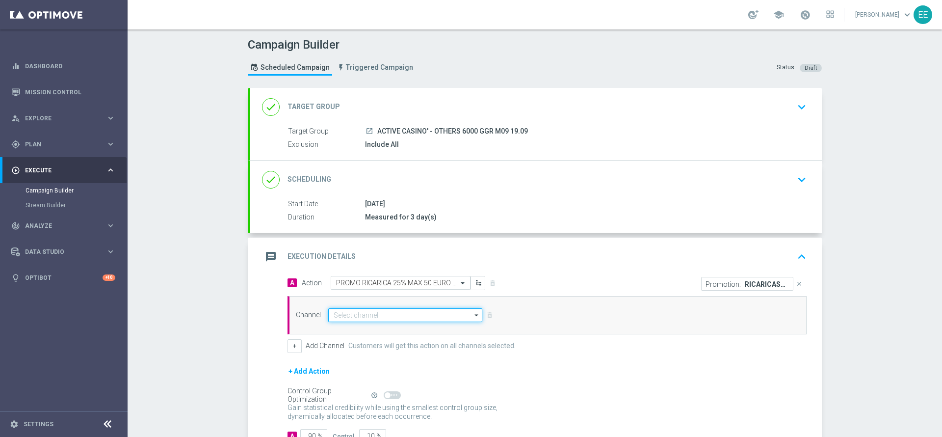
click at [371, 314] on input at bounding box center [405, 315] width 154 height 14
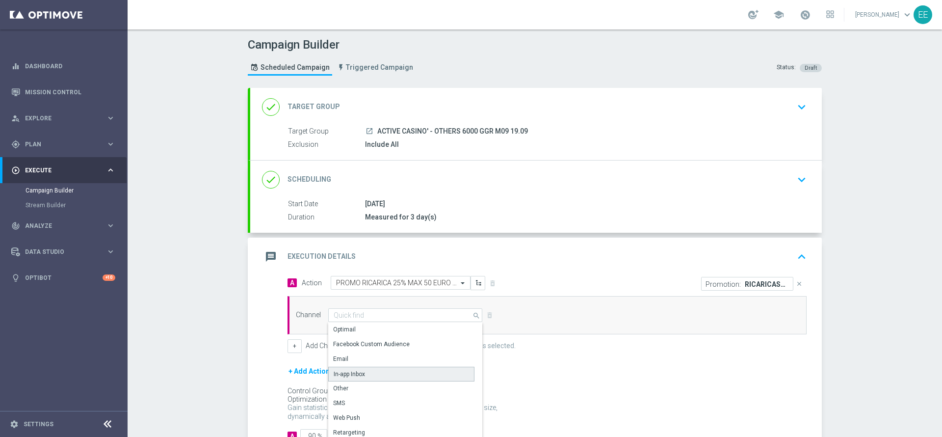
click at [375, 369] on div "In-app Inbox" at bounding box center [401, 374] width 146 height 15
type input "In-app Inbox"
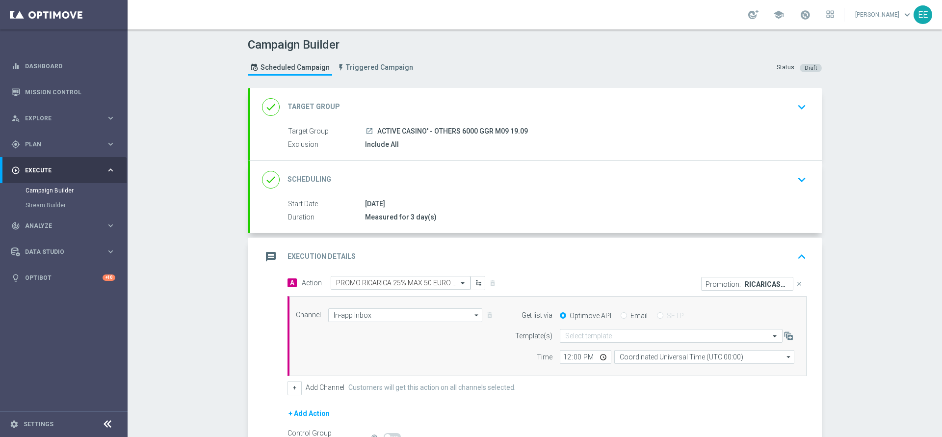
click at [615, 325] on form "Get list via Optimove API Email SFTP Template(s) Select template Time 12:00 Coo…" at bounding box center [652, 336] width 285 height 56
click at [621, 311] on div "Email" at bounding box center [634, 315] width 27 height 9
click at [621, 314] on input "Email" at bounding box center [624, 316] width 6 height 6
radio input "true"
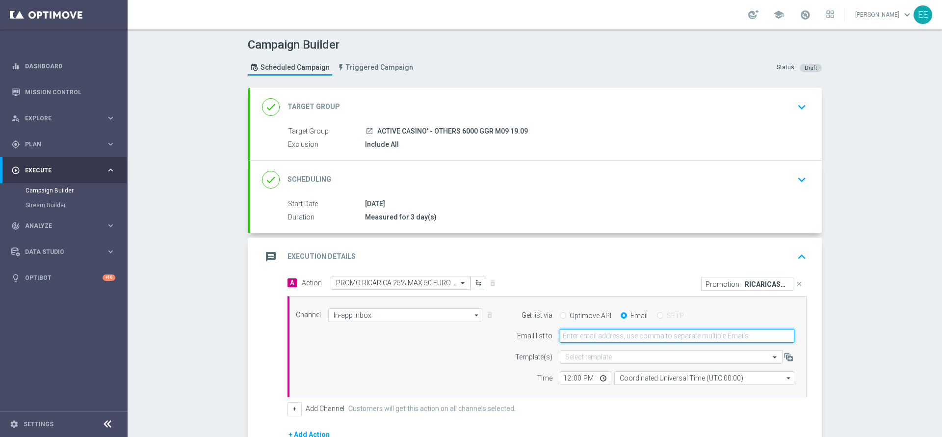
click at [600, 342] on input "email" at bounding box center [677, 336] width 235 height 14
type input "edoardo.ellena@sisal.it"
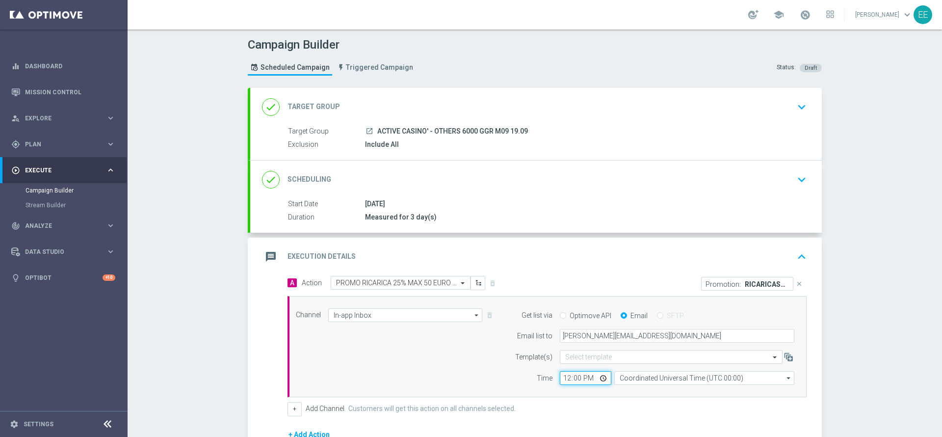
click at [563, 376] on input "12:00" at bounding box center [586, 378] width 52 height 14
click at [429, 366] on div "Channel In-app Inbox In-app Inbox arrow_drop_down Drag here to set row groups D…" at bounding box center [545, 346] width 513 height 77
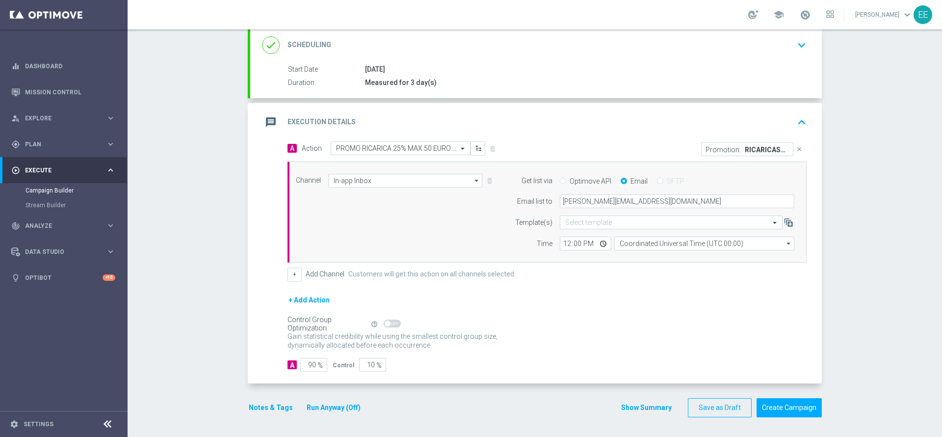
click at [281, 271] on div "A Action Select action PROMO RICARICA 25% MAX 50 EURO - SPENDIBILE SLOT delete_…" at bounding box center [547, 211] width 534 height 140
click at [297, 273] on div "+ Add Channel Customers will get this action on all channels selected." at bounding box center [547, 274] width 519 height 14
click at [289, 272] on button "+" at bounding box center [295, 274] width 14 height 14
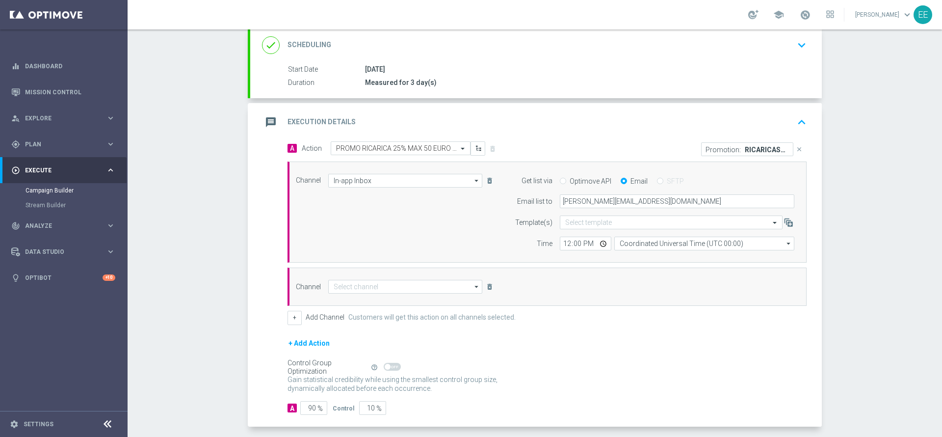
click at [362, 297] on div "Channel arrow_drop_down Drag here to set row groups Drag here to set column lab…" at bounding box center [547, 286] width 519 height 38
click at [366, 292] on input at bounding box center [405, 287] width 154 height 14
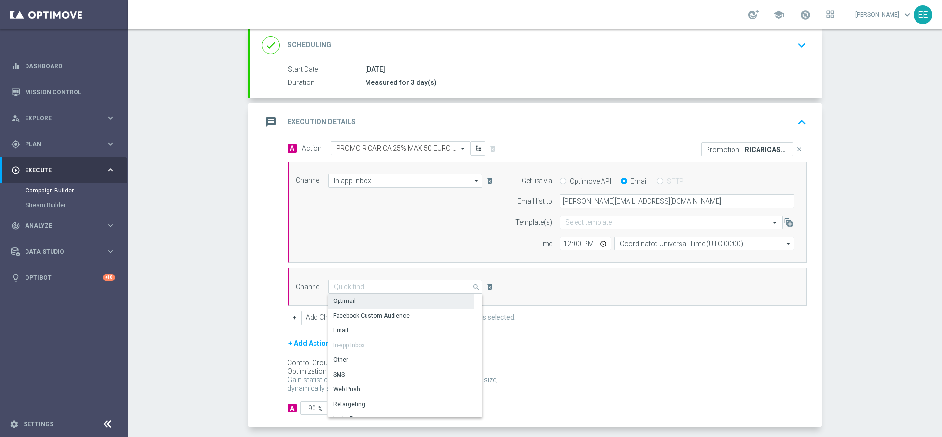
click at [359, 297] on div "Optimail" at bounding box center [401, 301] width 146 height 14
type input "Optimail"
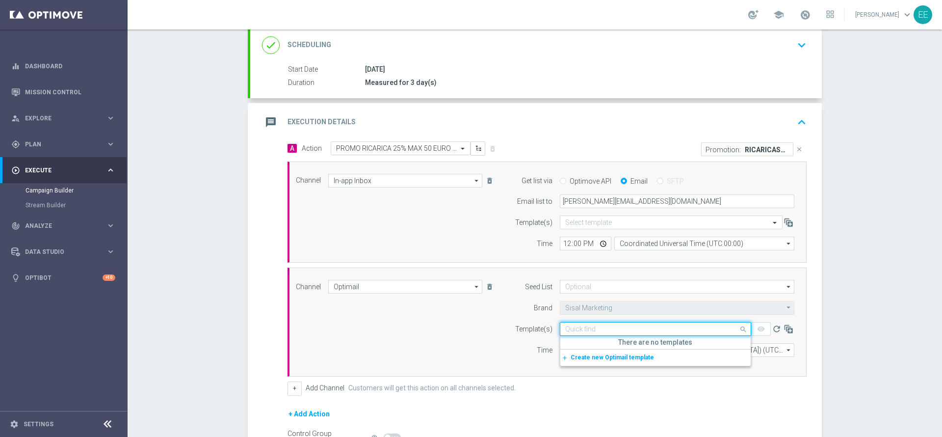
click at [583, 328] on input "text" at bounding box center [645, 329] width 161 height 8
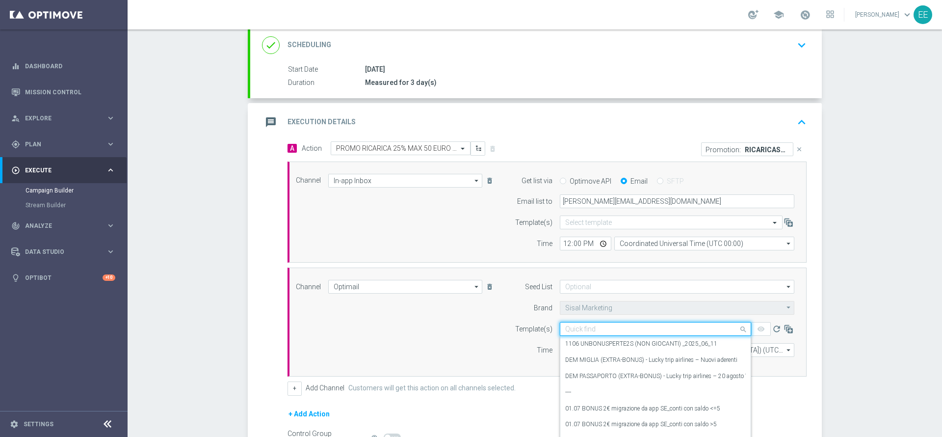
paste input "RICARICASLOT1909-1"
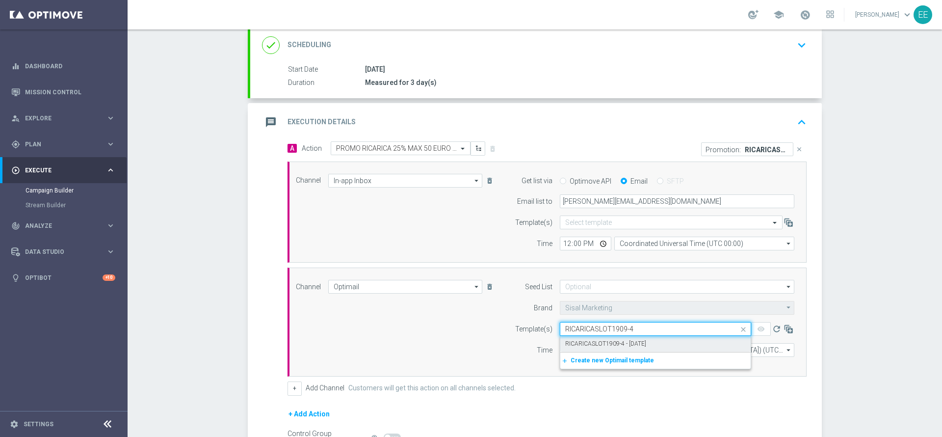
click at [615, 340] on label "RICARICASLOT1909-4 - [DATE]" at bounding box center [605, 344] width 81 height 8
type input "RICARICASLOT1909-4"
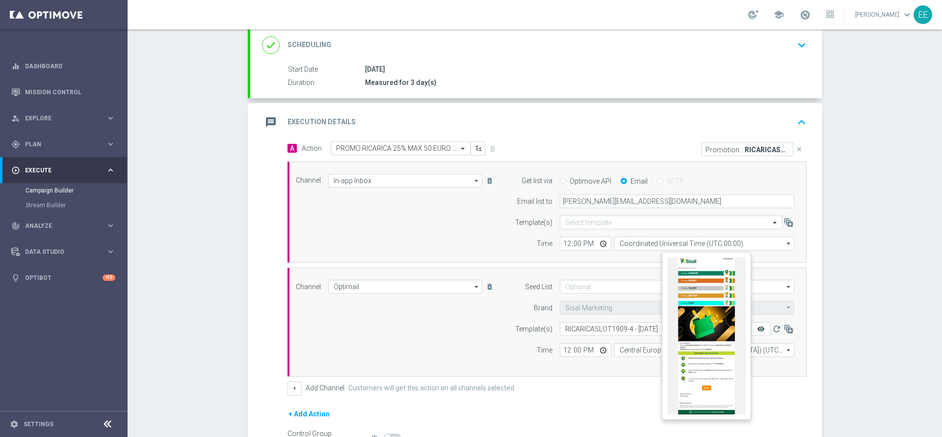
click at [759, 332] on icon "remove_red_eye" at bounding box center [761, 329] width 8 height 8
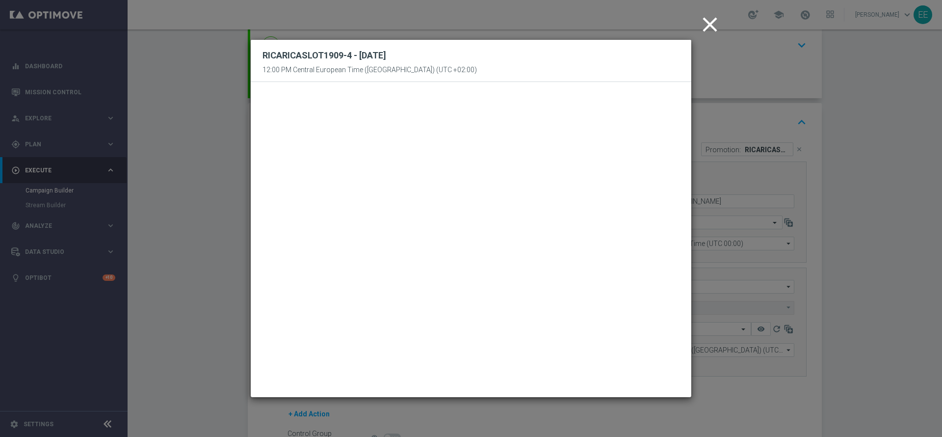
click at [707, 19] on icon "close" at bounding box center [710, 24] width 25 height 25
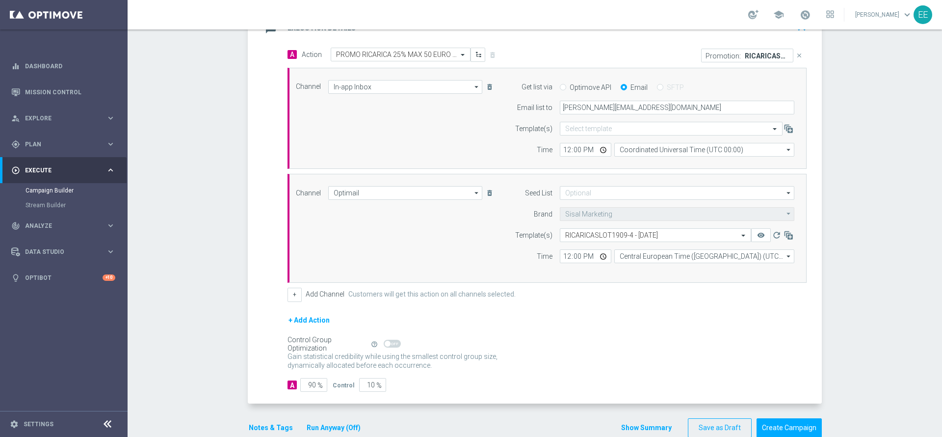
scroll to position [248, 0]
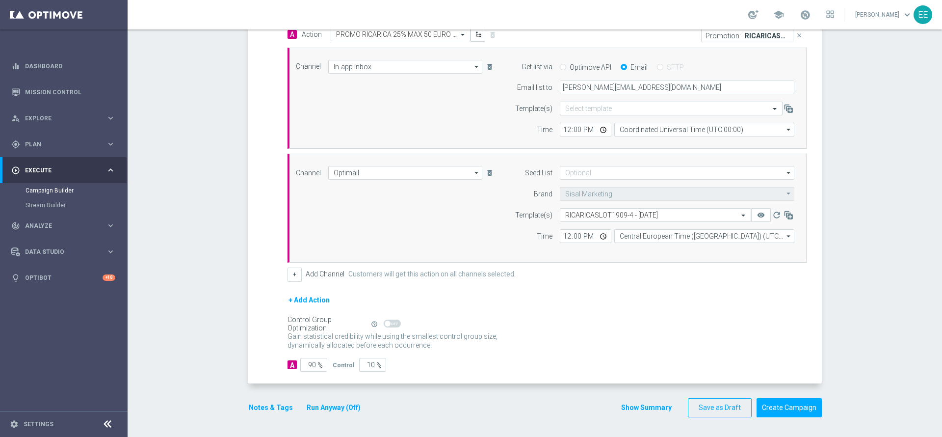
click at [257, 408] on button "Notes & Tags" at bounding box center [271, 407] width 46 height 12
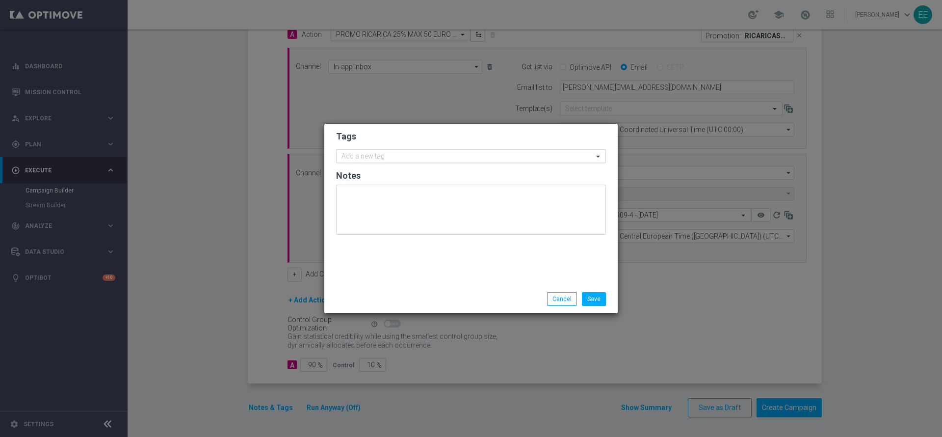
click at [414, 159] on input "text" at bounding box center [468, 157] width 252 height 8
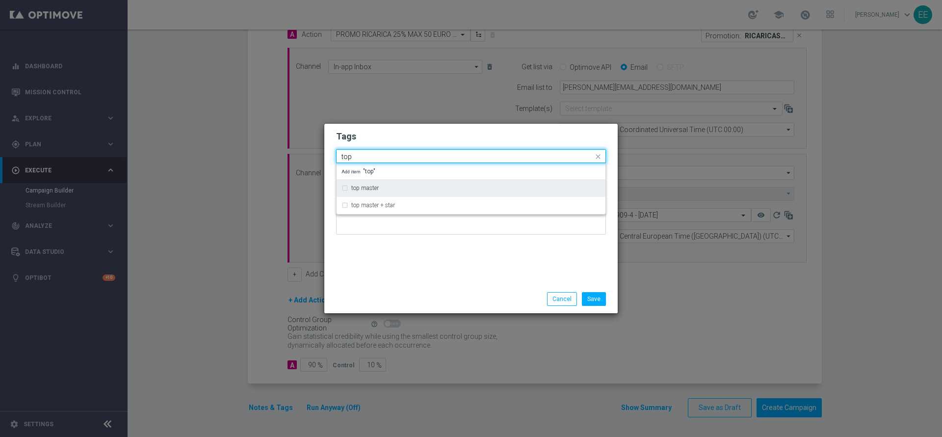
type input "top"
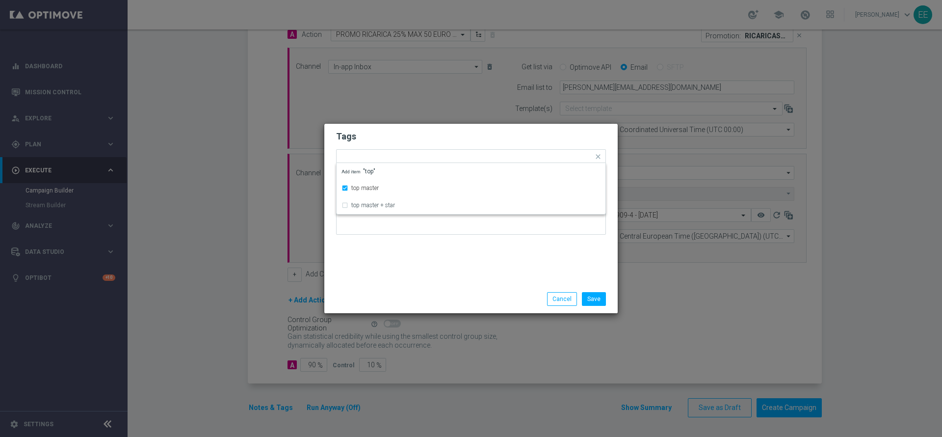
click at [422, 141] on h2 "Tags" at bounding box center [471, 137] width 270 height 12
click at [434, 152] on div "Add a new tag × top master" at bounding box center [465, 157] width 257 height 14
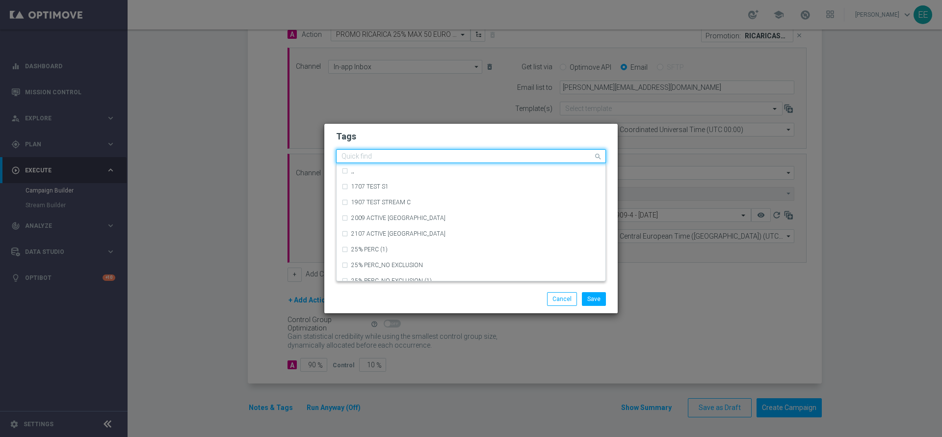
click at [434, 152] on div "Quick find × top master" at bounding box center [465, 156] width 257 height 12
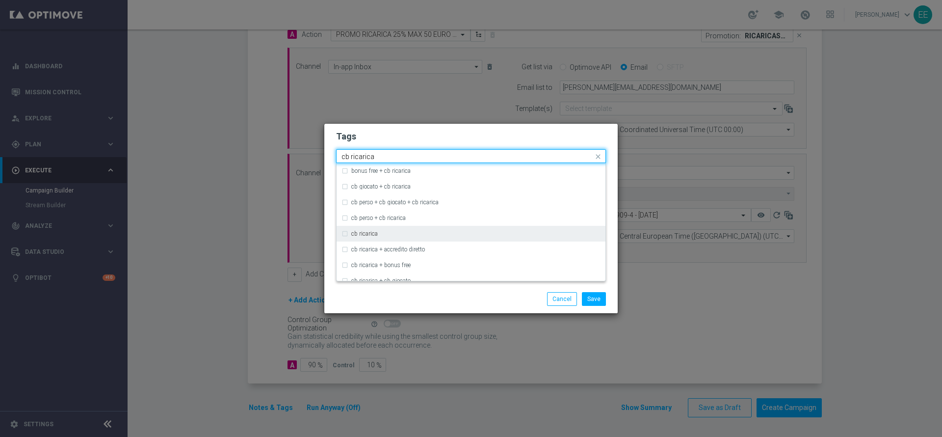
click at [352, 231] on label "cb ricarica" at bounding box center [364, 234] width 27 height 6
type input "cb ricarica"
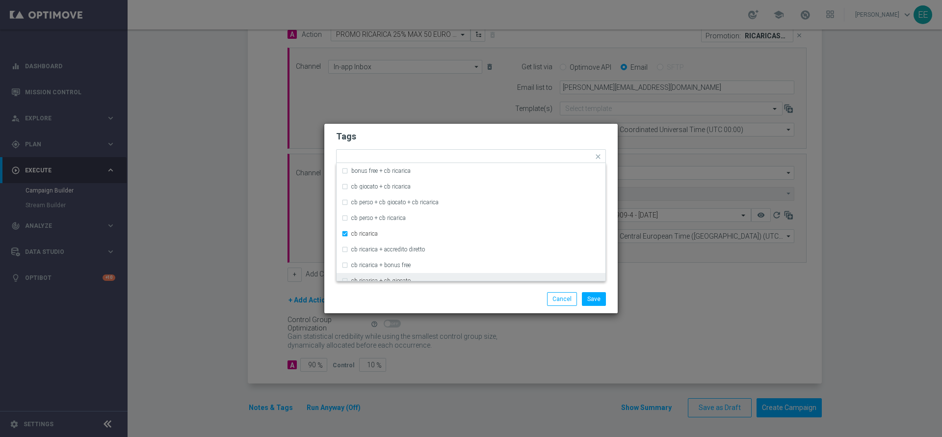
click at [454, 314] on modal-container "Tags Quick find × top master × cb ricarica bonus free + cb ricarica cb giocato …" at bounding box center [471, 218] width 942 height 437
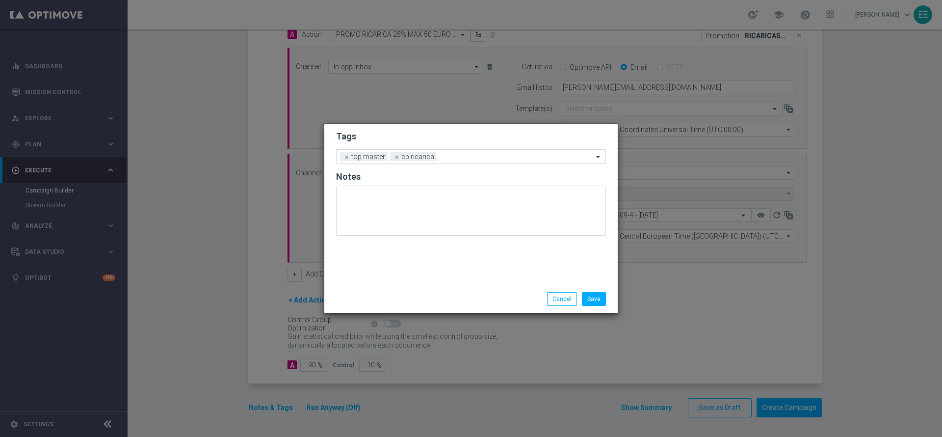
click at [496, 153] on input "text" at bounding box center [517, 157] width 153 height 8
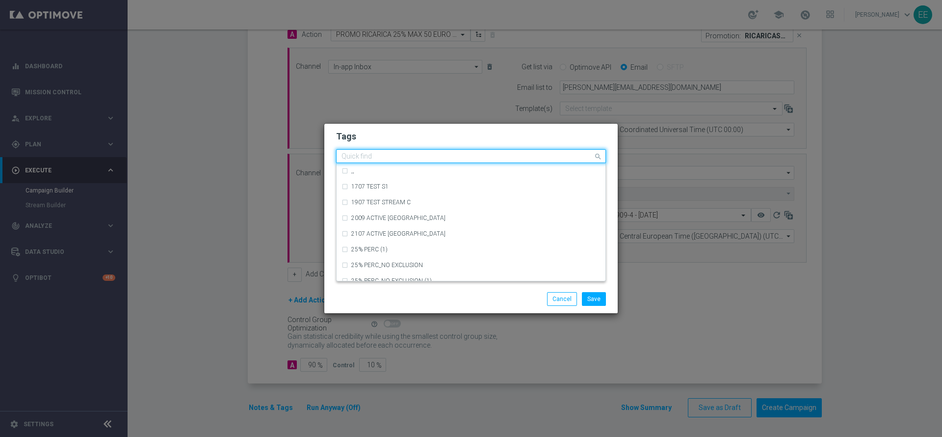
type input "b"
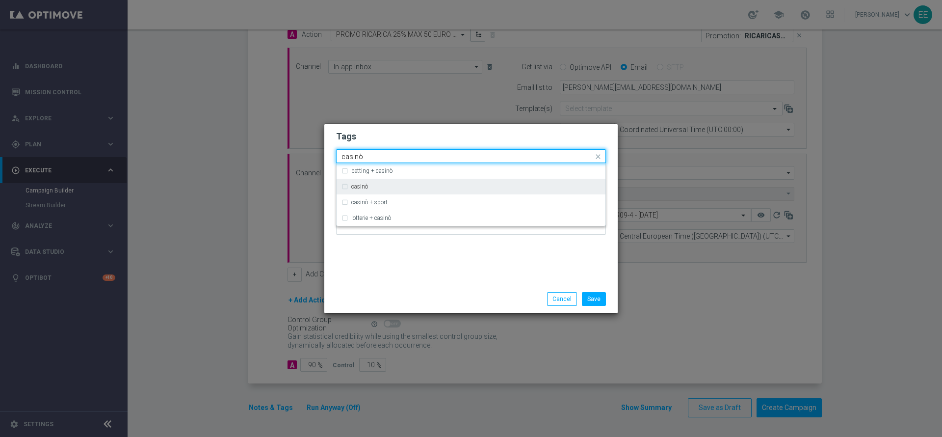
click at [425, 184] on div "casinò" at bounding box center [475, 187] width 249 height 6
type input "casinò"
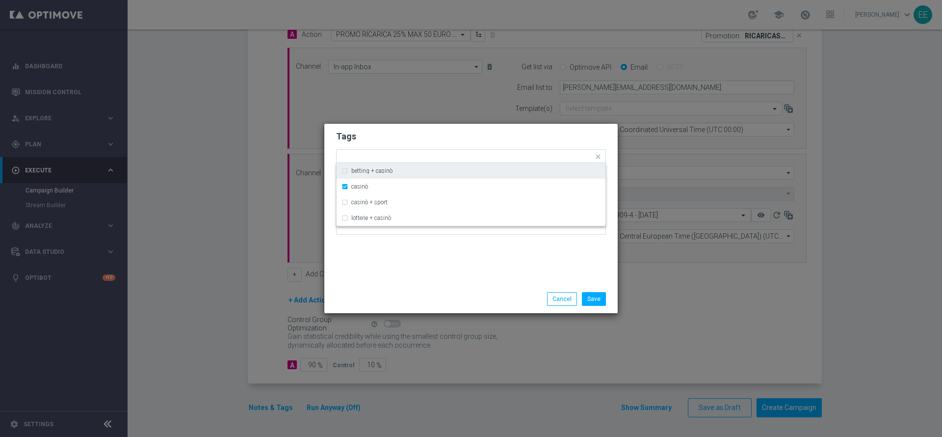
click at [499, 142] on h2 "Tags" at bounding box center [471, 137] width 270 height 12
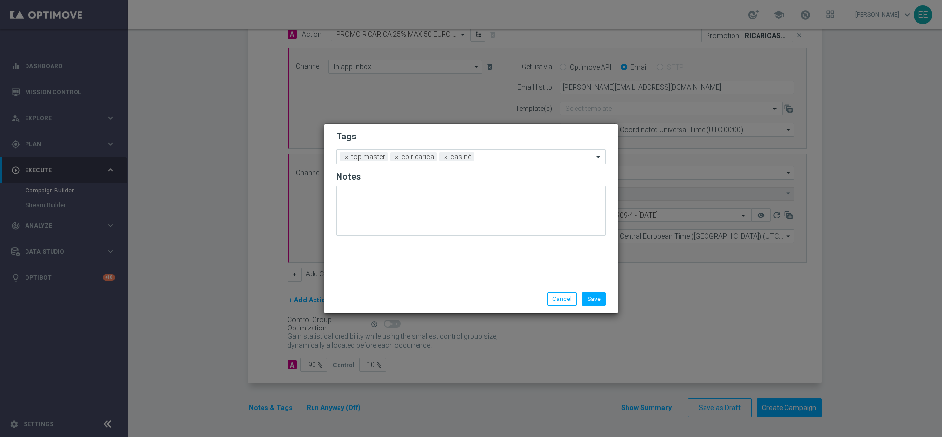
click at [512, 150] on div "Add a new tag × top master × cb ricarica × casinò" at bounding box center [465, 157] width 257 height 14
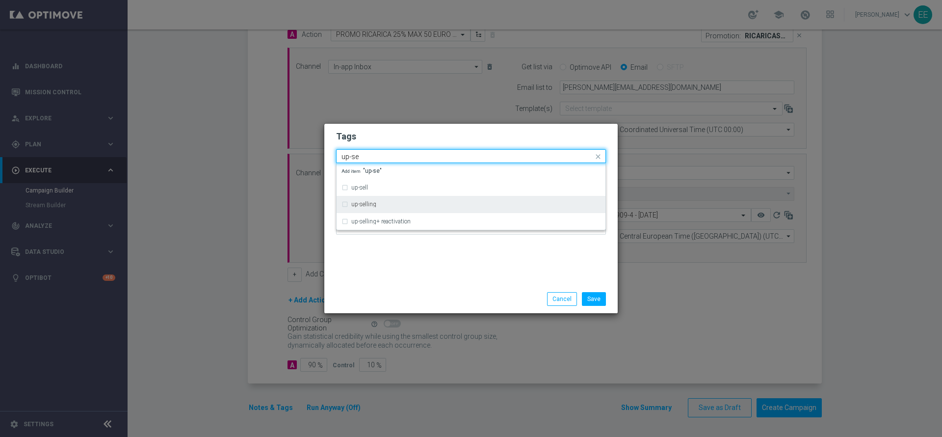
click at [426, 197] on div "up-selling" at bounding box center [471, 204] width 259 height 16
type input "up-se"
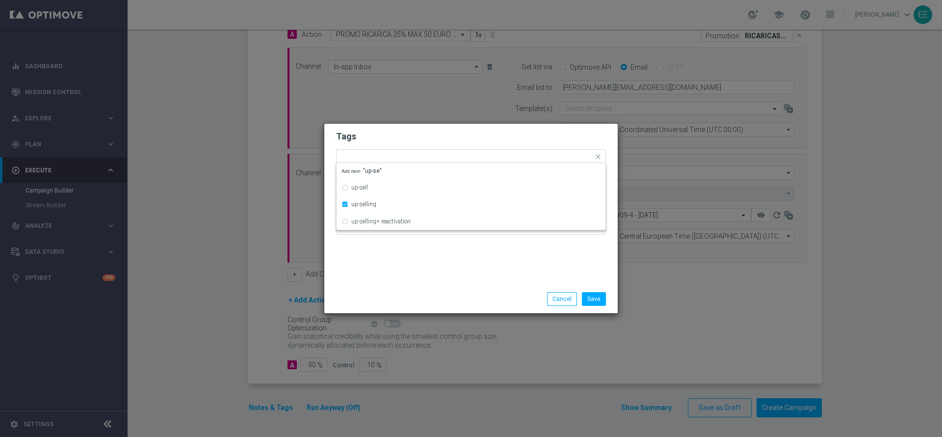
click at [422, 258] on div "Tags Quick find × top master × cb ricarica × casinò × up-selling up-sell up-sel…" at bounding box center [471, 204] width 294 height 161
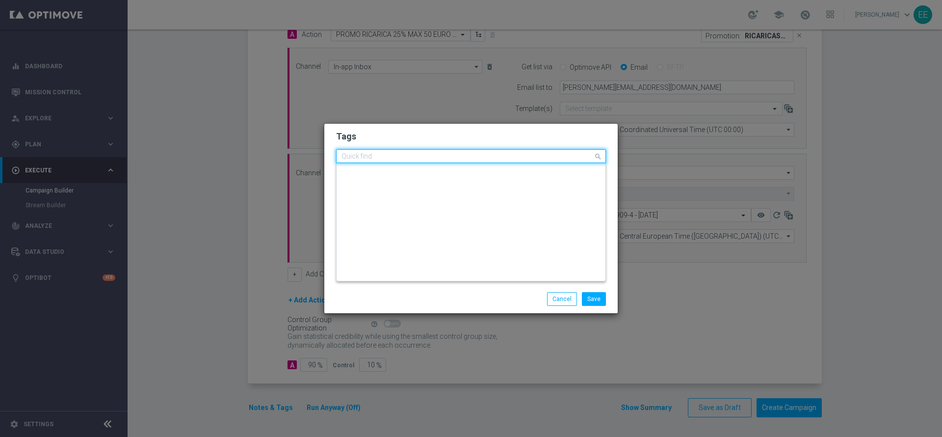
click at [535, 154] on input "text" at bounding box center [468, 157] width 252 height 8
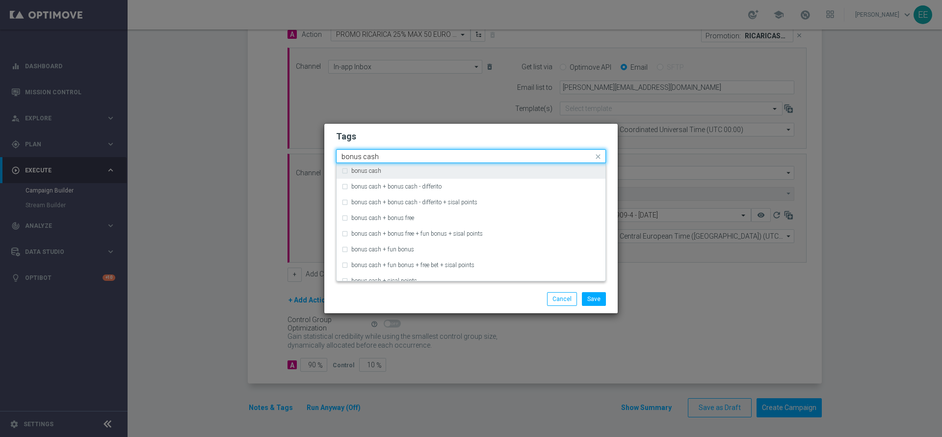
click at [483, 167] on div "bonus cash" at bounding box center [471, 171] width 259 height 16
type input "bonus cash"
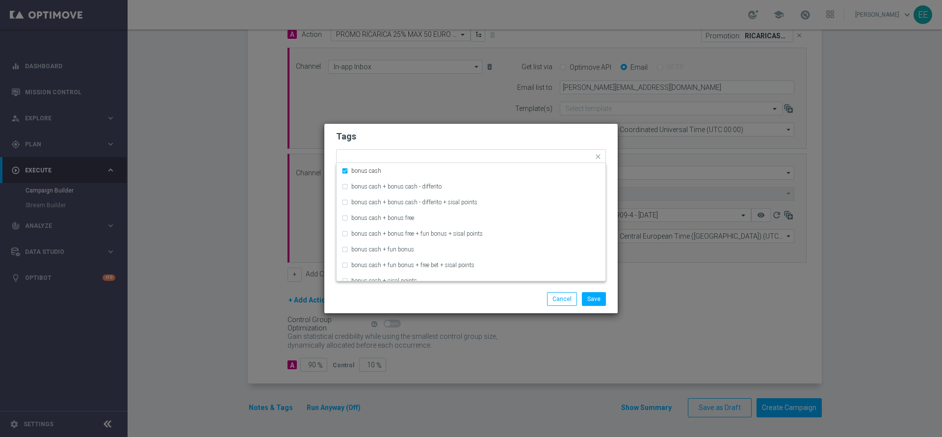
click at [511, 139] on h2 "Tags" at bounding box center [471, 137] width 270 height 12
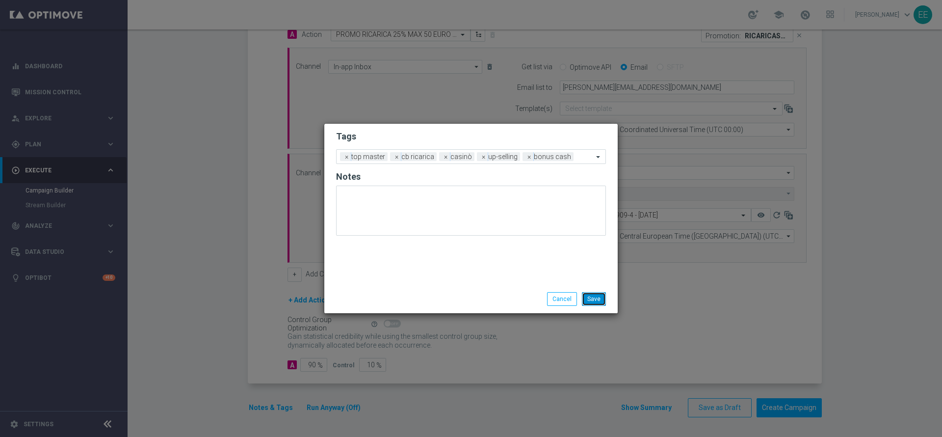
click at [595, 294] on button "Save" at bounding box center [594, 299] width 24 height 14
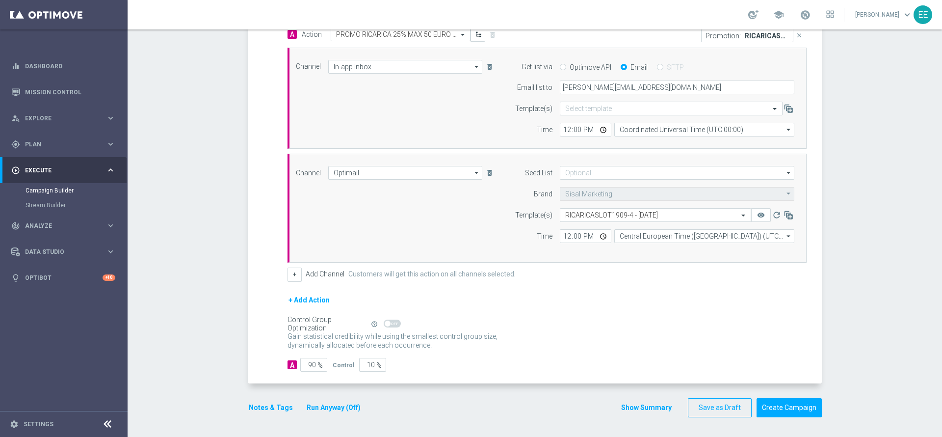
click at [342, 402] on button "Run Anyway (Off)" at bounding box center [334, 407] width 56 height 12
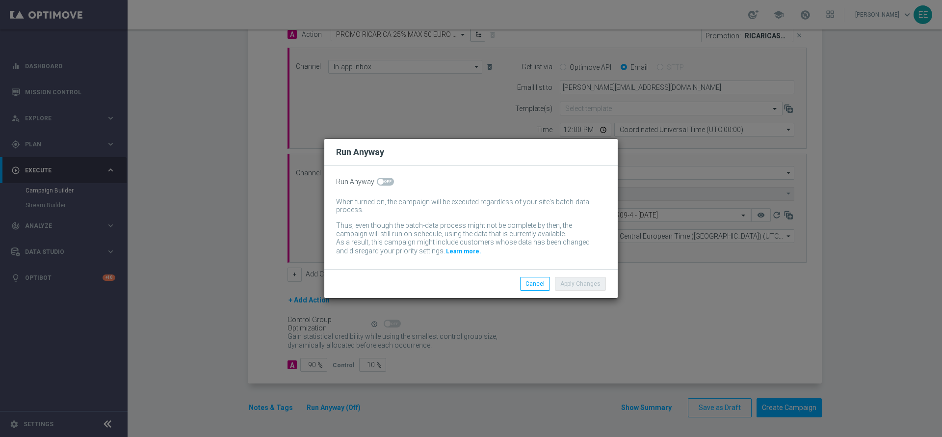
click at [388, 184] on span at bounding box center [385, 182] width 17 height 8
click at [388, 184] on input "checkbox" at bounding box center [385, 182] width 17 height 8
checkbox input "true"
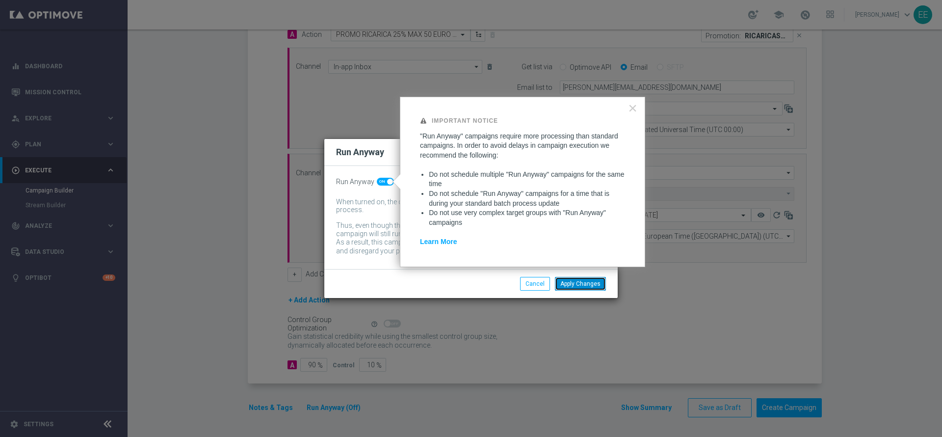
click at [601, 283] on button "Apply Changes" at bounding box center [580, 284] width 51 height 14
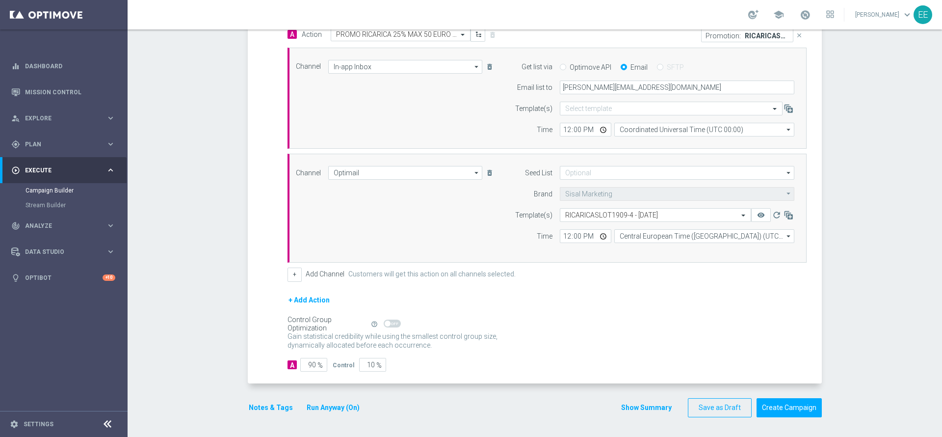
click at [595, 282] on form "A Action Select action PROMO RICARICA 25% MAX 50 EURO - SPENDIBILE SLOT delete_…" at bounding box center [547, 199] width 519 height 344
click at [564, 239] on input "12:00" at bounding box center [586, 236] width 52 height 14
type input "18:00"
click at [688, 313] on div "+ Add Action" at bounding box center [547, 306] width 519 height 25
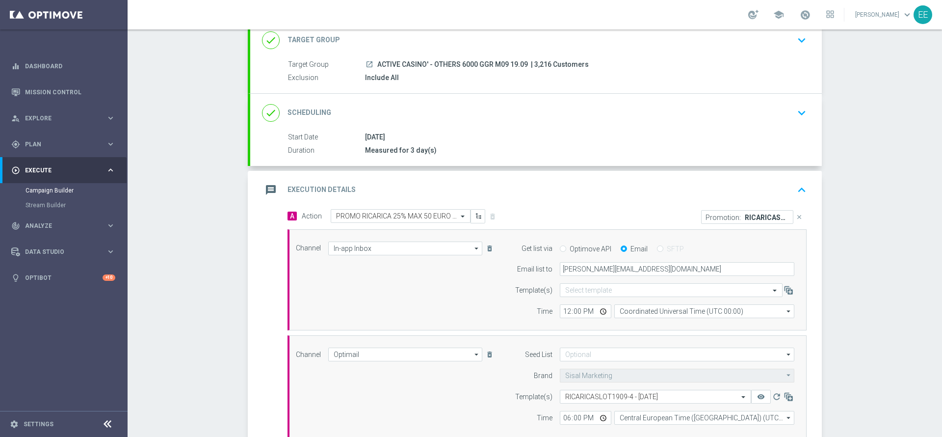
click at [797, 184] on icon "keyboard_arrow_up" at bounding box center [802, 190] width 15 height 15
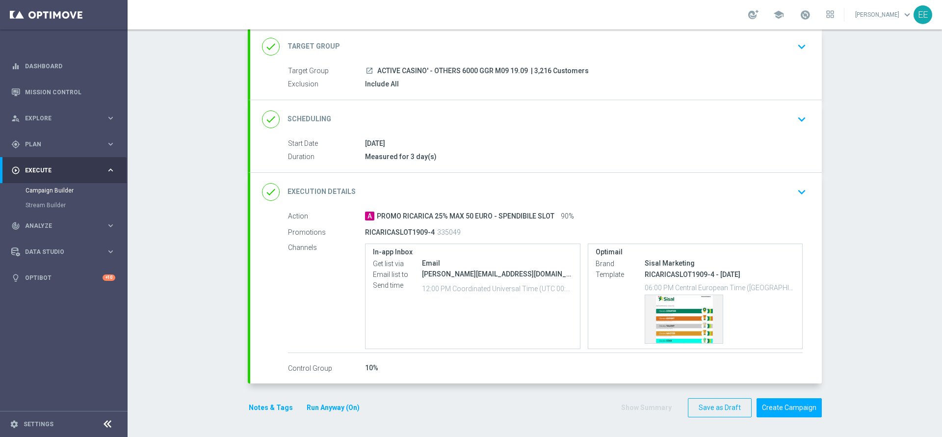
scroll to position [60, 0]
click at [801, 402] on button "Create Campaign" at bounding box center [789, 407] width 65 height 19
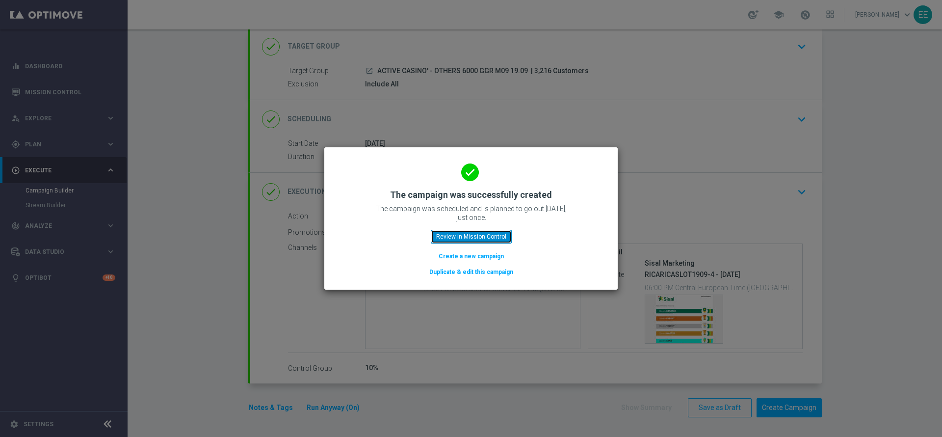
click at [451, 236] on button "Review in Mission Control" at bounding box center [471, 237] width 81 height 14
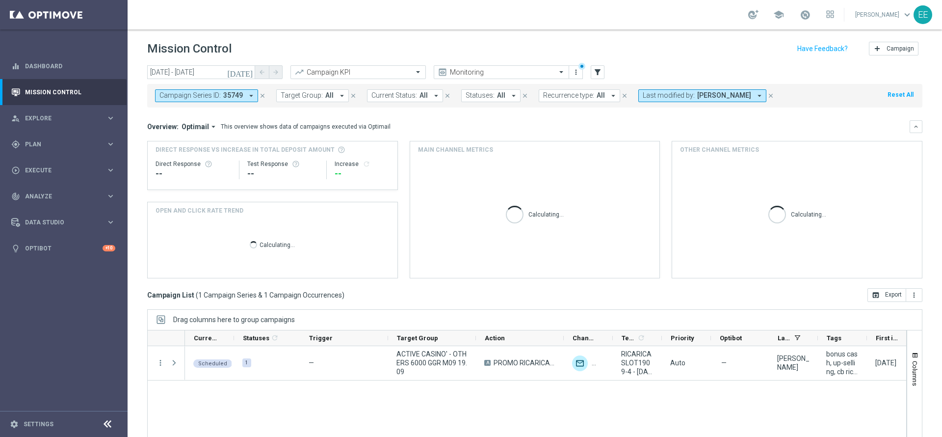
scroll to position [54, 0]
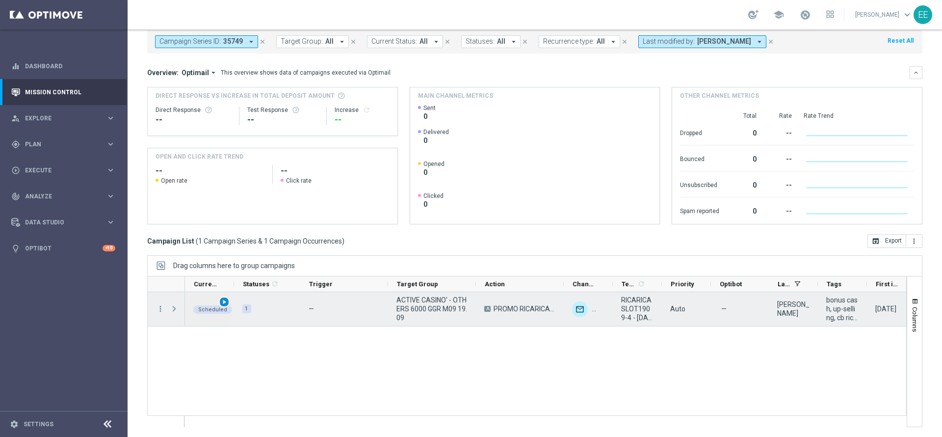
click at [223, 301] on span "play_arrow" at bounding box center [224, 301] width 7 height 7
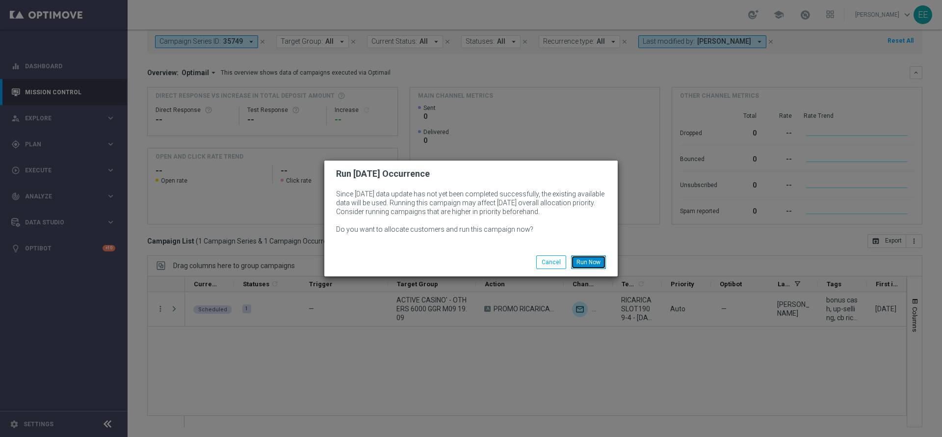
click at [582, 261] on button "Run Now" at bounding box center [588, 262] width 35 height 14
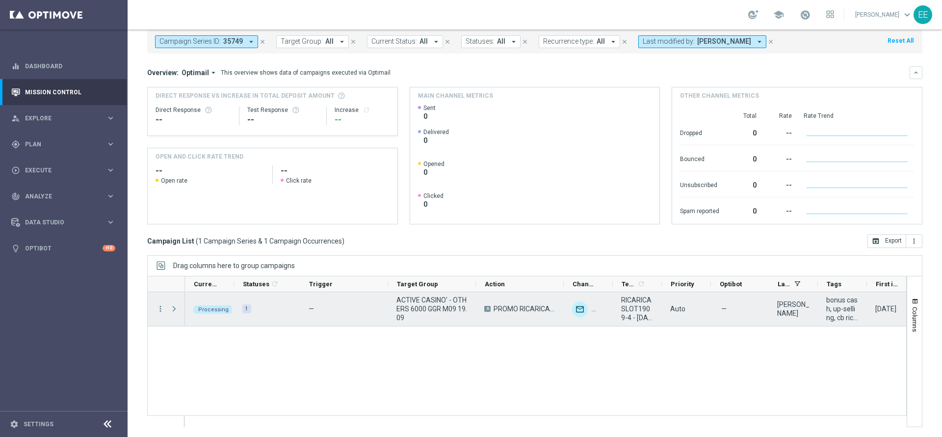
click at [441, 312] on span "ACTIVE CASINO' - OTHERS 6000 GGR M09 19.09" at bounding box center [432, 308] width 71 height 27
click at [177, 308] on span "Press SPACE to select this row." at bounding box center [174, 309] width 9 height 8
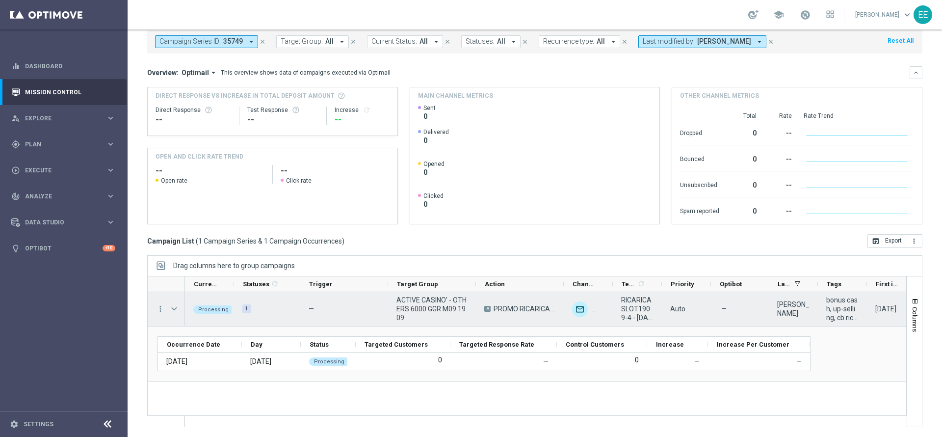
click at [177, 308] on span "Press SPACE to select this row." at bounding box center [174, 309] width 9 height 8
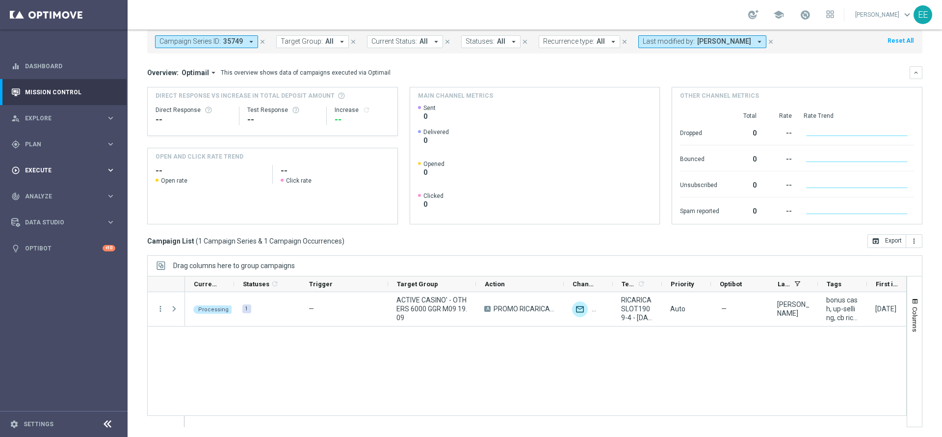
click at [66, 173] on div "play_circle_outline Execute" at bounding box center [58, 170] width 95 height 9
click at [61, 187] on link "Campaign Builder" at bounding box center [64, 191] width 77 height 8
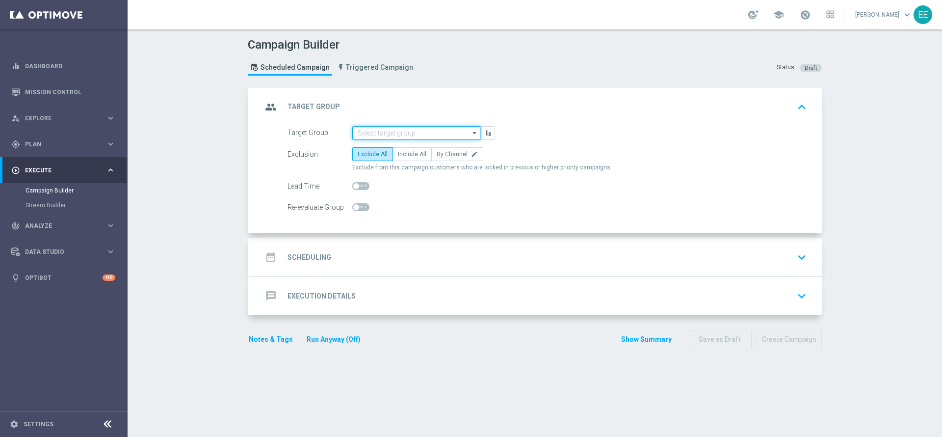
click at [376, 129] on input at bounding box center [416, 133] width 128 height 14
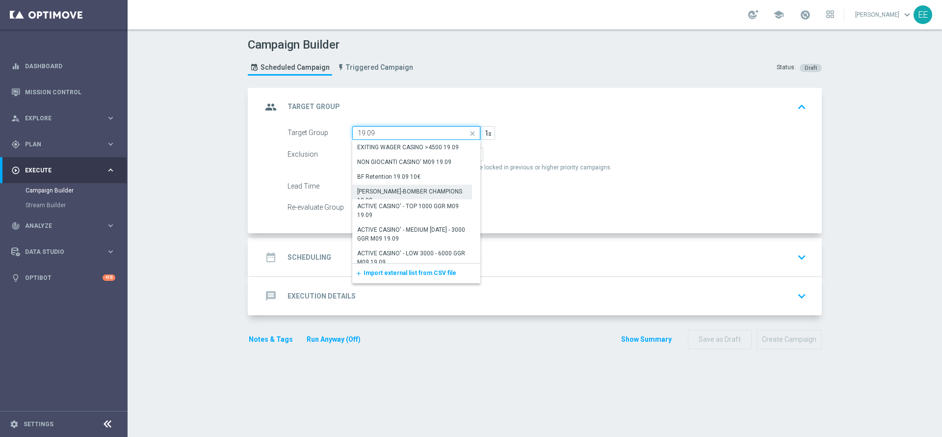
scroll to position [54, 0]
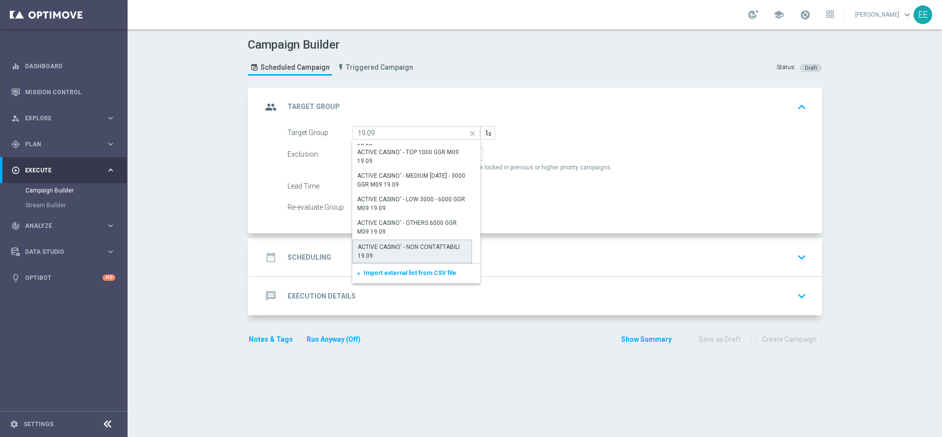
click at [436, 245] on div "ACTIVE CASINO' - NON CONTATTABILI 19.09" at bounding box center [412, 251] width 109 height 18
type input "ACTIVE CASINO' - NON CONTATTABILI 19.09"
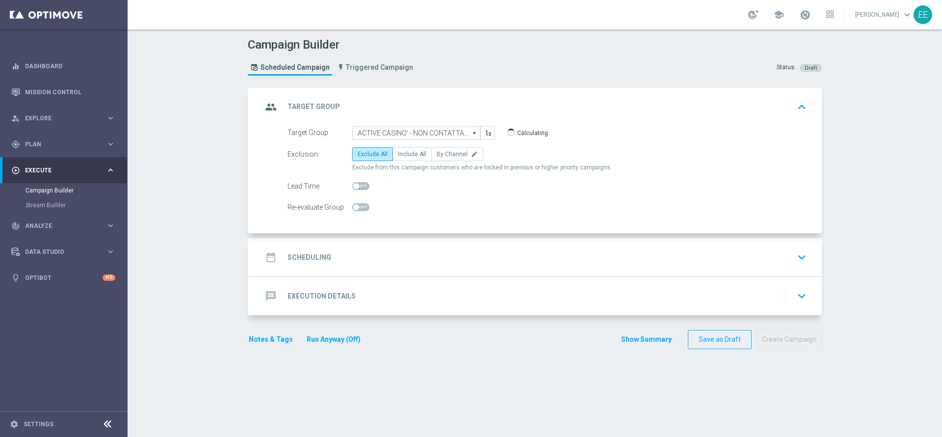
click at [408, 162] on div "Exclusion Exclude All Include All By Channel edit Exclude from this campaign cu…" at bounding box center [547, 159] width 519 height 25
click at [410, 157] on span "Include All" at bounding box center [412, 154] width 28 height 7
click at [404, 157] on input "Include All" at bounding box center [401, 156] width 6 height 6
radio input "true"
click at [373, 229] on div "Target Group ACTIVE CASINO' - NON CONTATTABILI 19.09 ACTIVE CASINO' - NON CONTA…" at bounding box center [536, 179] width 572 height 107
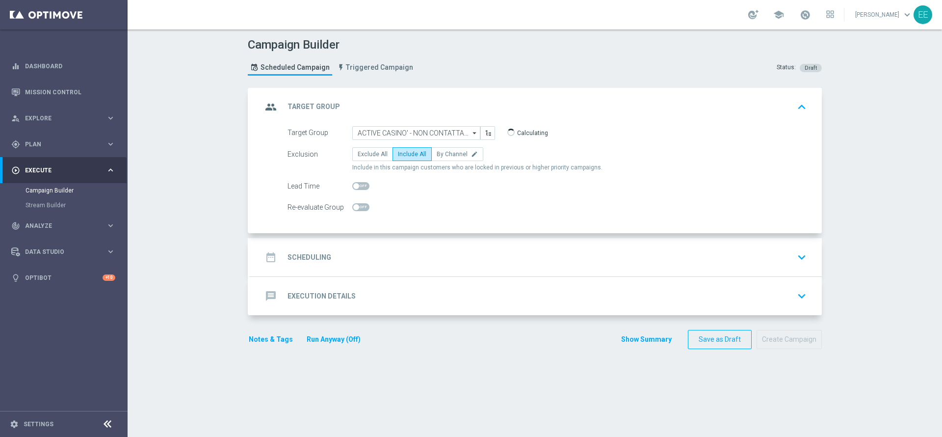
click at [362, 237] on accordion "group Target Group keyboard_arrow_up Target Group ACTIVE CASINO' - NON CONTATTA…" at bounding box center [535, 202] width 574 height 228
click at [371, 244] on div "date_range Scheduling keyboard_arrow_down" at bounding box center [536, 257] width 572 height 38
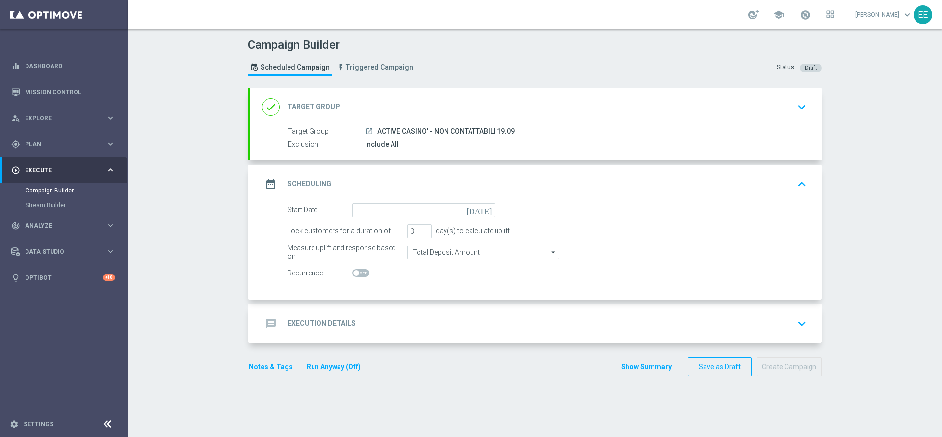
click at [389, 218] on form "Start Date today Lock customers for a duration of 3 day(s) to calculate uplift.…" at bounding box center [547, 241] width 519 height 77
click at [394, 212] on input at bounding box center [423, 210] width 143 height 14
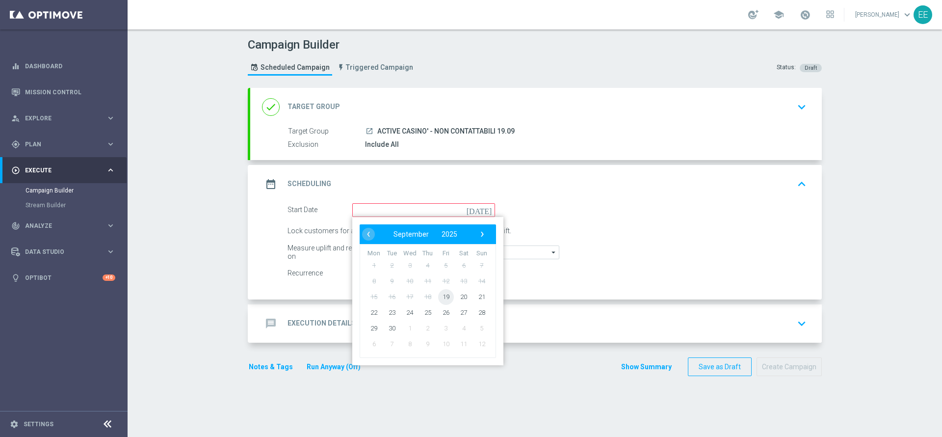
click at [438, 300] on span "19" at bounding box center [446, 297] width 16 height 16
type input "19 Sep 2025"
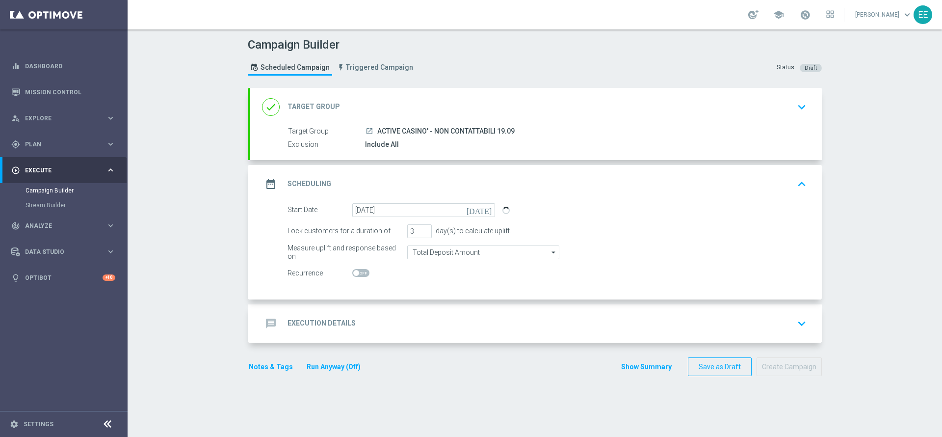
click at [383, 325] on div "message Execution Details keyboard_arrow_down" at bounding box center [536, 323] width 548 height 19
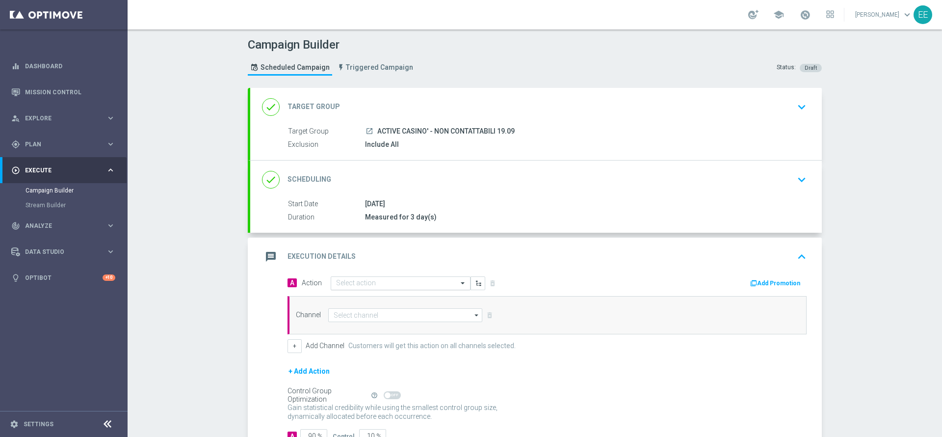
click at [372, 288] on div "Select action" at bounding box center [401, 283] width 140 height 14
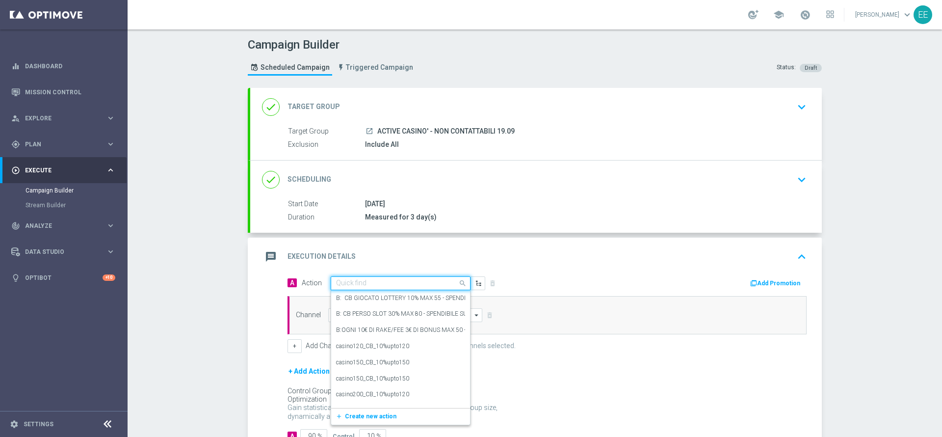
paste input "PROMO RICARICA 50% MAX 300 EURO - SPENDIBILE SLOT"
type input "PROMO RICARICA 50% MAX 300 EURO - SPENDIBILE SLOT"
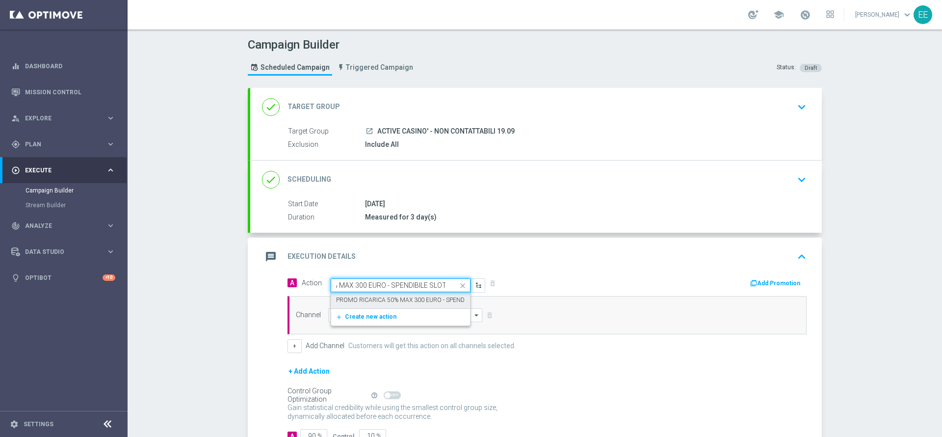
click at [388, 302] on label "PROMO RICARICA 50% MAX 300 EURO - SPENDIBILE SLOT" at bounding box center [415, 300] width 158 height 8
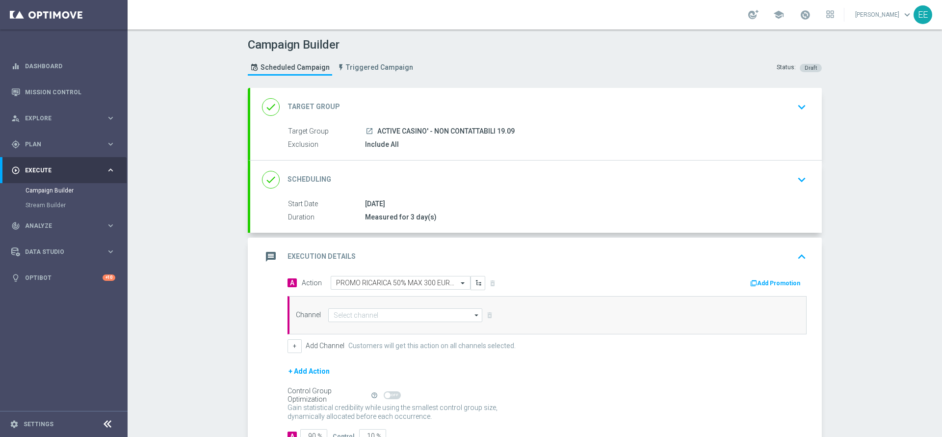
scroll to position [0, 0]
click at [750, 281] on icon "button" at bounding box center [753, 283] width 7 height 7
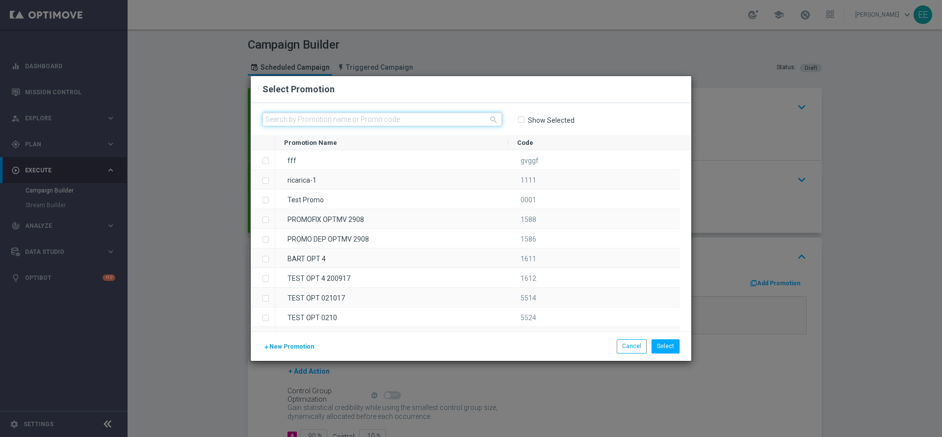
click at [390, 121] on input "text" at bounding box center [383, 119] width 240 height 14
paste input "RICARICASLOT1909-1"
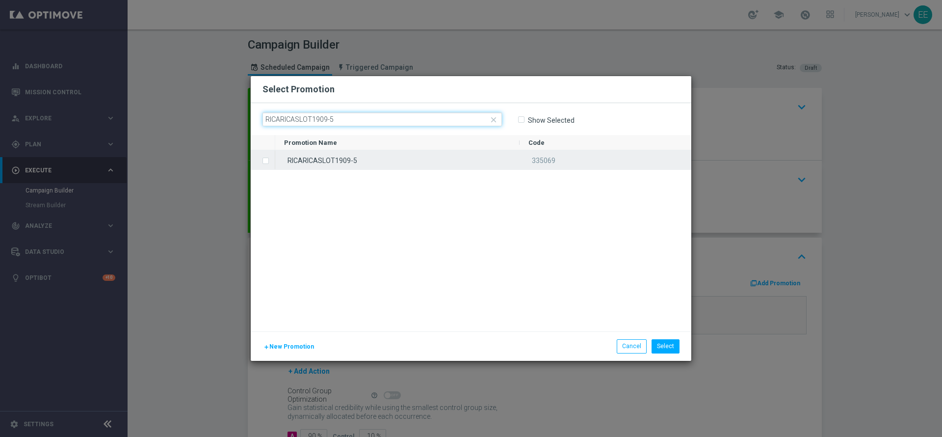
type input "RICARICASLOT1909-5"
click at [359, 150] on div "RICARICASLOT1909-5" at bounding box center [397, 159] width 244 height 19
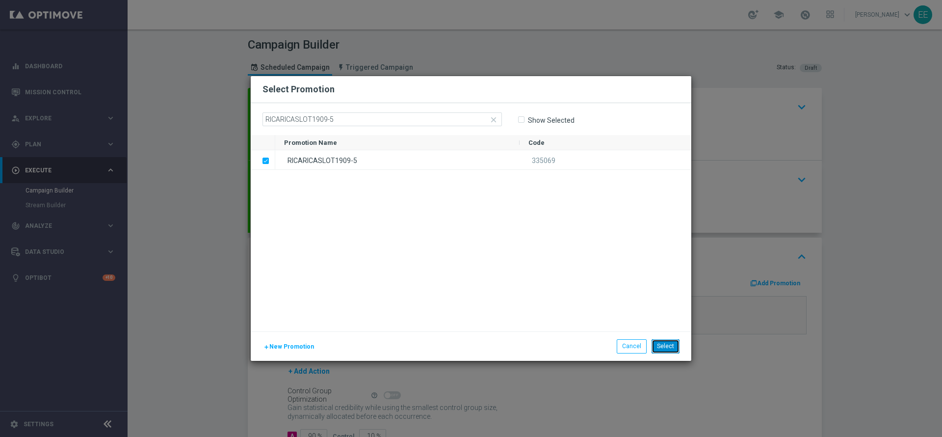
click at [659, 347] on button "Select" at bounding box center [666, 346] width 28 height 14
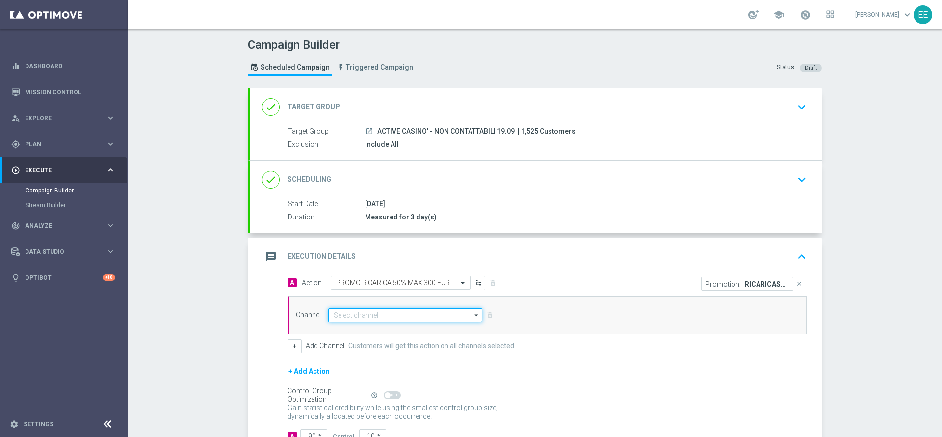
click at [379, 310] on input at bounding box center [405, 315] width 154 height 14
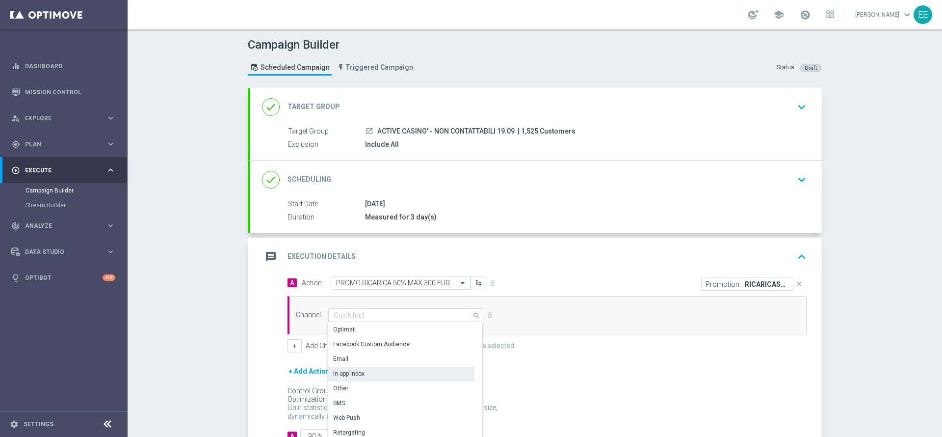
click at [349, 374] on div "In-app Inbox" at bounding box center [348, 373] width 31 height 9
type input "In-app Inbox"
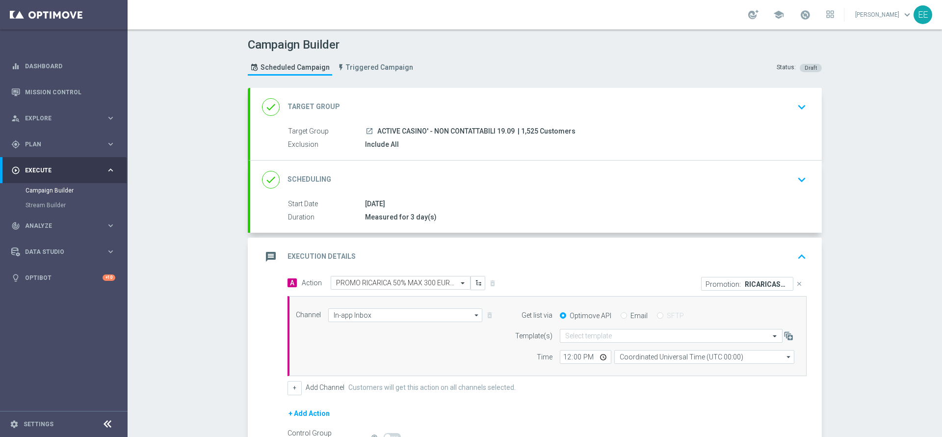
click at [611, 315] on div "Optimove API Email SFTP" at bounding box center [677, 315] width 249 height 9
click at [614, 315] on div "Optimove API Email SFTP" at bounding box center [677, 315] width 249 height 9
click at [621, 315] on input "Email" at bounding box center [624, 316] width 6 height 6
radio input "true"
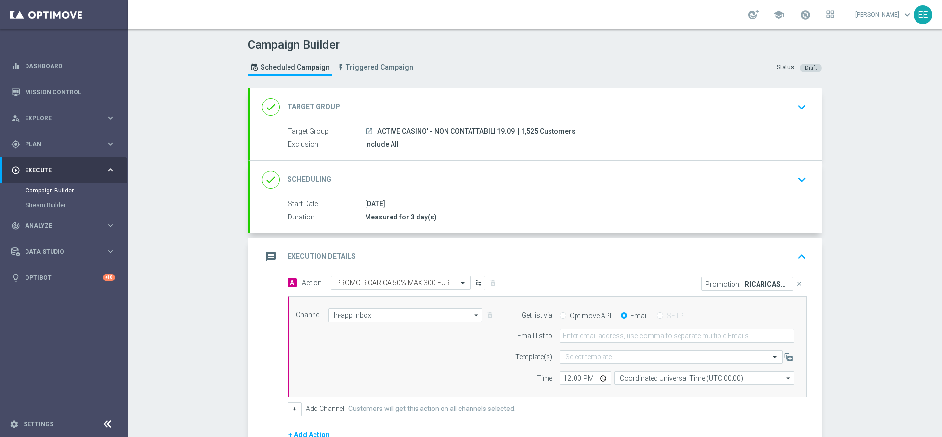
click at [612, 323] on form "Get list via Optimove API Email SFTP Email list to Template(s) Select template …" at bounding box center [652, 346] width 285 height 77
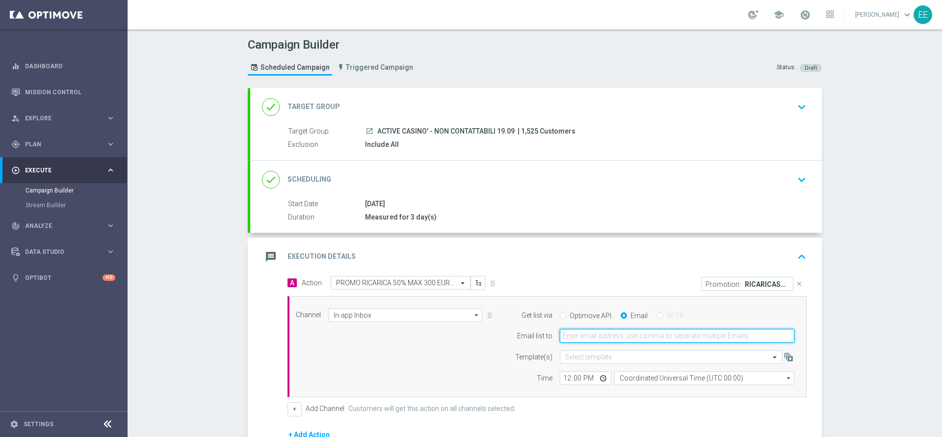
click at [600, 335] on input "email" at bounding box center [677, 336] width 235 height 14
type input "edoardo.ellena@sisal.it"
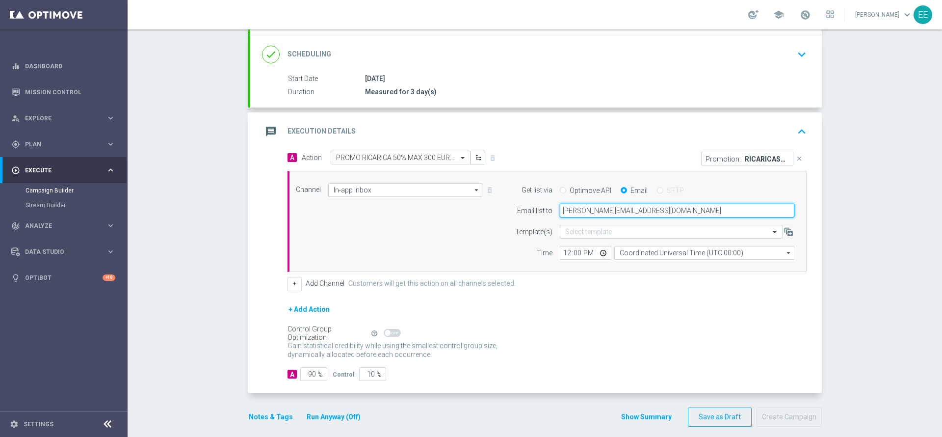
scroll to position [134, 0]
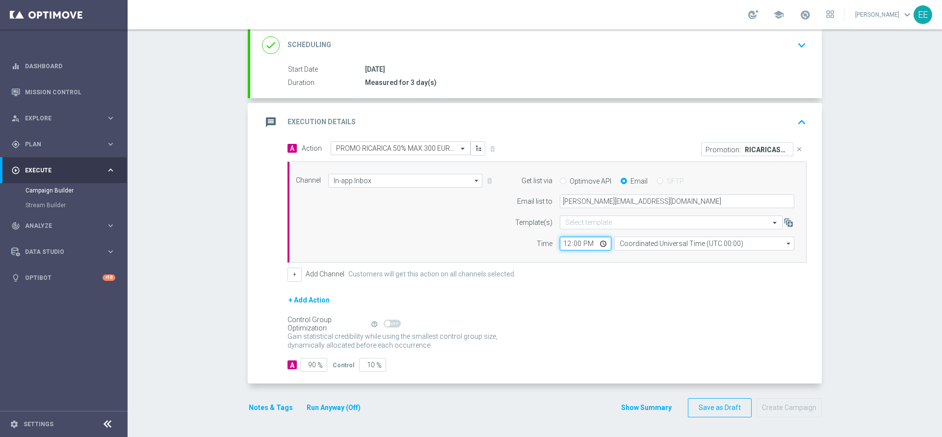
click at [561, 243] on input "12:00" at bounding box center [586, 244] width 52 height 14
click at [255, 399] on div "Notes & Tags Run Anyway (Off)" at bounding box center [311, 407] width 126 height 19
click at [256, 403] on button "Notes & Tags" at bounding box center [271, 407] width 46 height 12
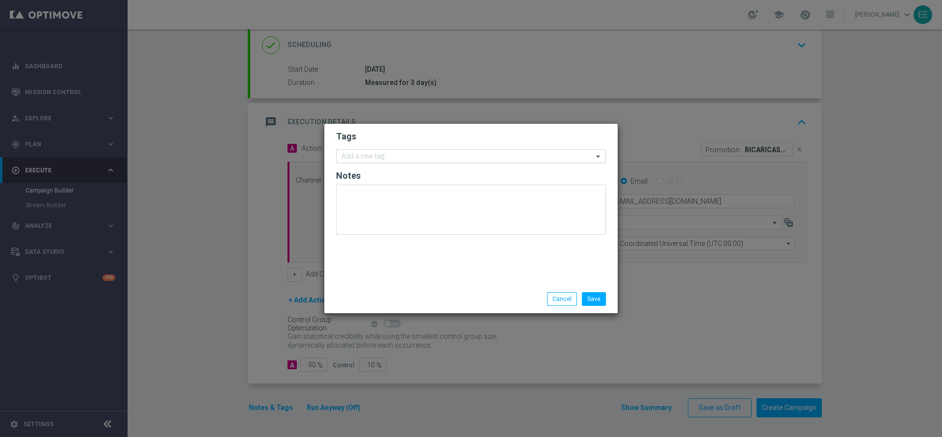
click at [426, 155] on input "text" at bounding box center [468, 157] width 252 height 8
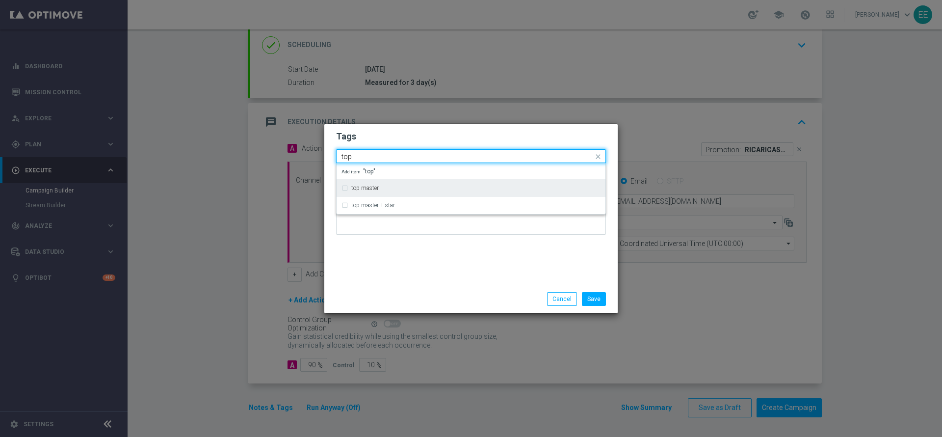
click at [382, 188] on div "top master" at bounding box center [475, 188] width 249 height 6
type input "top"
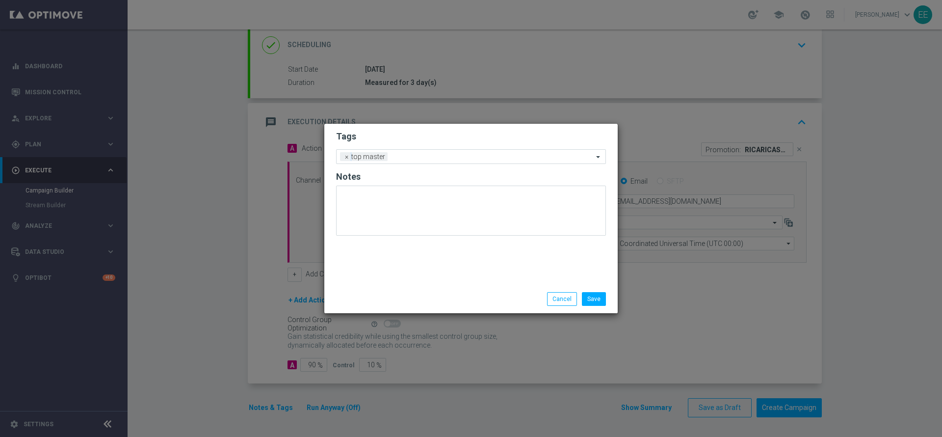
click at [475, 141] on h2 "Tags" at bounding box center [471, 137] width 270 height 12
click at [482, 152] on div "Add a new tag × top master" at bounding box center [465, 157] width 257 height 14
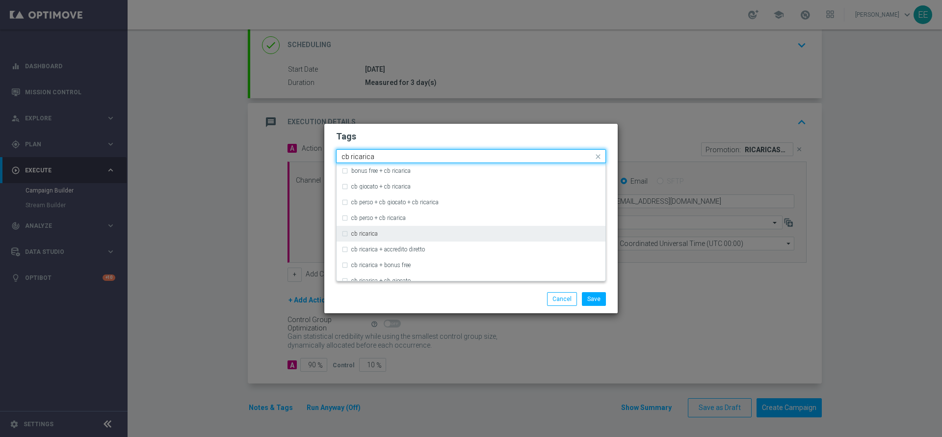
click at [387, 236] on div "cb ricarica" at bounding box center [475, 234] width 249 height 6
type input "cb ricarica"
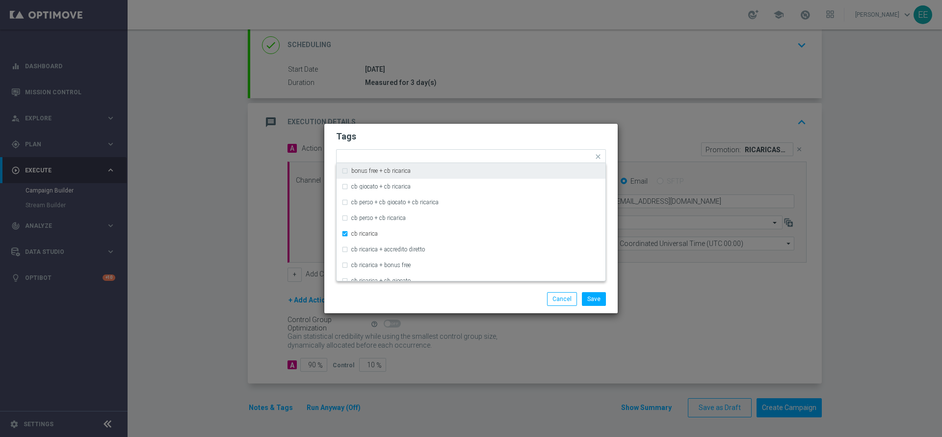
click at [479, 129] on form "Tags Quick find × top master × cb ricarica bonus free + cb ricarica cb giocato …" at bounding box center [471, 185] width 270 height 114
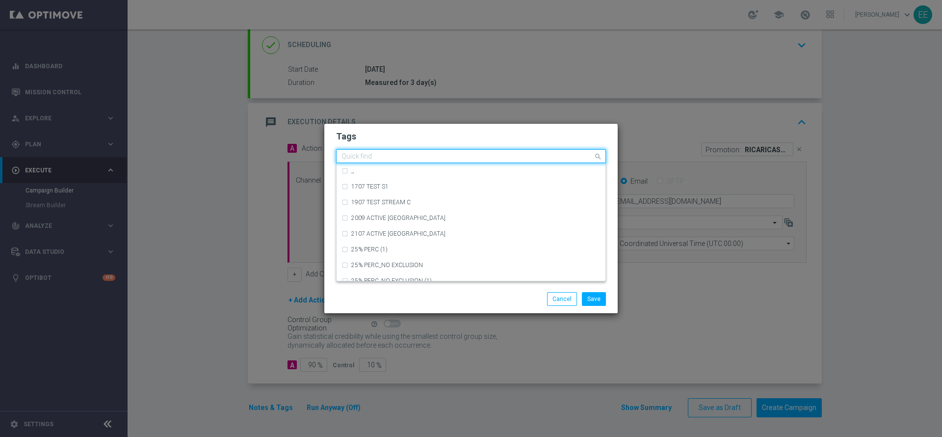
click at [494, 161] on div at bounding box center [466, 158] width 253 height 10
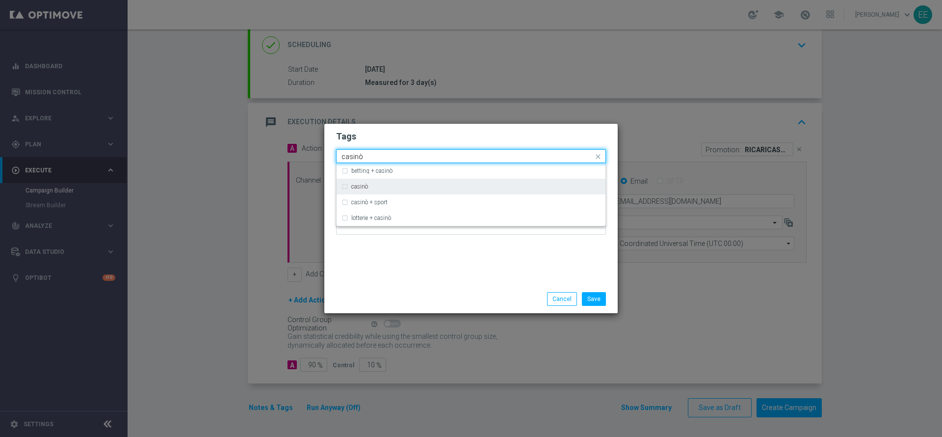
click at [440, 184] on div "casinò" at bounding box center [475, 187] width 249 height 6
type input "casinò"
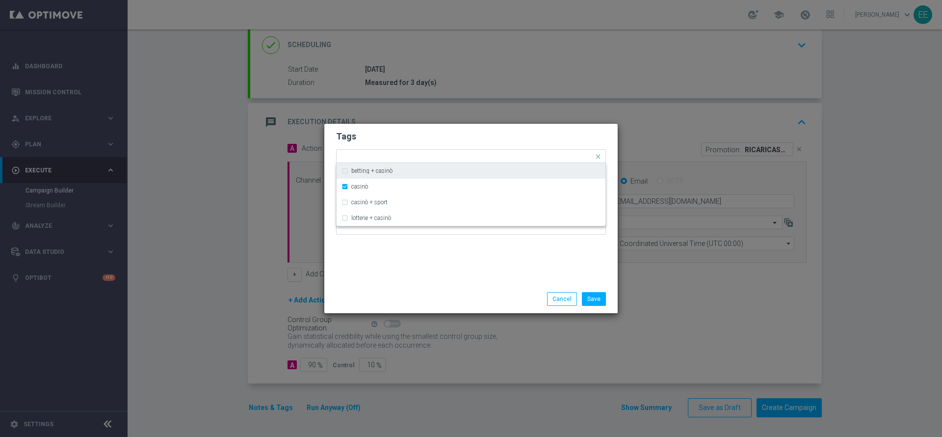
click at [489, 134] on h2 "Tags" at bounding box center [471, 137] width 270 height 12
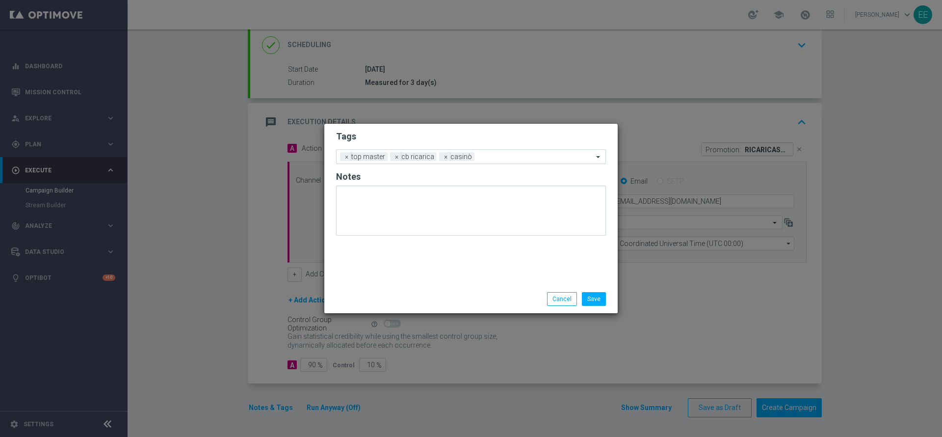
click at [527, 155] on input "text" at bounding box center [536, 157] width 115 height 8
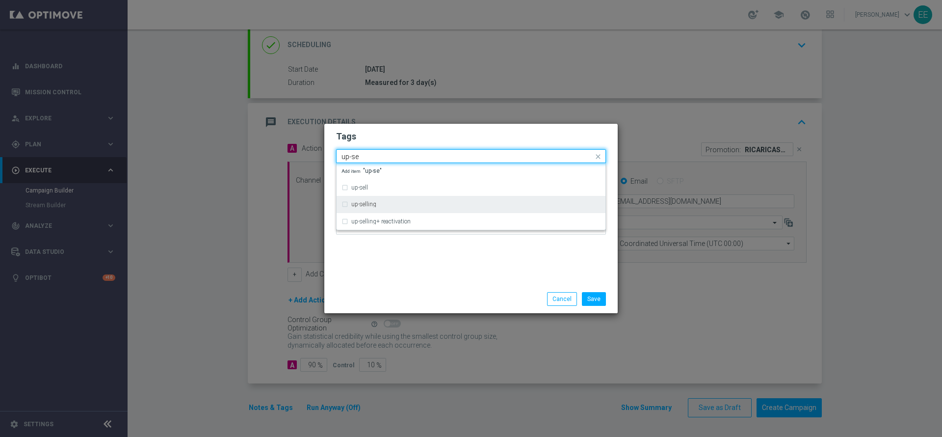
click at [440, 196] on div "up-selling" at bounding box center [471, 204] width 259 height 16
type input "up-se"
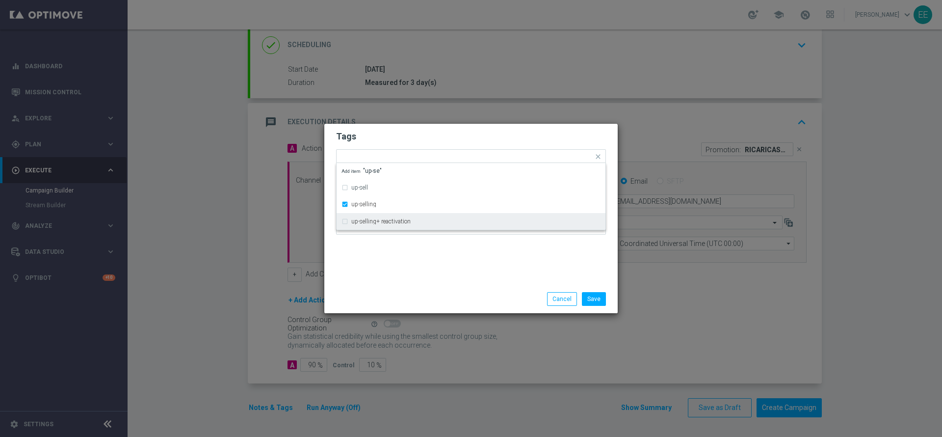
click at [424, 255] on div "Tags Quick find × top master × cb ricarica × casinò × up-selling up-sell up-sel…" at bounding box center [471, 204] width 294 height 161
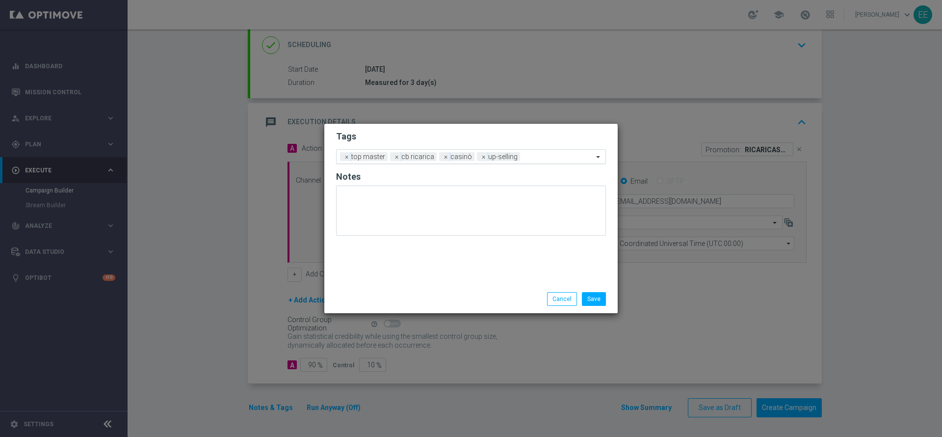
click at [543, 153] on input "text" at bounding box center [558, 157] width 69 height 8
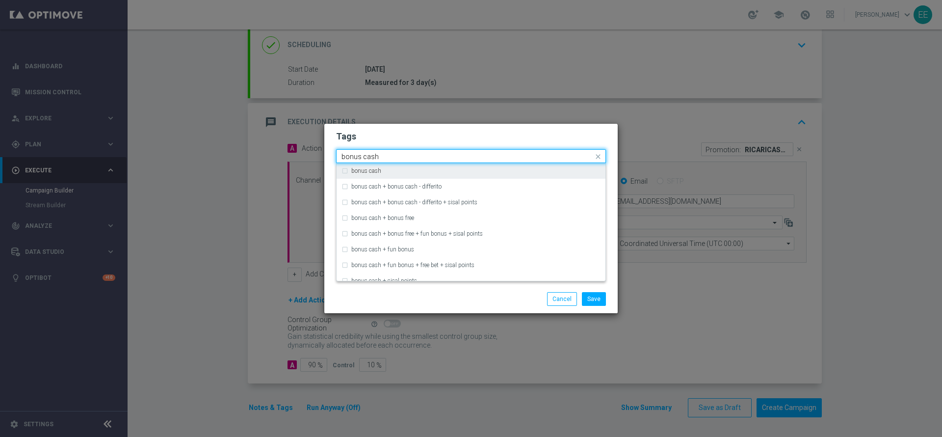
click at [508, 169] on div "bonus cash" at bounding box center [475, 171] width 249 height 6
type input "bonus cash"
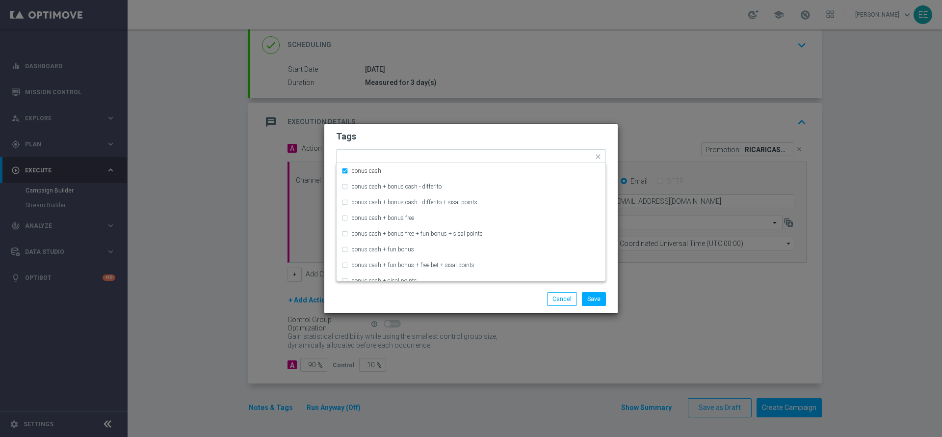
click at [541, 140] on h2 "Tags" at bounding box center [471, 137] width 270 height 12
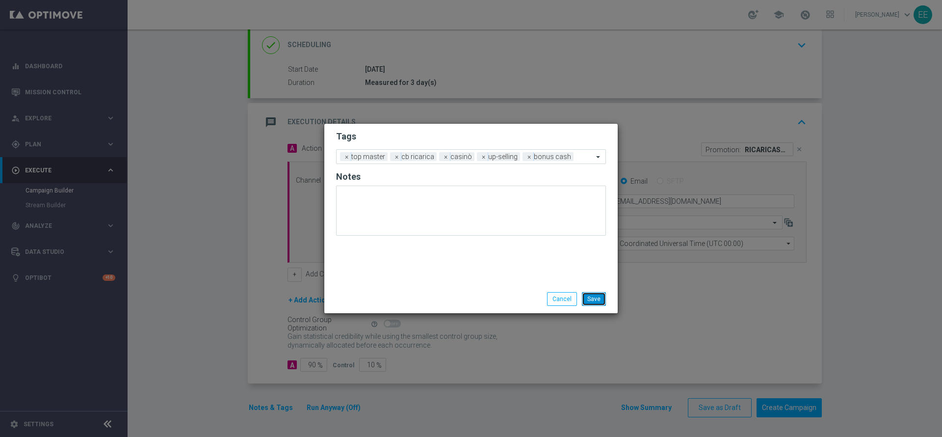
click at [595, 293] on button "Save" at bounding box center [594, 299] width 24 height 14
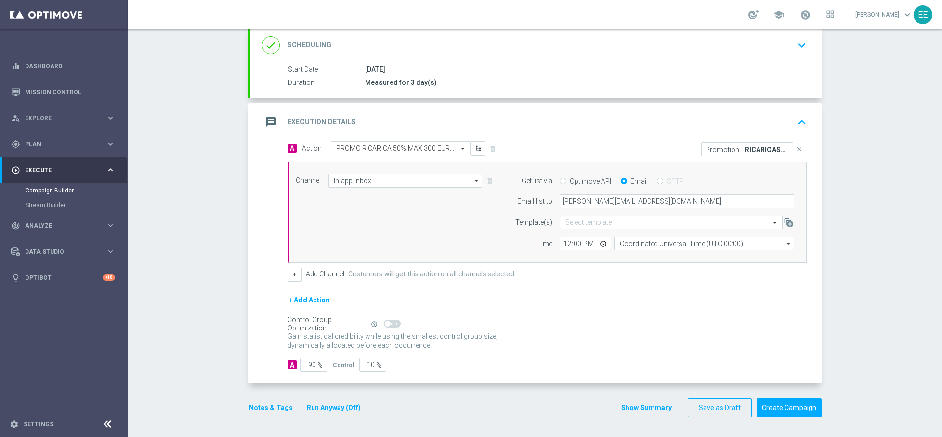
click at [352, 401] on button "Run Anyway (Off)" at bounding box center [334, 407] width 56 height 12
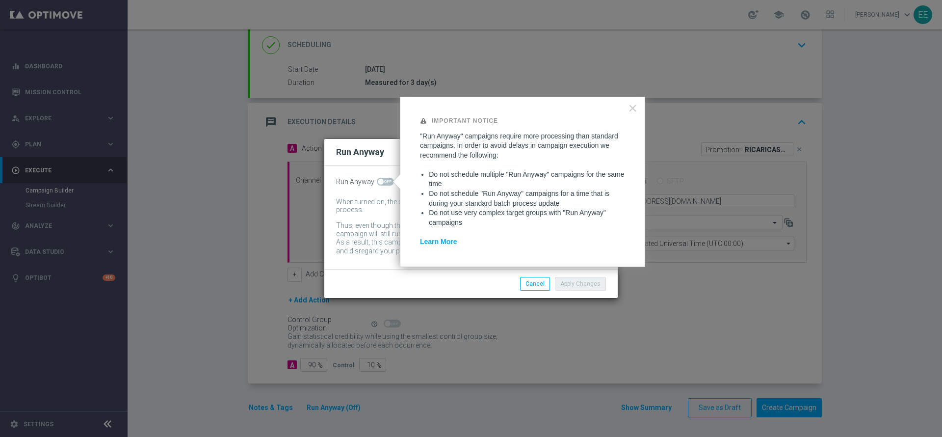
click at [386, 180] on span at bounding box center [385, 182] width 17 height 8
click at [386, 180] on input "checkbox" at bounding box center [385, 182] width 17 height 8
checkbox input "true"
click at [603, 287] on button "Apply Changes" at bounding box center [580, 284] width 51 height 14
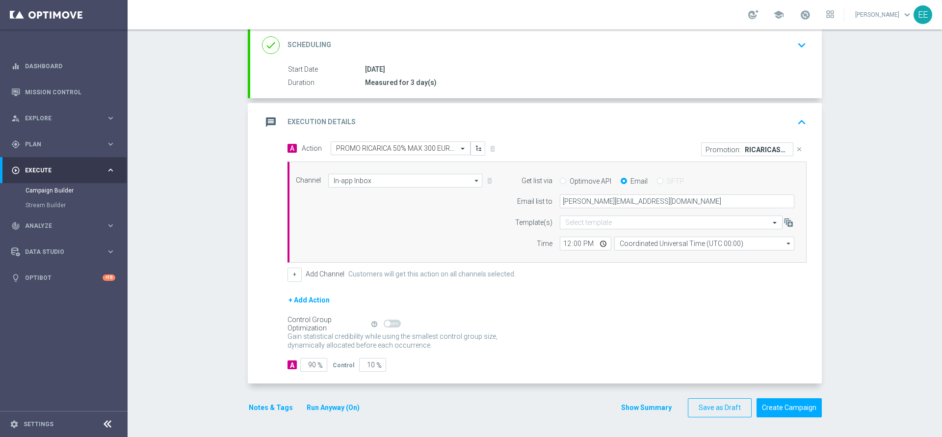
click at [796, 128] on icon "keyboard_arrow_up" at bounding box center [802, 122] width 15 height 15
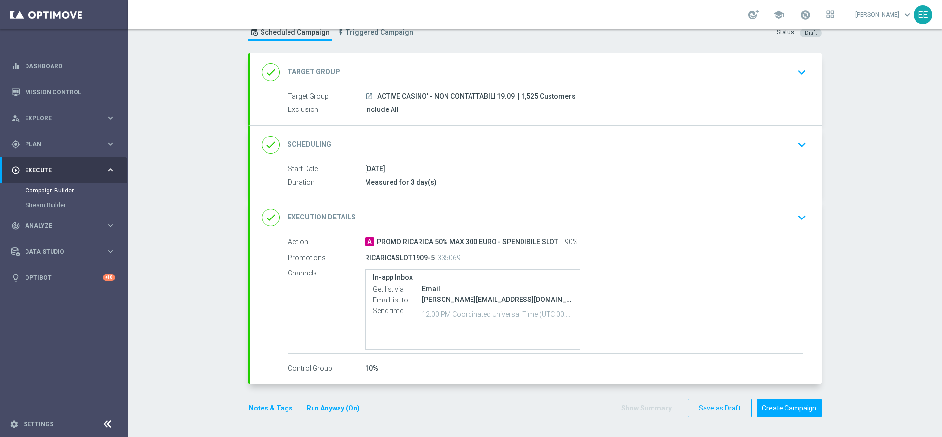
scroll to position [35, 0]
click at [791, 401] on button "Create Campaign" at bounding box center [789, 408] width 65 height 19
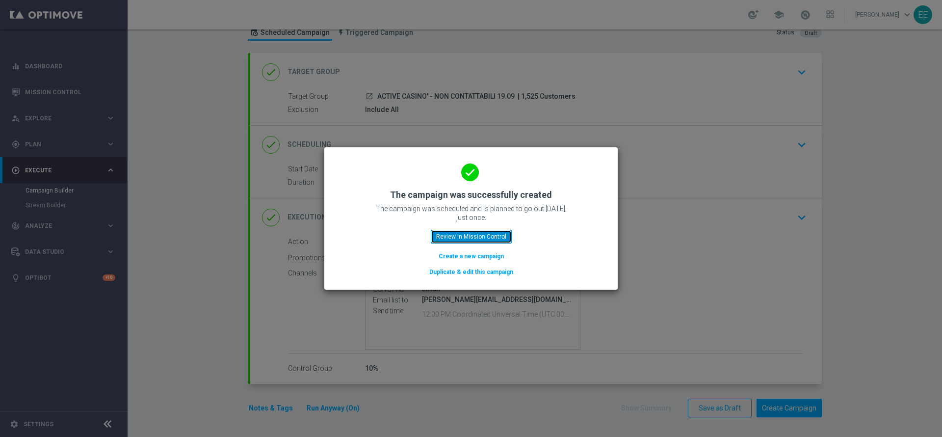
click at [494, 240] on button "Review in Mission Control" at bounding box center [471, 237] width 81 height 14
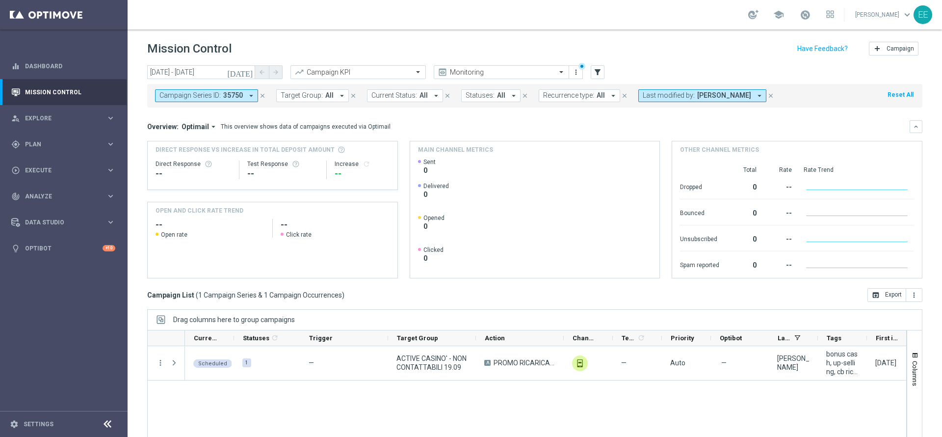
click at [262, 94] on icon "close" at bounding box center [262, 95] width 7 height 7
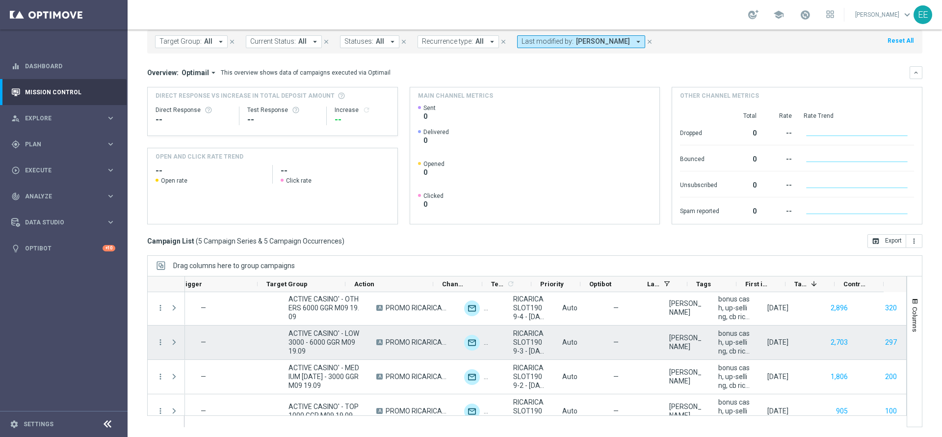
scroll to position [49, 0]
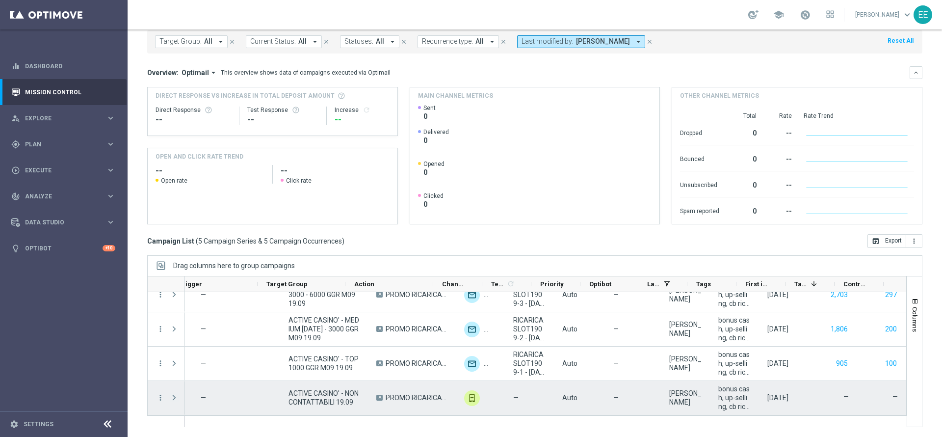
click at [171, 398] on span "Press SPACE to select this row." at bounding box center [174, 398] width 9 height 8
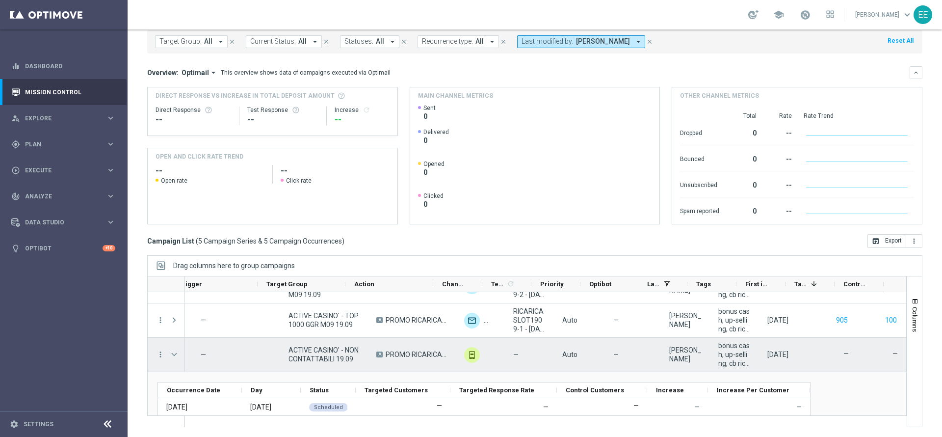
scroll to position [93, 0]
click at [172, 352] on span "Press SPACE to select this row." at bounding box center [174, 353] width 9 height 8
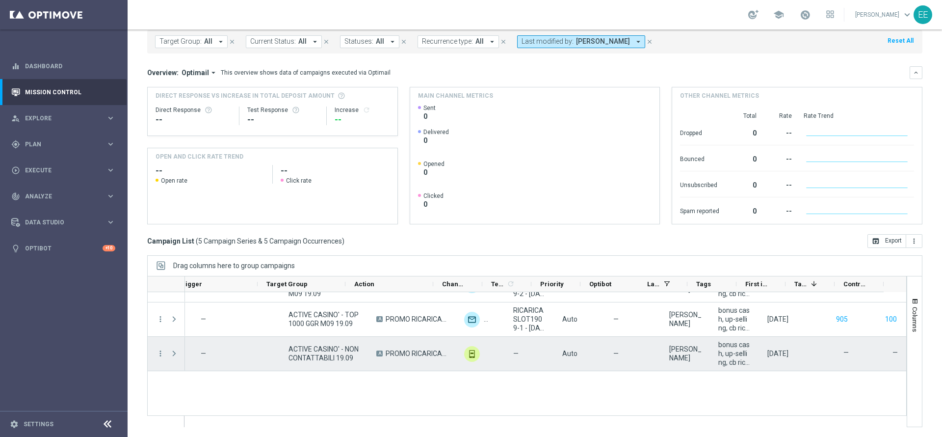
click at [172, 352] on span "Press SPACE to select this row." at bounding box center [174, 353] width 9 height 8
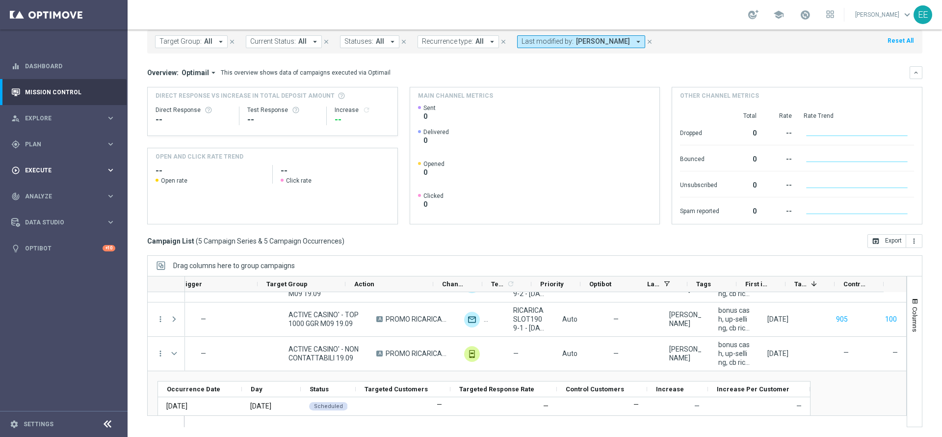
click at [59, 169] on span "Execute" at bounding box center [65, 170] width 81 height 6
click at [36, 144] on span "Plan" at bounding box center [65, 144] width 81 height 6
click at [47, 165] on link "Target Groups" at bounding box center [64, 164] width 77 height 8
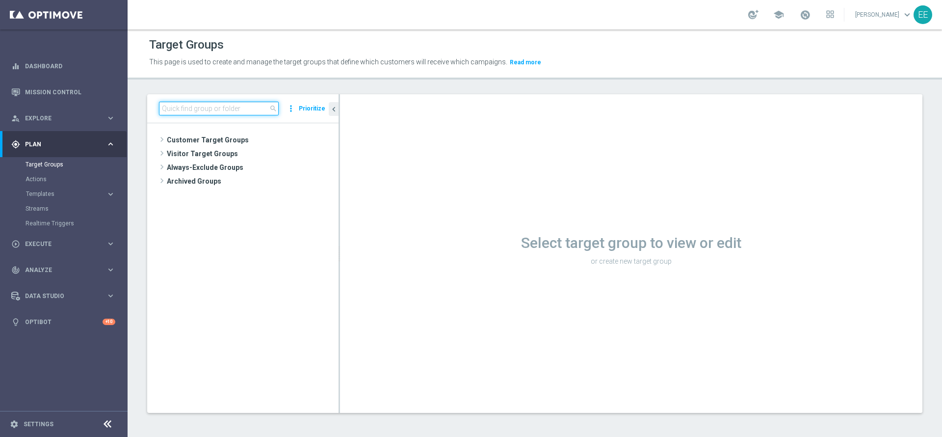
click at [179, 109] on input at bounding box center [219, 109] width 120 height 14
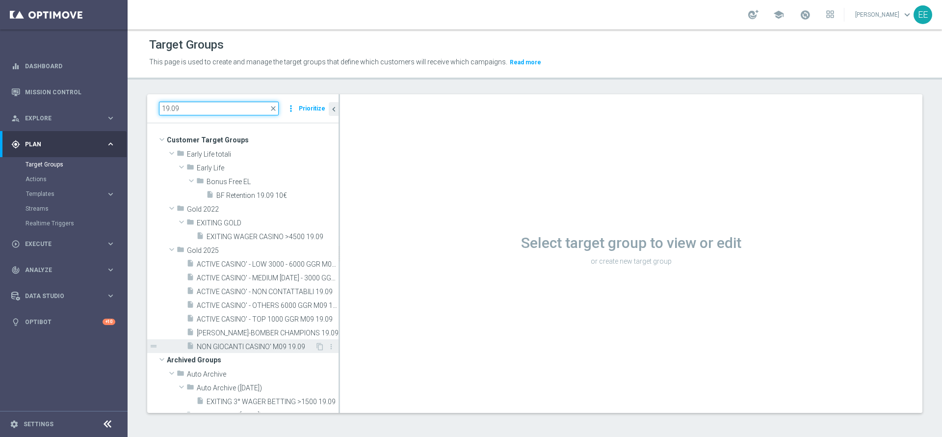
type input "19.09"
click at [259, 346] on span "NON GIOCANTI CASINO' M09 19.09" at bounding box center [256, 347] width 118 height 8
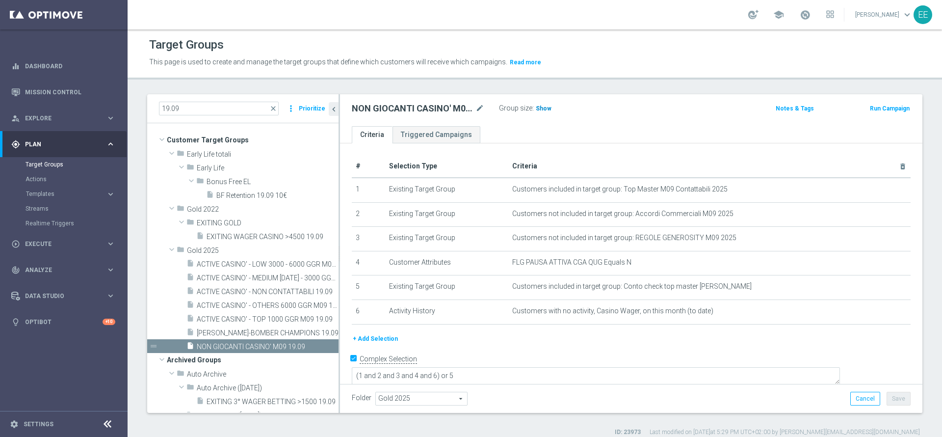
click at [543, 110] on span "Show" at bounding box center [544, 108] width 16 height 7
click at [542, 368] on textarea "(1 and 2 and 3 and 4 and 6) or 5" at bounding box center [596, 376] width 488 height 17
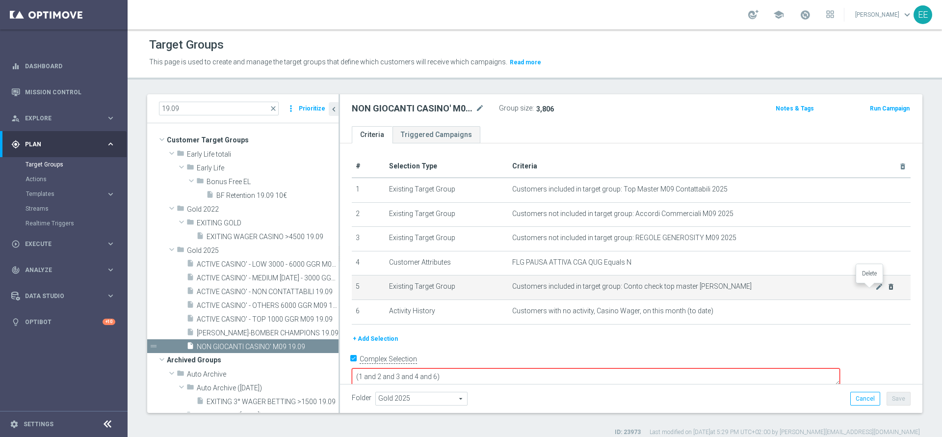
click at [887, 290] on icon "delete_forever" at bounding box center [891, 287] width 8 height 8
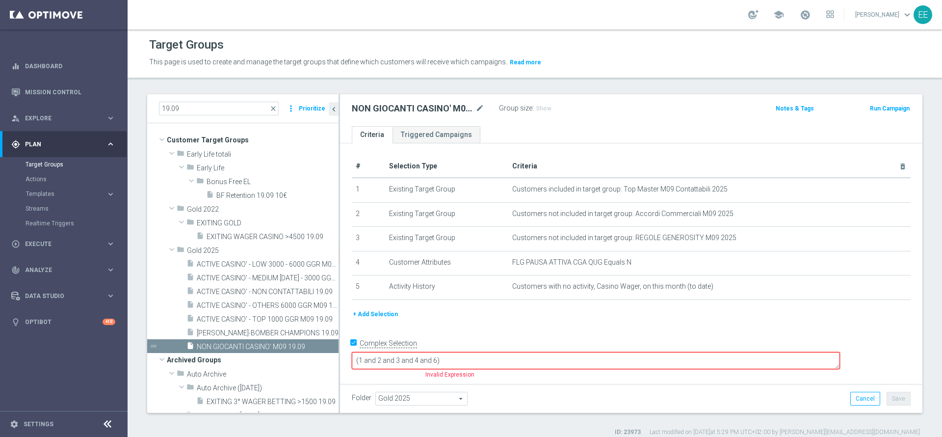
click at [516, 358] on textarea "(1 and 2 and 3 and 4 and 6)" at bounding box center [596, 360] width 488 height 17
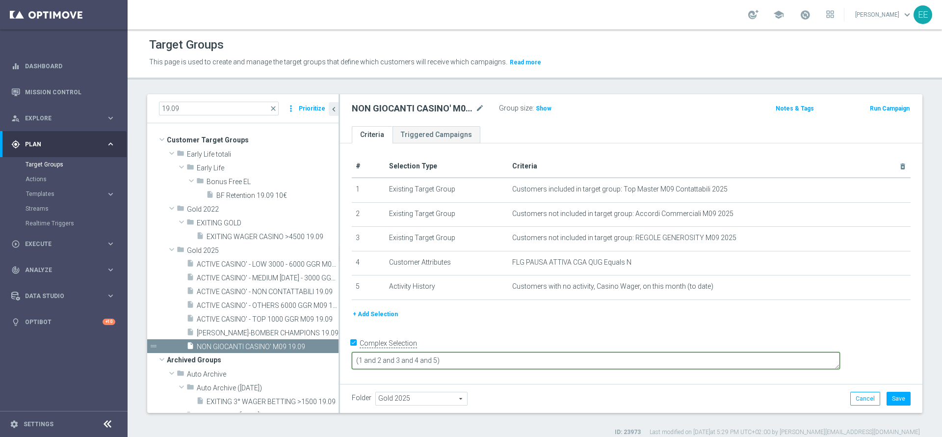
click at [516, 358] on textarea "(1 and 2 and 3 and 4 and 5)" at bounding box center [596, 360] width 488 height 17
type textarea "(1 and 2 and 3 and 4 and 5)"
click at [540, 111] on span "Show" at bounding box center [544, 108] width 16 height 7
click at [893, 398] on button "Save" at bounding box center [899, 399] width 24 height 14
click at [53, 240] on div "play_circle_outline Execute" at bounding box center [58, 244] width 95 height 9
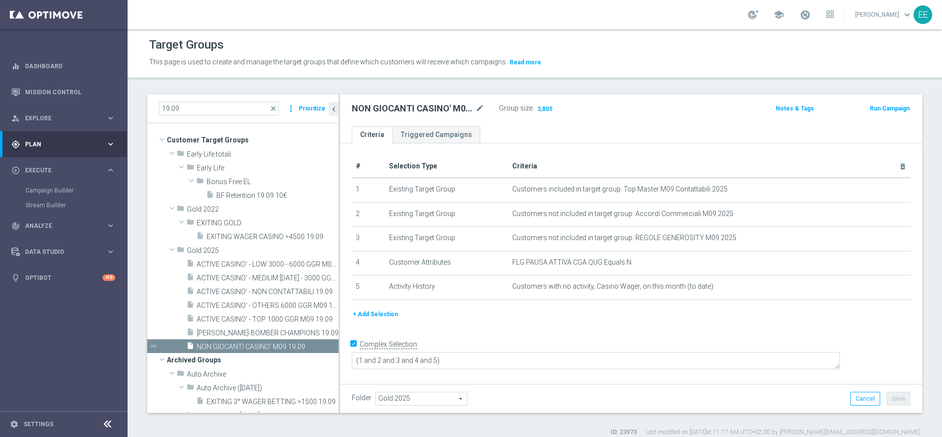
click at [62, 186] on div "Campaign Builder" at bounding box center [76, 190] width 101 height 15
click at [51, 189] on link "Campaign Builder" at bounding box center [64, 191] width 77 height 8
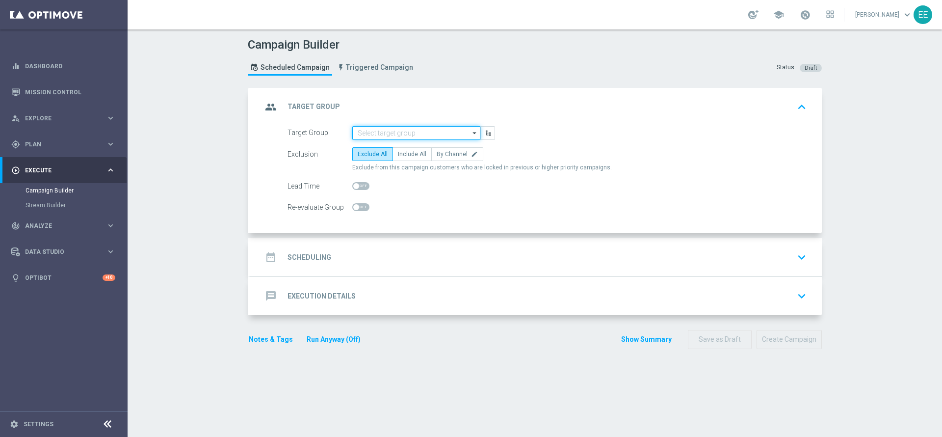
click at [386, 134] on input at bounding box center [416, 133] width 128 height 14
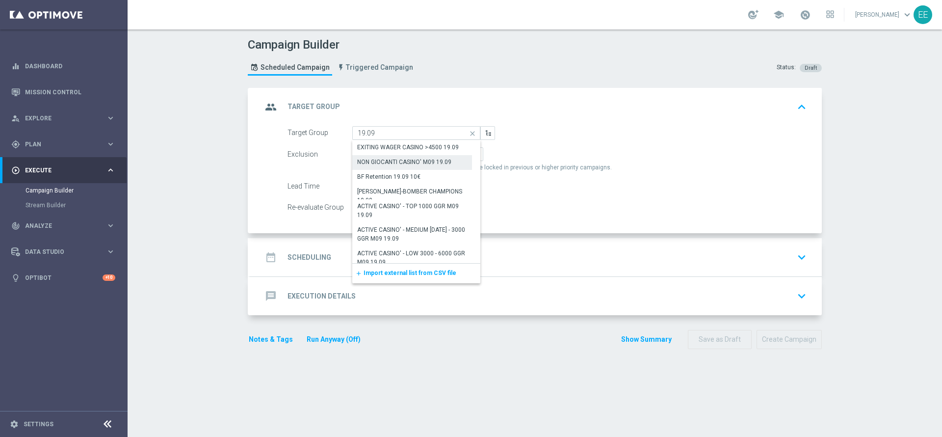
click at [422, 159] on div "NON GIOCANTI CASINO' M09 19.09" at bounding box center [404, 162] width 94 height 9
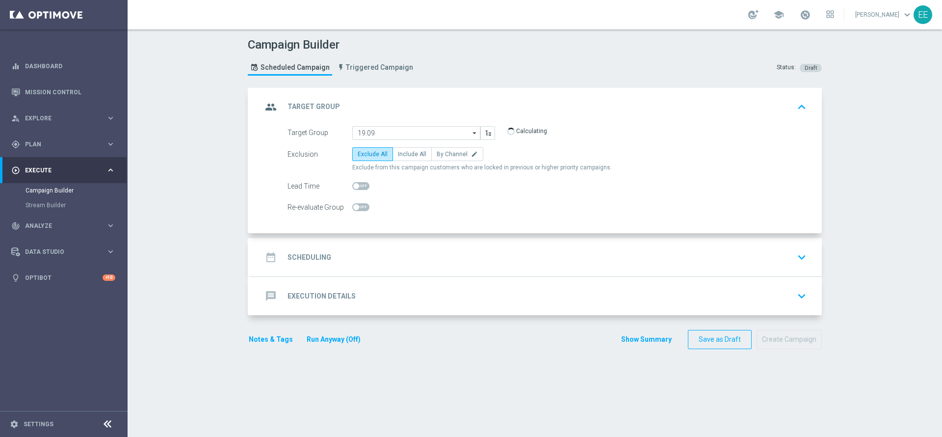
type input "NON GIOCANTI CASINO' M09 19.09"
click at [414, 158] on label "Include All" at bounding box center [412, 154] width 39 height 14
click at [404, 158] on input "Include All" at bounding box center [401, 156] width 6 height 6
radio input "true"
click at [335, 238] on div "date_range Scheduling keyboard_arrow_down" at bounding box center [536, 257] width 572 height 38
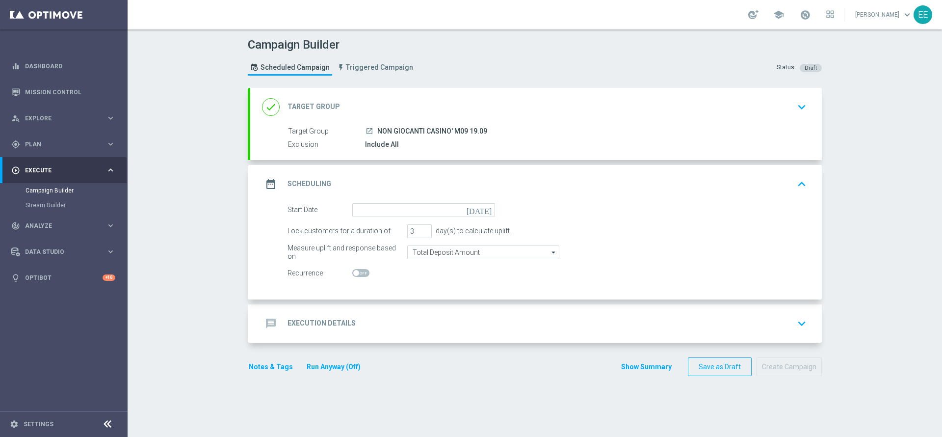
click at [414, 111] on div "done Target Group keyboard_arrow_down" at bounding box center [536, 107] width 548 height 19
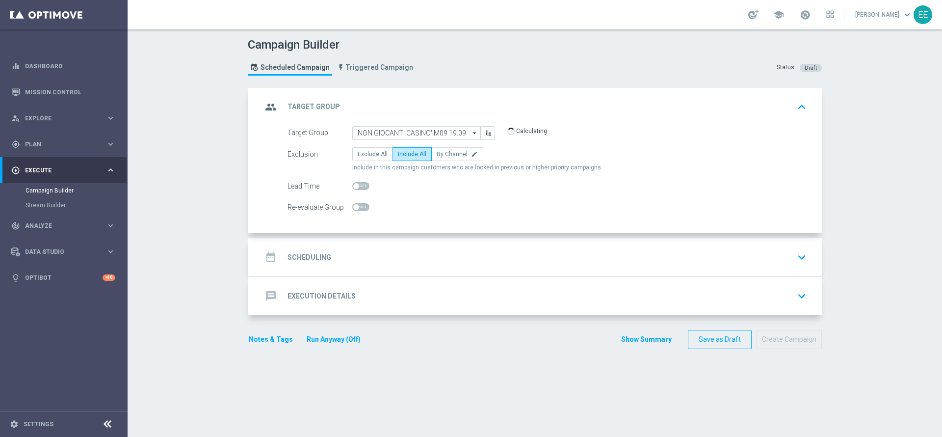
click at [389, 232] on div "Target Group NON GIOCANTI CASINO' M09 19.09 NON GIOCANTI CASINO' M09 19.09 arro…" at bounding box center [536, 179] width 572 height 107
click at [372, 242] on div "date_range Scheduling keyboard_arrow_down" at bounding box center [536, 257] width 572 height 38
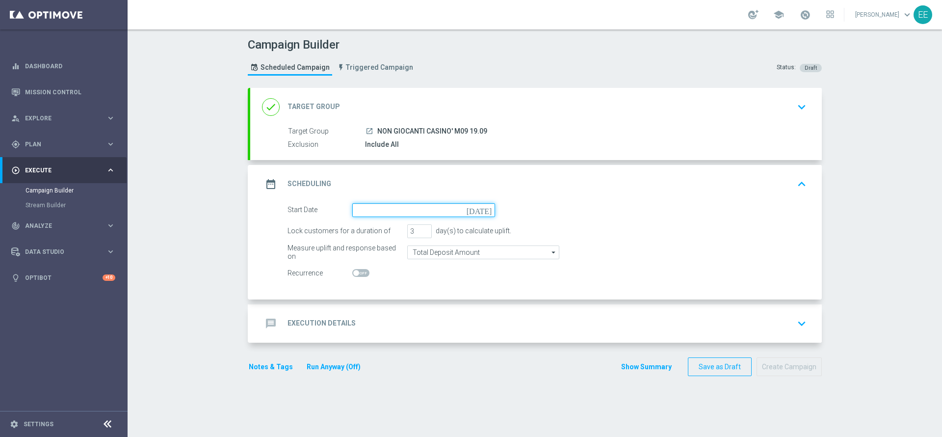
click at [384, 206] on input at bounding box center [423, 210] width 143 height 14
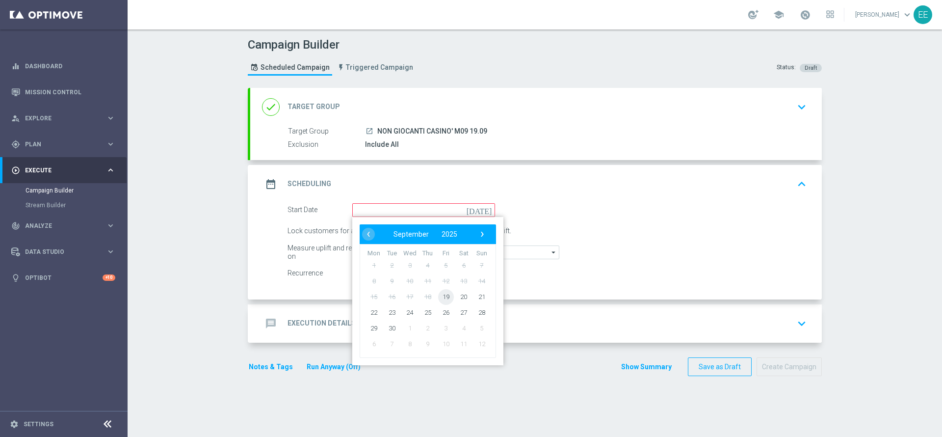
click at [438, 296] on span "19" at bounding box center [446, 297] width 16 height 16
type input "19 Sep 2025"
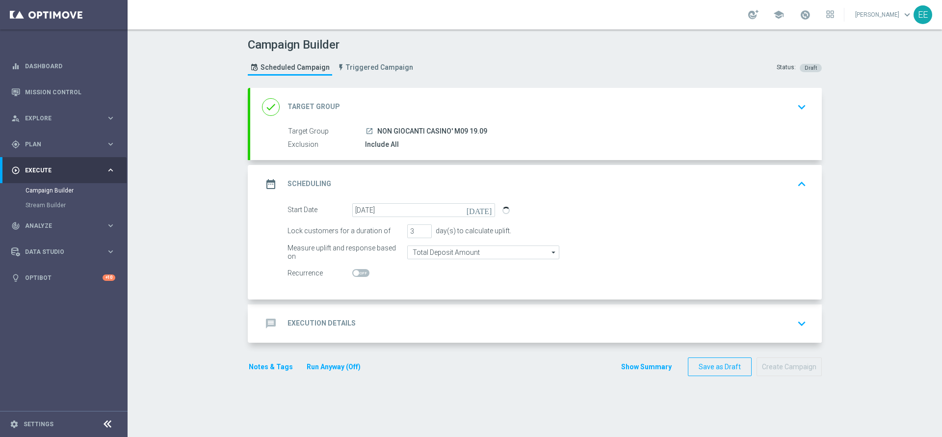
click at [405, 317] on div "message Execution Details keyboard_arrow_down" at bounding box center [536, 323] width 548 height 19
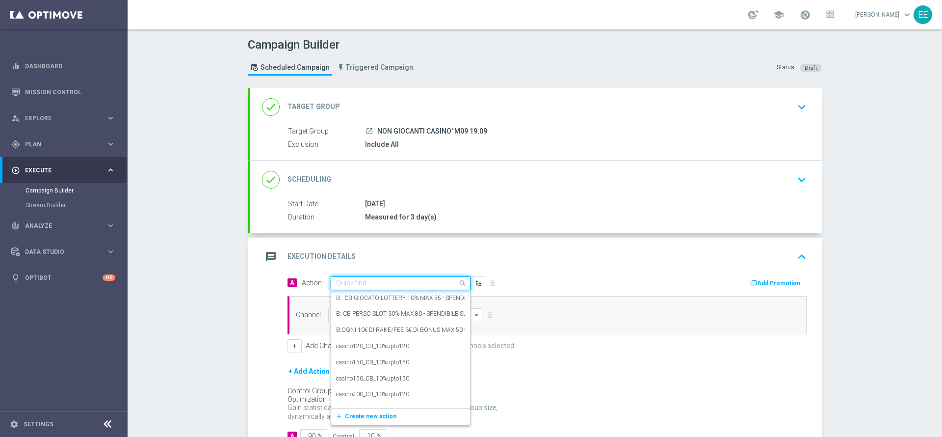
click at [394, 277] on div "Quick find" at bounding box center [401, 283] width 140 height 14
paste input "BONUS FREE 20 EURO - SPENDIBILE SLOT"
type input "BONUS FREE 20 EURO - SPENDIBILE SLOT"
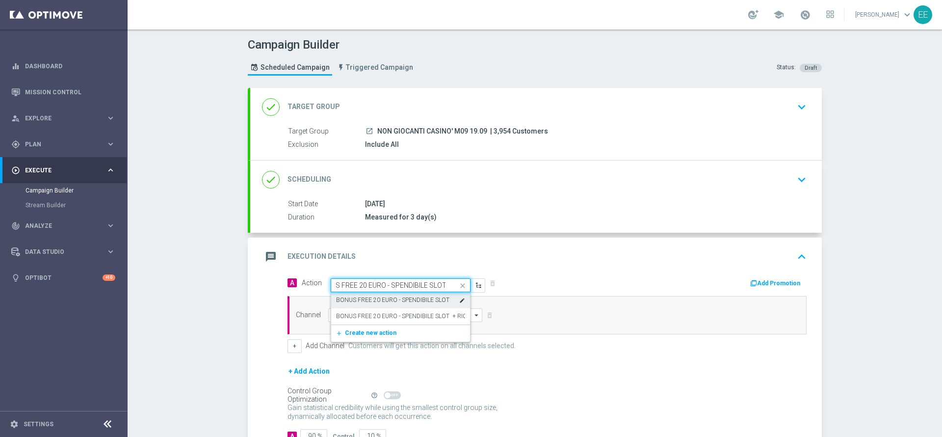
click at [363, 297] on label "BONUS FREE 20 EURO - SPENDIBILE SLOT" at bounding box center [392, 300] width 113 height 8
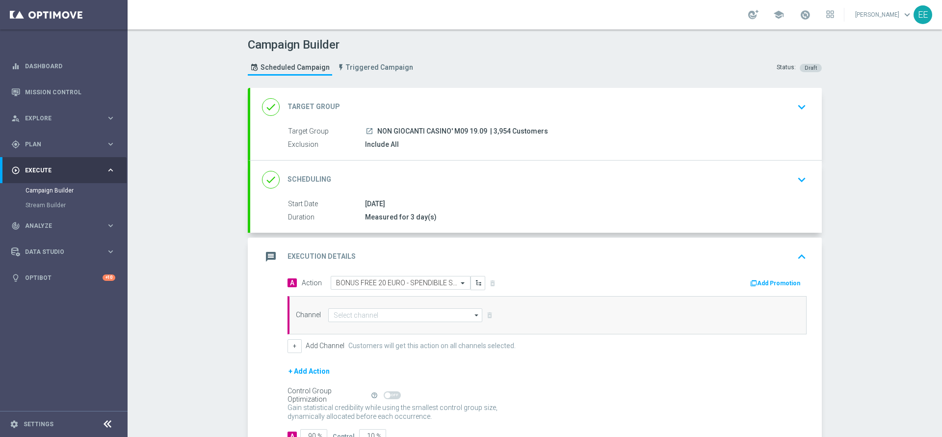
scroll to position [0, 0]
click at [749, 279] on button "Add Promotion" at bounding box center [776, 283] width 54 height 11
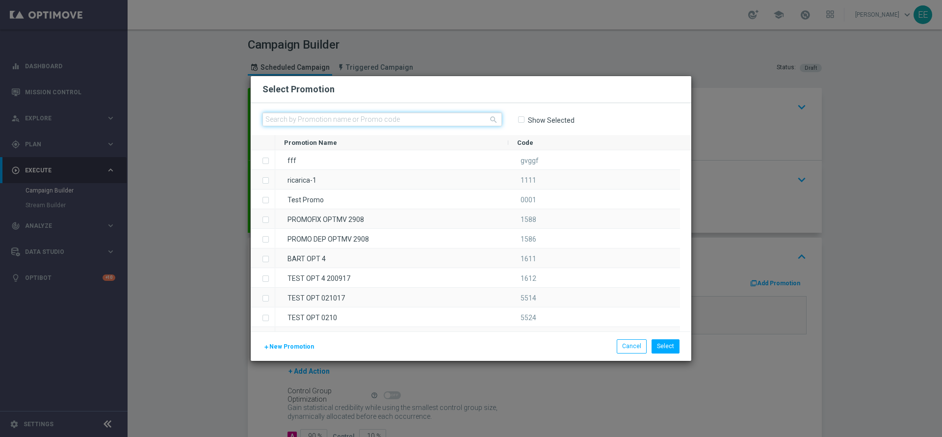
click at [461, 121] on input "text" at bounding box center [383, 119] width 240 height 14
paste input "236260"
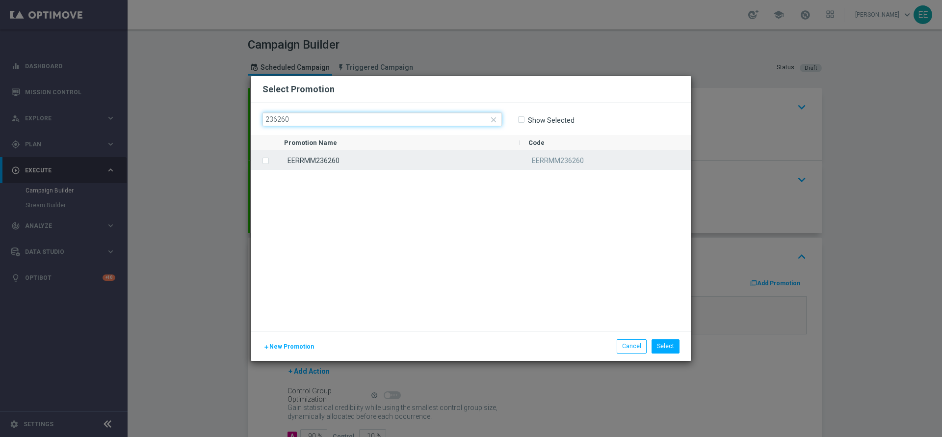
type input "236260"
click at [341, 165] on div "EERRMM236260" at bounding box center [397, 159] width 244 height 19
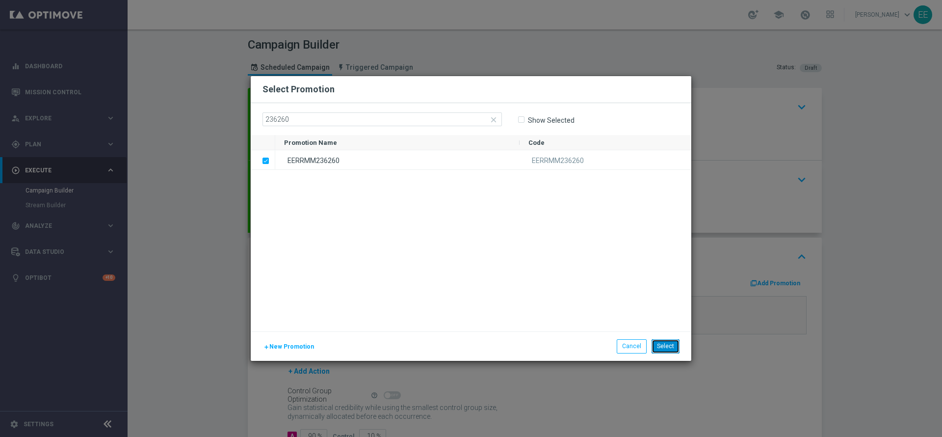
click at [674, 347] on button "Select" at bounding box center [666, 346] width 28 height 14
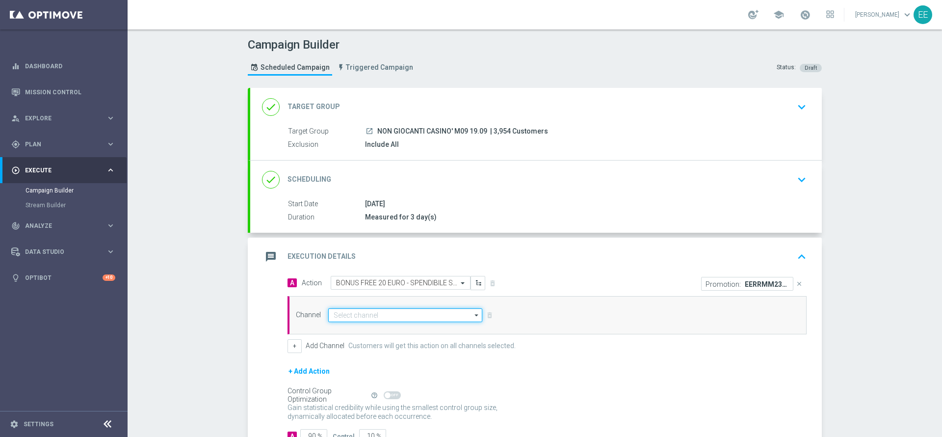
click at [405, 315] on input at bounding box center [405, 315] width 154 height 14
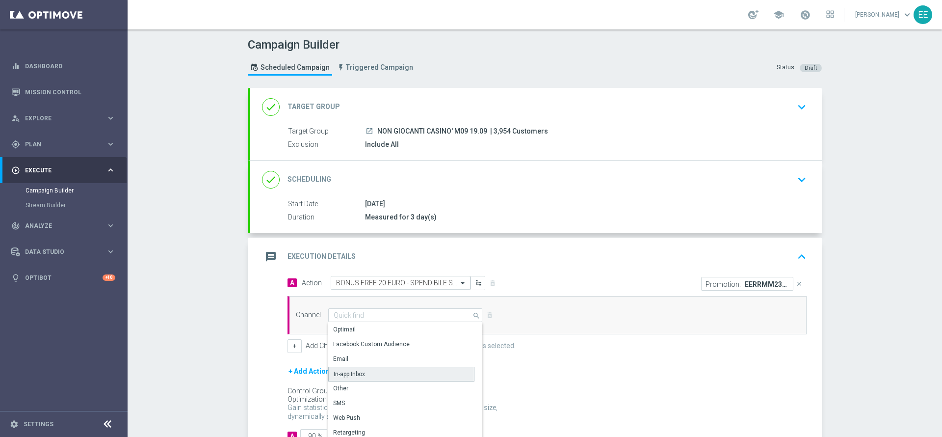
click at [351, 374] on div "In-app Inbox" at bounding box center [349, 374] width 31 height 9
type input "In-app Inbox"
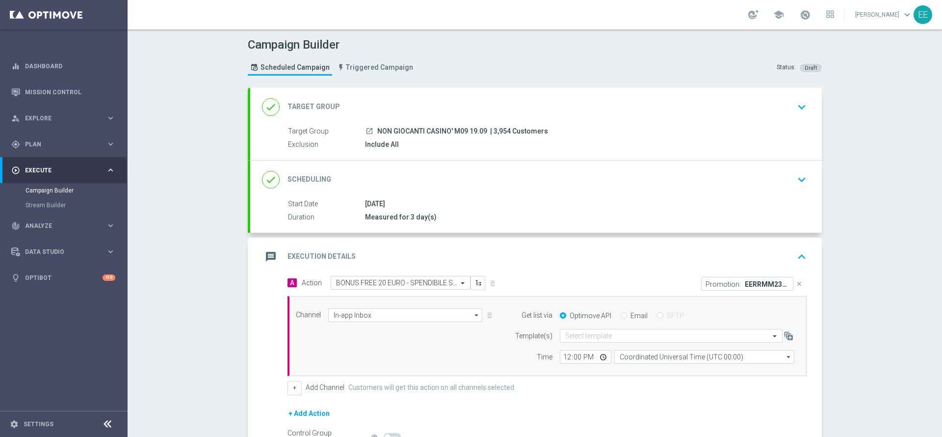
click at [621, 314] on input "Email" at bounding box center [624, 316] width 6 height 6
radio input "true"
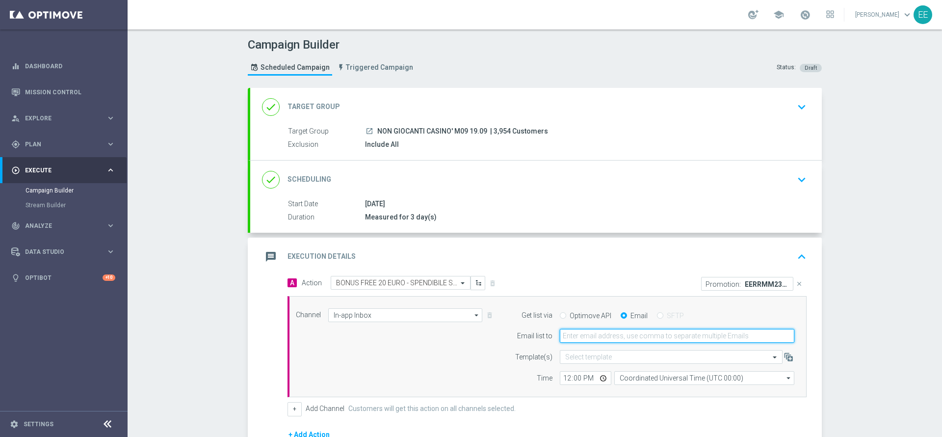
click at [602, 336] on input "email" at bounding box center [677, 336] width 235 height 14
type input "edoardo.ellena@sisal.it"
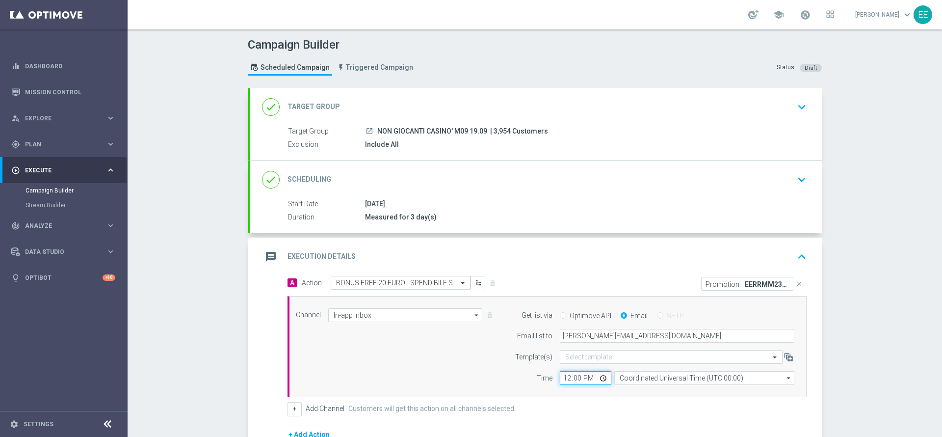
click at [560, 378] on input "12:00" at bounding box center [586, 378] width 52 height 14
type input "12:00"
click at [451, 360] on div "Channel In-app Inbox In-app Inbox arrow_drop_down Drag here to set row groups D…" at bounding box center [545, 346] width 513 height 77
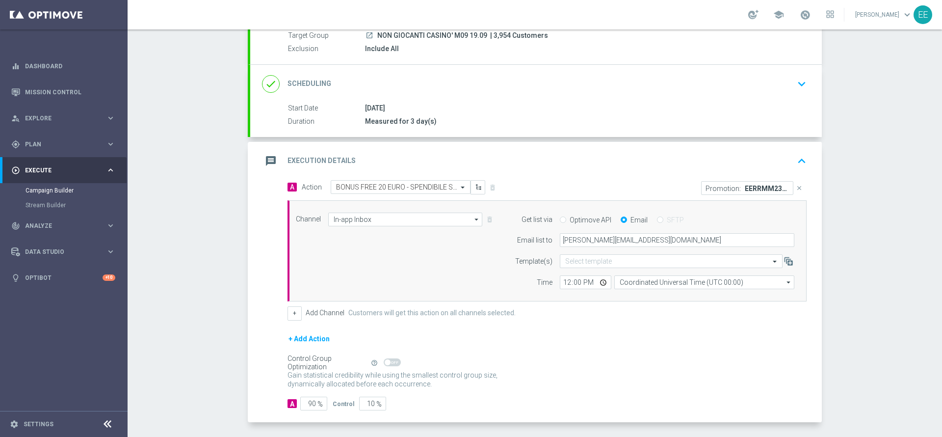
scroll to position [134, 0]
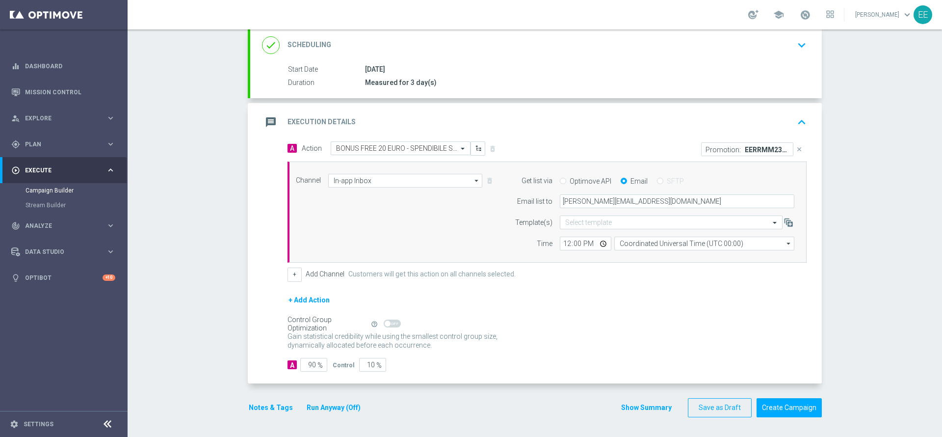
click at [262, 404] on button "Notes & Tags" at bounding box center [271, 407] width 46 height 12
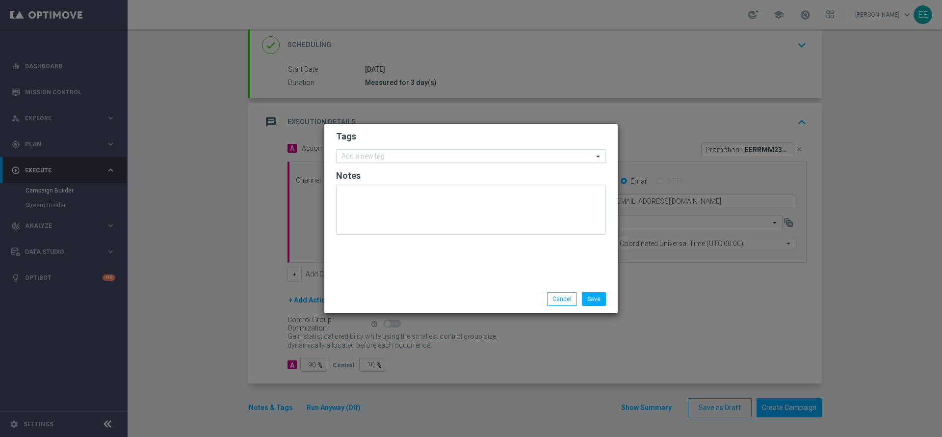
click at [394, 158] on input "text" at bounding box center [468, 157] width 252 height 8
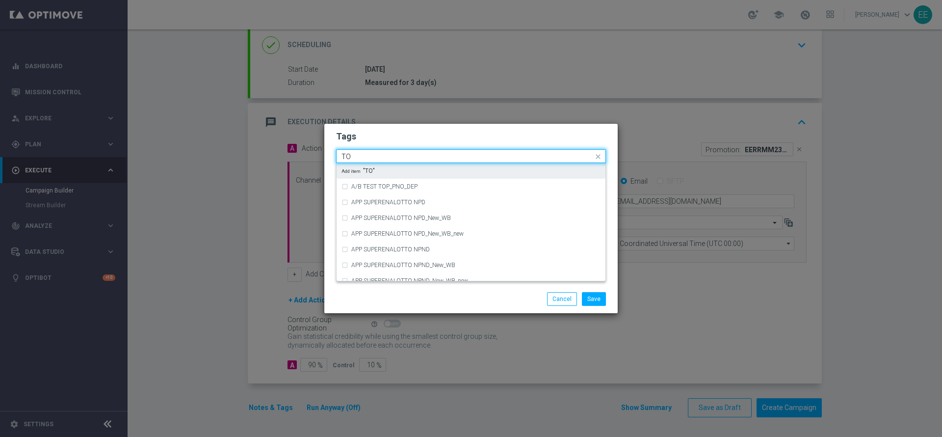
type input "T"
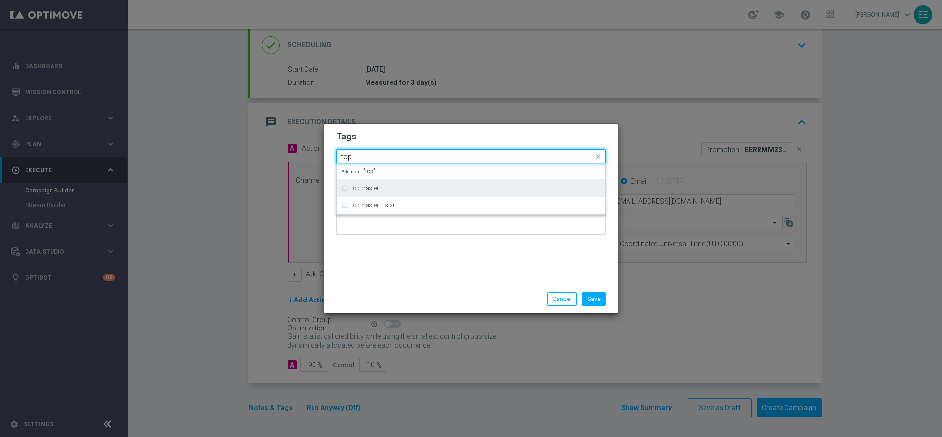
click at [388, 187] on div "top master" at bounding box center [475, 188] width 249 height 6
type input "top"
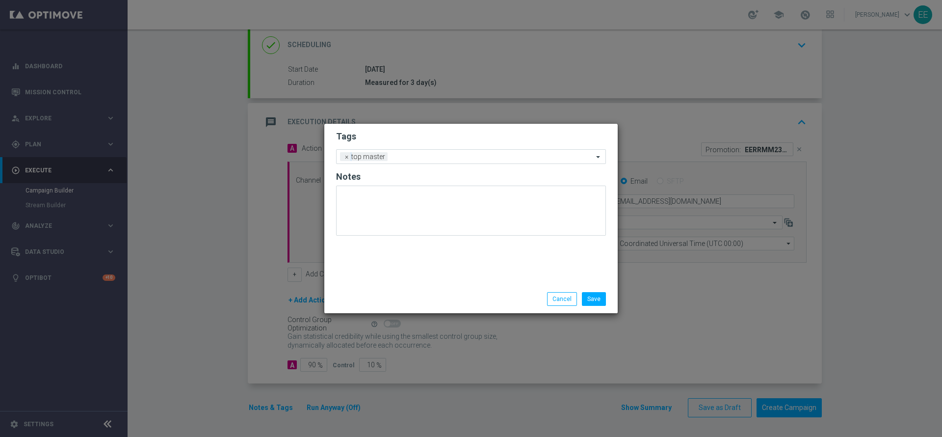
click at [449, 264] on div "Tags Add a new tag × top master Notes" at bounding box center [471, 204] width 294 height 161
click at [442, 162] on div "Add a new tag × top master" at bounding box center [471, 156] width 270 height 15
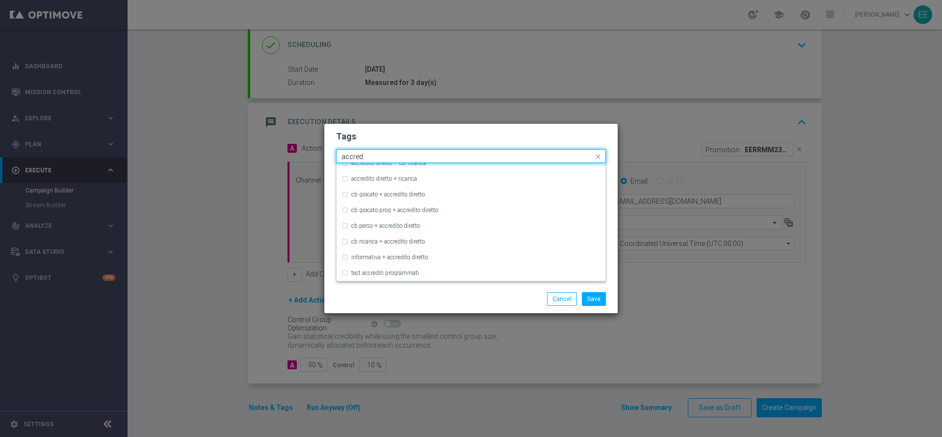
scroll to position [0, 0]
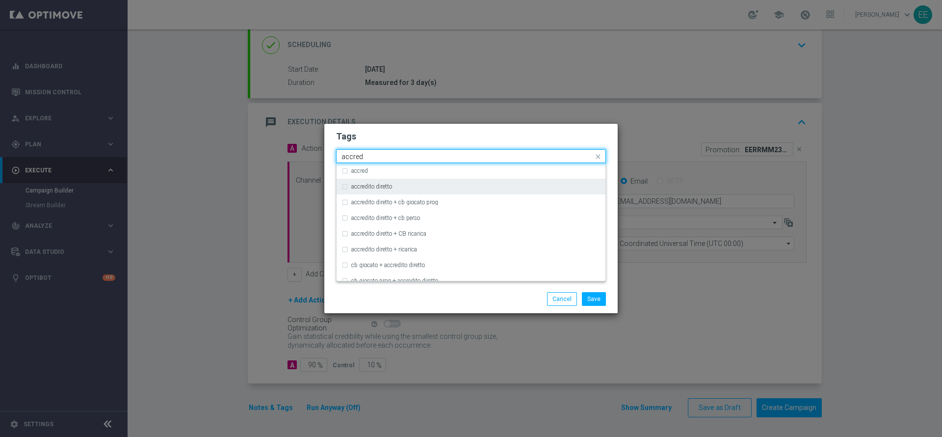
type input "accred"
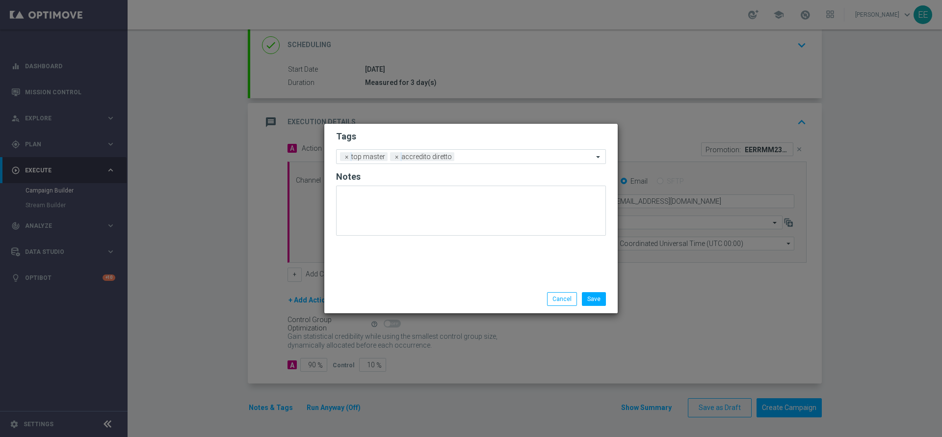
click at [430, 132] on h2 "Tags" at bounding box center [471, 137] width 270 height 12
click at [482, 169] on form "Tags Add a new tag × top master × accredito diretto Notes" at bounding box center [471, 185] width 270 height 115
click at [482, 159] on input "text" at bounding box center [525, 157] width 135 height 8
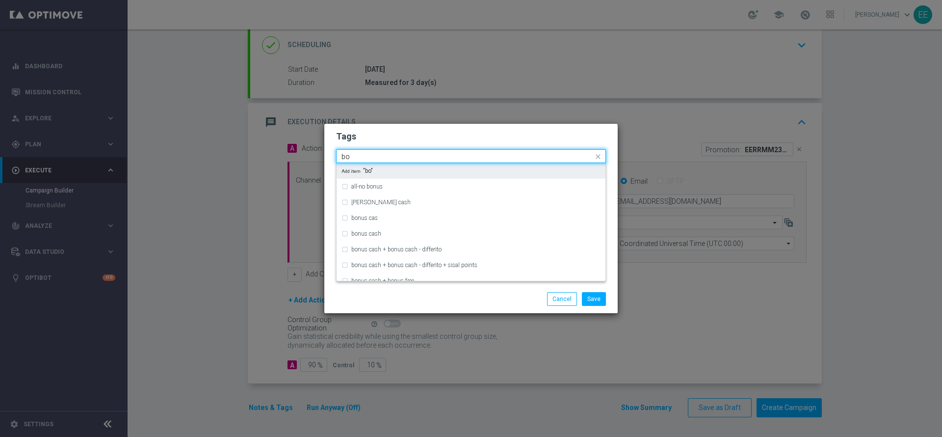
type input "b"
type input "u"
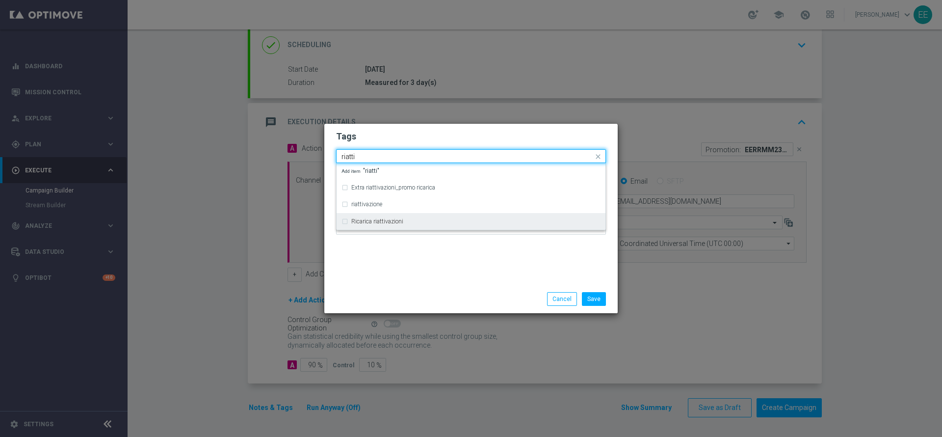
click at [401, 217] on div "Ricarica riattivazioni" at bounding box center [471, 222] width 259 height 16
type input "riatti"
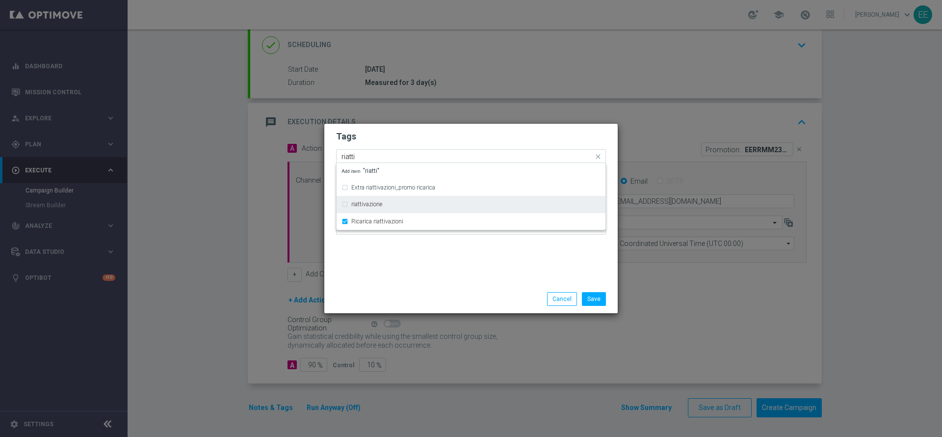
click at [402, 199] on div "riattivazione" at bounding box center [471, 204] width 259 height 16
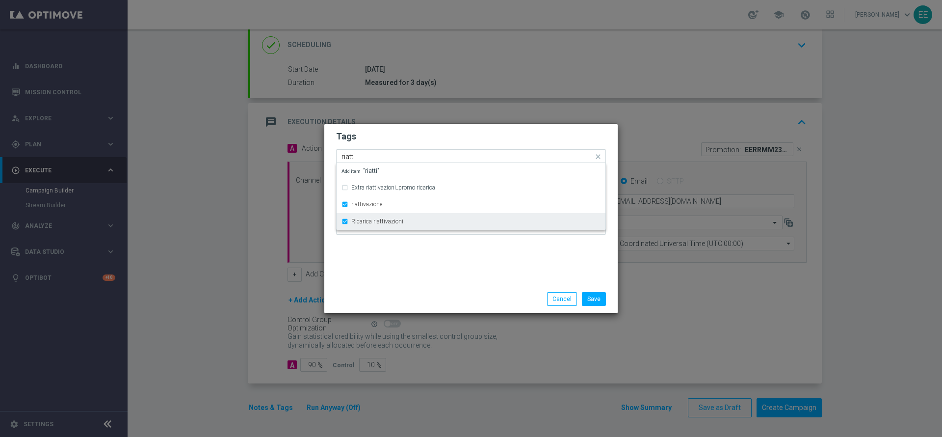
click at [393, 219] on label "Ricarica riattivazioni" at bounding box center [377, 221] width 52 height 6
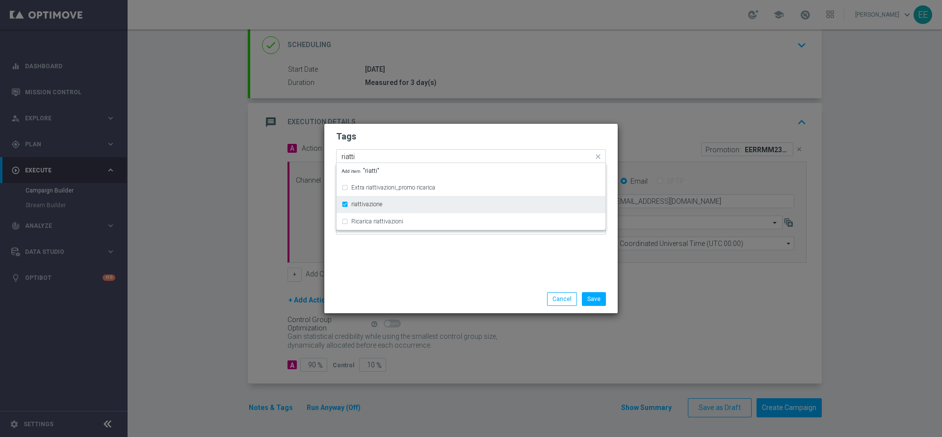
click at [402, 203] on div "riattivazione" at bounding box center [475, 204] width 249 height 6
click at [385, 204] on div "riattivazione" at bounding box center [475, 204] width 249 height 6
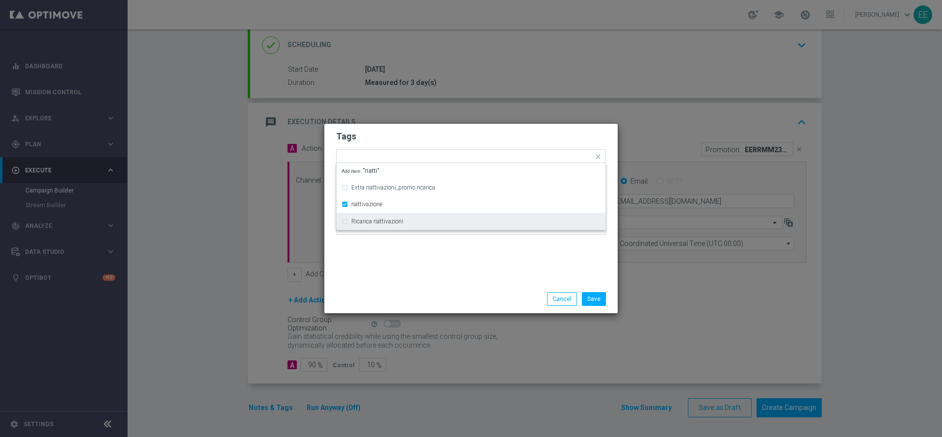
click at [403, 254] on div "Tags Quick find × top master × accredito diretto × riattivazione Extra riattiva…" at bounding box center [471, 204] width 294 height 161
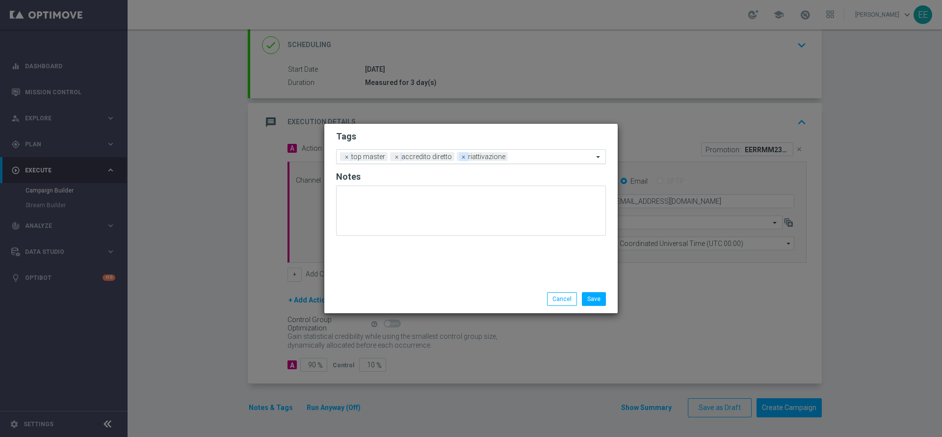
click at [459, 156] on span "×" at bounding box center [463, 156] width 9 height 9
click at [463, 156] on input "text" at bounding box center [525, 157] width 135 height 8
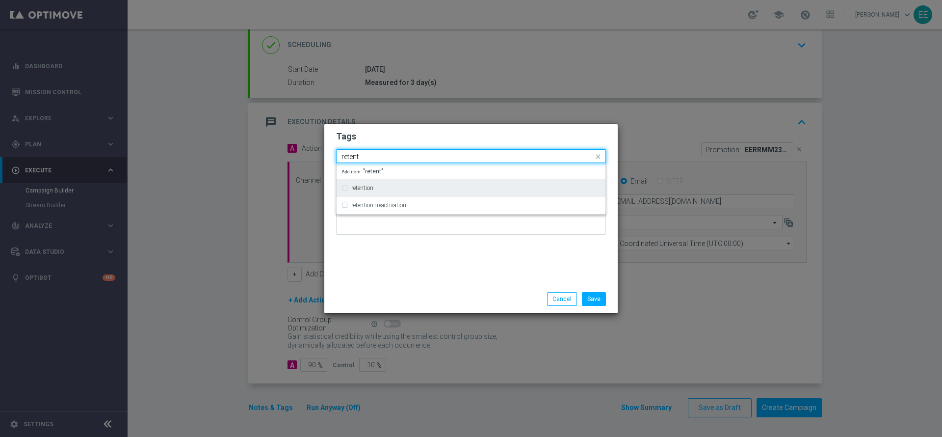
click at [400, 187] on div "retention" at bounding box center [475, 188] width 249 height 6
type input "retent"
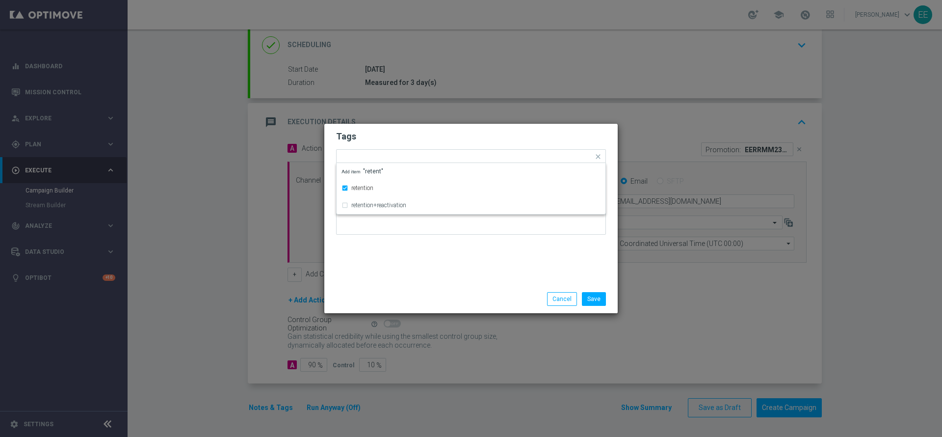
click at [407, 258] on div "Tags Quick find × top master × accredito diretto × retention retention retentio…" at bounding box center [471, 204] width 294 height 161
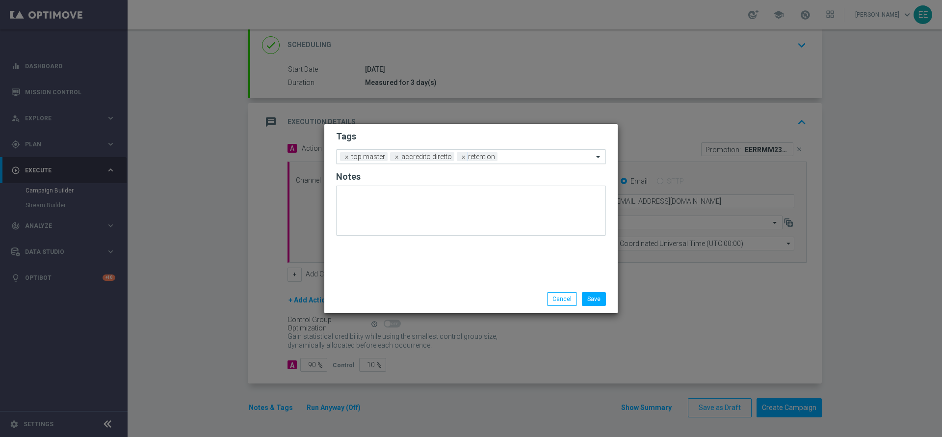
click at [539, 153] on input "text" at bounding box center [548, 157] width 92 height 8
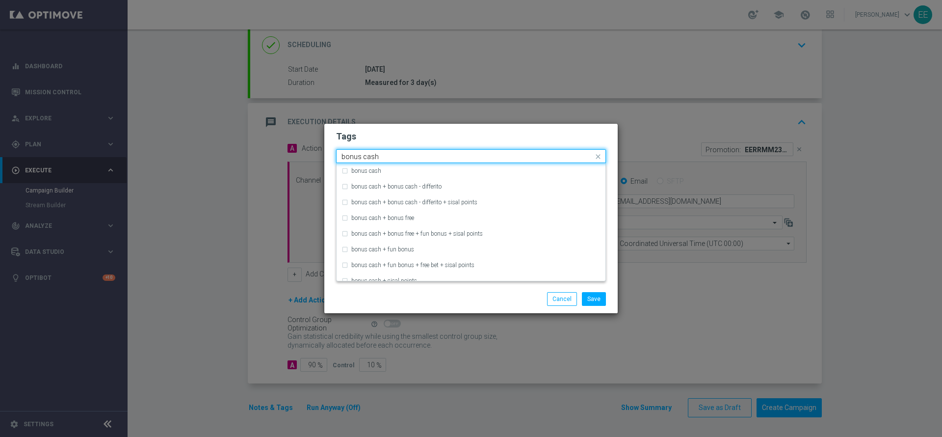
click at [511, 157] on input "bonus cash" at bounding box center [468, 157] width 252 height 8
click at [490, 164] on div "bonus cash" at bounding box center [471, 171] width 259 height 16
type input "bonus cash"
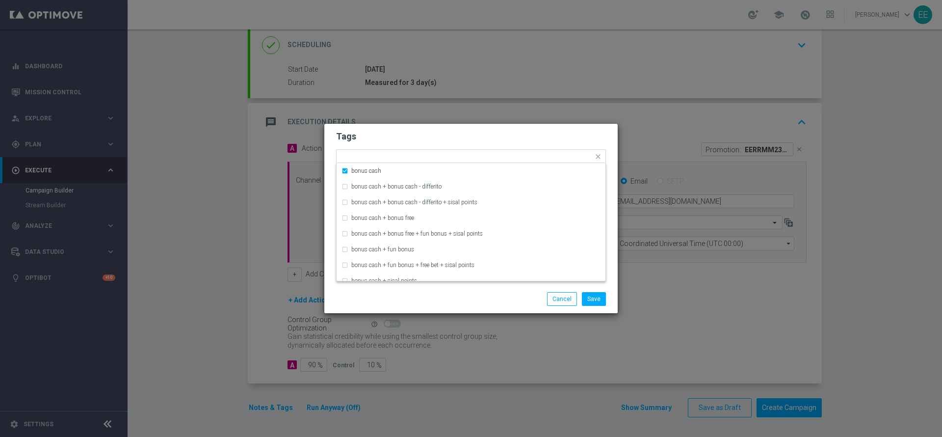
click at [531, 124] on div "Tags Quick find × top master × accredito diretto × retention × bonus cash bonus…" at bounding box center [471, 204] width 294 height 161
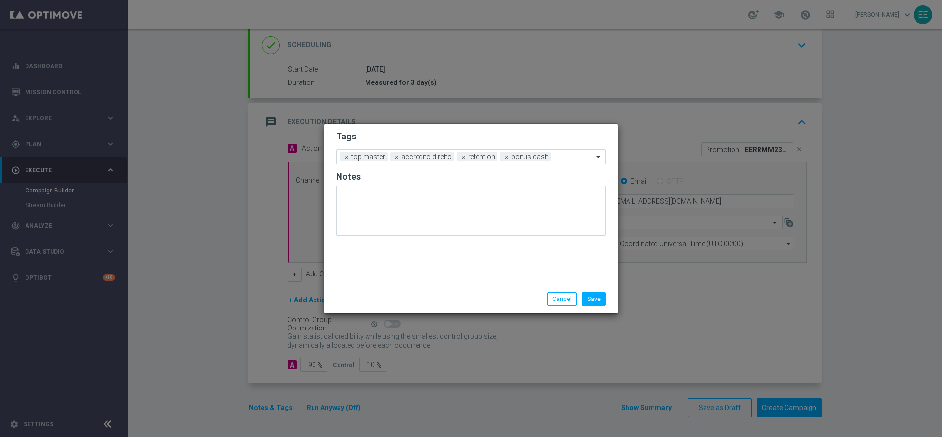
click at [575, 160] on input "text" at bounding box center [574, 157] width 38 height 8
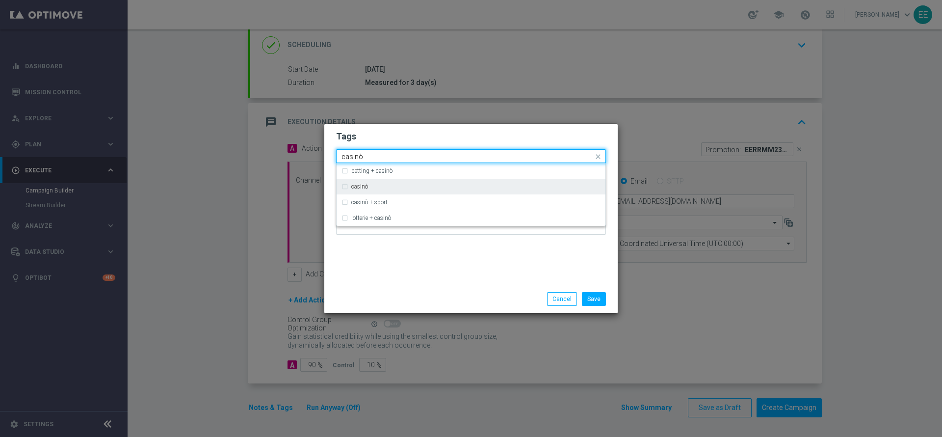
click at [388, 188] on div "casinò" at bounding box center [475, 187] width 249 height 6
type input "casinò"
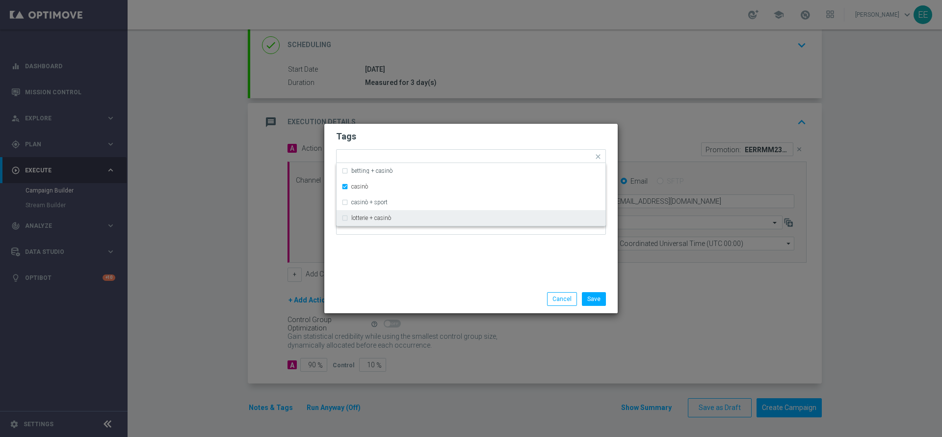
click at [397, 270] on div "Tags Quick find × top master × accredito diretto × retention × bonus cash × cas…" at bounding box center [471, 204] width 294 height 161
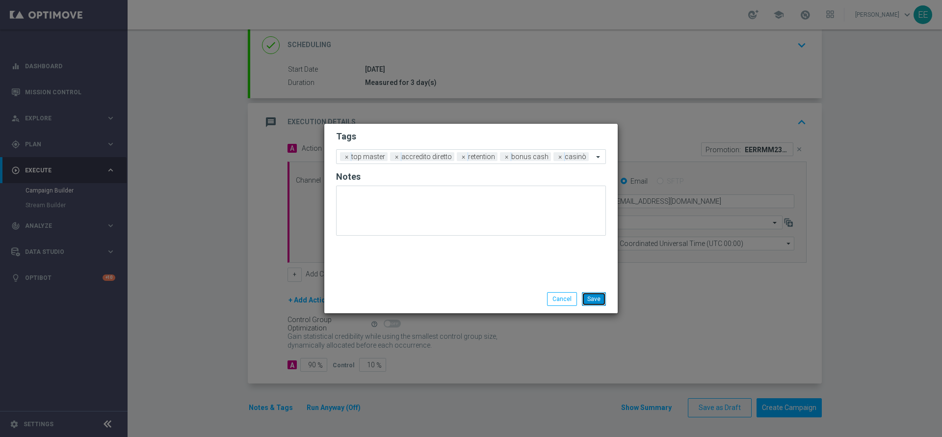
click at [596, 296] on button "Save" at bounding box center [594, 299] width 24 height 14
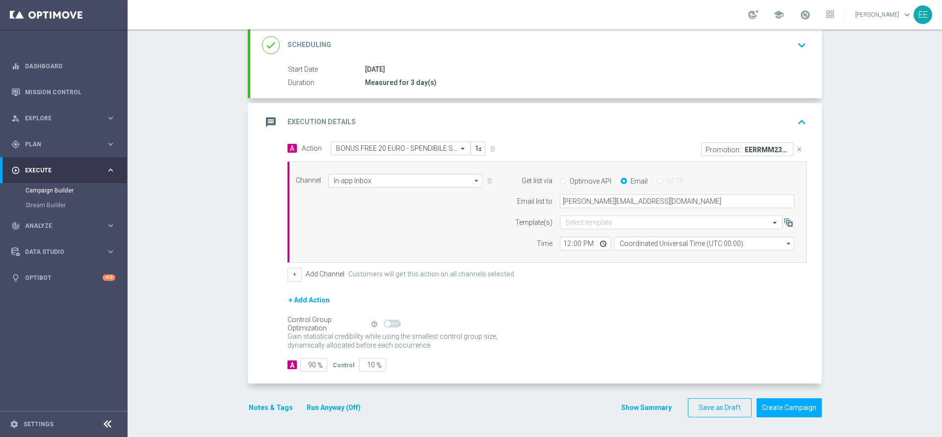
click at [313, 410] on button "Run Anyway (Off)" at bounding box center [334, 407] width 56 height 12
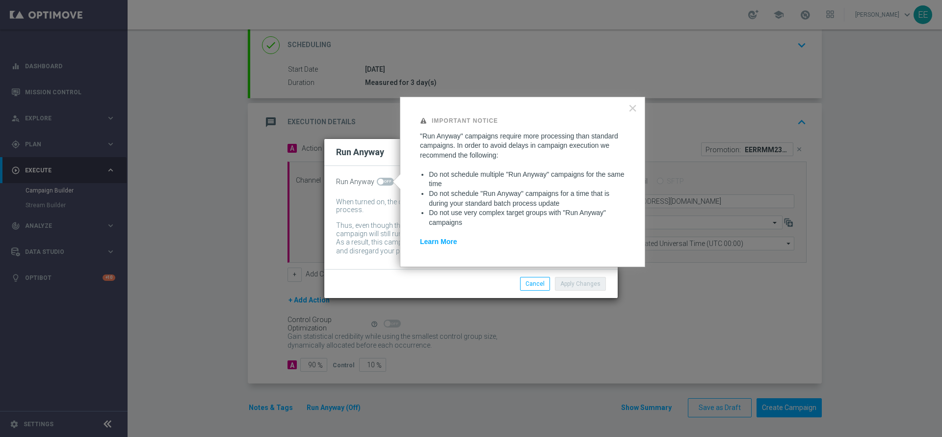
click at [385, 183] on span at bounding box center [385, 182] width 17 height 8
click at [385, 183] on input "checkbox" at bounding box center [385, 182] width 17 height 8
checkbox input "true"
click at [572, 285] on button "Apply Changes" at bounding box center [580, 284] width 51 height 14
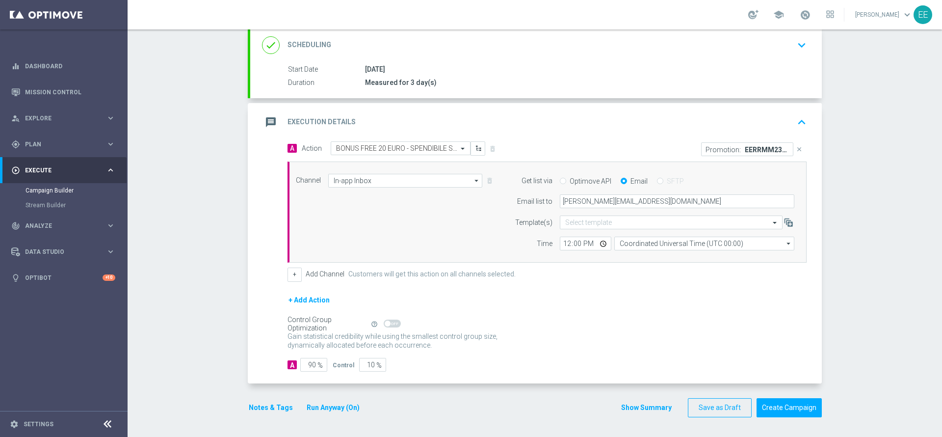
click at [803, 110] on div "message Execution Details keyboard_arrow_up" at bounding box center [536, 122] width 572 height 38
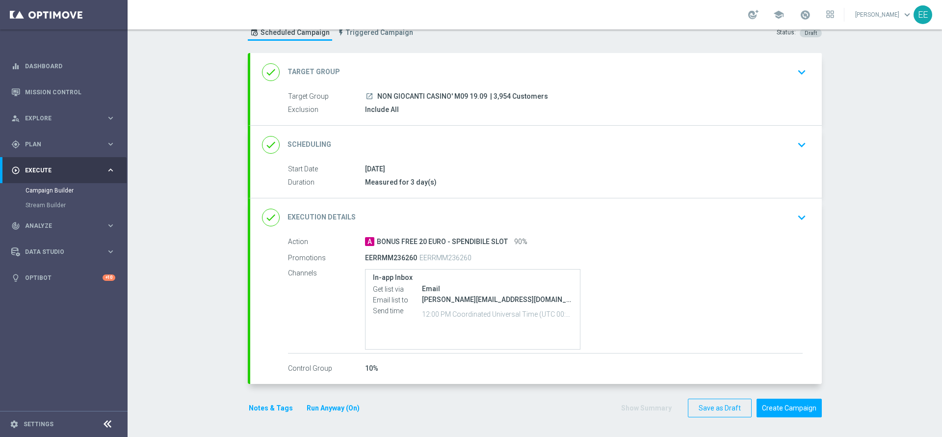
scroll to position [35, 0]
click at [789, 402] on button "Create Campaign" at bounding box center [789, 408] width 65 height 19
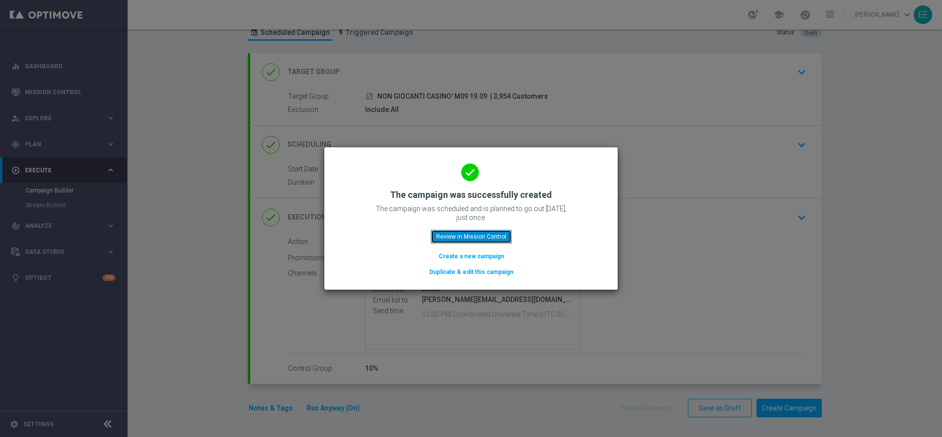
click at [481, 237] on button "Review in Mission Control" at bounding box center [471, 237] width 81 height 14
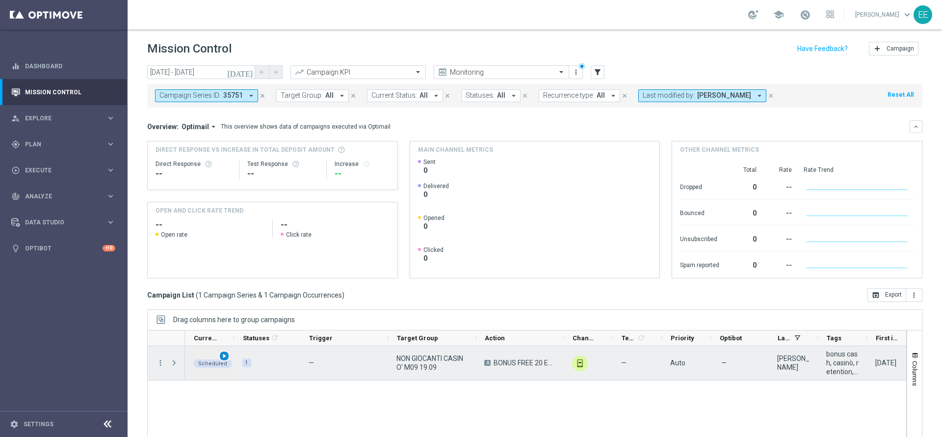
click at [226, 356] on span "play_arrow" at bounding box center [224, 355] width 7 height 7
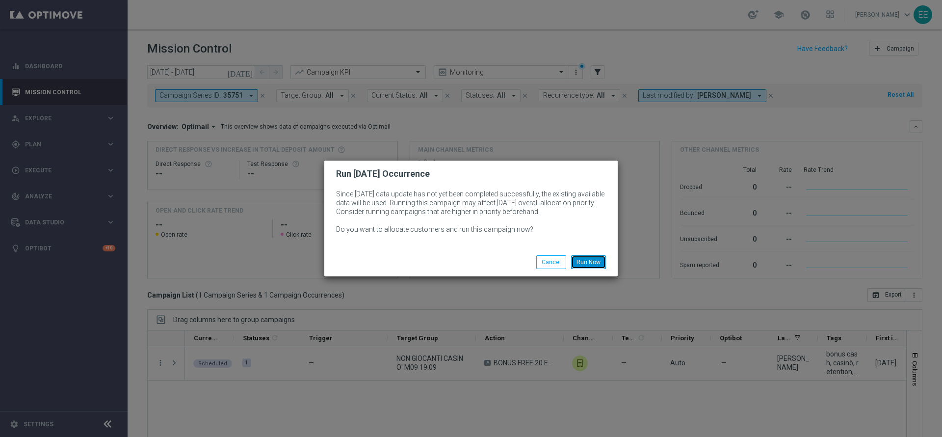
click at [595, 262] on button "Run Now" at bounding box center [588, 262] width 35 height 14
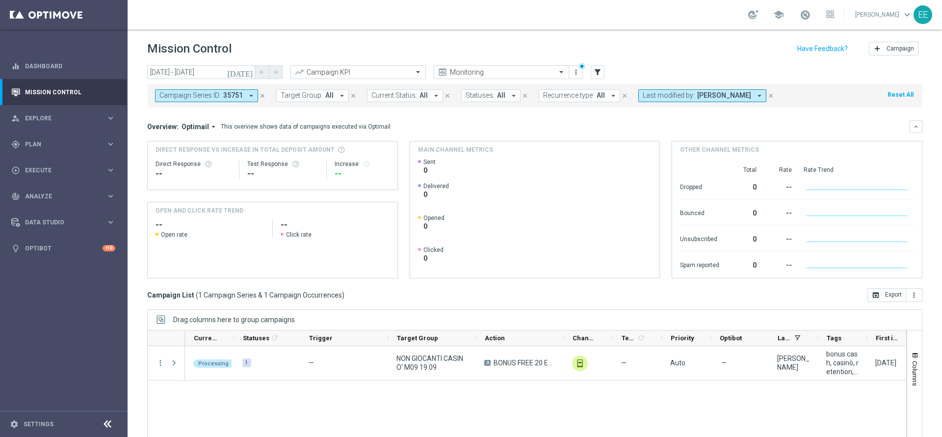
click at [260, 97] on icon "close" at bounding box center [262, 95] width 7 height 7
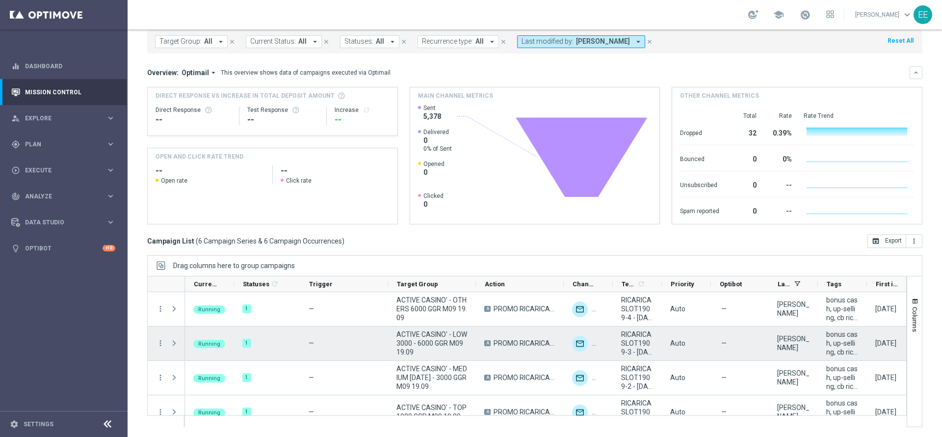
scroll to position [83, 0]
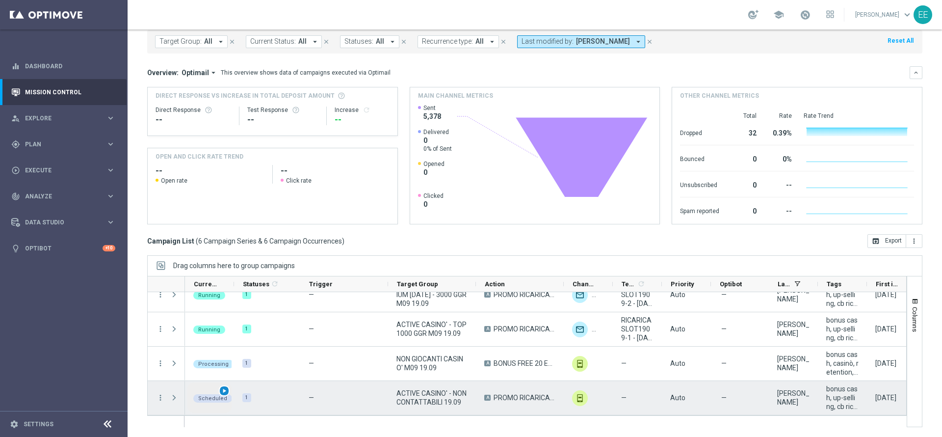
click at [222, 391] on span "play_arrow" at bounding box center [224, 390] width 7 height 7
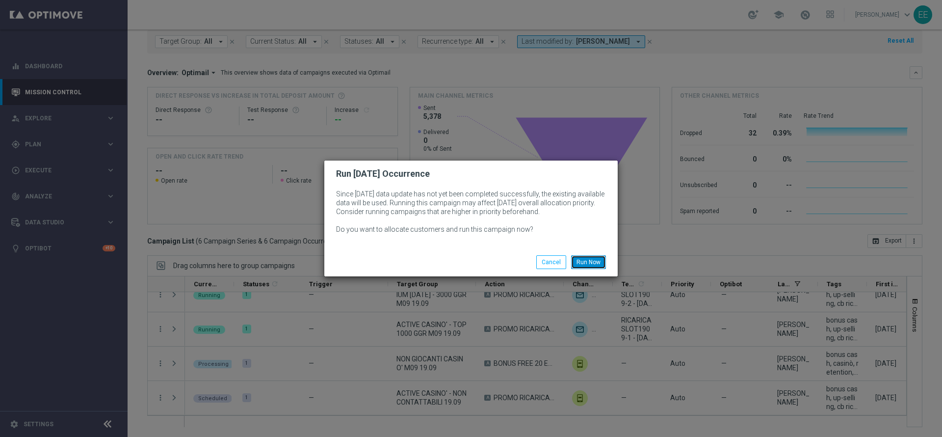
click at [576, 260] on button "Run Now" at bounding box center [588, 262] width 35 height 14
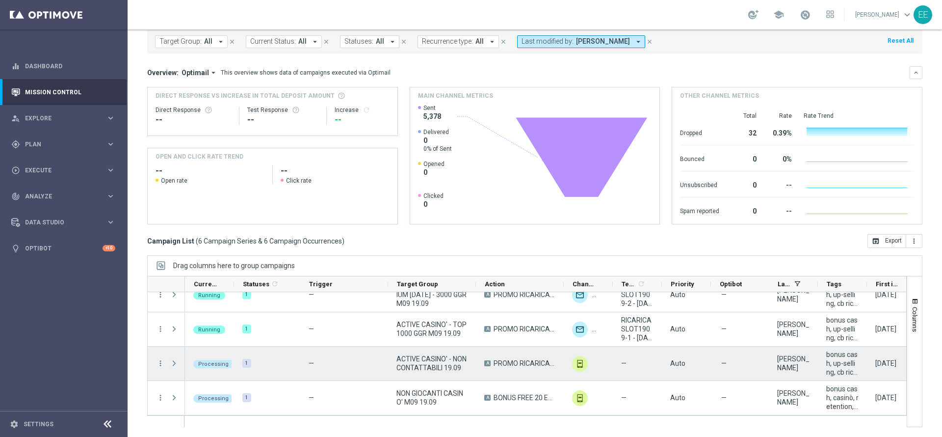
scroll to position [0, 1]
click at [171, 362] on span "Press SPACE to select this row." at bounding box center [174, 363] width 9 height 8
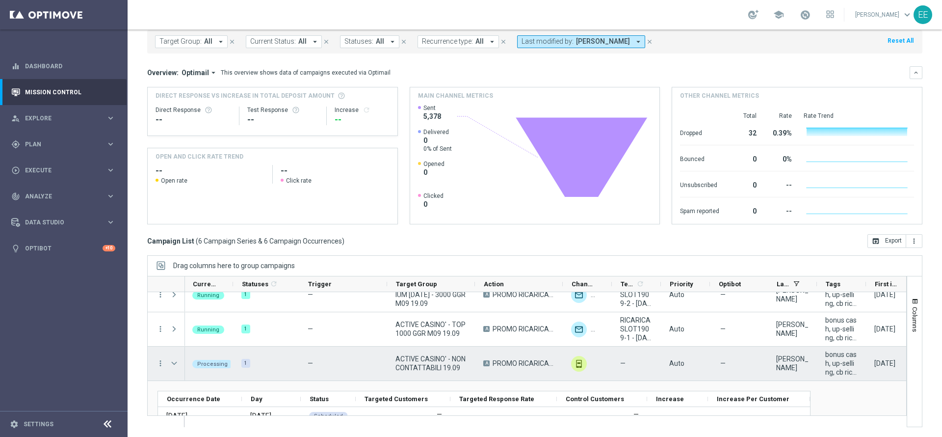
click at [171, 362] on span "Press SPACE to select this row." at bounding box center [174, 363] width 9 height 8
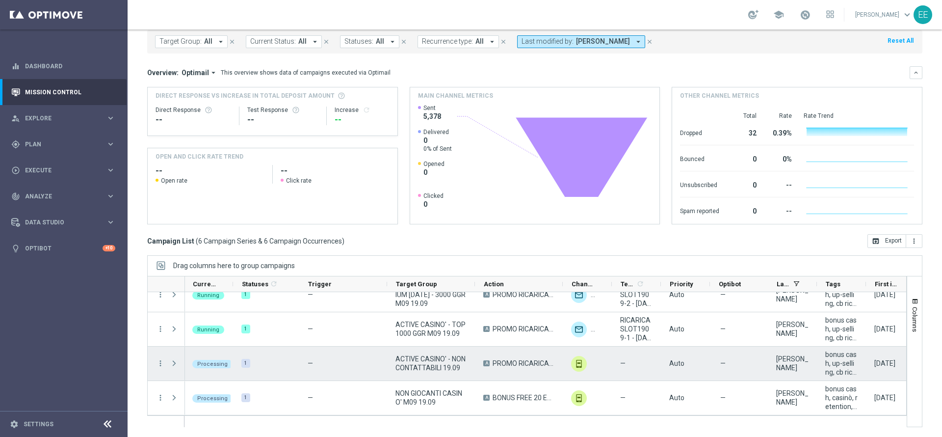
click at [171, 362] on span "Press SPACE to select this row." at bounding box center [174, 363] width 9 height 8
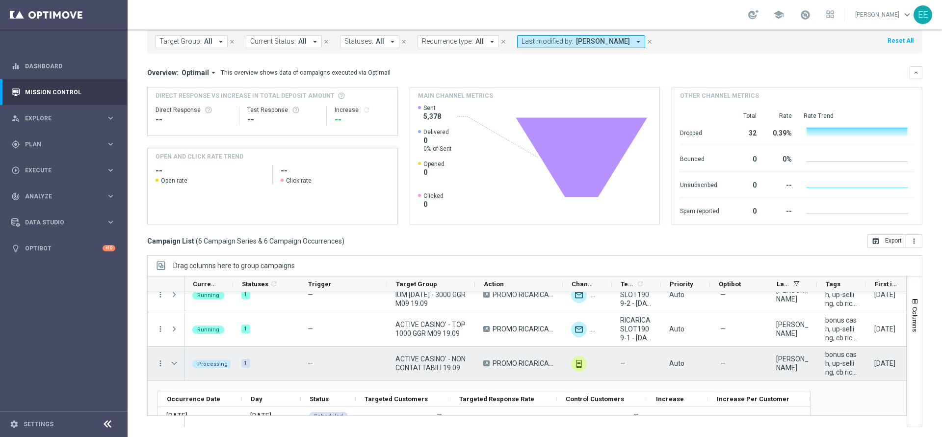
scroll to position [102, 0]
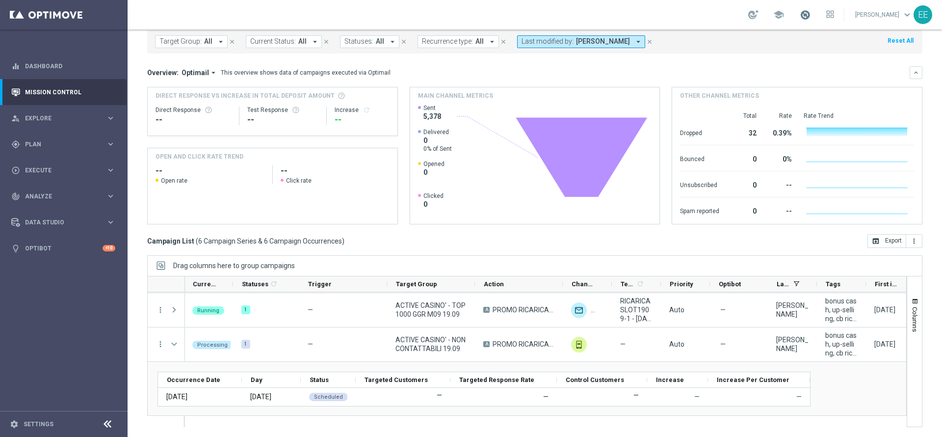
click at [811, 19] on span at bounding box center [805, 14] width 11 height 11
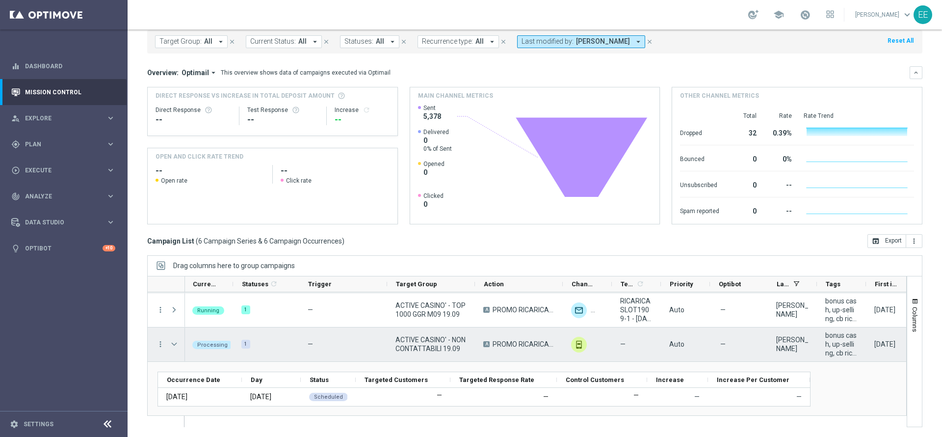
click at [177, 341] on span "Press SPACE to select this row." at bounding box center [174, 344] width 9 height 8
click at [0, 0] on span "Press SPACE to select this row." at bounding box center [0, 0] width 0 height 0
click at [173, 342] on span "Press SPACE to select this row." at bounding box center [174, 344] width 9 height 8
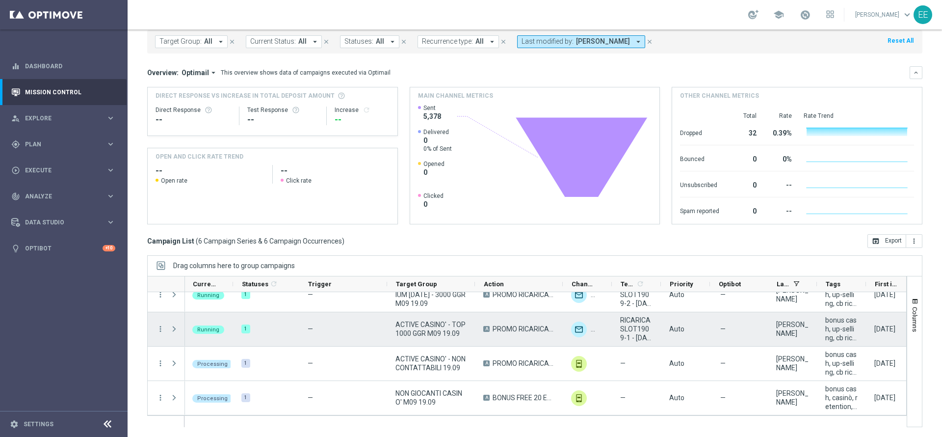
scroll to position [83, 0]
click at [173, 342] on div "more_vert more_vert more_vert more_vert more_vert more_vert" at bounding box center [166, 312] width 37 height 206
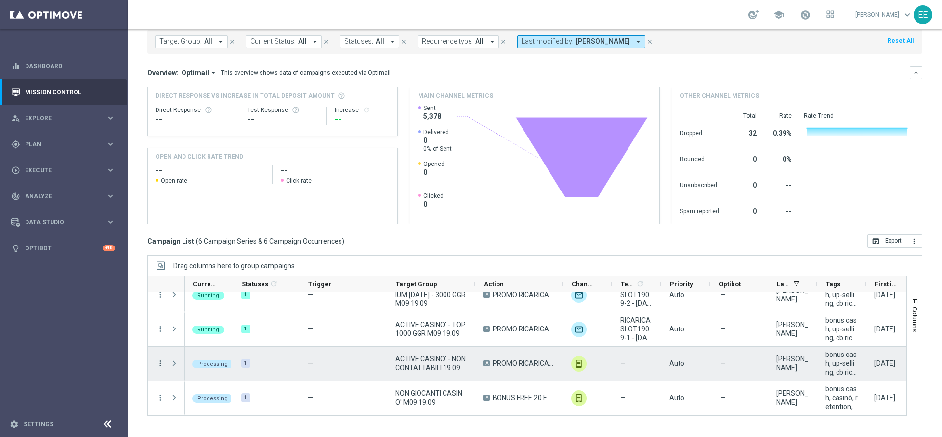
click at [156, 363] on icon "more_vert" at bounding box center [160, 363] width 9 height 9
click at [160, 362] on icon "more_vert" at bounding box center [160, 363] width 9 height 9
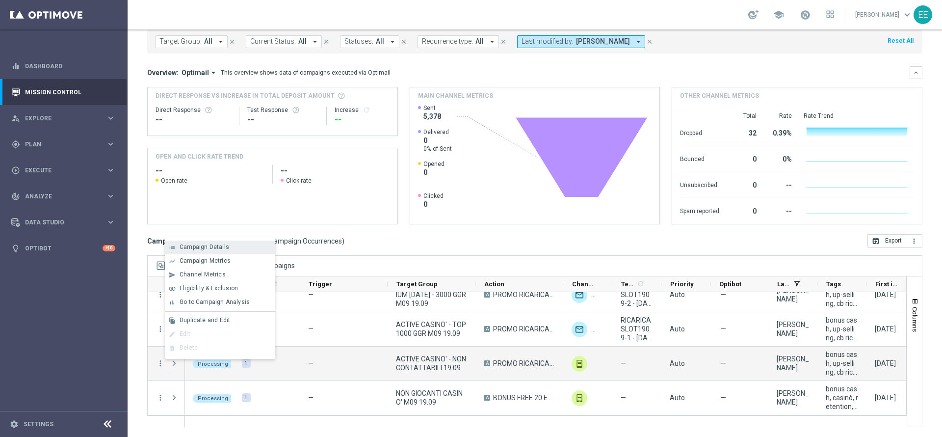
click at [220, 247] on span "Campaign Details" at bounding box center [205, 246] width 50 height 7
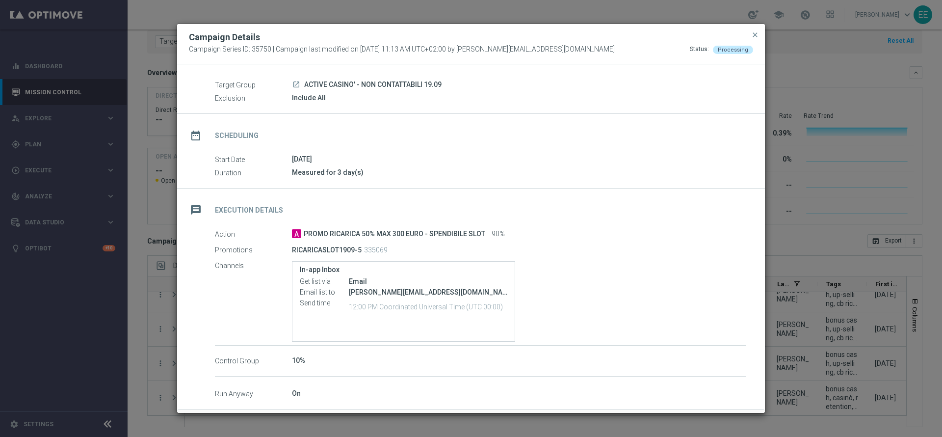
scroll to position [63, 0]
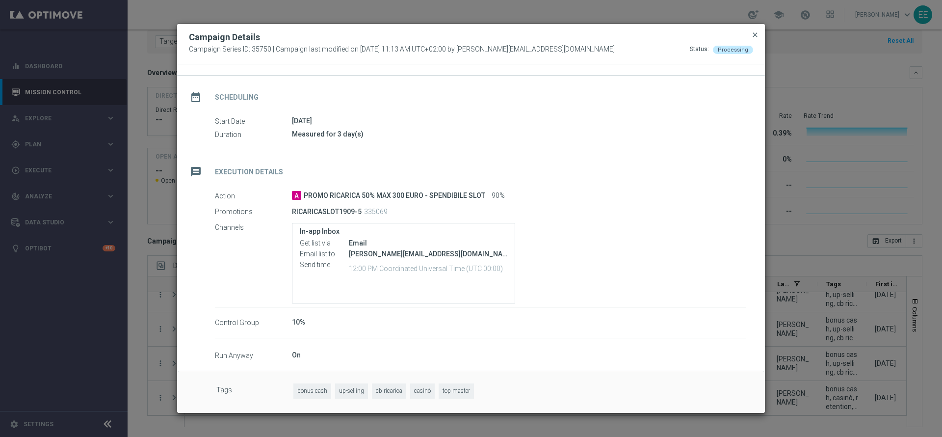
click at [757, 37] on span "close" at bounding box center [755, 35] width 8 height 8
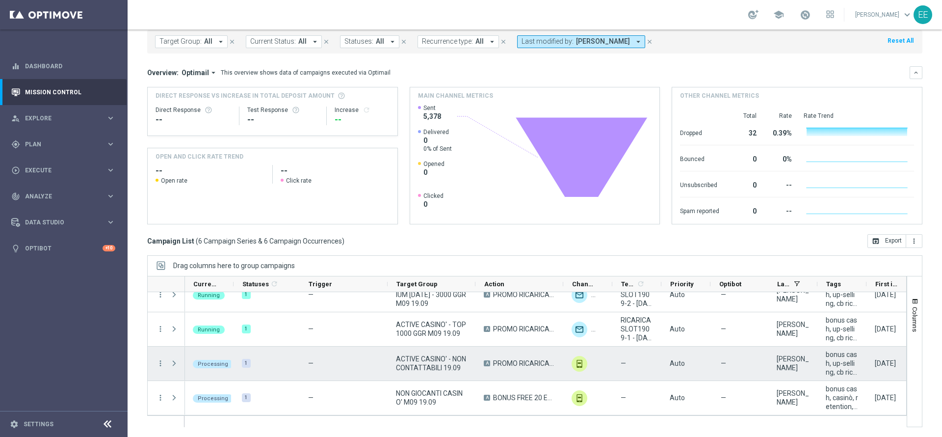
click at [172, 364] on span "Press SPACE to select this row." at bounding box center [174, 363] width 9 height 8
click at [0, 0] on span "Press SPACE to select this row." at bounding box center [0, 0] width 0 height 0
click at [172, 364] on span "Press SPACE to select this row." at bounding box center [174, 363] width 9 height 8
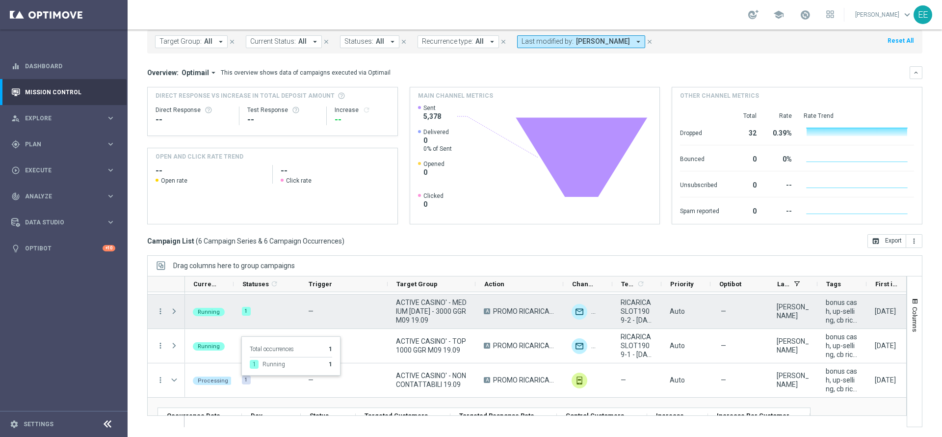
scroll to position [48, 0]
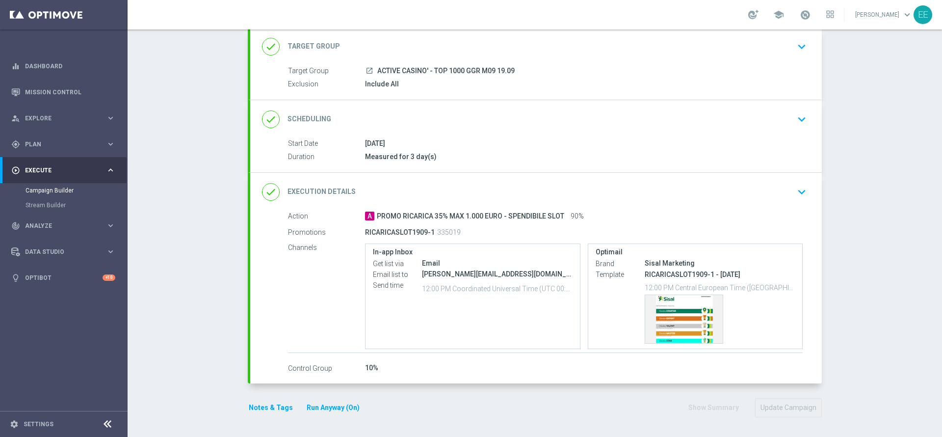
click at [722, 197] on div "done Execution Details keyboard_arrow_down" at bounding box center [536, 192] width 548 height 19
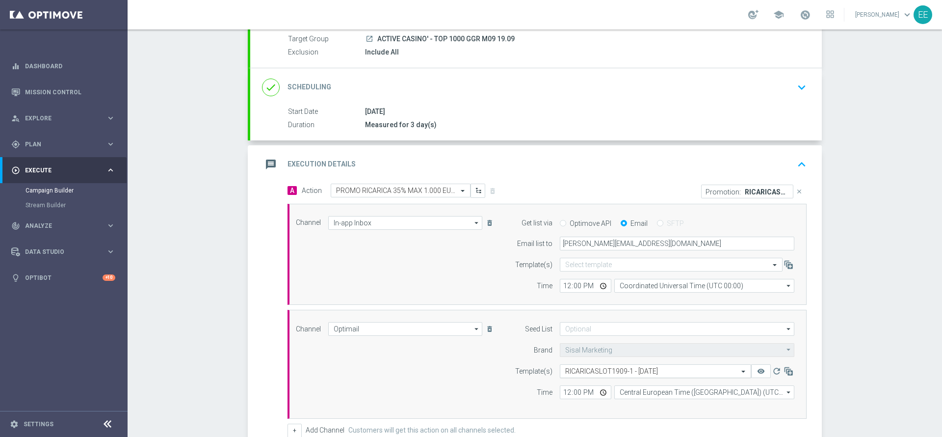
scroll to position [103, 0]
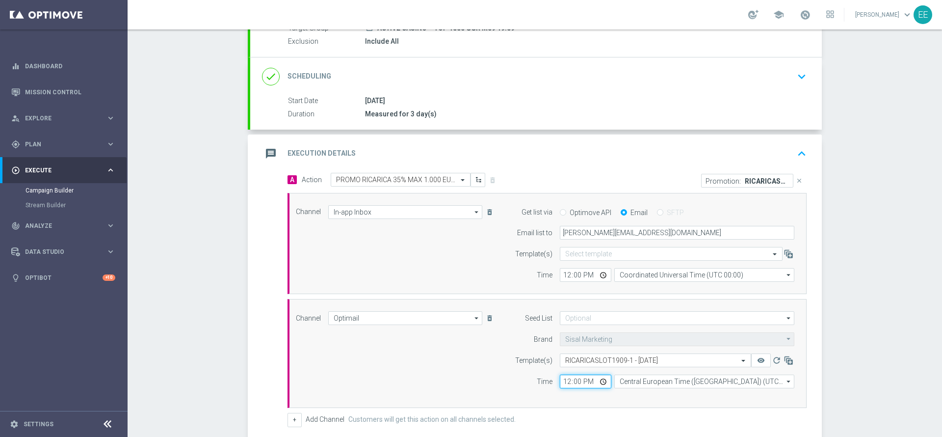
click at [561, 384] on input "12:00" at bounding box center [586, 381] width 52 height 14
type input "18:00"
click at [441, 356] on div "Channel Optimail Optimail arrow_drop_down Show Selected 1 of 20 Optimail" at bounding box center [545, 353] width 513 height 84
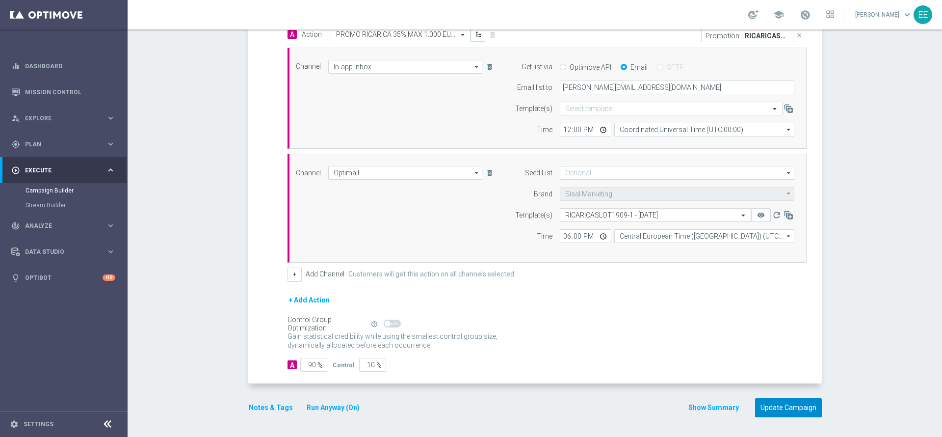
click at [797, 406] on button "Update Campaign" at bounding box center [788, 407] width 67 height 19
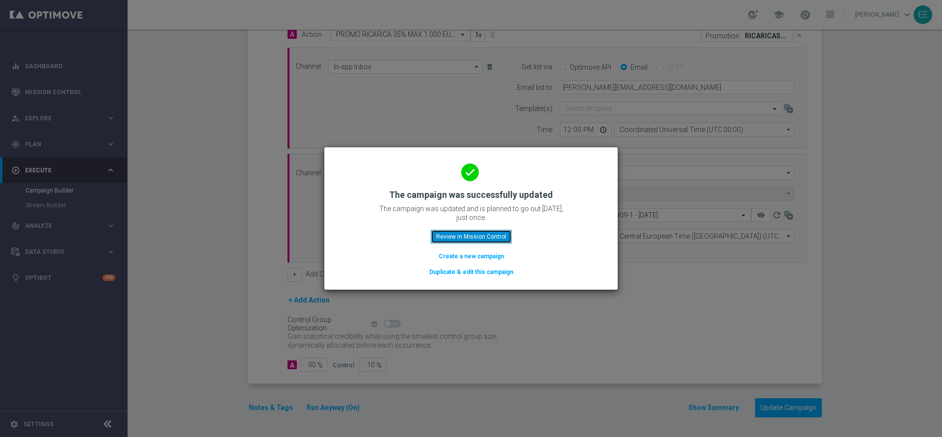
click at [488, 240] on button "Review in Mission Control" at bounding box center [471, 237] width 81 height 14
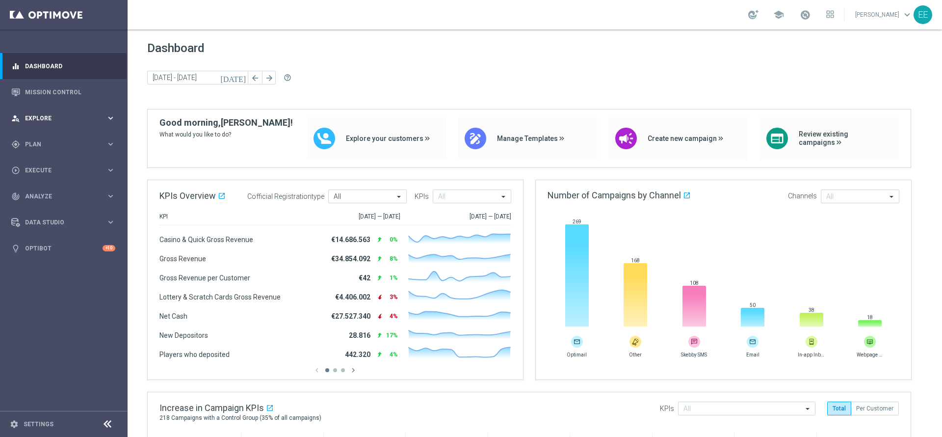
click at [42, 110] on div "person_search Explore keyboard_arrow_right" at bounding box center [63, 118] width 127 height 26
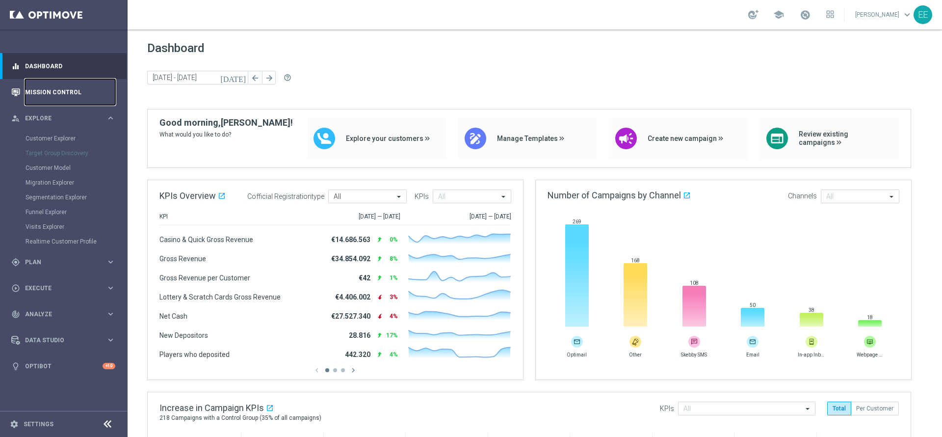
click at [60, 91] on link "Mission Control" at bounding box center [70, 92] width 90 height 26
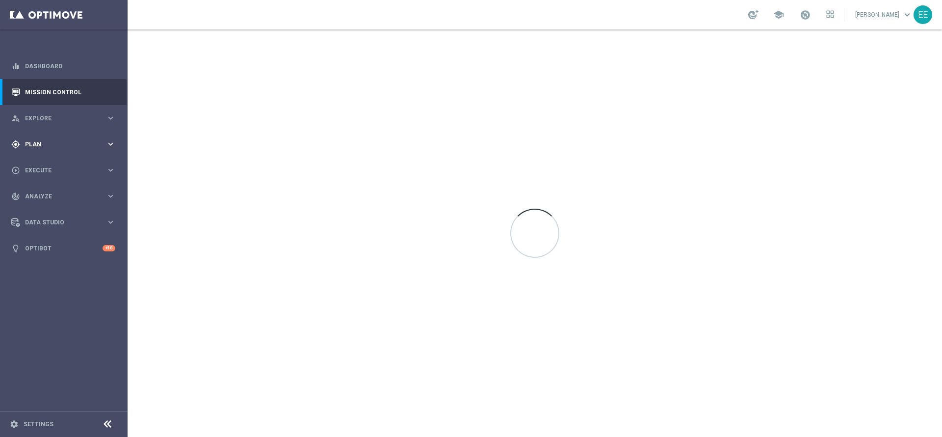
click at [37, 147] on div "gps_fixed Plan" at bounding box center [58, 144] width 95 height 9
click at [49, 164] on link "Target Groups" at bounding box center [64, 164] width 77 height 8
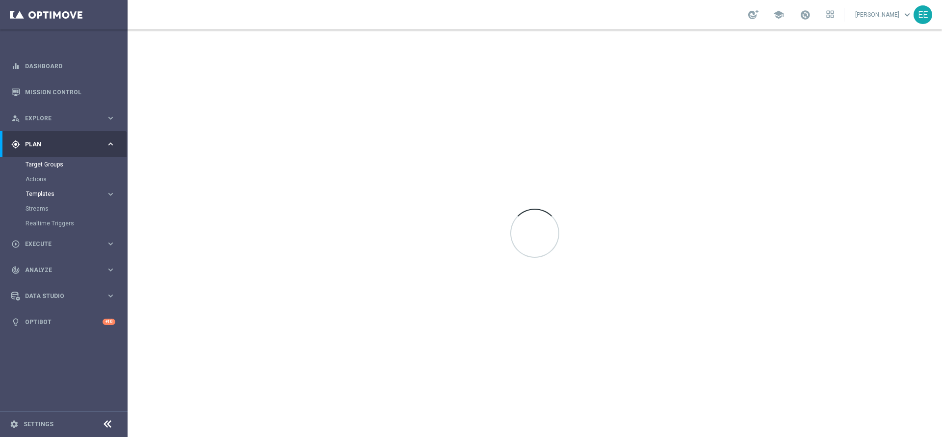
click at [43, 193] on span "Templates" at bounding box center [61, 194] width 70 height 6
click at [40, 208] on link "Optimail" at bounding box center [66, 209] width 72 height 8
click at [41, 208] on link "Optimail" at bounding box center [66, 209] width 72 height 8
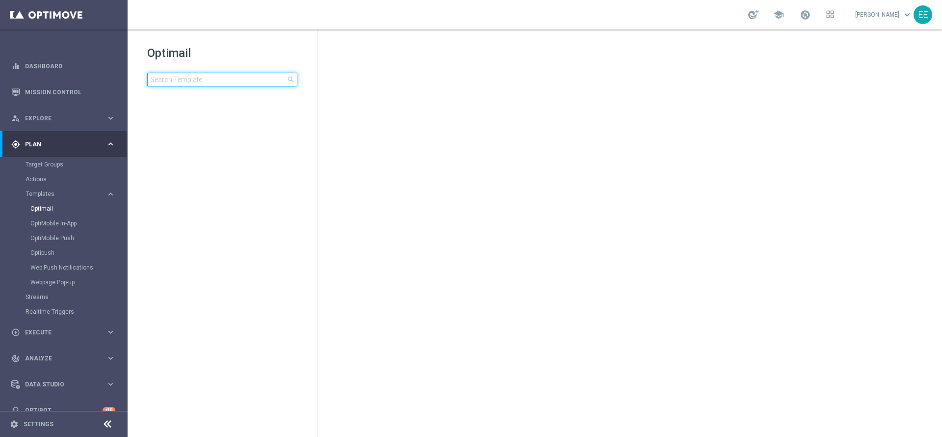
click at [191, 82] on input at bounding box center [222, 80] width 150 height 14
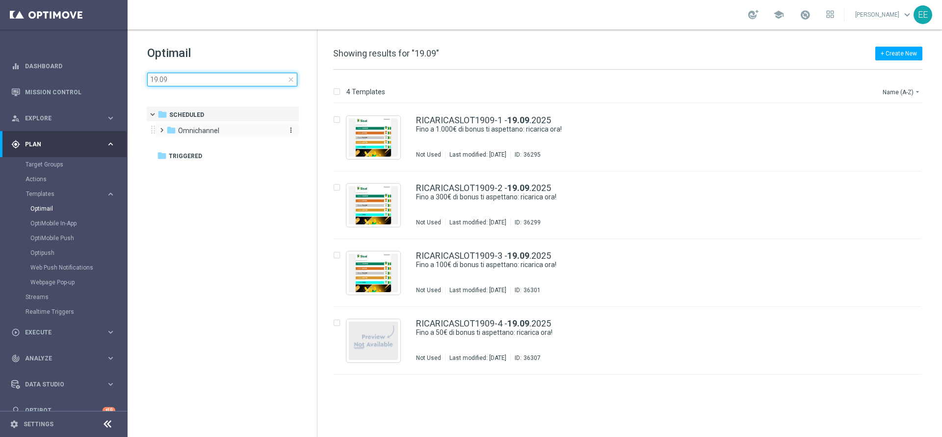
type input "19.09"
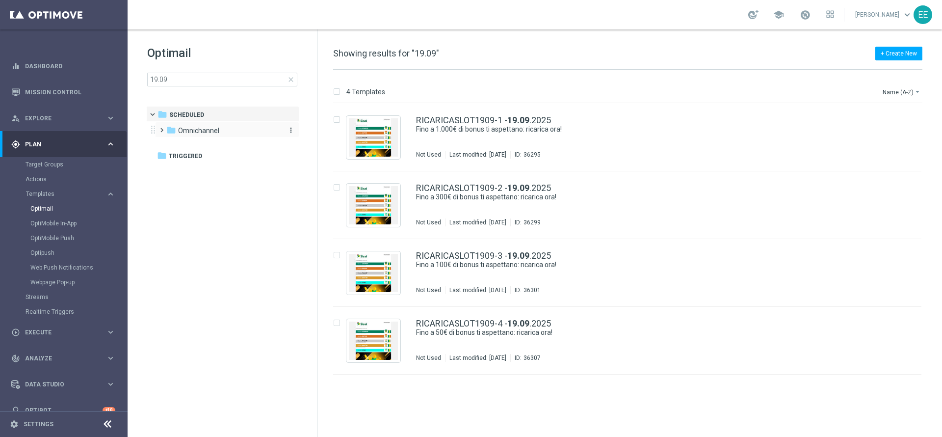
click at [189, 134] on span "Omnichannel" at bounding box center [198, 130] width 41 height 9
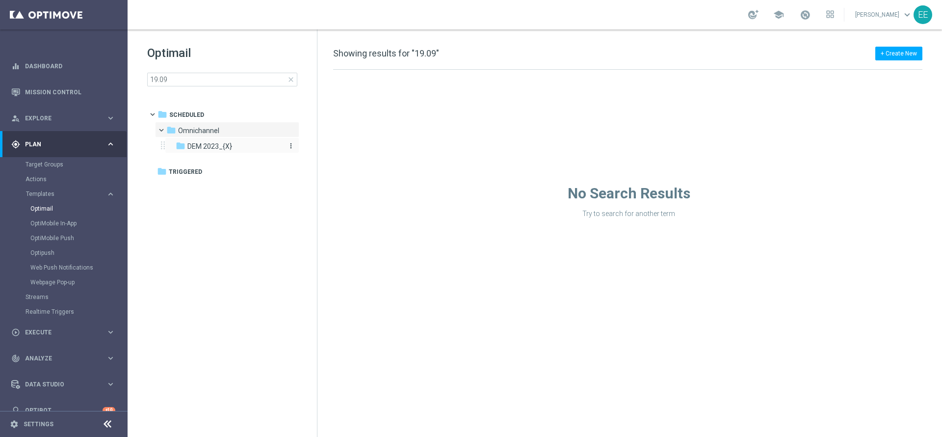
click at [197, 148] on span "DEM 2023_{X}" at bounding box center [209, 146] width 45 height 9
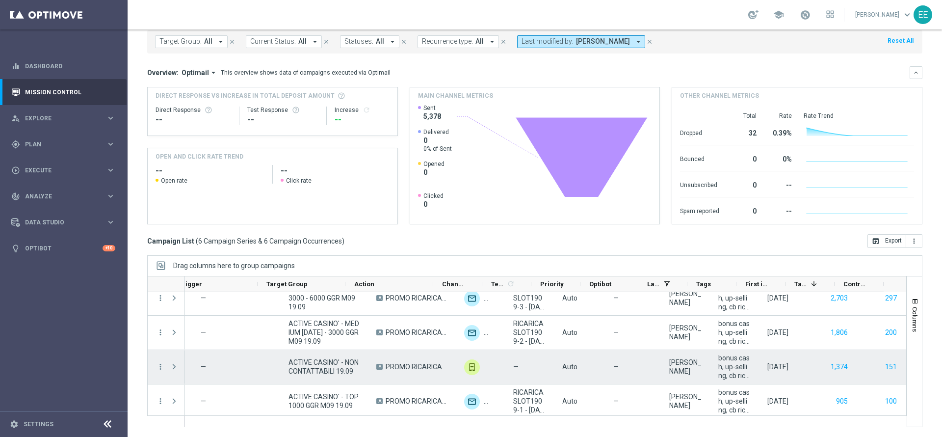
scroll to position [83, 0]
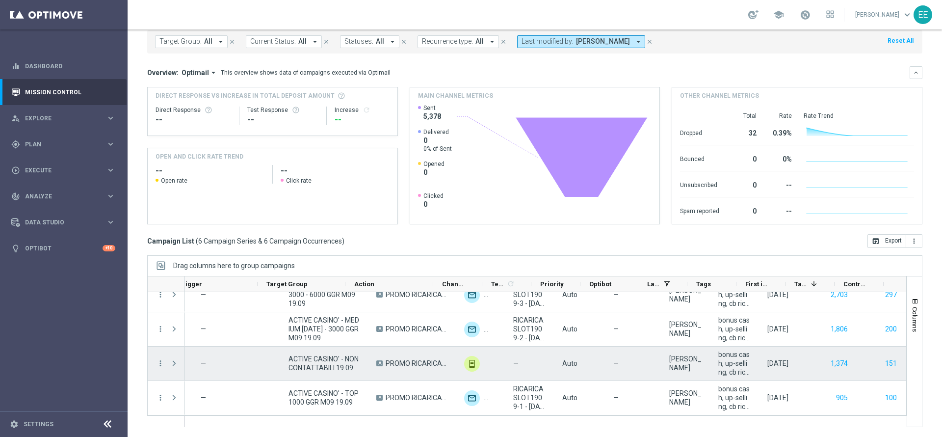
click at [307, 351] on div "ACTIVE CASINO' - NON CONTATTABILI 19.09" at bounding box center [324, 364] width 88 height 34
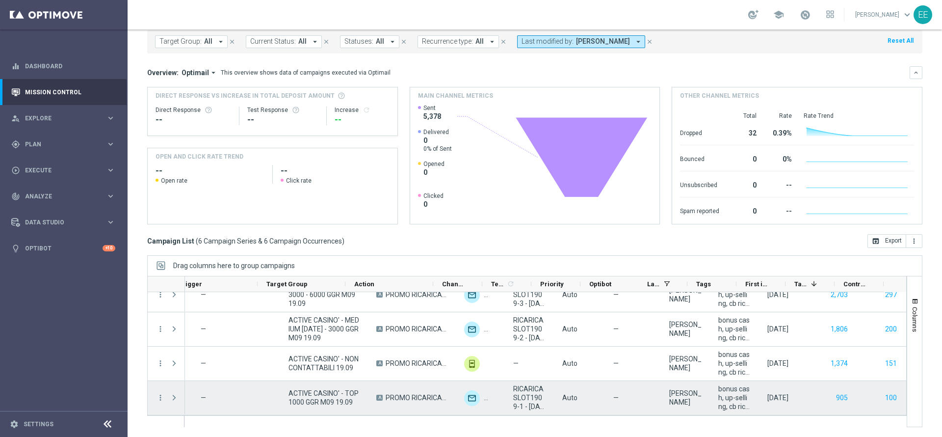
scroll to position [0, 0]
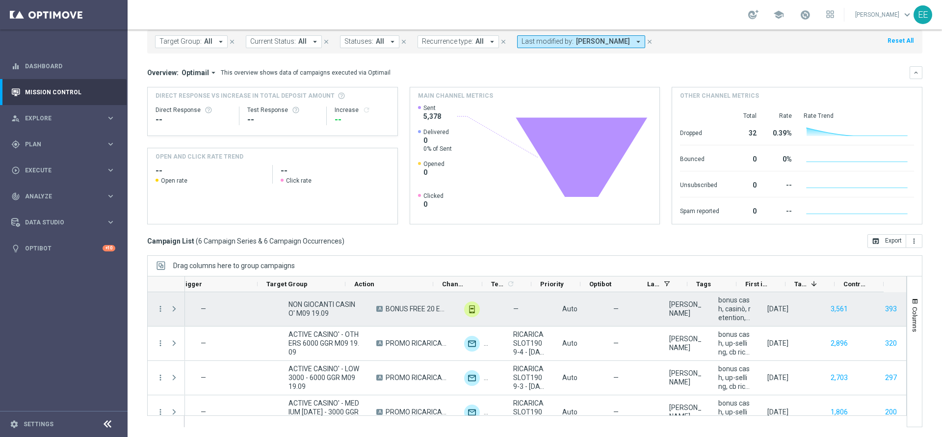
click at [306, 313] on span "NON GIOCANTI CASINO' M09 19.09" at bounding box center [324, 309] width 71 height 18
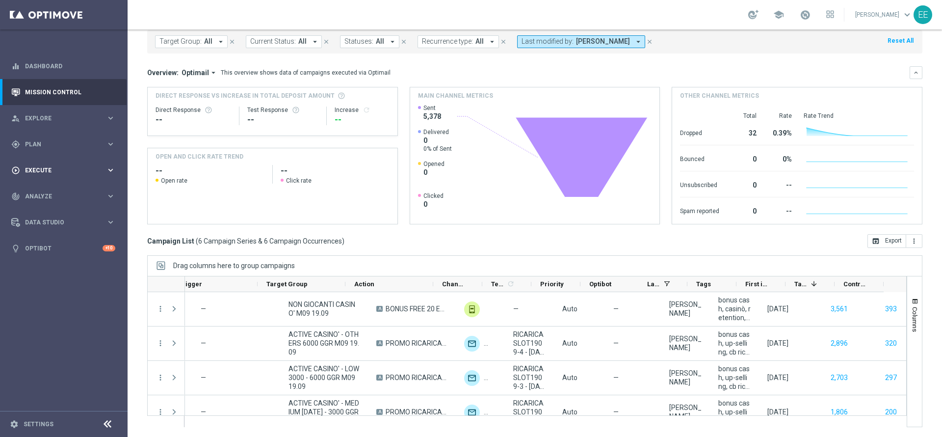
click at [47, 167] on span "Execute" at bounding box center [65, 170] width 81 height 6
click at [35, 141] on span "Plan" at bounding box center [65, 144] width 81 height 6
click at [48, 166] on link "Target Groups" at bounding box center [64, 164] width 77 height 8
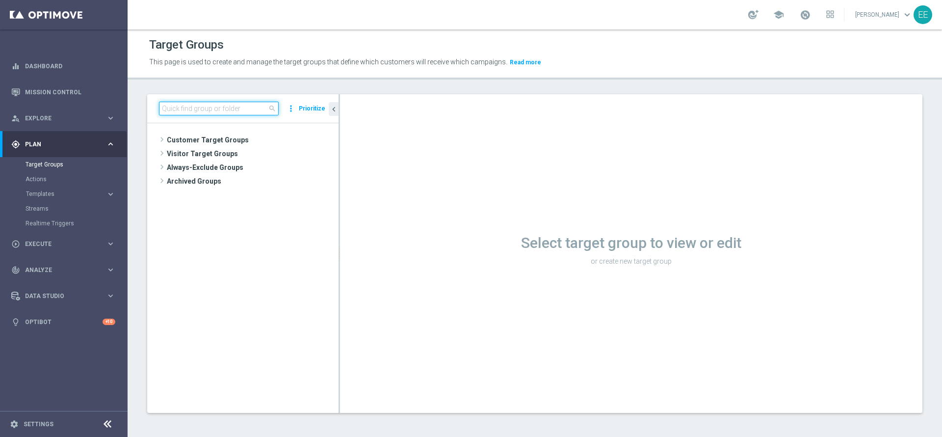
click at [215, 106] on input at bounding box center [219, 109] width 120 height 14
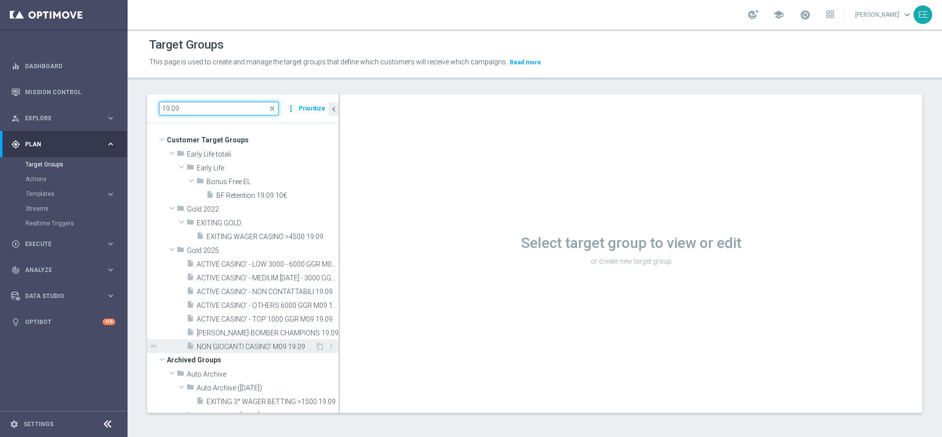
type input "19.09"
click at [239, 349] on span "NON GIOCANTI CASINO' M09 19.09" at bounding box center [256, 347] width 118 height 8
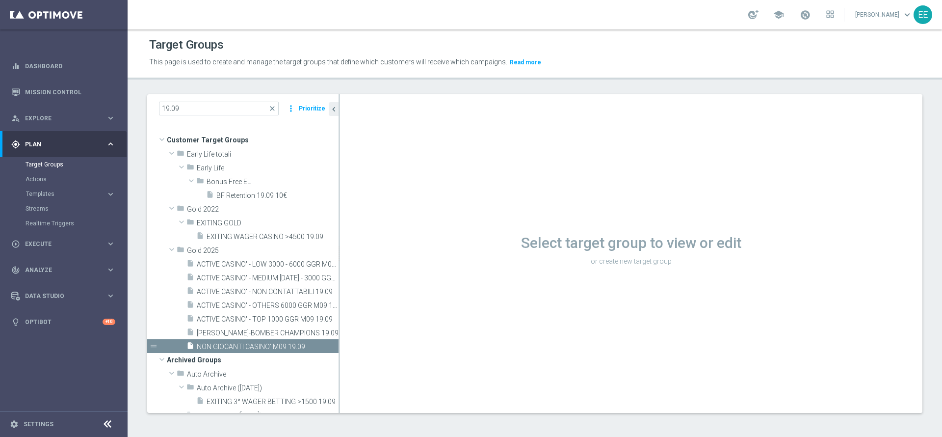
click at [279, 346] on span "NON GIOCANTI CASINO' M09 19.09" at bounding box center [268, 347] width 142 height 8
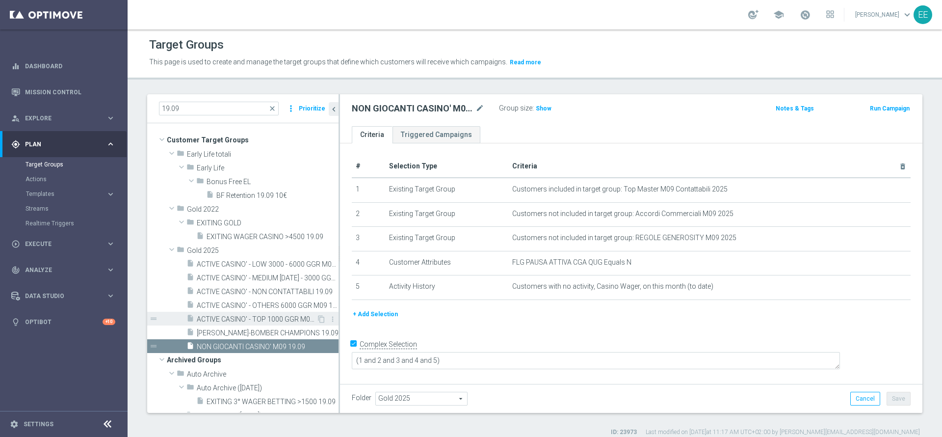
click at [256, 318] on span "ACTIVE CASINO' - TOP 1000 GGR M09 19.09" at bounding box center [257, 319] width 120 height 8
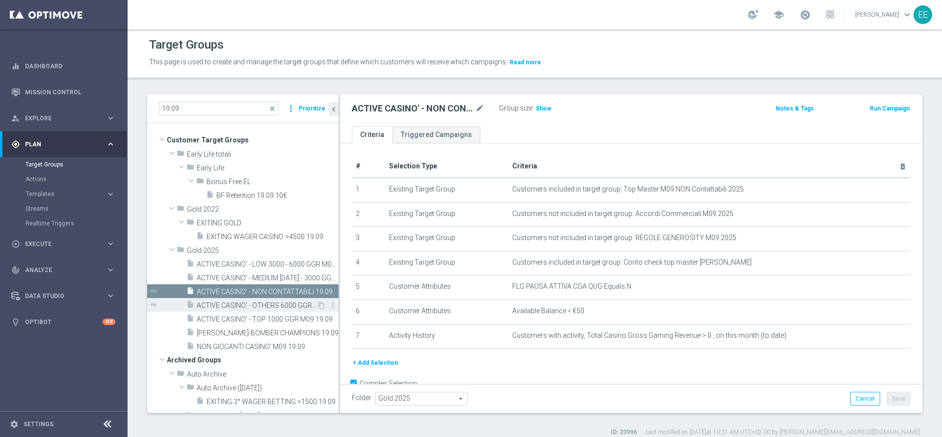
click at [250, 300] on div "insert_drive_file ACTIVE CASINO' - OTHERS 6000 GGR M09 19.09" at bounding box center [252, 305] width 130 height 14
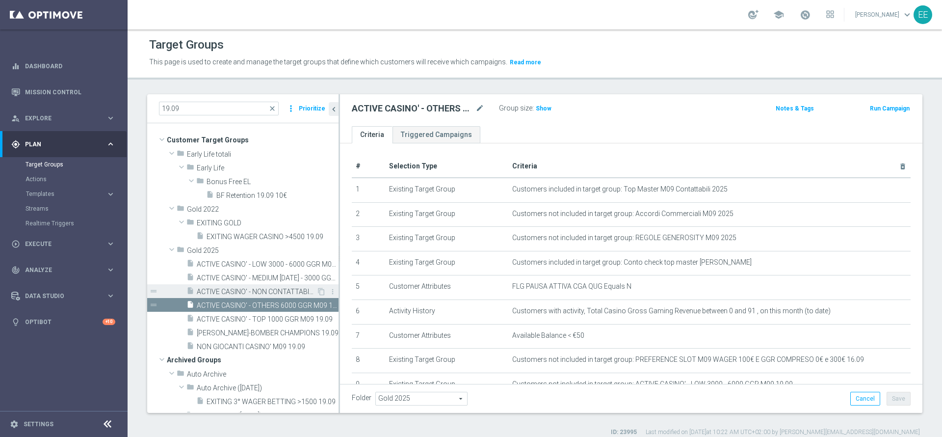
click at [251, 285] on div "insert_drive_file ACTIVE CASINO' - NON CONTATTABILI 19.09" at bounding box center [252, 291] width 130 height 14
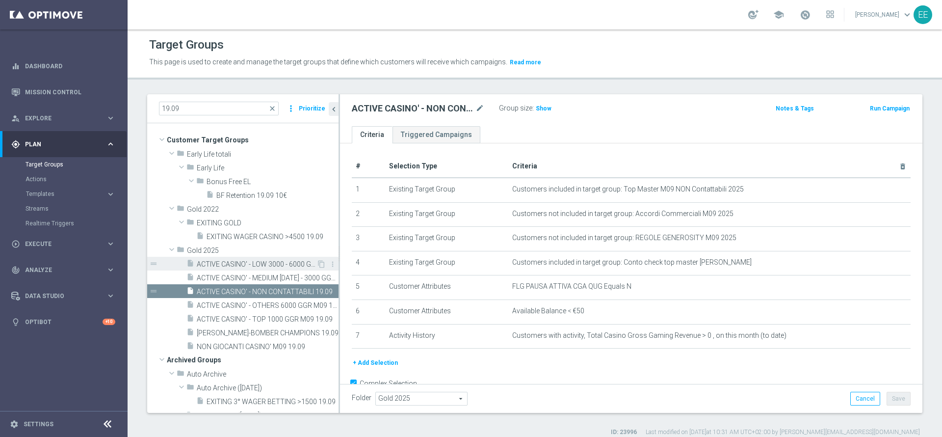
click at [247, 261] on span "ACTIVE CASINO' - LOW 3000 - 6000 GGR M09 19.09" at bounding box center [257, 264] width 120 height 8
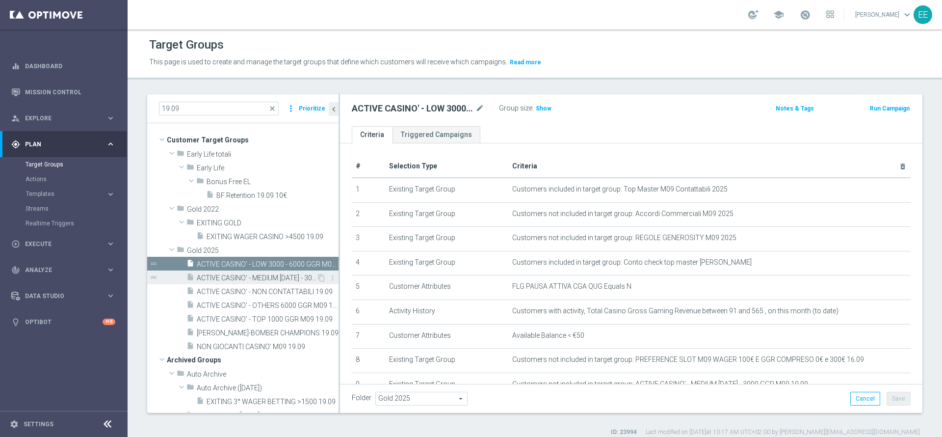
click at [257, 276] on span "ACTIVE CASINO' - MEDIUM [DATE] - 3000 GGR M09 19.09" at bounding box center [257, 278] width 120 height 8
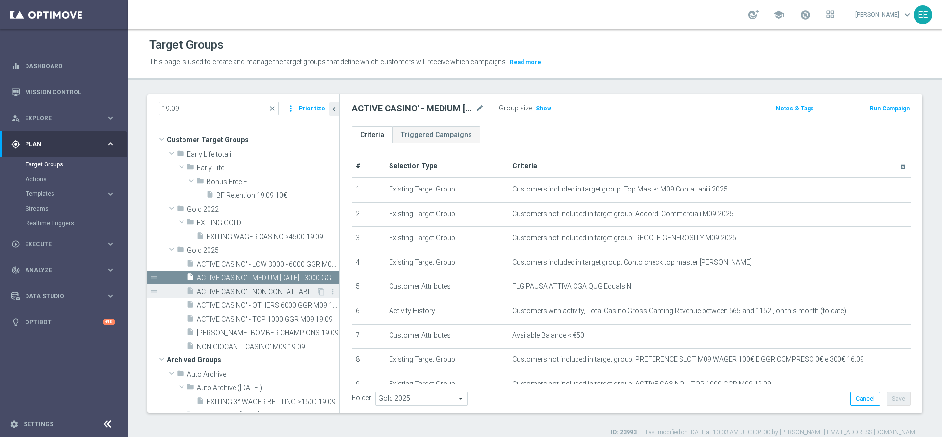
click at [247, 293] on span "ACTIVE CASINO' - NON CONTATTABILI 19.09" at bounding box center [257, 292] width 120 height 8
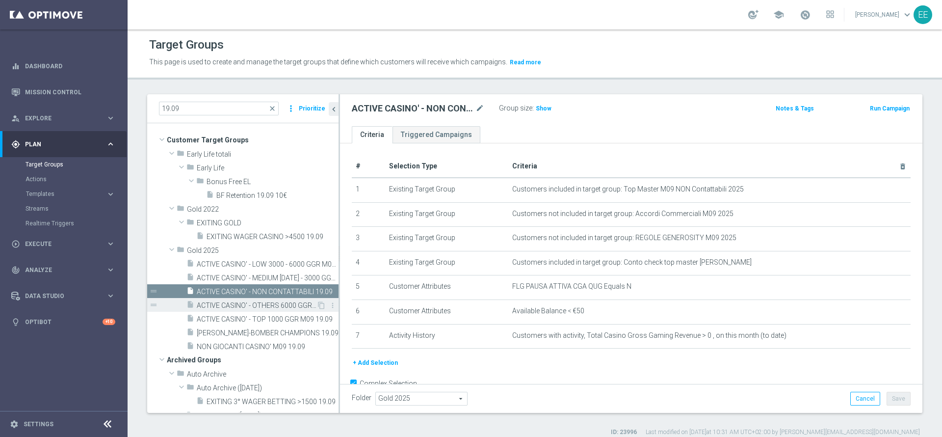
click at [244, 307] on span "ACTIVE CASINO' - OTHERS 6000 GGR M09 19.09" at bounding box center [257, 305] width 120 height 8
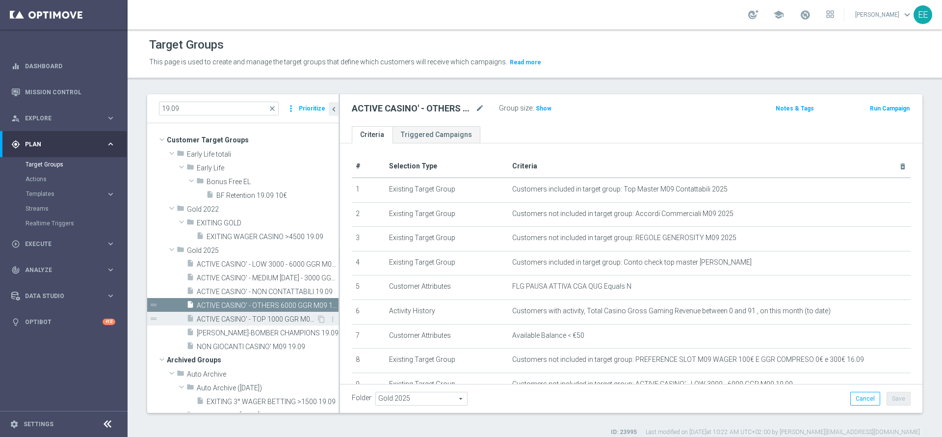
click at [237, 320] on span "ACTIVE CASINO' - TOP 1000 GGR M09 19.09" at bounding box center [257, 319] width 120 height 8
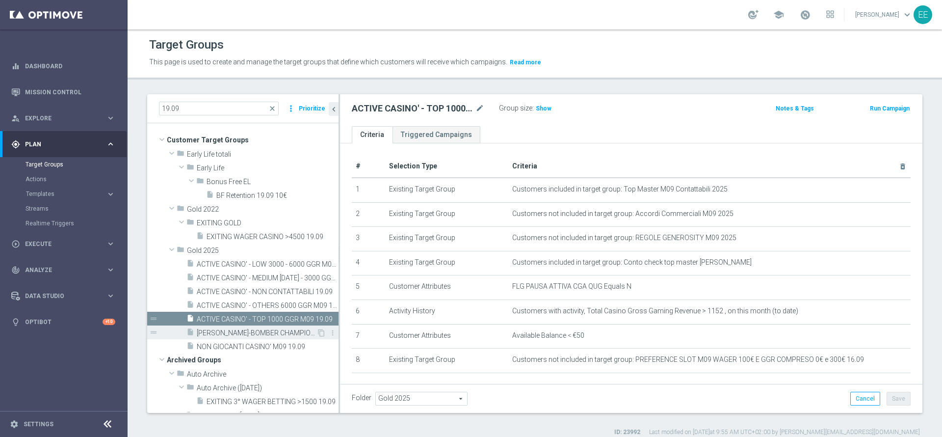
click at [235, 337] on div "insert_drive_file [PERSON_NAME]-BOMBER CHAMPIONS 19.09" at bounding box center [252, 332] width 130 height 14
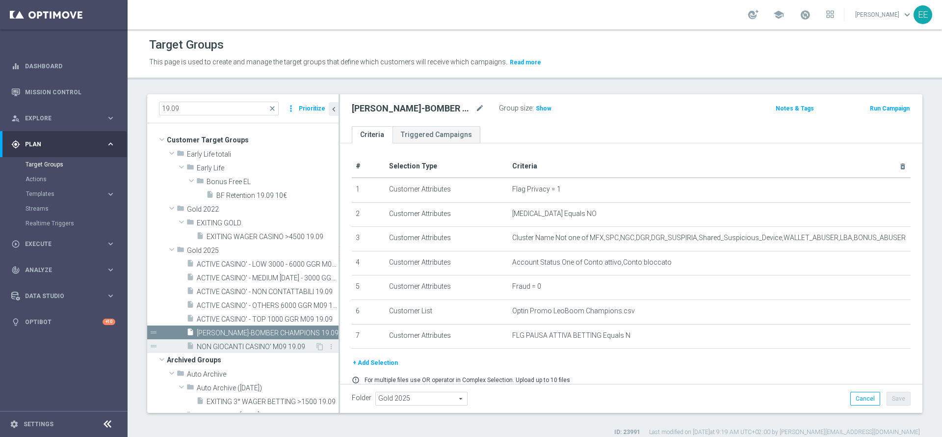
click at [232, 343] on span "NON GIOCANTI CASINO' M09 19.09" at bounding box center [256, 347] width 118 height 8
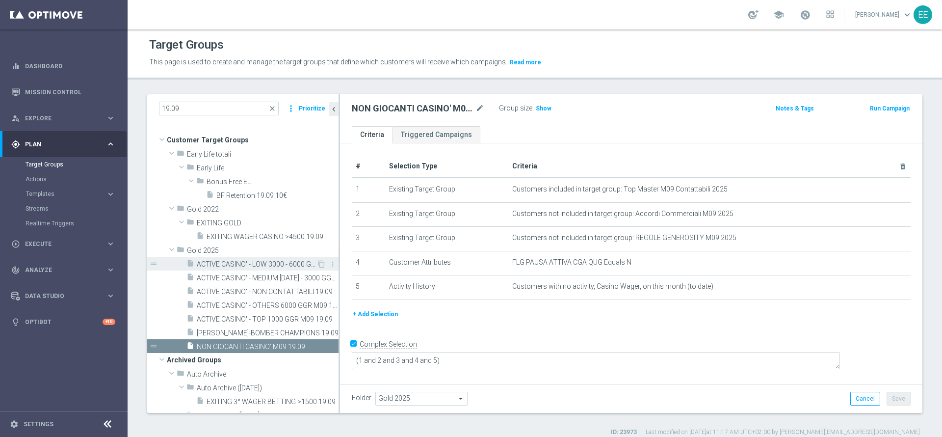
click at [253, 266] on span "ACTIVE CASINO' - LOW 3000 - 6000 GGR M09 19.09" at bounding box center [257, 264] width 120 height 8
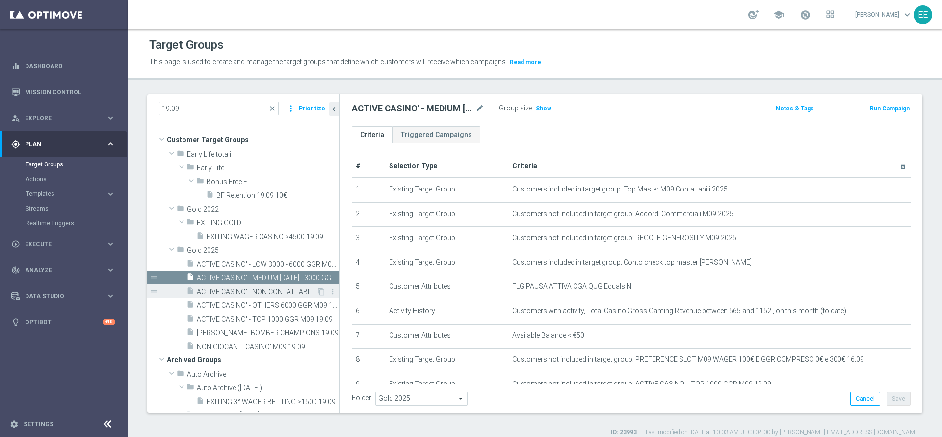
click at [237, 290] on span "ACTIVE CASINO' - NON CONTATTABILI 19.09" at bounding box center [257, 292] width 120 height 8
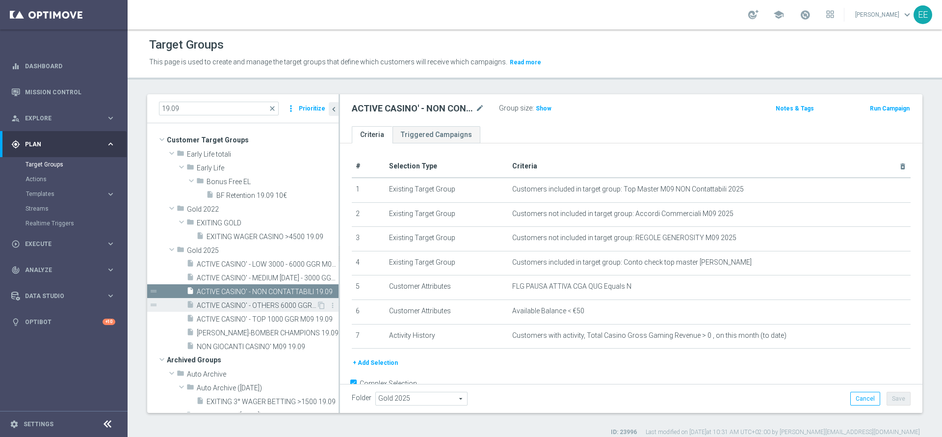
click at [228, 304] on span "ACTIVE CASINO' - OTHERS 6000 GGR M09 19.09" at bounding box center [257, 305] width 120 height 8
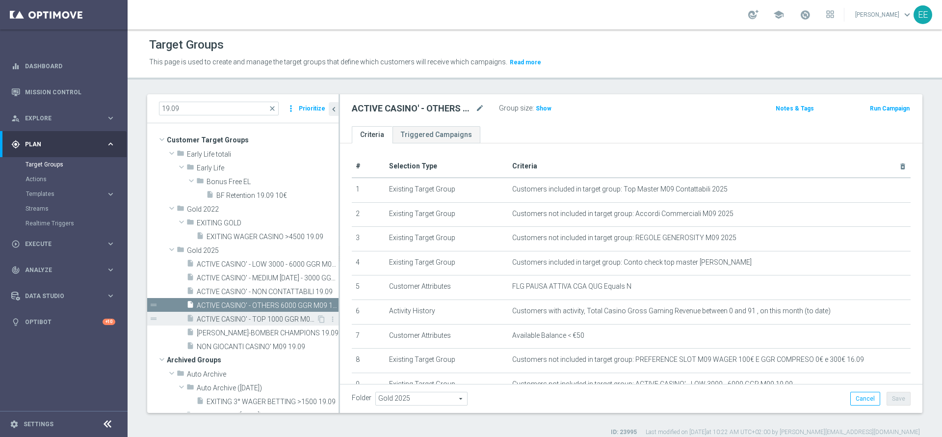
click at [224, 317] on span "ACTIVE CASINO' - TOP 1000 GGR M09 19.09" at bounding box center [257, 319] width 120 height 8
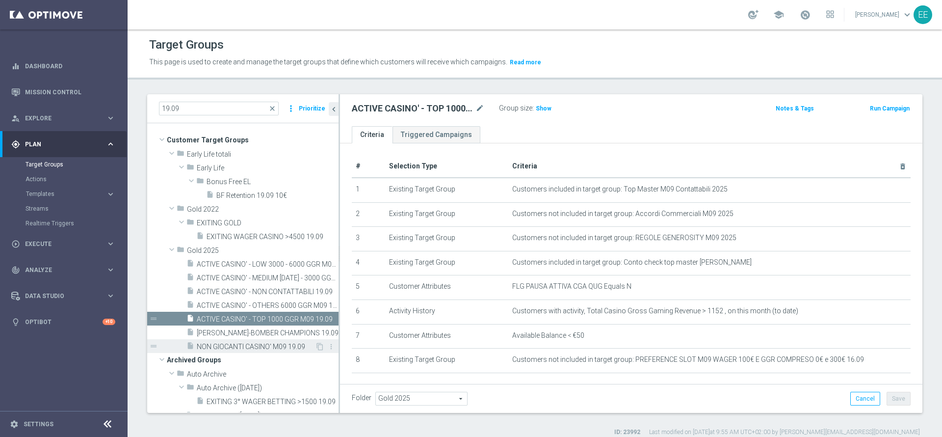
click at [228, 343] on span "NON GIOCANTI CASINO' M09 19.09" at bounding box center [256, 347] width 118 height 8
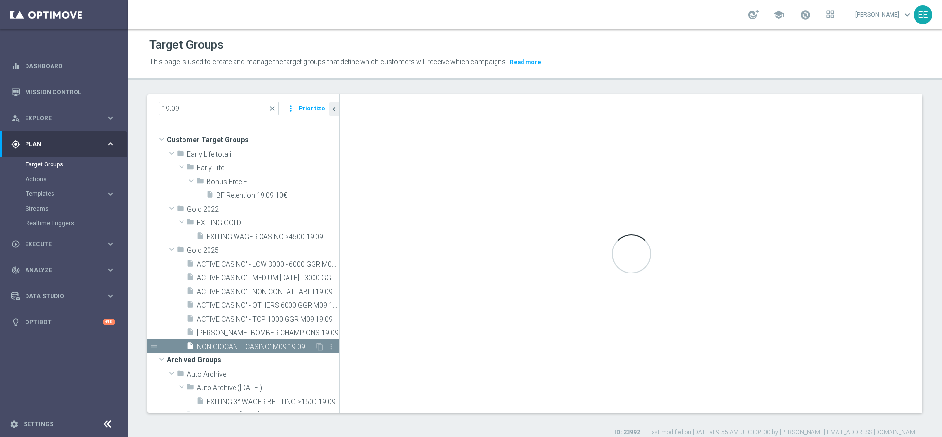
type textarea "(1 and 2 and 3 and 4 and 5)"
